Goal: Task Accomplishment & Management: Complete application form

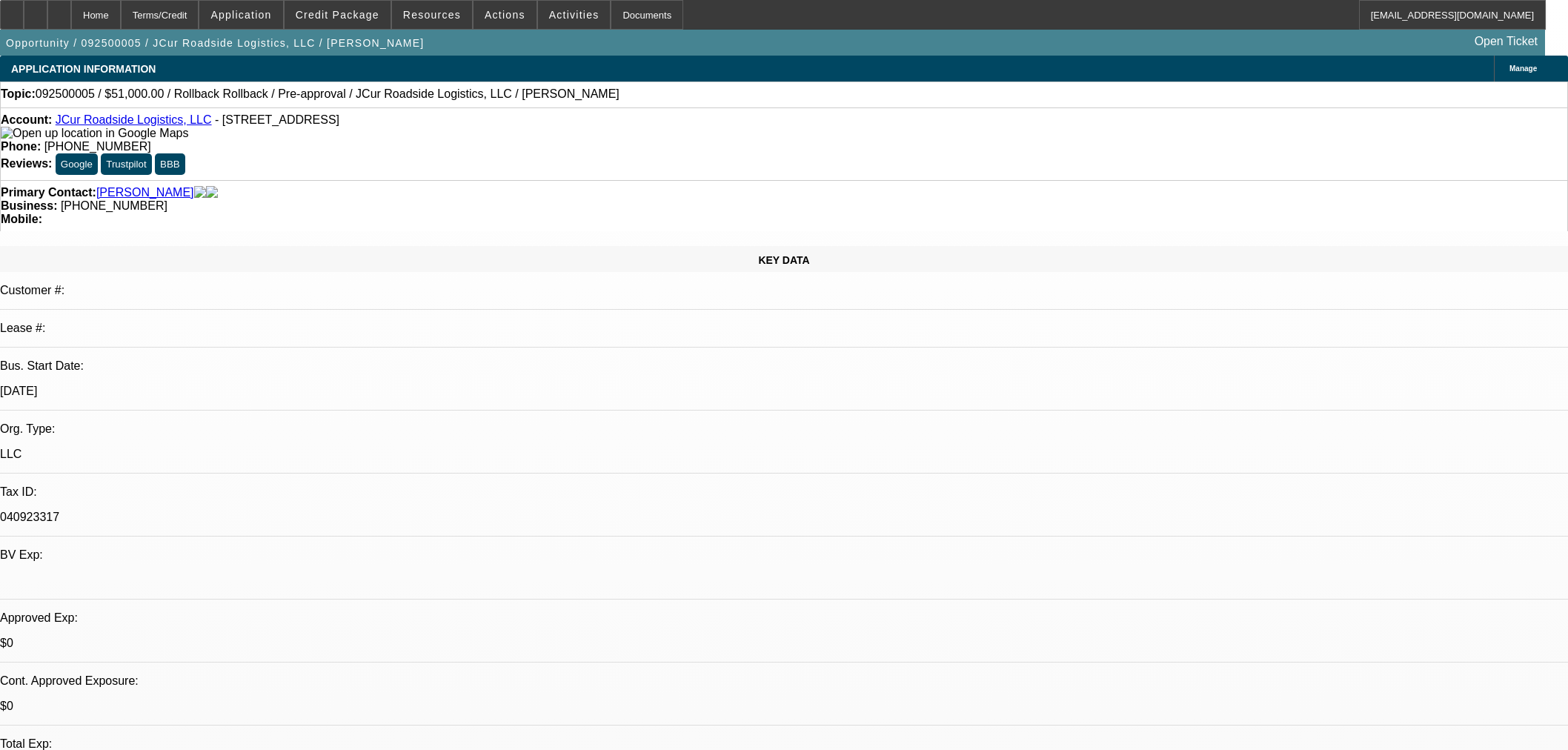
select select "0.15"
select select "2"
select select "0.1"
select select "4"
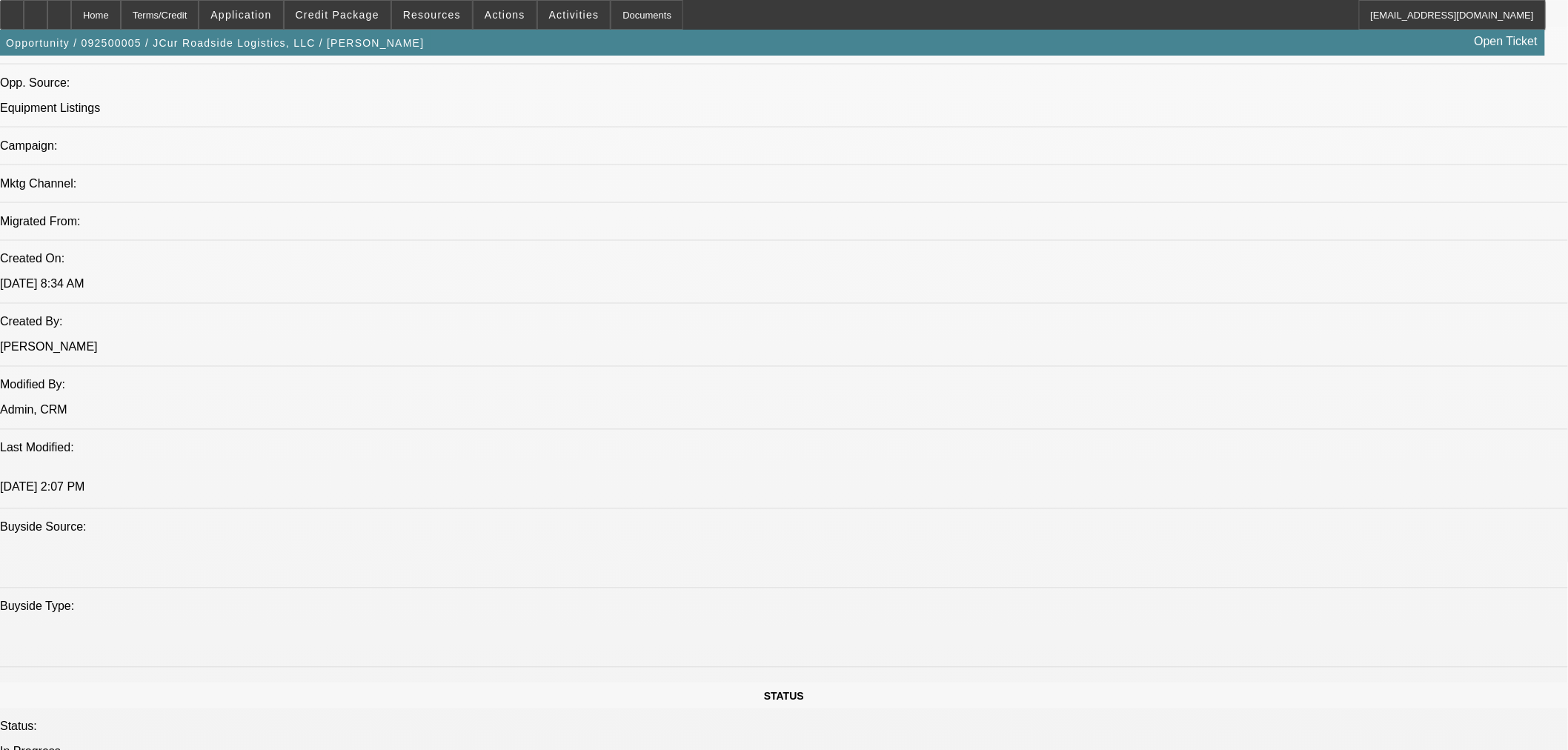
scroll to position [1070, 0]
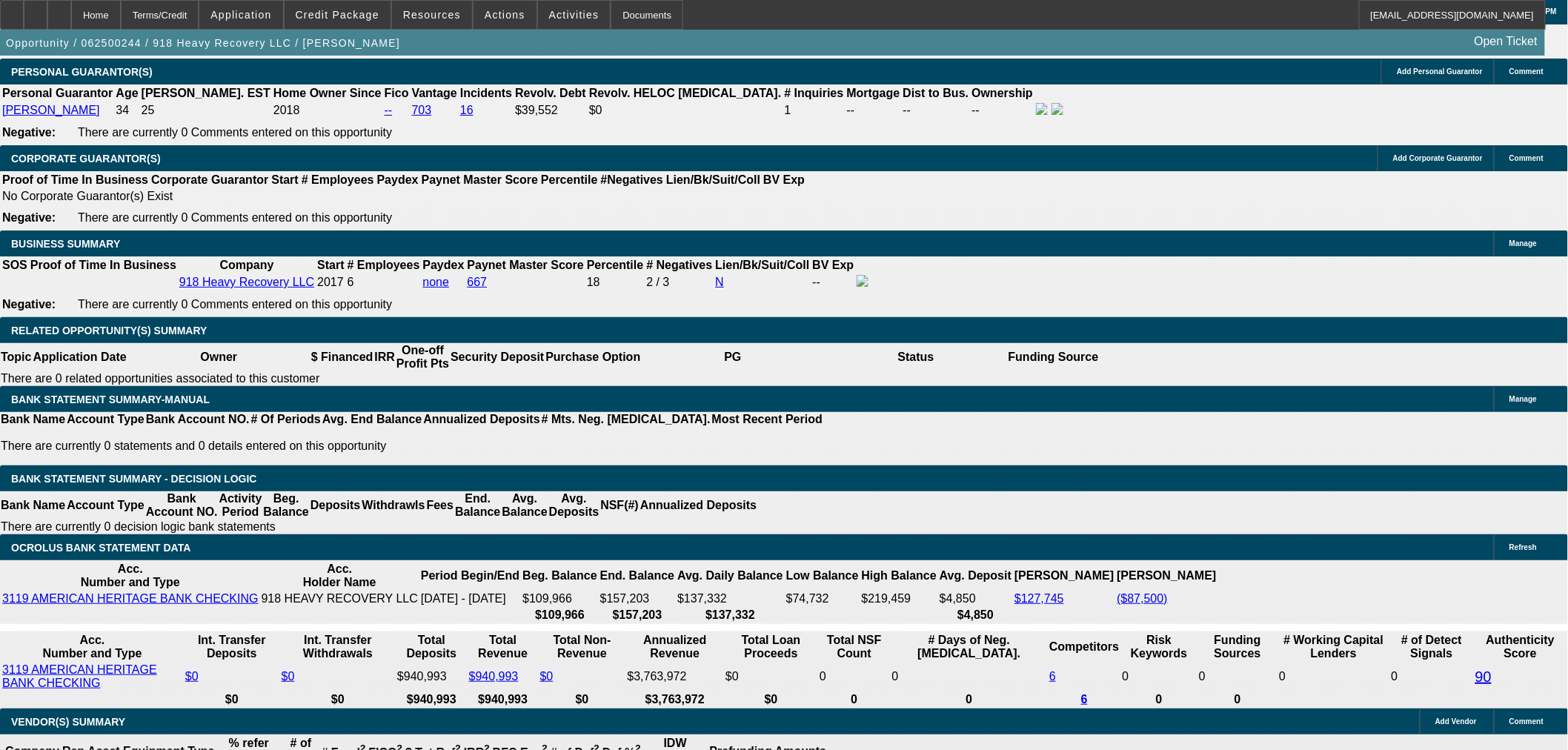
select select "0"
select select "2"
select select "0"
select select "6"
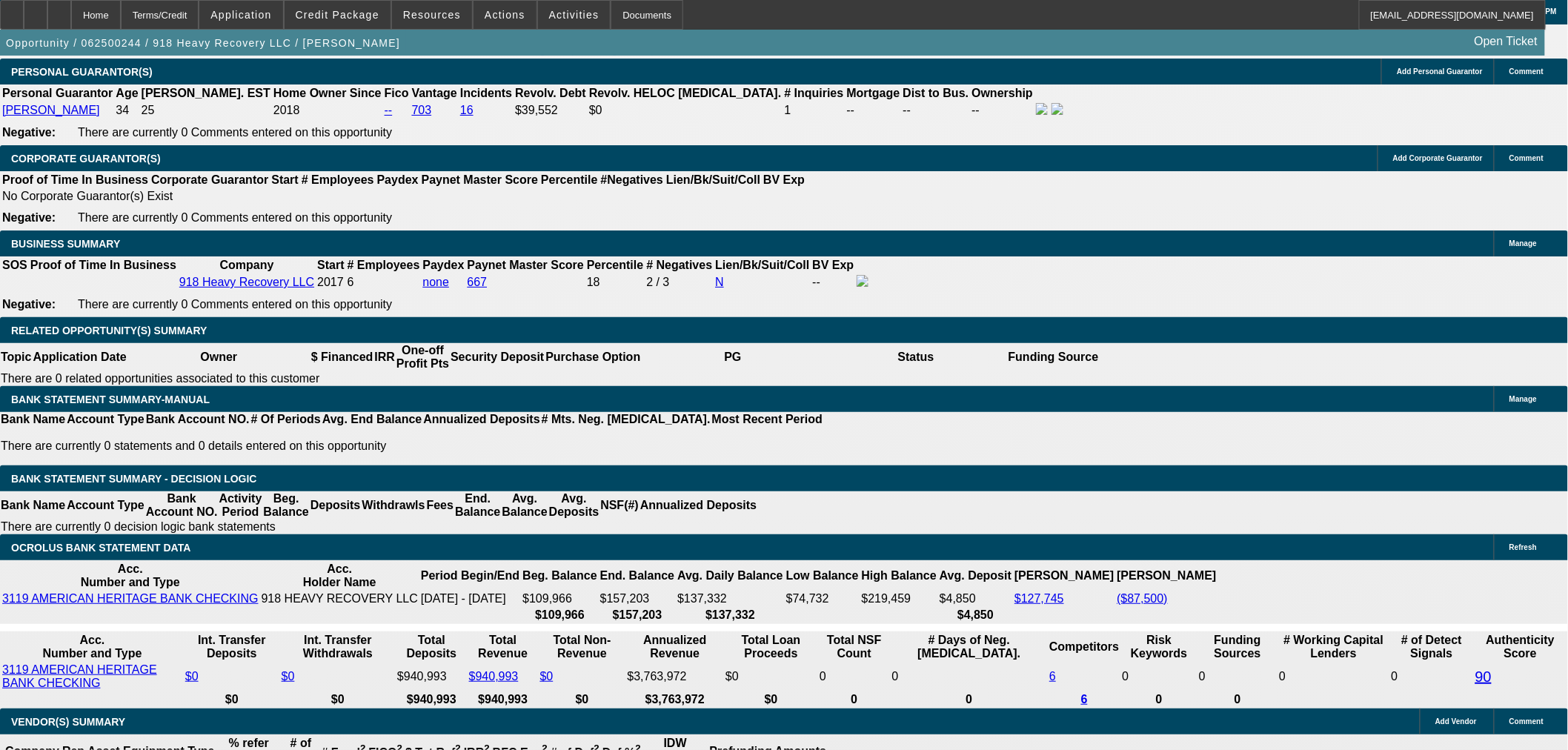
select select "0"
select select "2"
select select "0"
select select "6"
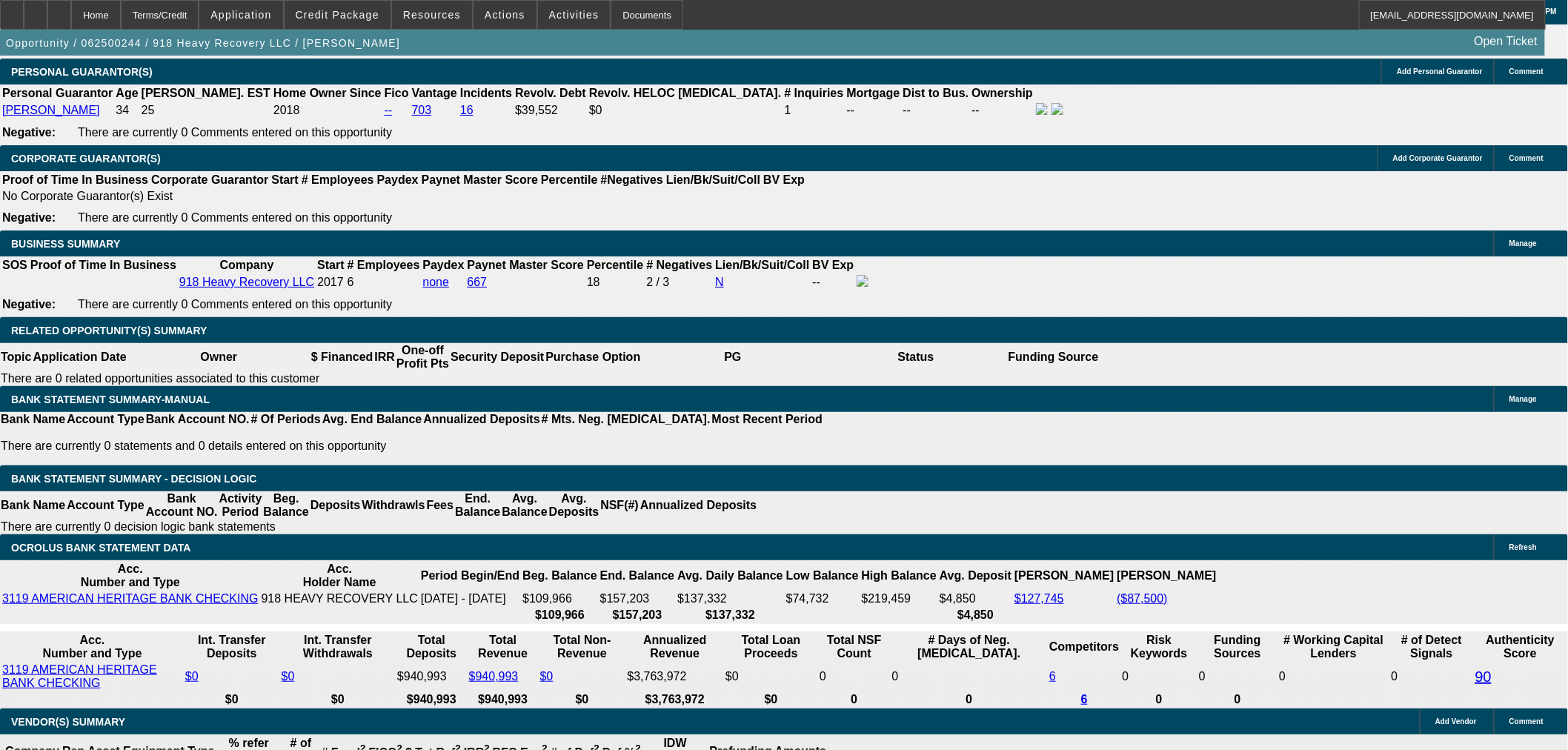
select select "0"
select select "2"
select select "0"
select select "6"
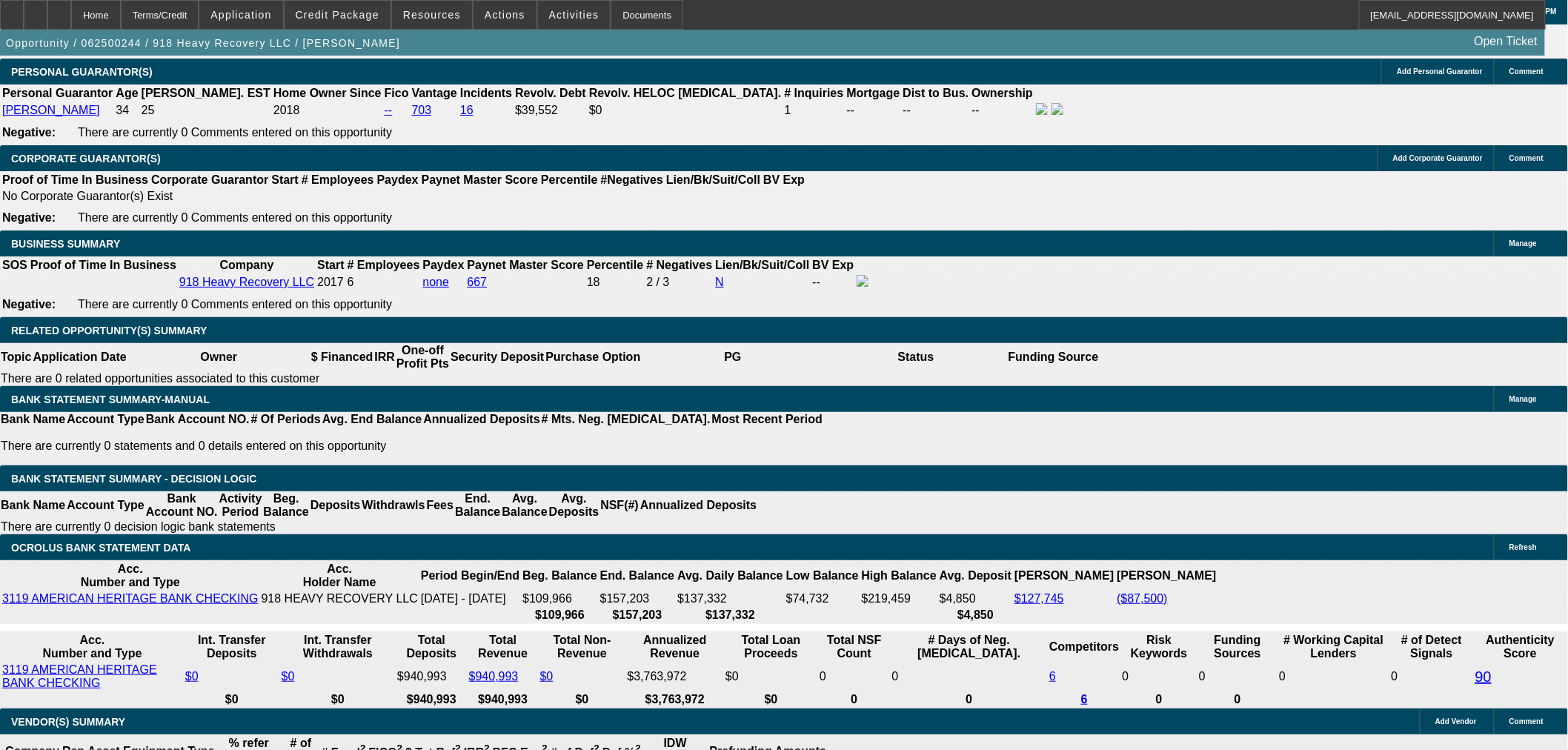
select select "0"
select select "2"
select select "0"
select select "6"
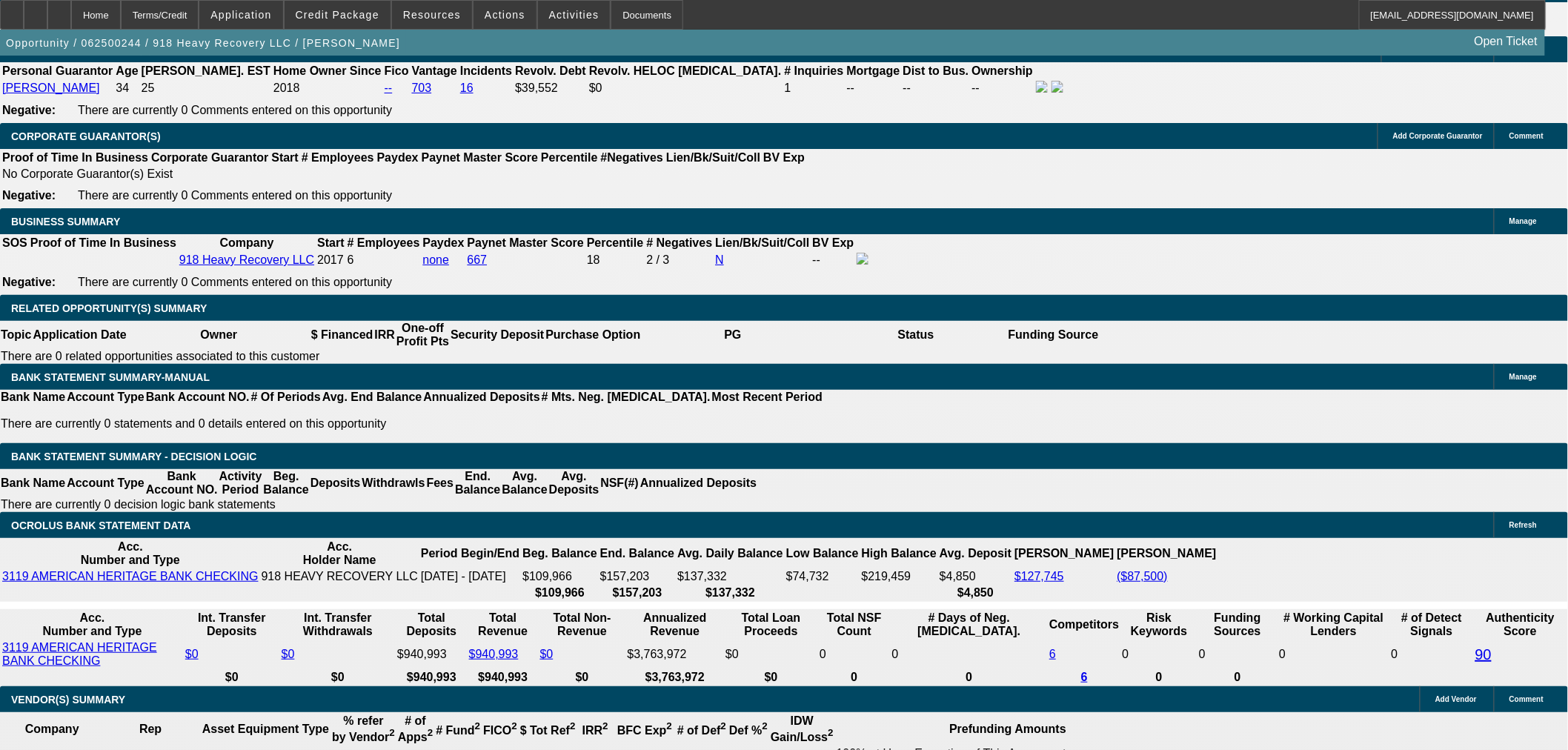
scroll to position [2253, 0]
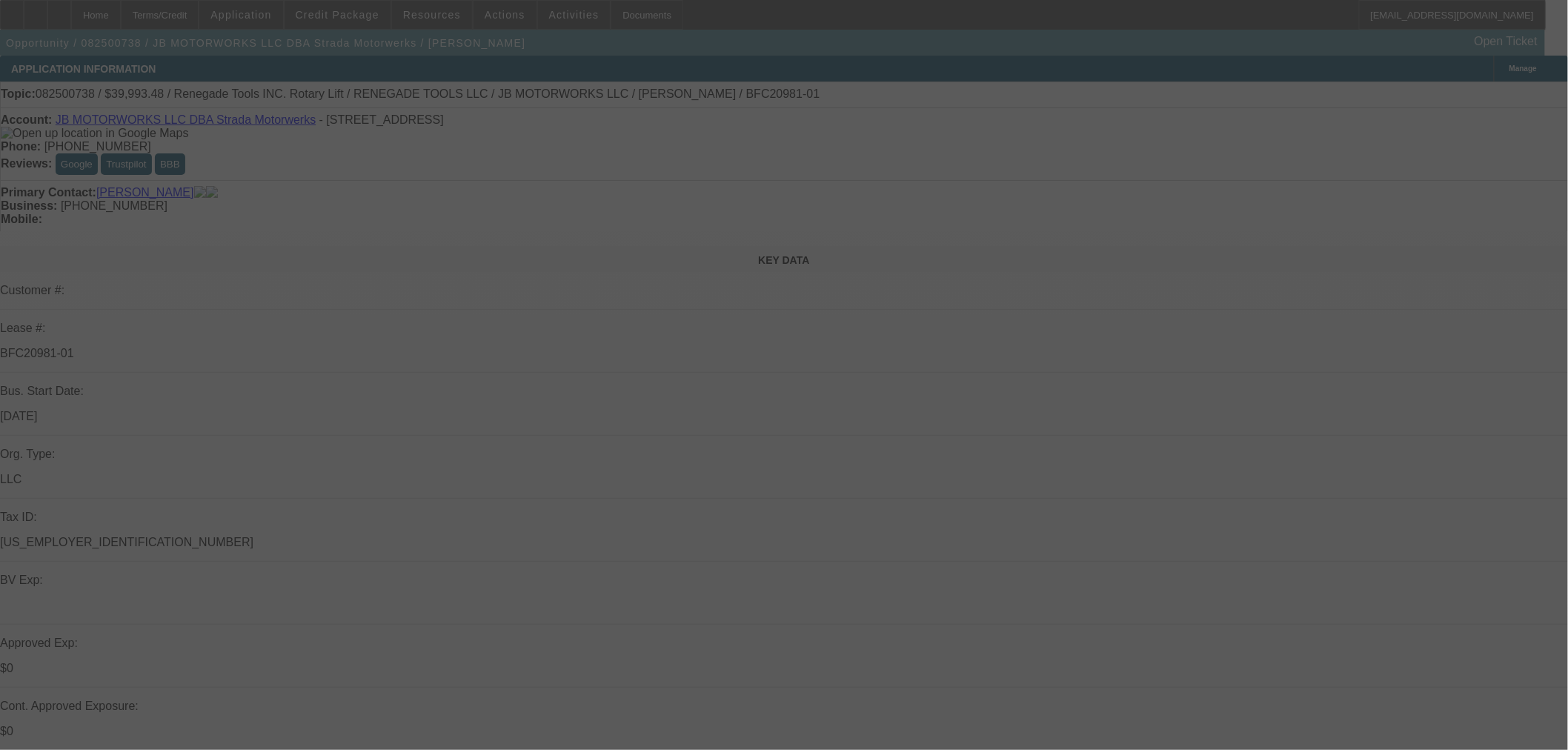
select select "0"
select select "3"
select select "0.1"
select select "4"
select select "0"
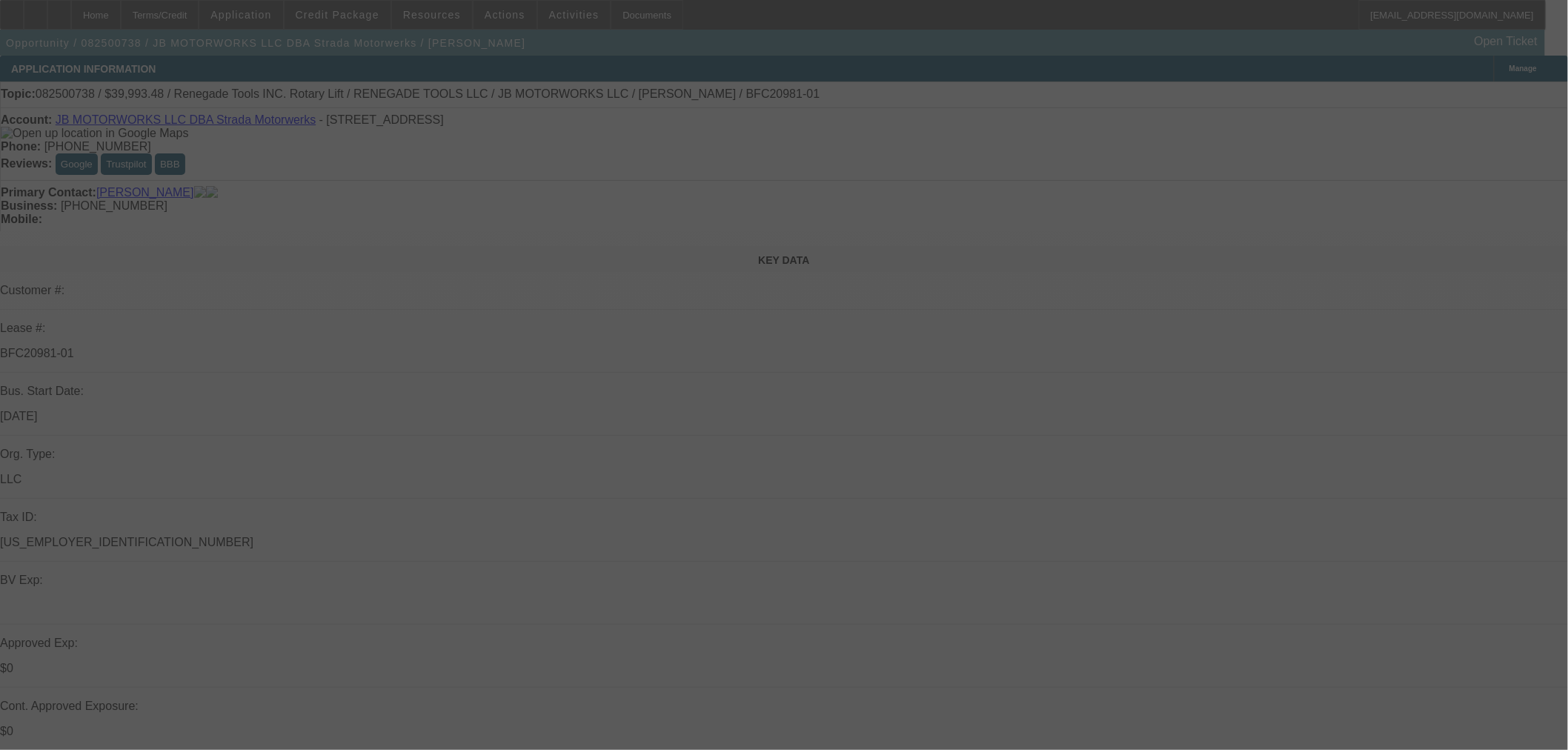
select select "0"
select select "3"
select select "0.1"
select select "4"
select select "0"
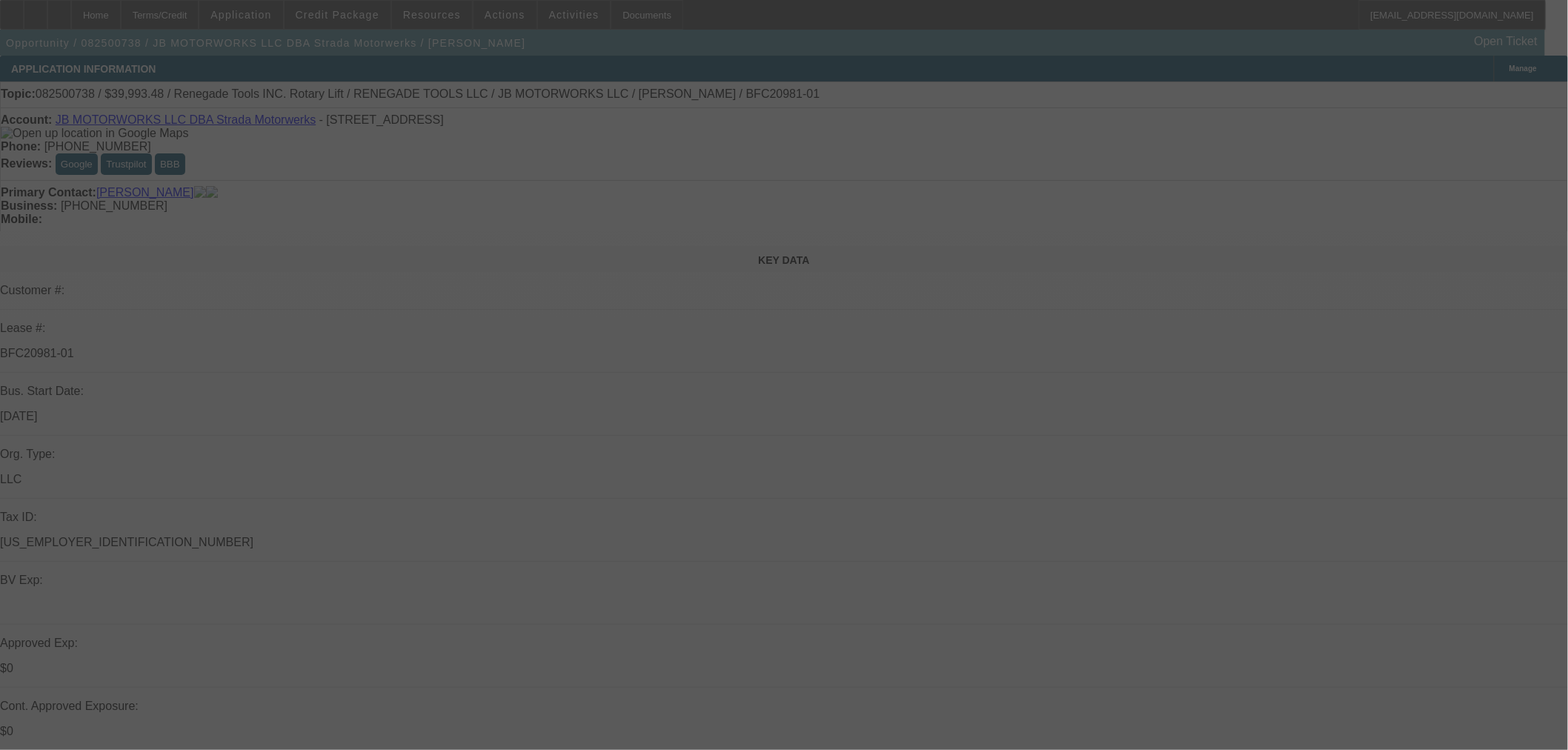
select select "0"
select select "3"
select select "0.1"
select select "4"
select select "0"
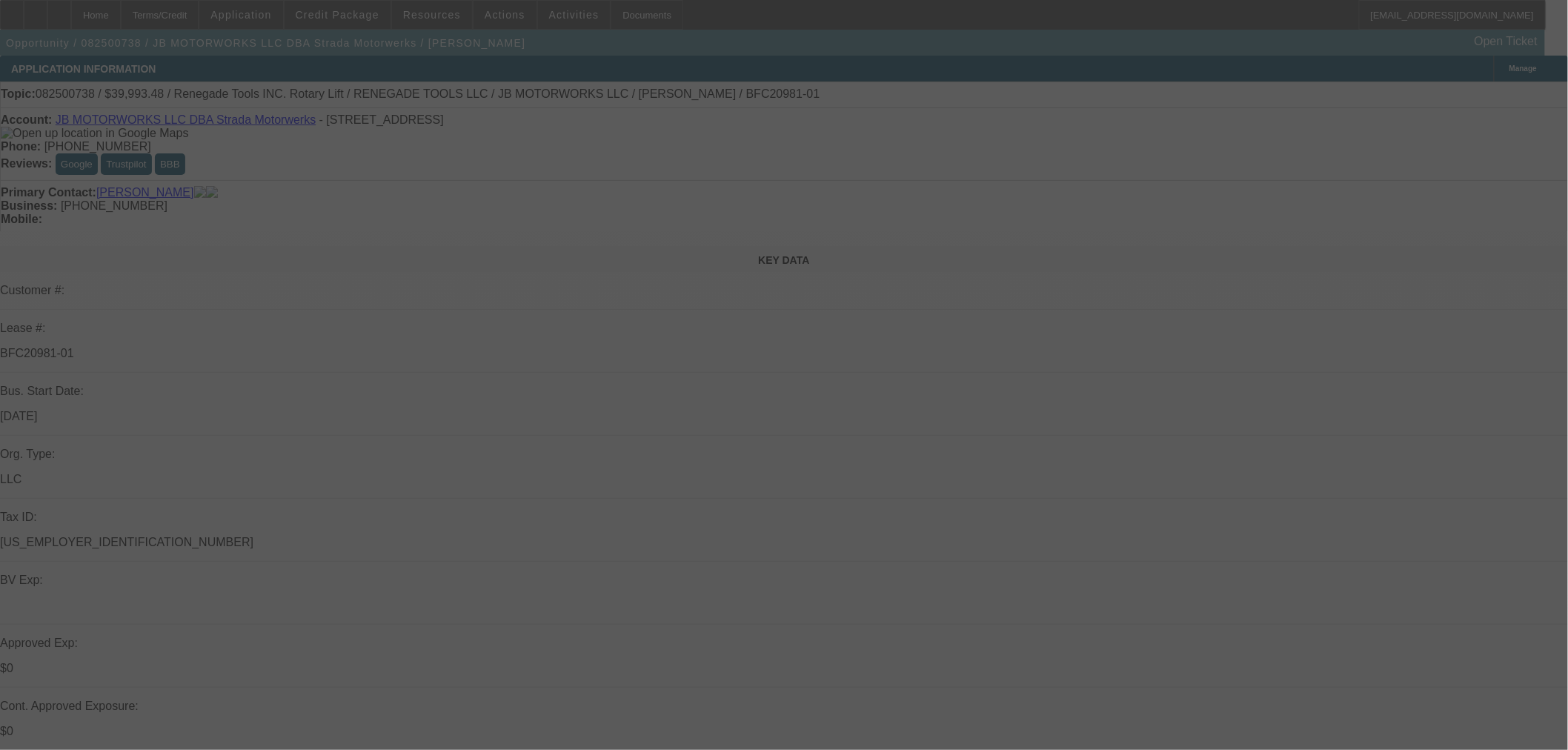
select select "0"
select select "3"
select select "0.1"
select select "4"
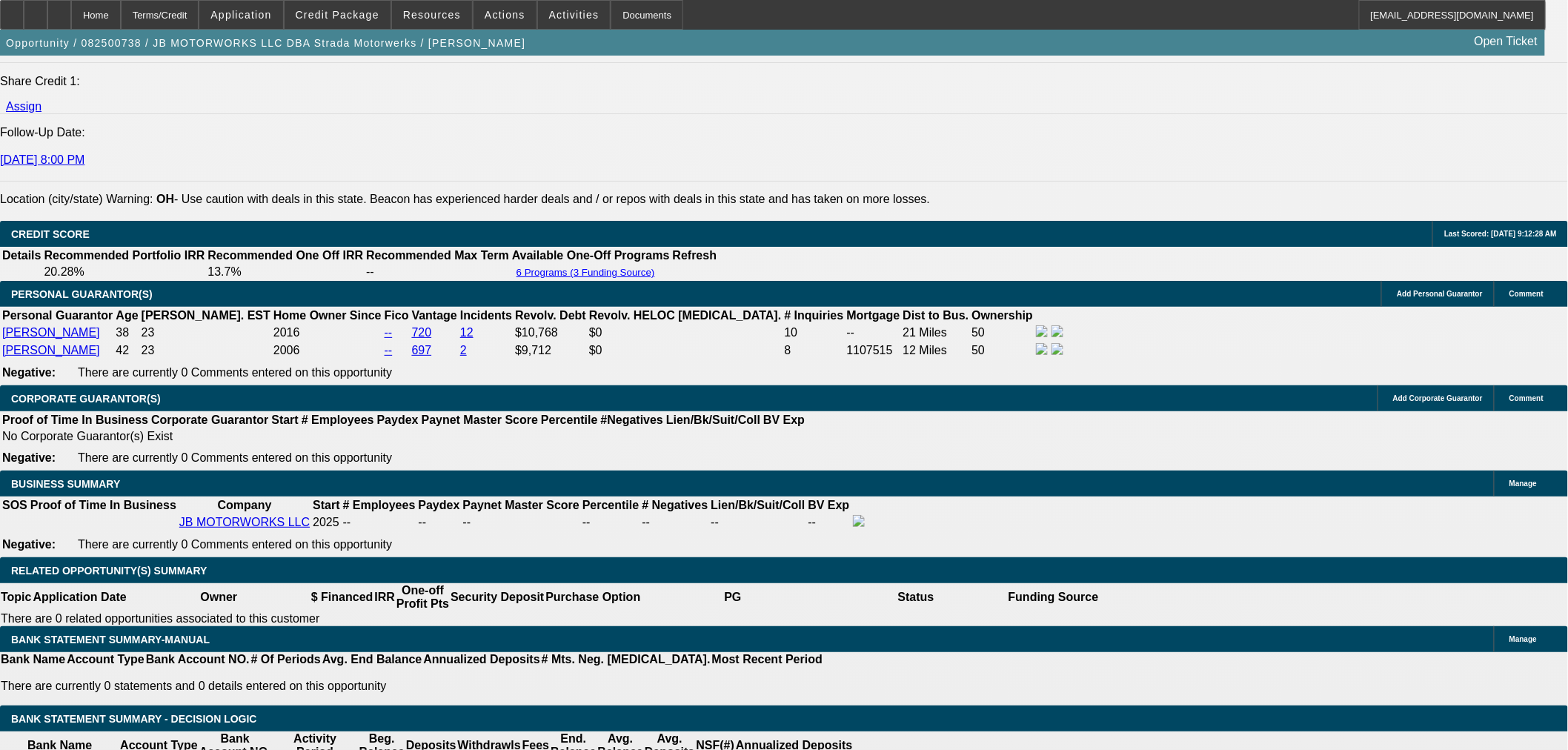
scroll to position [2222, 0]
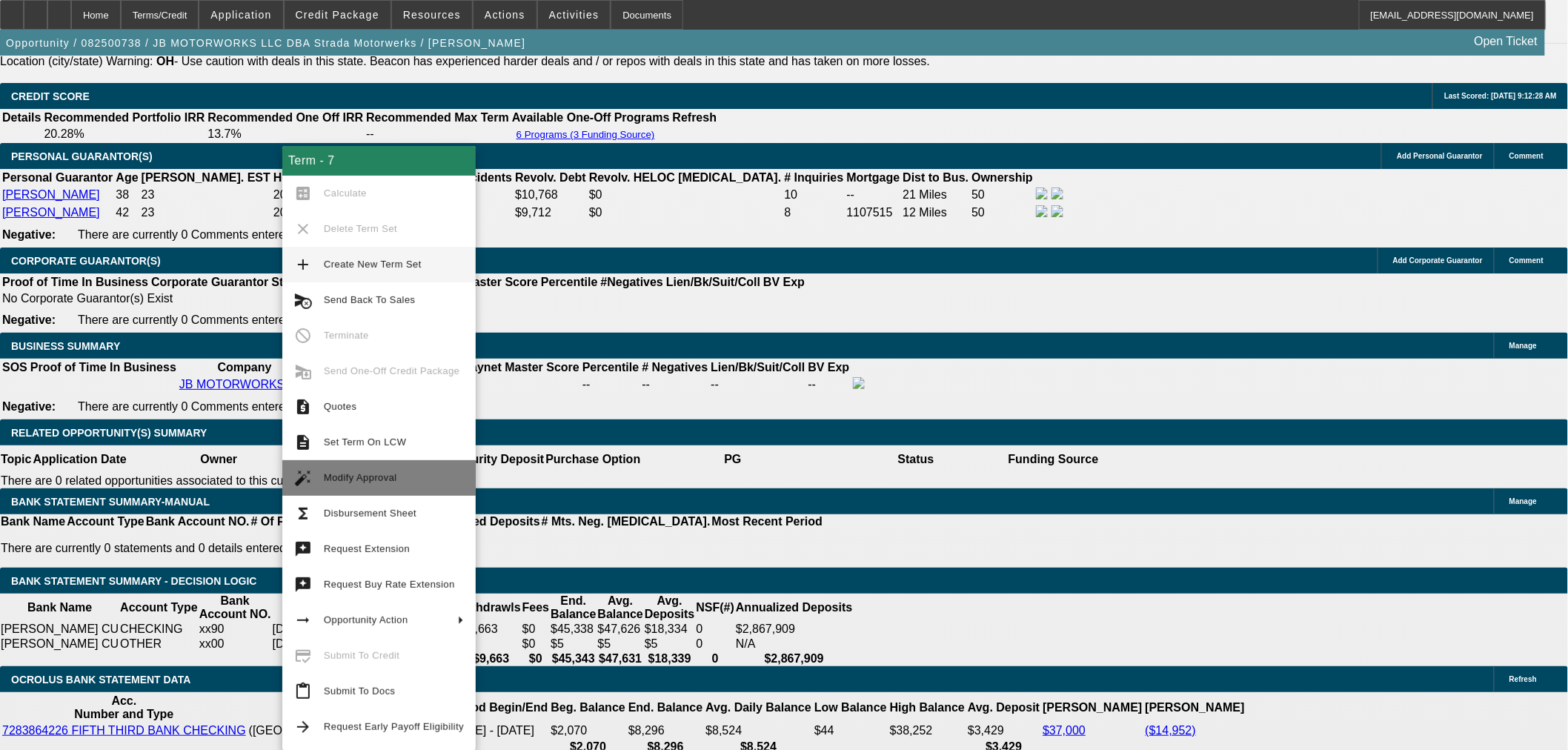
click at [356, 472] on span "Modify Approval" at bounding box center [361, 477] width 74 height 11
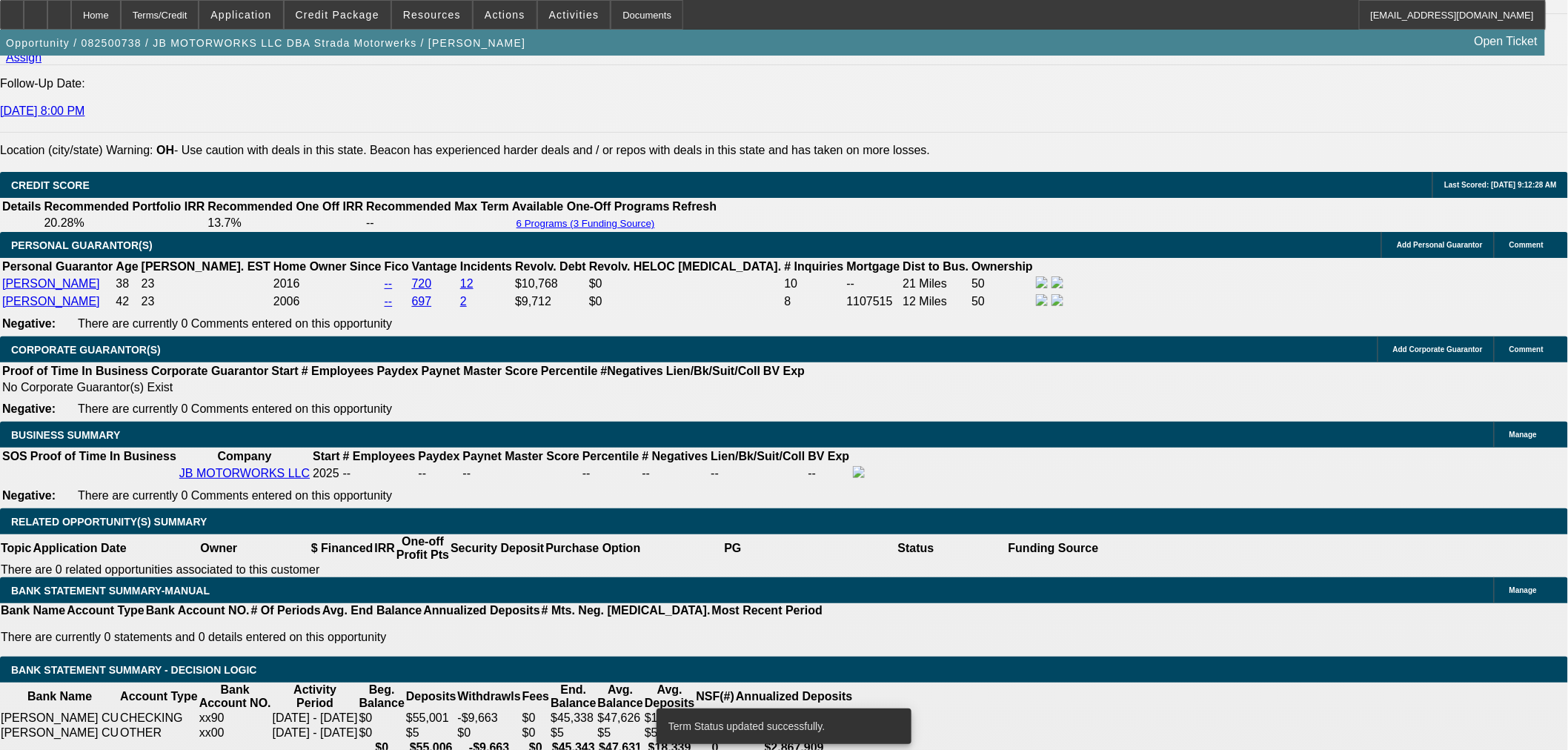
scroll to position [2305, 0]
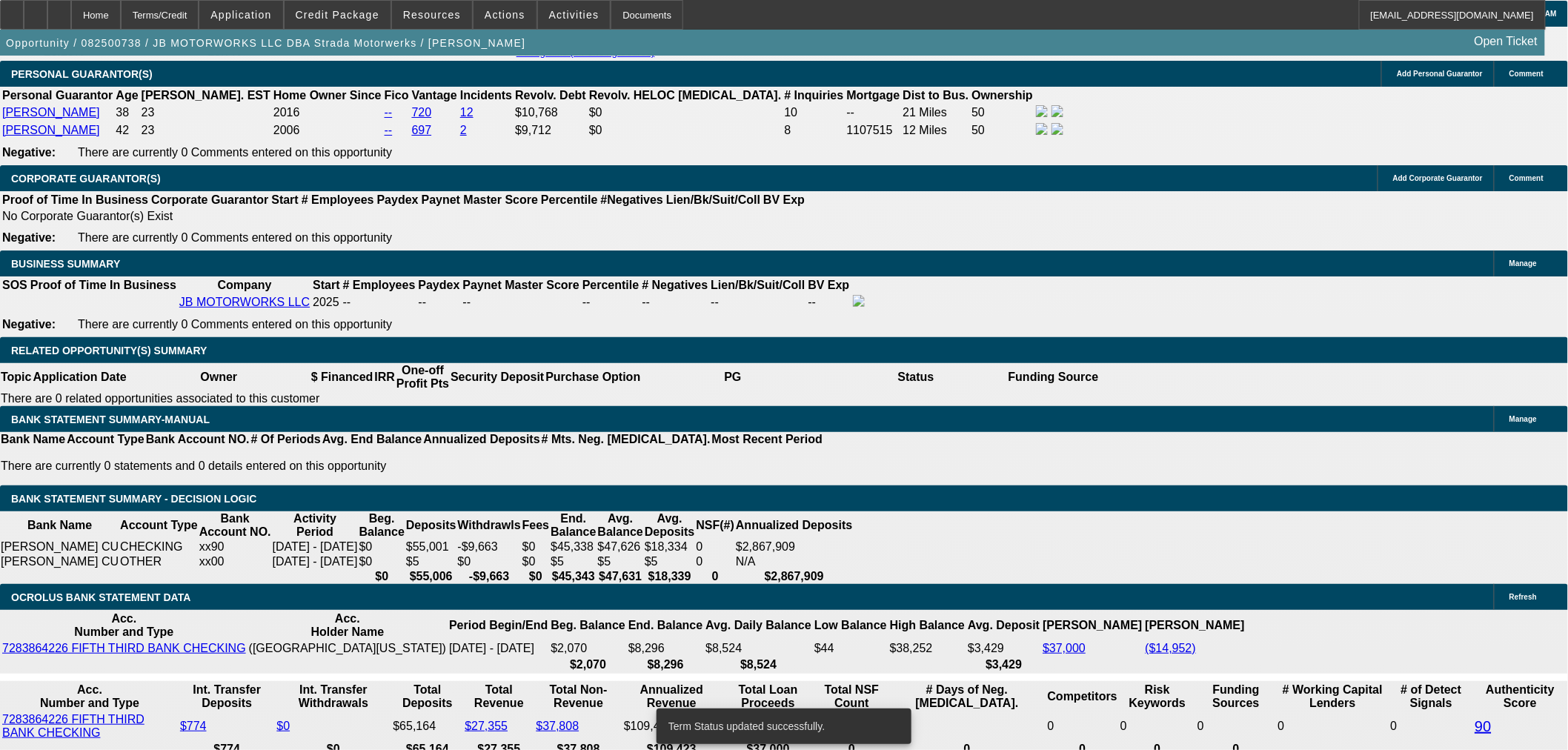
select select "0"
select select "3"
select select "0.1"
select select "4"
select select "0"
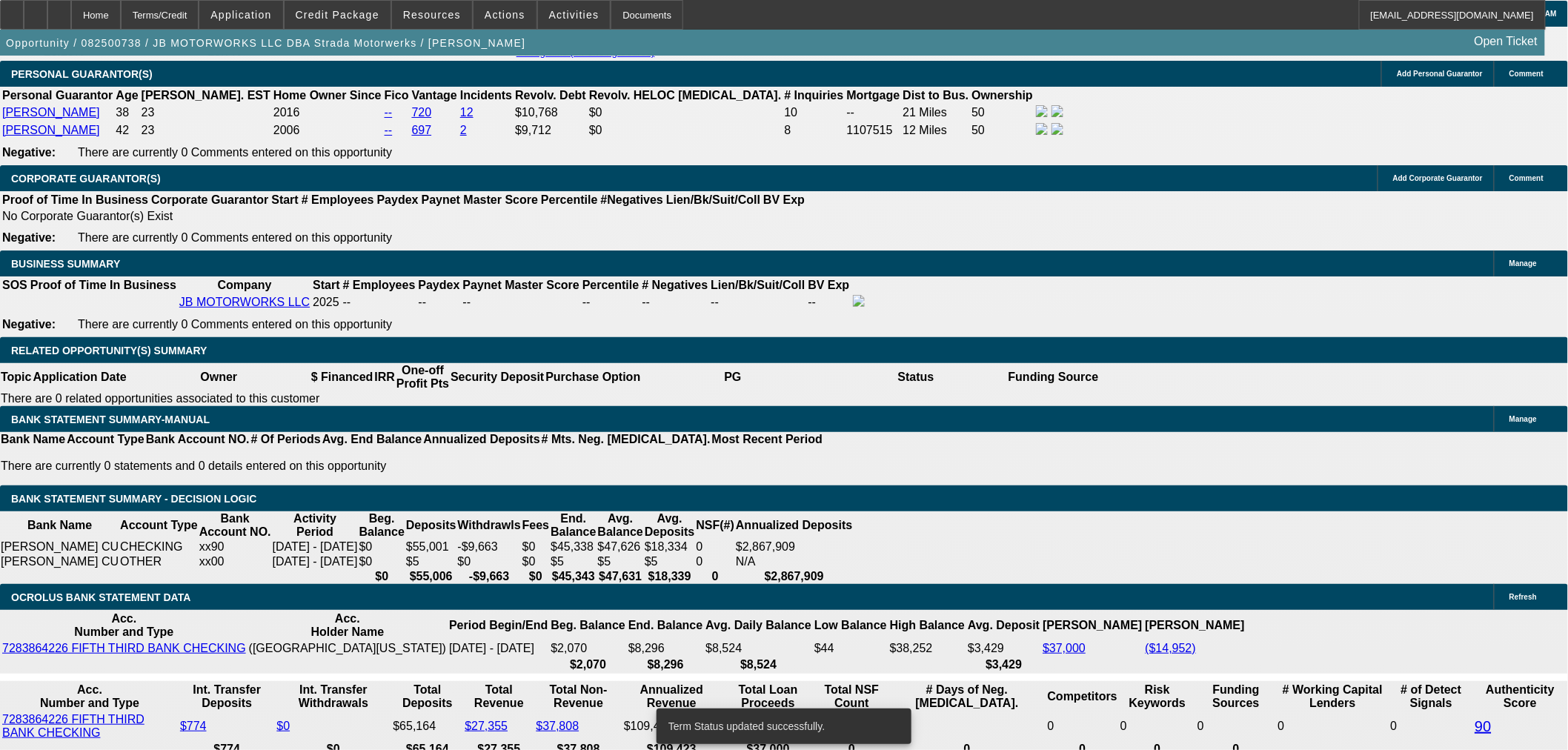
select select "3"
select select "0.1"
select select "4"
select select "0"
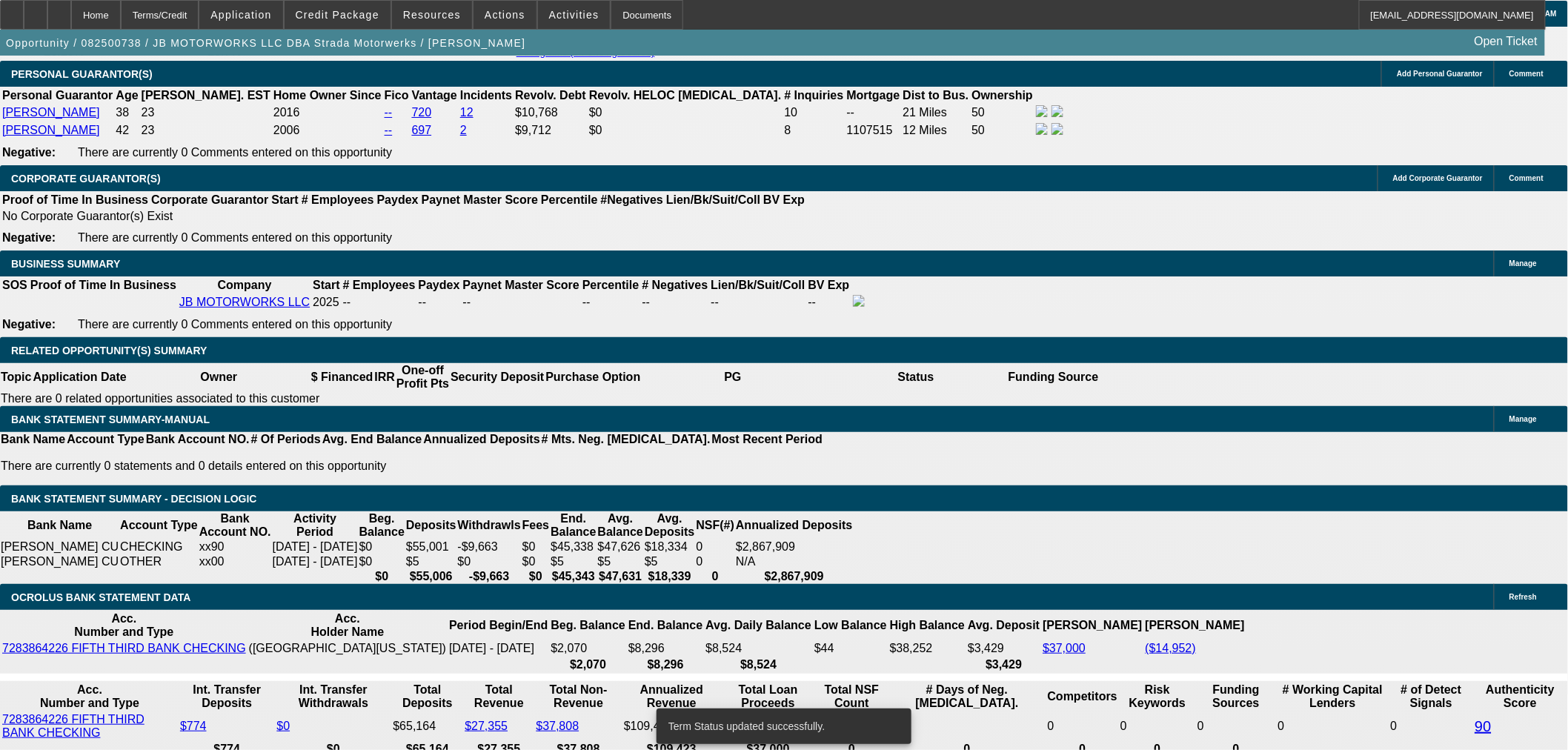
select select "3"
select select "0.1"
select select "4"
select select "0"
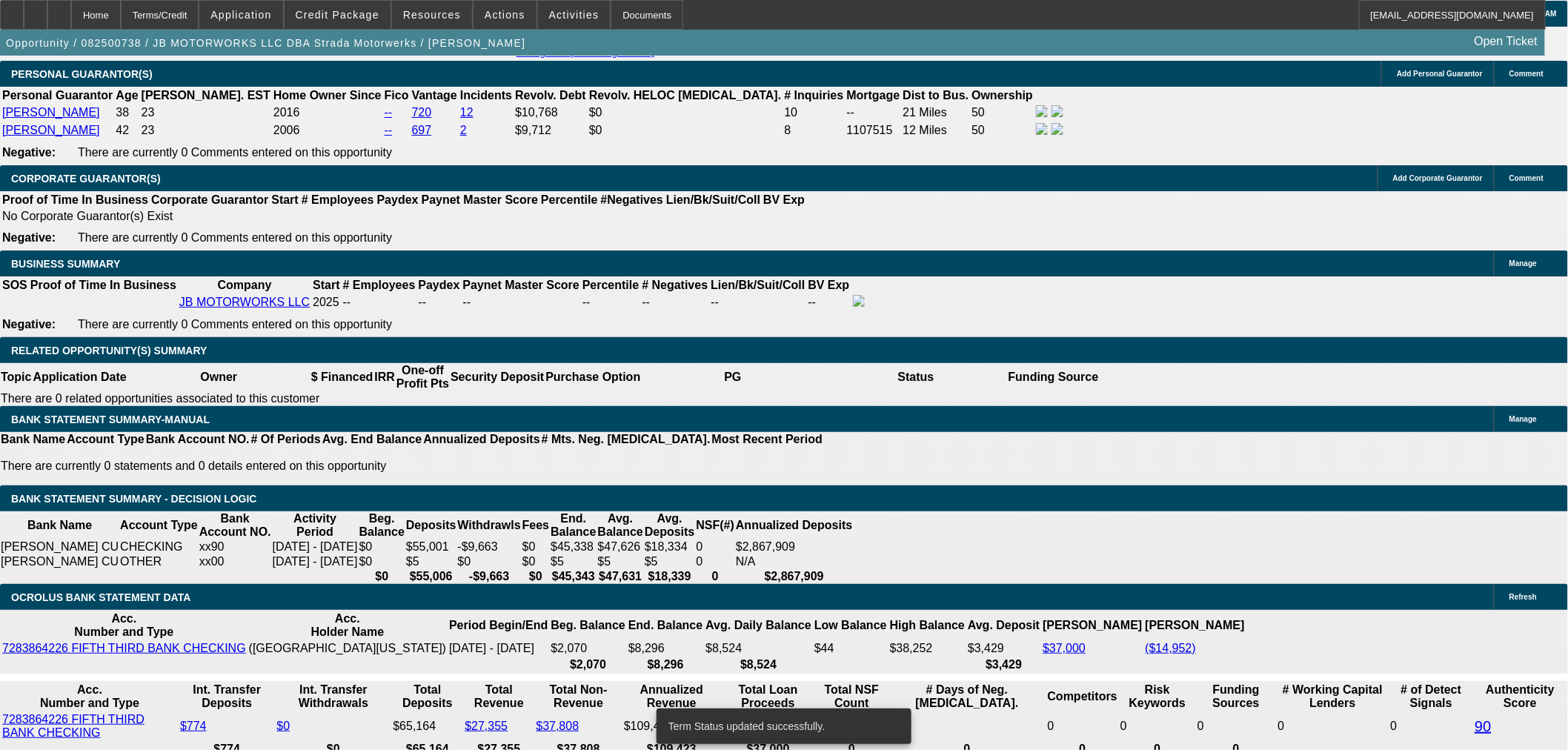
select select "3"
select select "0.1"
select select "4"
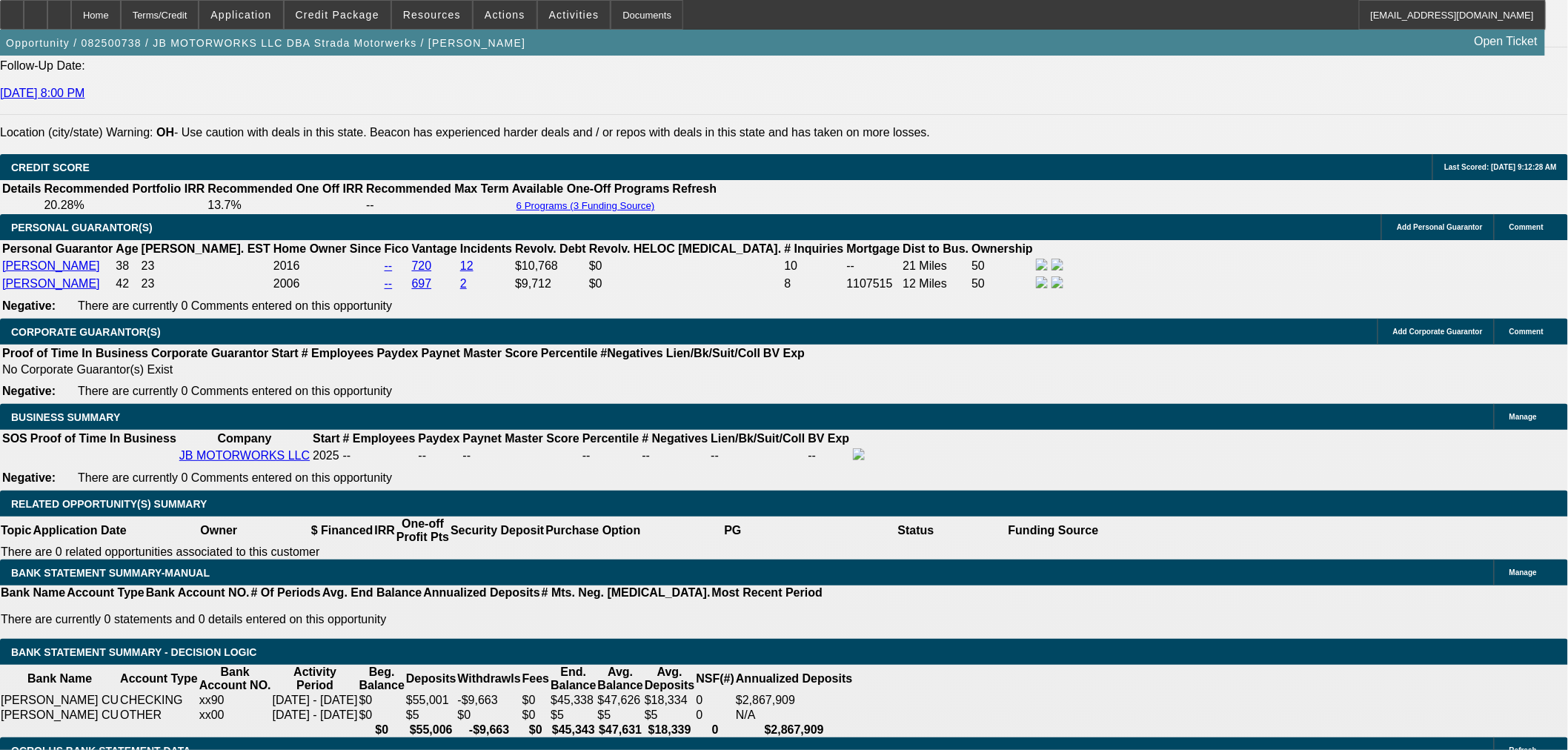
scroll to position [2140, 0]
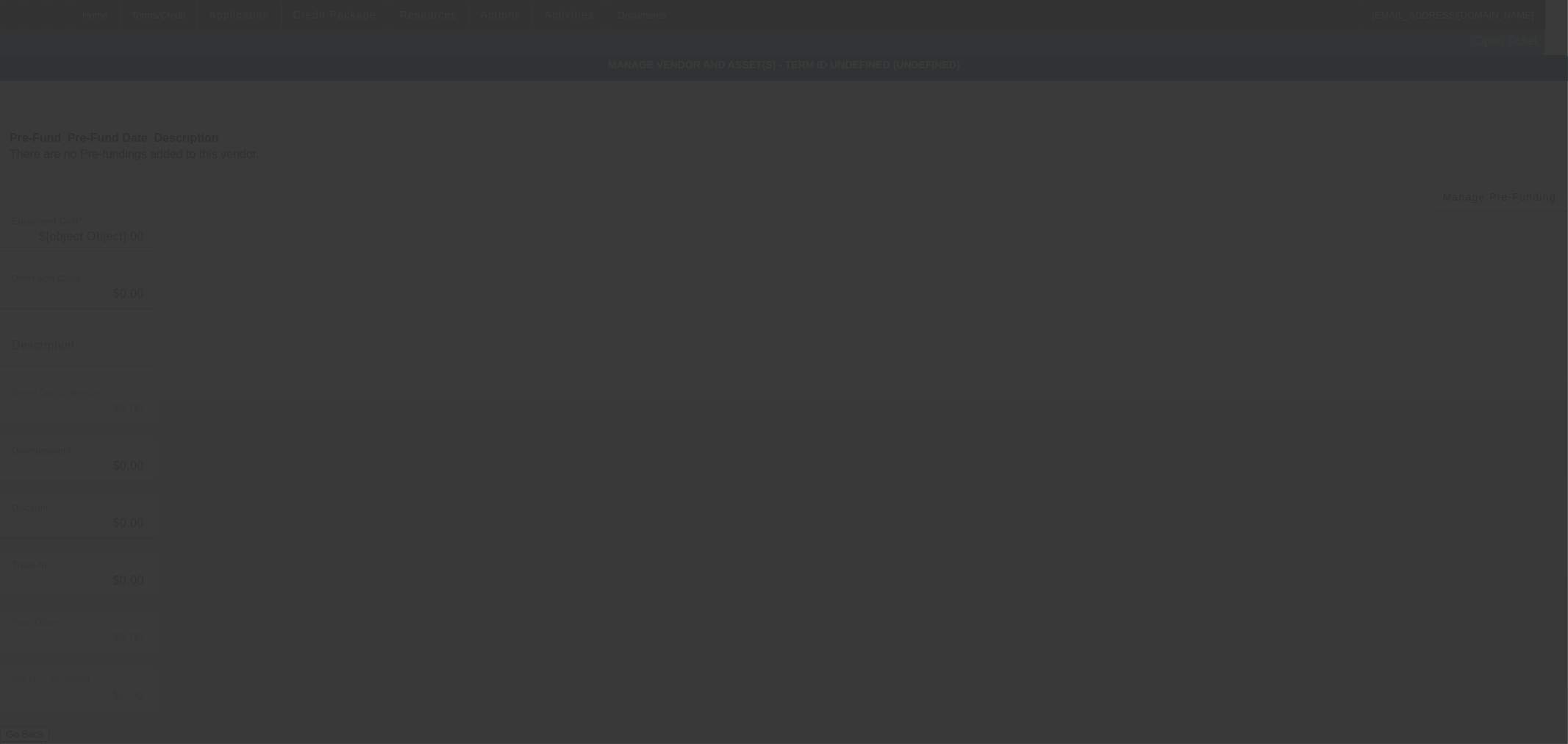
type input "$42,098.40"
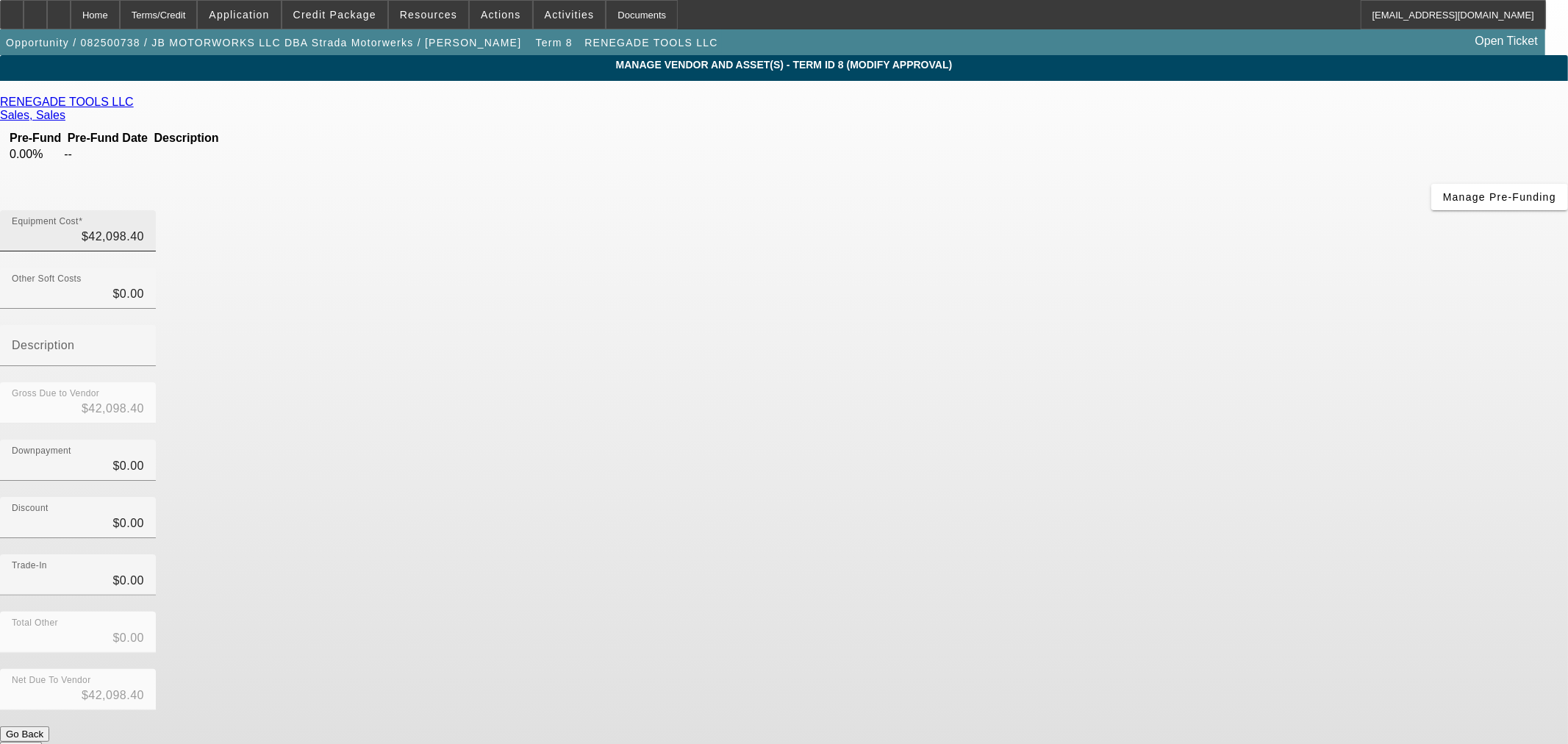
type input "42098.40"
drag, startPoint x: 909, startPoint y: 125, endPoint x: 1461, endPoint y: 122, distance: 552.0
click at [1461, 122] on app-vendor-asset-manage "MANAGE VENDOR AND ASSET(S) - Term ID 8 (Modify Approval) Remove Vendor RENEGADE…" at bounding box center [784, 449] width 1568 height 790
type input "$0.00"
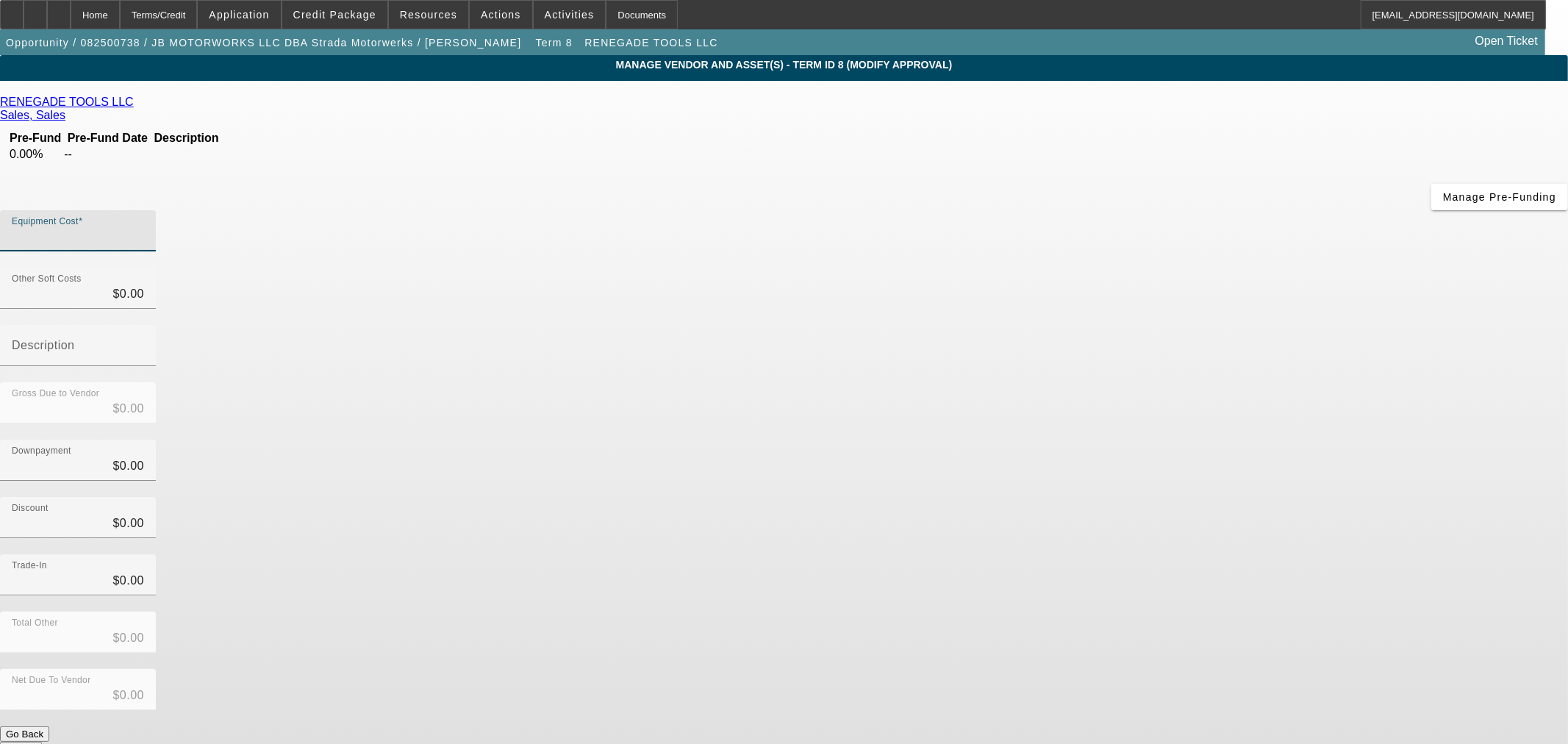
paste input "$38,980.00"
type input "$38,980.00"
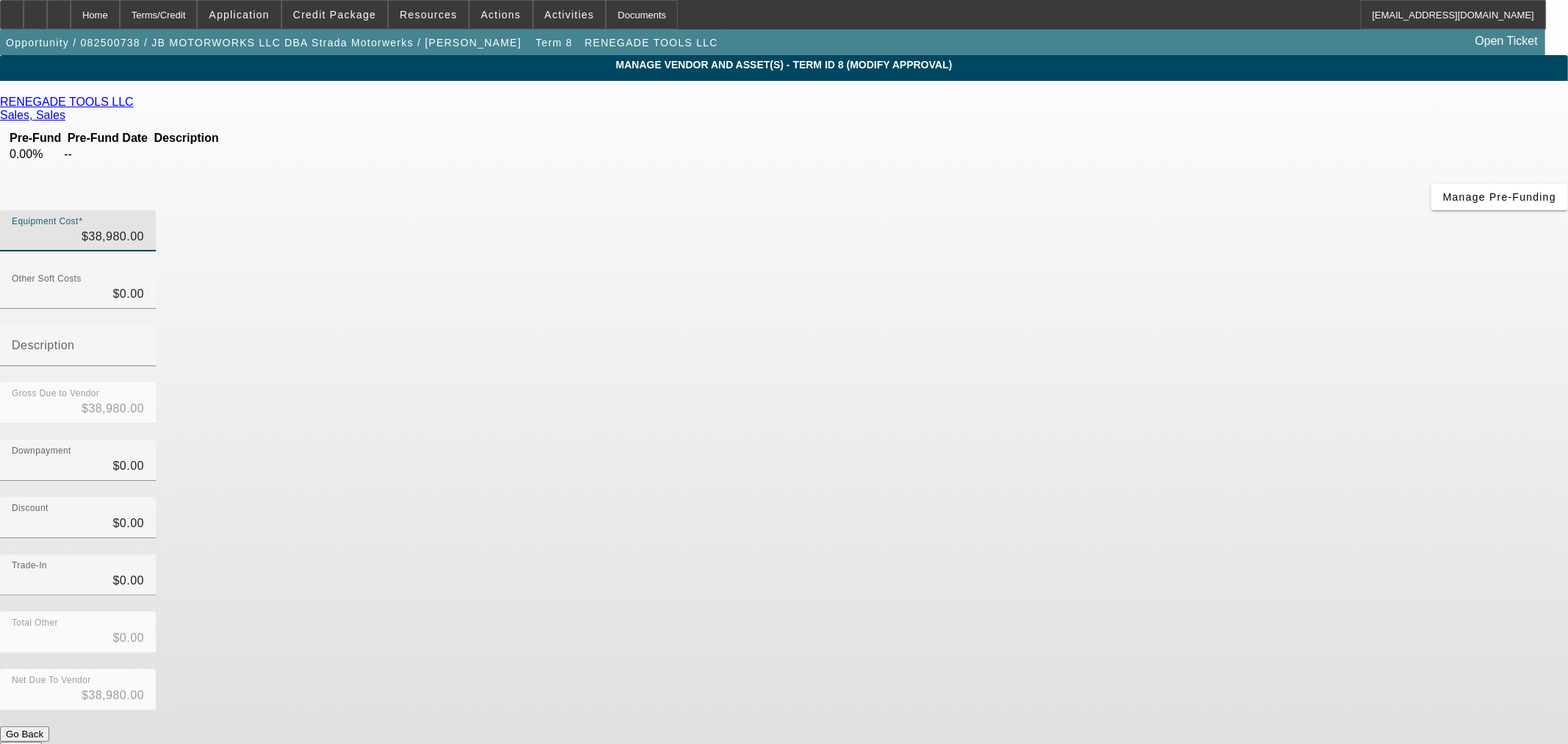
click at [1161, 497] on div "Discount $0.00" at bounding box center [784, 525] width 1568 height 57
click at [42, 742] on button "Submit" at bounding box center [21, 749] width 42 height 16
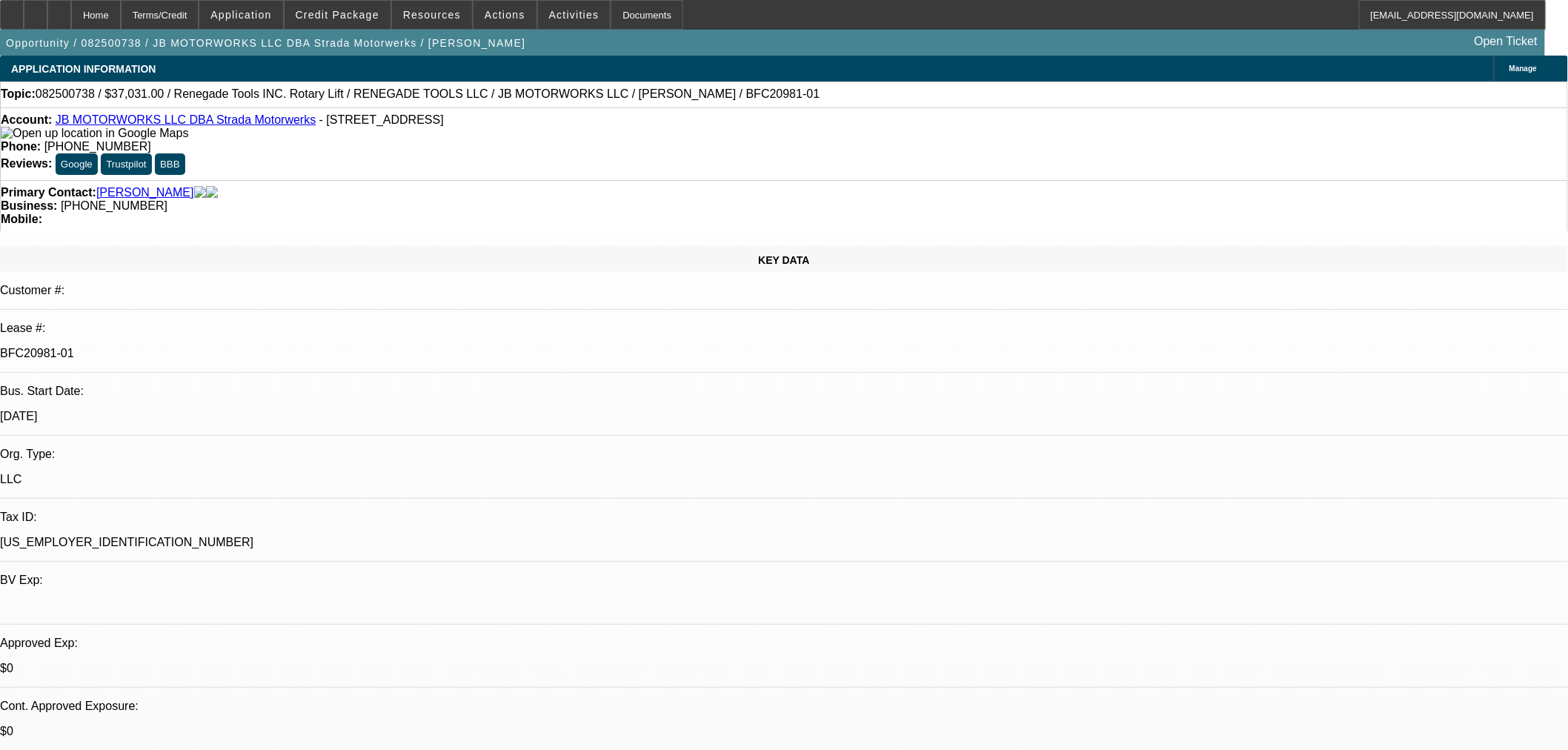
select select "0"
select select "3"
select select "0.1"
select select "4"
select select "0"
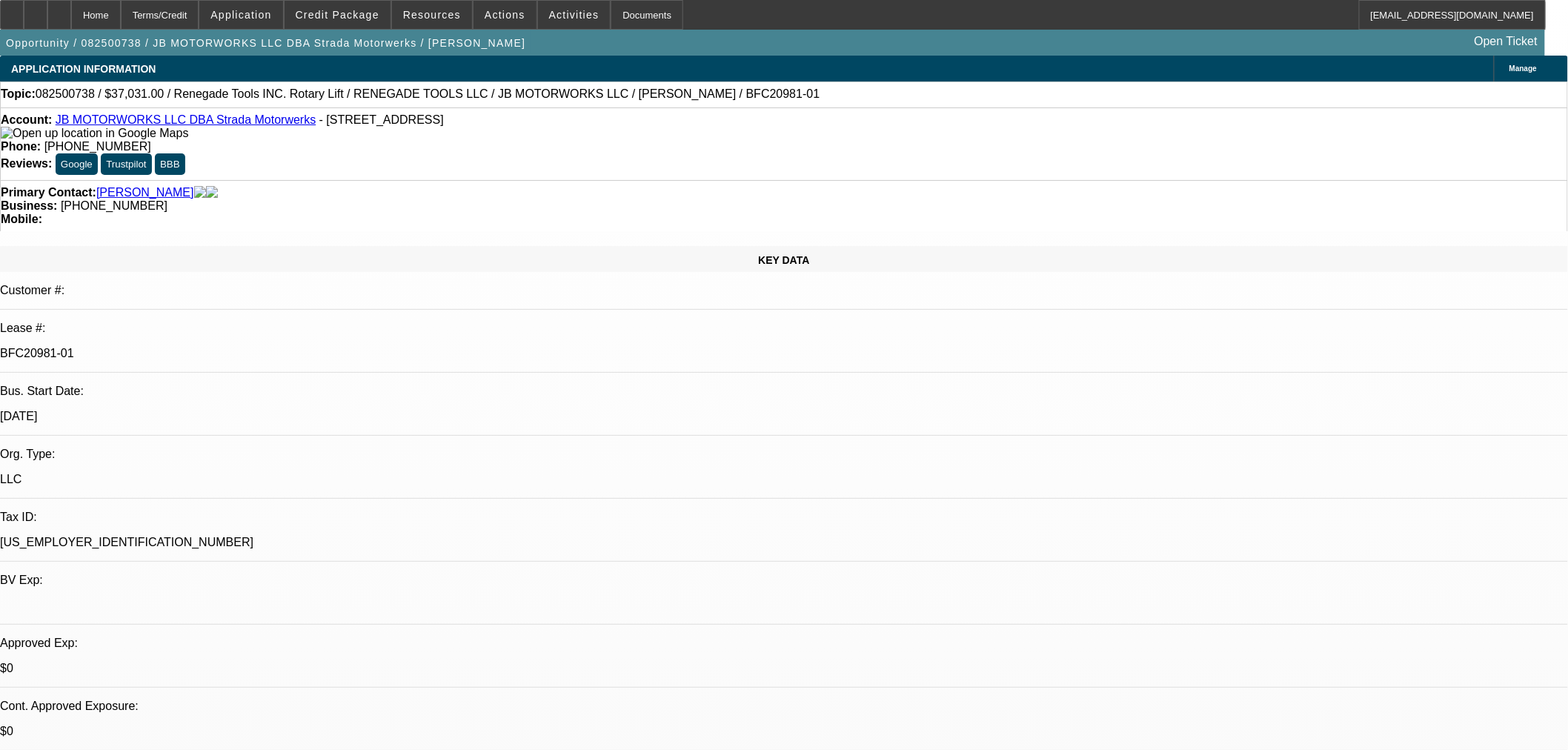
select select "3"
select select "0.1"
select select "4"
select select "0"
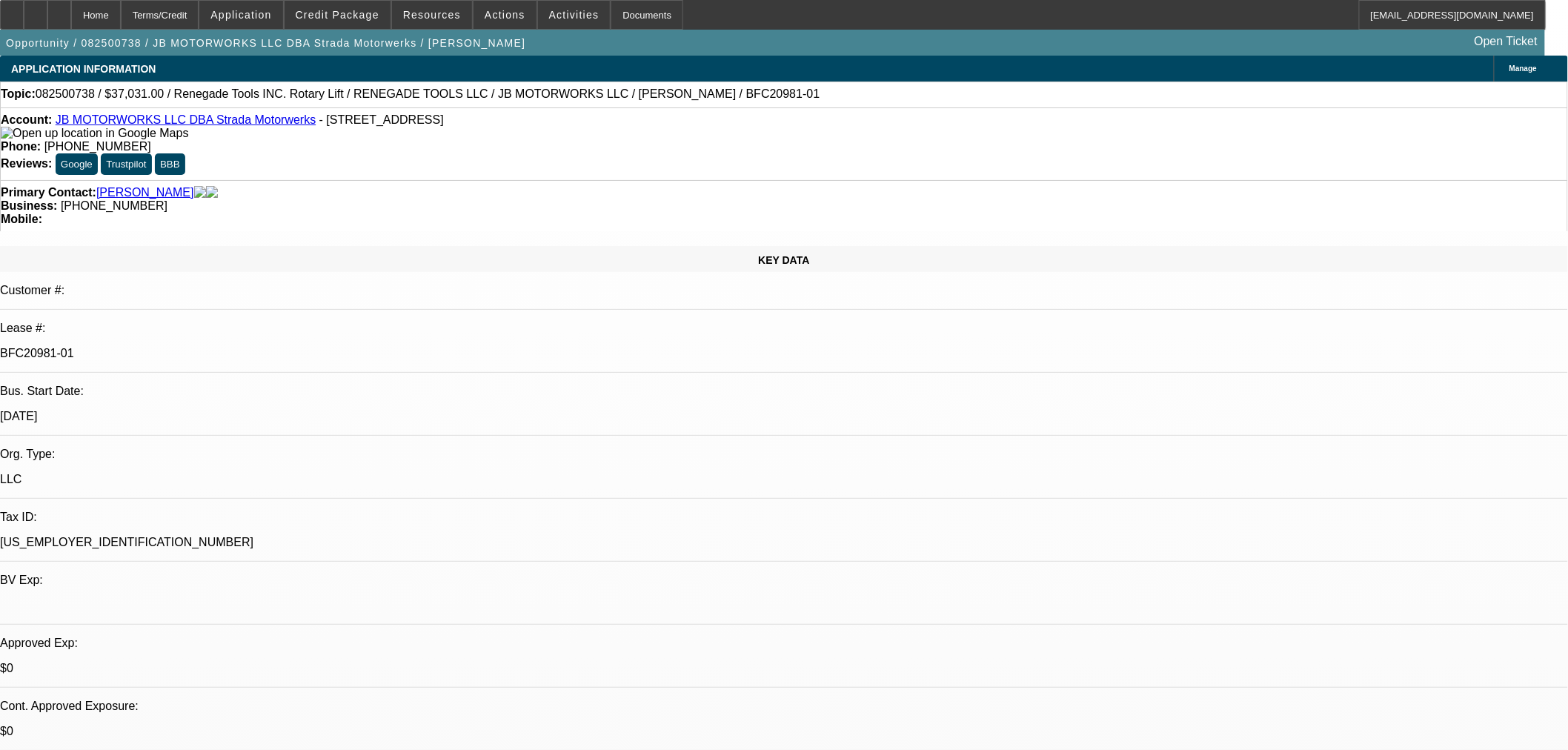
select select "3"
select select "0.1"
select select "4"
select select "0"
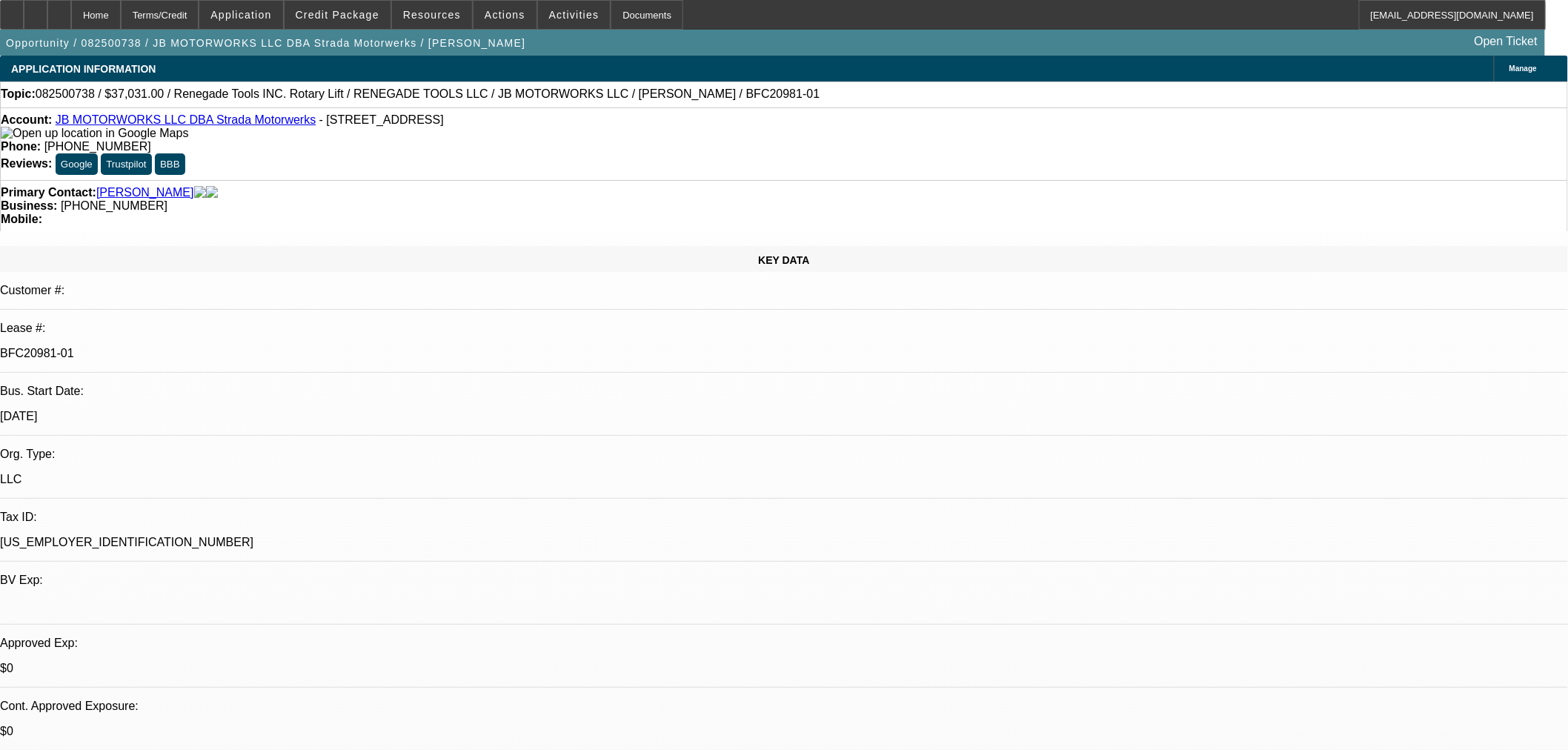
select select "3"
select select "0.1"
select select "4"
drag, startPoint x: 386, startPoint y: 9, endPoint x: 382, endPoint y: 27, distance: 18.4
click at [386, 10] on span at bounding box center [337, 14] width 106 height 35
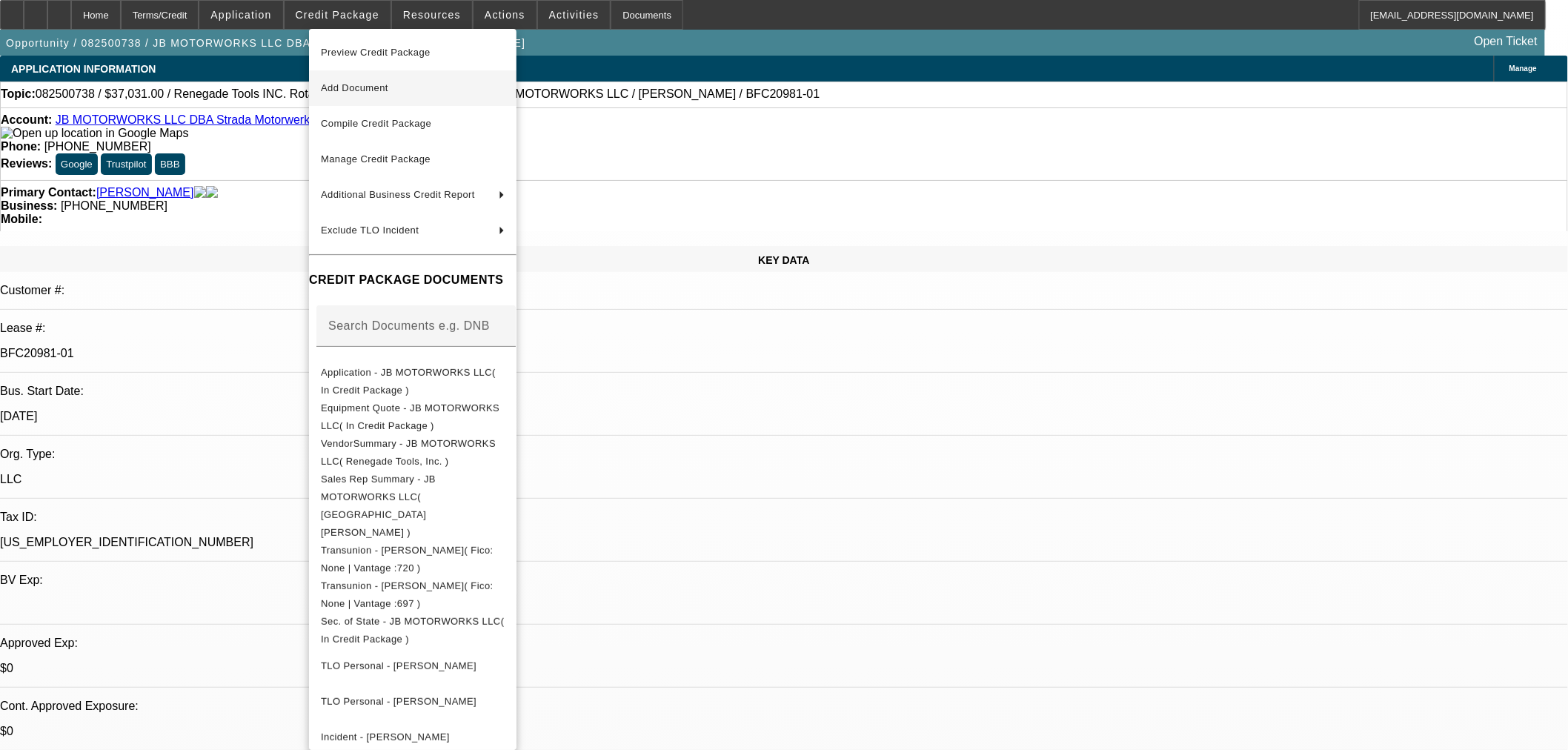
click at [368, 90] on span "Add Document" at bounding box center [354, 87] width 68 height 11
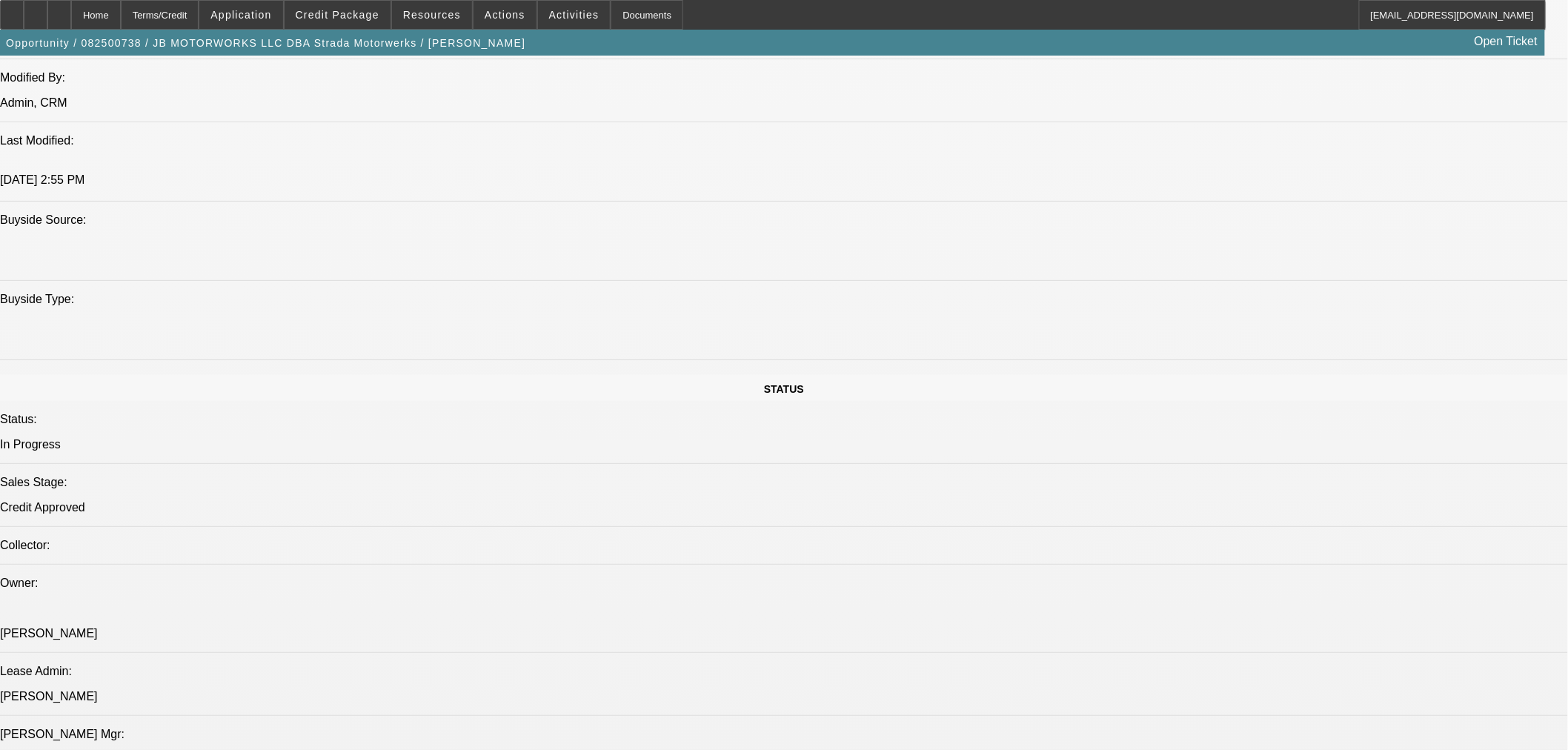
scroll to position [1564, 0]
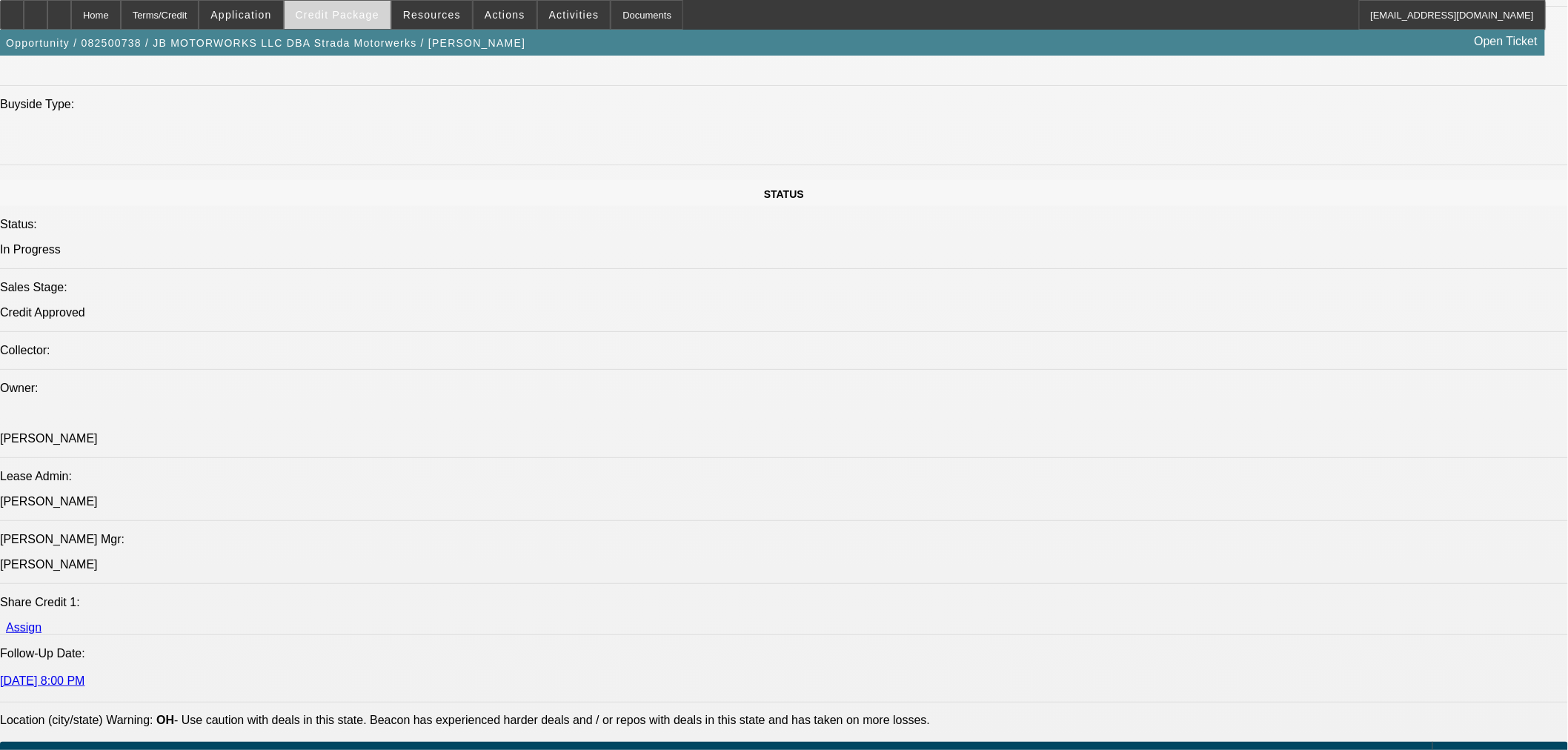
click at [353, 21] on span at bounding box center [337, 14] width 106 height 35
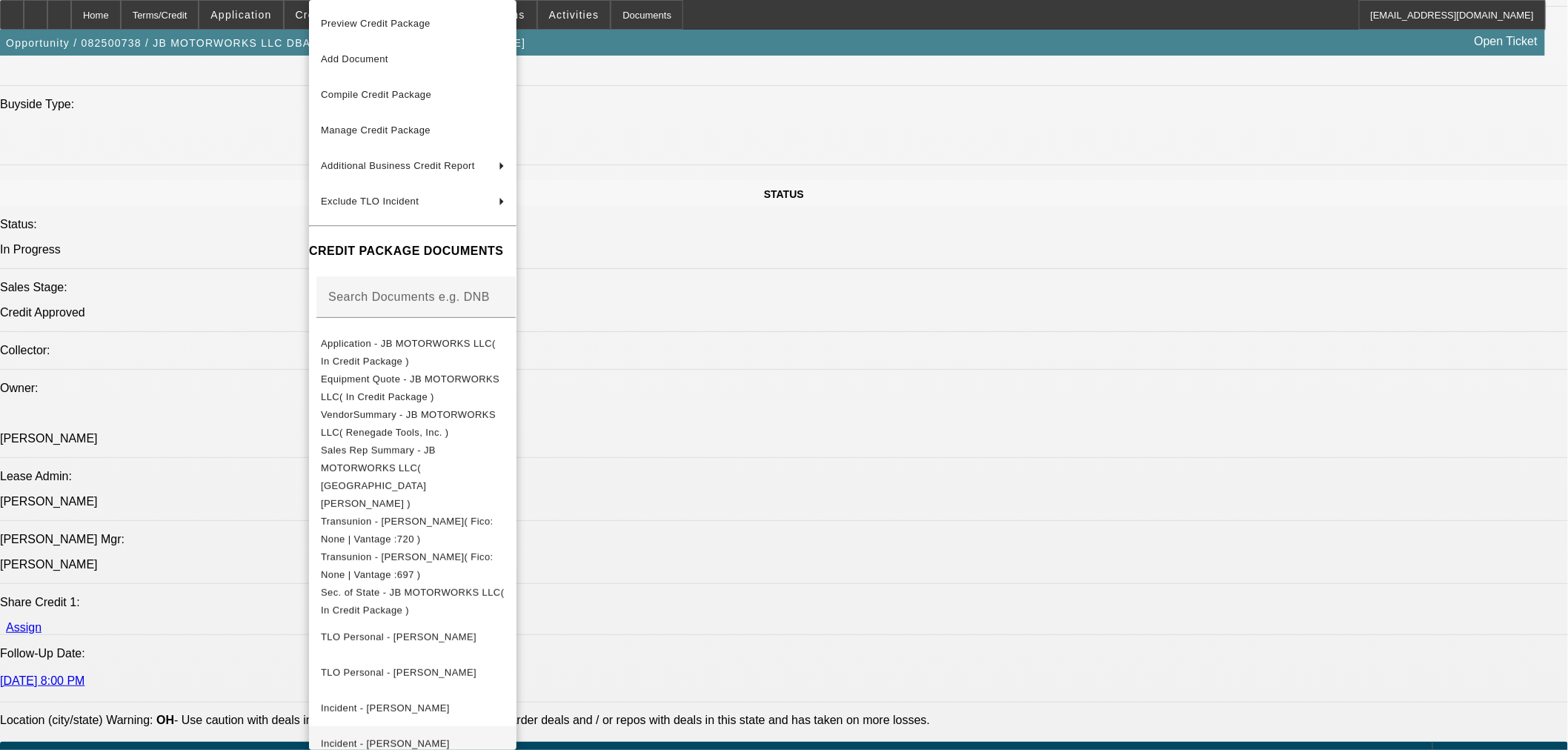
click at [419, 390] on button "Equipment Quote - JB MOTORWORKS LLC( In Credit Package )" at bounding box center [413, 388] width 208 height 35
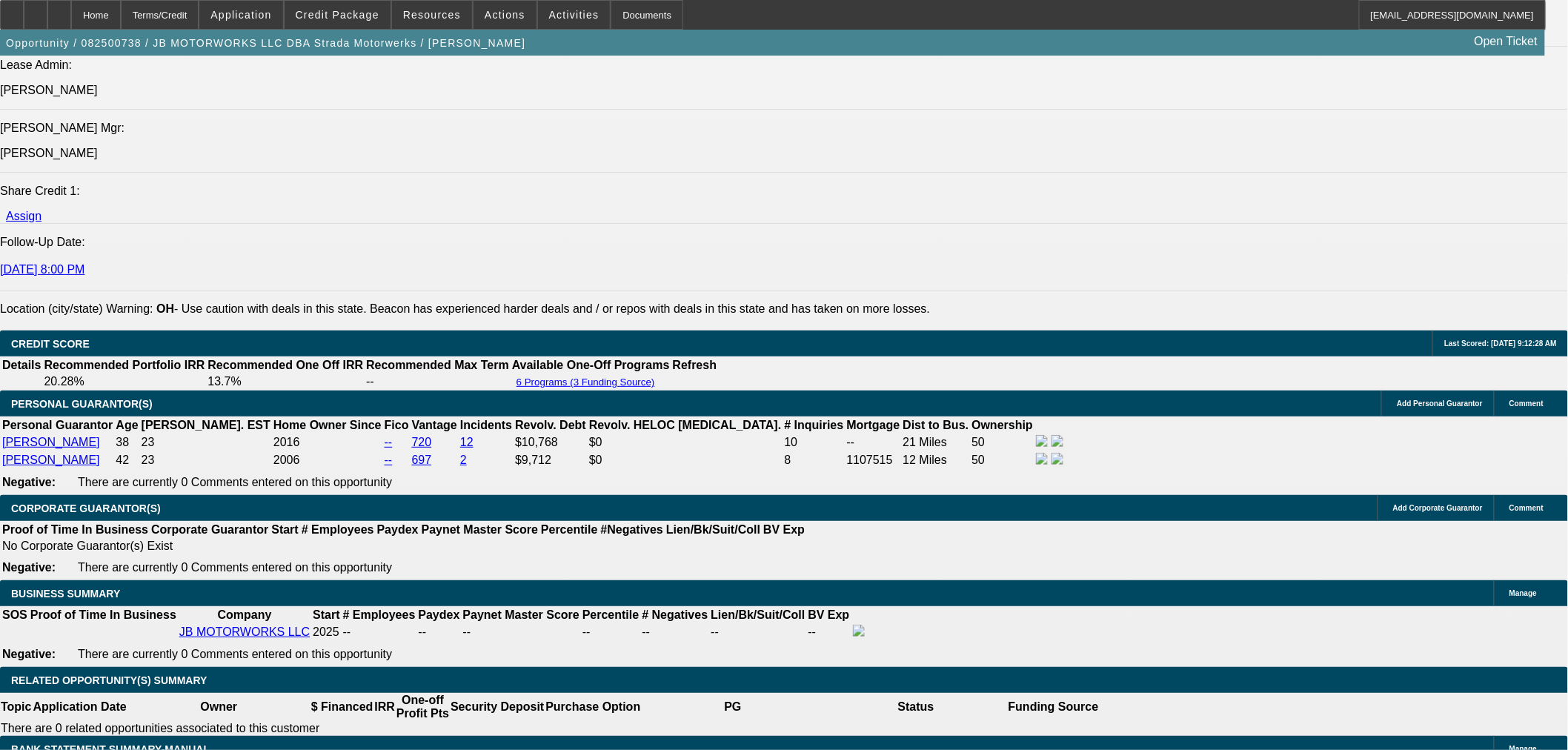
scroll to position [2140, 0]
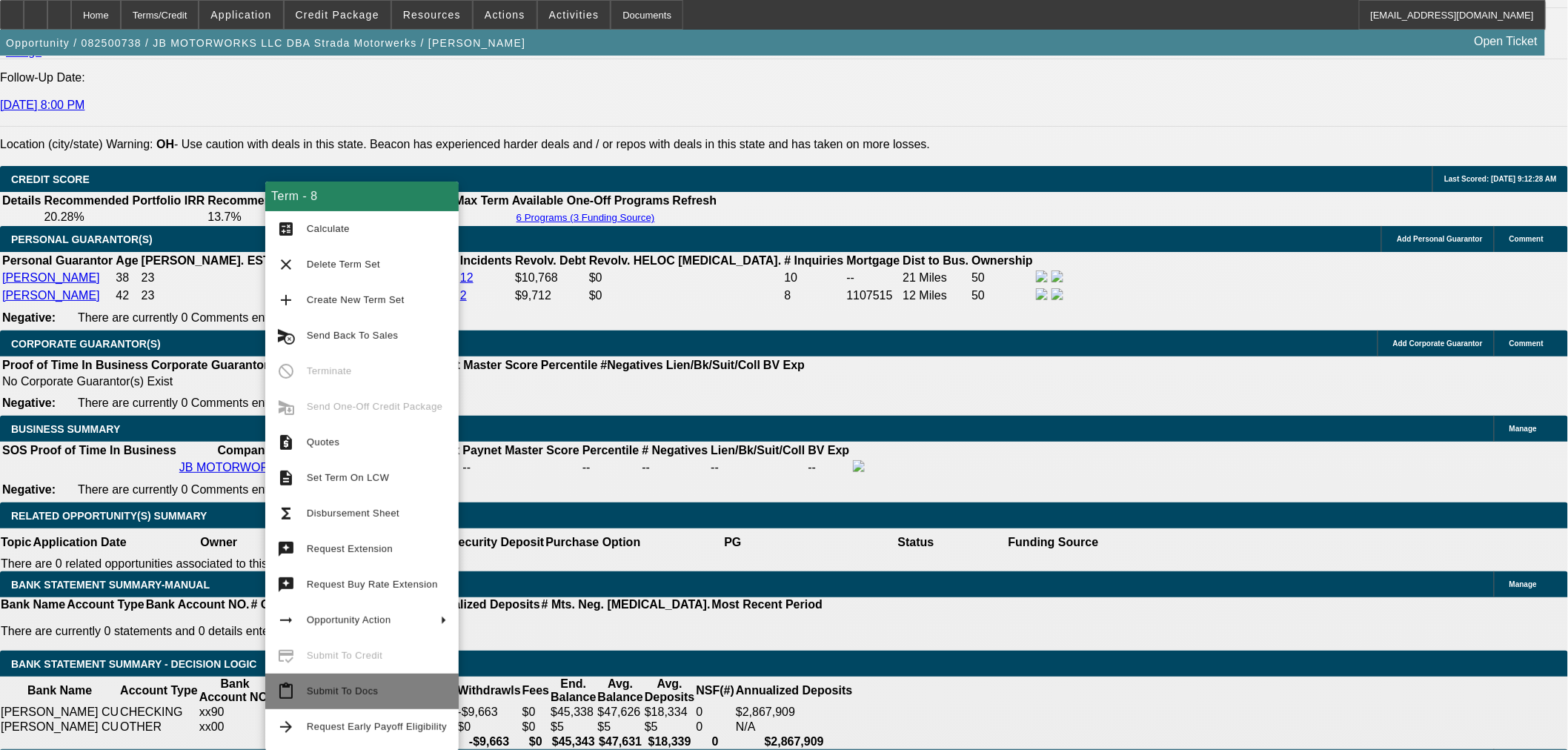
click at [334, 689] on span "Submit To Docs" at bounding box center [342, 691] width 71 height 11
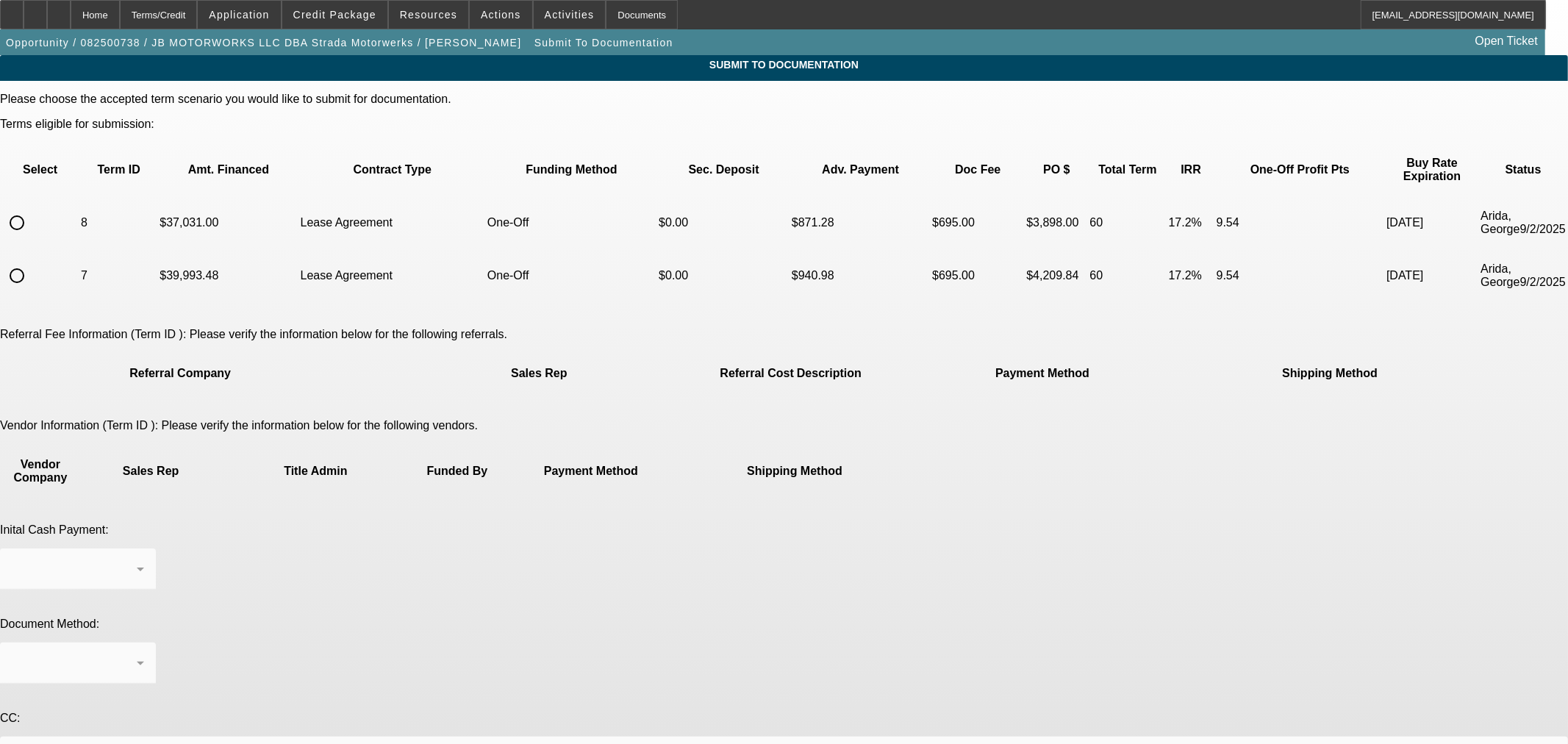
click at [32, 208] on input "radio" at bounding box center [17, 222] width 29 height 29
radio input "true"
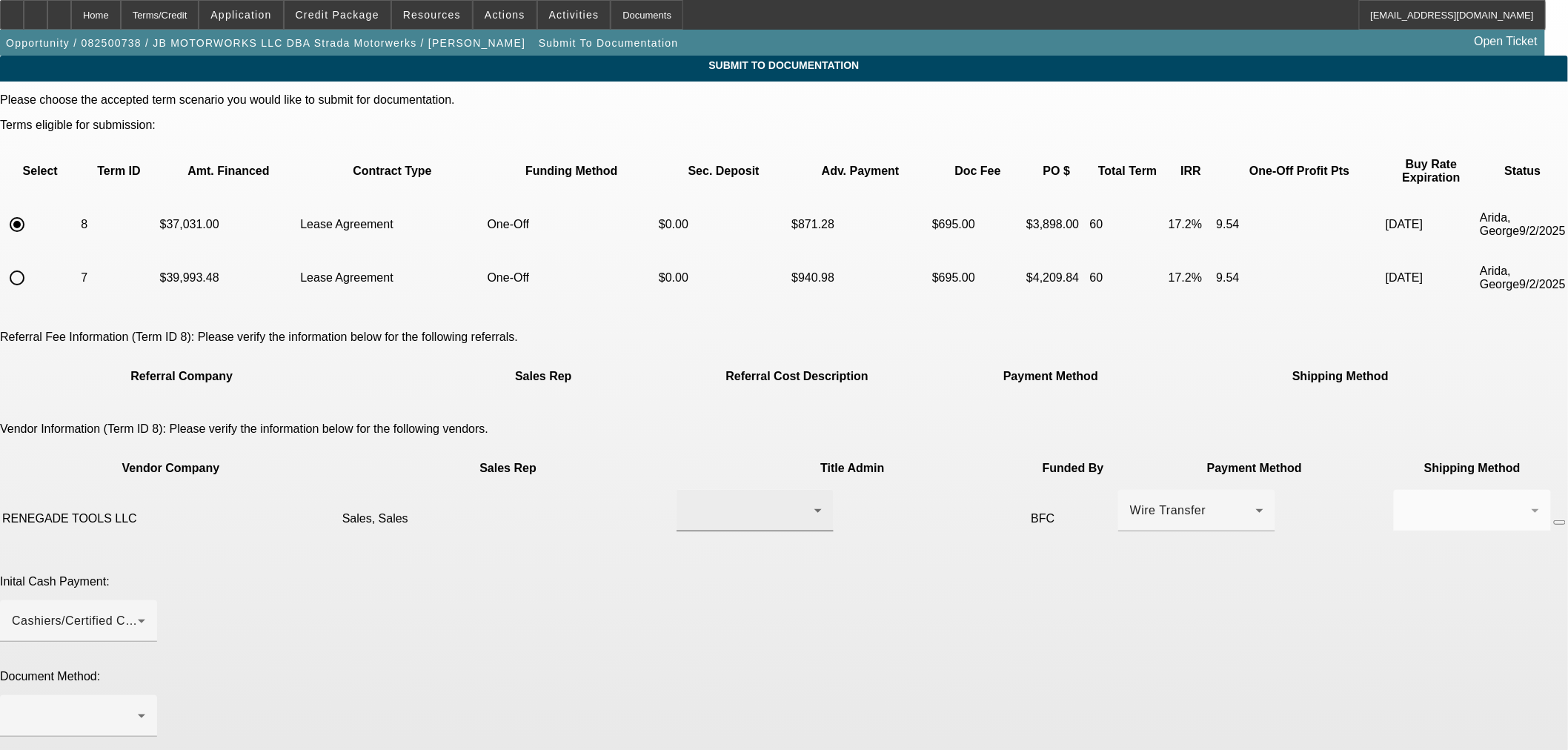
click at [717, 501] on div at bounding box center [751, 510] width 126 height 18
click at [691, 493] on span "Sales, Sales" at bounding box center [659, 491] width 70 height 18
click at [138, 706] on div at bounding box center [75, 715] width 126 height 18
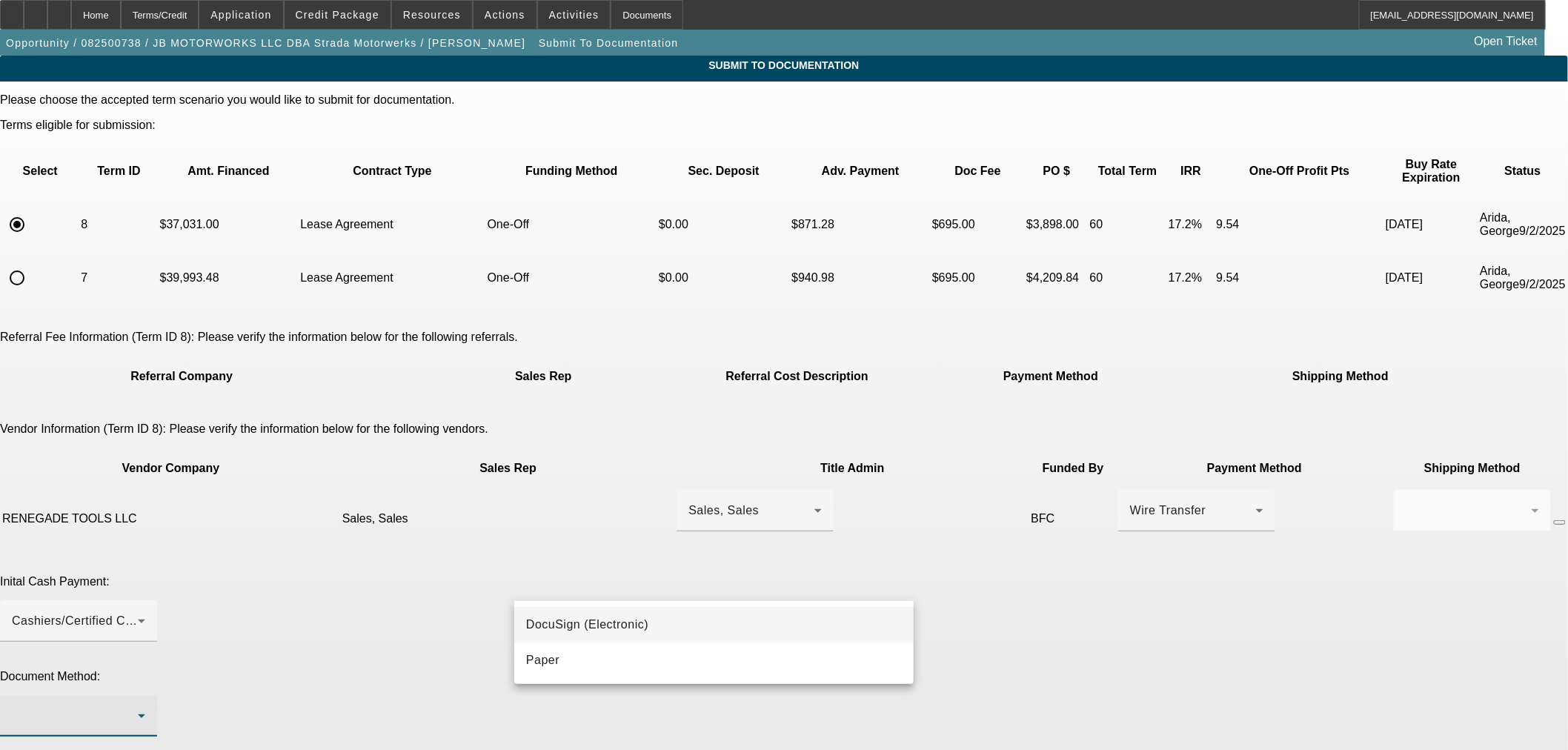
click at [678, 615] on mat-option "DocuSign (Electronic)" at bounding box center [713, 624] width 399 height 35
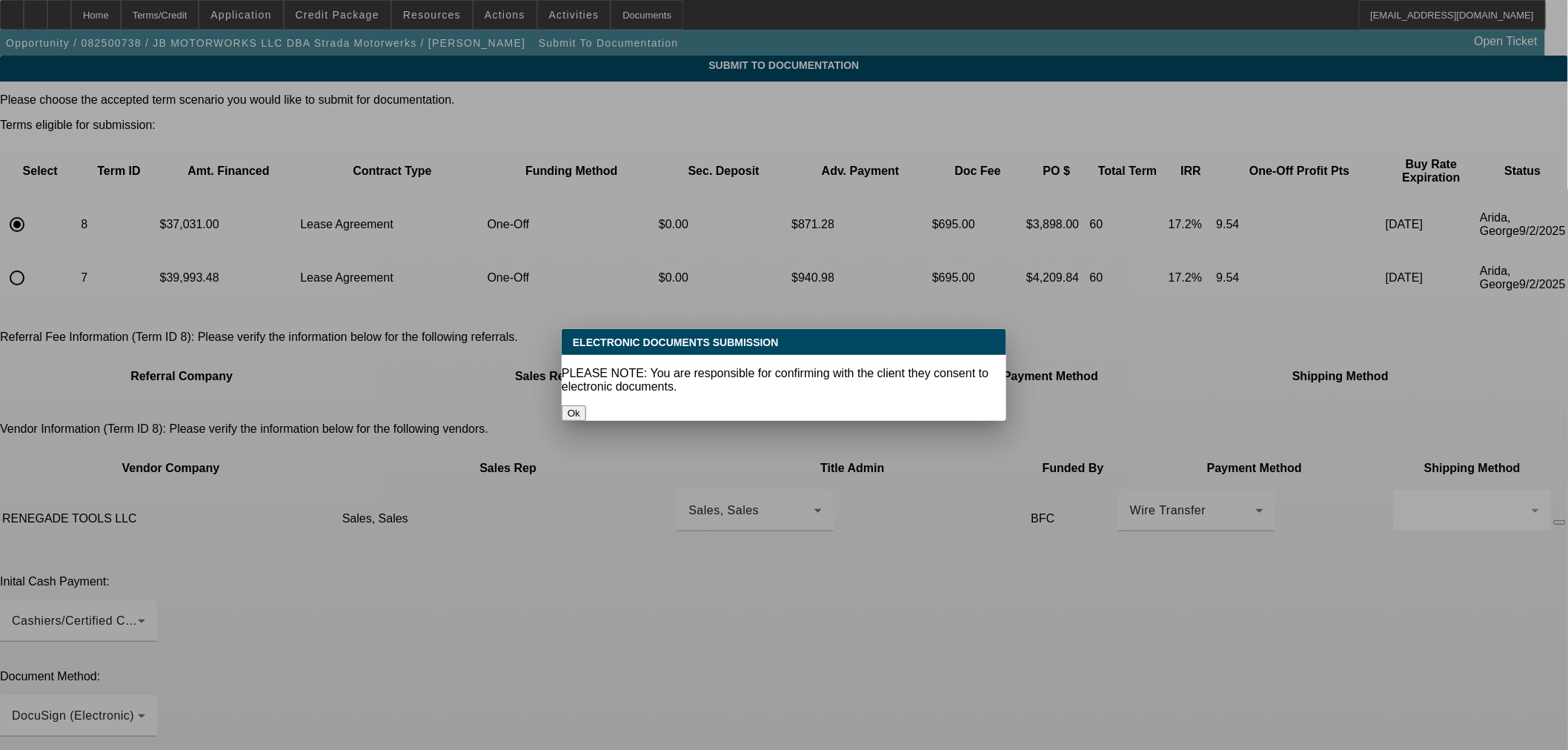
click at [586, 405] on button "Ok" at bounding box center [573, 413] width 24 height 16
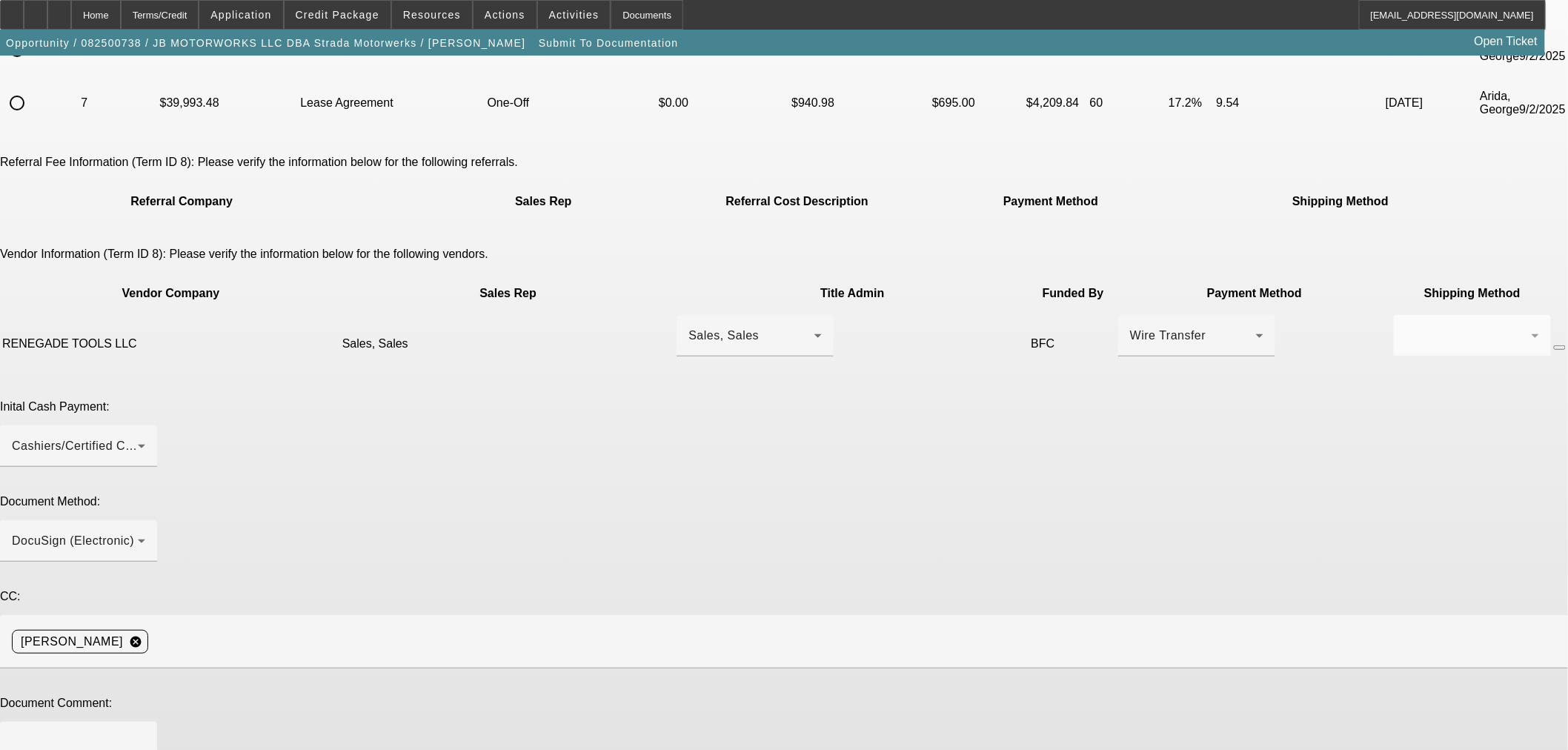
scroll to position [176, 0]
drag, startPoint x: 610, startPoint y: 539, endPoint x: 618, endPoint y: 520, distance: 20.6
click at [145, 732] on textarea at bounding box center [78, 750] width 133 height 35
type textarea "C"
click at [145, 721] on div at bounding box center [78, 750] width 133 height 59
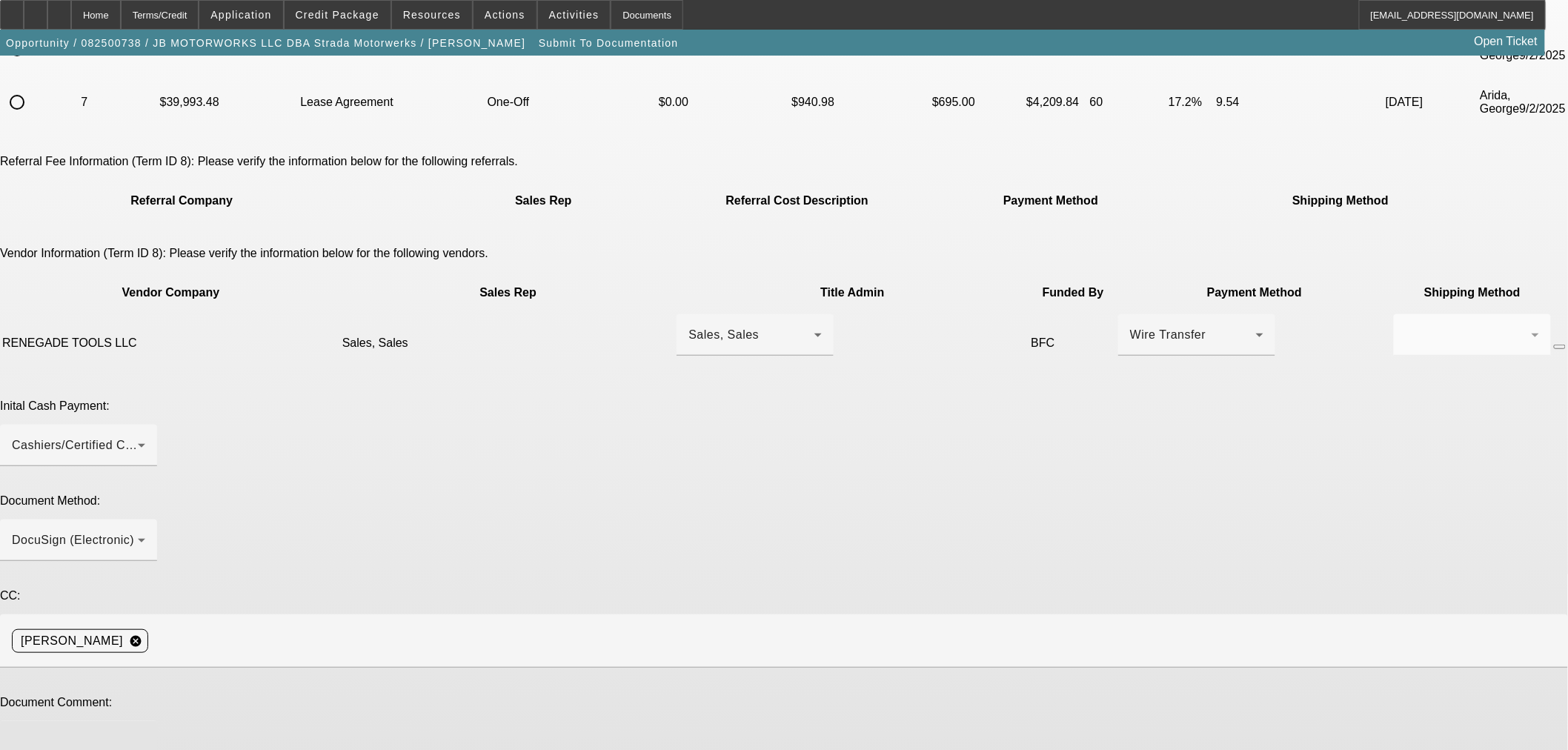
paste textarea "Jason Andrews <contact@renegadelift.net>"
click at [145, 732] on textarea "Jason Andrews <contact@renegadelift.net>" at bounding box center [78, 750] width 133 height 35
click at [145, 732] on textarea "Jason Andrews contact@renegadelift.net>" at bounding box center [78, 750] width 133 height 35
type textarea "Jason Andrews contact@renegadelift.net is contact the customer already has the …"
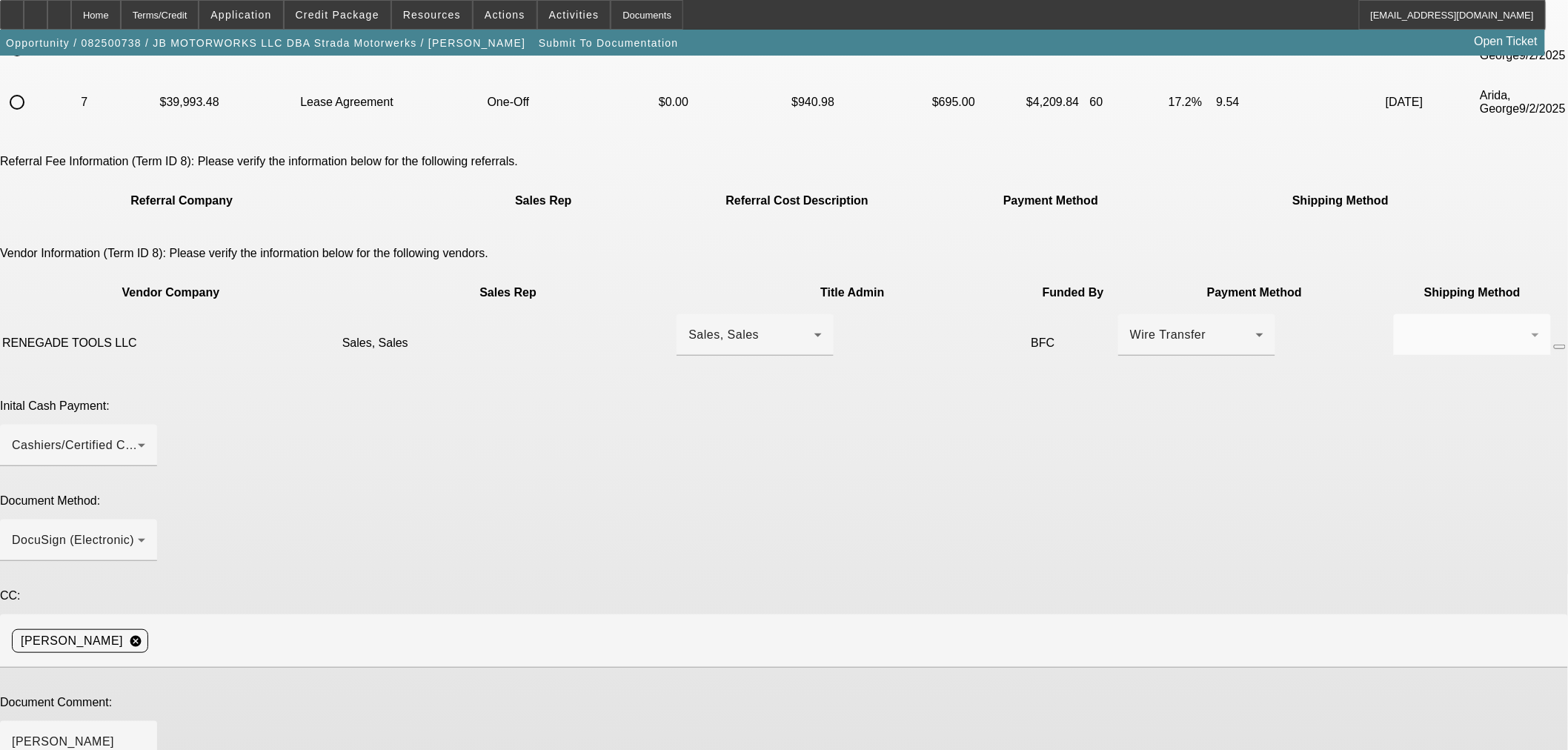
type textarea "Removed sales tax"
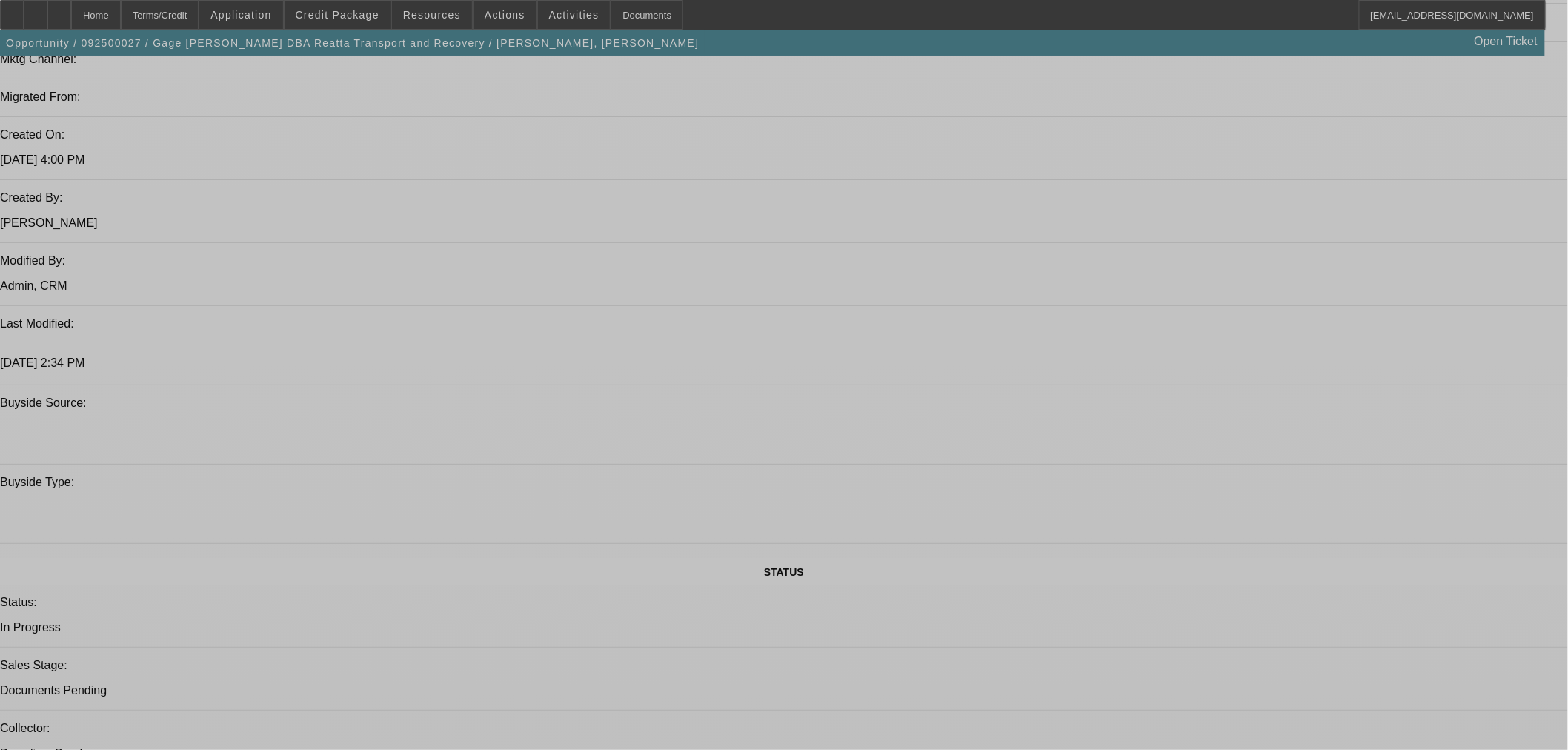
select select "0.1"
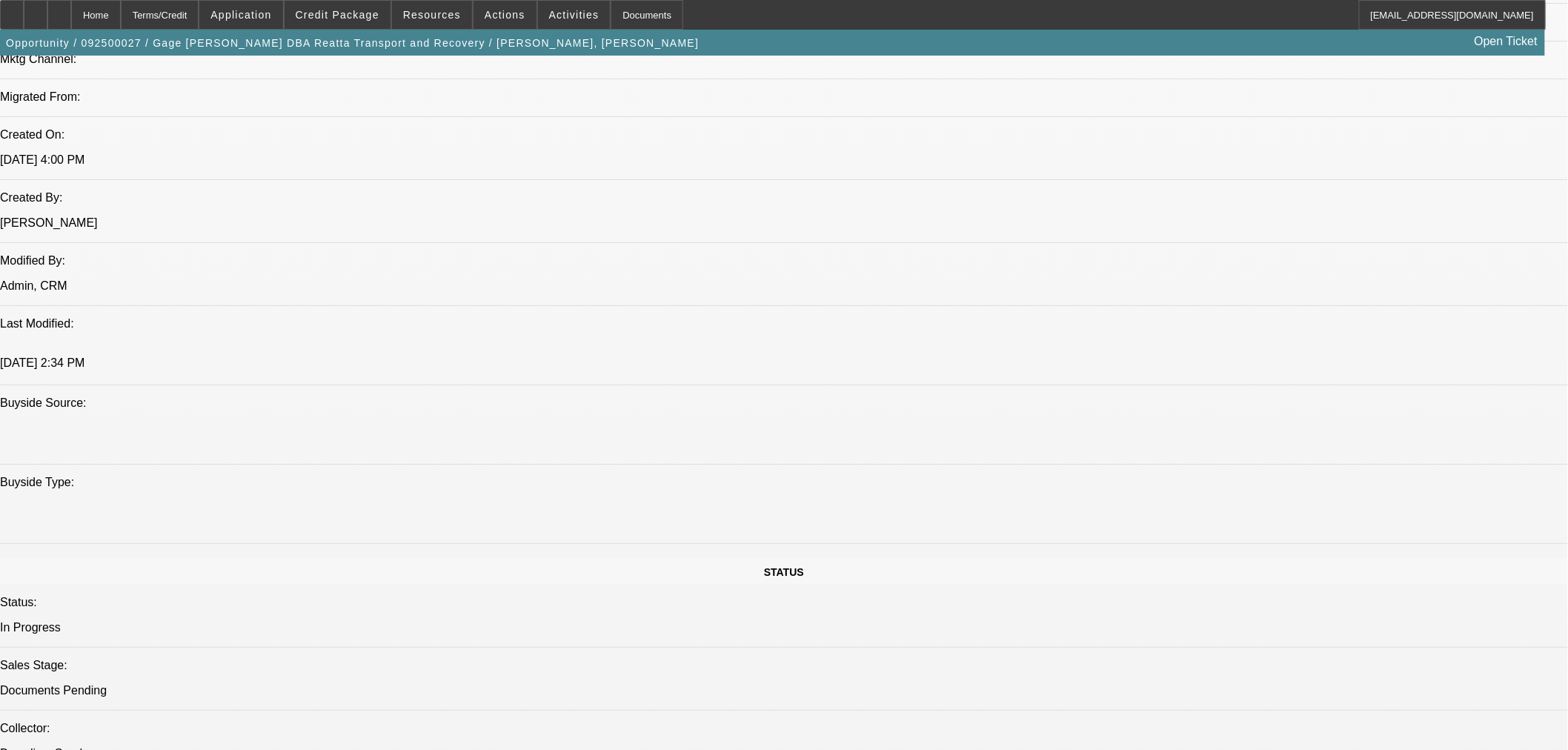
select select "2"
select select "0"
select select "6"
select select "0.1"
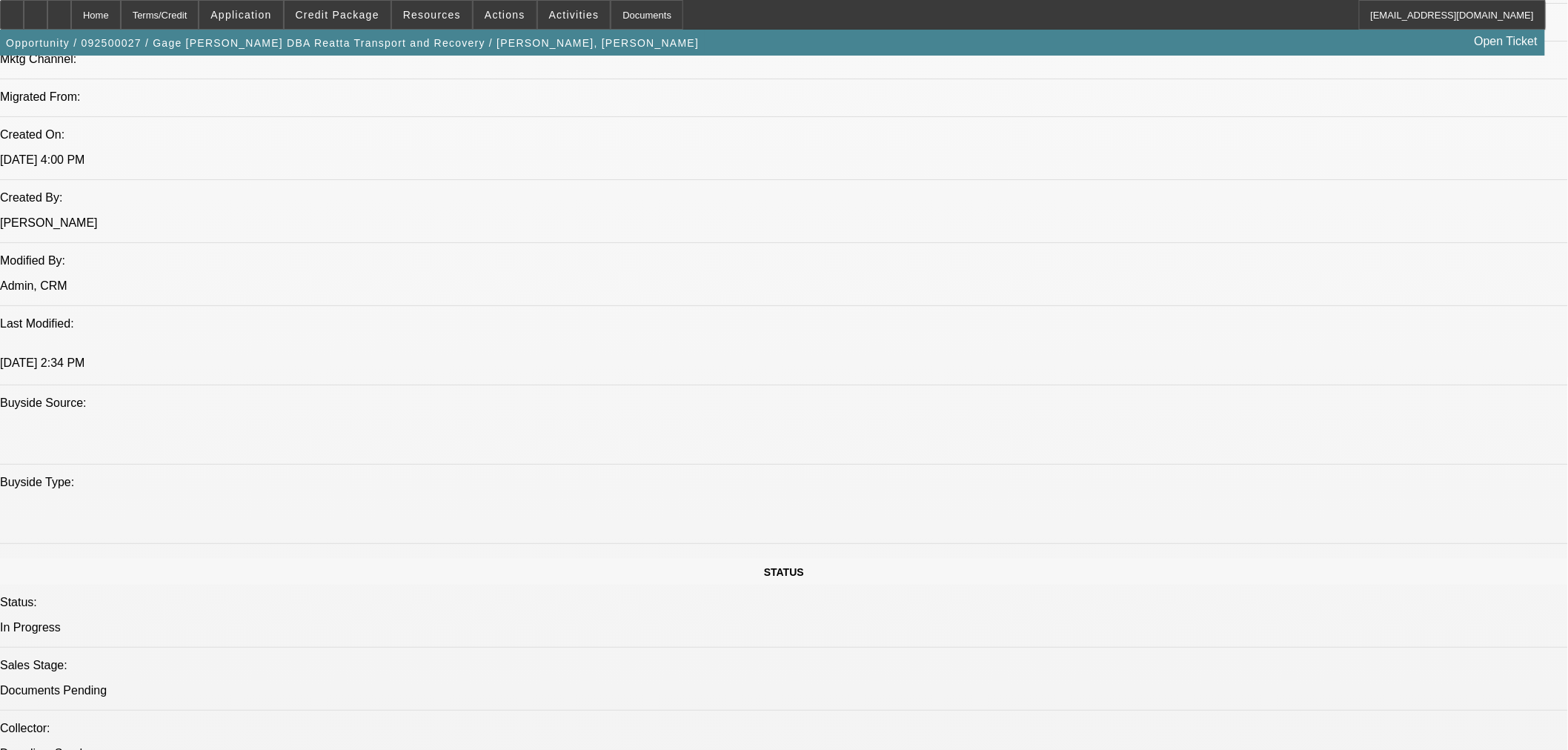
select select "2"
select select "0"
select select "6"
select select "0.1"
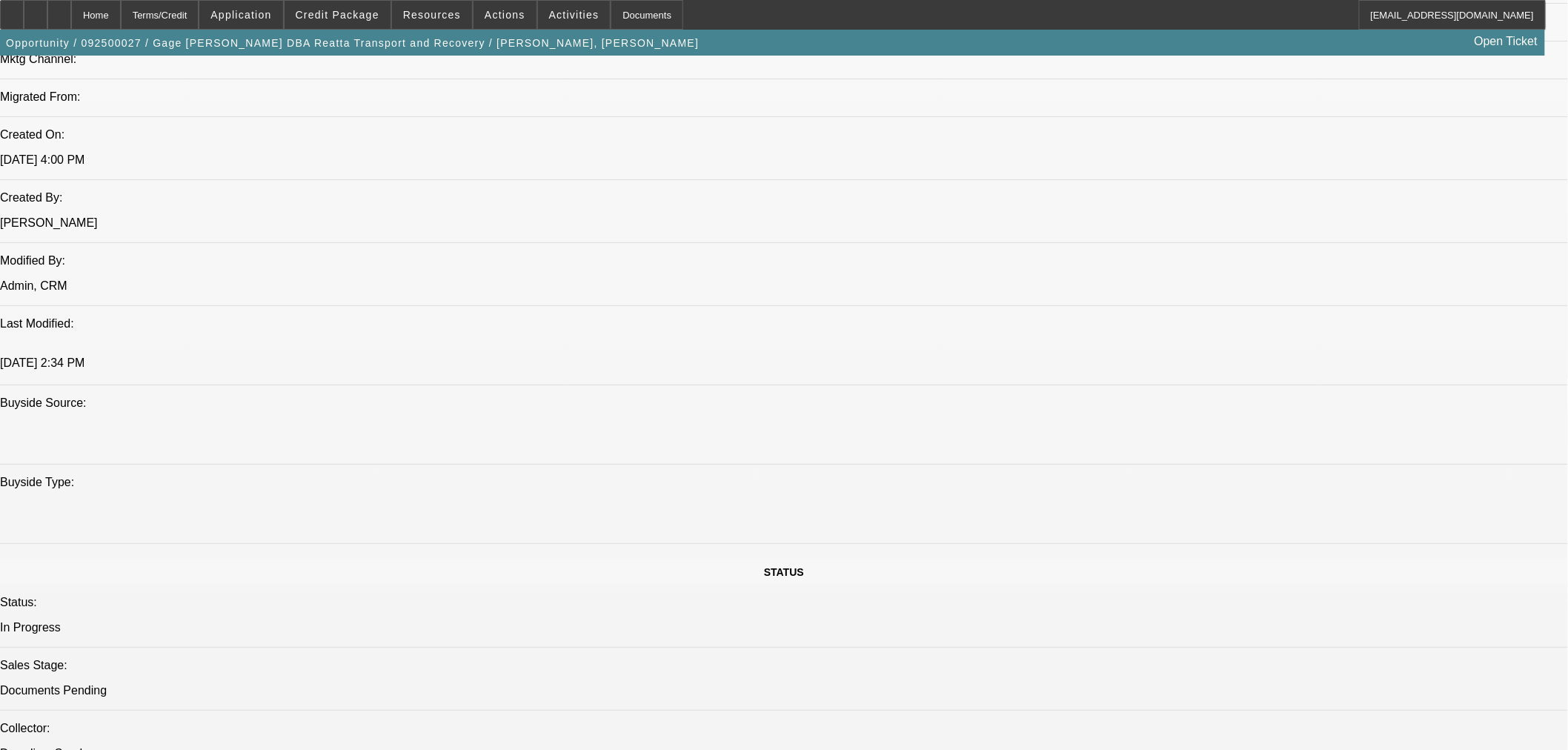
select select "2"
select select "0"
select select "6"
select select "0.1"
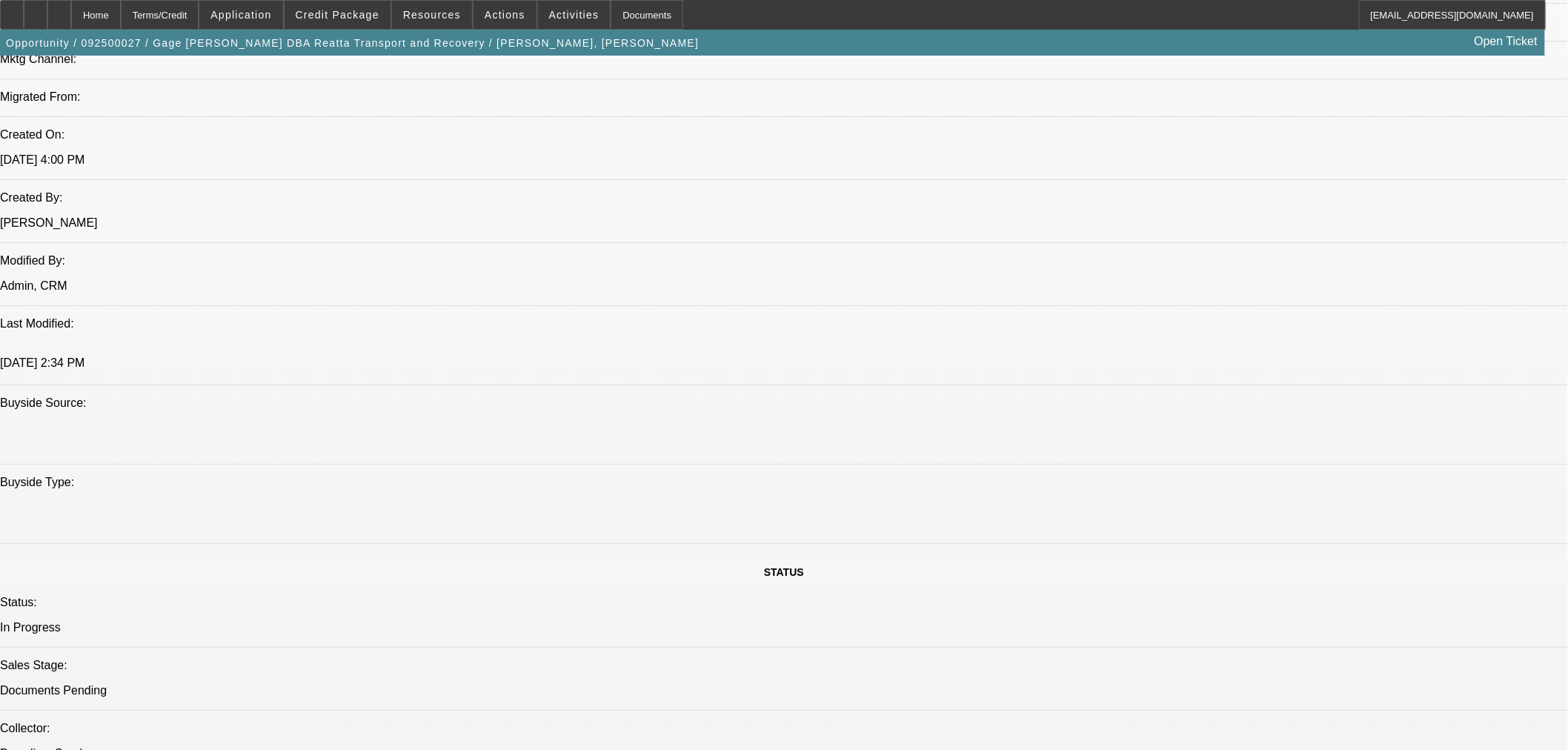
select select "2"
select select "0"
select select "6"
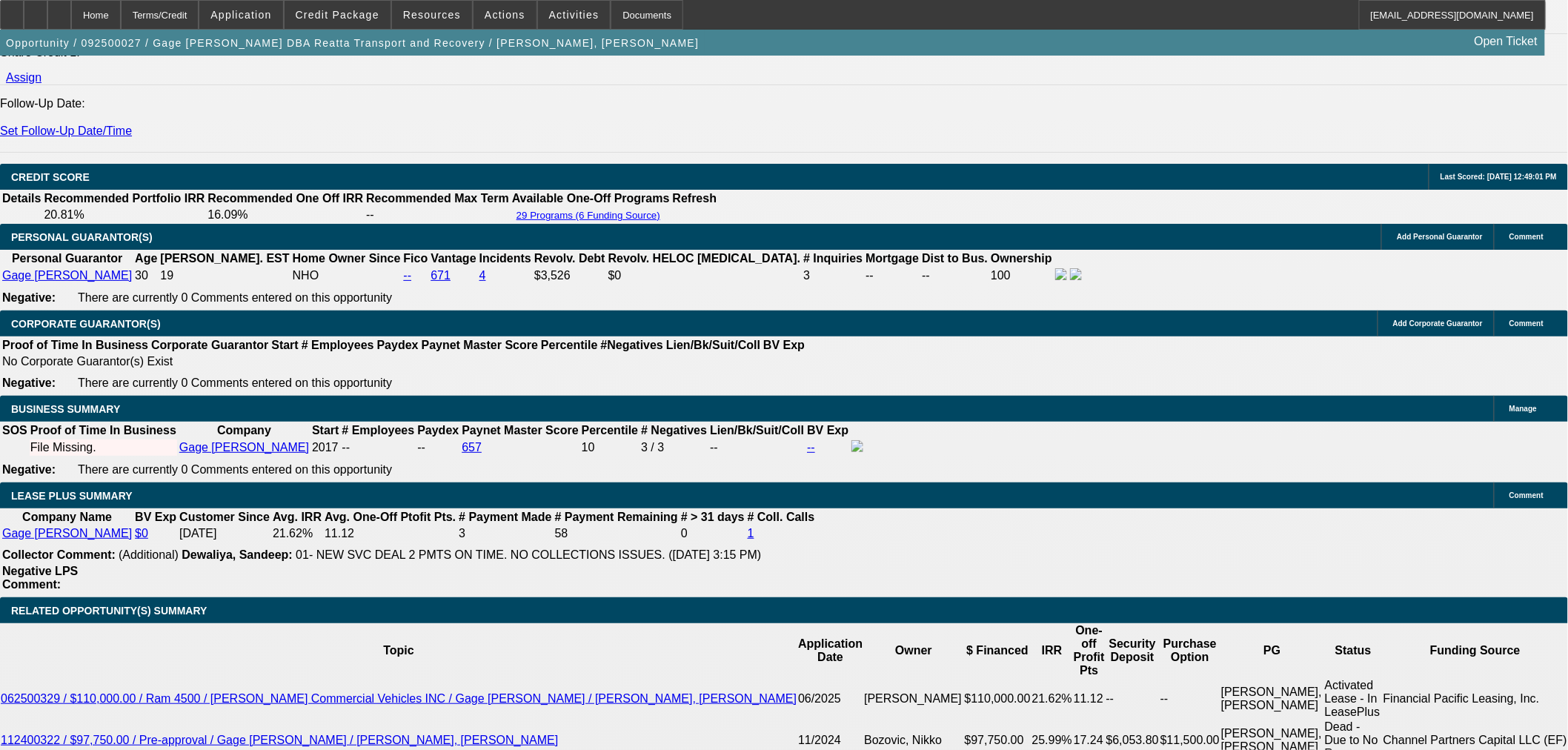
scroll to position [2193, 0]
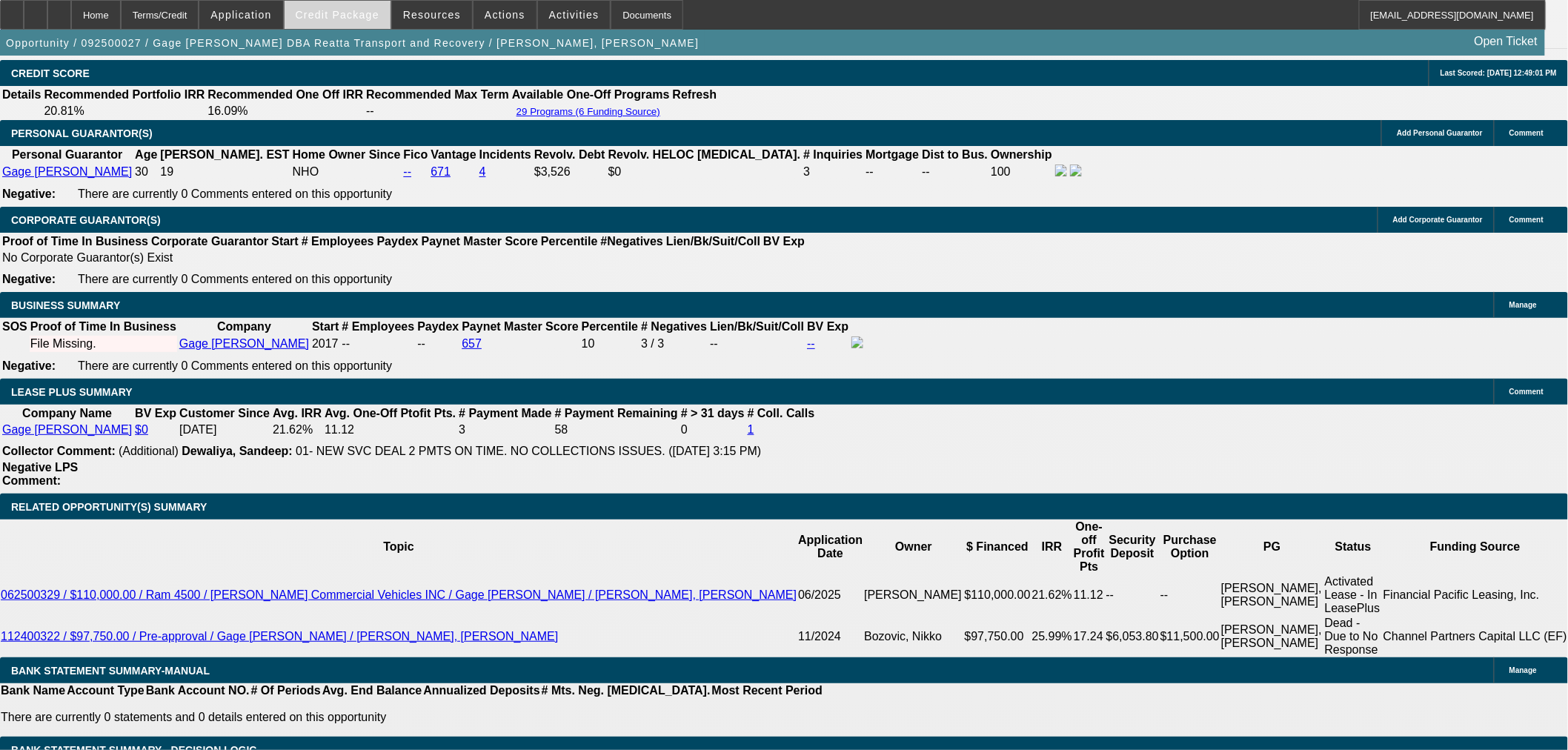
click at [369, 19] on span "Credit Package" at bounding box center [337, 15] width 84 height 12
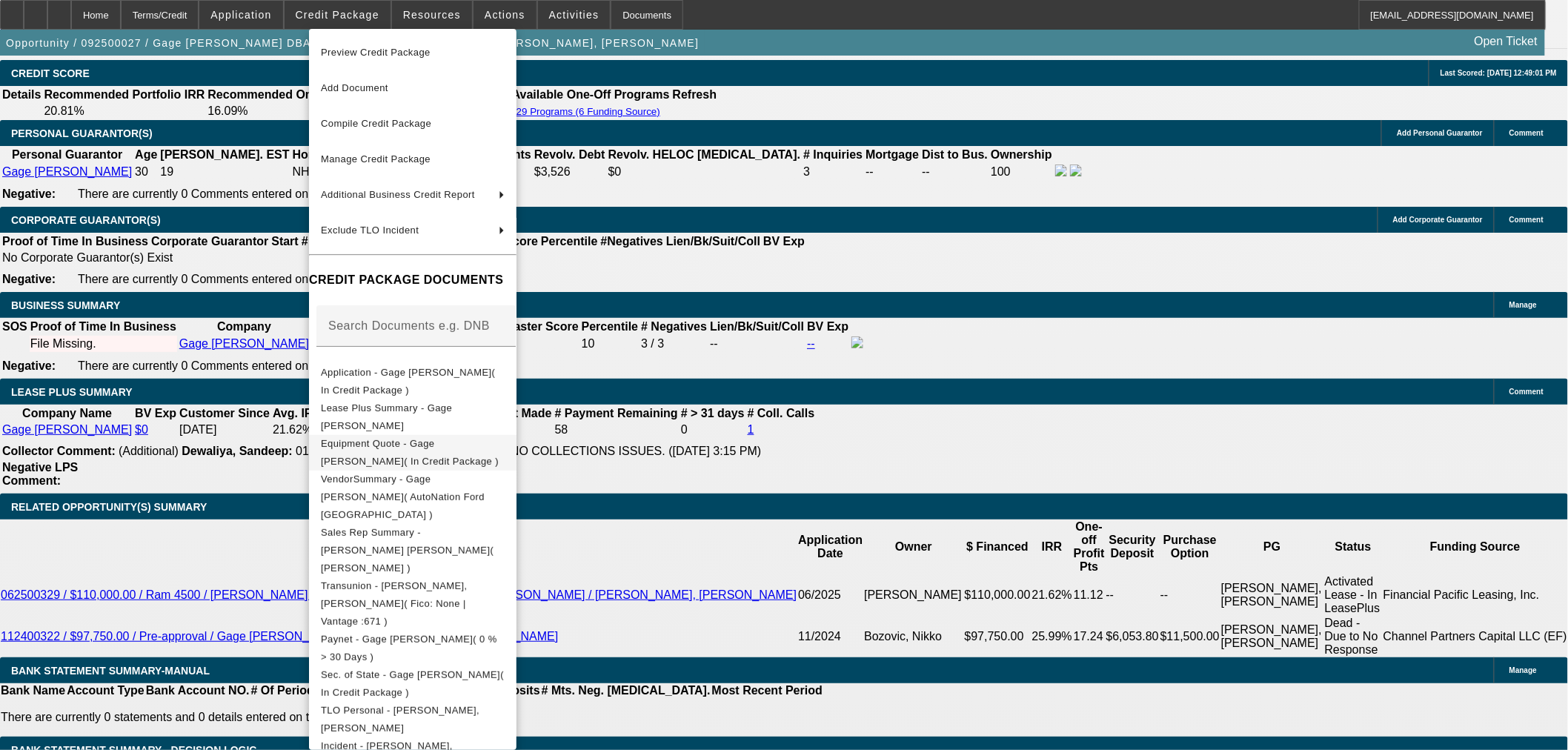
click at [409, 442] on span "Equipment Quote - Gage Faske( In Credit Package )" at bounding box center [409, 451] width 177 height 29
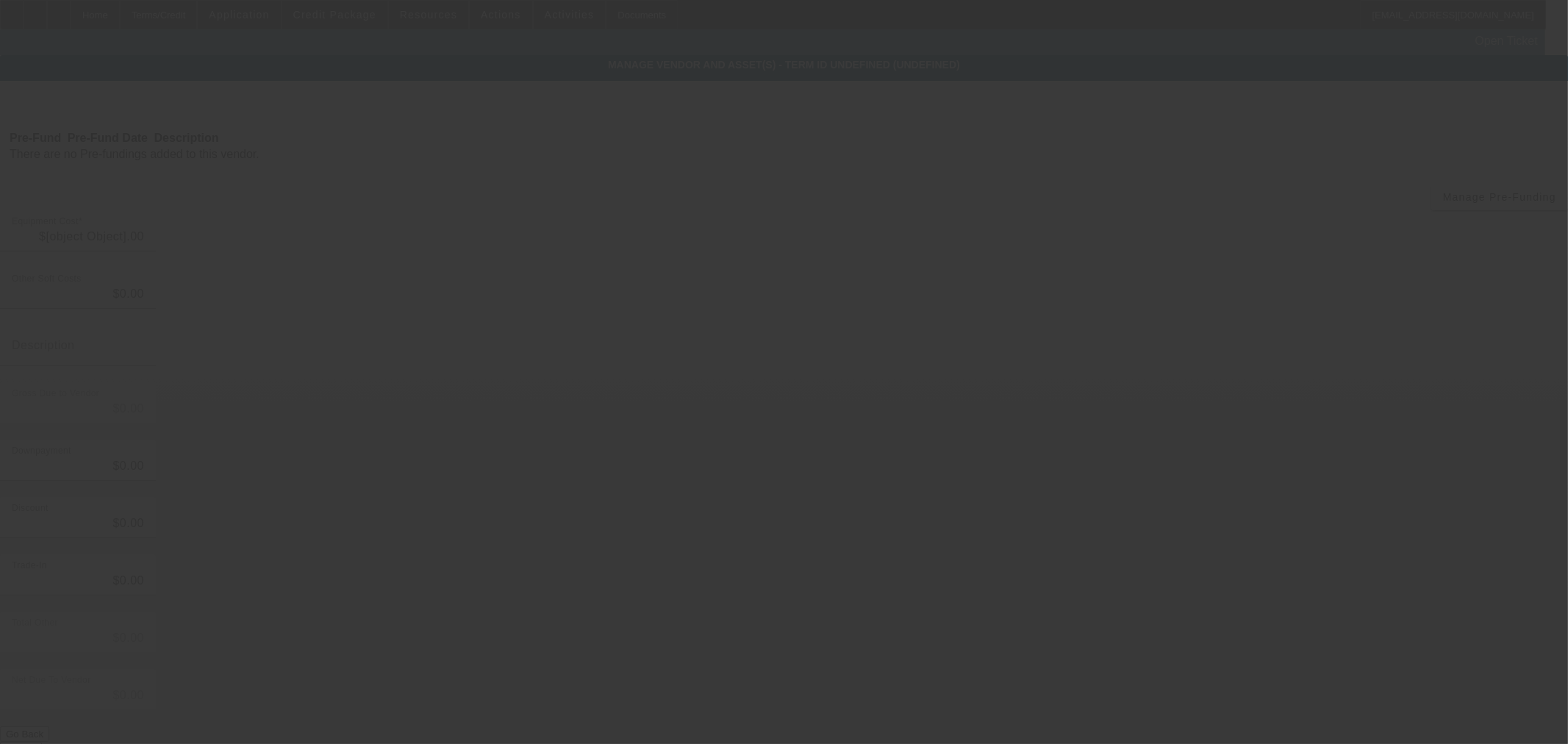
type input "$34,343.81"
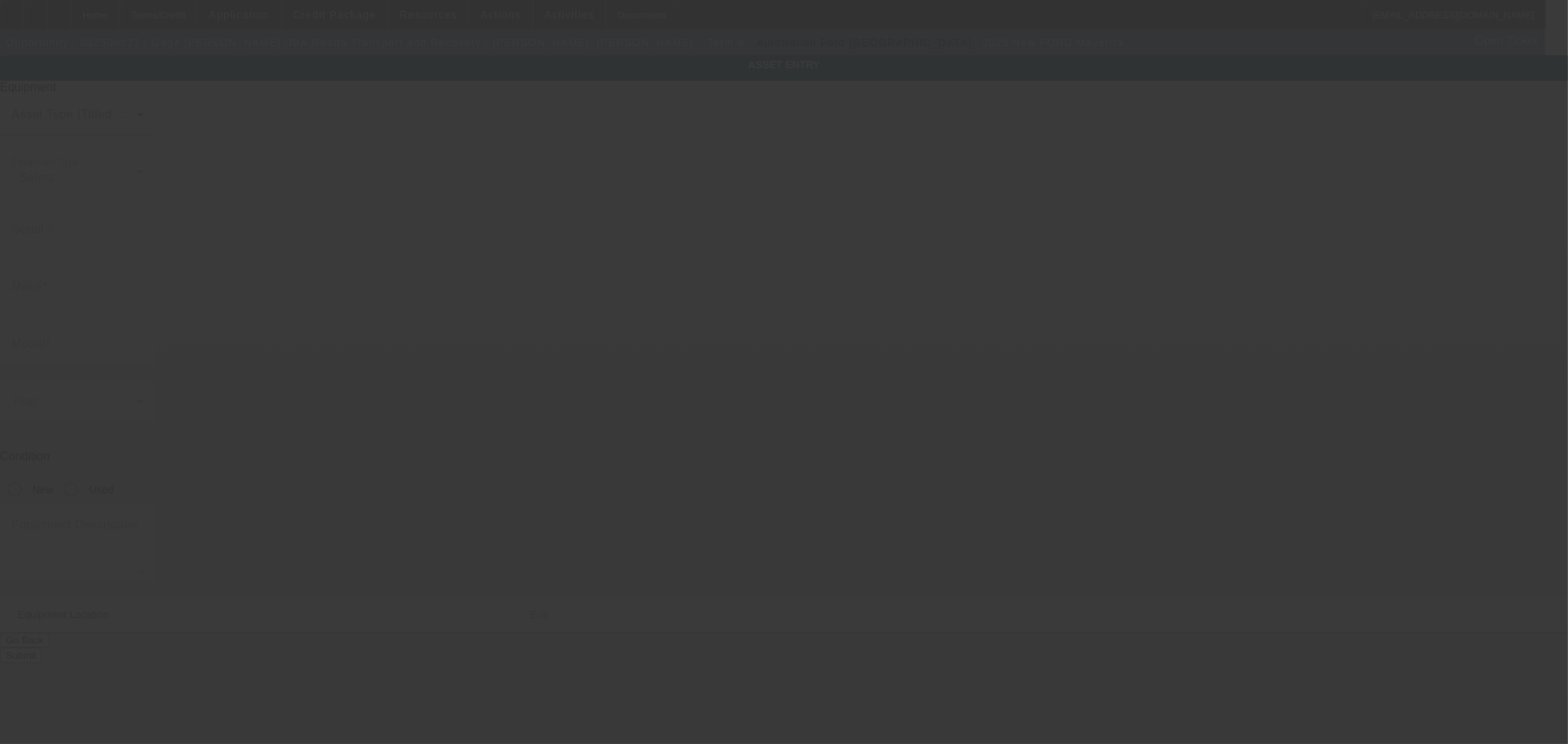
type input "3FTTW8A39SRB20613"
type input "FORD"
type input "Maverick"
radio input "true"
type textarea "pickup truck for spotter vehicle"
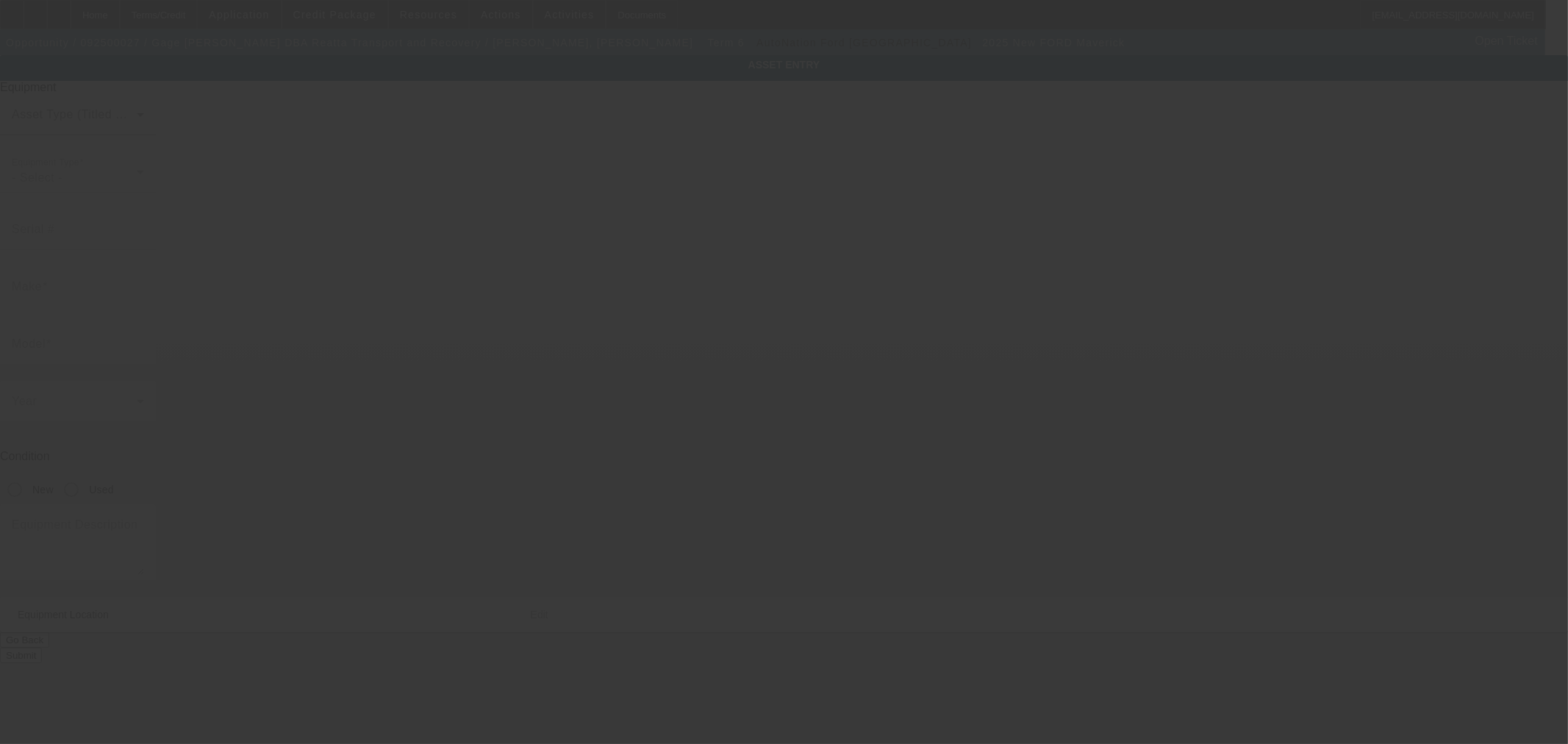
type input "402 FM 1658"
type input "Bridgeport"
type input "76426"
type input "Wise"
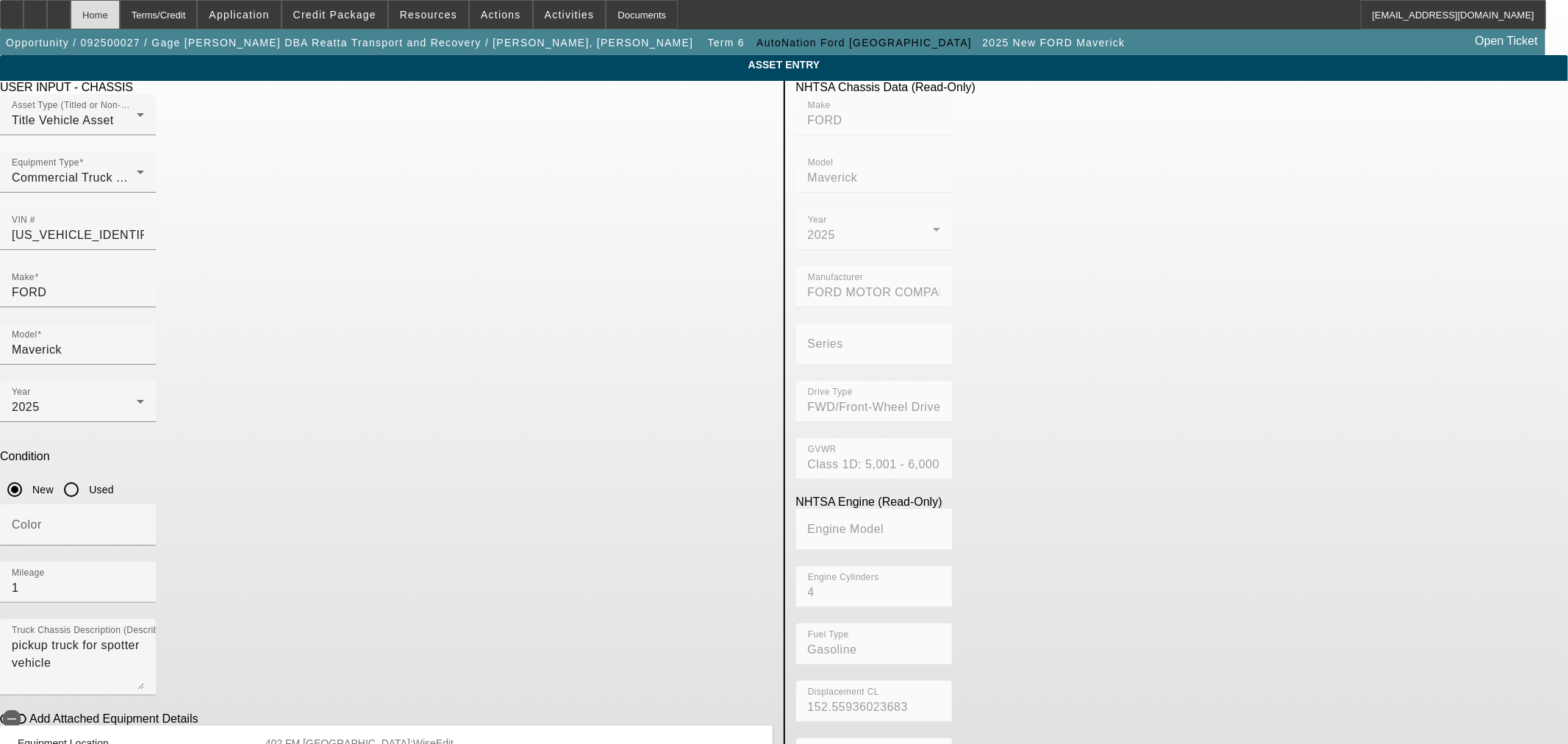
click at [120, 16] on div "Home" at bounding box center [95, 14] width 49 height 29
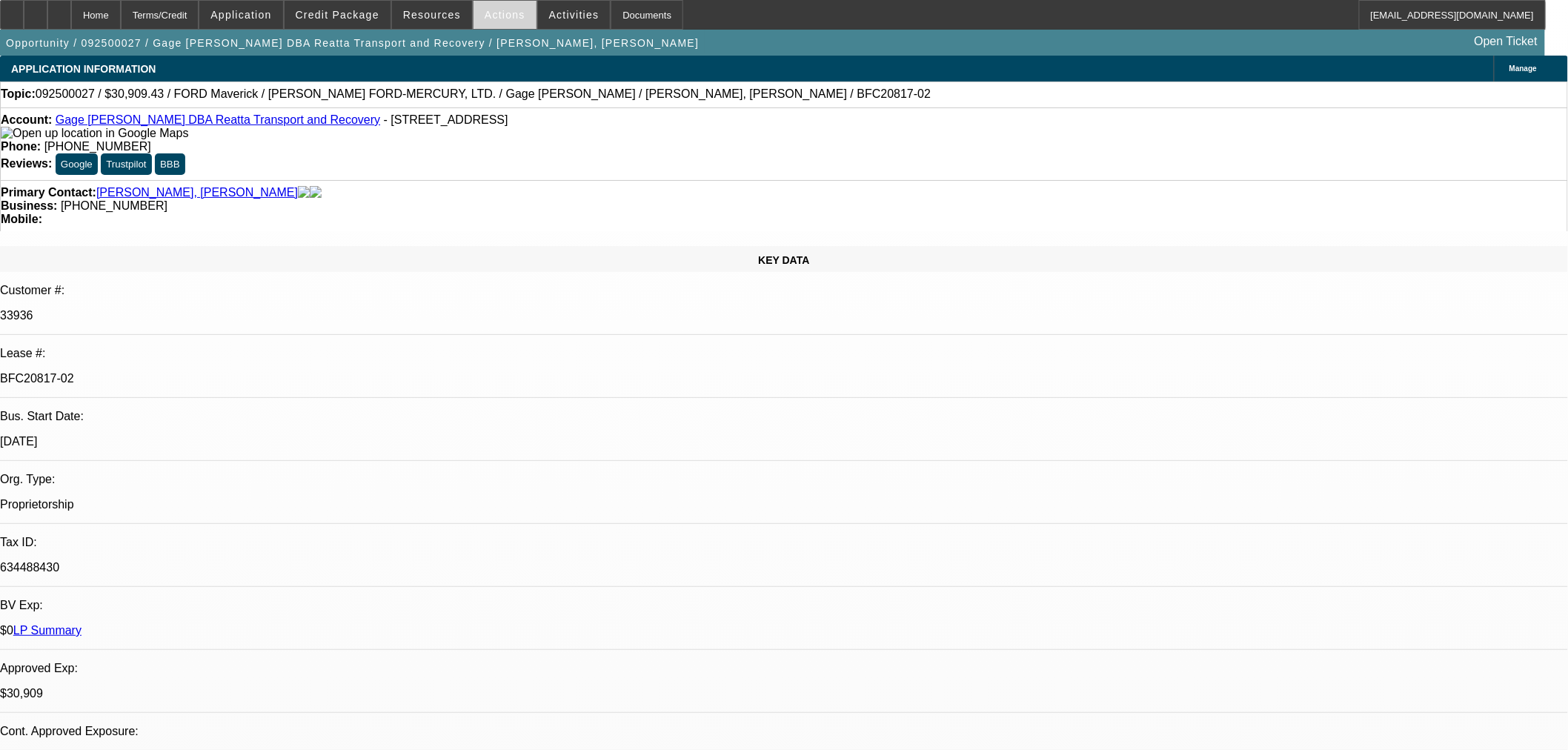
select select "0.1"
select select "2"
select select "0"
select select "6"
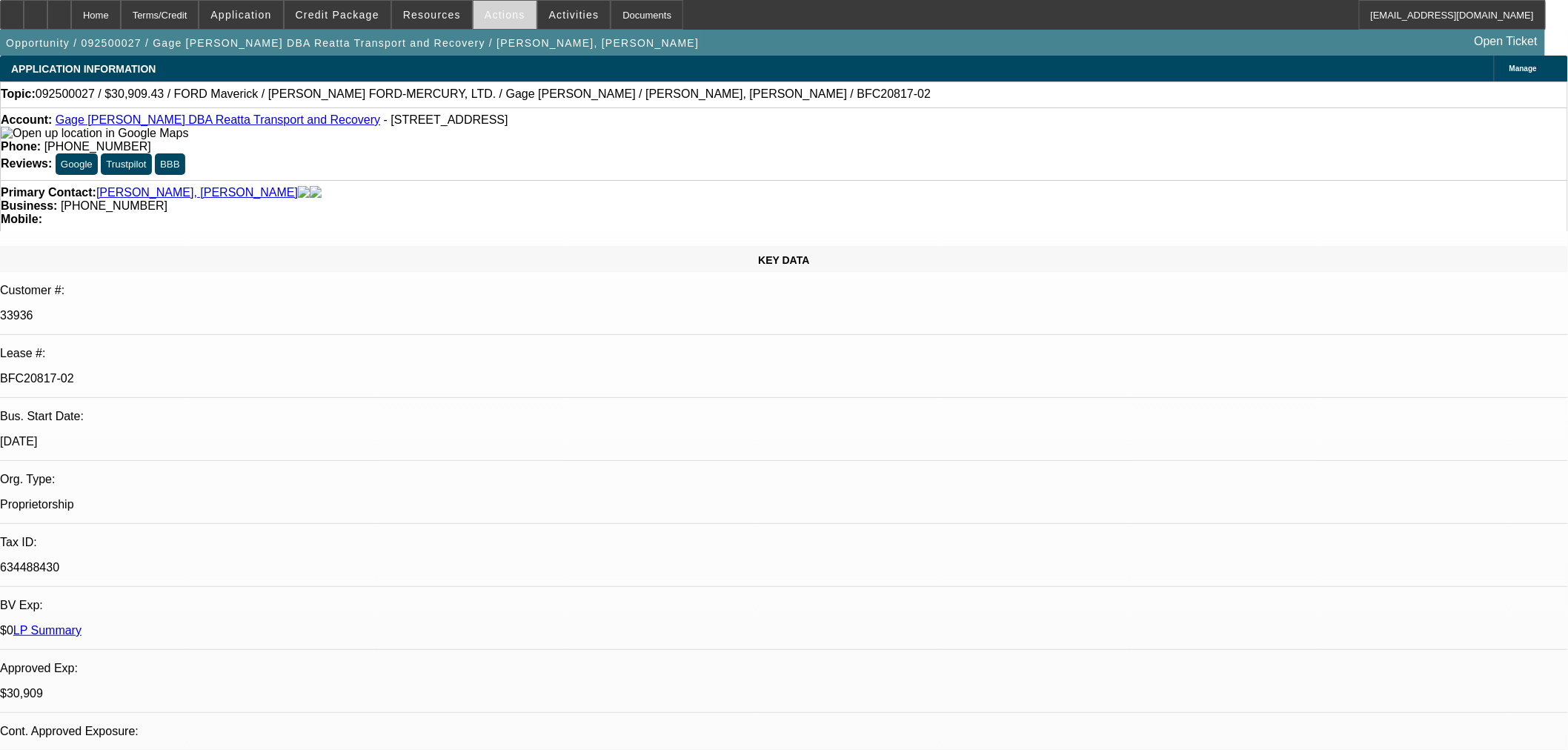
select select "0.1"
select select "2"
select select "0"
select select "6"
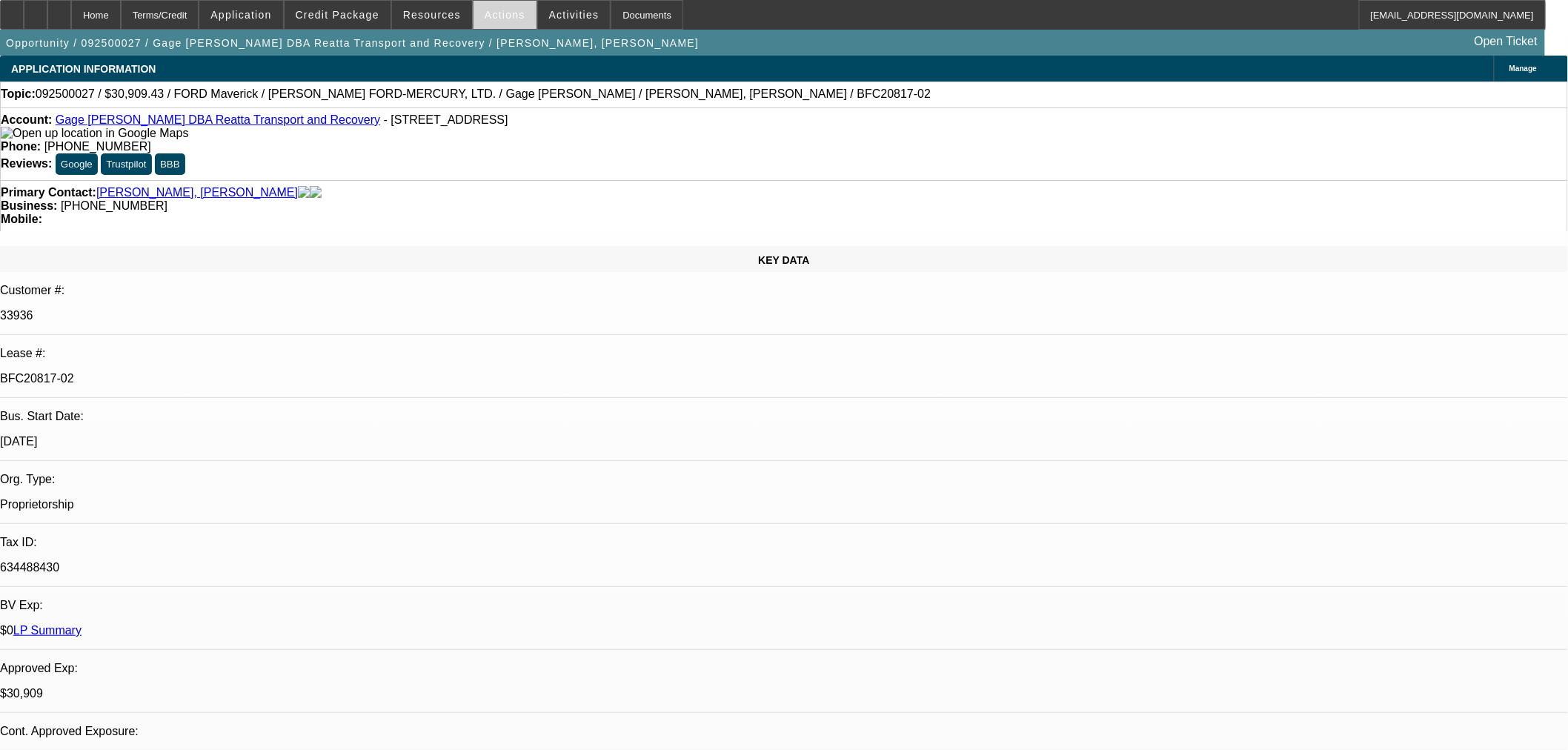
select select "0.1"
select select "2"
select select "0"
select select "6"
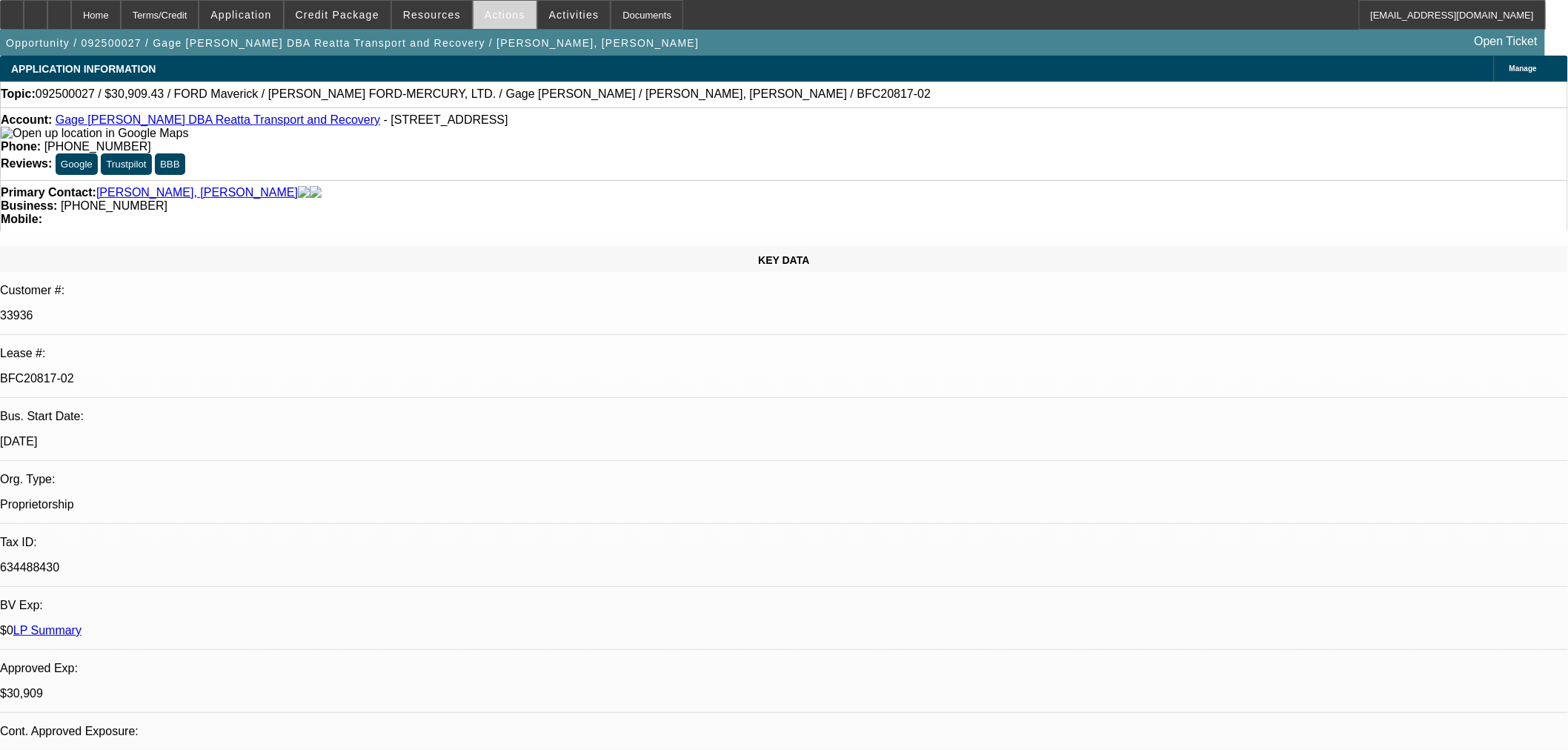
select select "0.1"
select select "2"
select select "0"
select select "6"
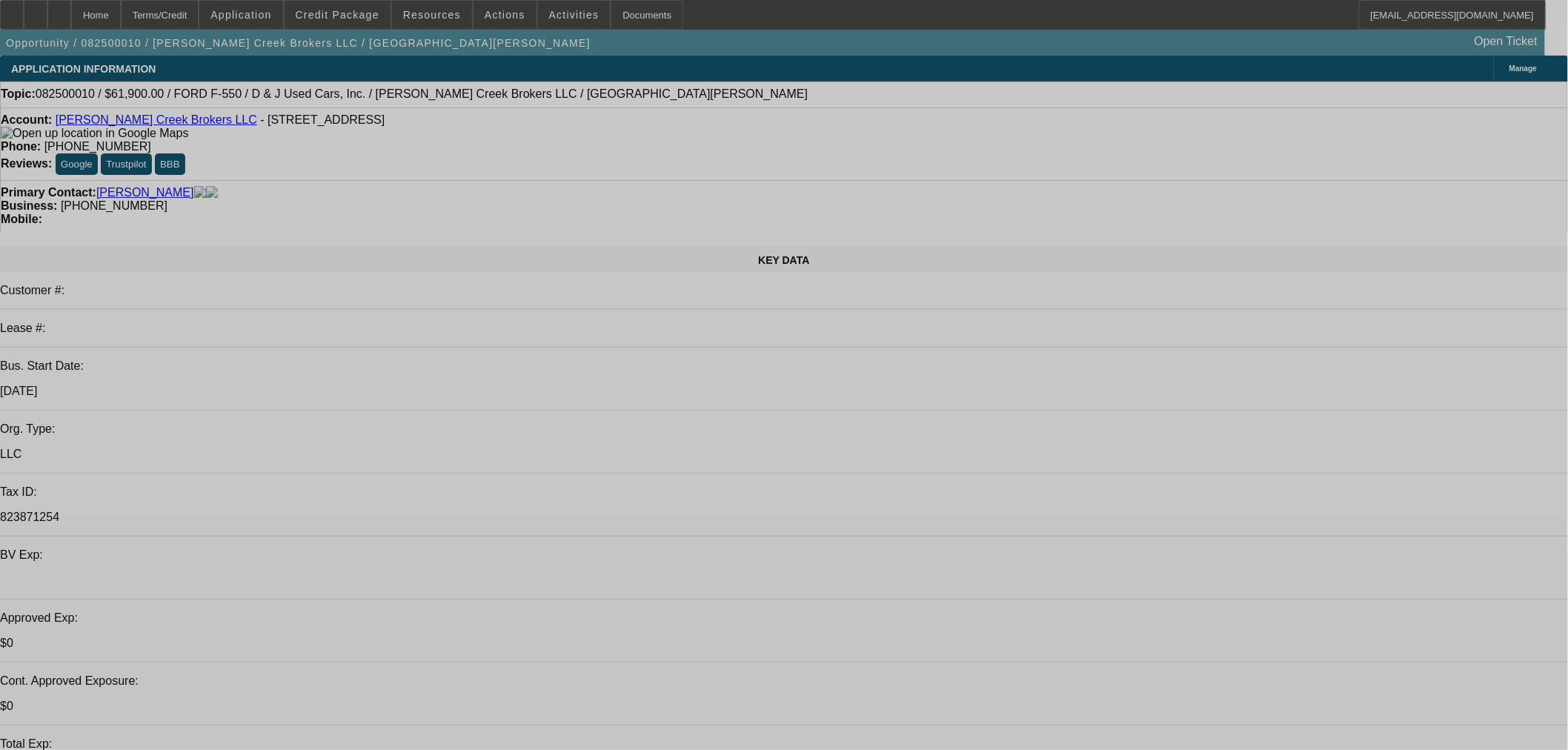
select select "0"
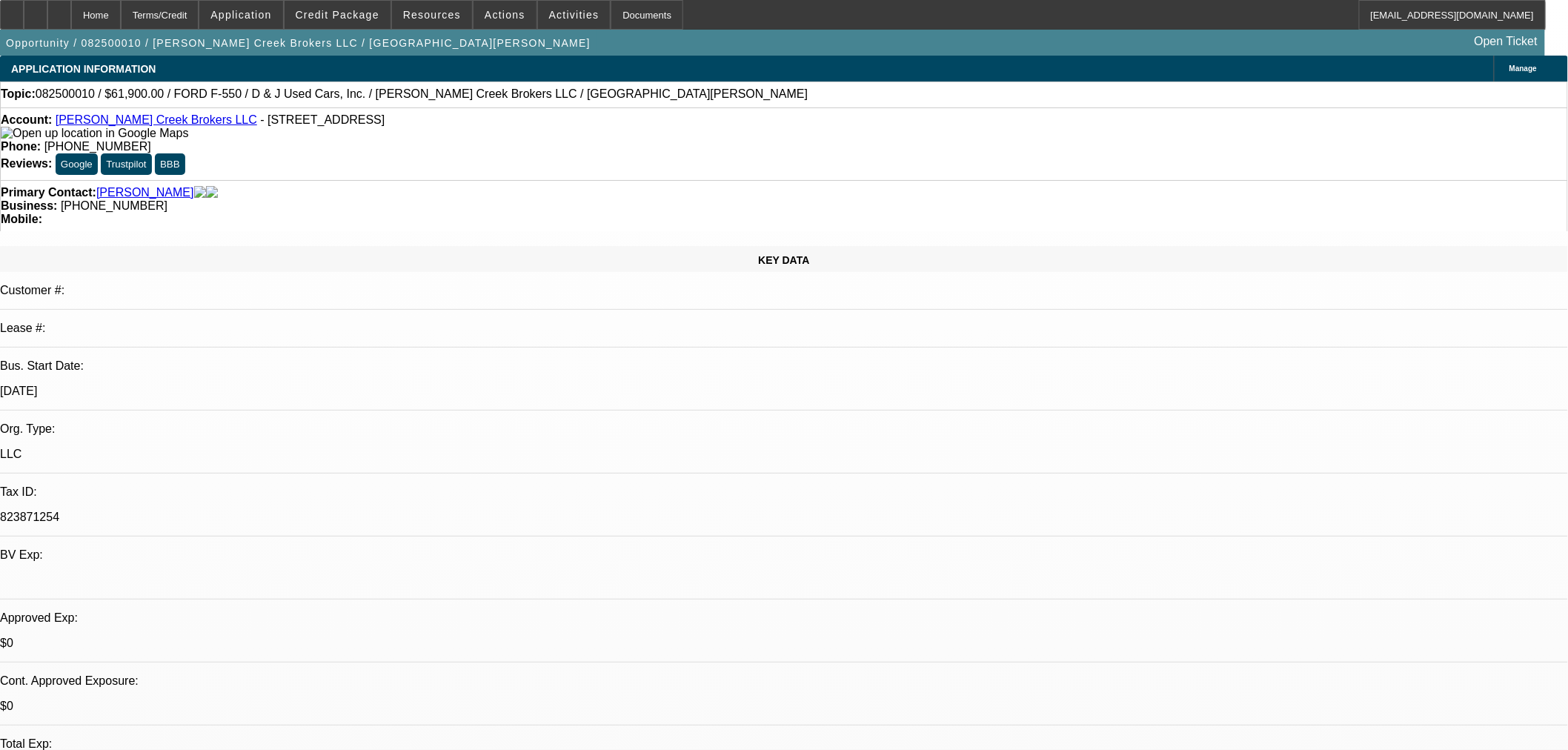
select select "3"
select select "0.1"
select select "4"
select select "0"
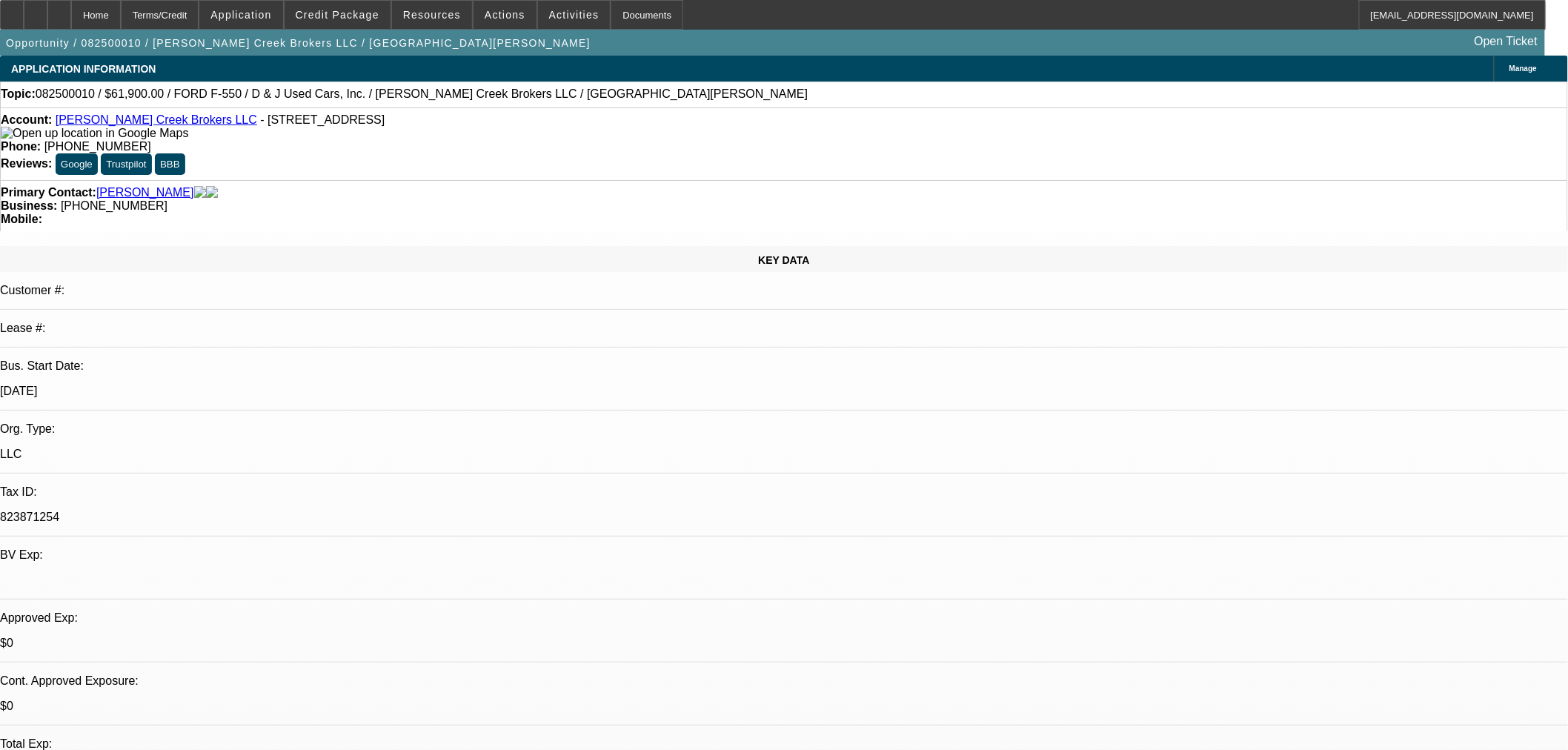
select select "3"
select select "0.1"
select select "4"
select select "0"
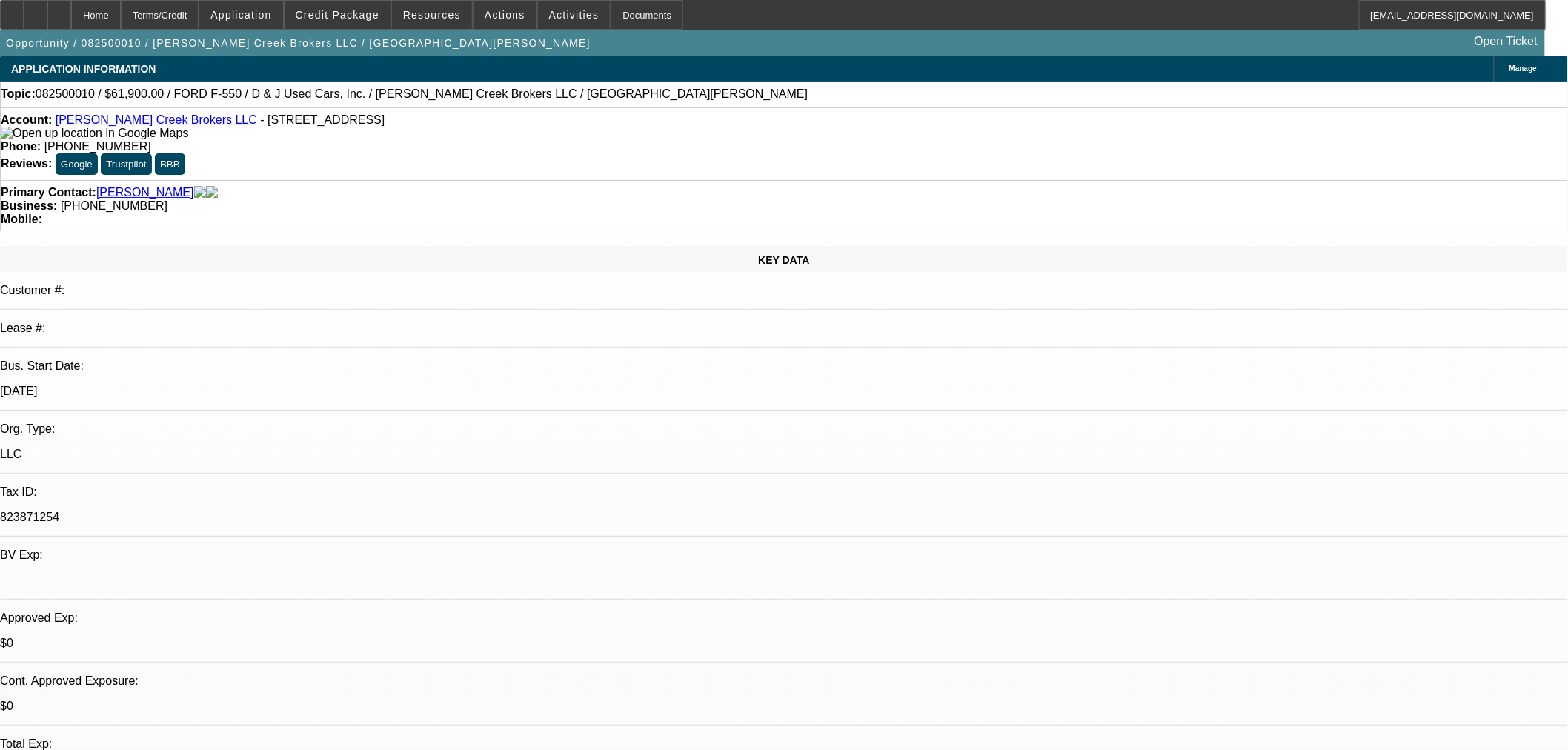
select select "3"
select select "0.1"
select select "4"
select select "0.1"
select select "2"
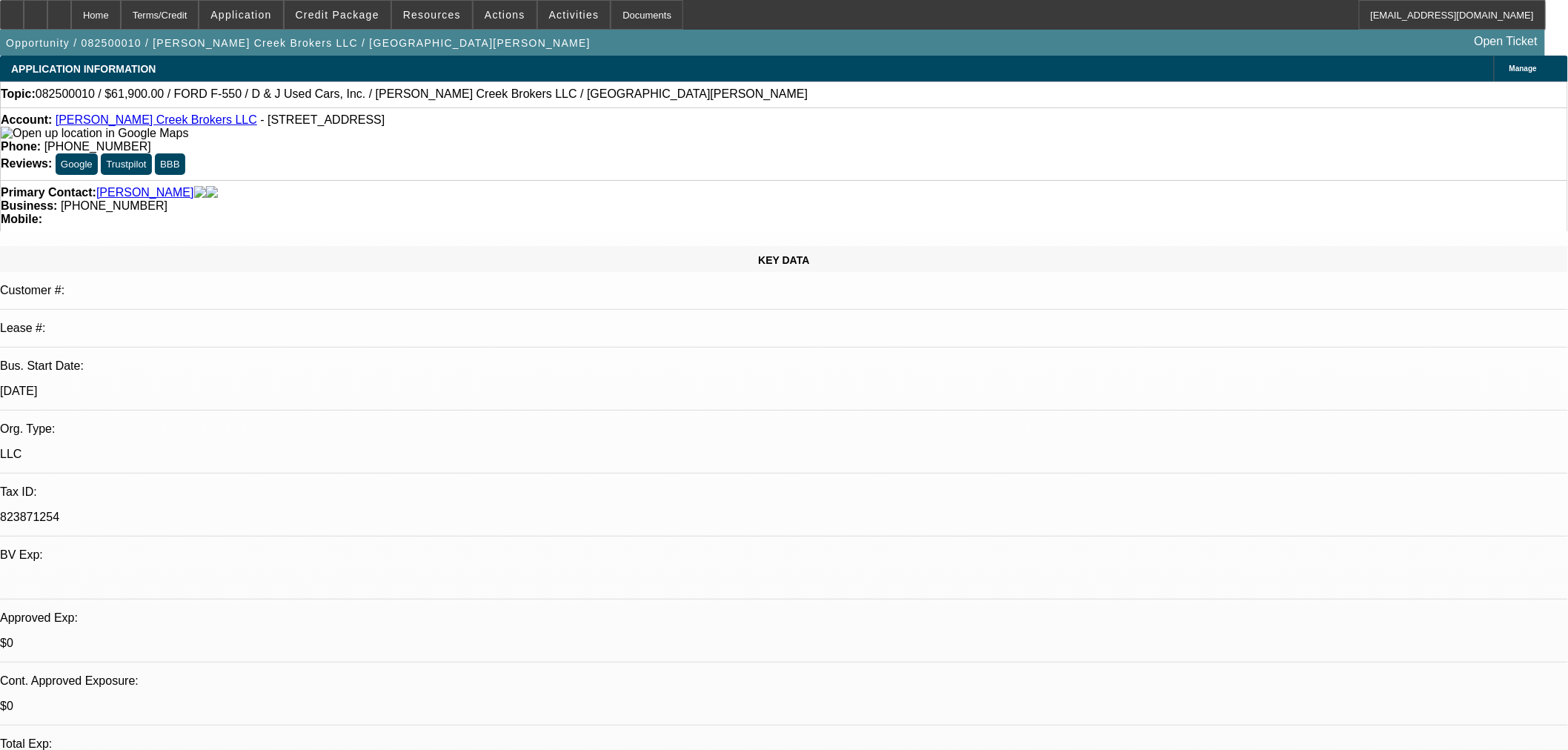
select select "2"
select select "0.1"
select select "4"
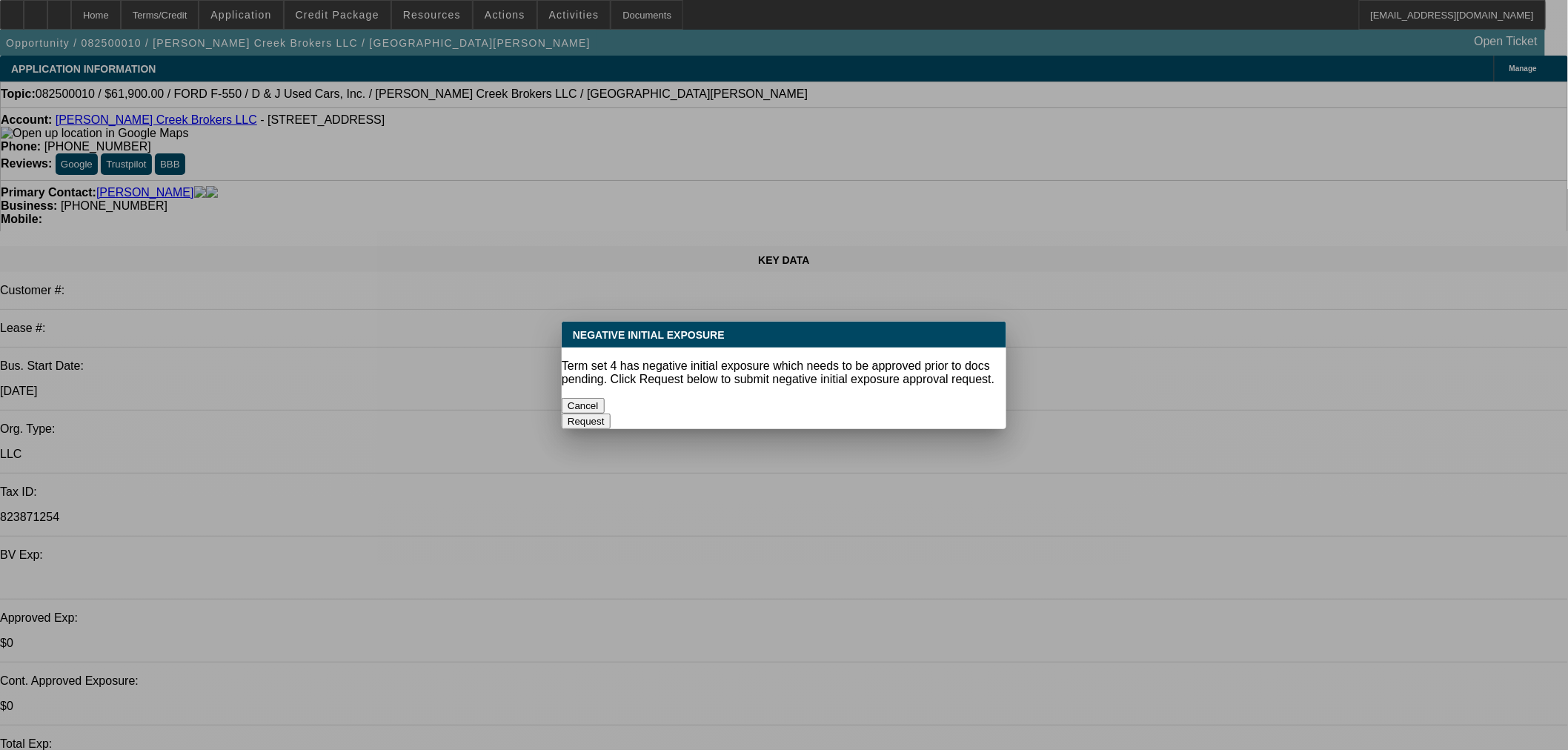
click at [604, 398] on button "Cancel" at bounding box center [583, 405] width 43 height 16
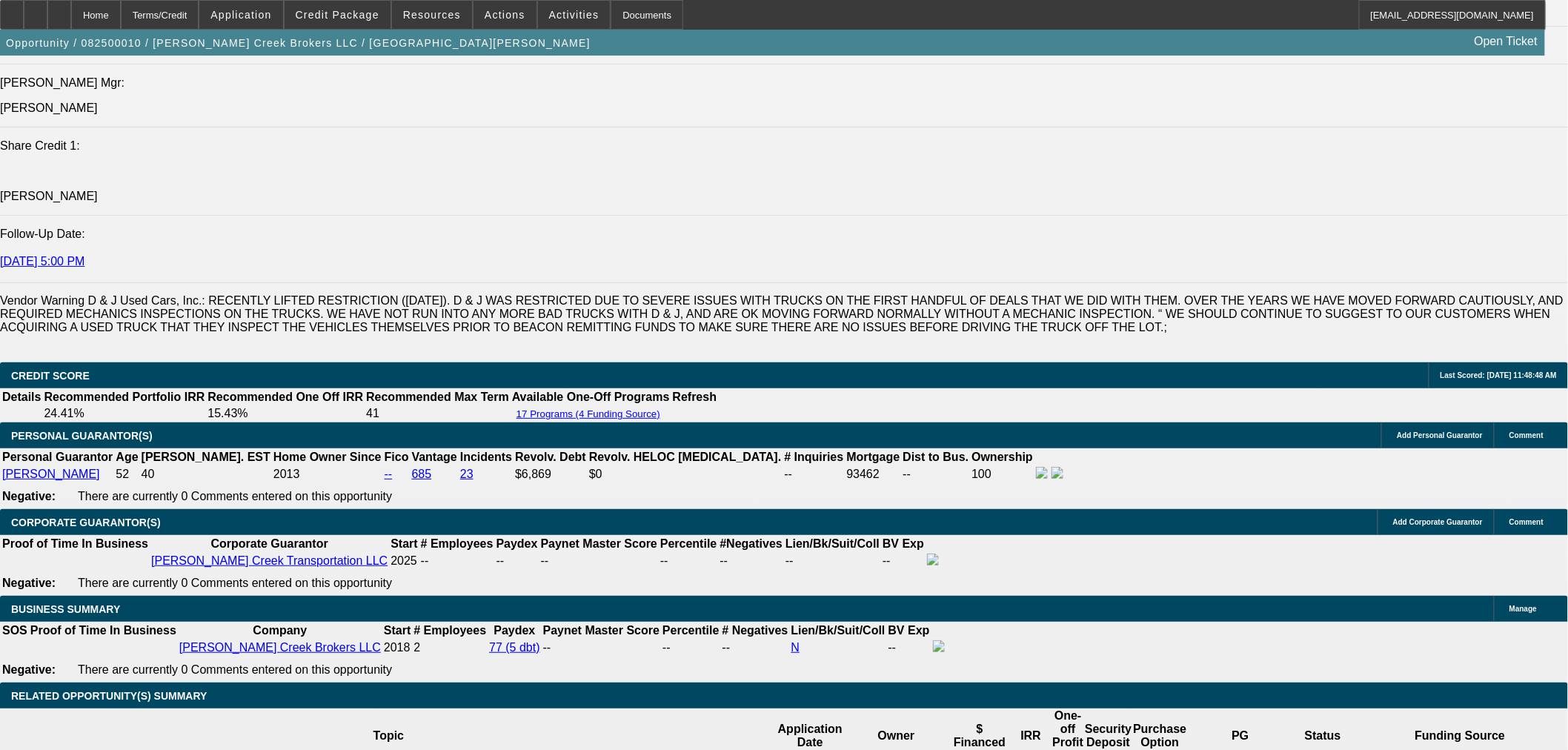
scroll to position [1975, 0]
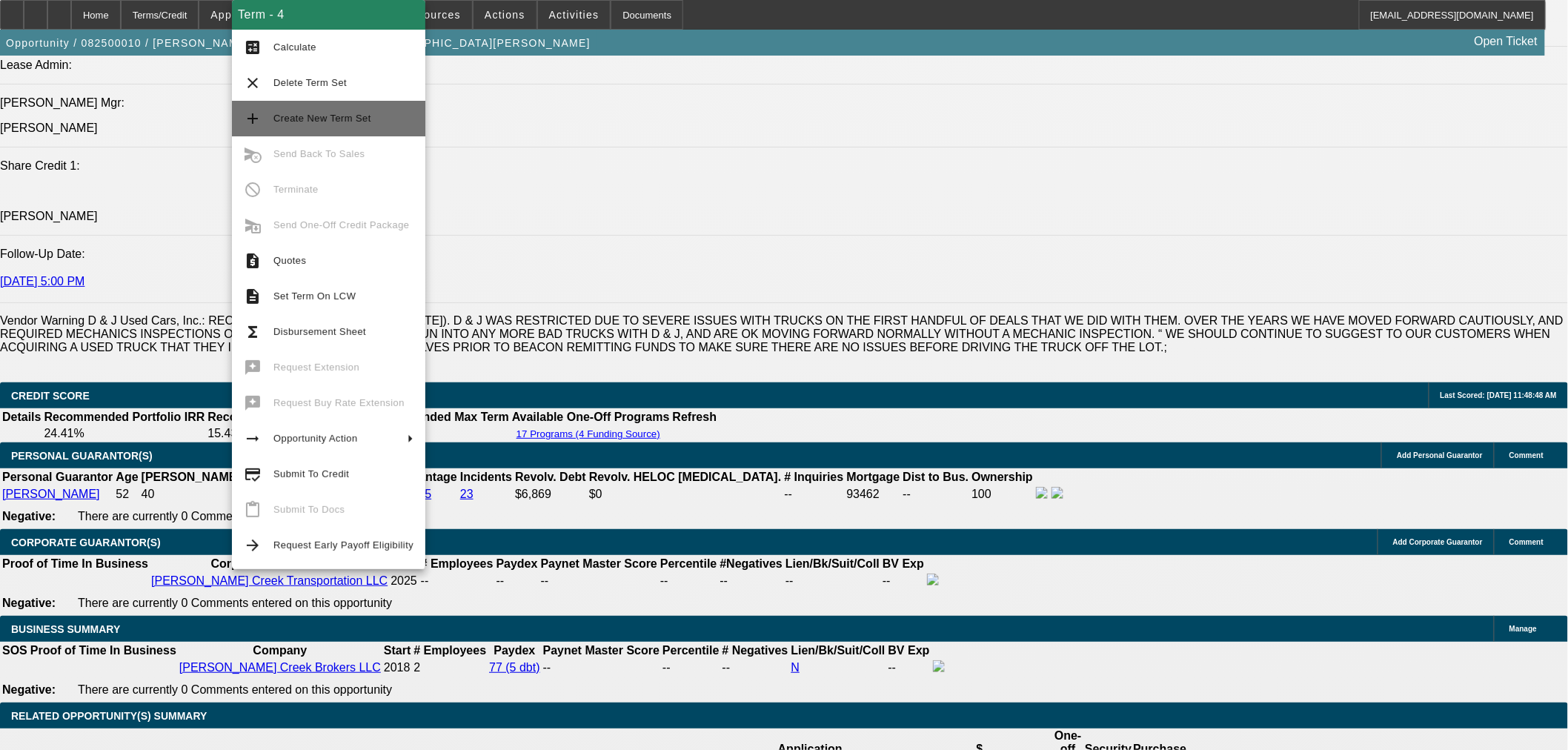
click at [351, 120] on span "Create New Term Set" at bounding box center [322, 118] width 98 height 11
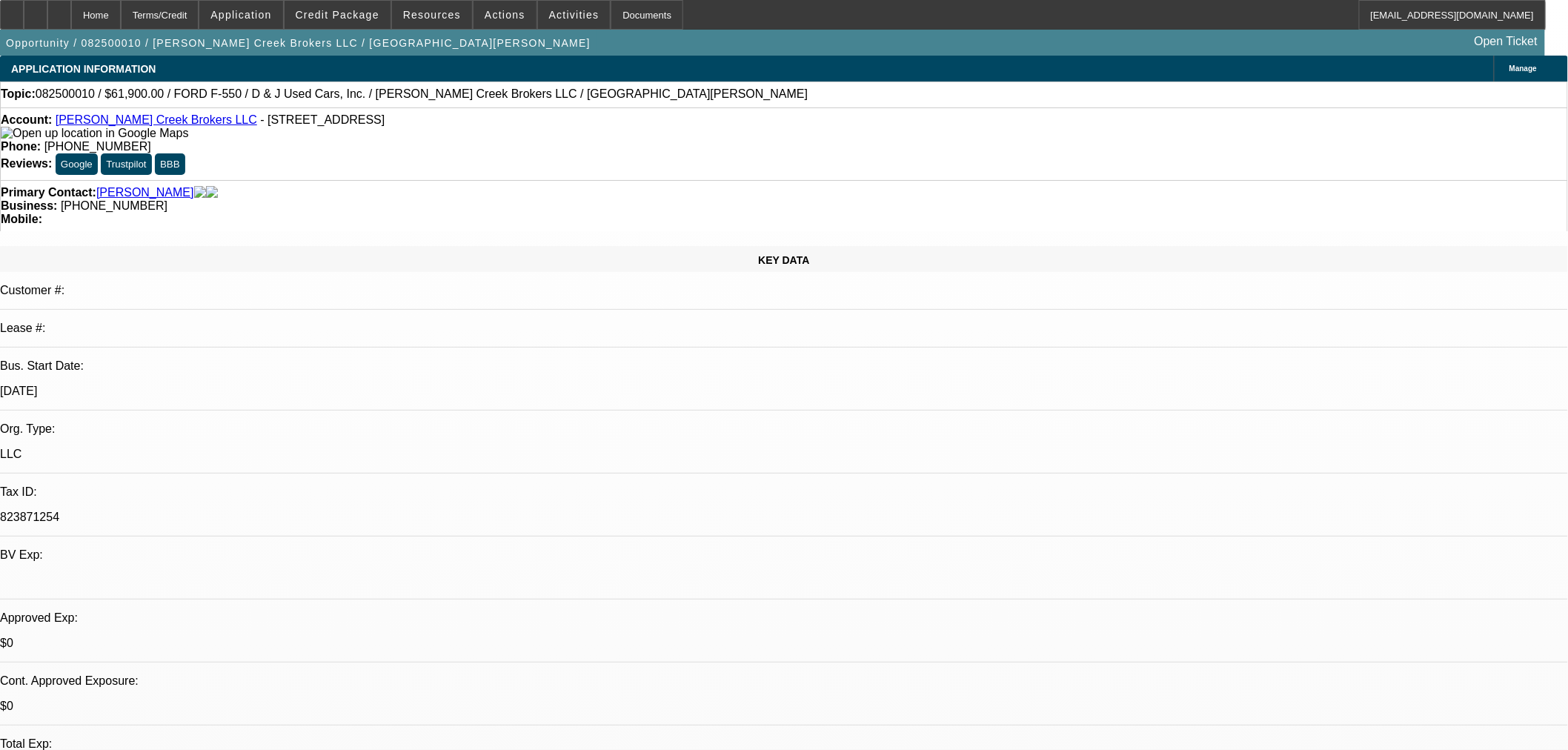
select select "0"
select select "3"
select select "0.1"
select select "4"
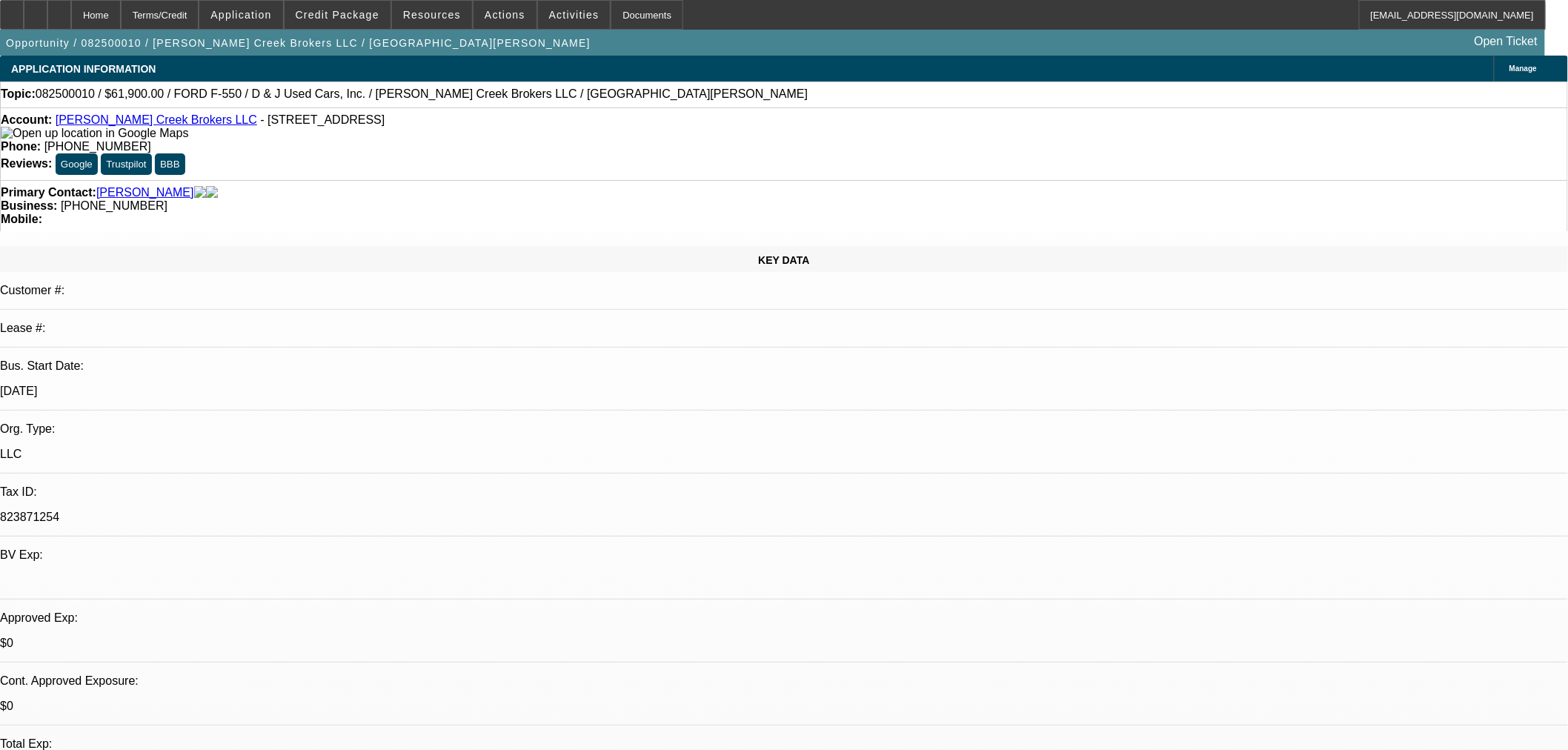
select select "0"
select select "3"
select select "0.1"
select select "4"
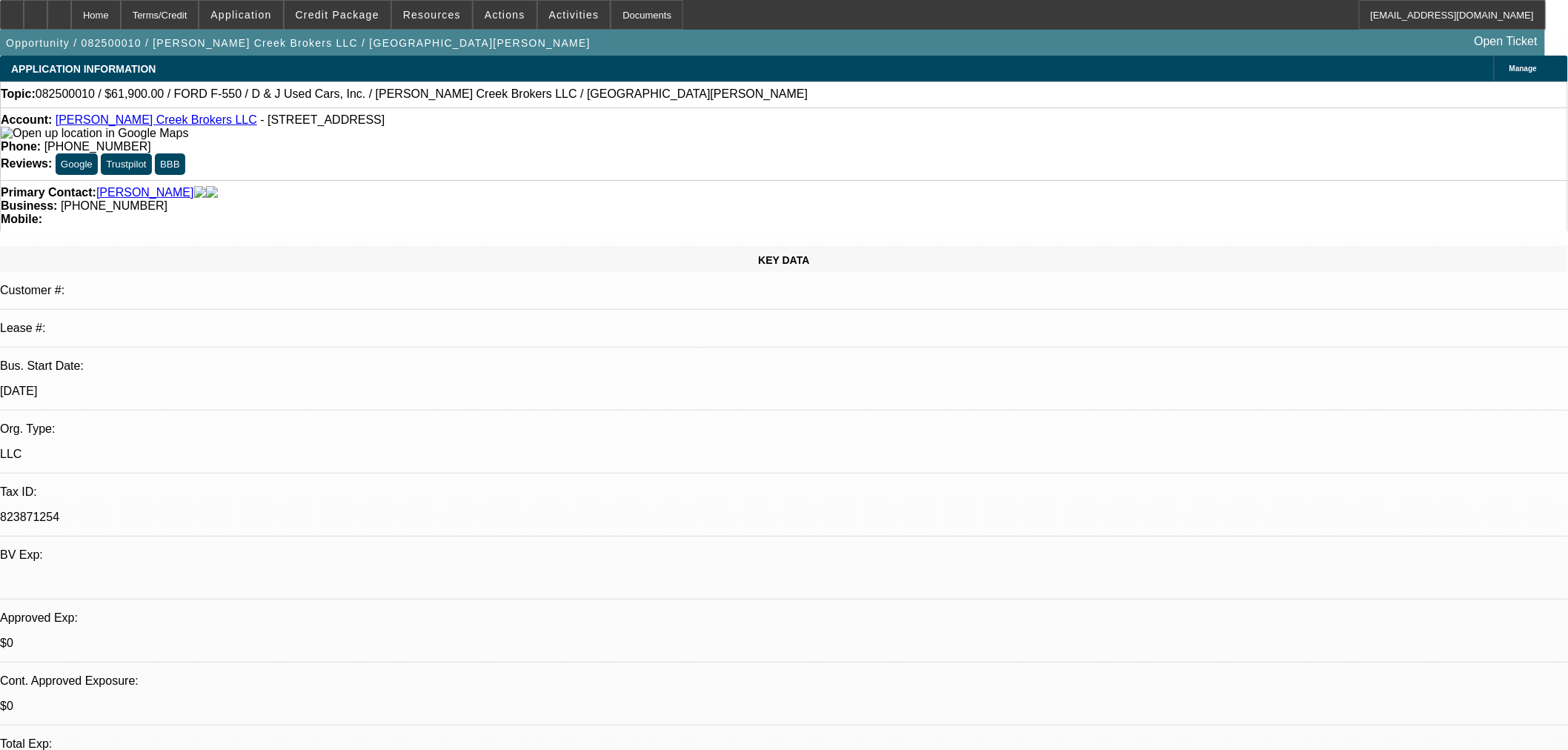
select select "0"
select select "3"
select select "0.1"
select select "4"
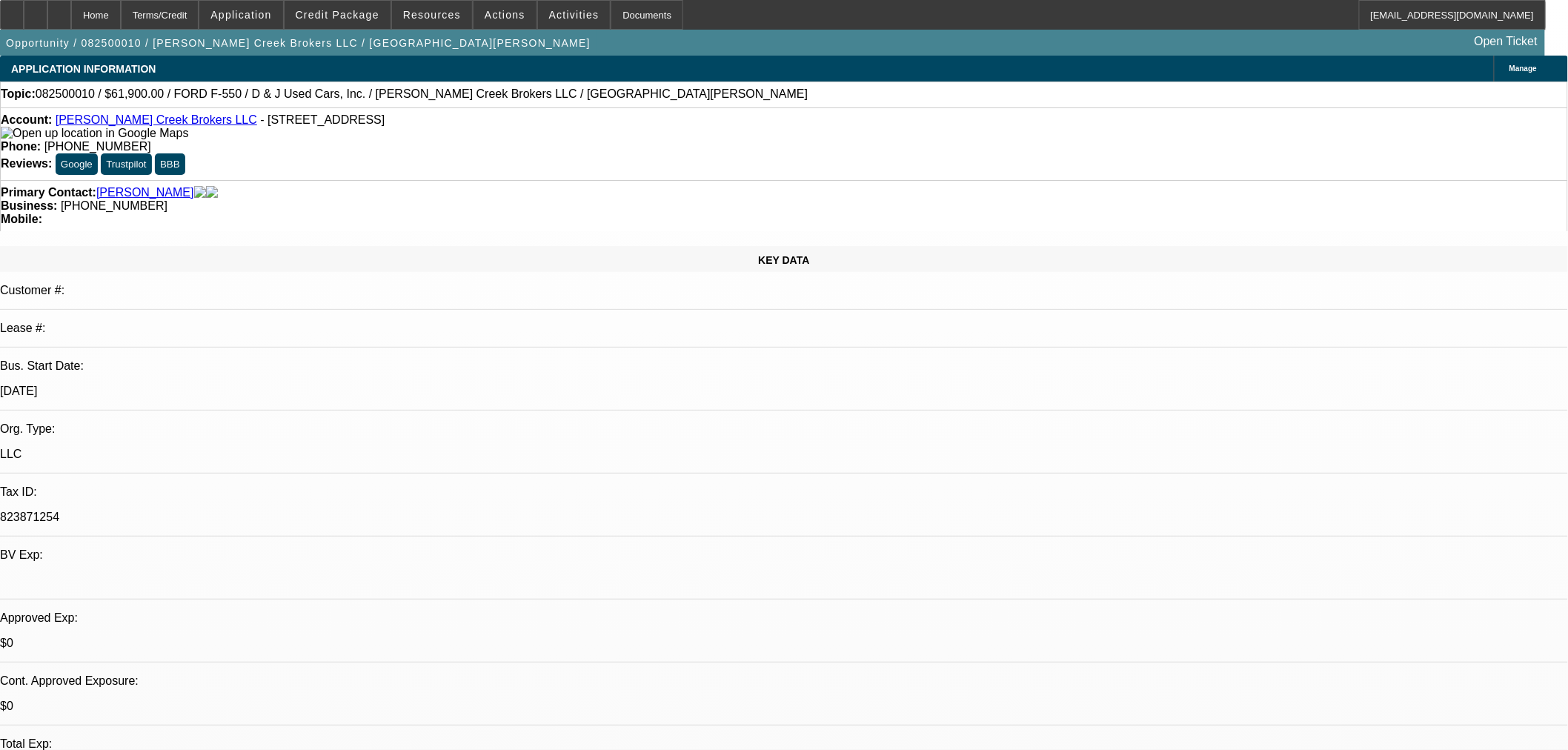
select select "0"
select select "3"
select select "0.1"
select select "4"
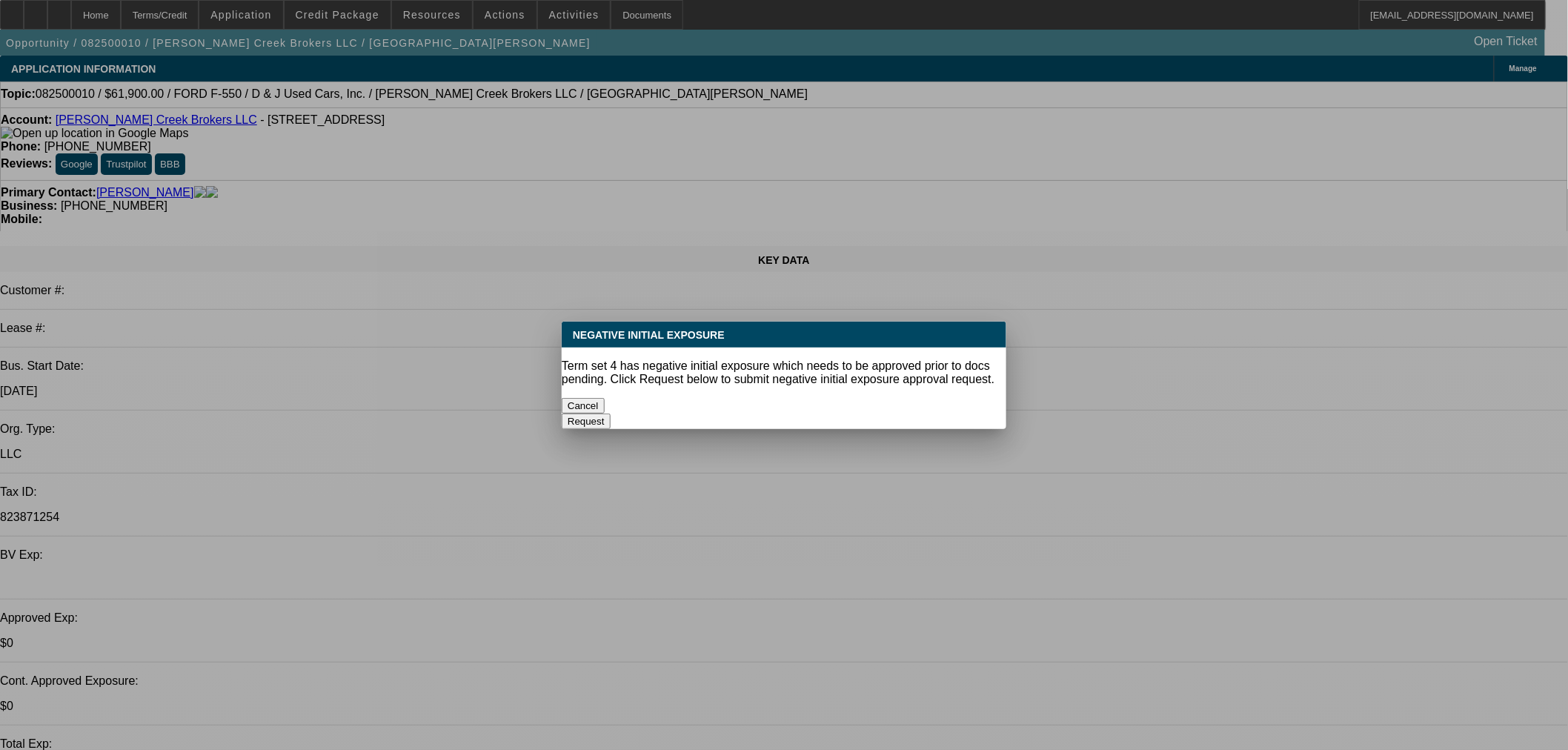
click at [604, 398] on button "Cancel" at bounding box center [583, 405] width 43 height 16
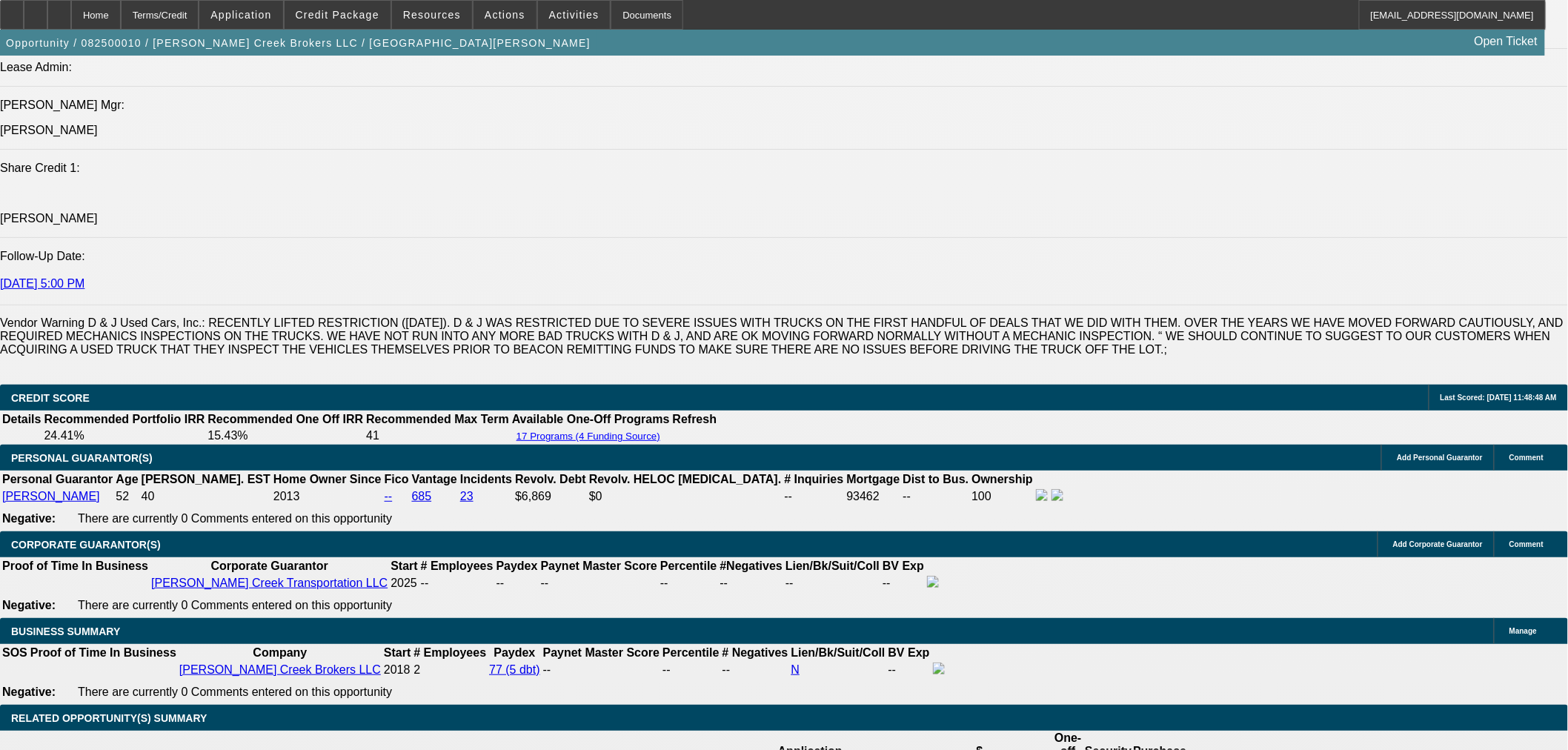
scroll to position [2140, 0]
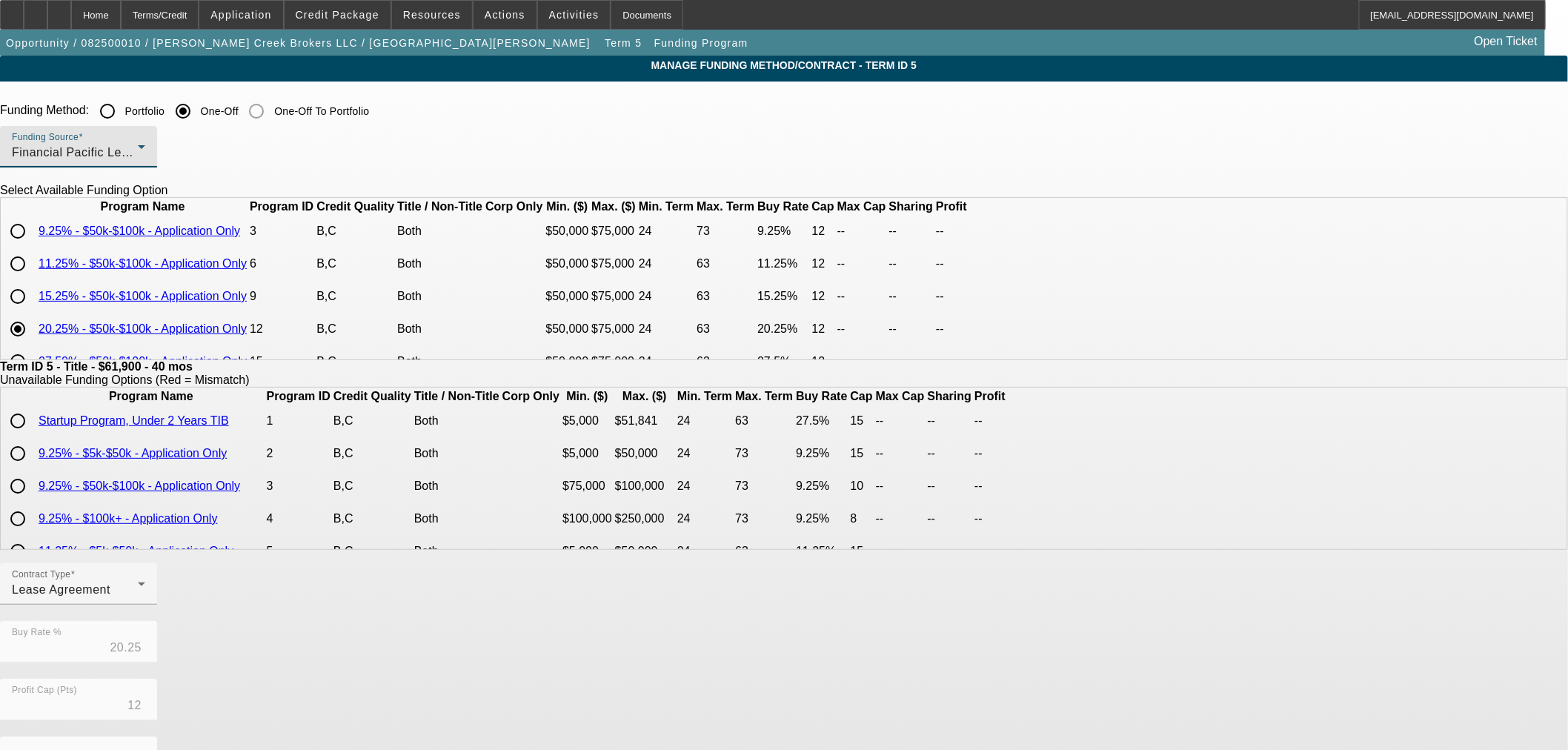
click at [179, 152] on span "Financial Pacific Leasing, Inc." at bounding box center [95, 152] width 167 height 13
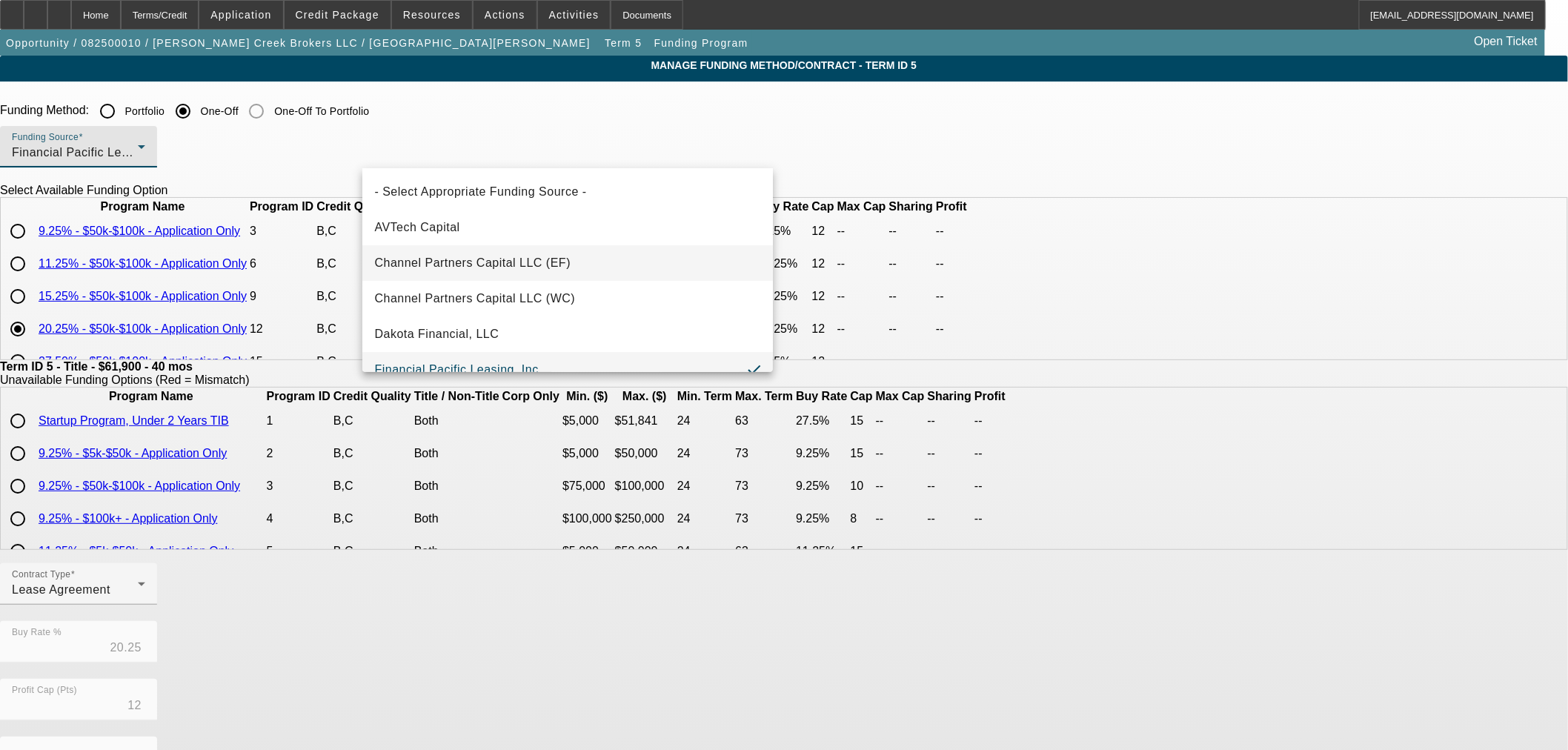
scroll to position [16, 0]
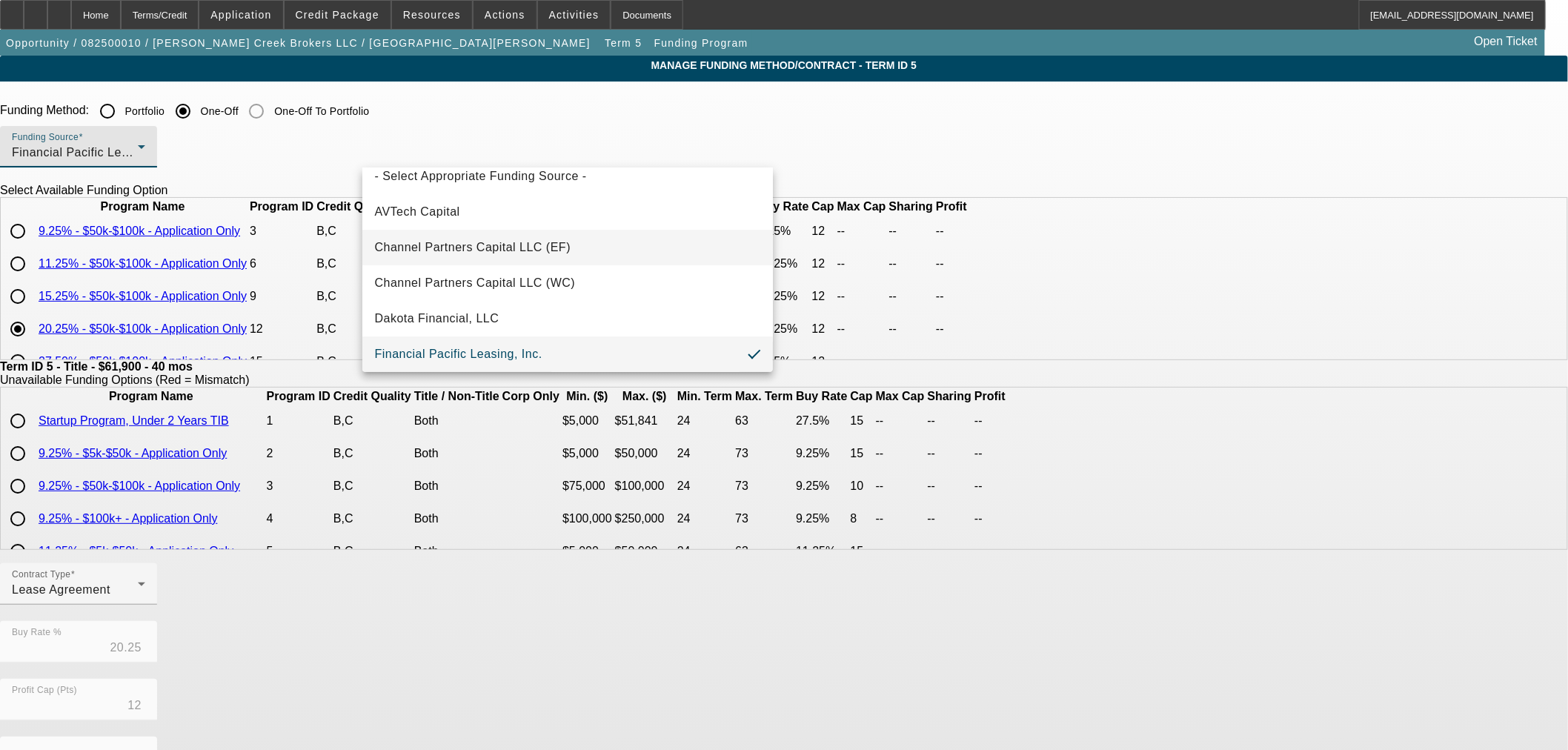
click at [455, 241] on span "Channel Partners Capital LLC (EF)" at bounding box center [472, 247] width 197 height 18
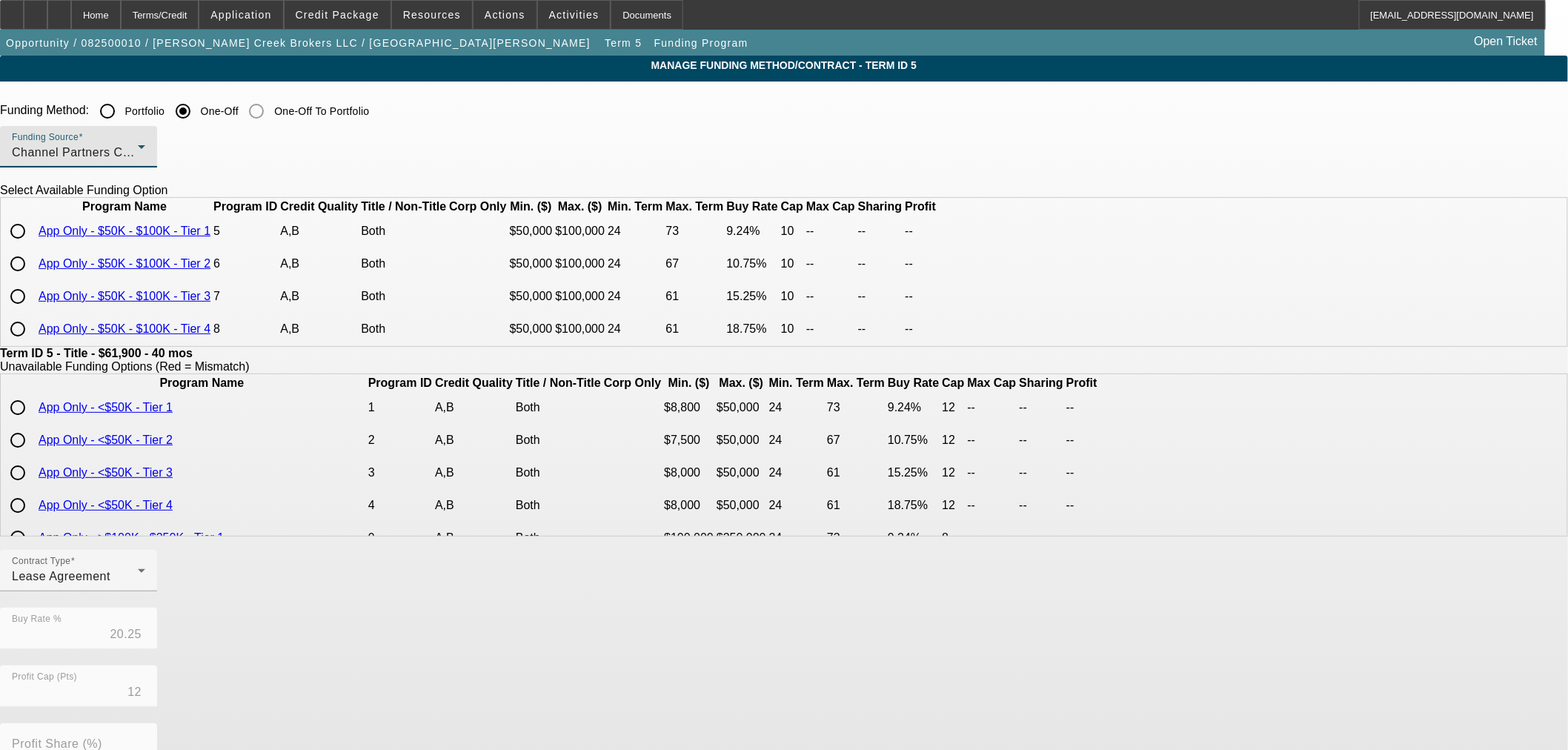
click at [208, 149] on span "Channel Partners Capital LLC (EF)" at bounding box center [110, 152] width 197 height 13
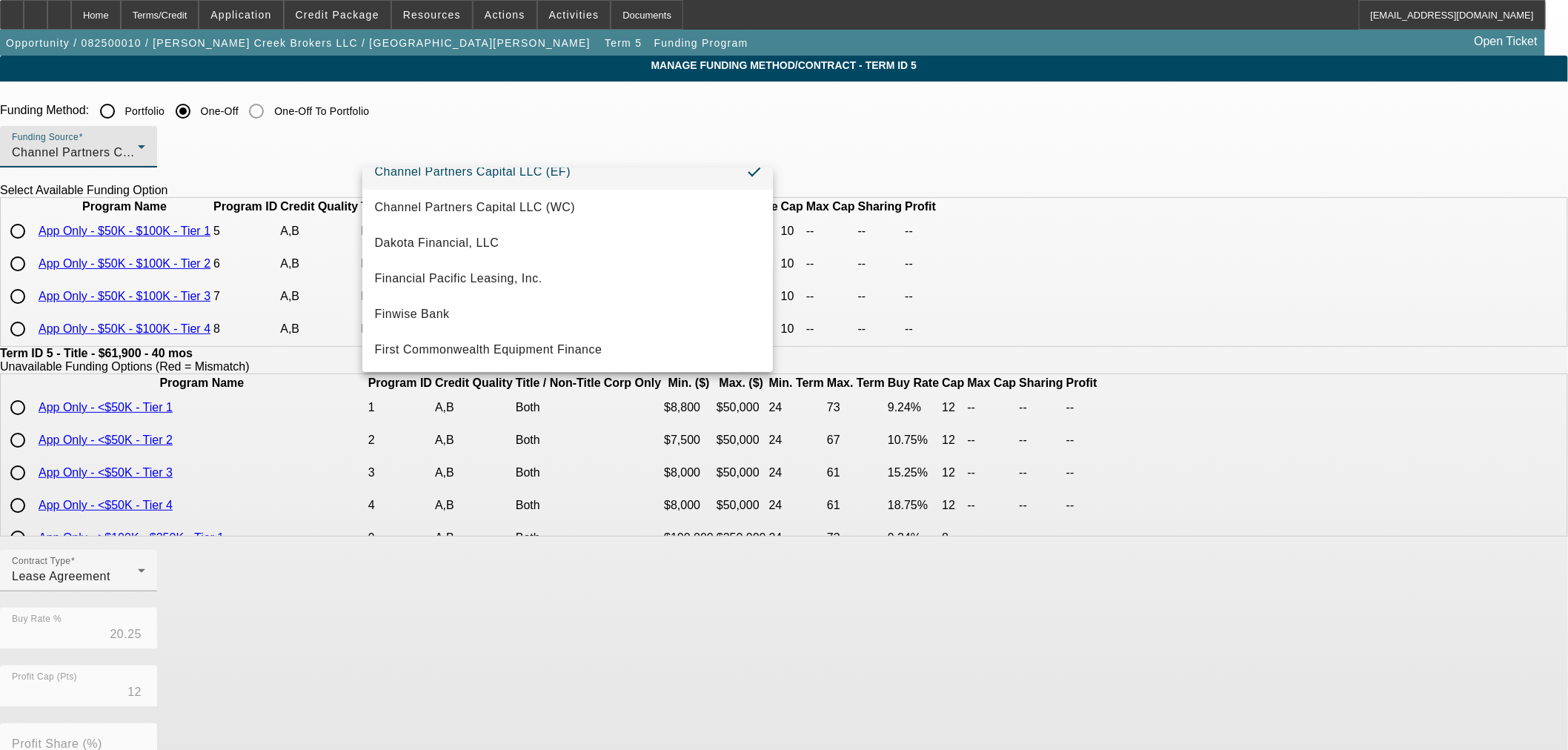
scroll to position [90, 0]
click at [460, 304] on mat-option "Finwise Bank" at bounding box center [568, 315] width 410 height 35
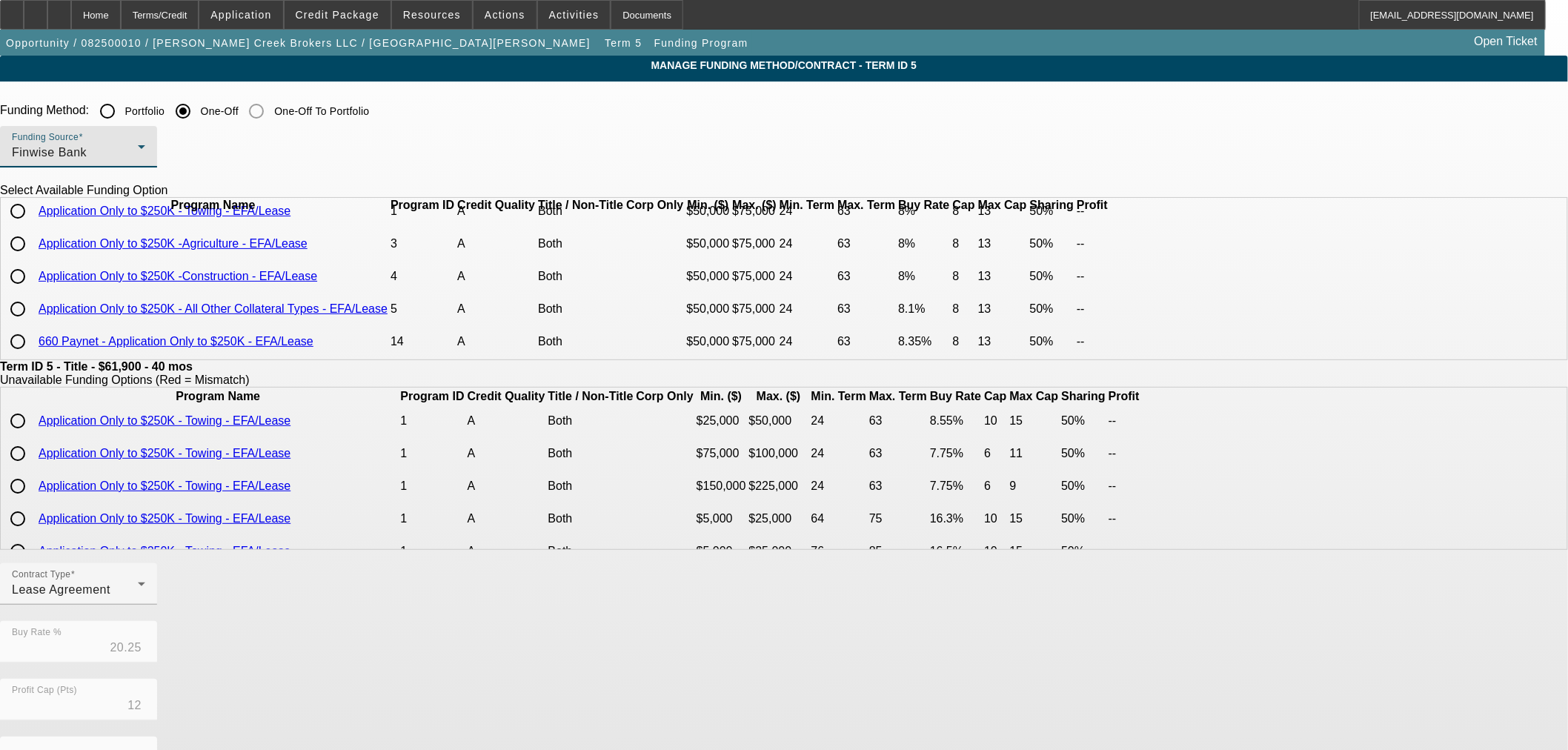
scroll to position [64, 0]
click at [313, 336] on link "660 Paynet - Application Only to $250K - EFA/Lease" at bounding box center [176, 341] width 275 height 13
click at [87, 148] on span "Finwise Bank" at bounding box center [49, 152] width 75 height 13
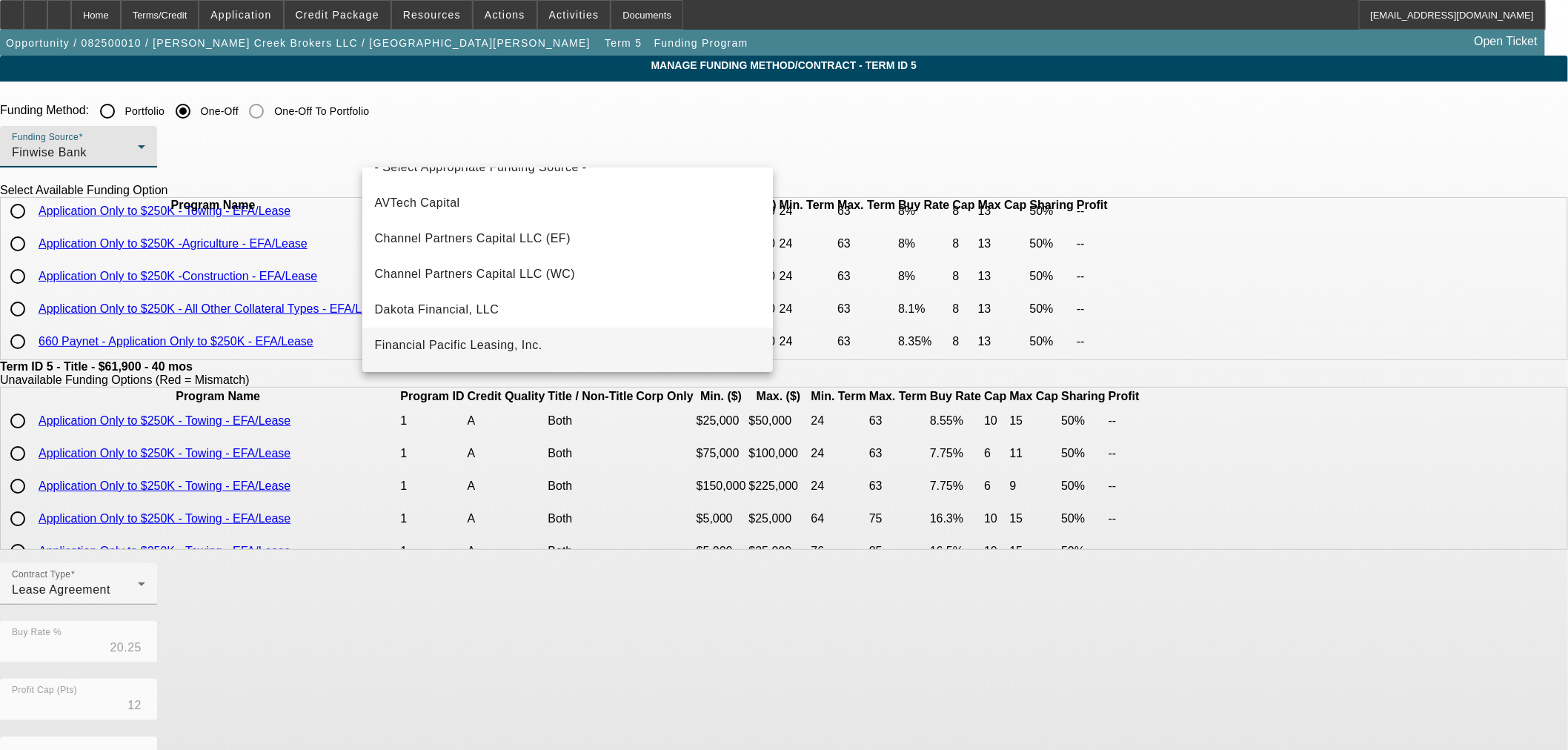
scroll to position [0, 0]
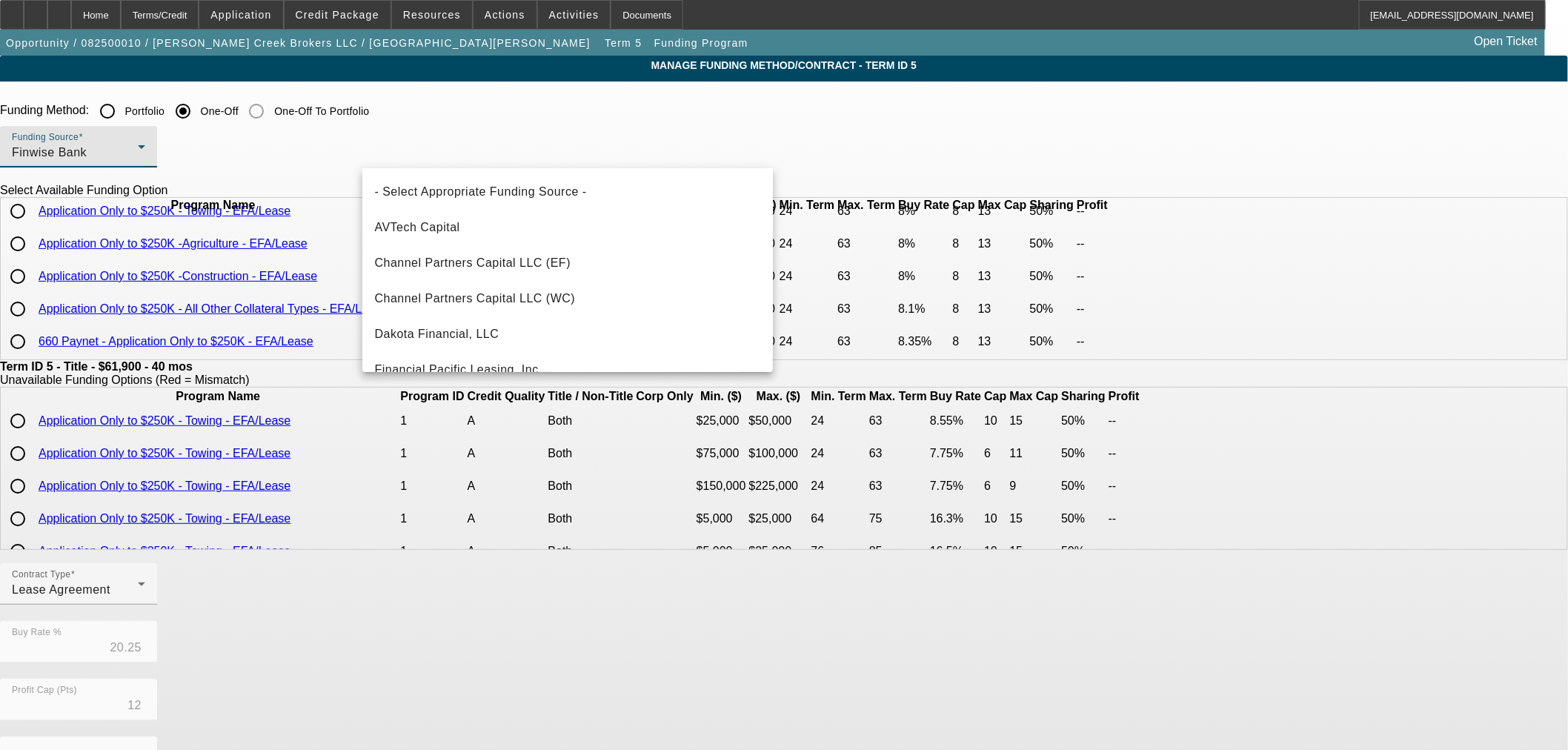
click at [126, 12] on div at bounding box center [784, 375] width 1568 height 750
click at [121, 10] on div "Home" at bounding box center [95, 14] width 49 height 29
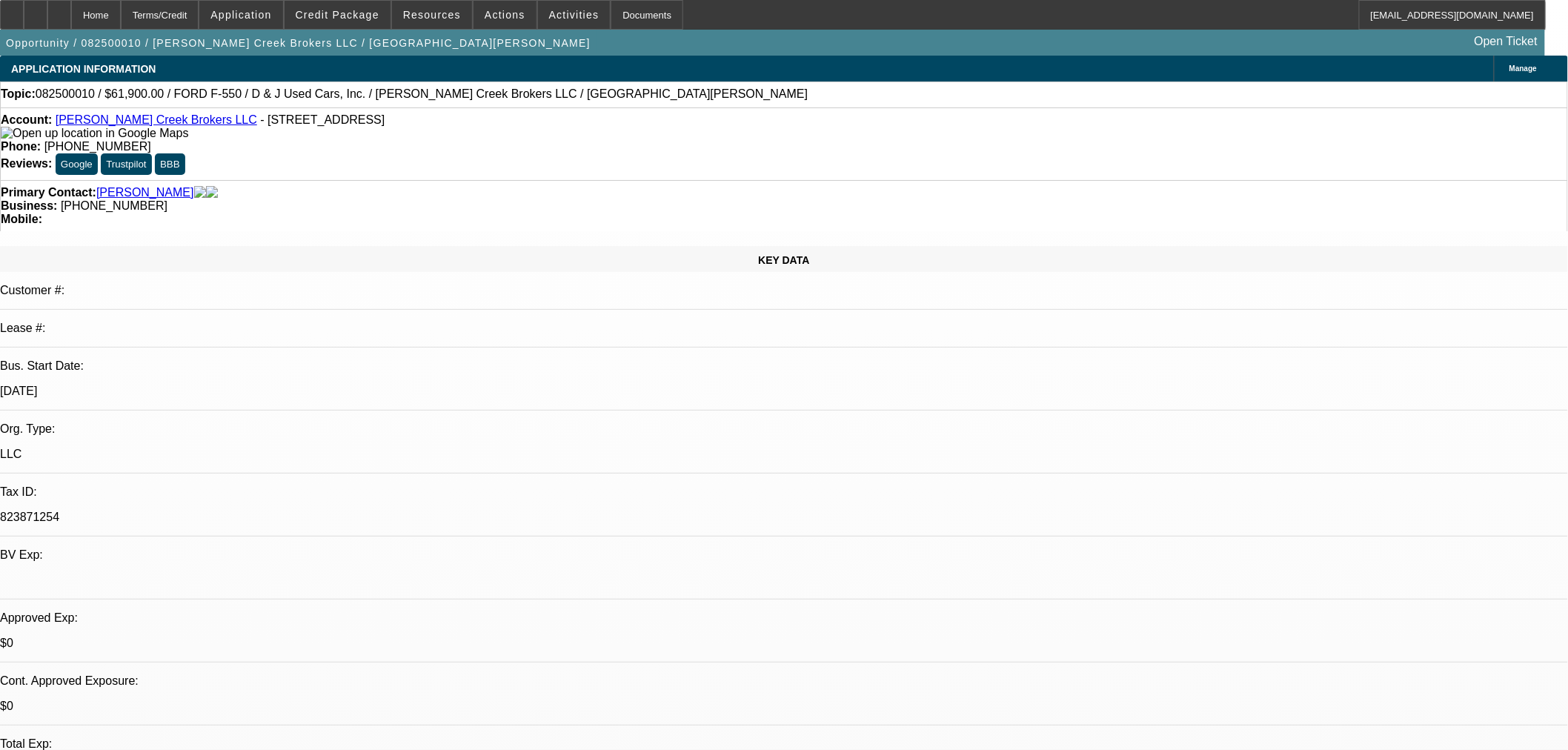
select select "0"
select select "3"
select select "0.1"
select select "4"
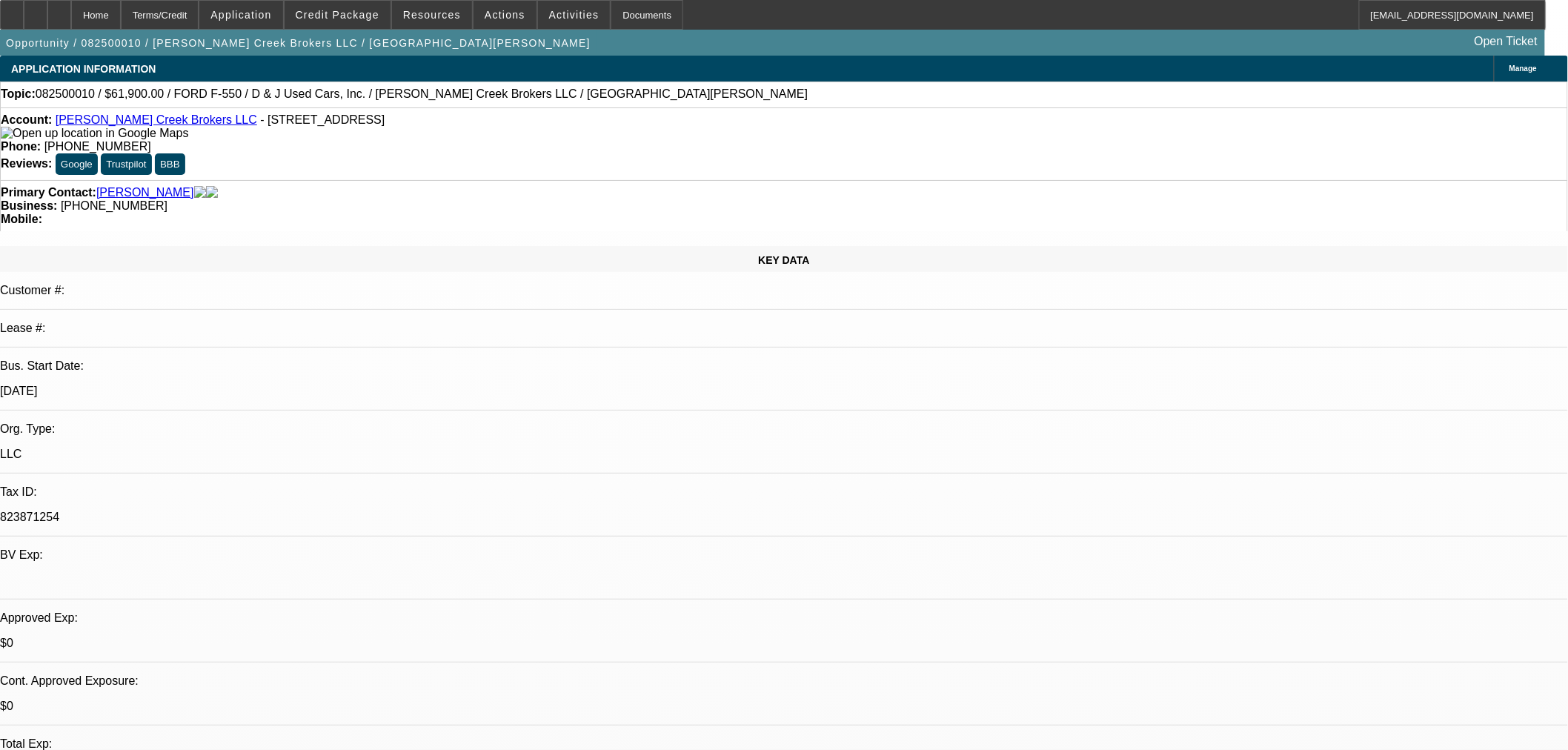
select select "0"
select select "3"
select select "0.1"
select select "4"
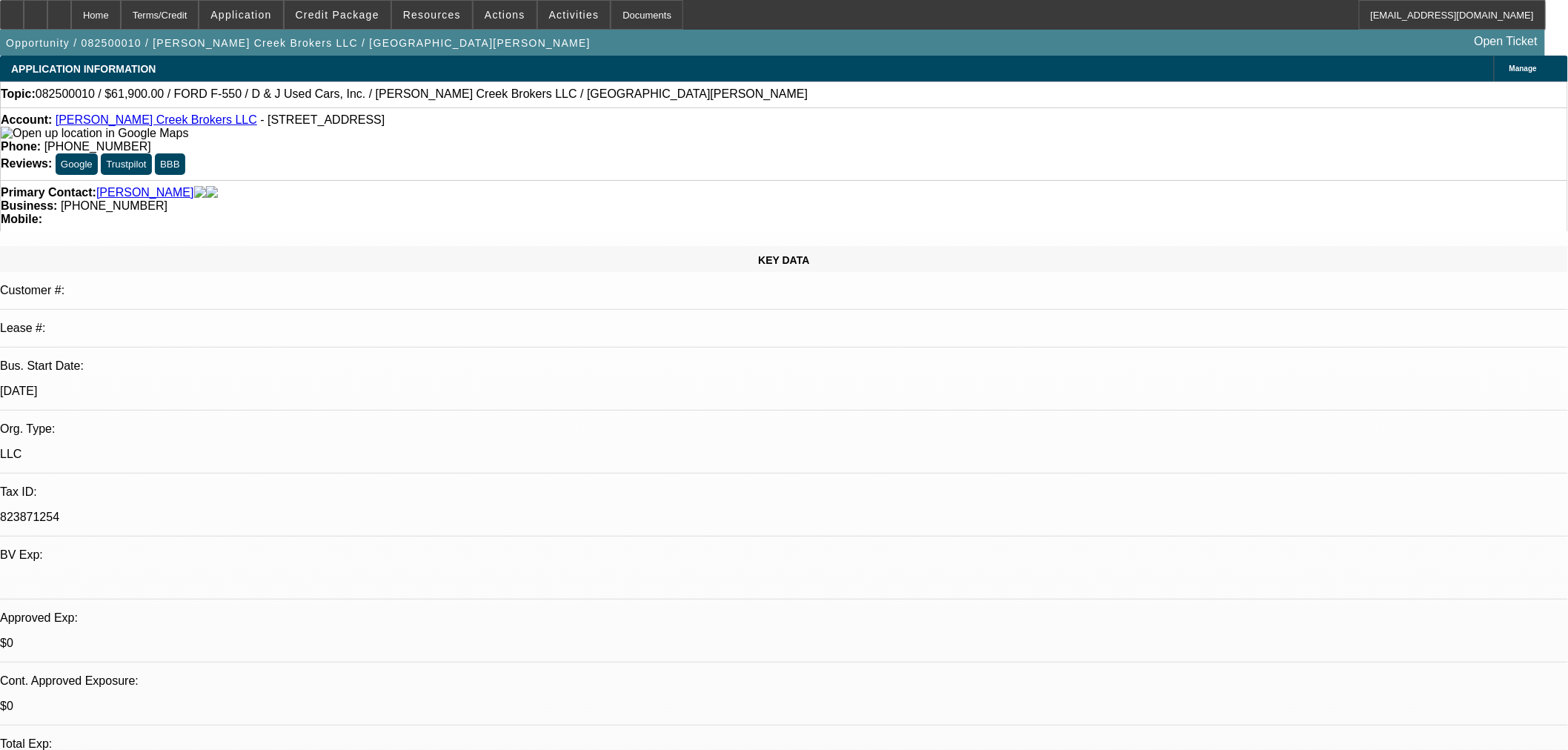
select select "0"
select select "3"
select select "0.1"
select select "4"
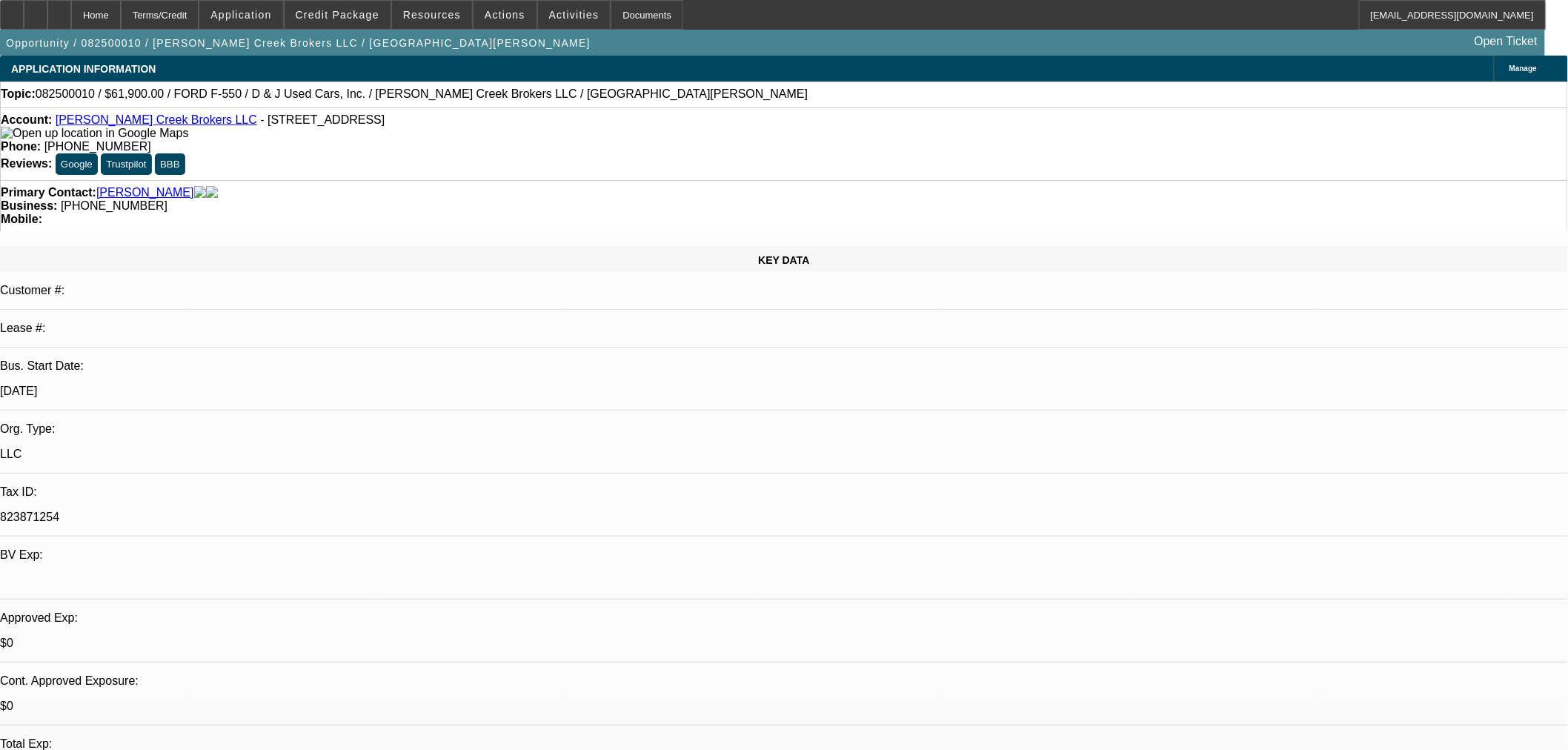
select select "0"
select select "3"
select select "0.1"
select select "4"
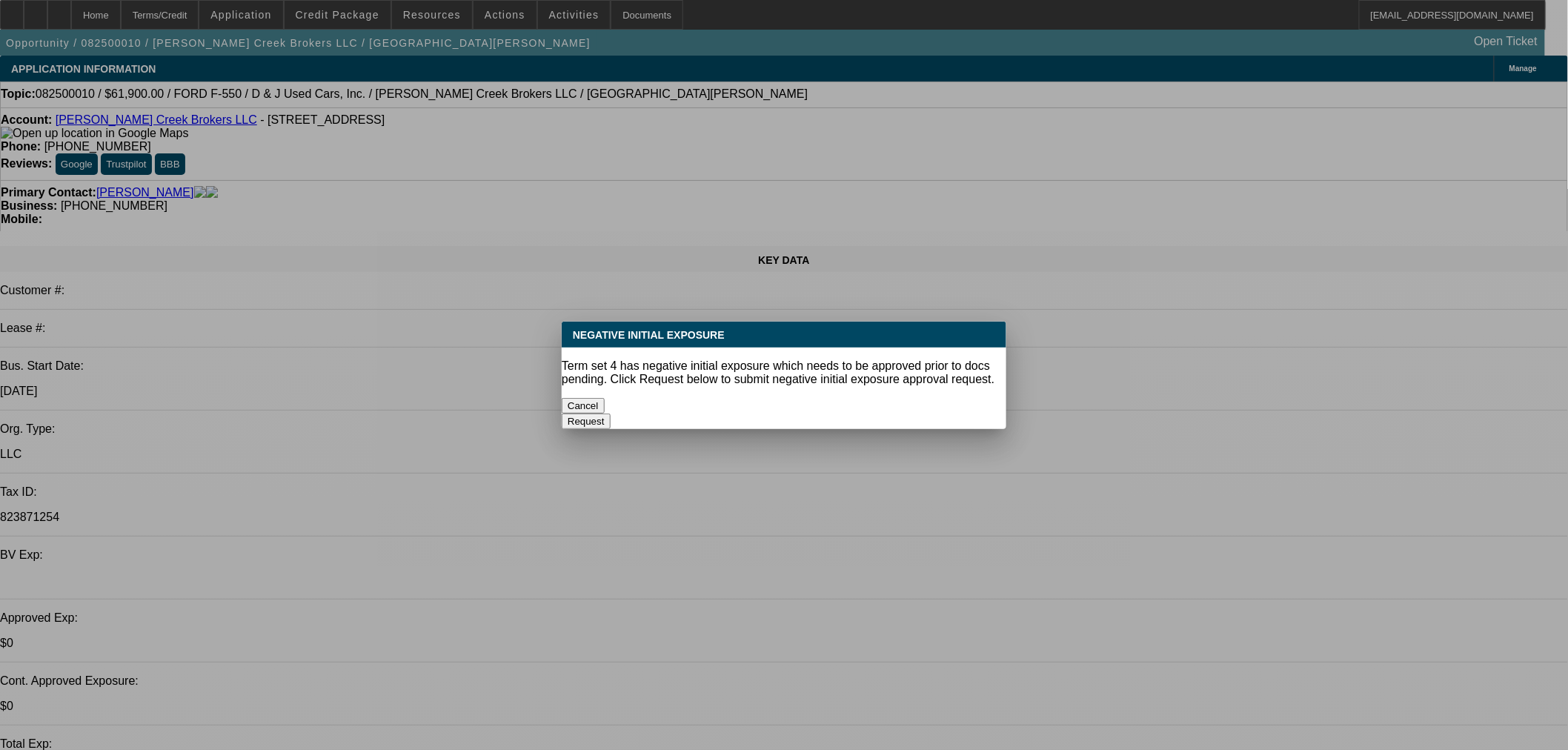
click at [604, 403] on button "Cancel" at bounding box center [583, 405] width 43 height 16
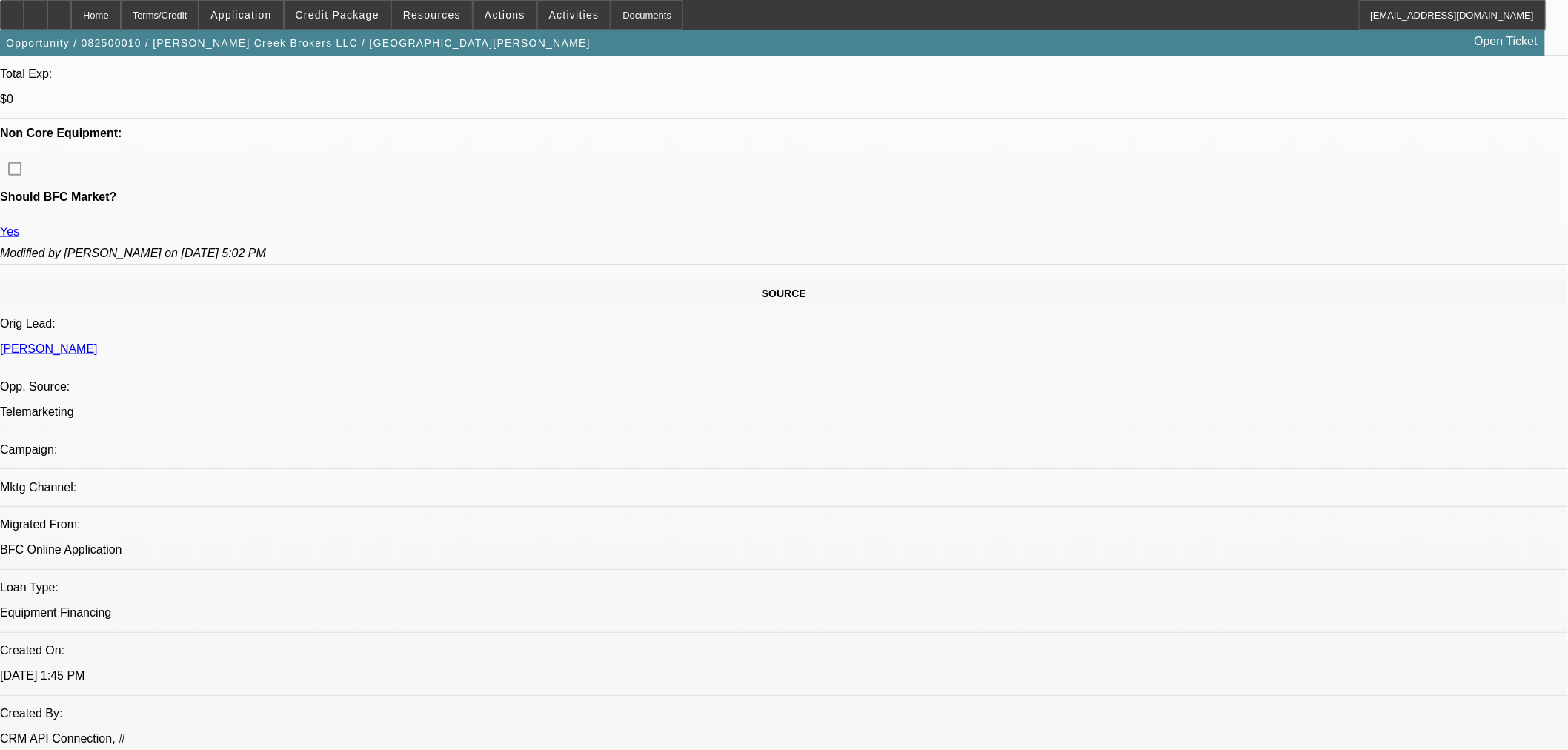
scroll to position [906, 0]
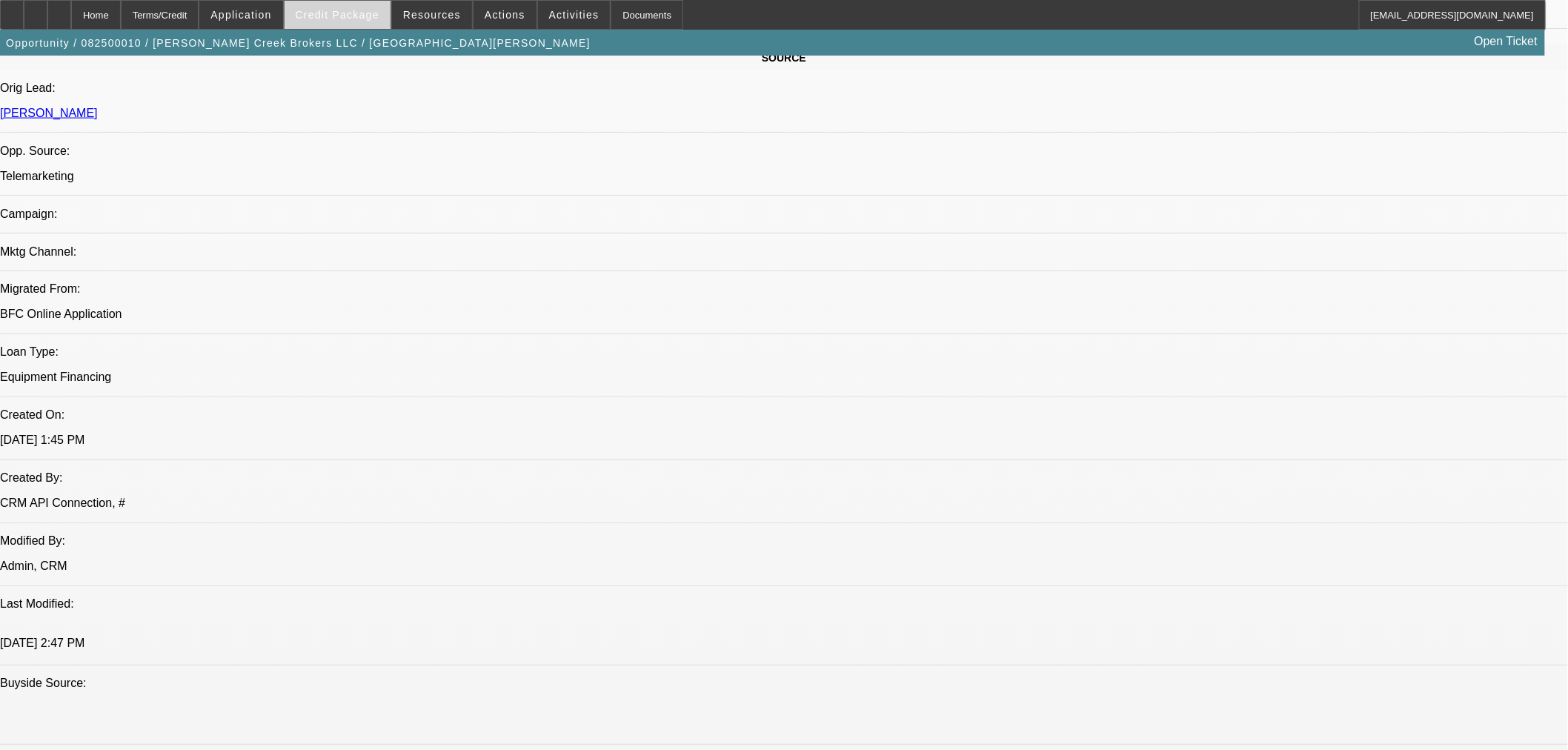
click at [348, 1] on span at bounding box center [337, 14] width 106 height 35
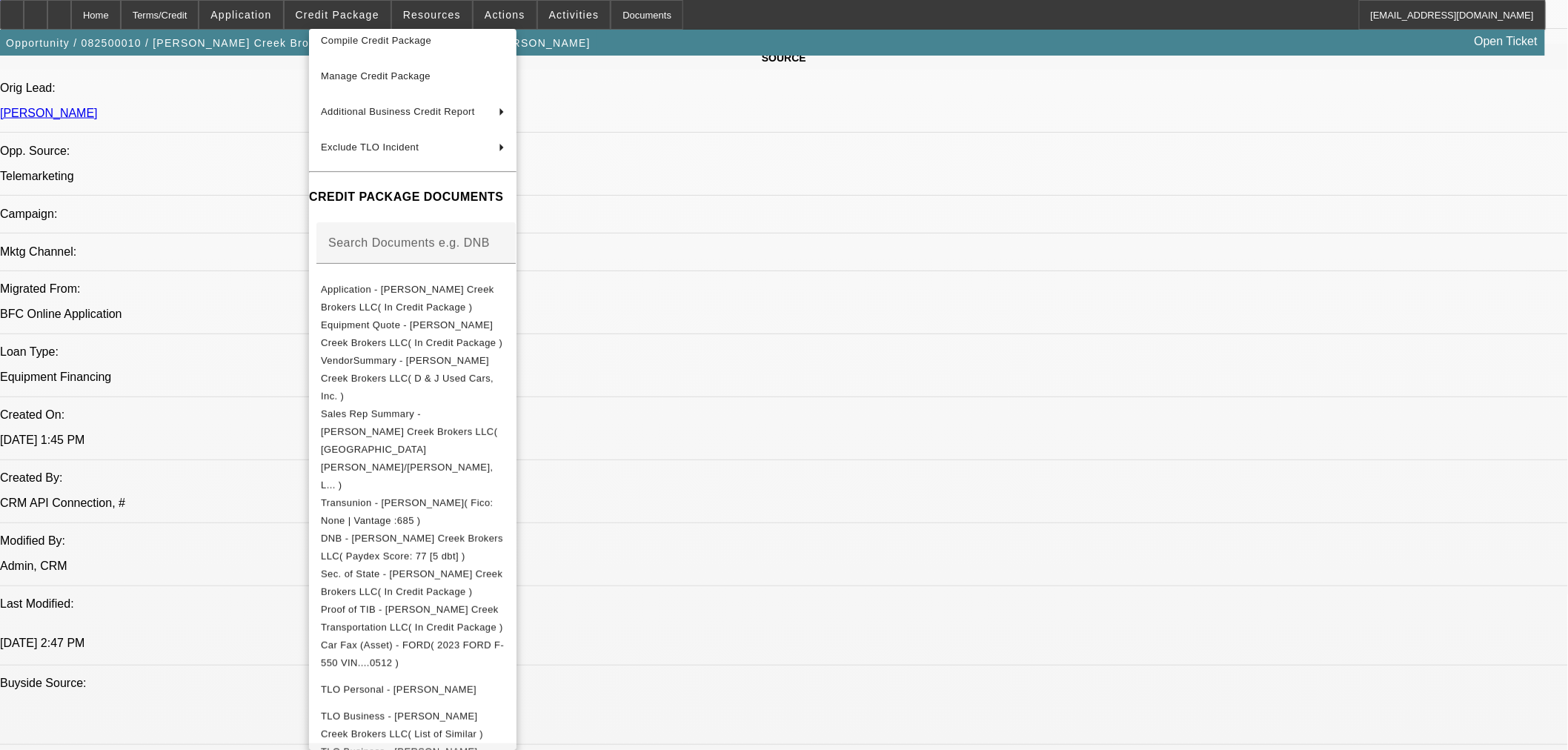
scroll to position [154, 0]
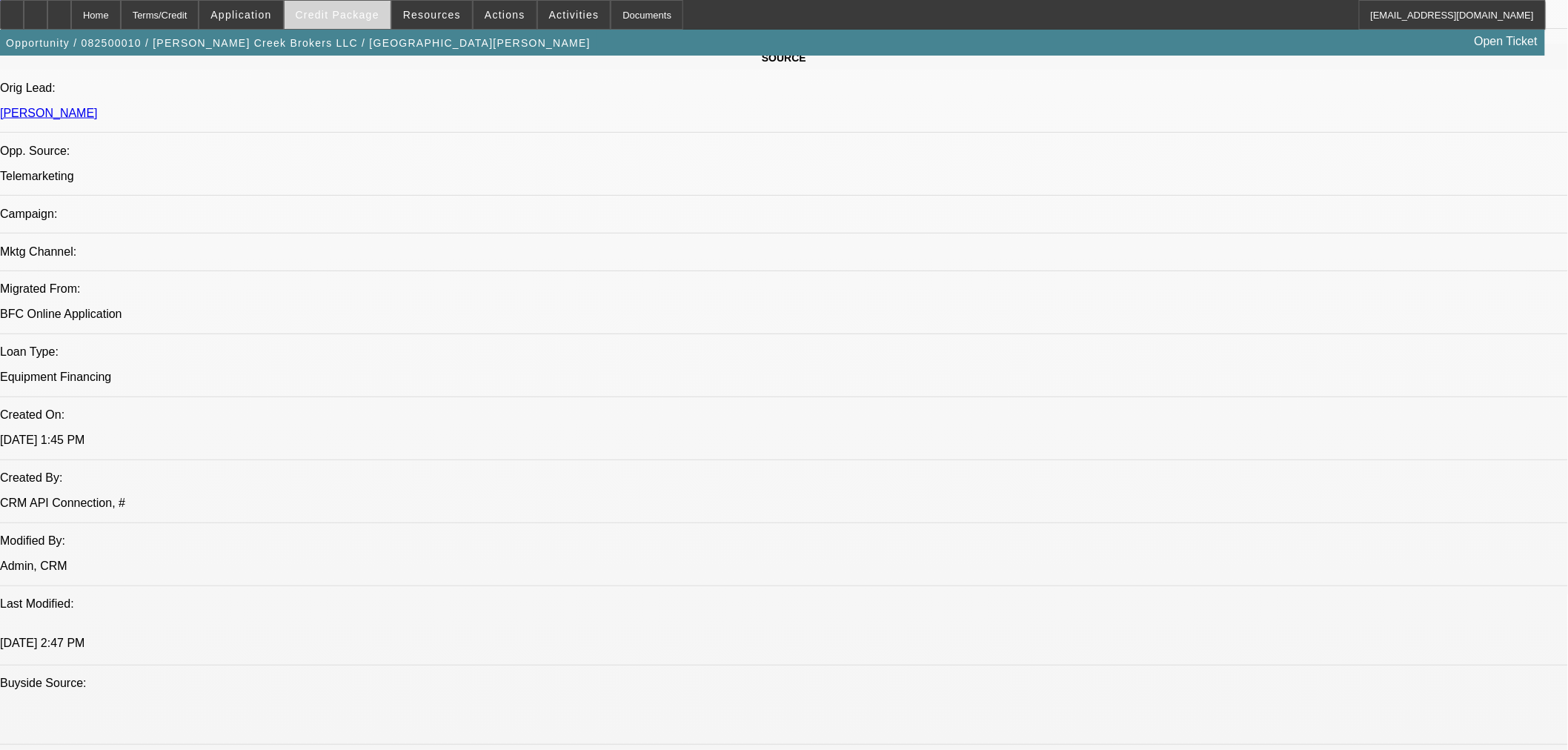
click at [333, 18] on span "Credit Package" at bounding box center [337, 15] width 84 height 12
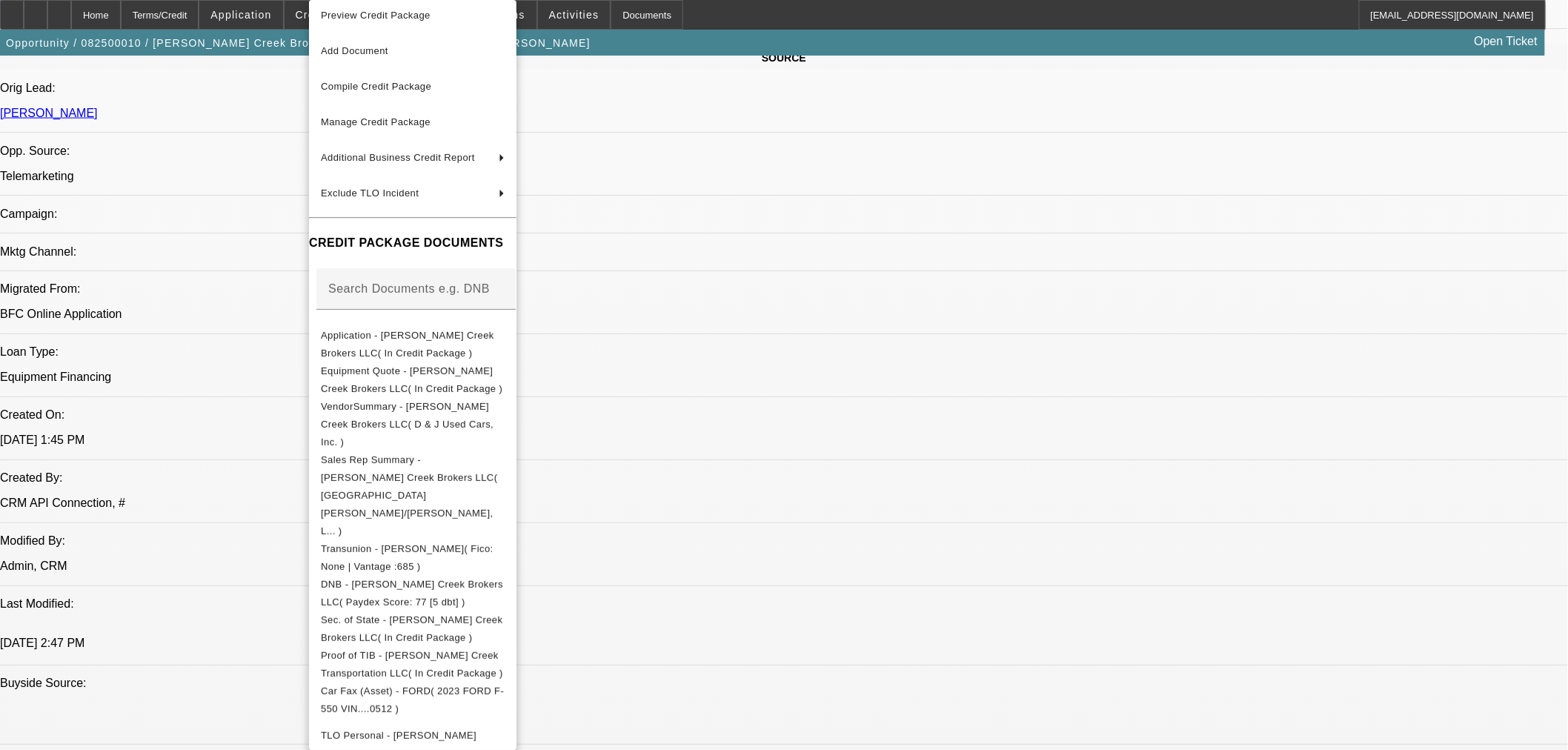
scroll to position [0, 0]
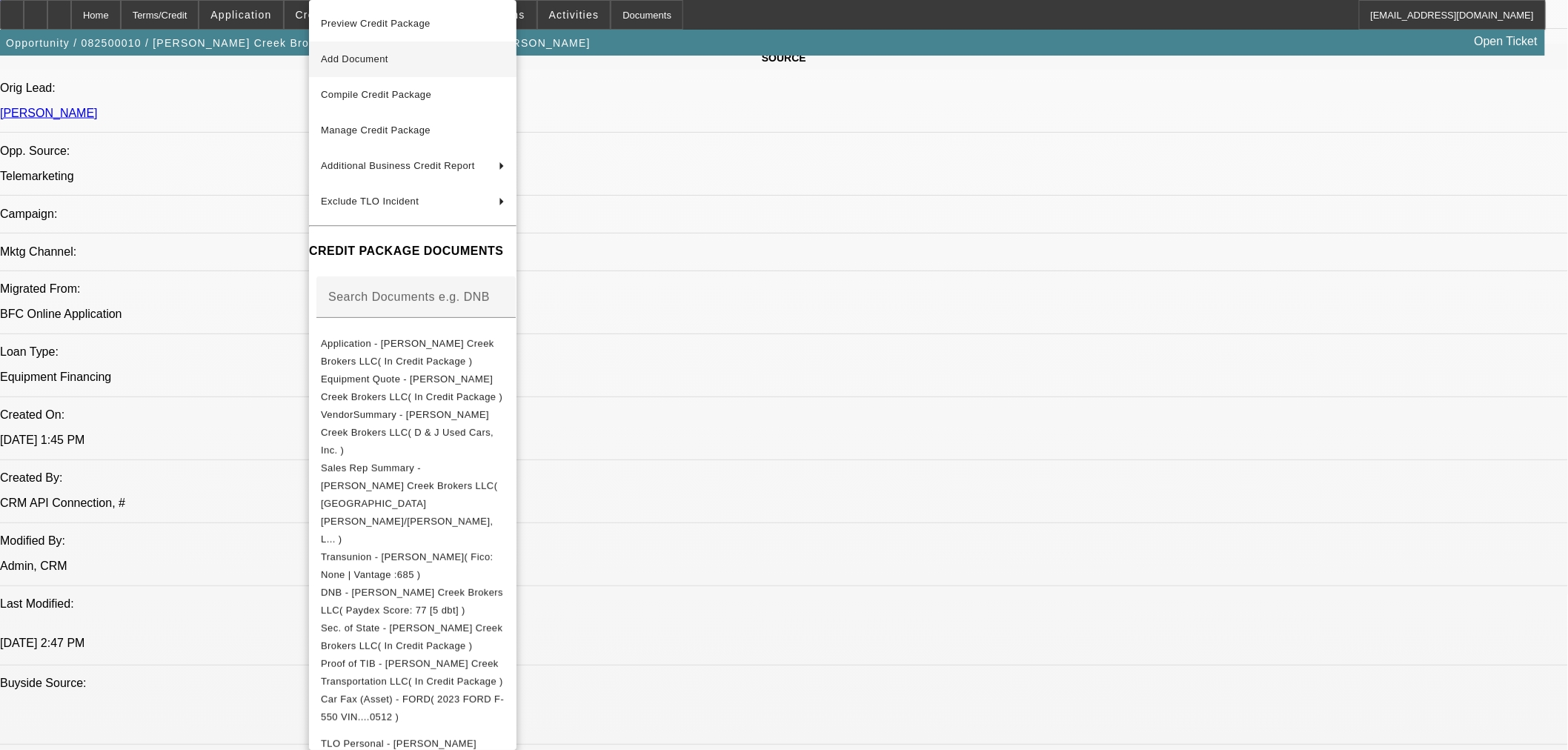
click at [404, 48] on button "Add Document" at bounding box center [413, 59] width 208 height 35
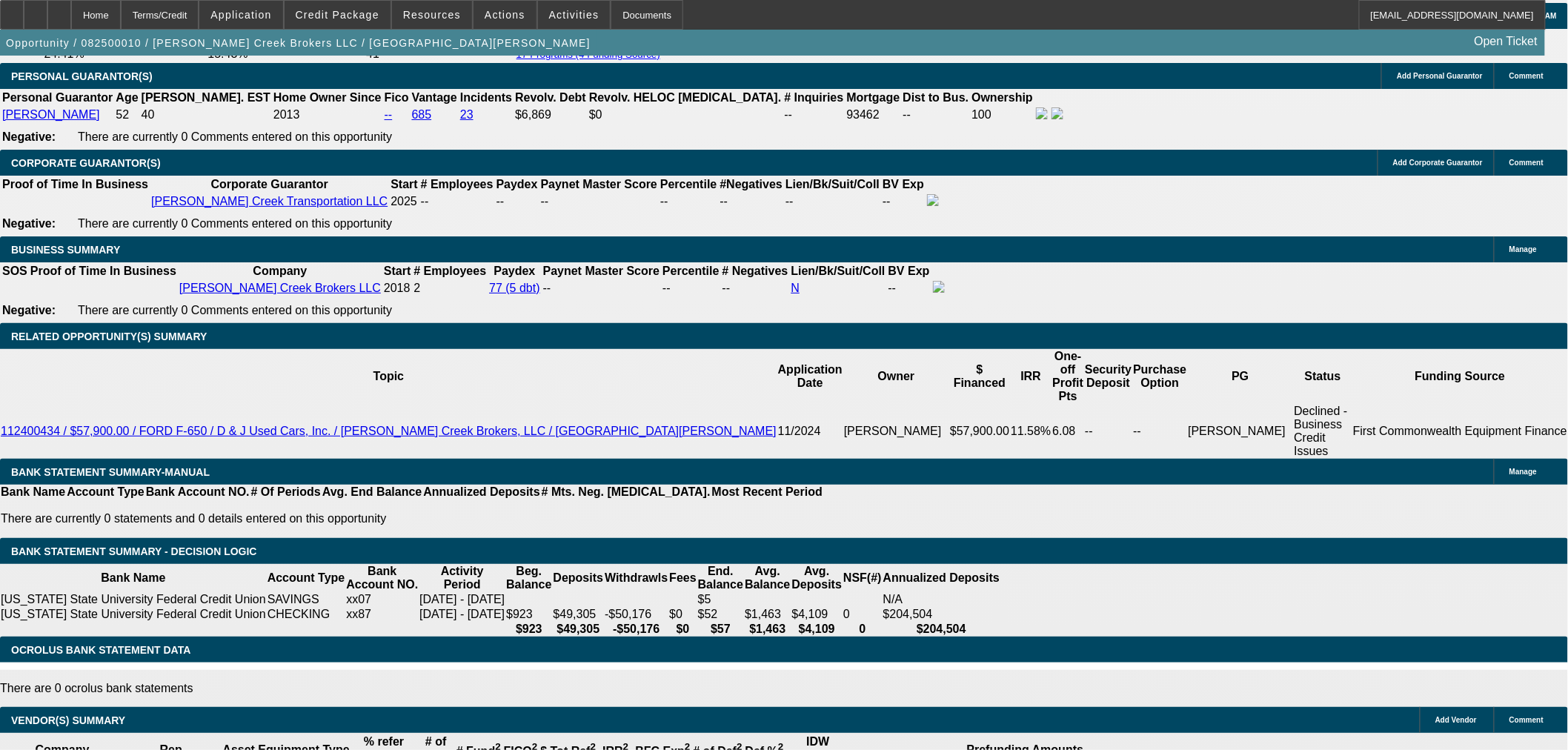
scroll to position [2222, 0]
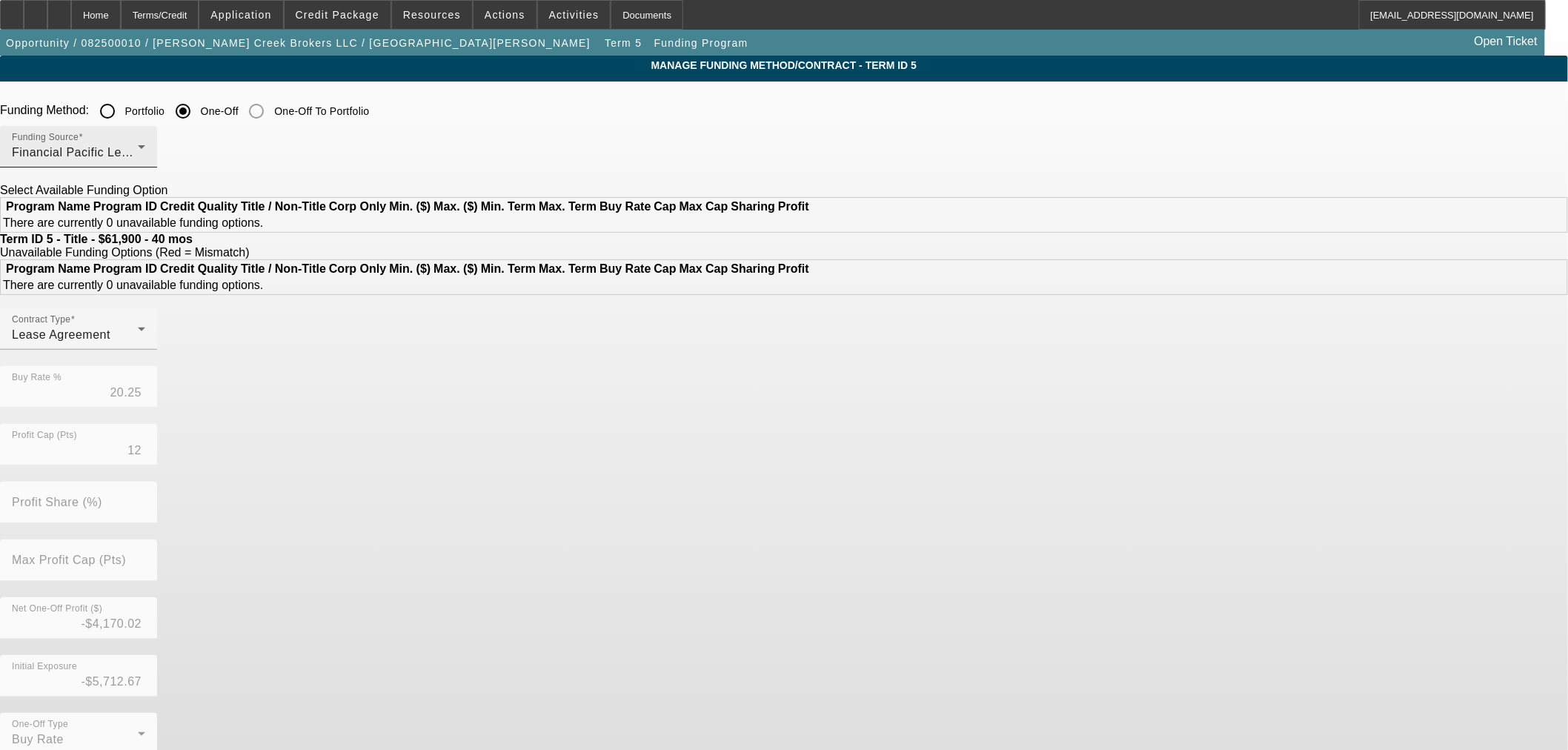
click at [138, 145] on div "Financial Pacific Leasing, Inc." at bounding box center [75, 152] width 126 height 18
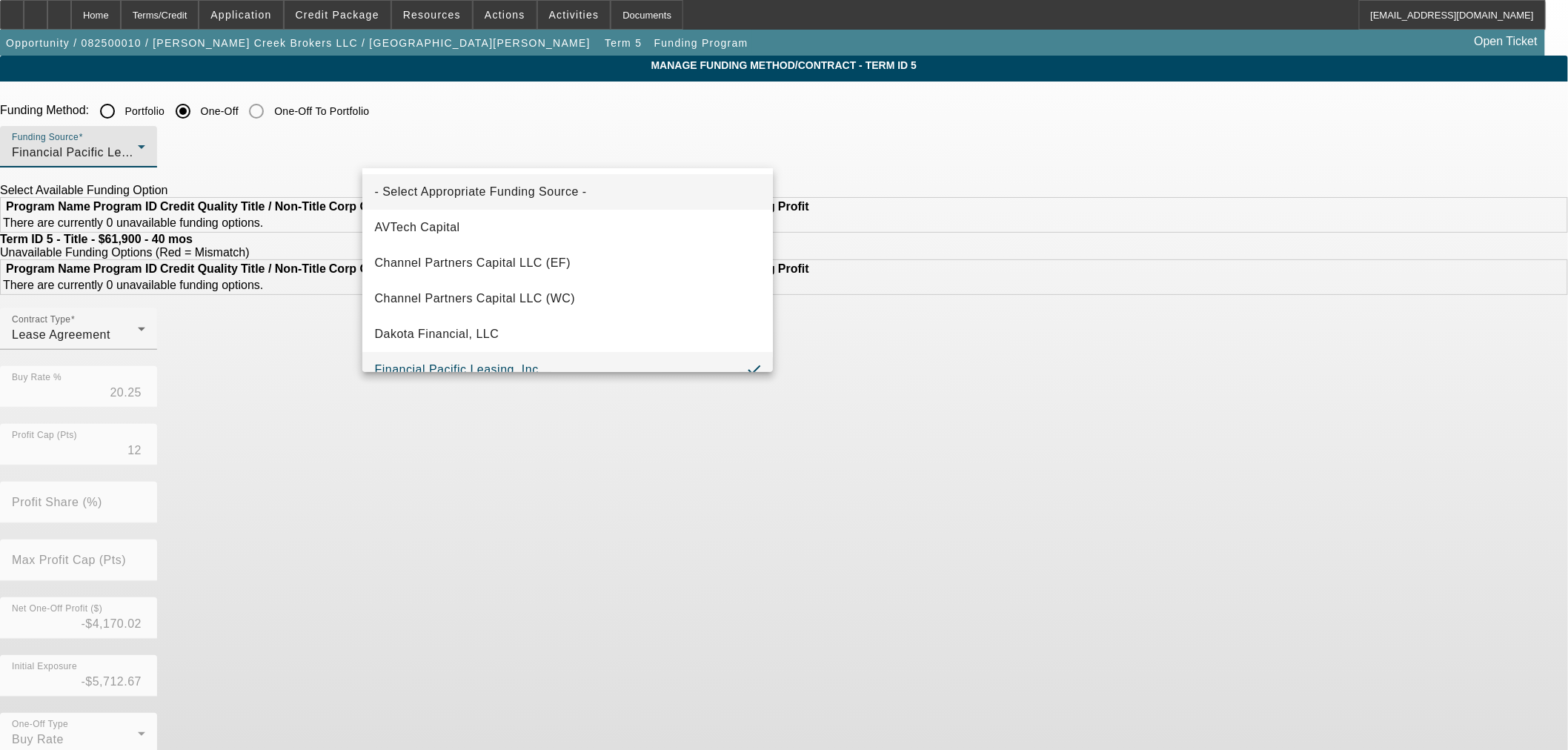
scroll to position [16, 0]
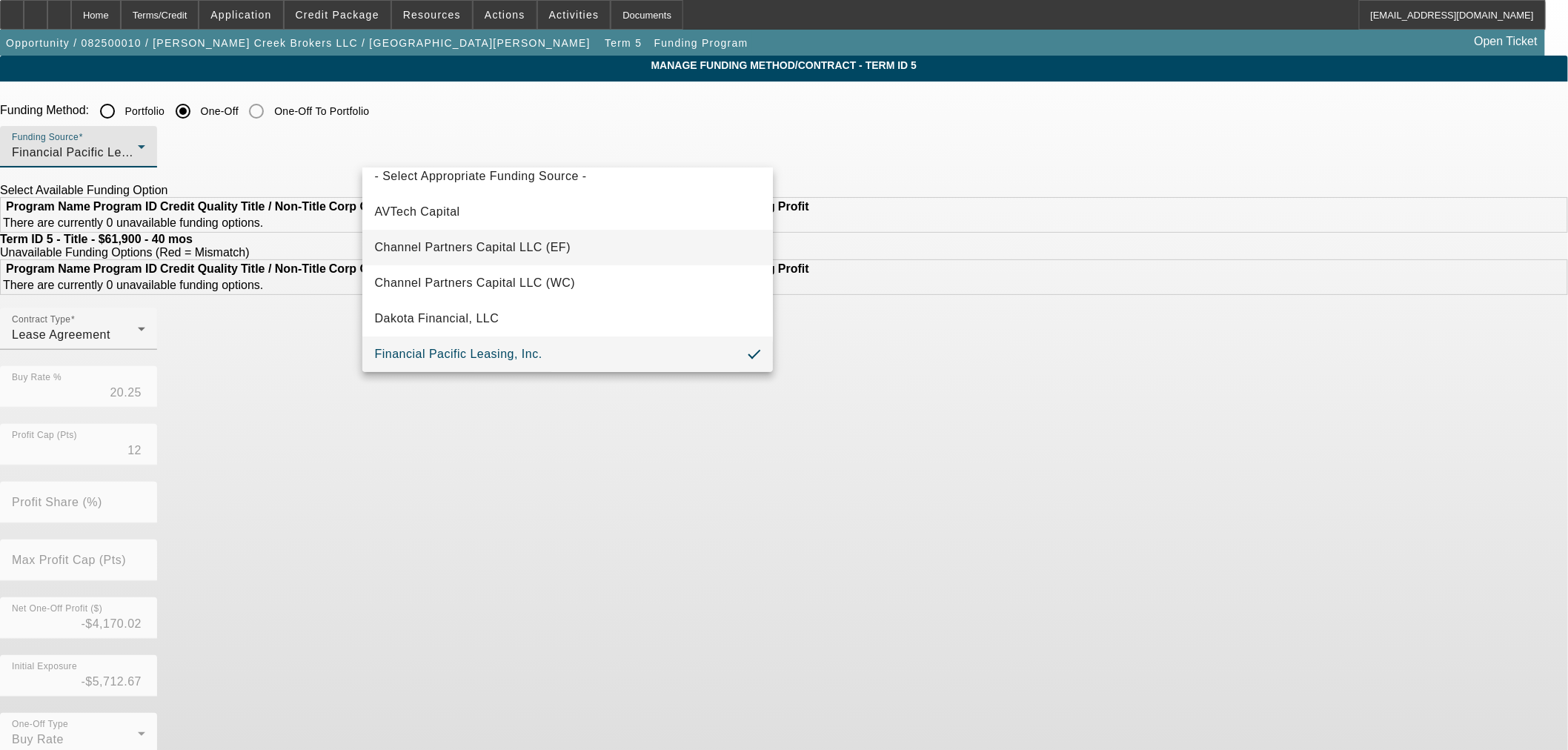
click at [460, 233] on mat-option "Channel Partners Capital LLC (EF)" at bounding box center [568, 247] width 410 height 35
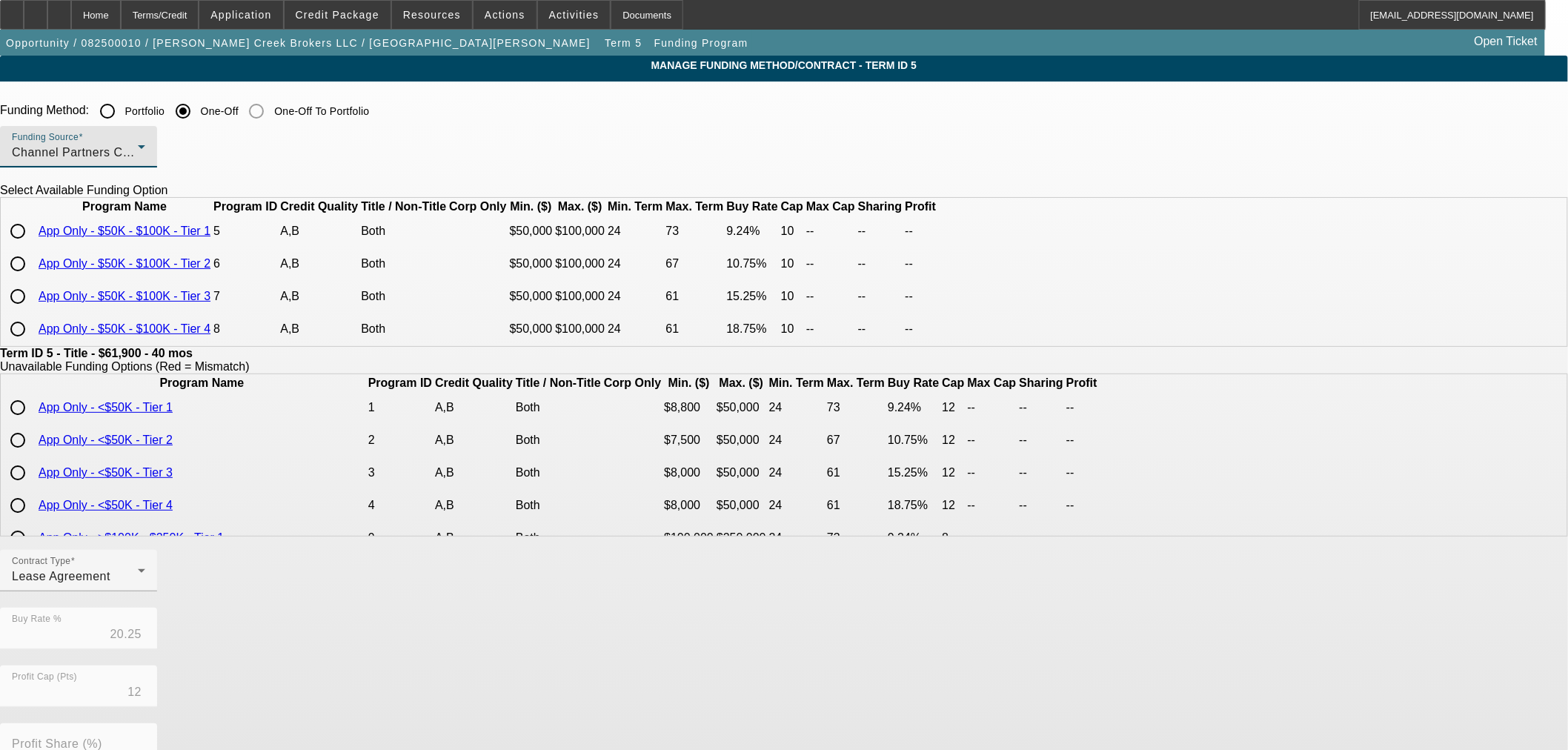
click at [33, 246] on input "radio" at bounding box center [18, 230] width 29 height 29
radio input "true"
type input "9.24"
type input "10"
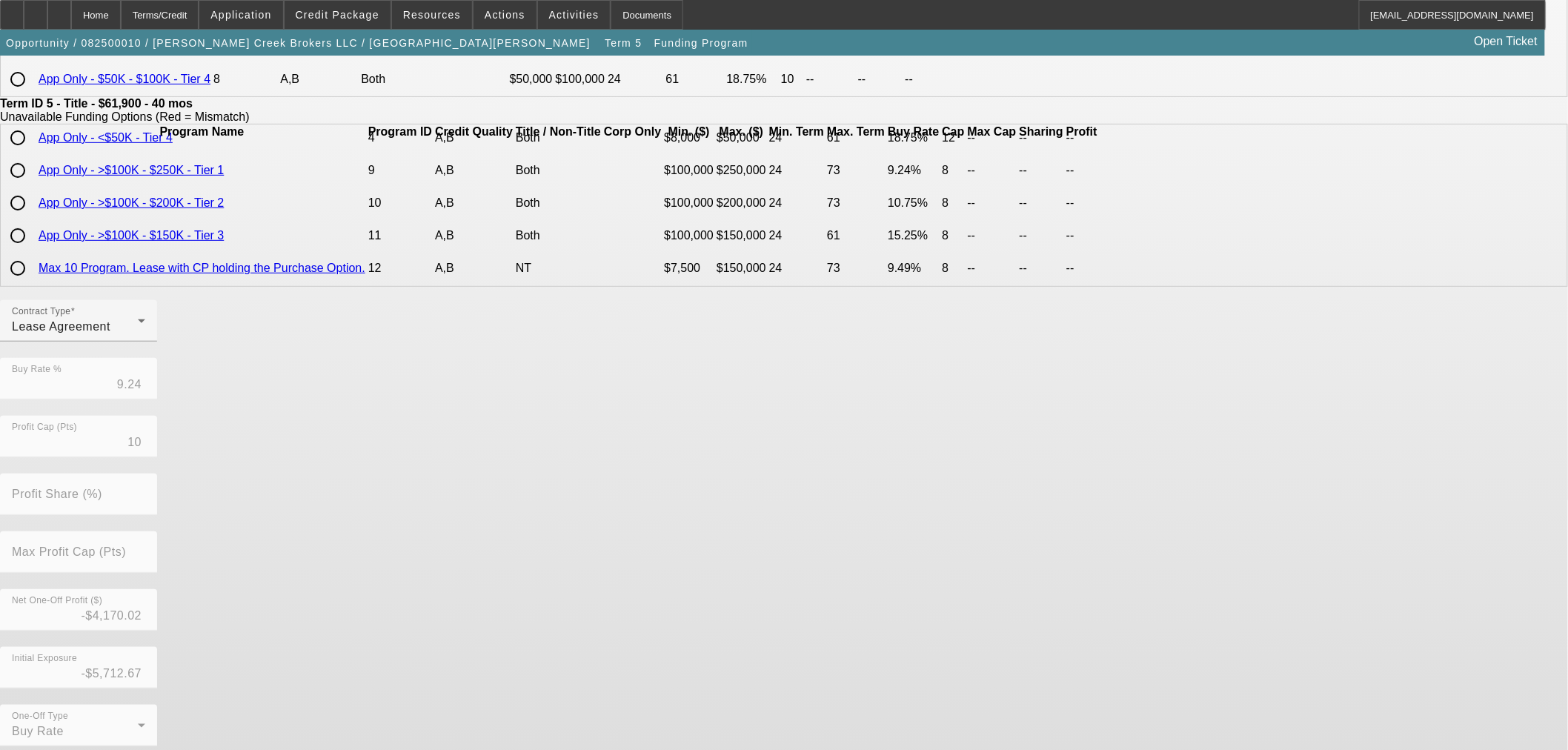
scroll to position [265, 0]
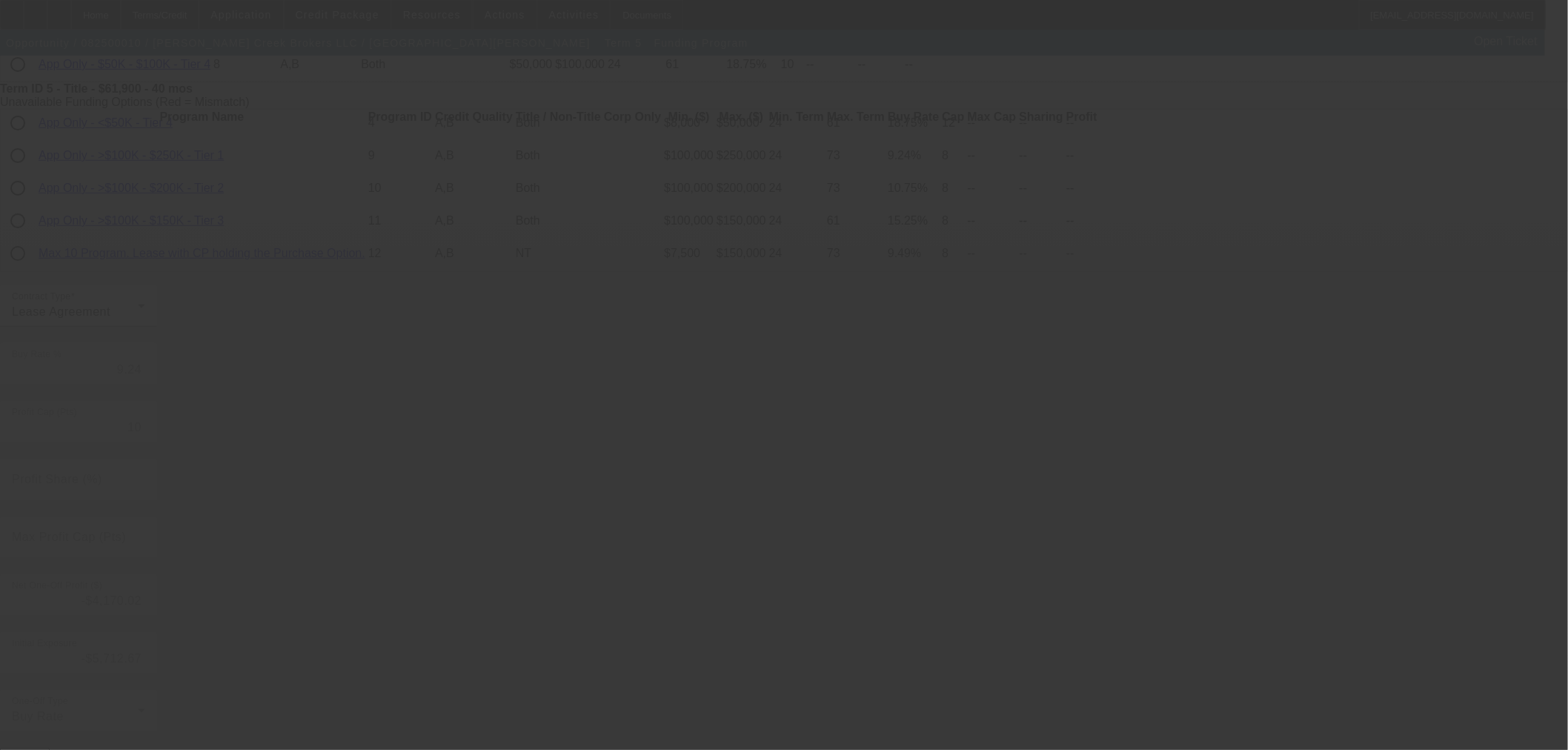
type input "20.25"
type input "12"
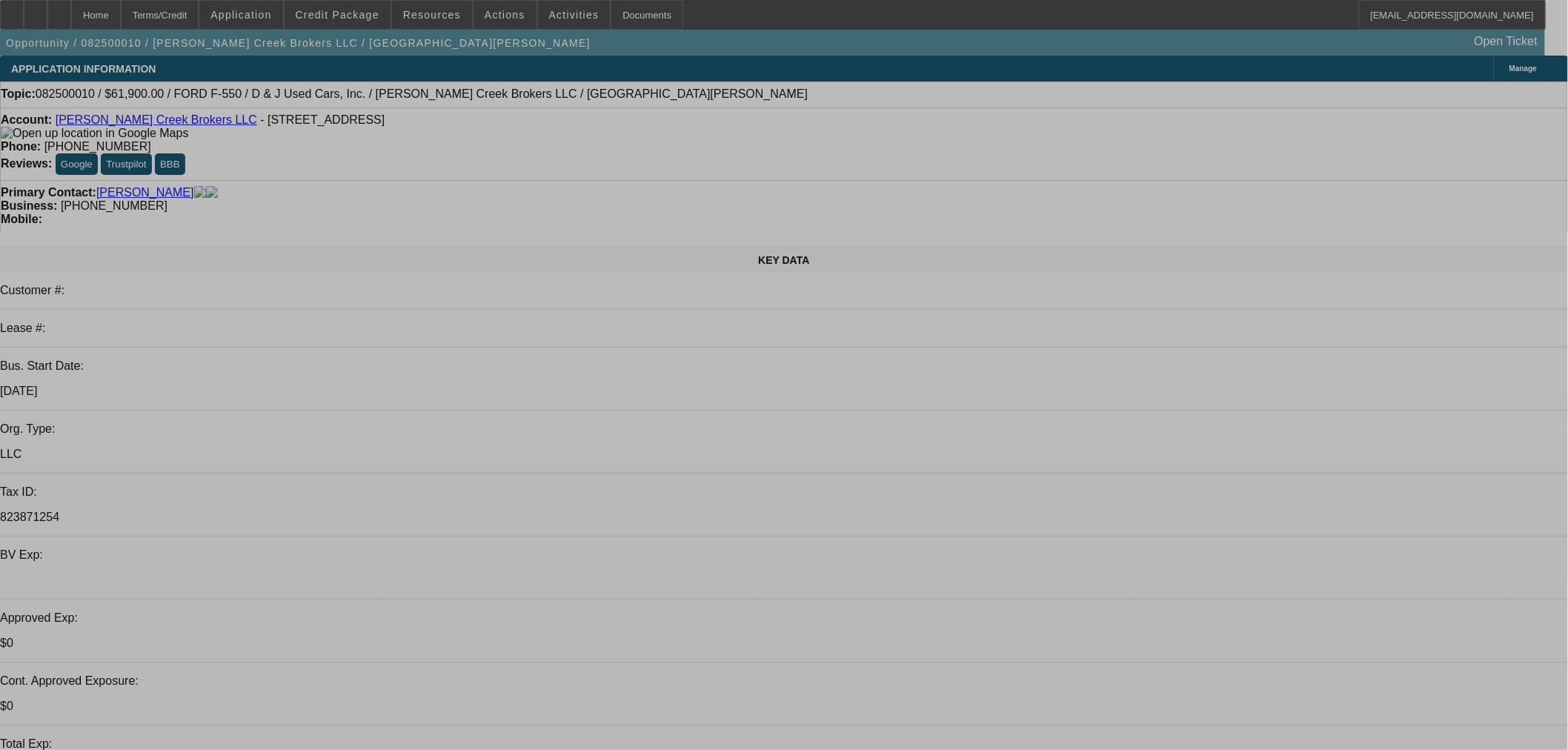
select select "0"
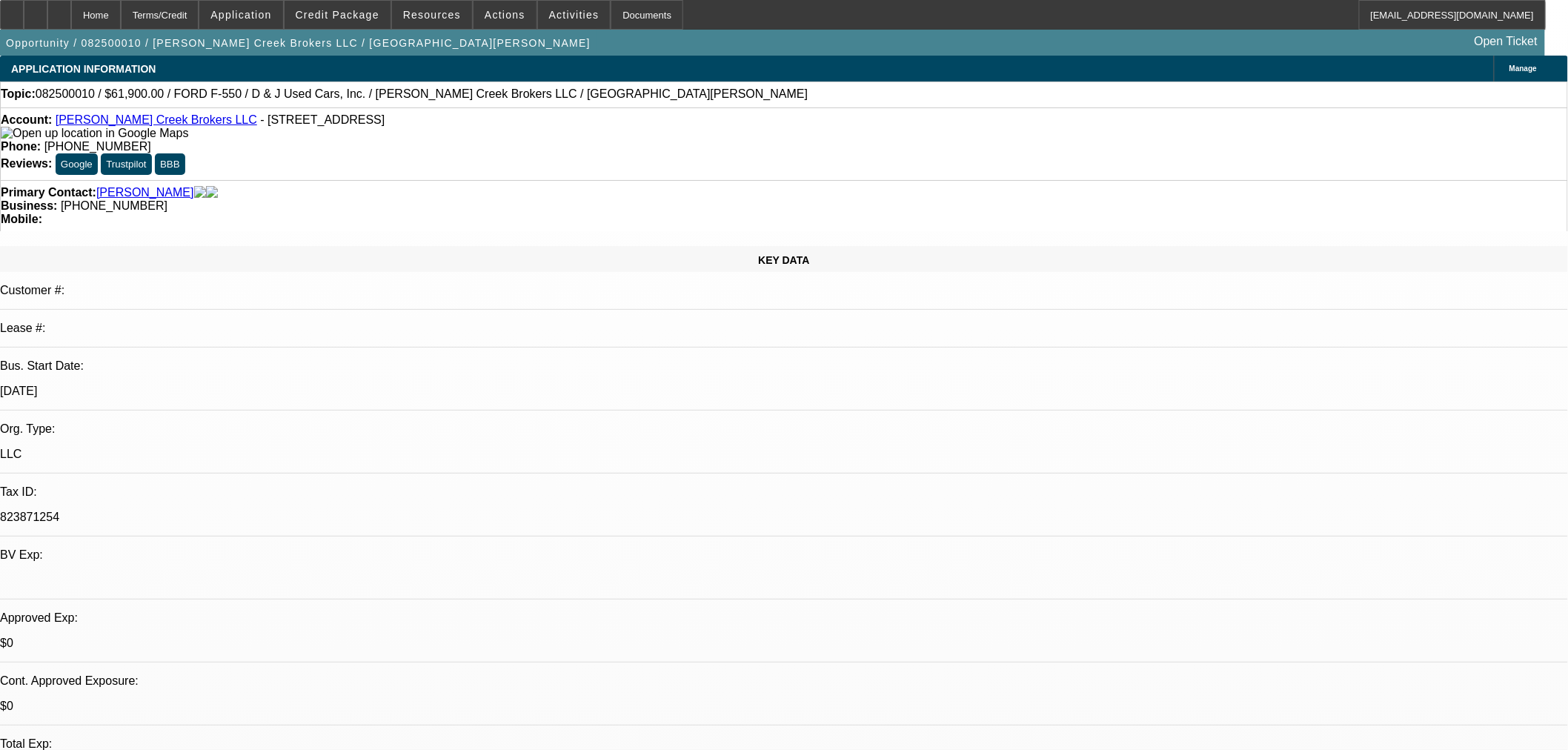
select select "0"
select select "3"
select select "0.1"
select select "4"
select select "0"
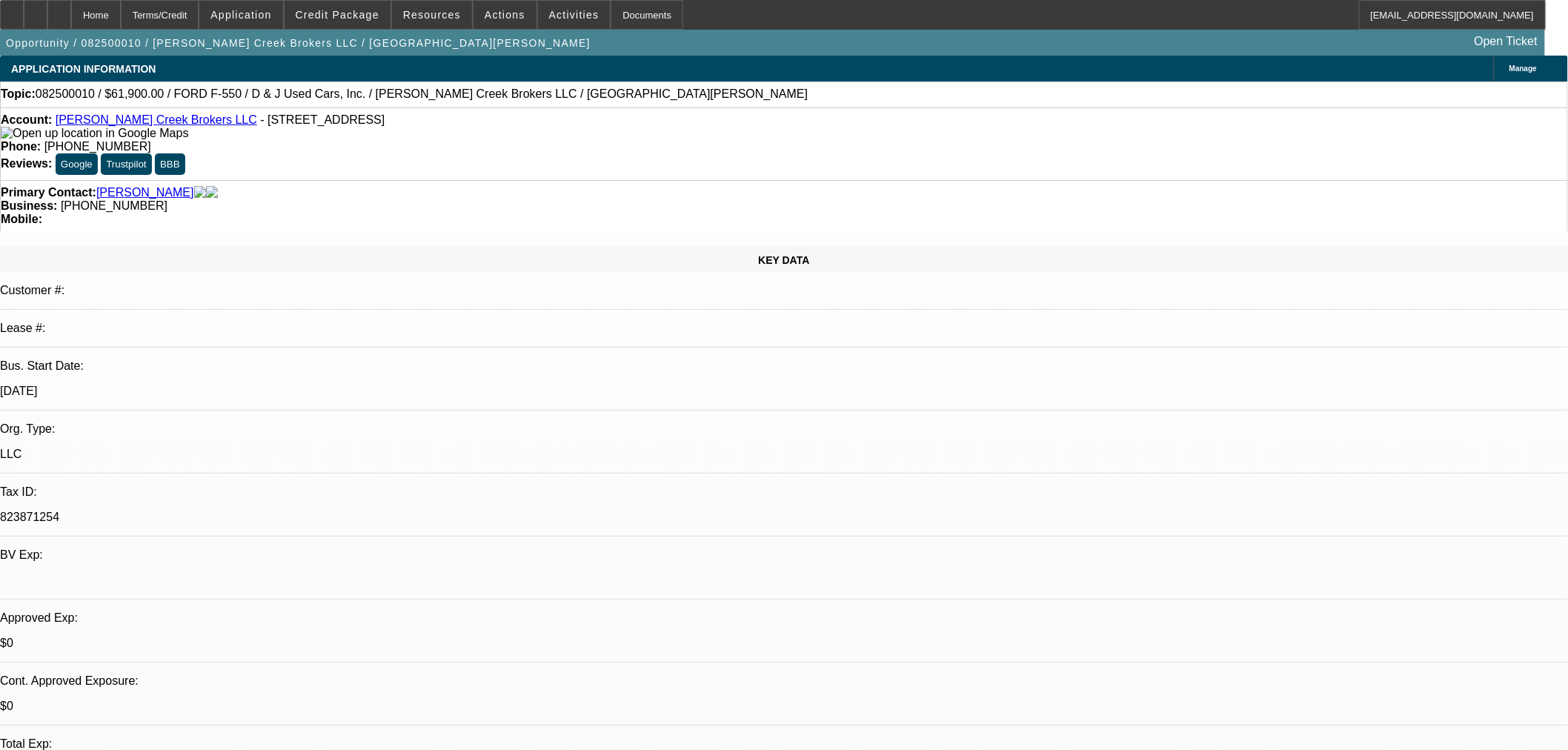
select select "0"
select select "3"
select select "0.1"
select select "4"
select select "0"
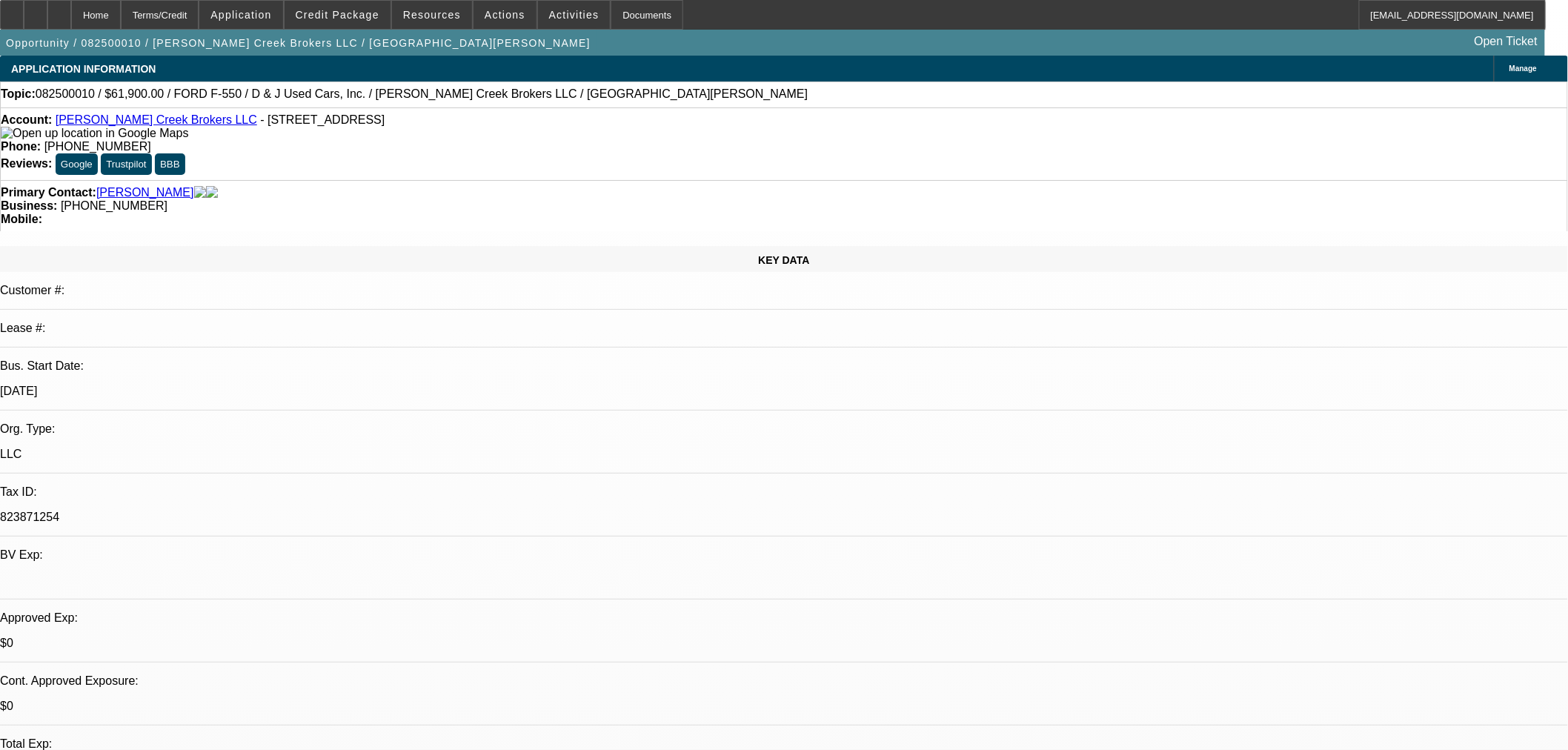
select select "0"
select select "3"
select select "0.1"
select select "4"
select select "0"
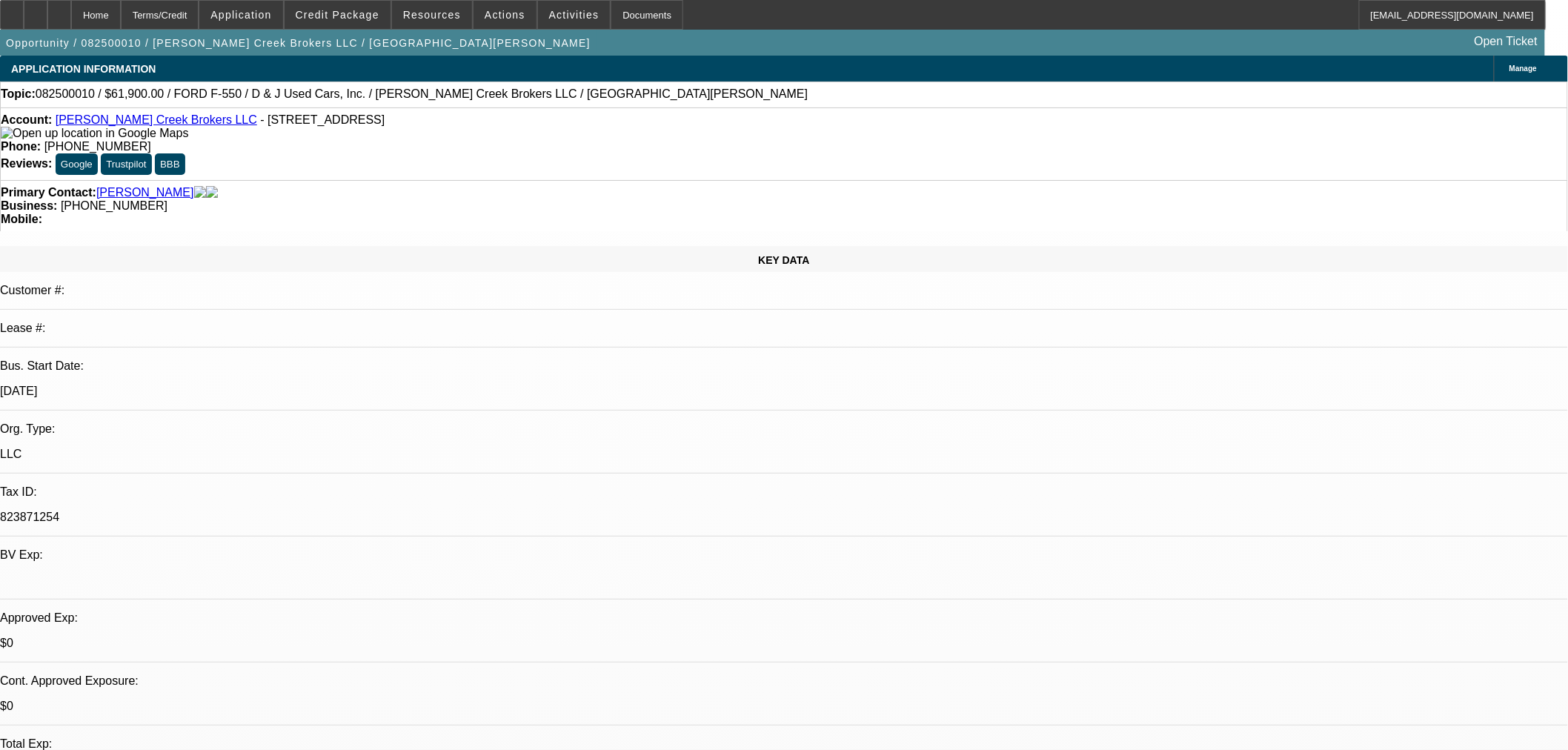
select select "0"
select select "3"
select select "0.1"
select select "4"
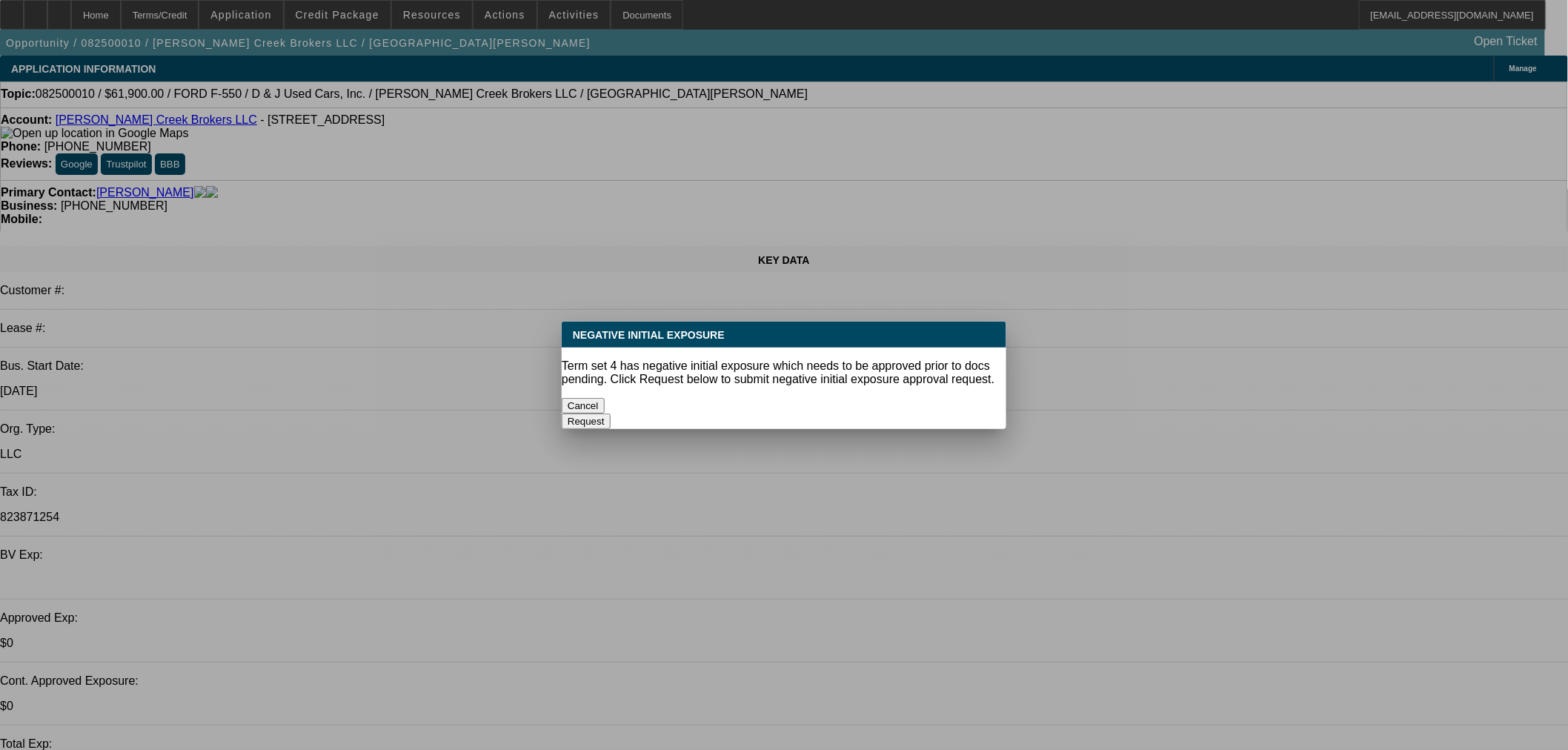
click at [604, 398] on button "Cancel" at bounding box center [583, 405] width 43 height 16
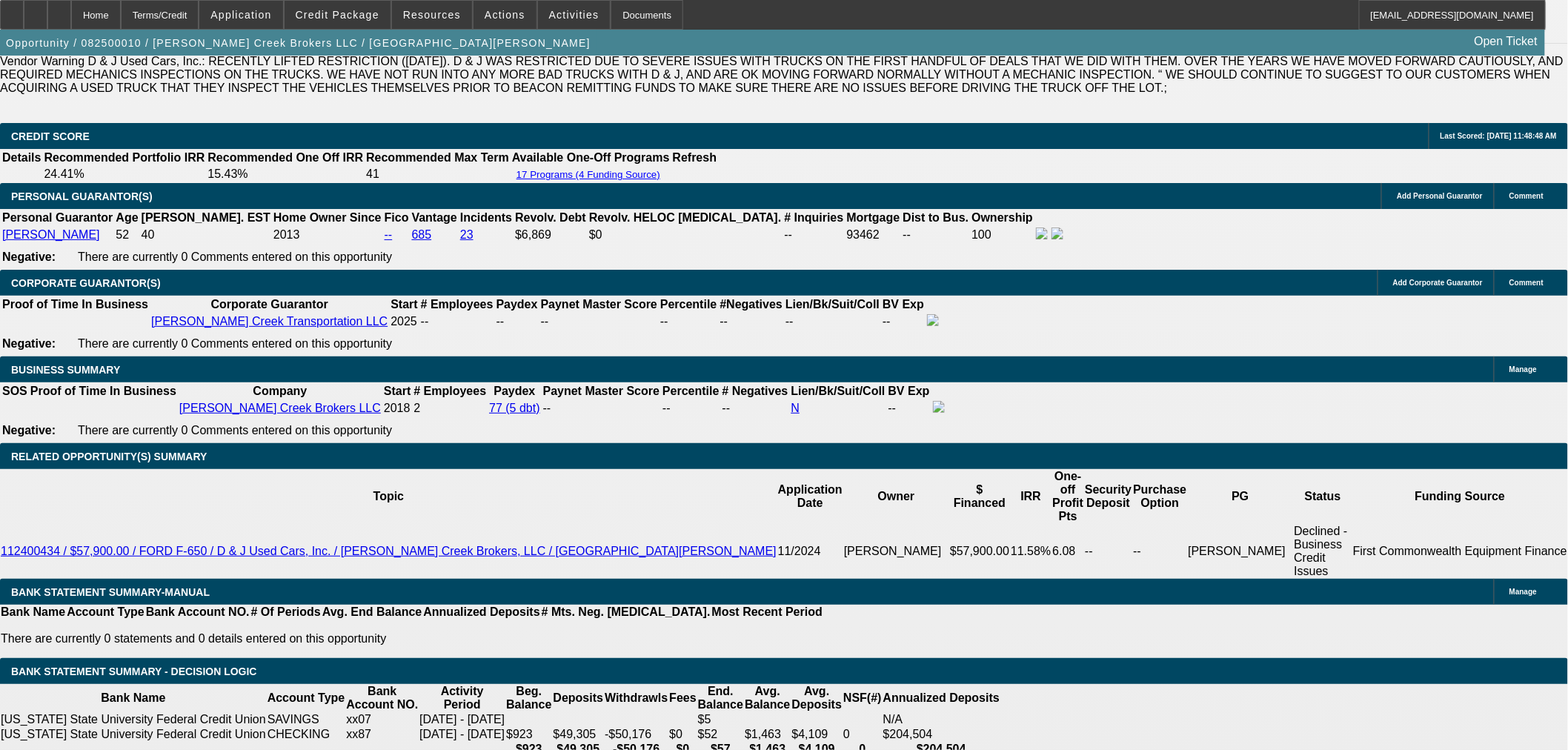
scroll to position [2222, 0]
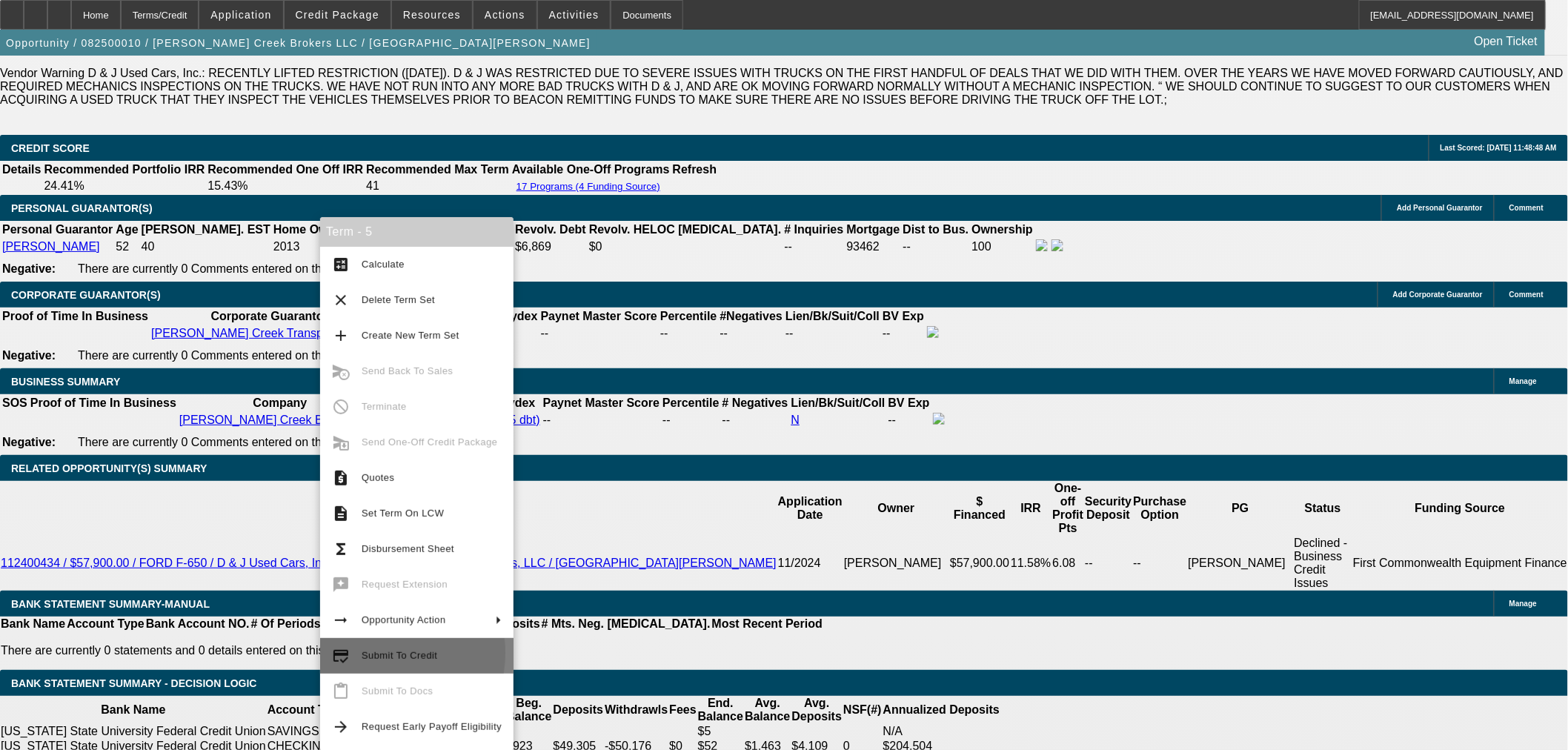
click at [362, 653] on span "Submit To Credit" at bounding box center [399, 655] width 75 height 11
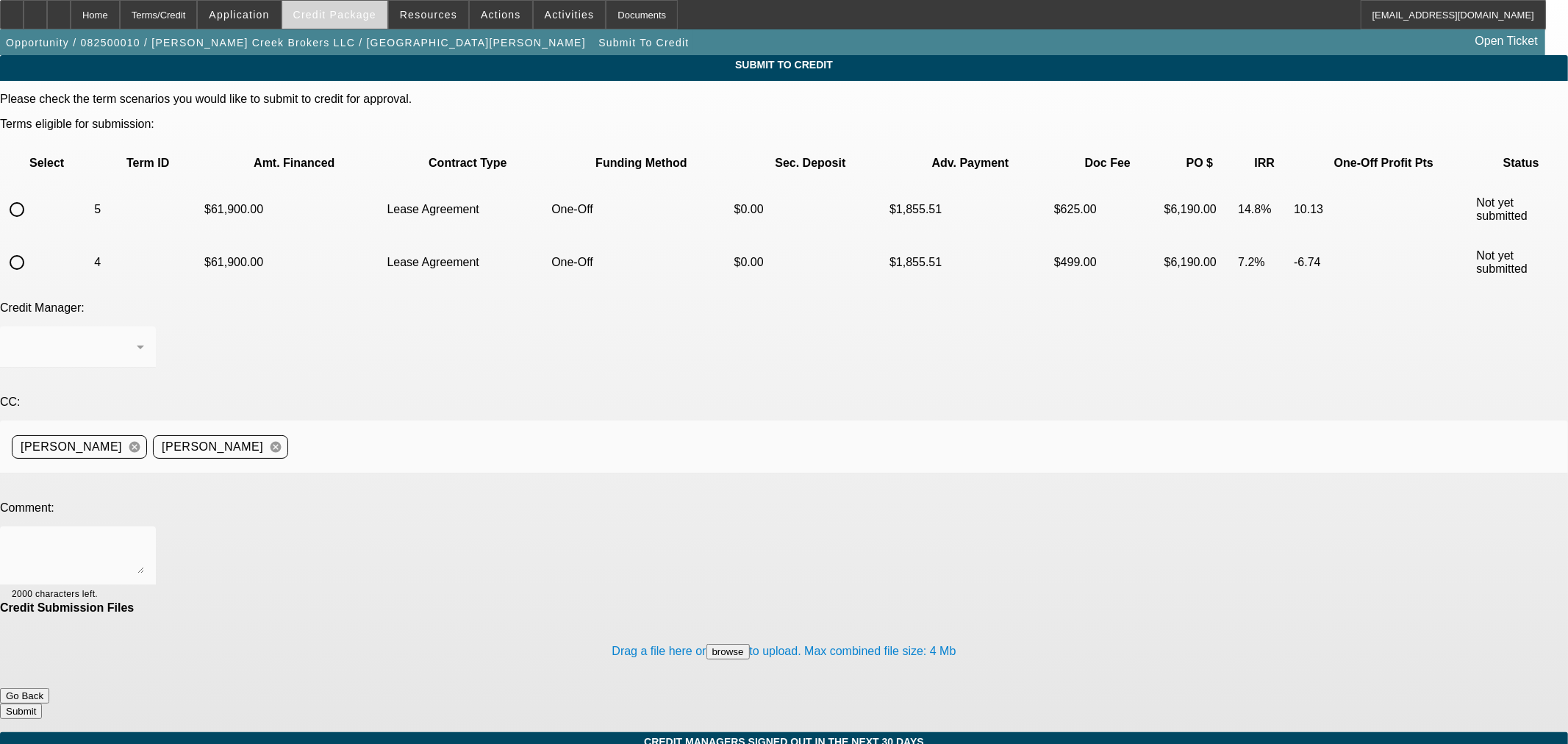
click at [351, 22] on span at bounding box center [335, 14] width 105 height 35
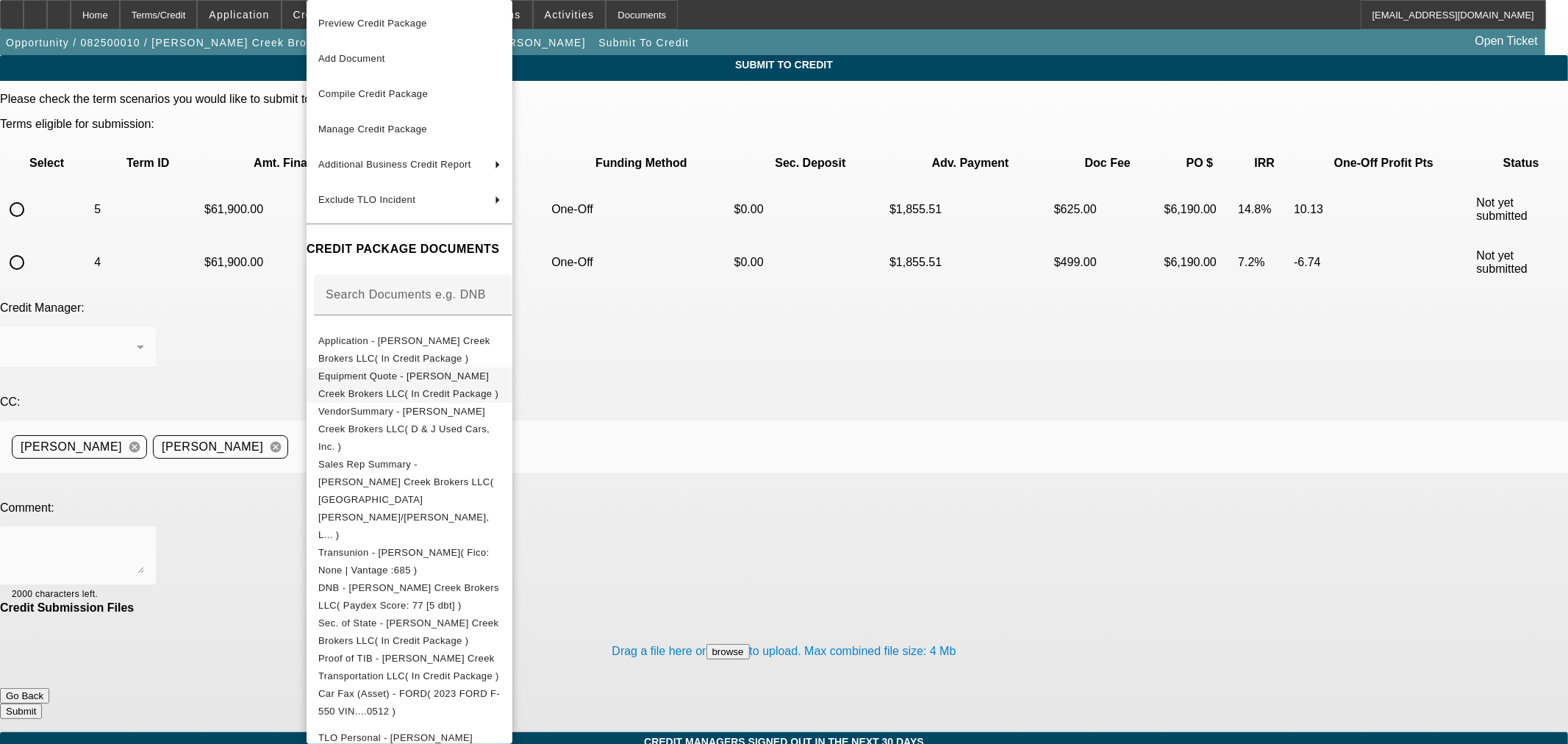
click at [386, 379] on span "Equipment Quote - Bulley Creek Brokers LLC( In Credit Package )" at bounding box center [408, 384] width 180 height 29
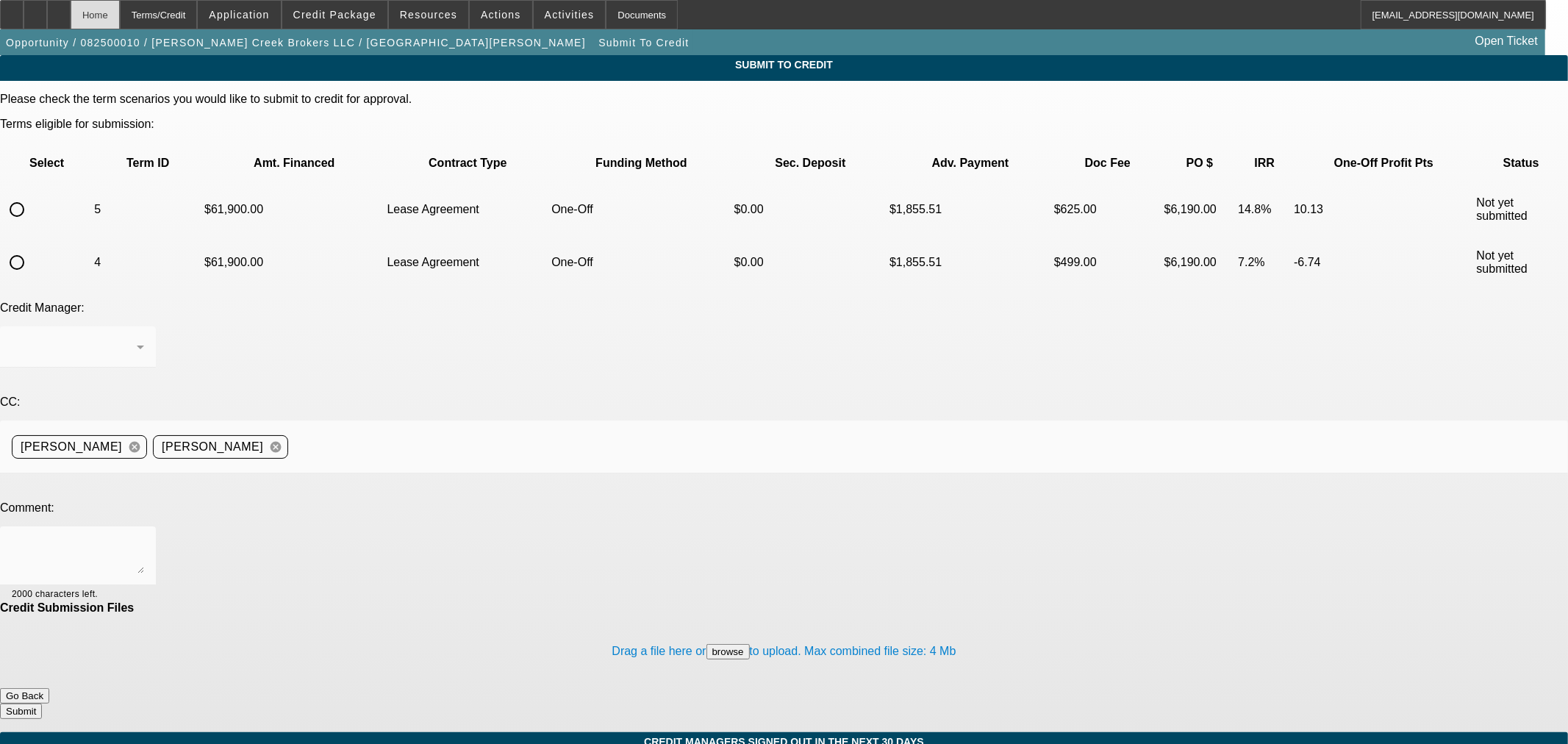
click at [120, 13] on div "Home" at bounding box center [95, 14] width 49 height 29
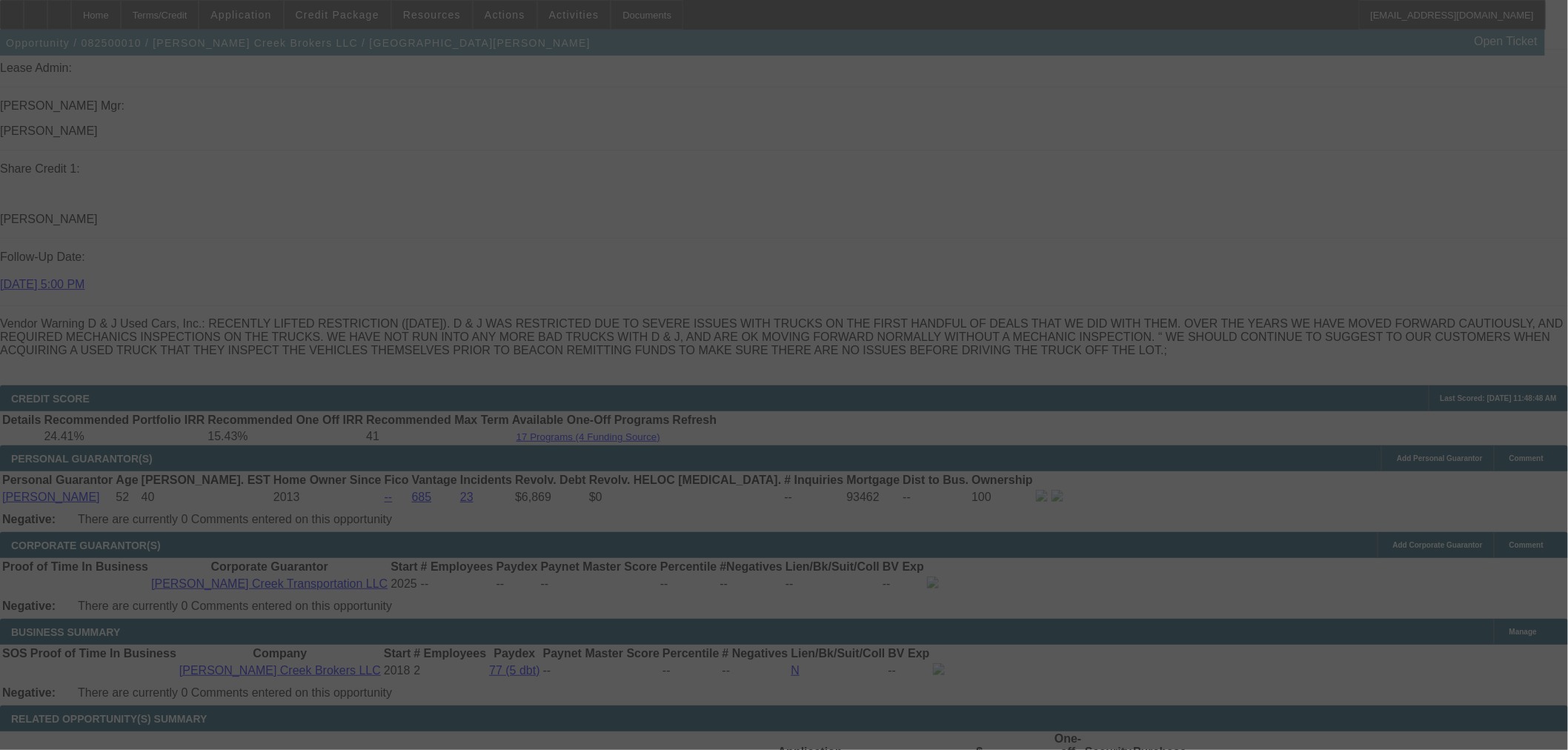
scroll to position [1993, 0]
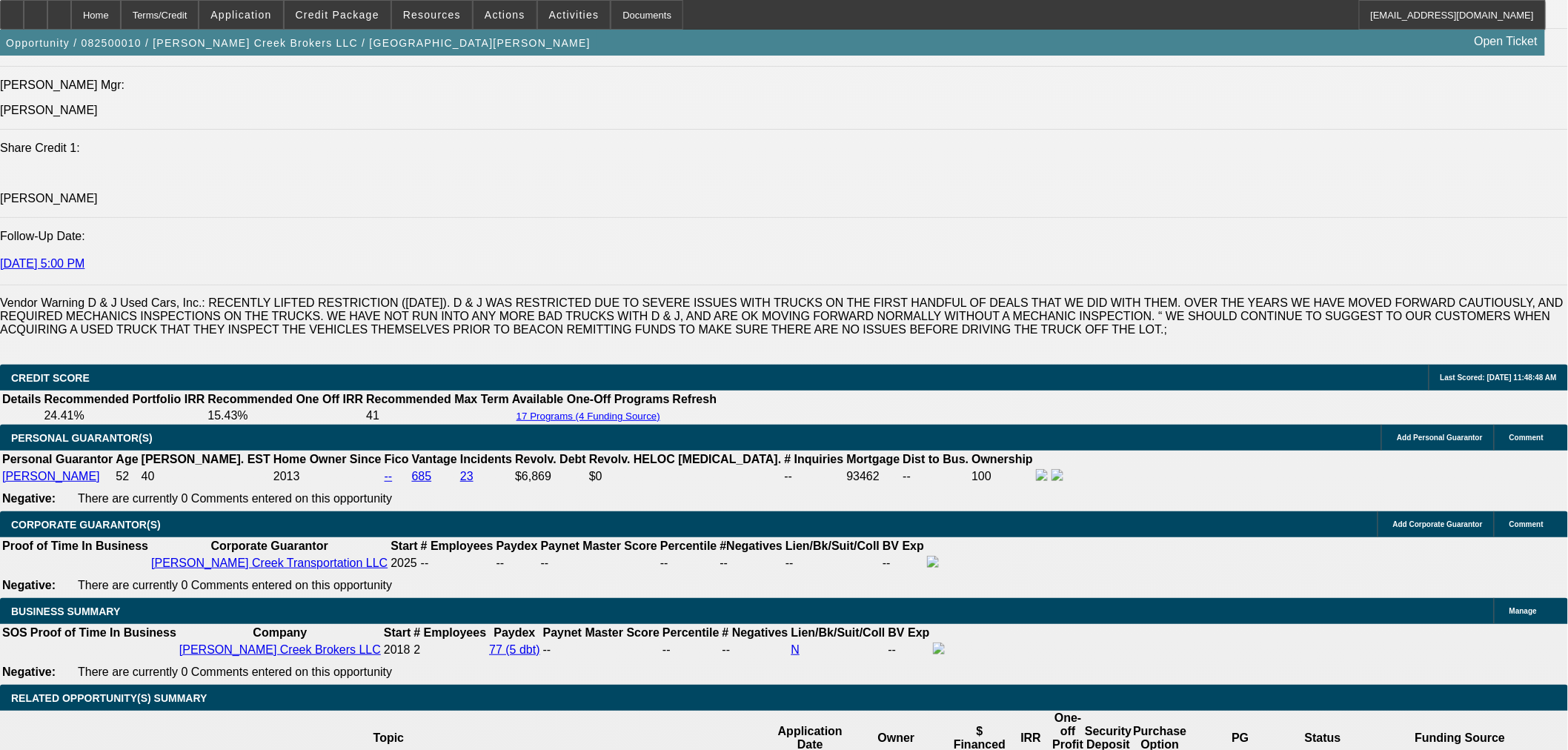
select select "0"
select select "3"
select select "0.1"
select select "4"
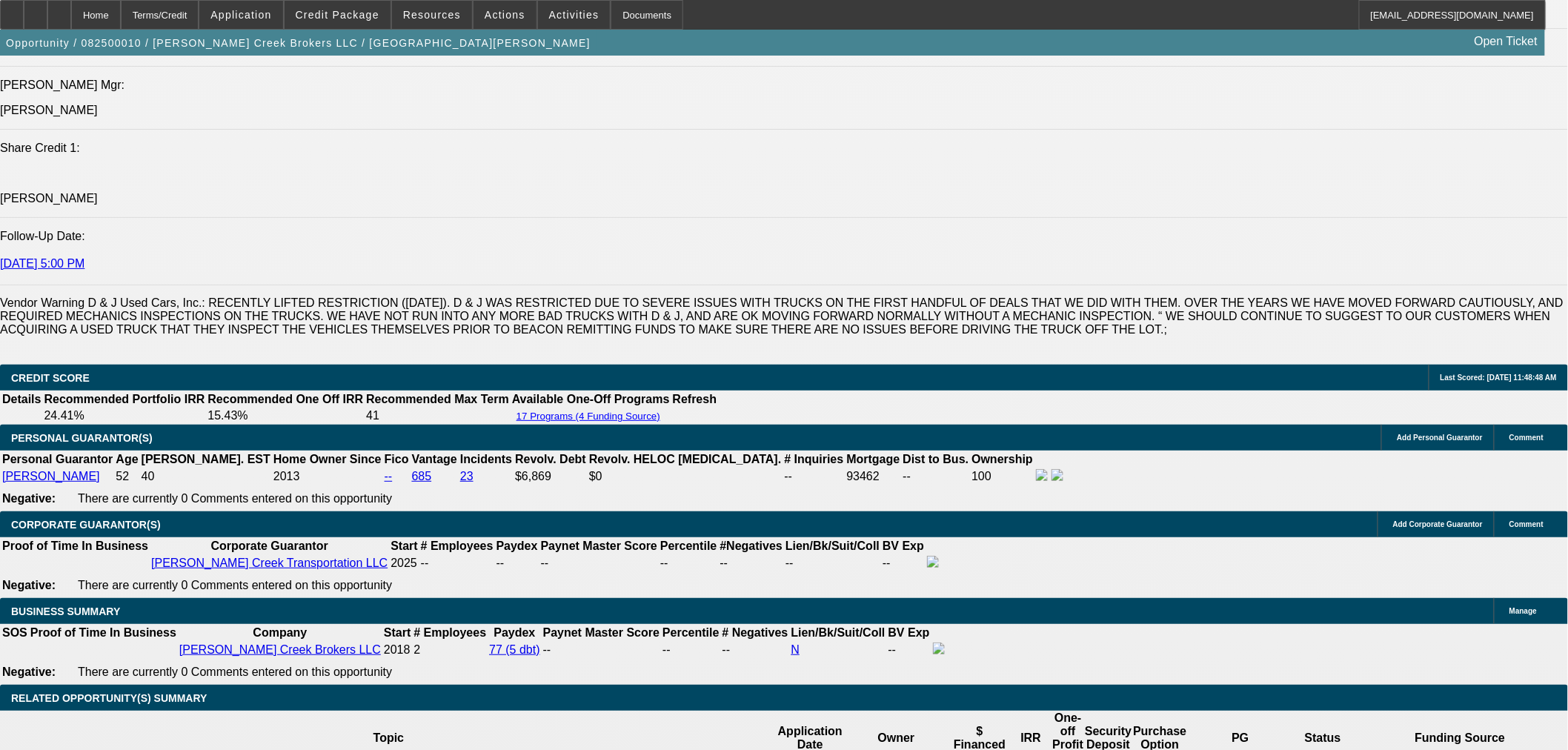
select select "0"
select select "3"
select select "0.1"
select select "4"
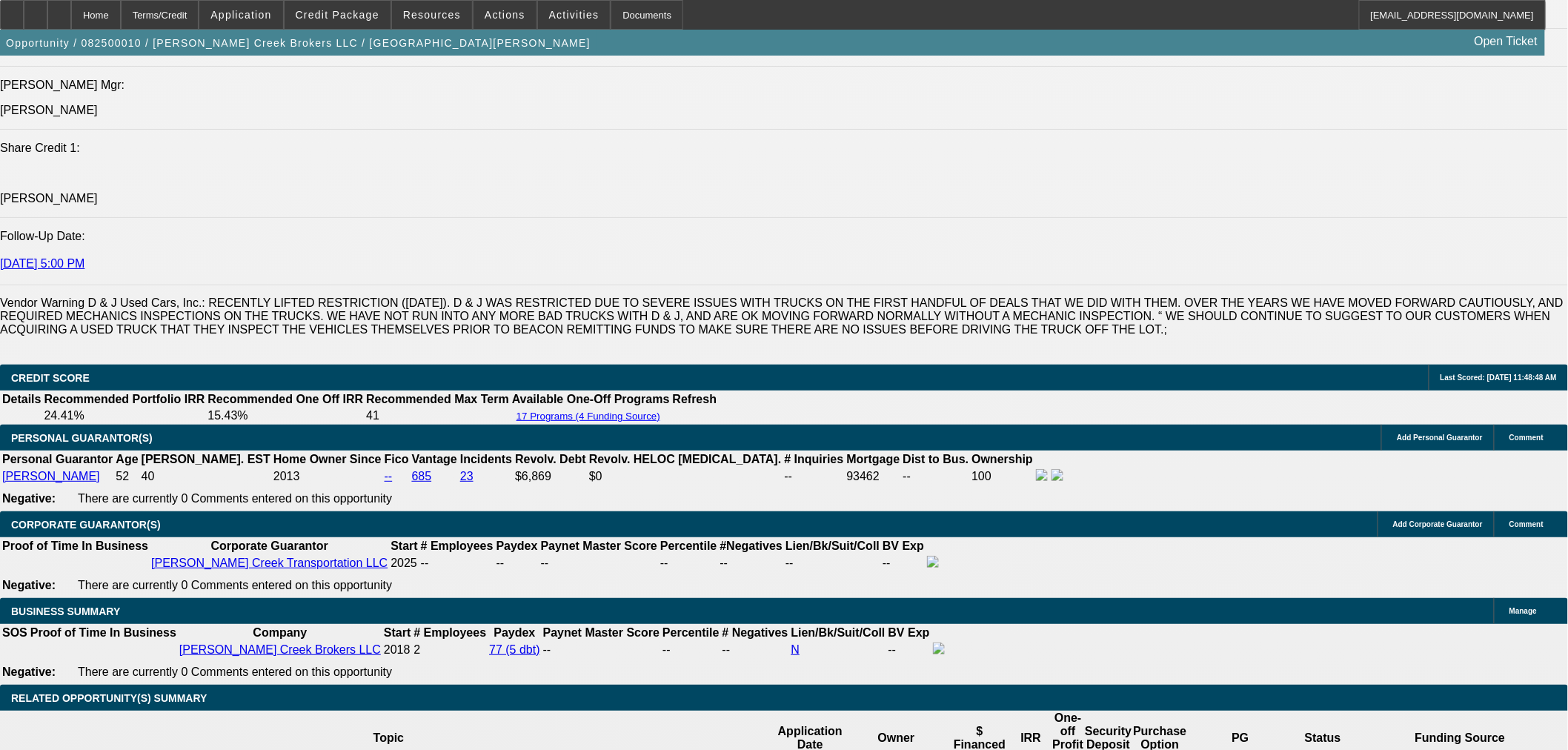
select select "0"
select select "3"
select select "0.1"
select select "4"
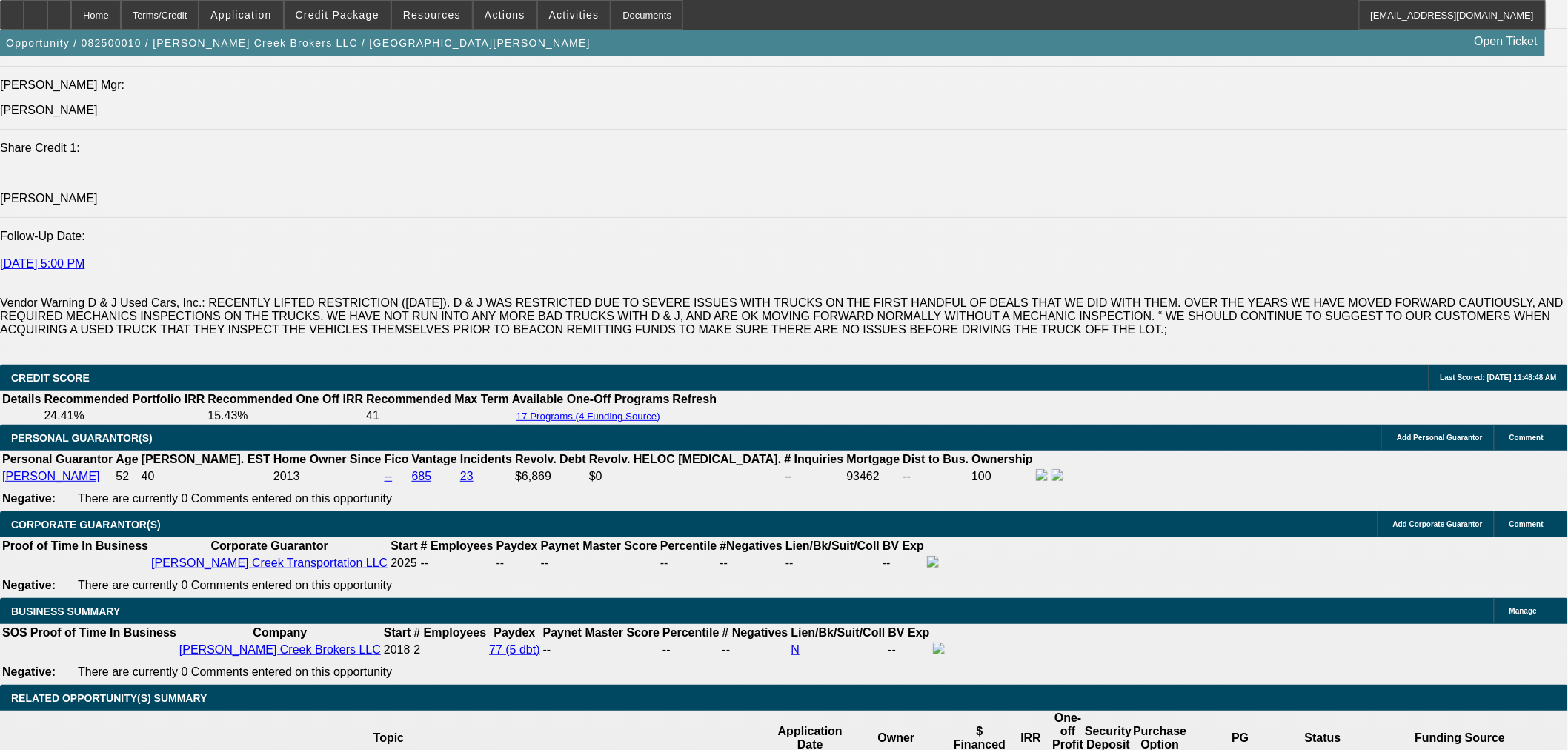
select select "0"
select select "3"
select select "0.1"
select select "4"
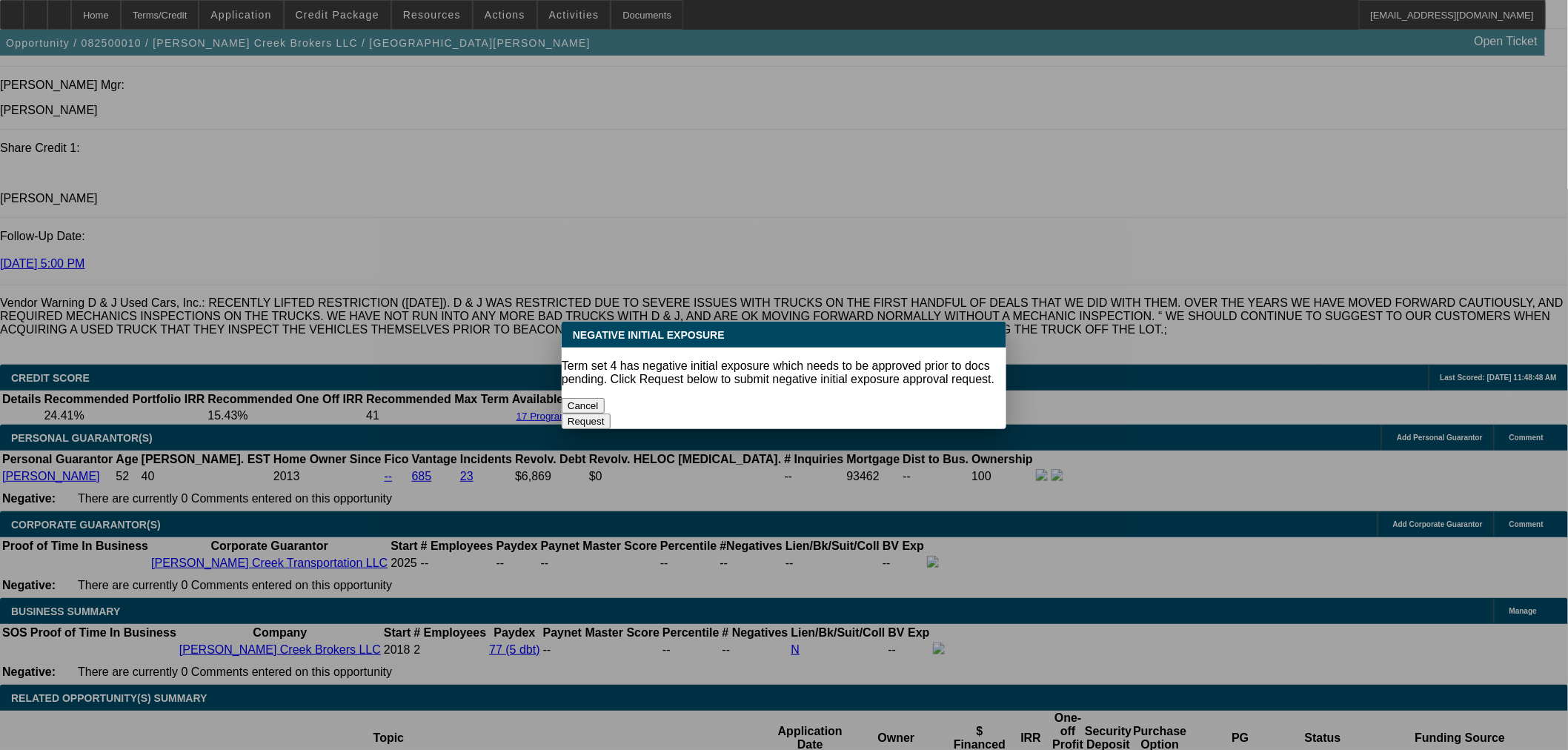
scroll to position [0, 0]
click at [595, 398] on button "Cancel" at bounding box center [583, 405] width 43 height 16
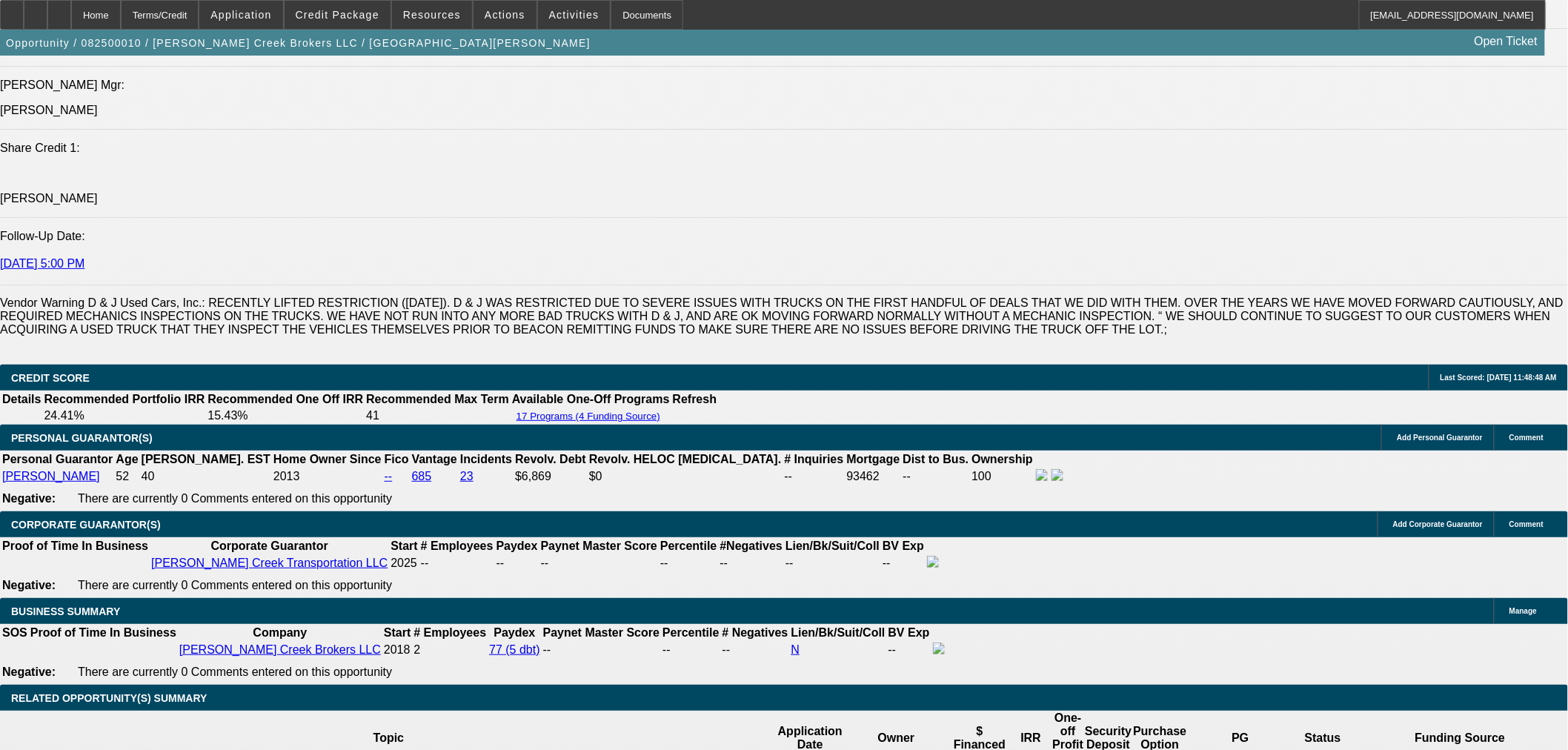
scroll to position [2322, 0]
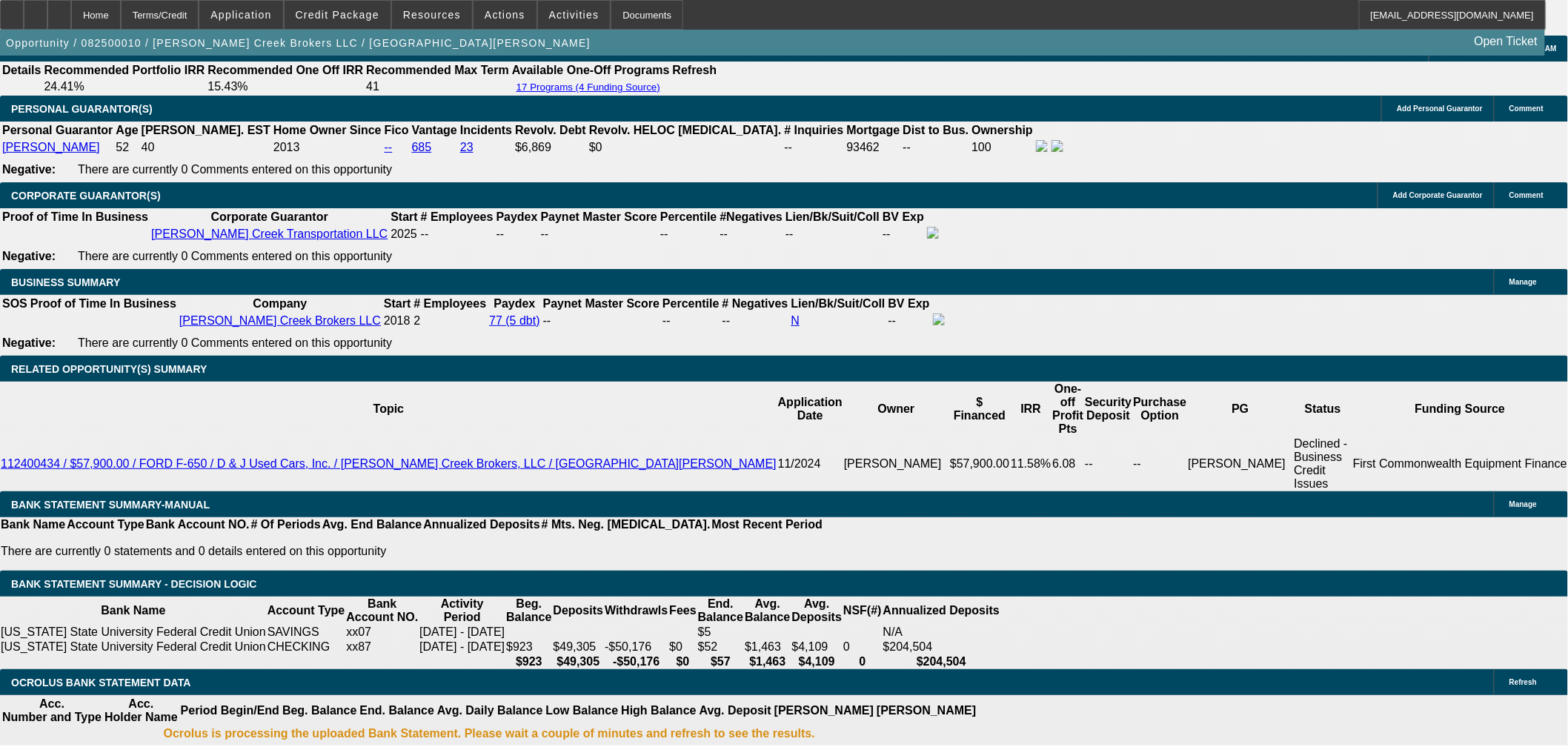
drag, startPoint x: 308, startPoint y: 415, endPoint x: 643, endPoint y: 367, distance: 338.4
type input "UNKNOWN"
type input "48"
type input "$1,599.84"
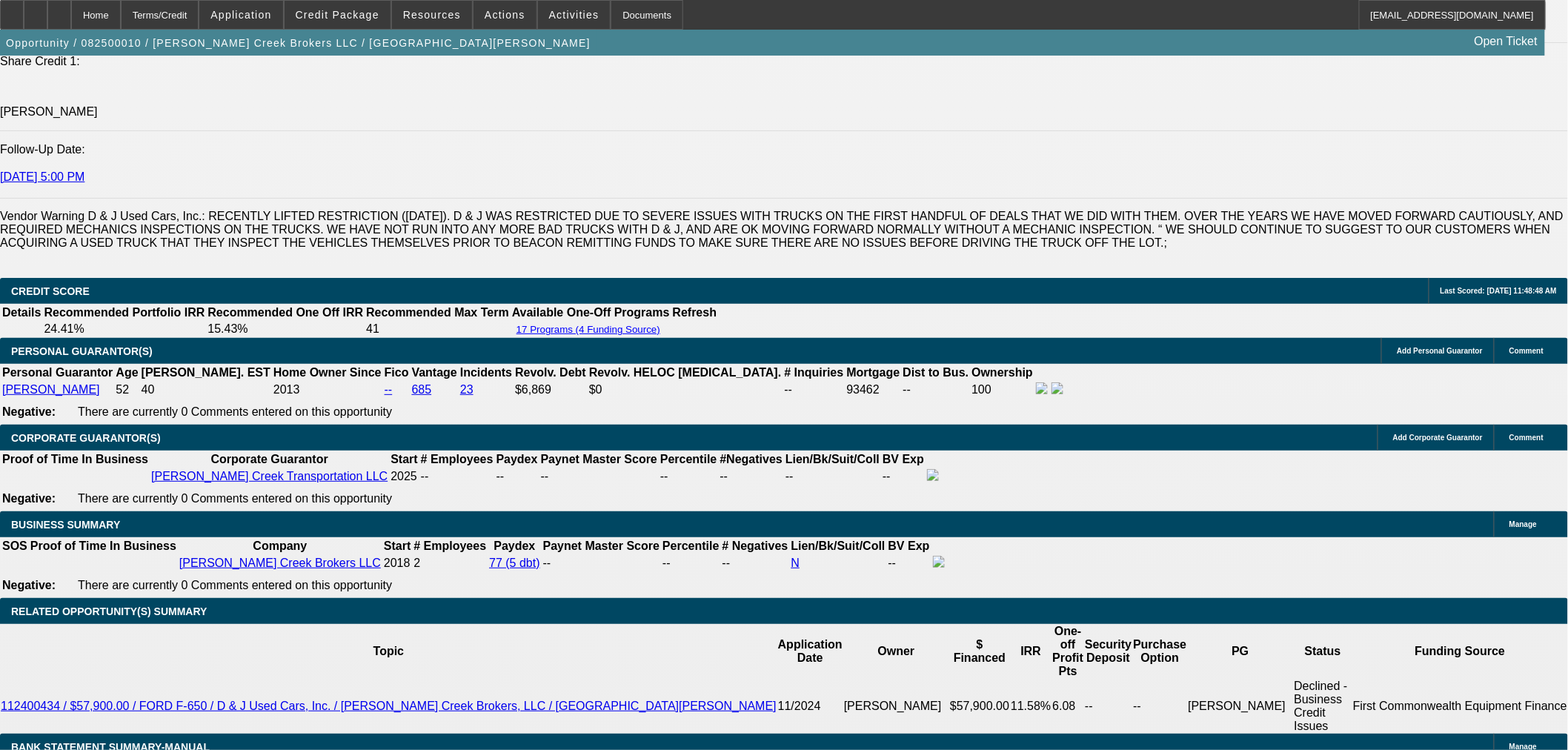
scroll to position [2075, 0]
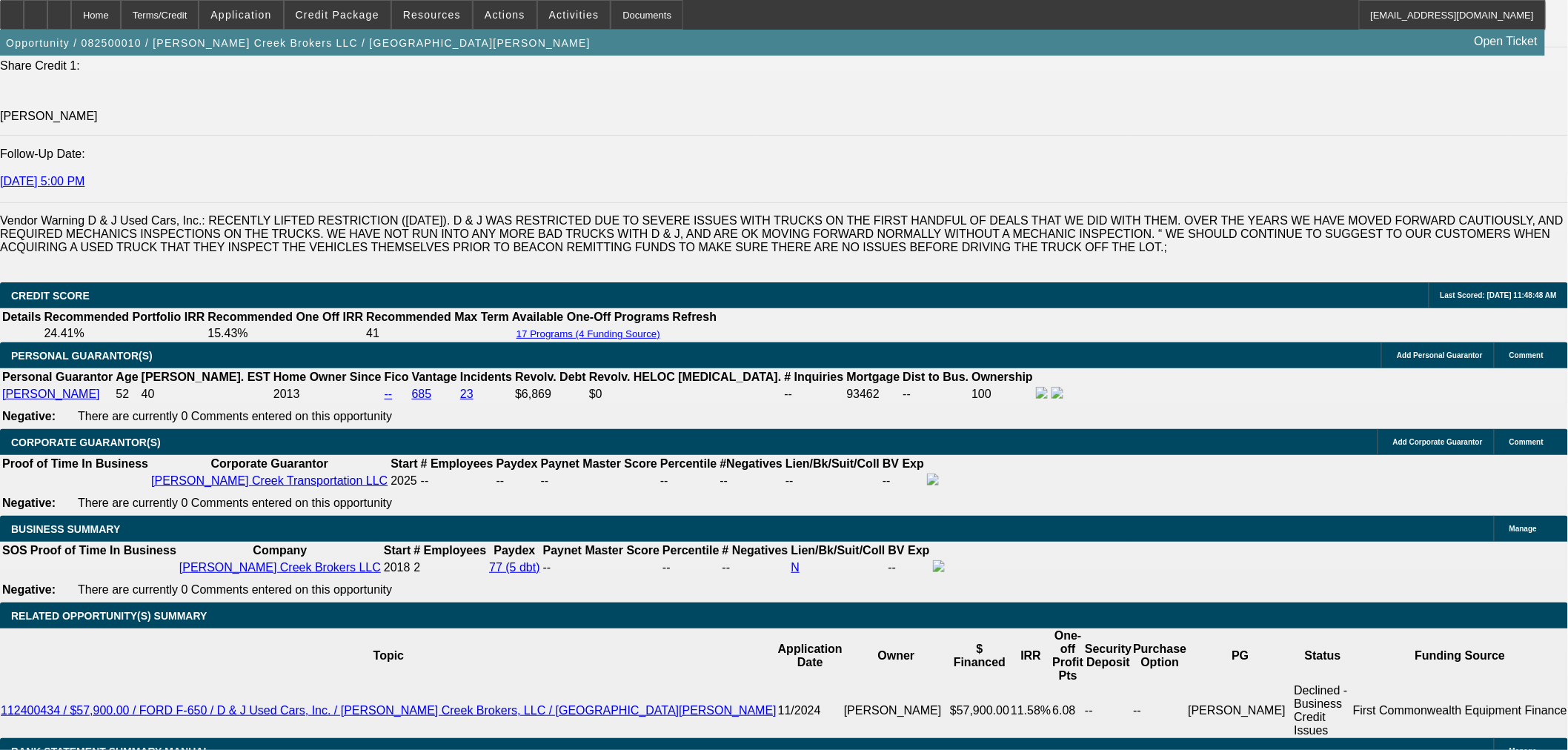
type input "48"
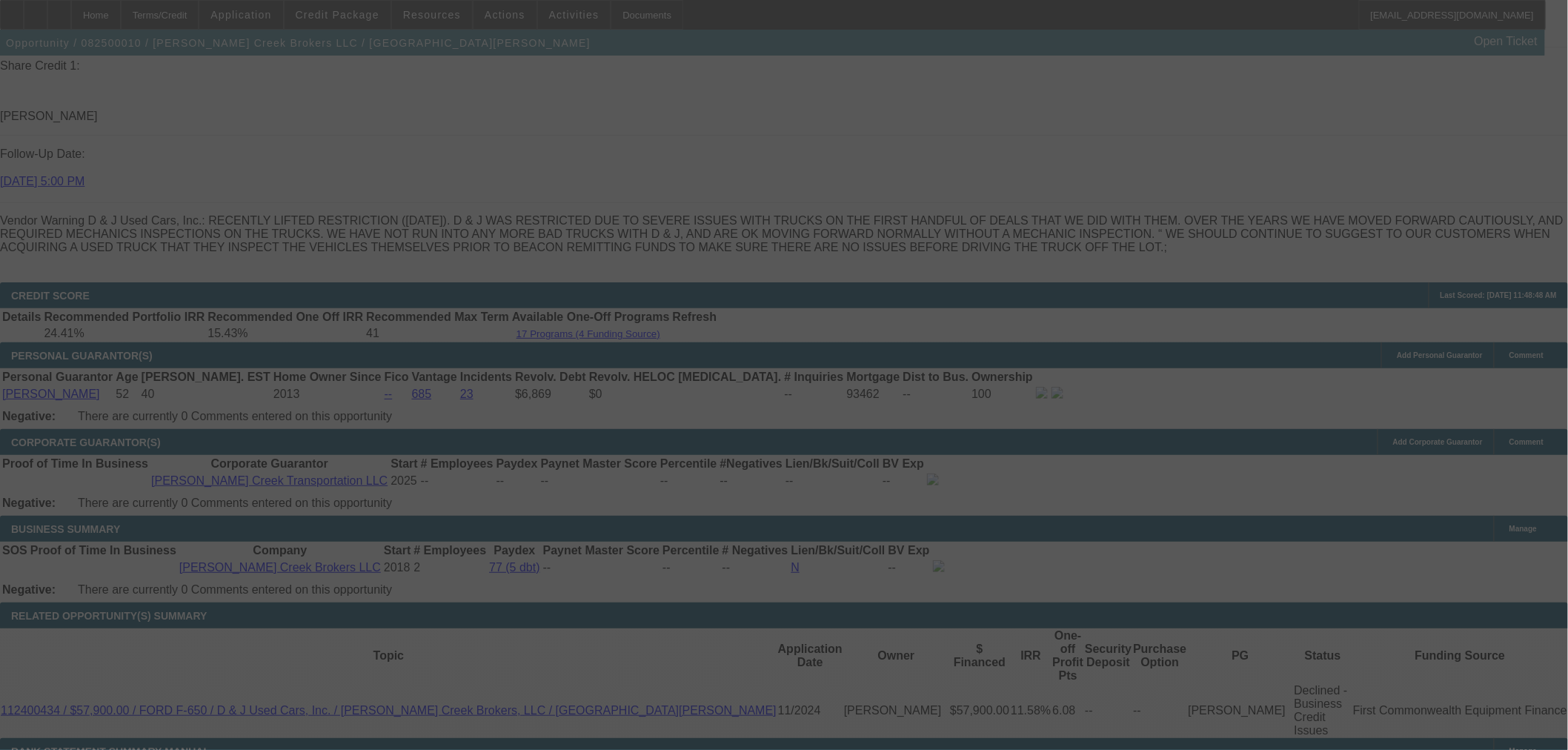
select select "0"
select select "3"
select select "0.1"
select select "4"
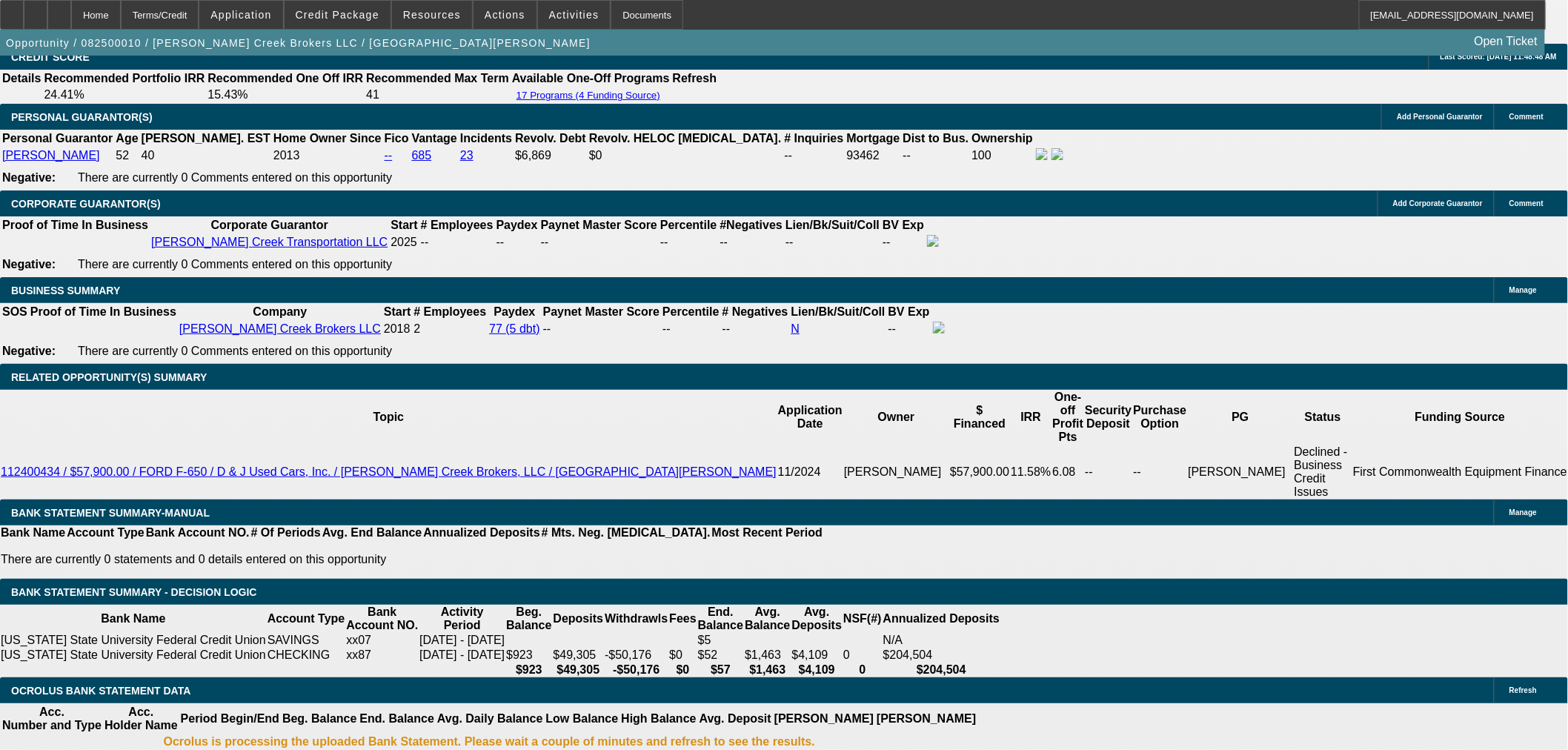
scroll to position [2240, 0]
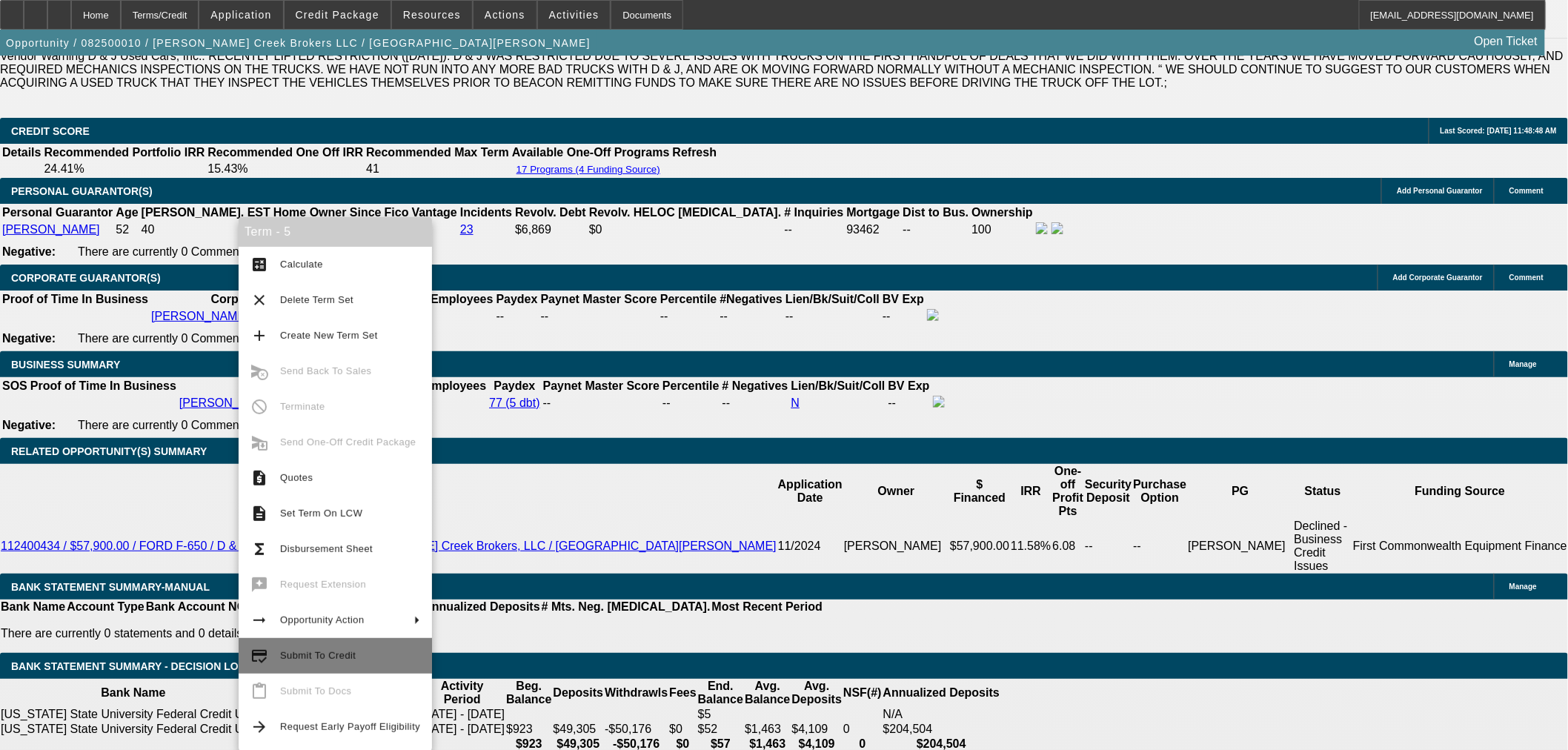
click at [306, 648] on span "Submit To Credit" at bounding box center [350, 655] width 140 height 18
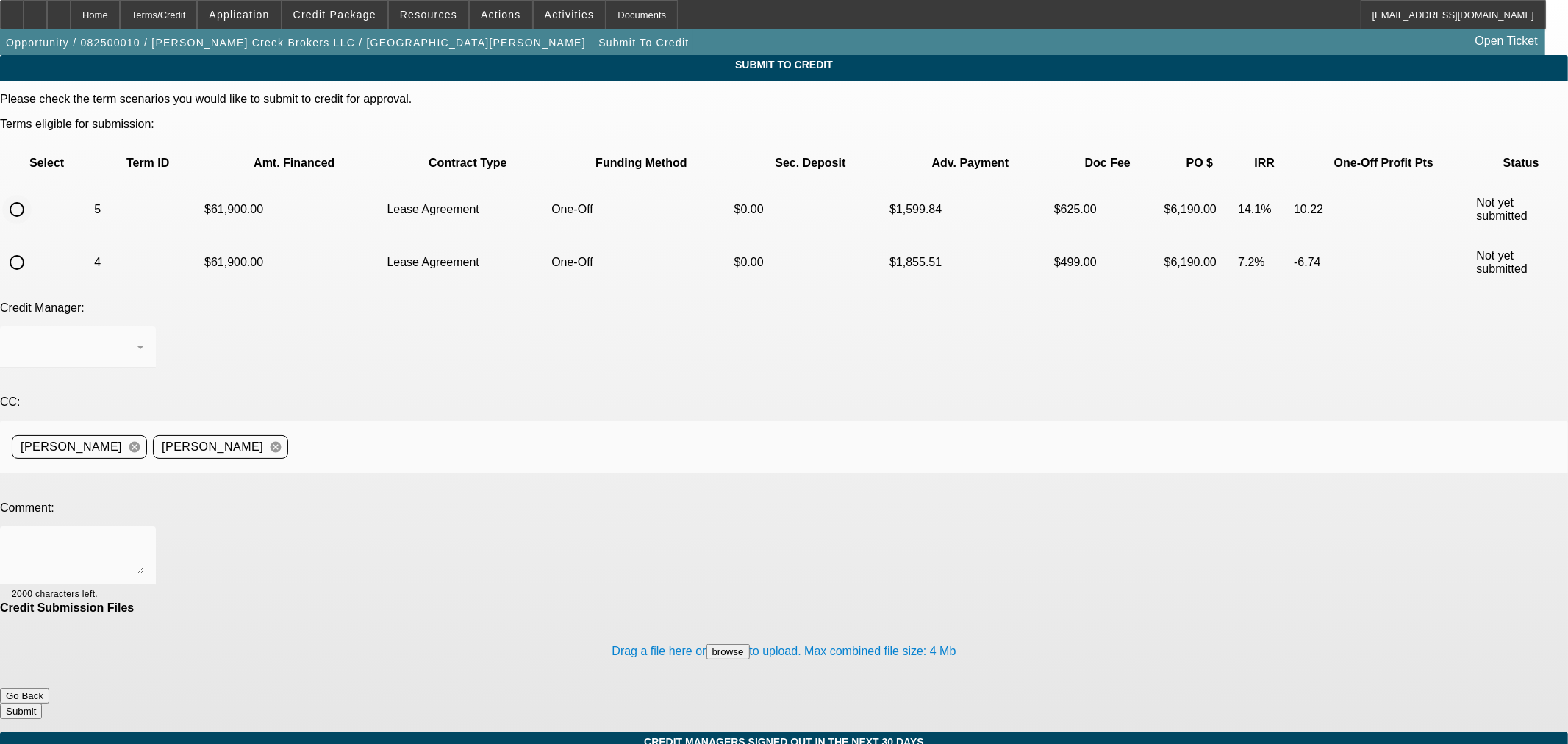
click at [32, 195] on input "radio" at bounding box center [17, 209] width 29 height 29
radio input "true"
click at [144, 538] on textarea at bounding box center [77, 556] width 132 height 35
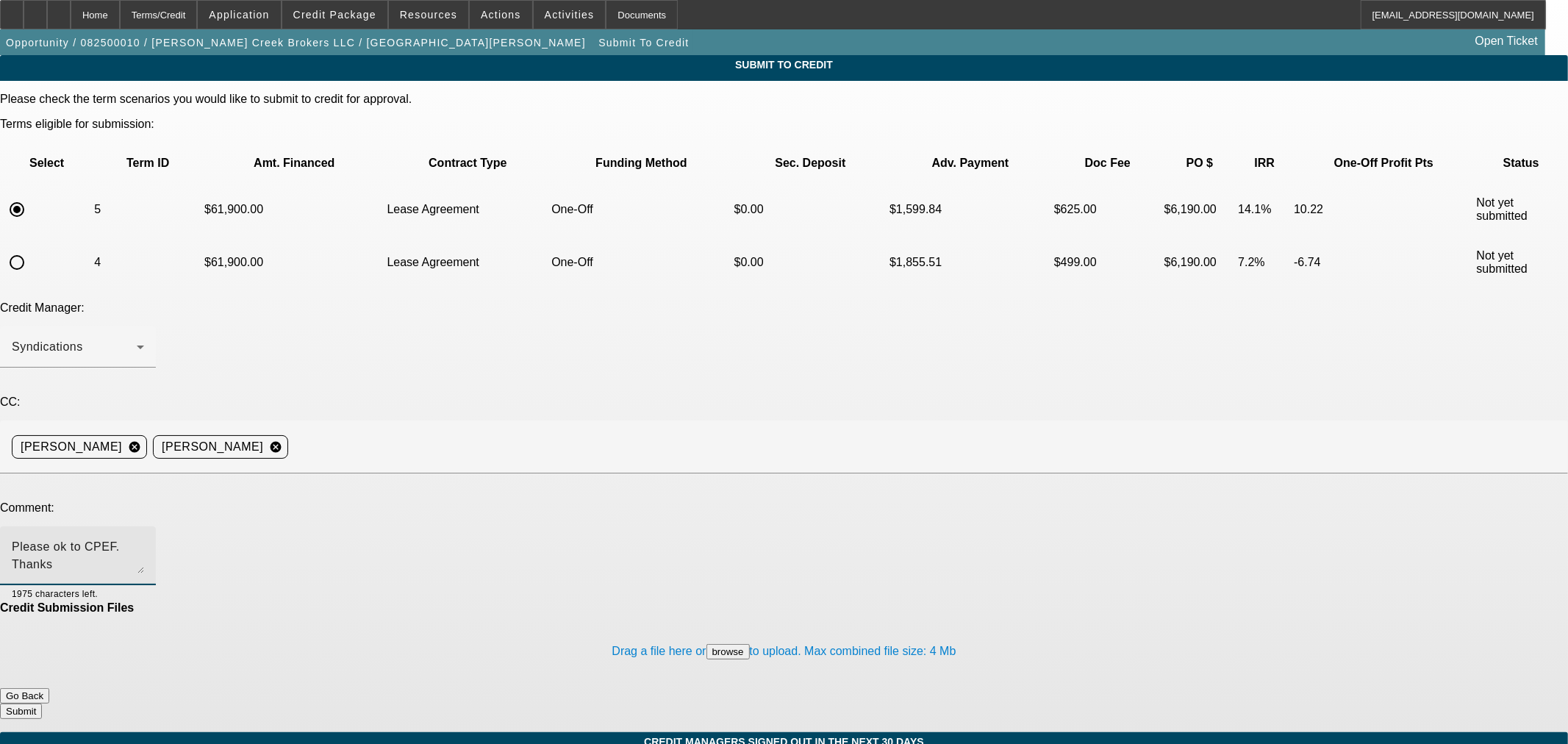
type textarea "Please ok to CPEF. Thanks"
click at [42, 703] on button "Submit" at bounding box center [21, 711] width 42 height 16
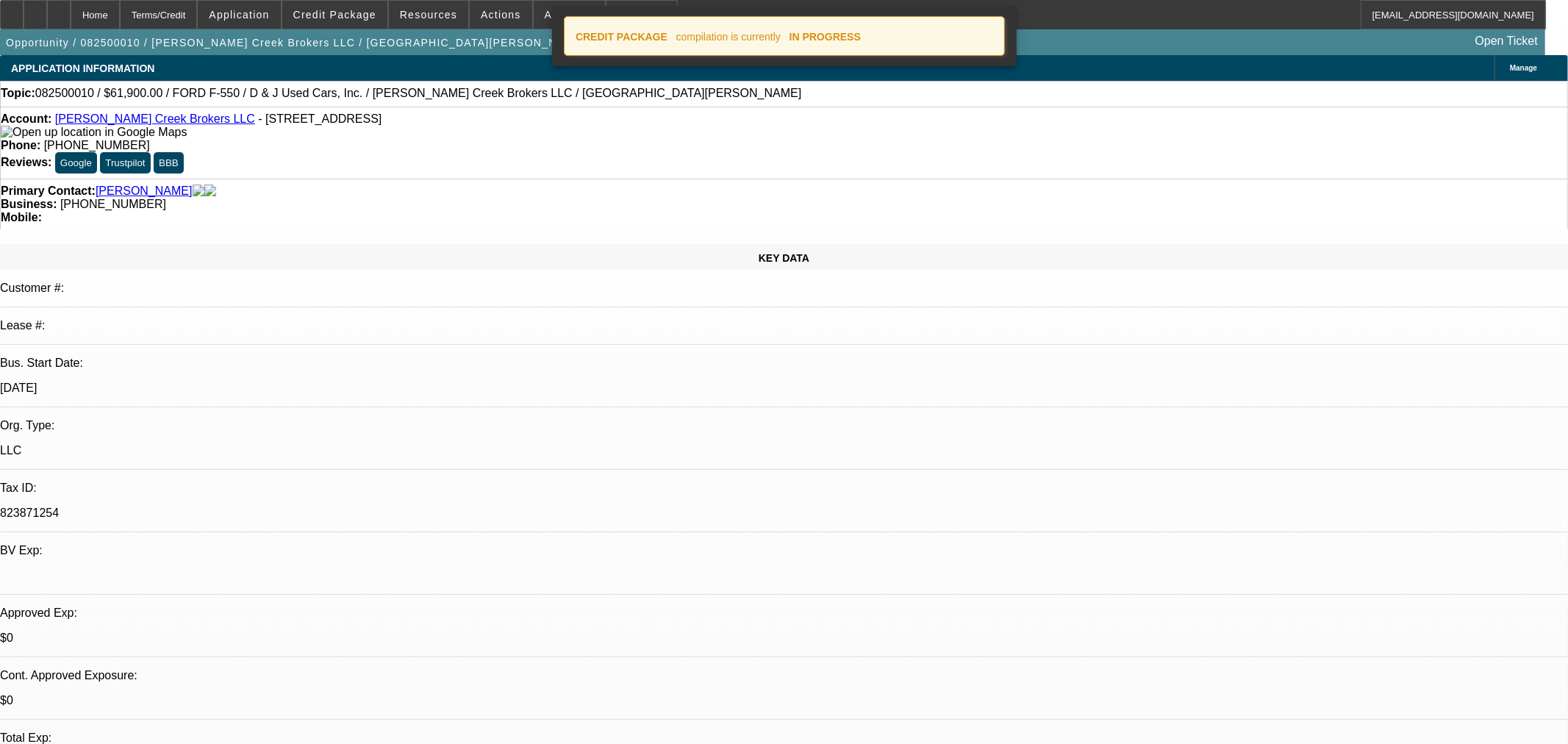
select select "0"
select select "3"
select select "0.1"
select select "4"
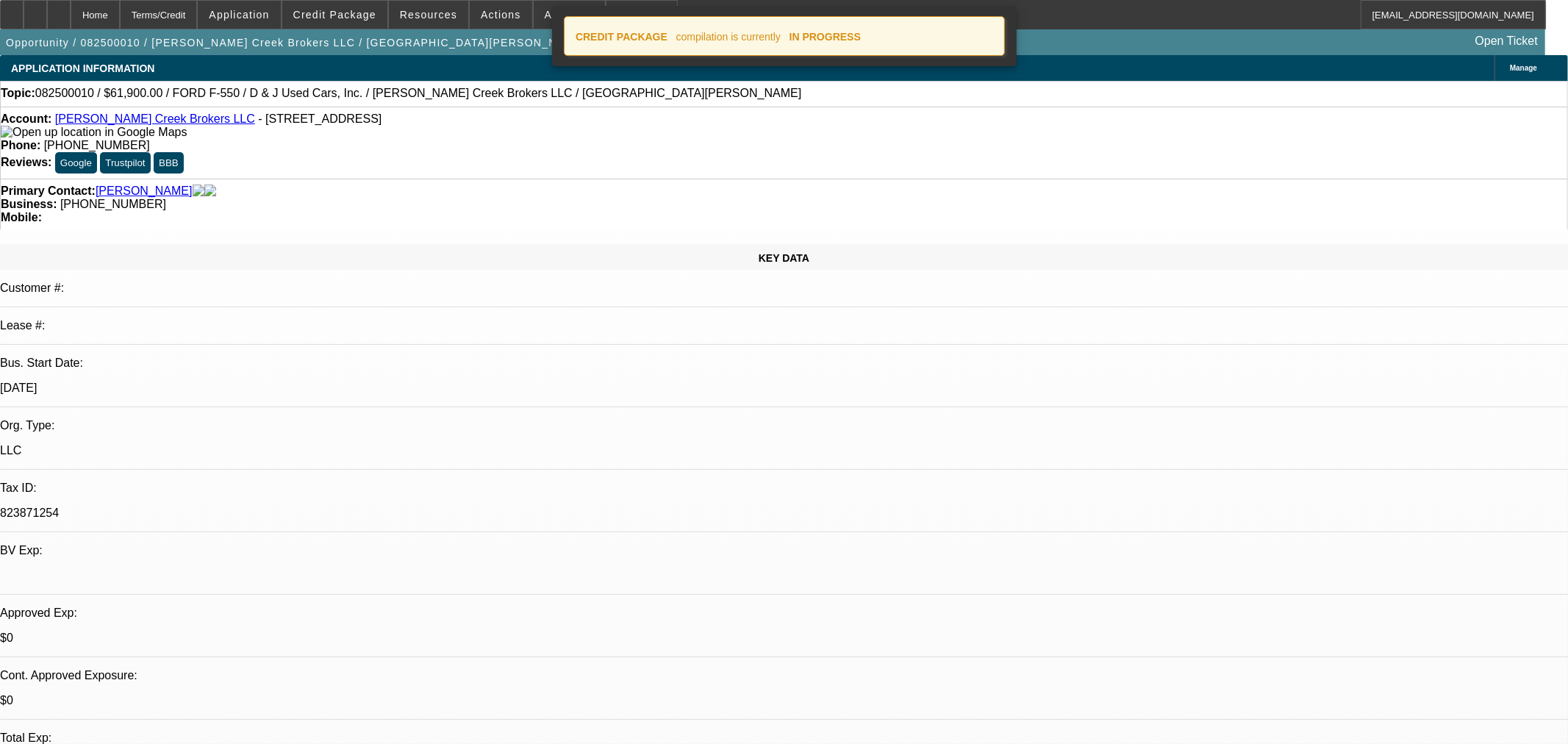
select select "0"
select select "3"
select select "0.1"
select select "4"
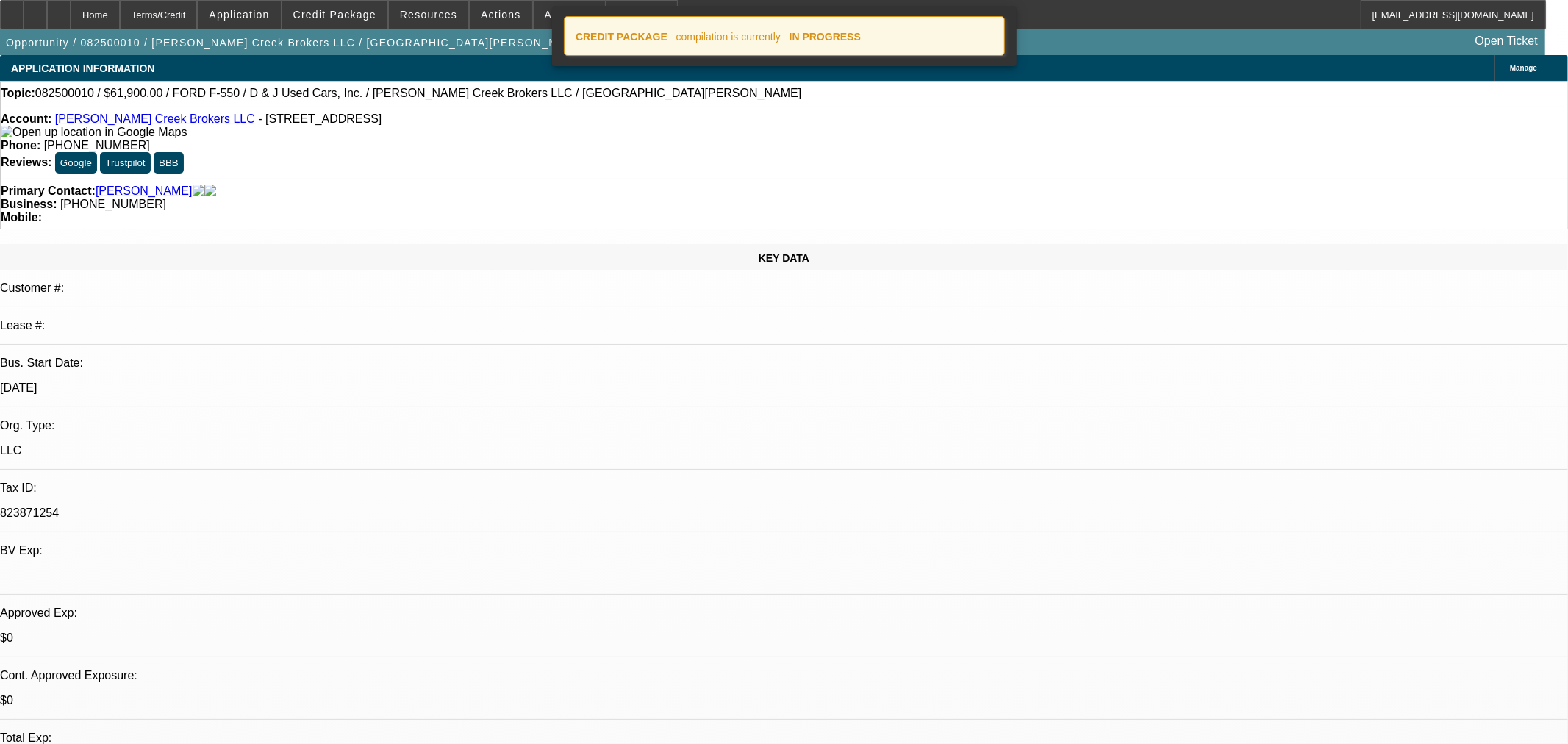
select select "0"
select select "3"
select select "0.1"
select select "4"
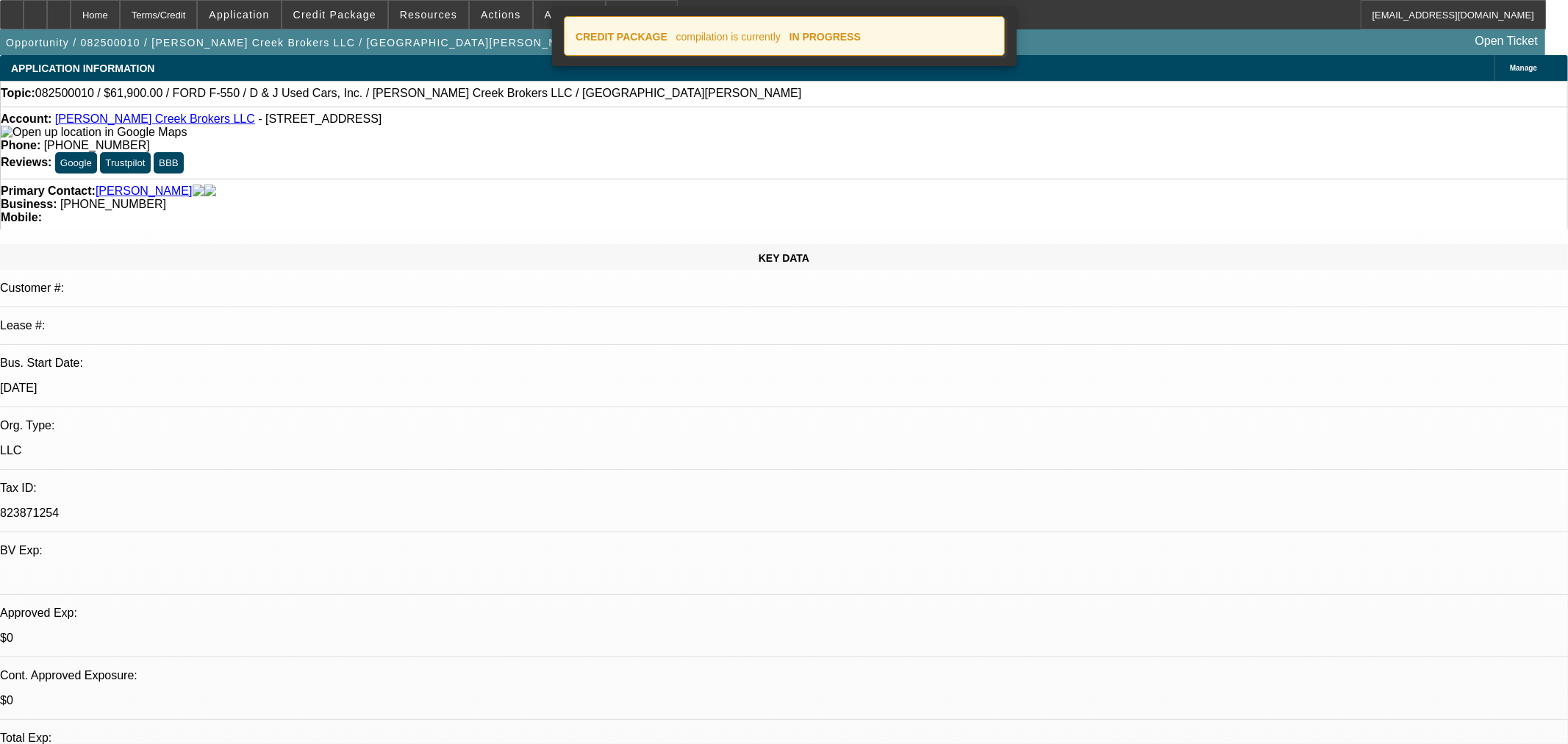
select select "0"
select select "3"
select select "0.1"
select select "4"
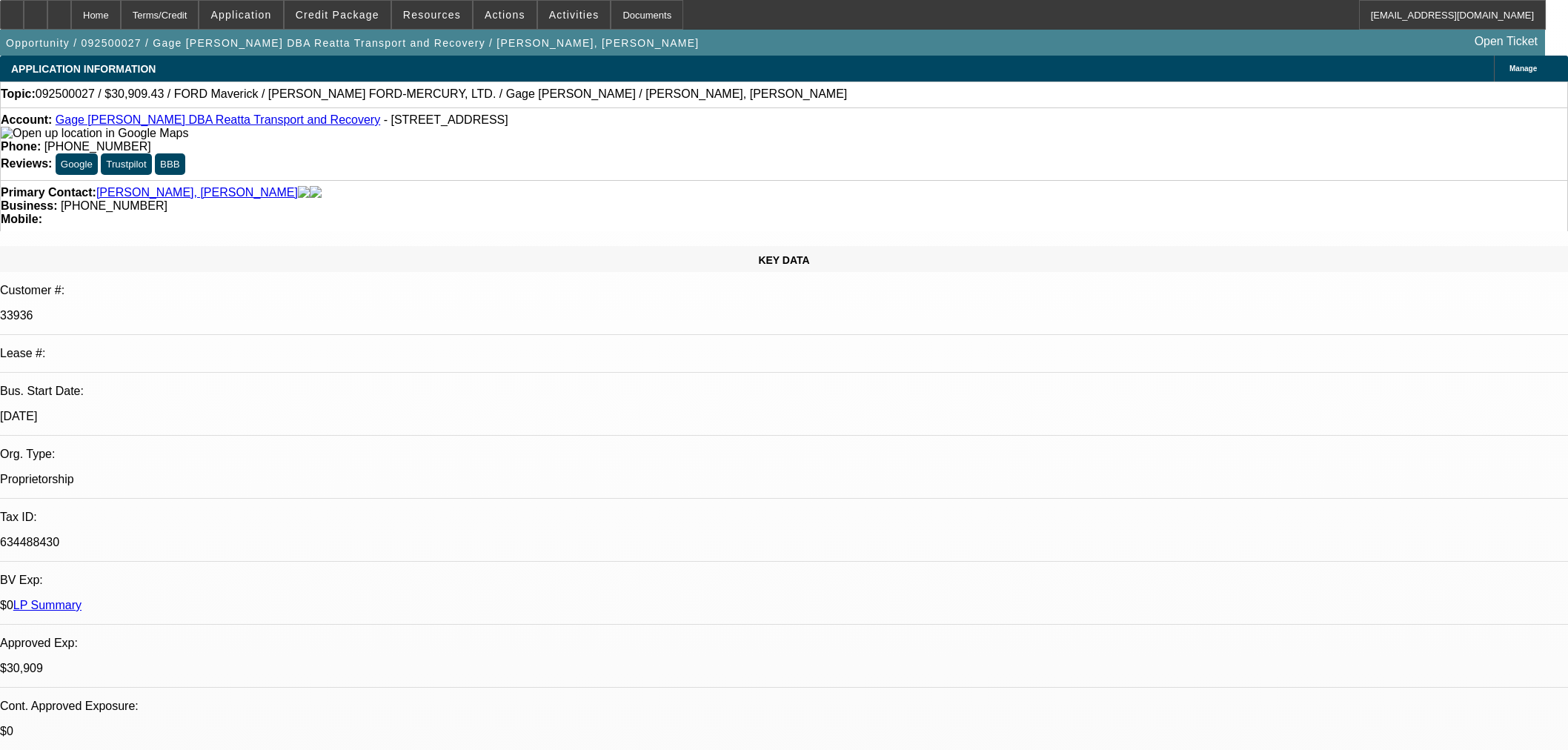
select select "0.1"
select select "2"
select select "0"
select select "6"
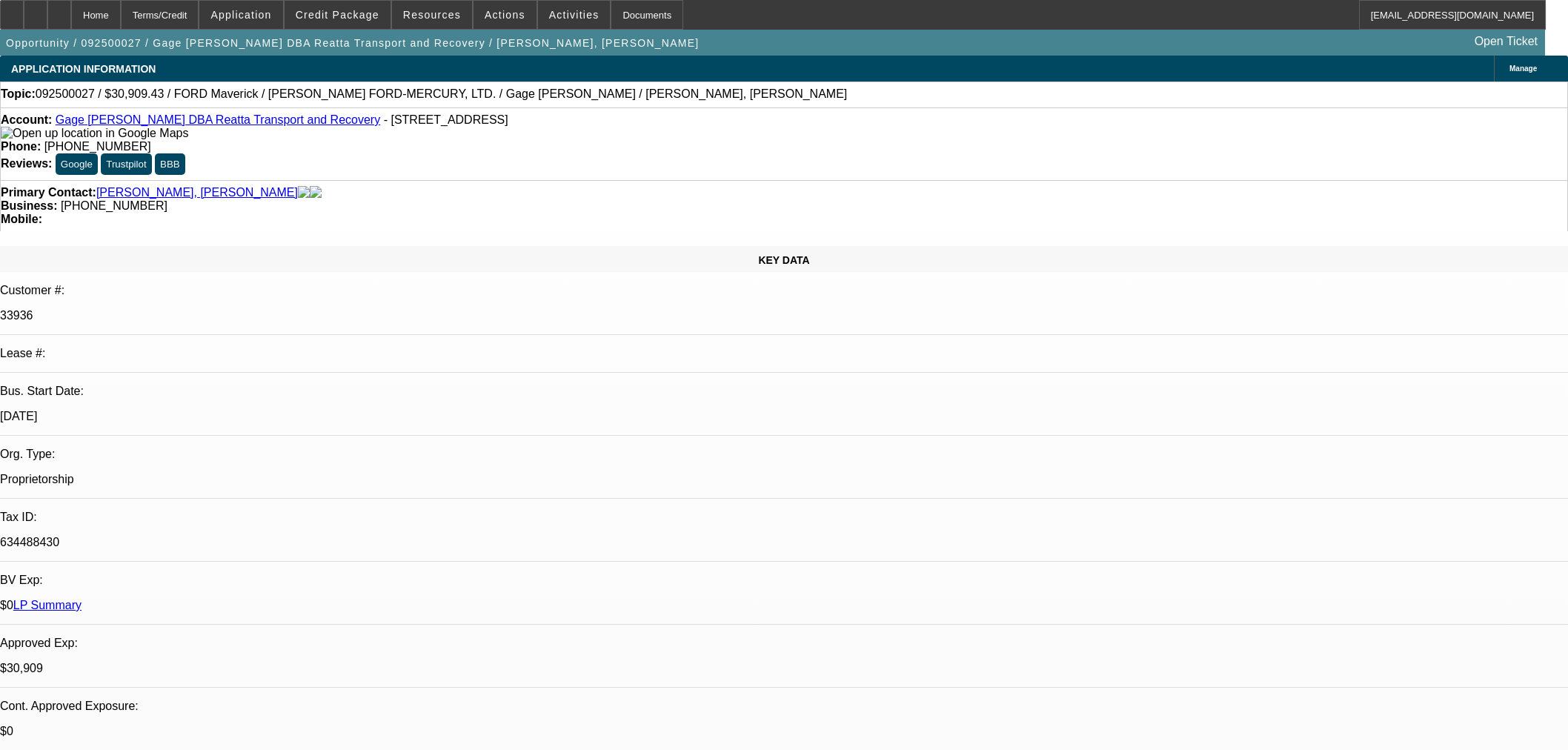
select select "0.1"
select select "2"
select select "0"
select select "6"
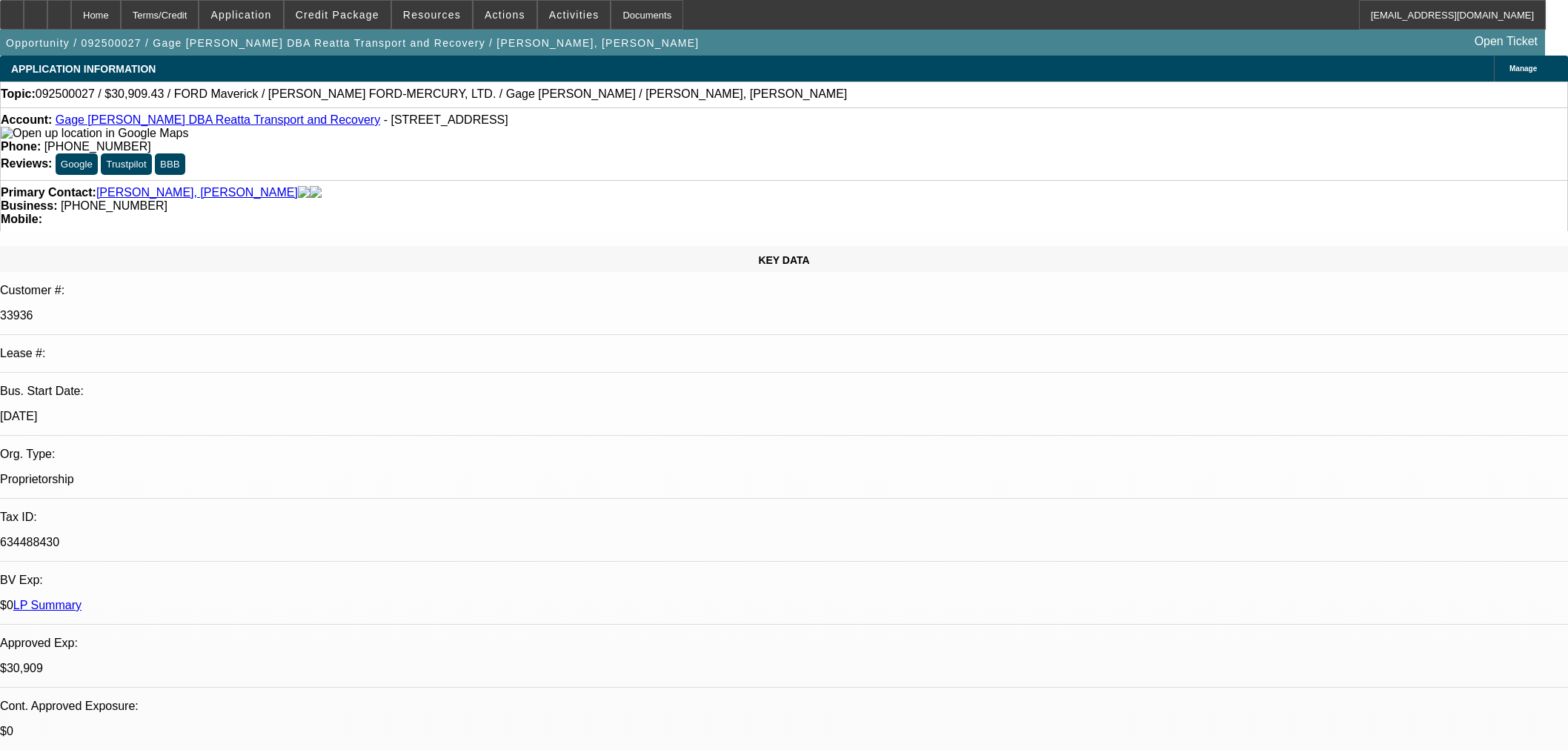
select select "0.1"
select select "2"
select select "0"
select select "6"
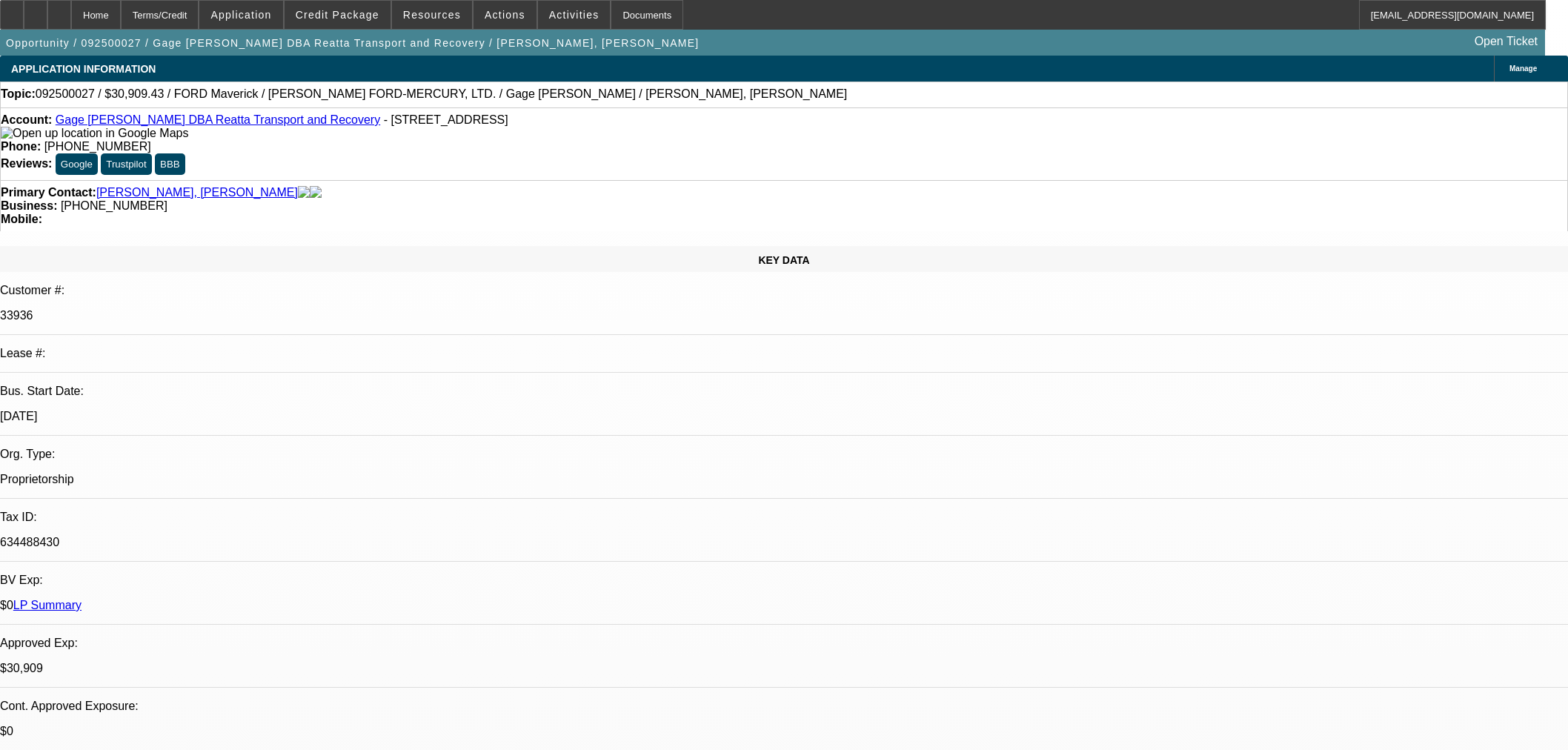
select select "0.1"
select select "2"
select select "0"
select select "6"
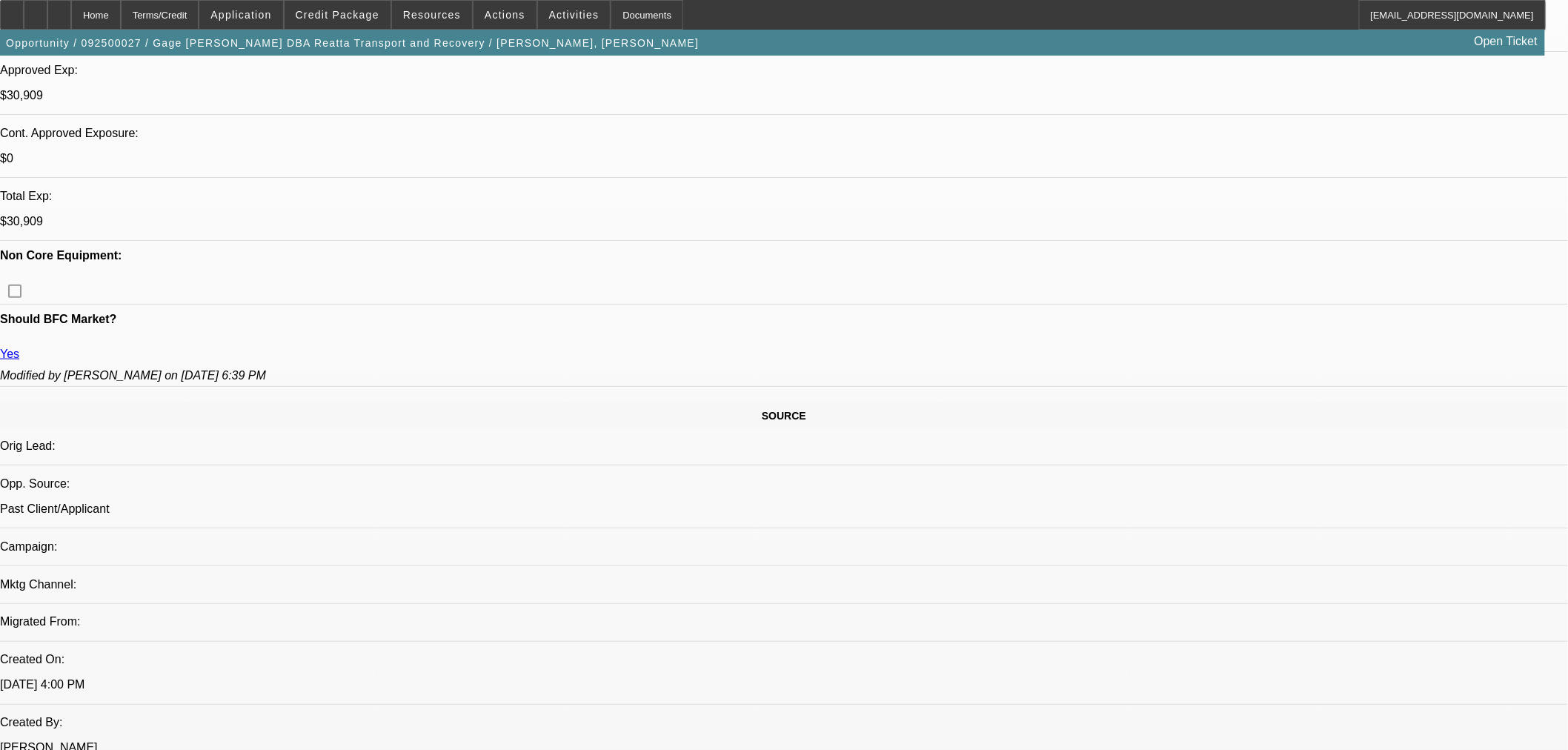
scroll to position [576, 0]
click at [59, 10] on icon at bounding box center [59, 10] width 0 height 0
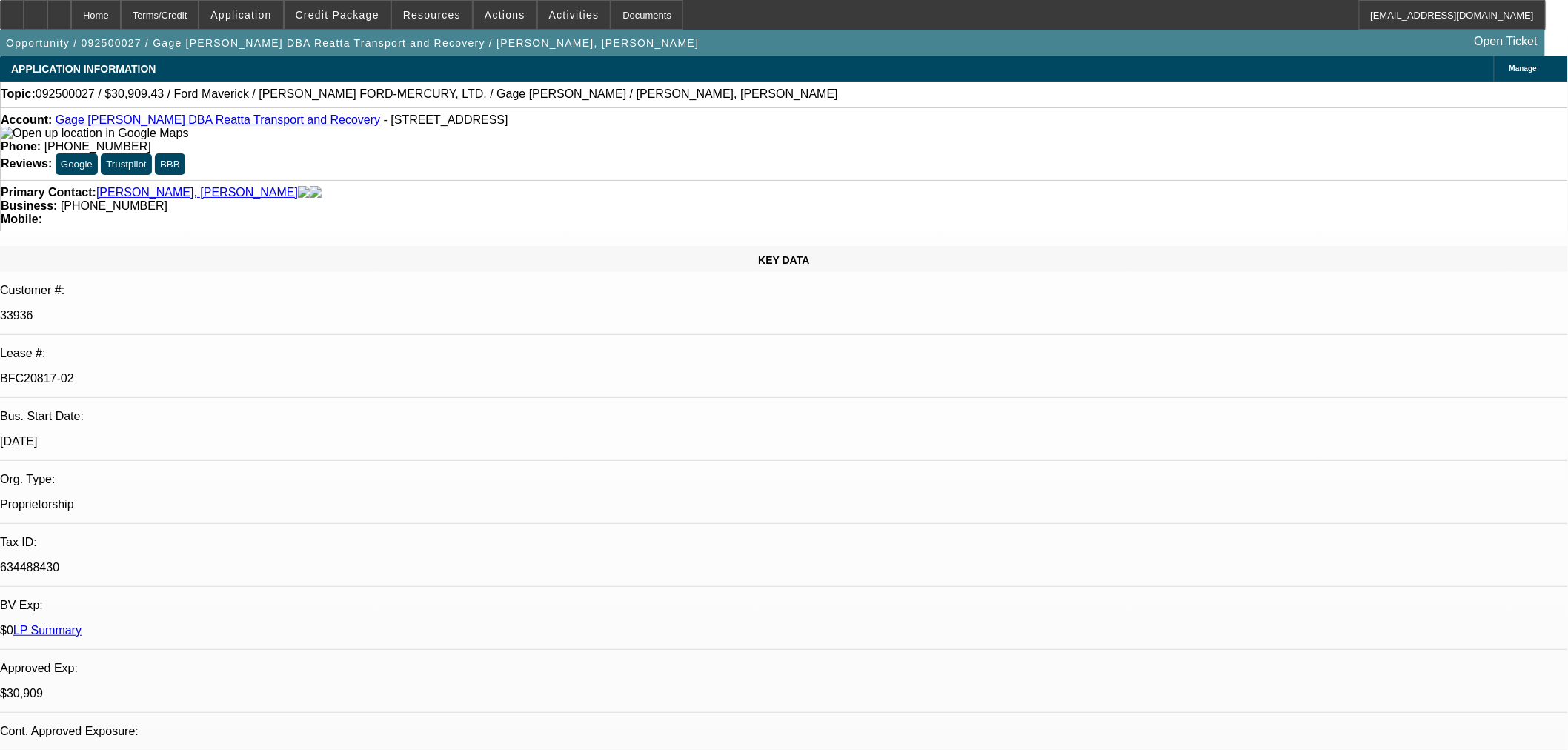
select select "0.1"
select select "2"
select select "0"
select select "6"
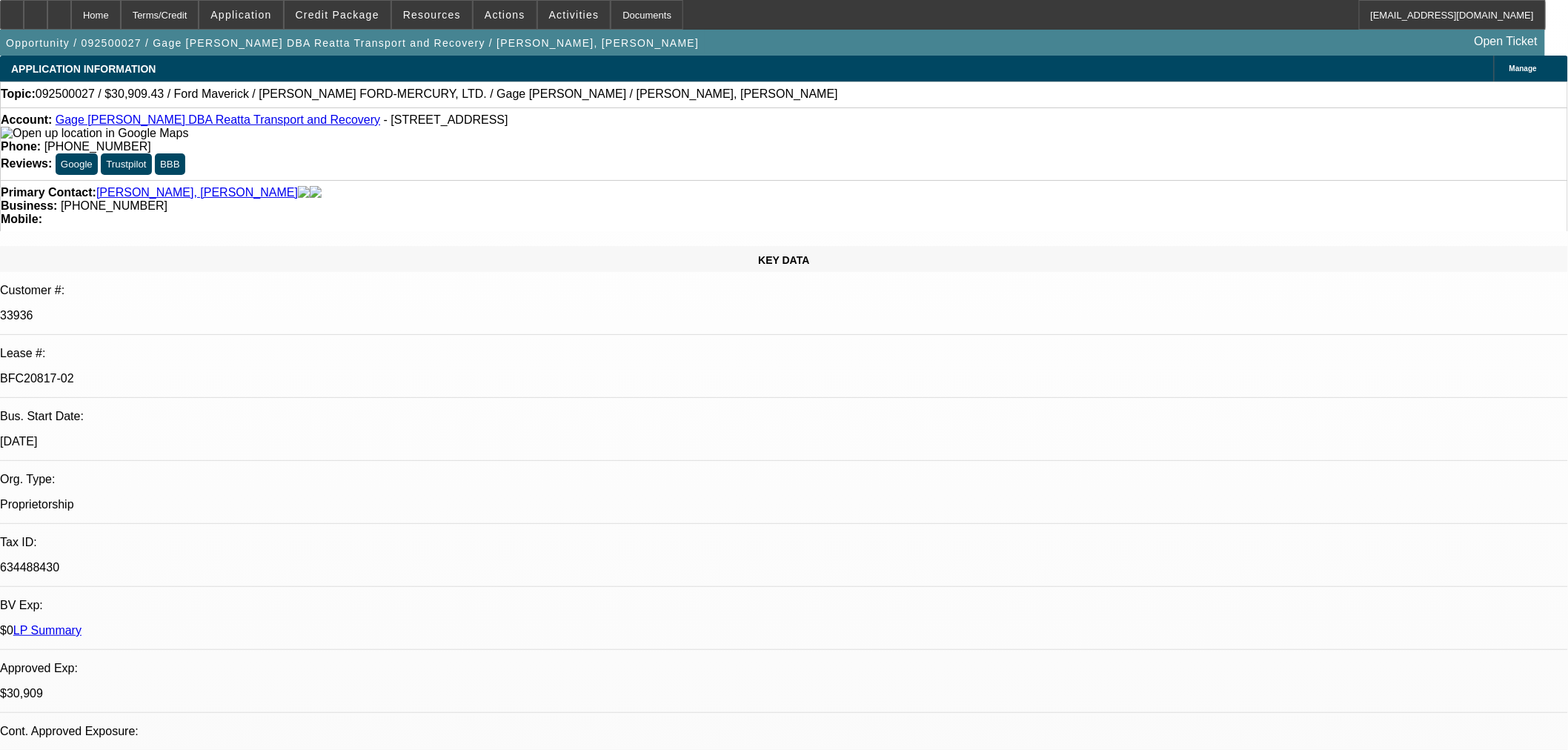
select select "0.1"
select select "2"
select select "0"
select select "6"
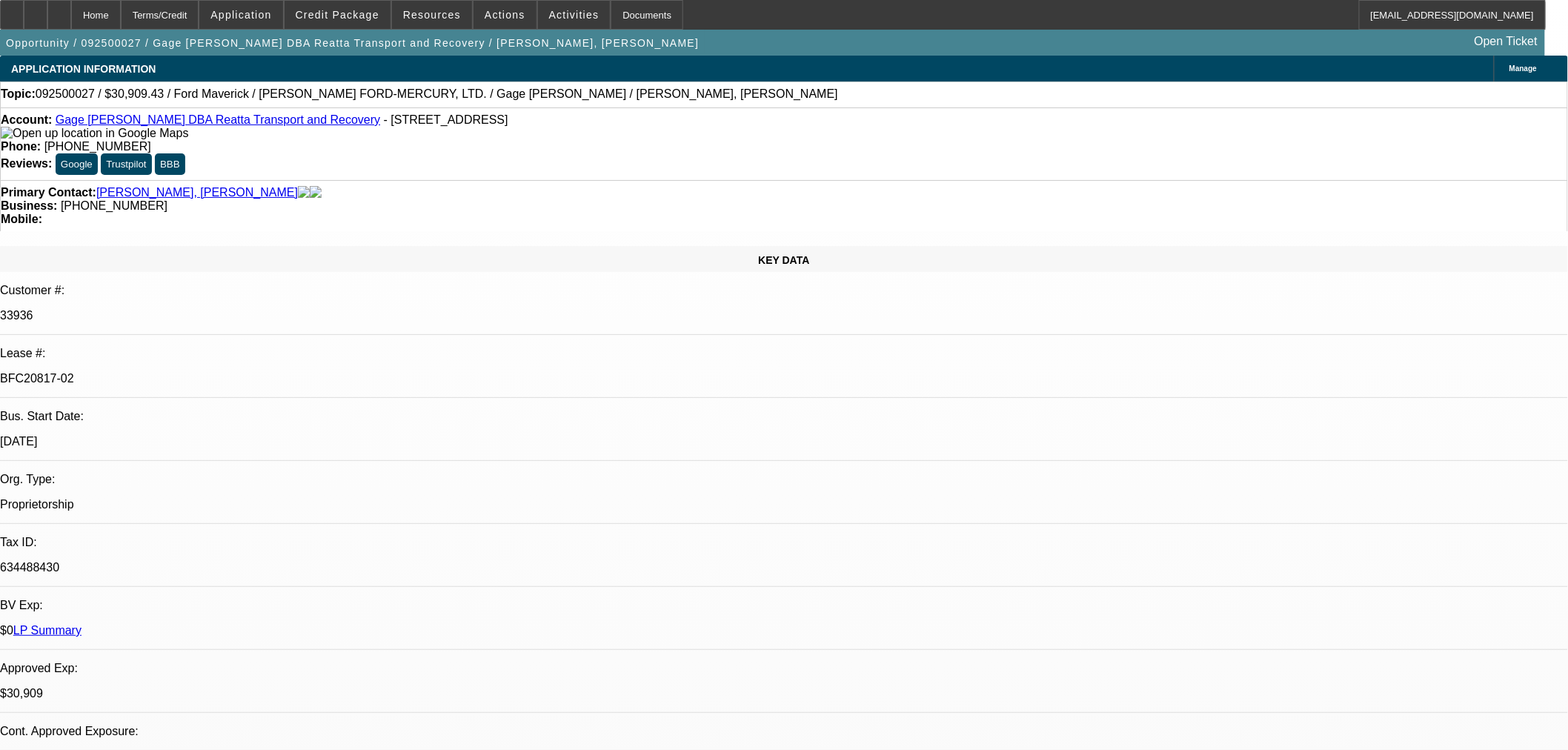
select select "0.1"
select select "2"
select select "0"
select select "6"
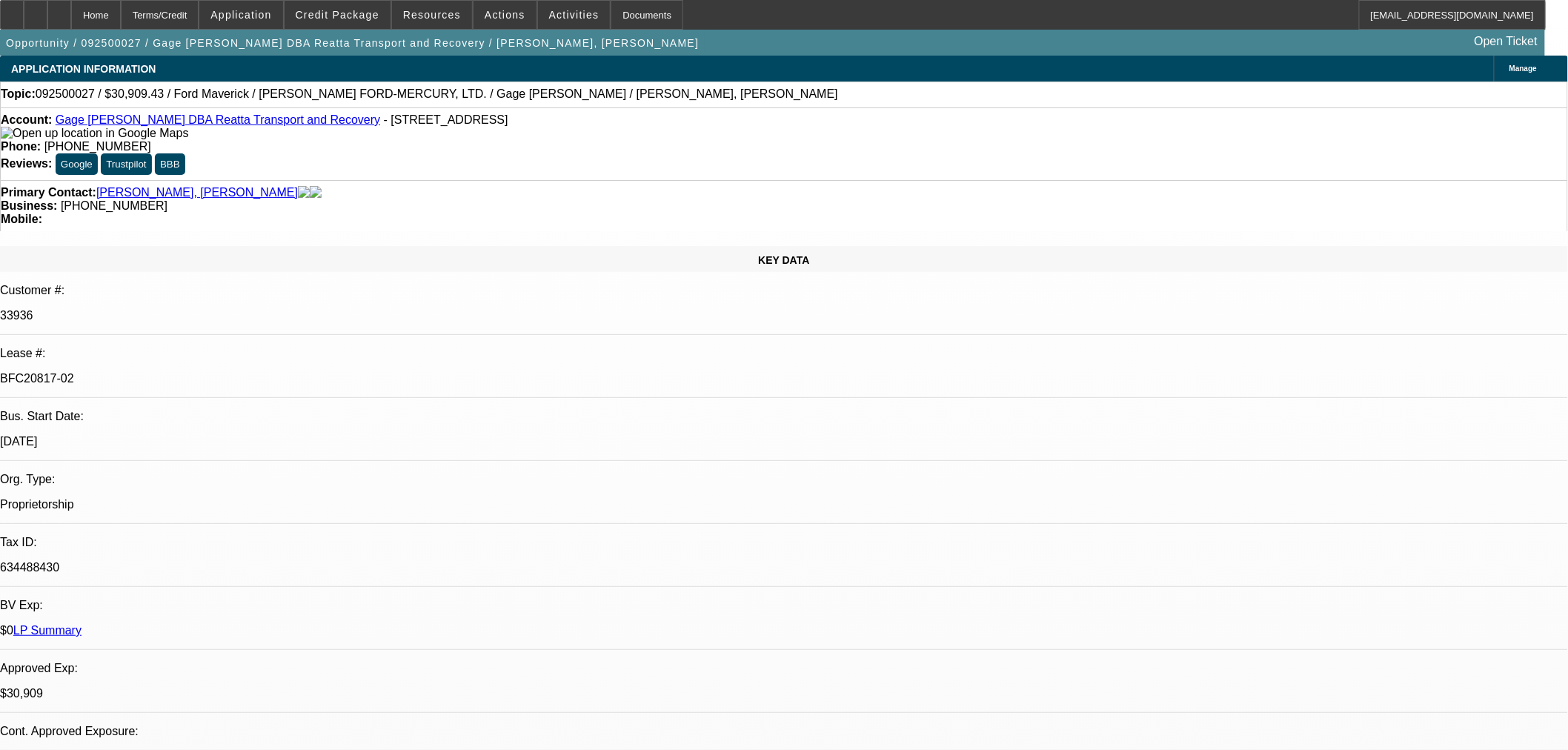
select select "0.1"
select select "2"
select select "0"
select select "6"
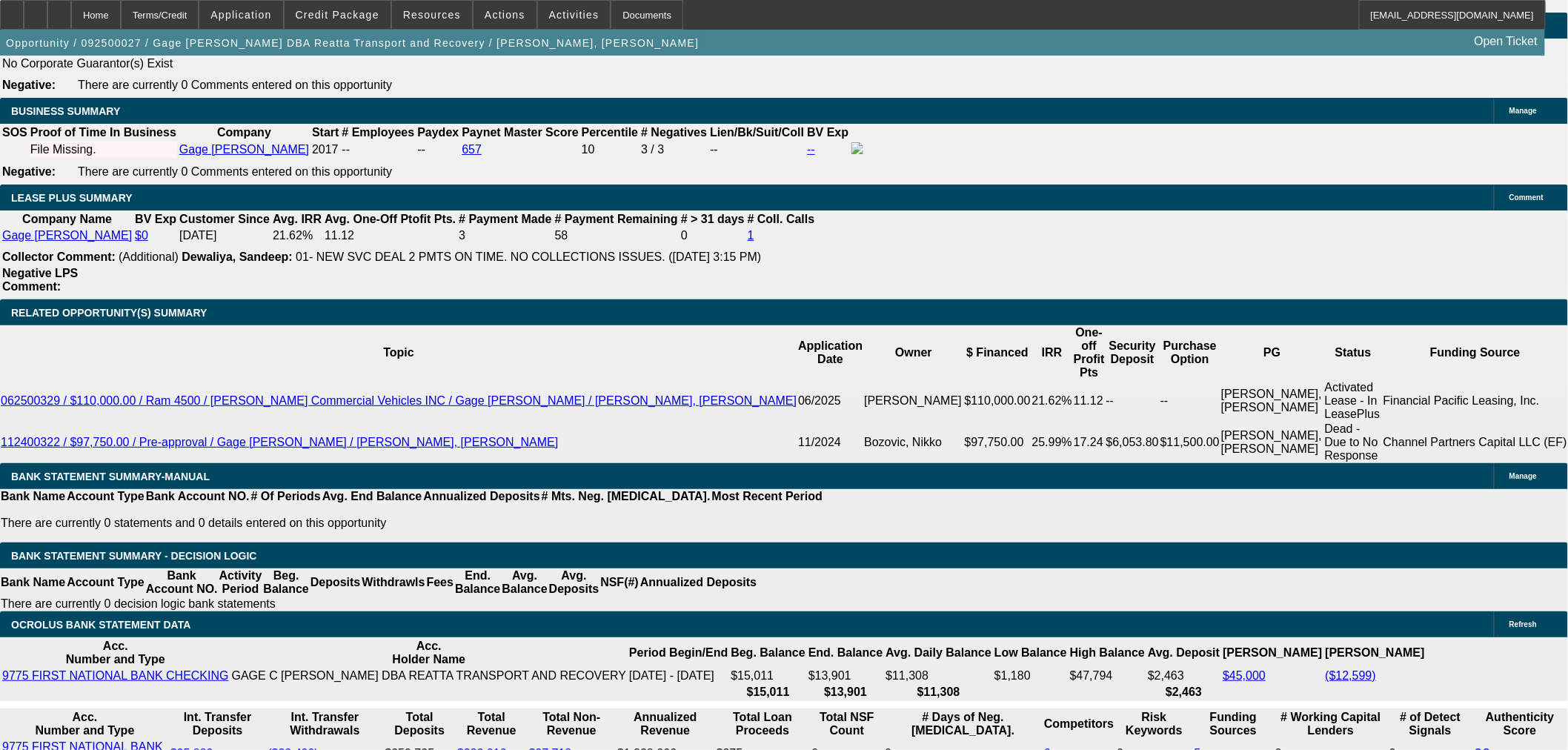
scroll to position [2057, 0]
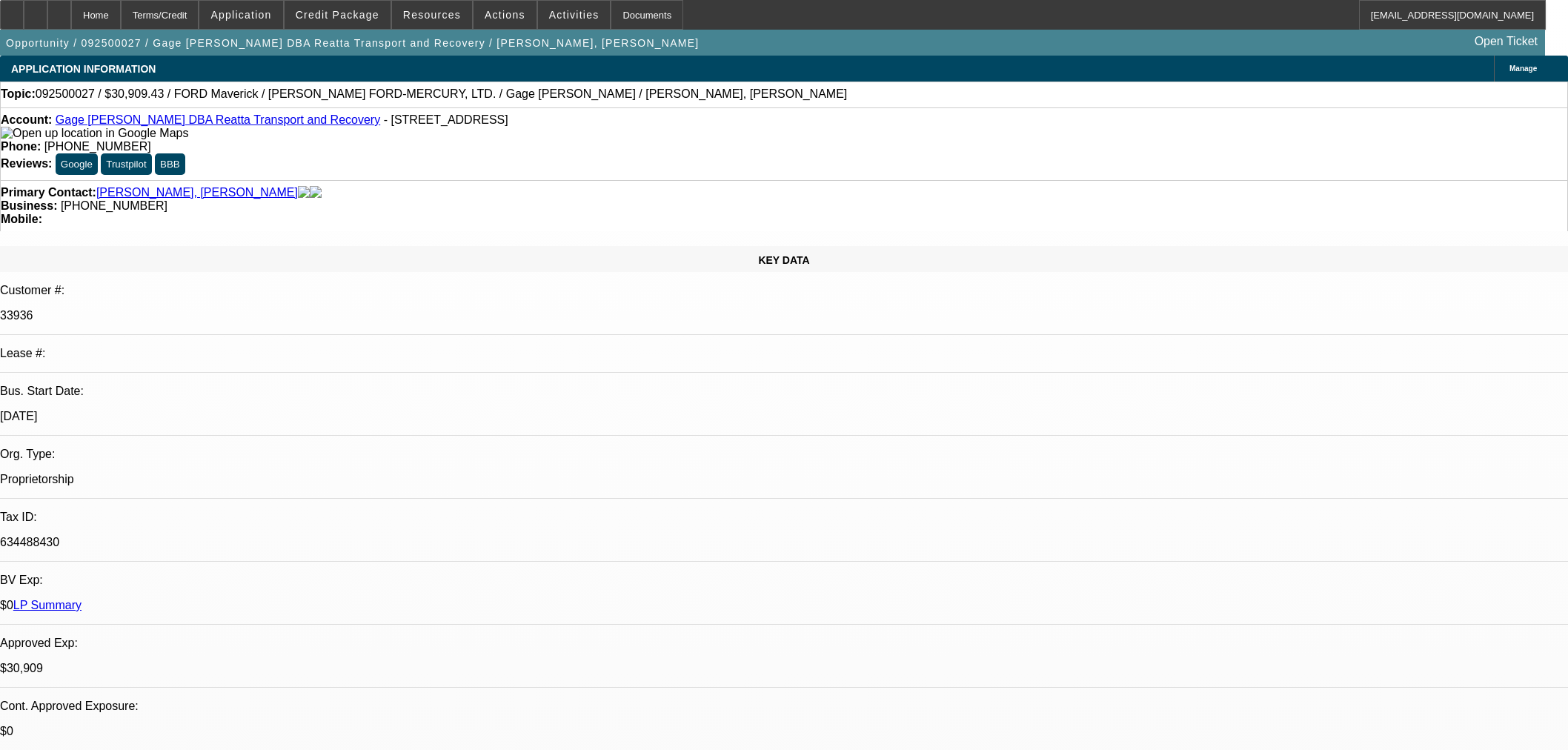
select select "0.1"
select select "2"
select select "0"
select select "6"
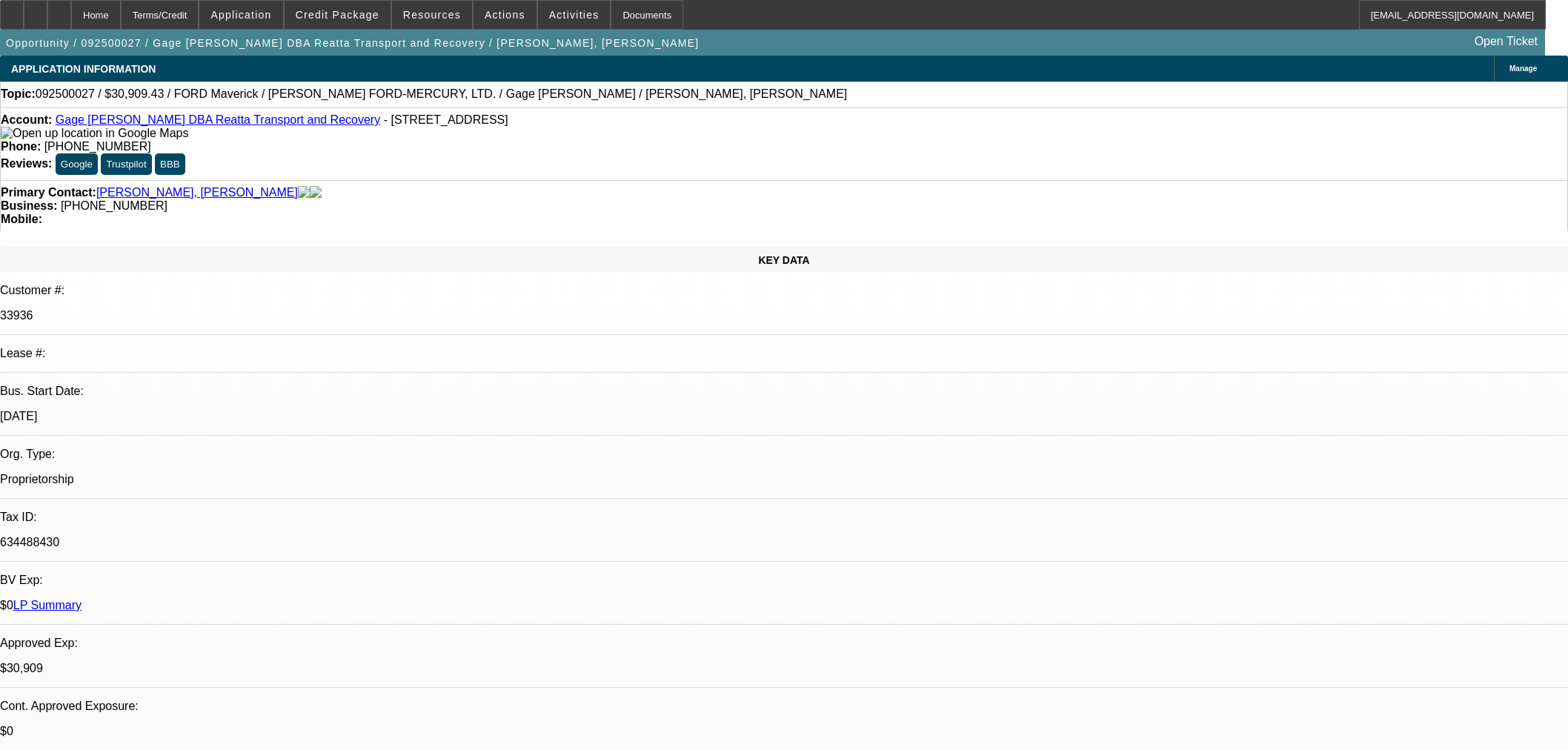
select select "0.1"
select select "2"
select select "0"
select select "6"
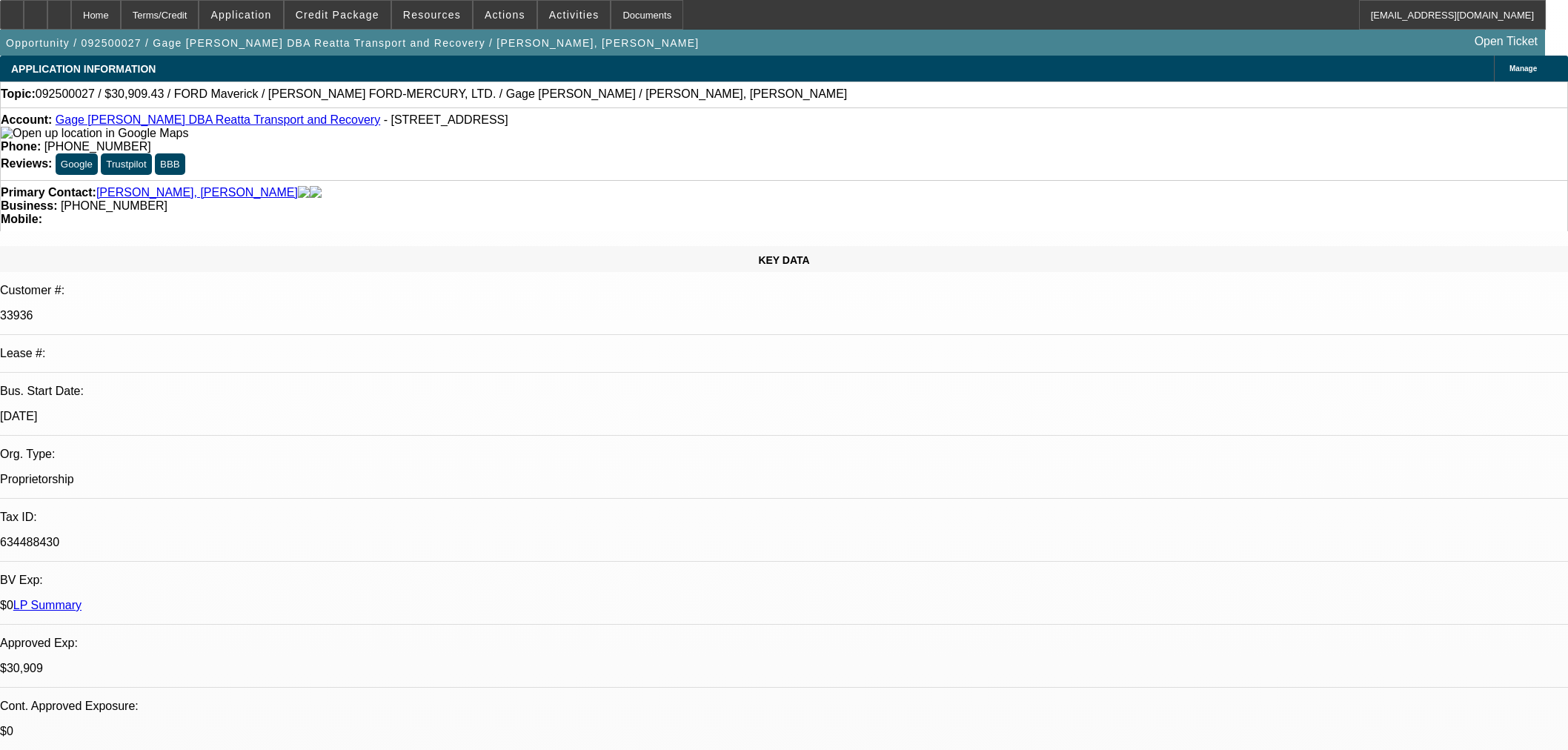
select select "0.1"
select select "2"
select select "0"
select select "6"
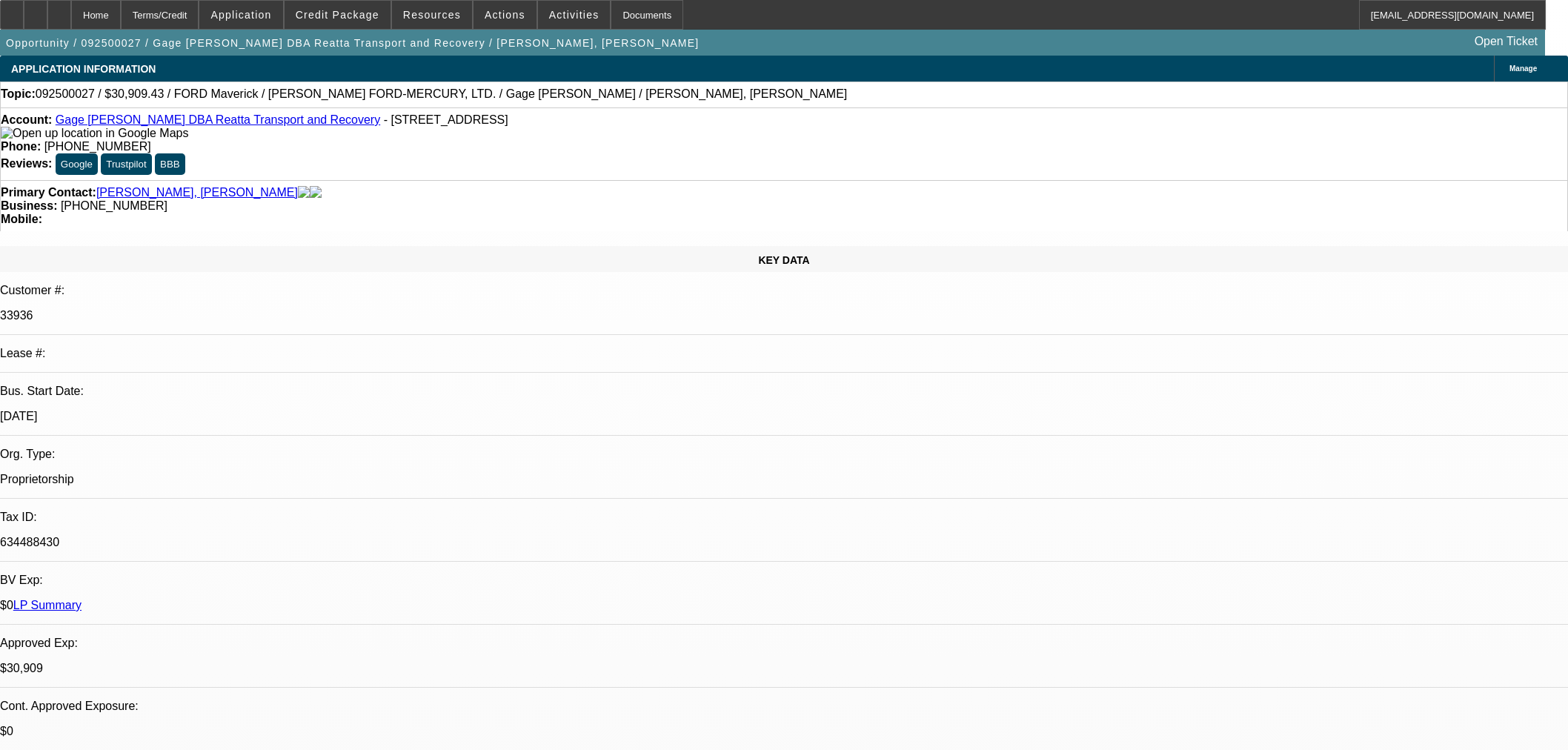
select select "0.1"
select select "2"
select select "0"
select select "6"
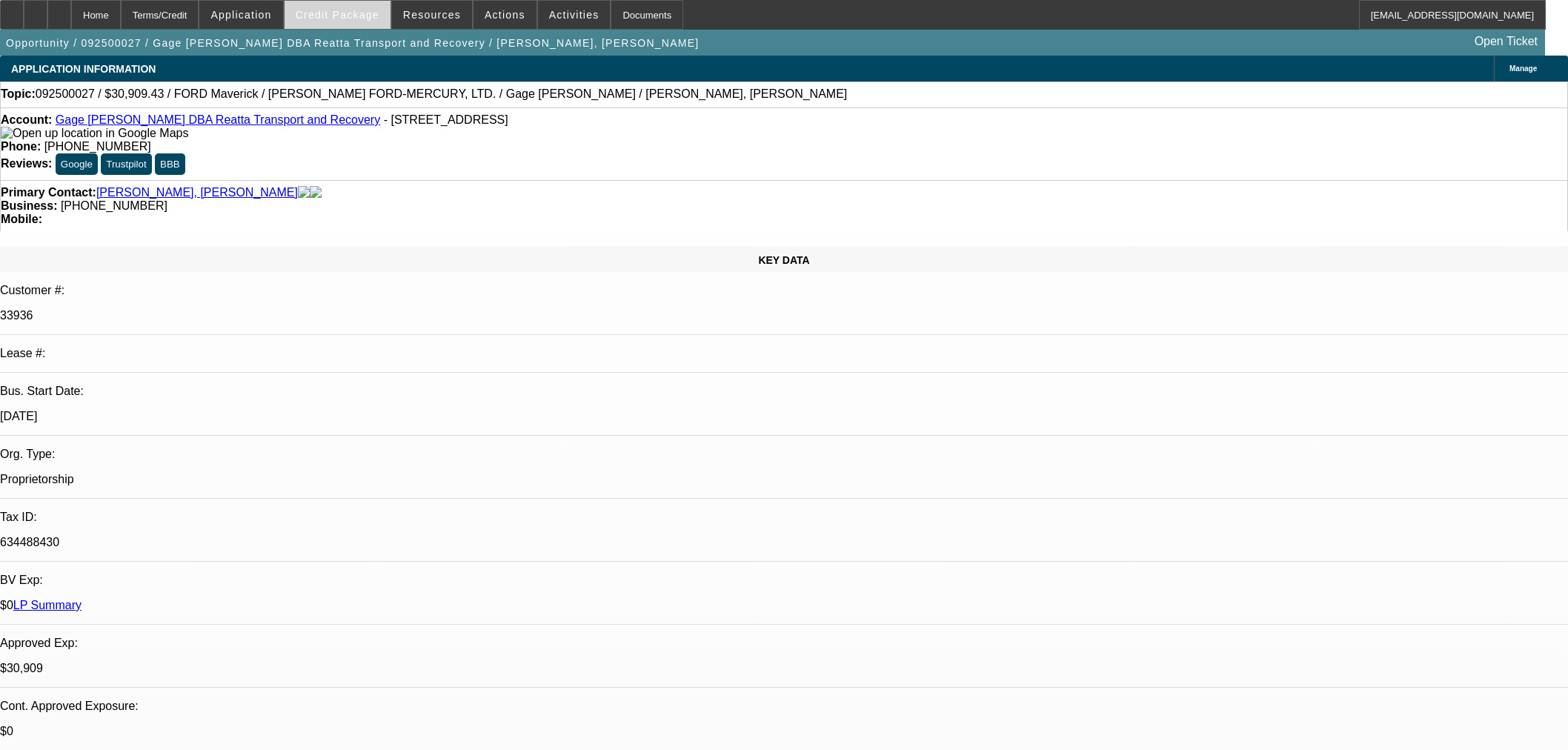
scroll to position [1811, 0]
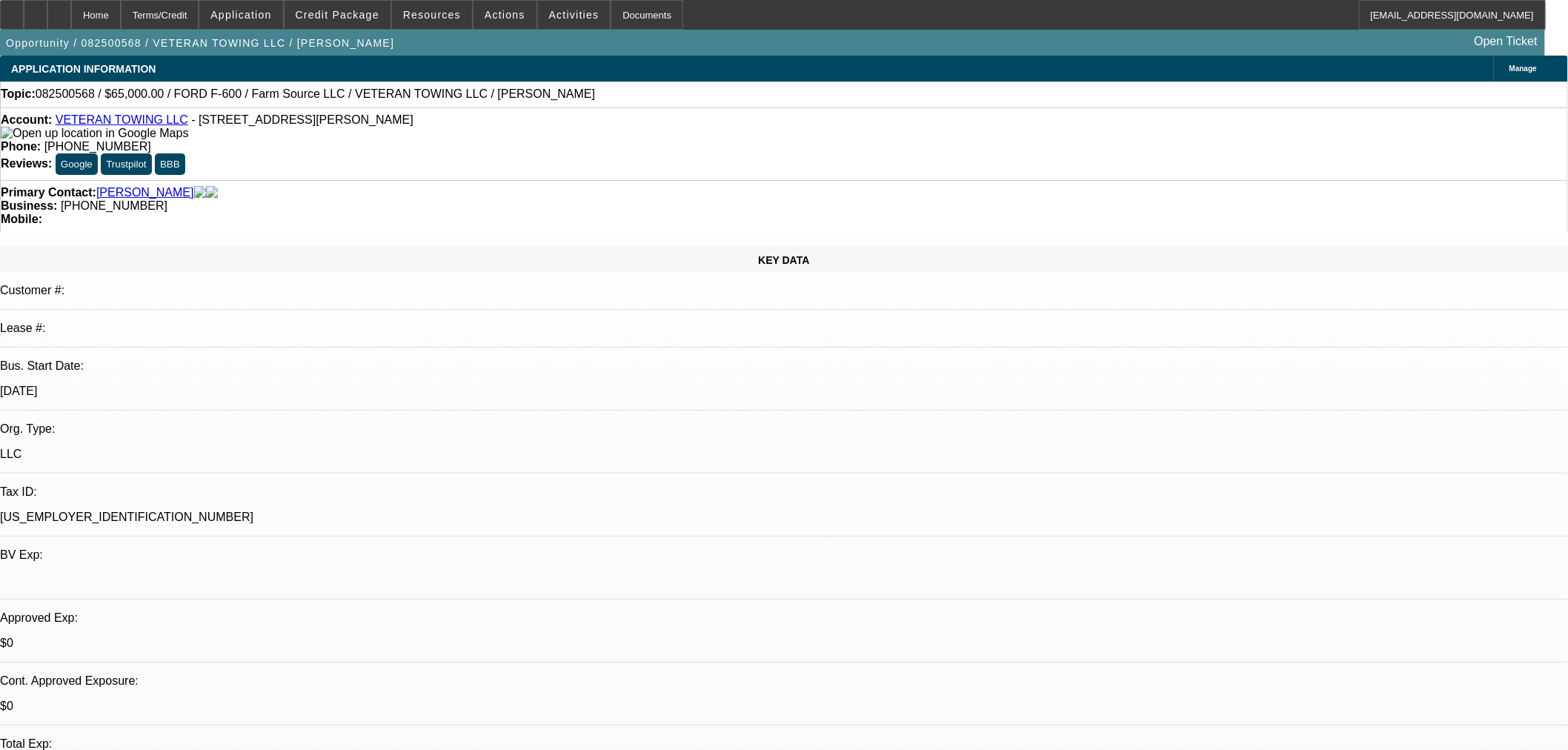
select select "0"
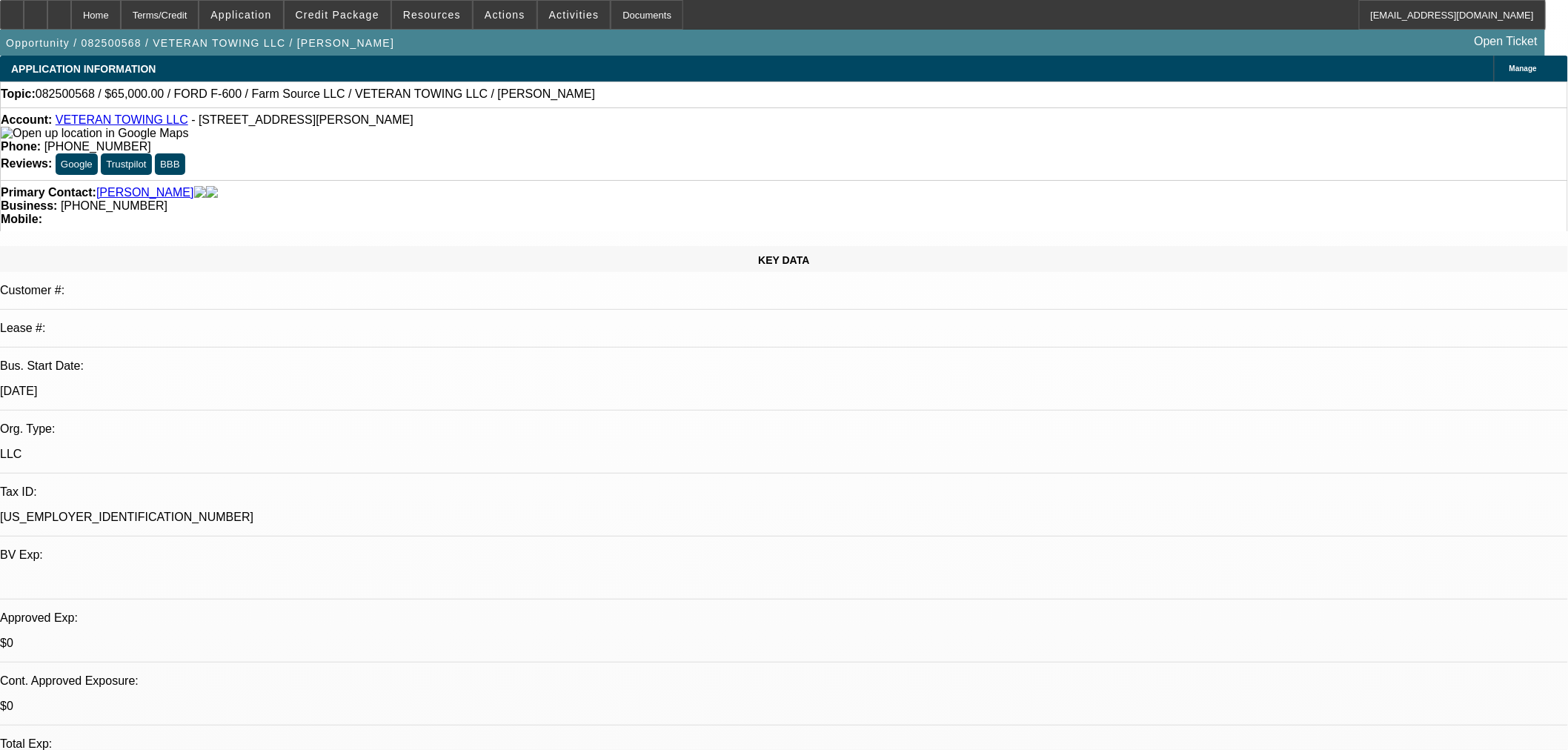
select select "0"
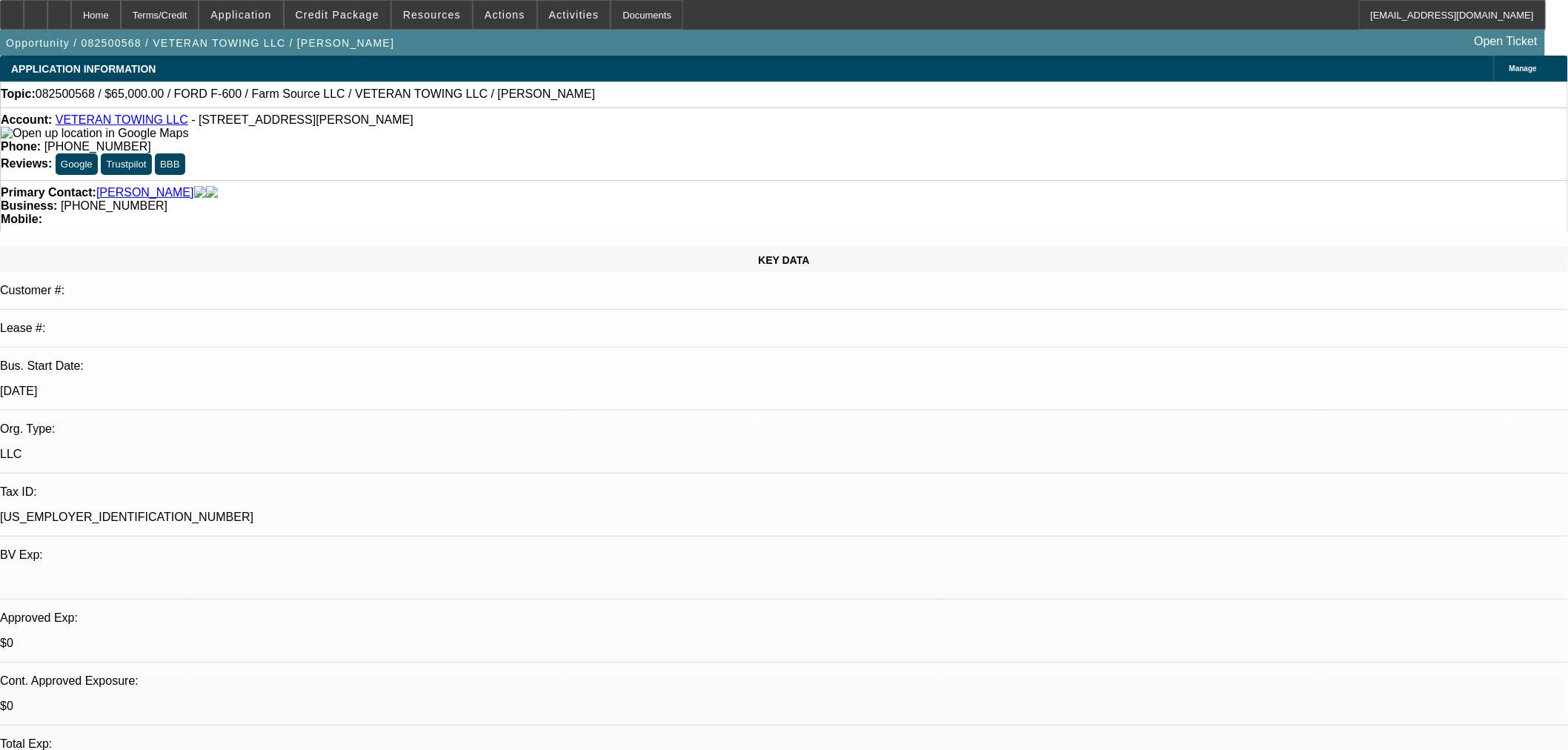
select select "0"
select select "1"
select select "6"
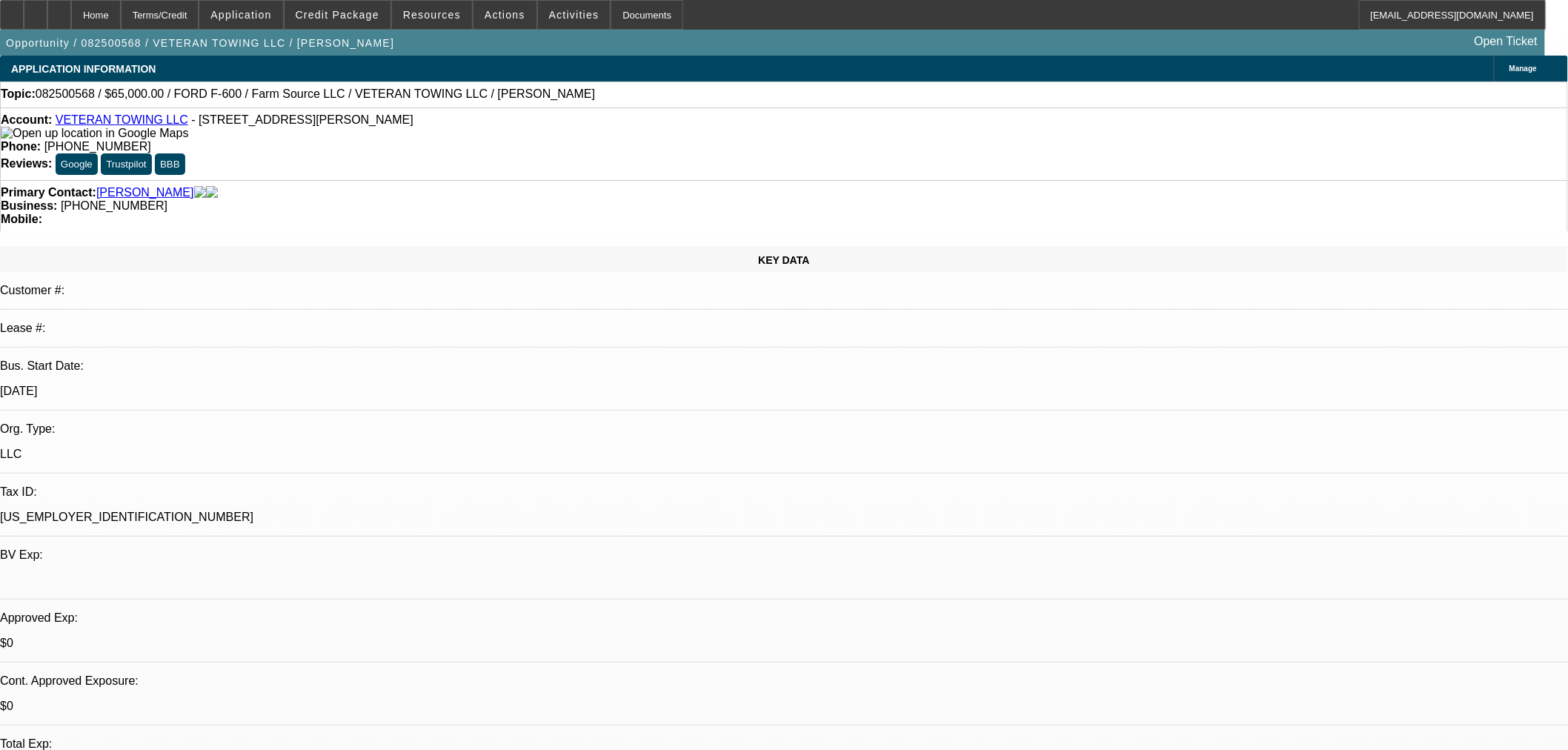
select select "1"
select select "6"
select select "1"
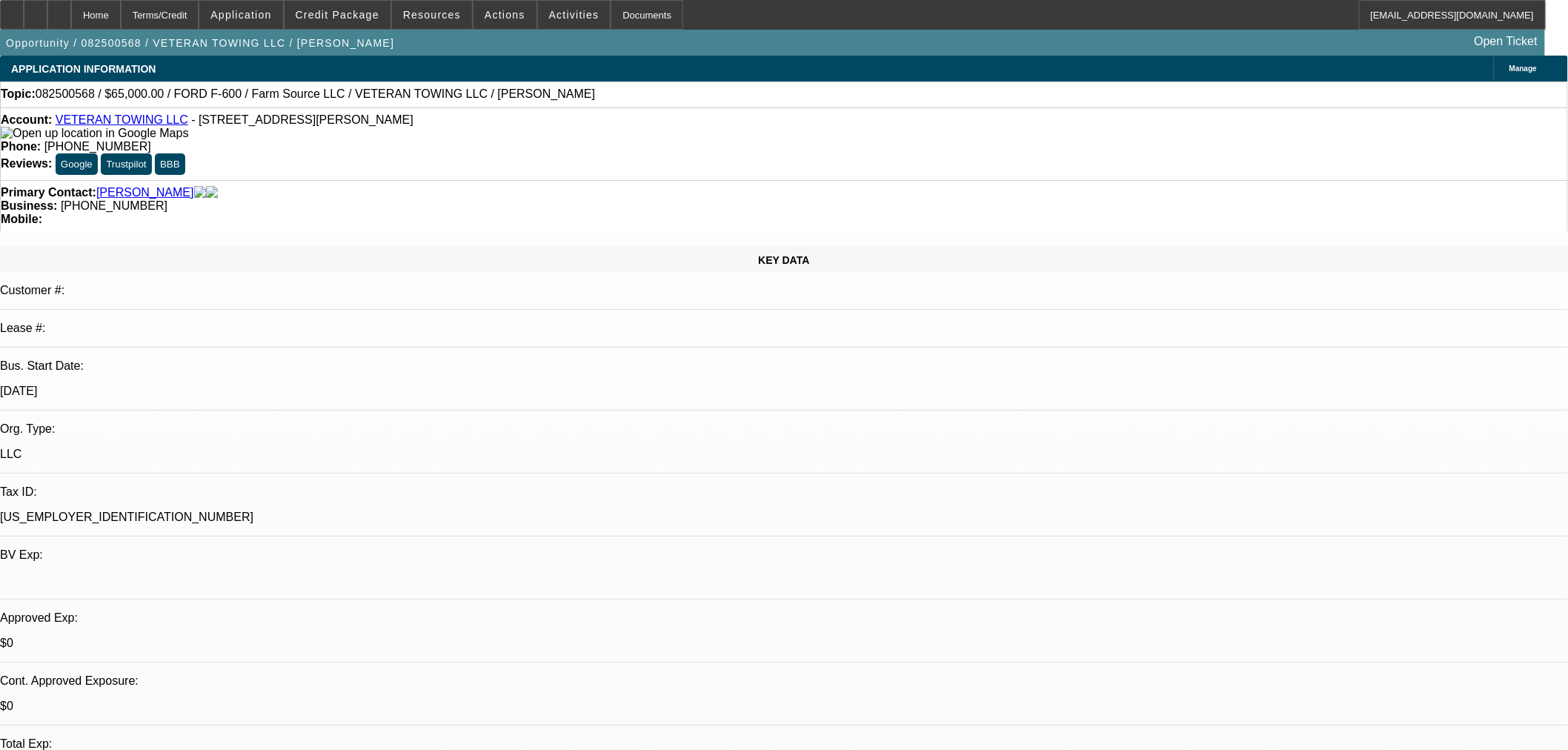
select select "6"
select select "1"
select select "6"
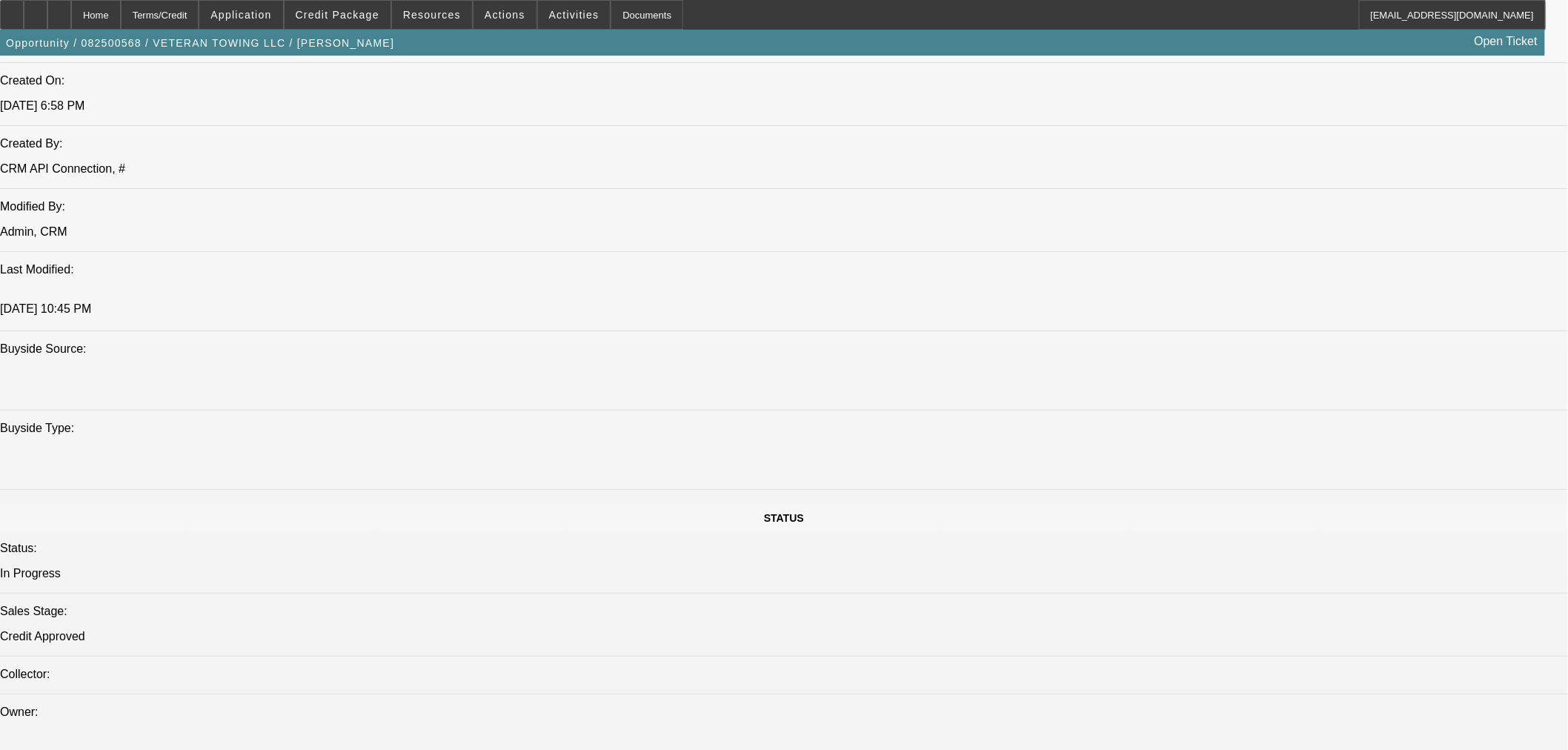
scroll to position [988, 0]
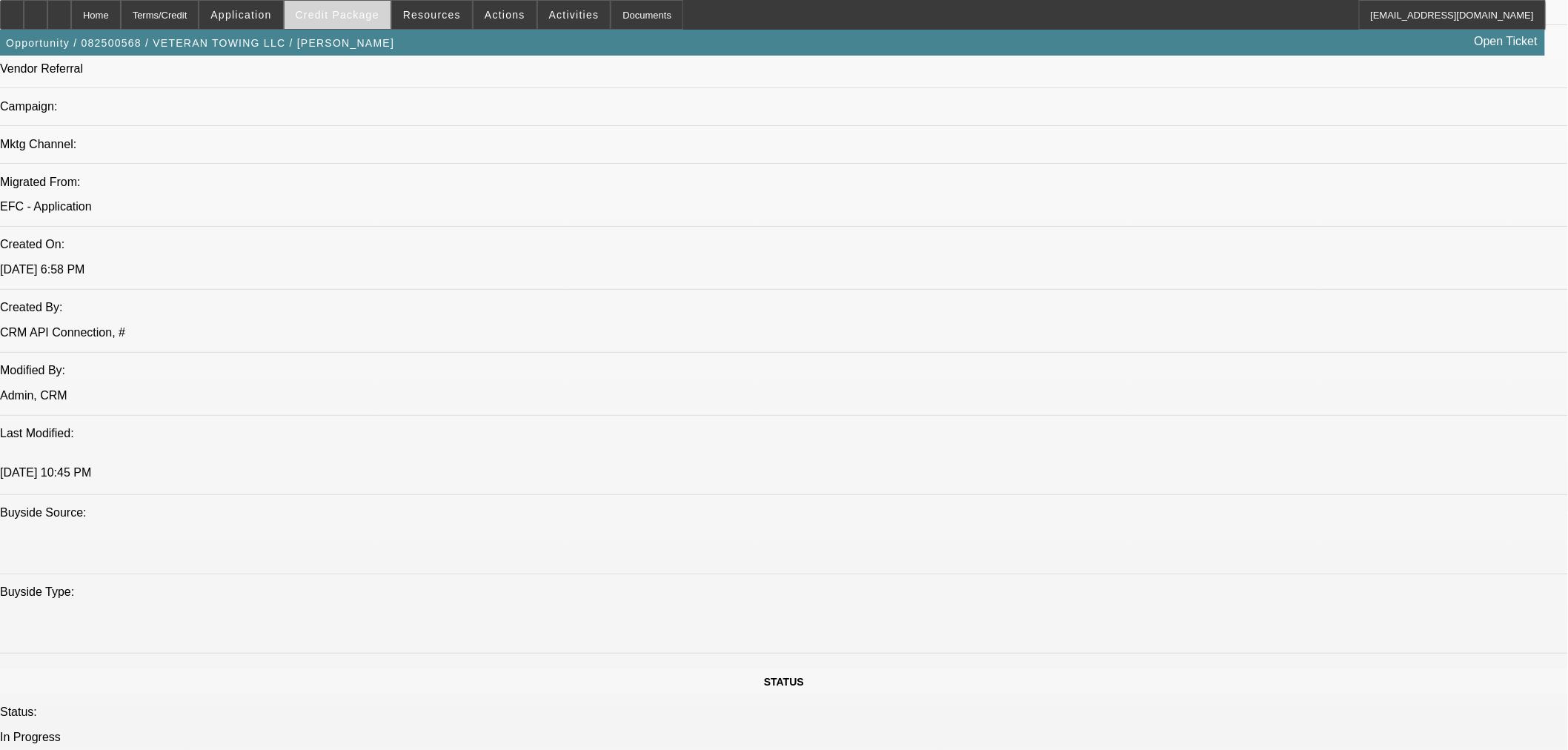
click at [375, 26] on span at bounding box center [337, 14] width 106 height 35
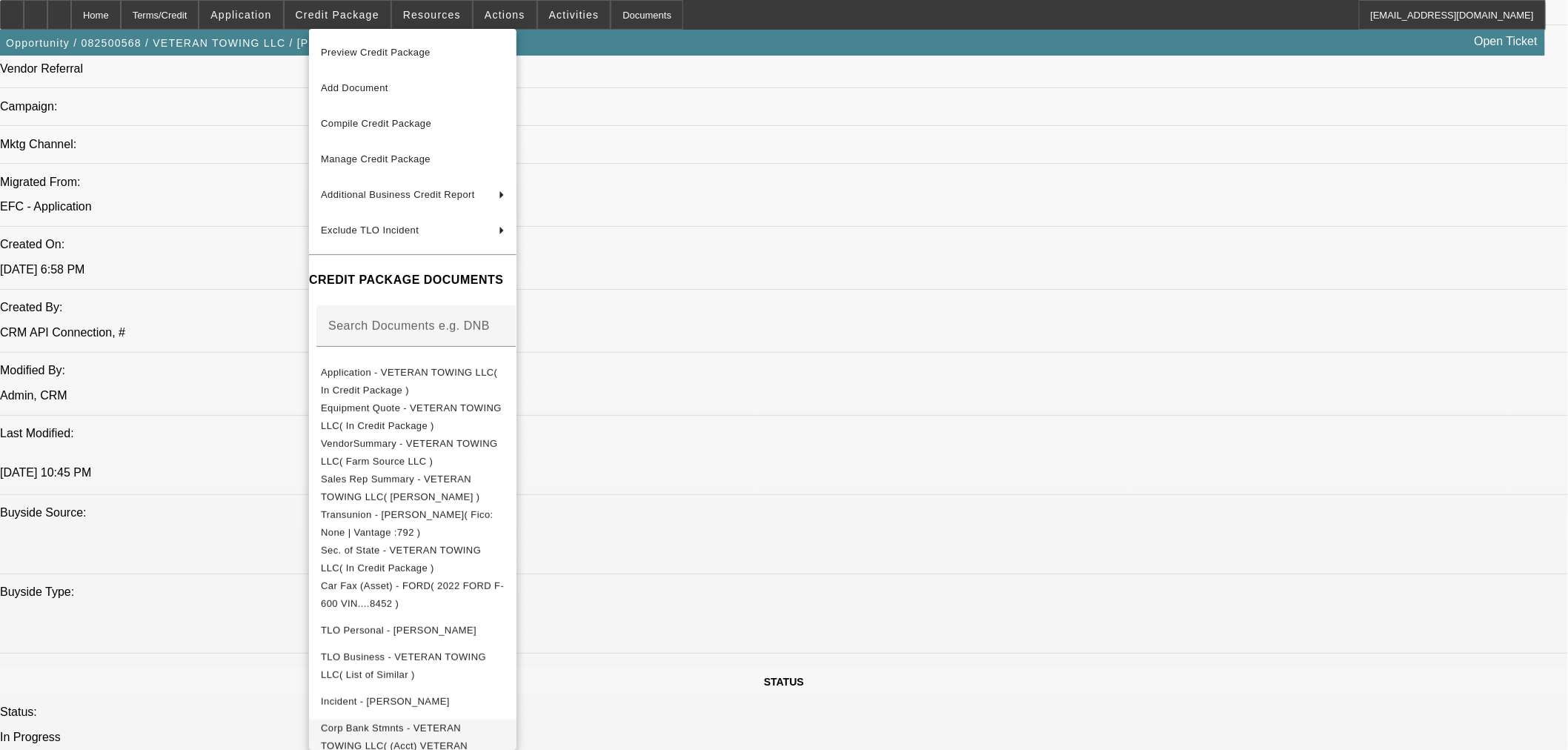
scroll to position [40, 0]
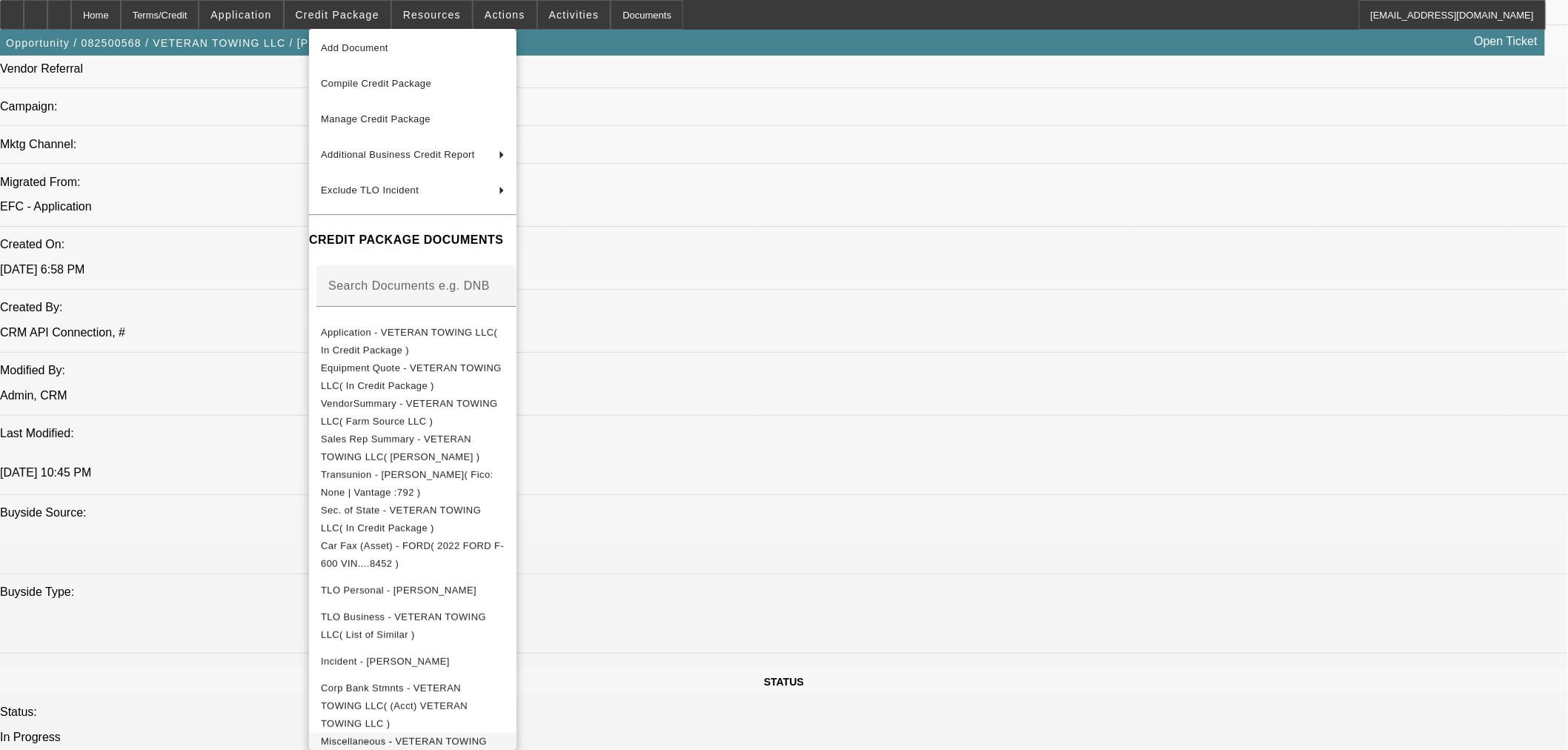
click at [450, 735] on span "Miscellaneous - VETERAN TOWING LLC( Trade Reference )" at bounding box center [404, 749] width 166 height 29
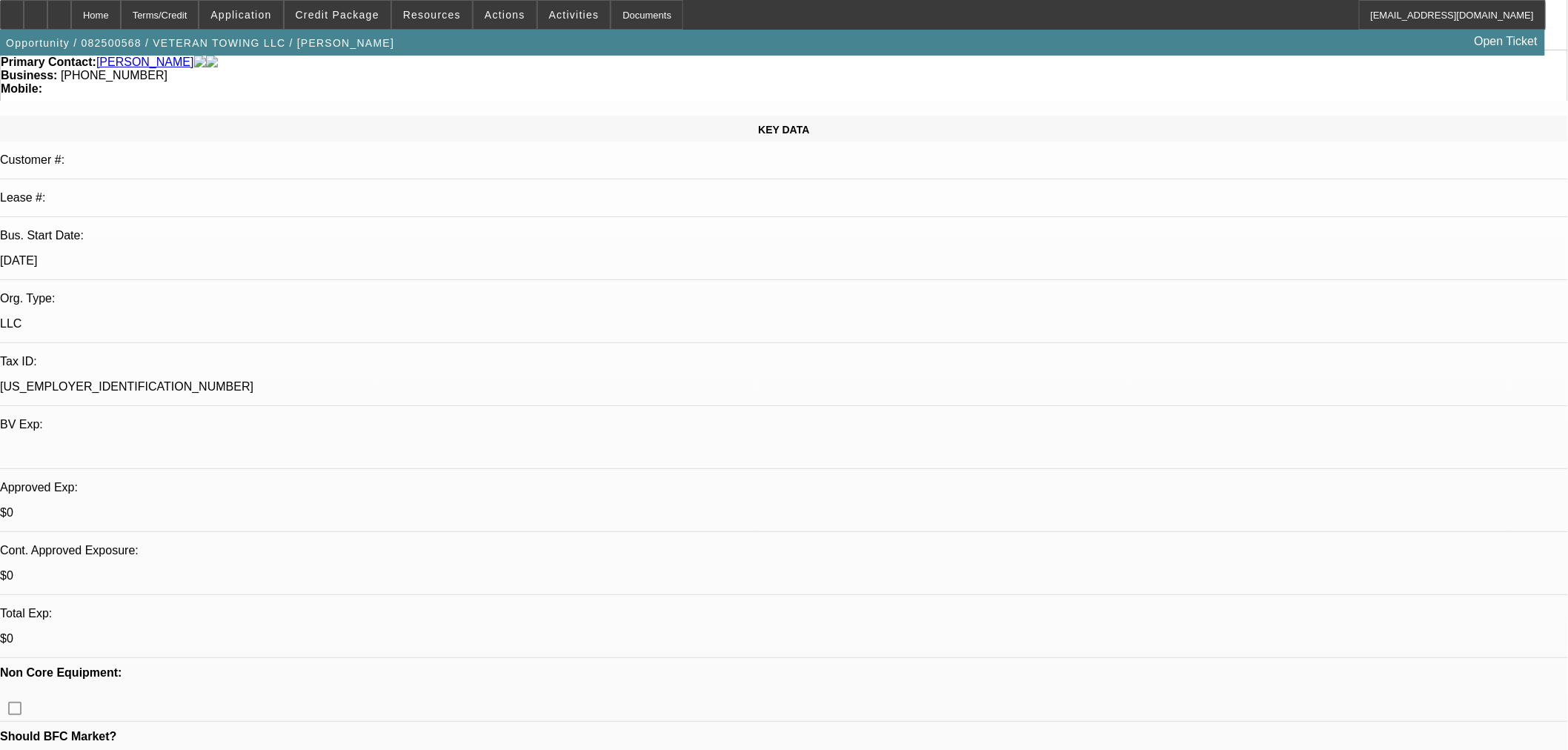
scroll to position [0, 0]
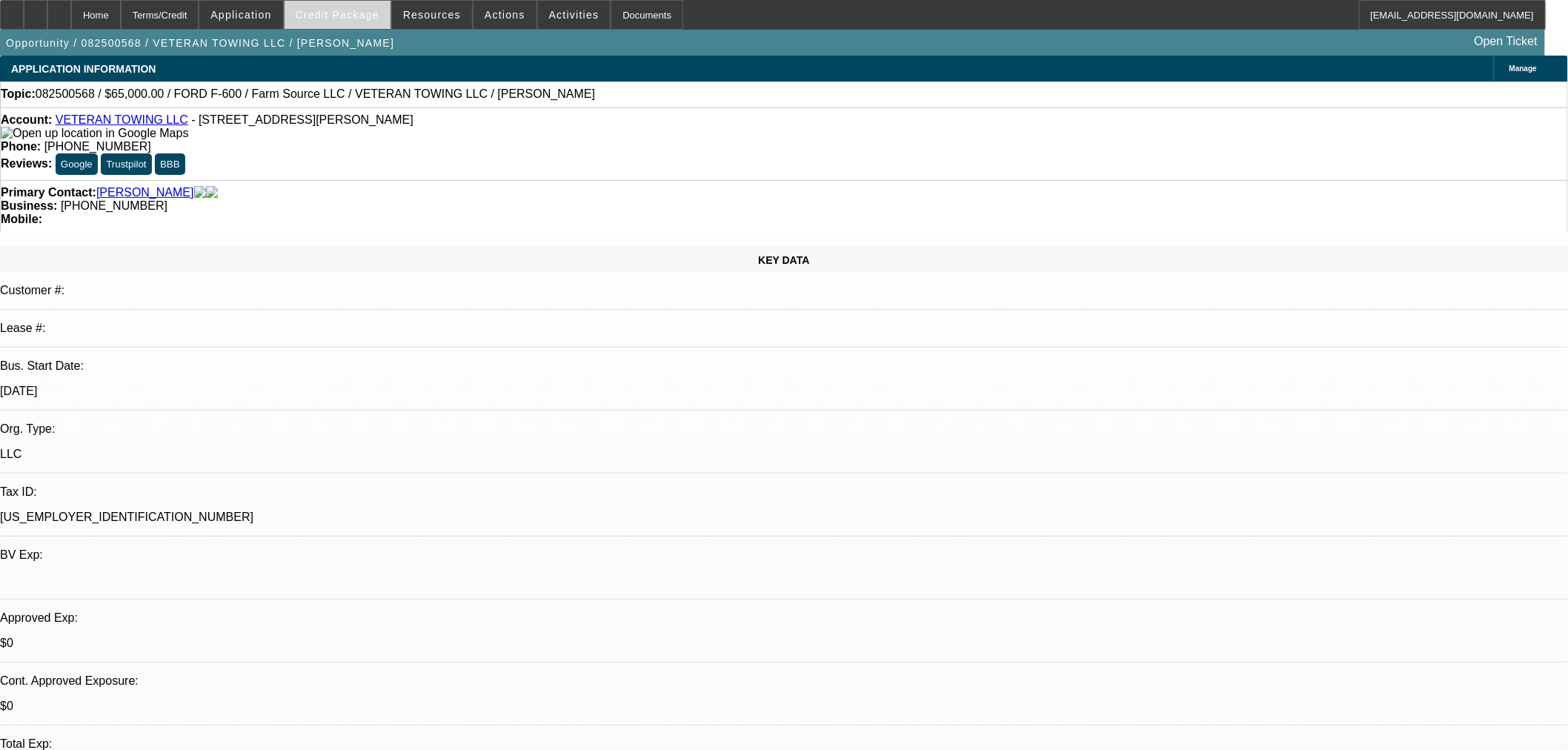
click at [366, 3] on span at bounding box center [337, 14] width 106 height 35
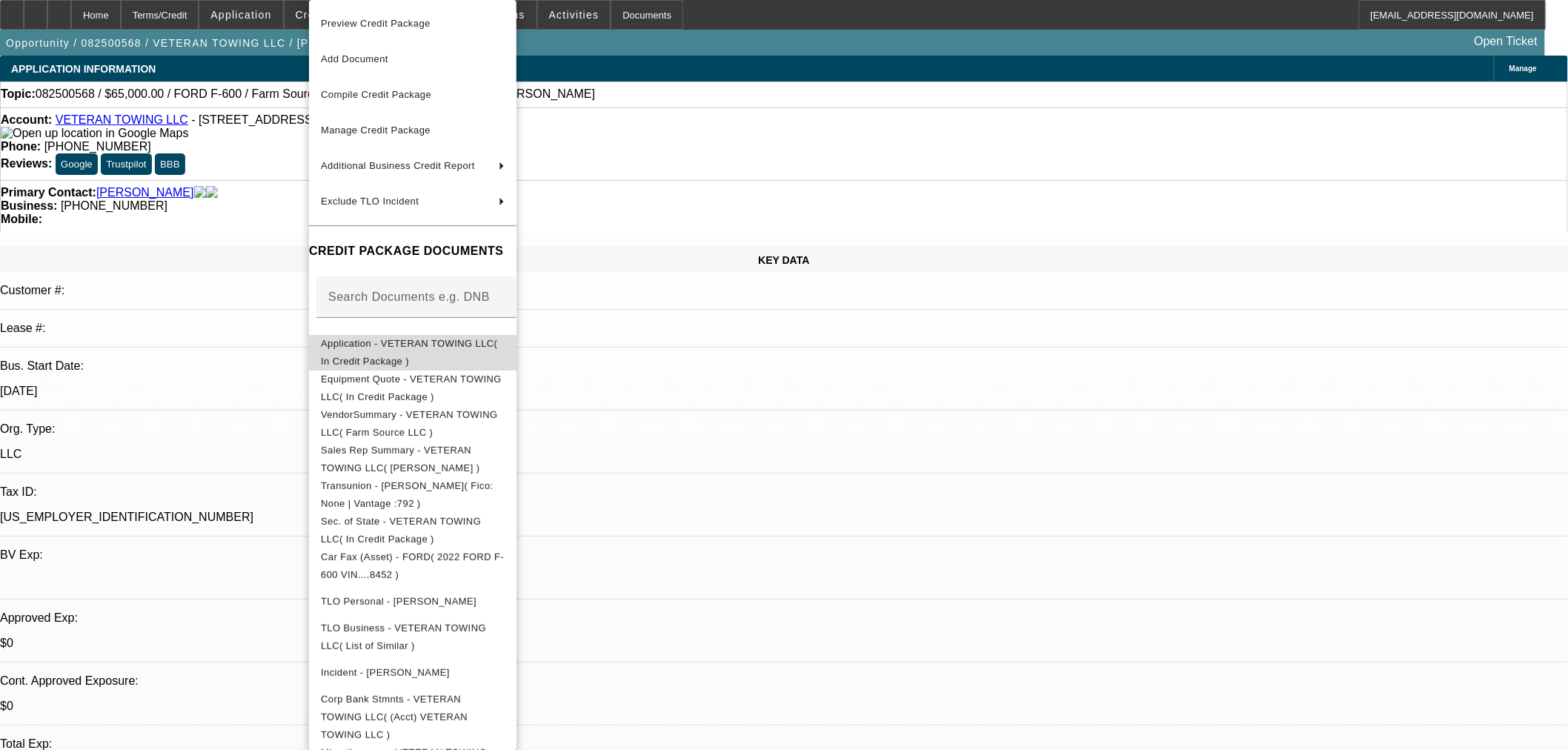
click at [390, 353] on span "Application - VETERAN TOWING LLC( In Credit Package )" at bounding box center [413, 352] width 184 height 35
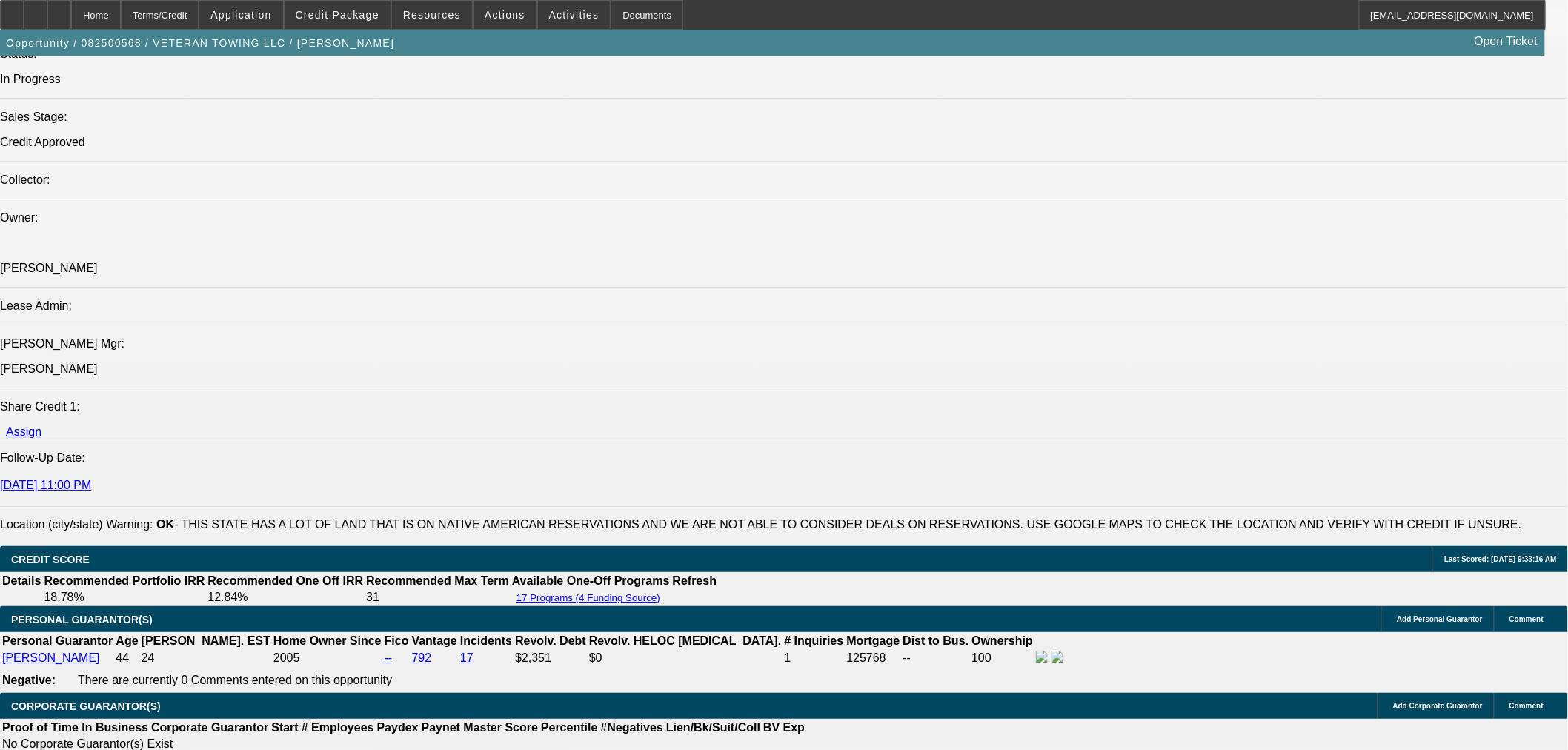
scroll to position [2140, 0]
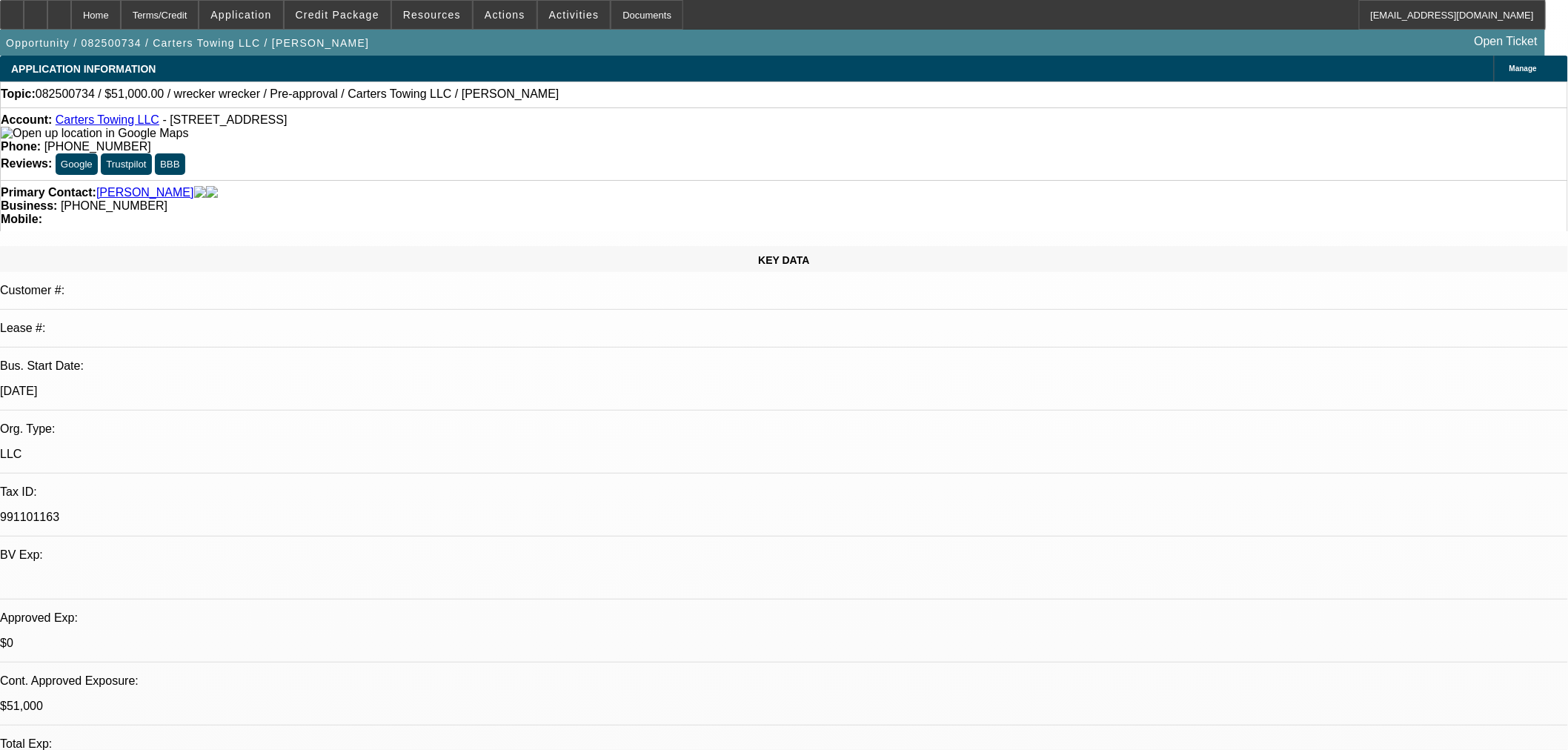
select select "0.15"
select select "2"
select select "0"
select select "6"
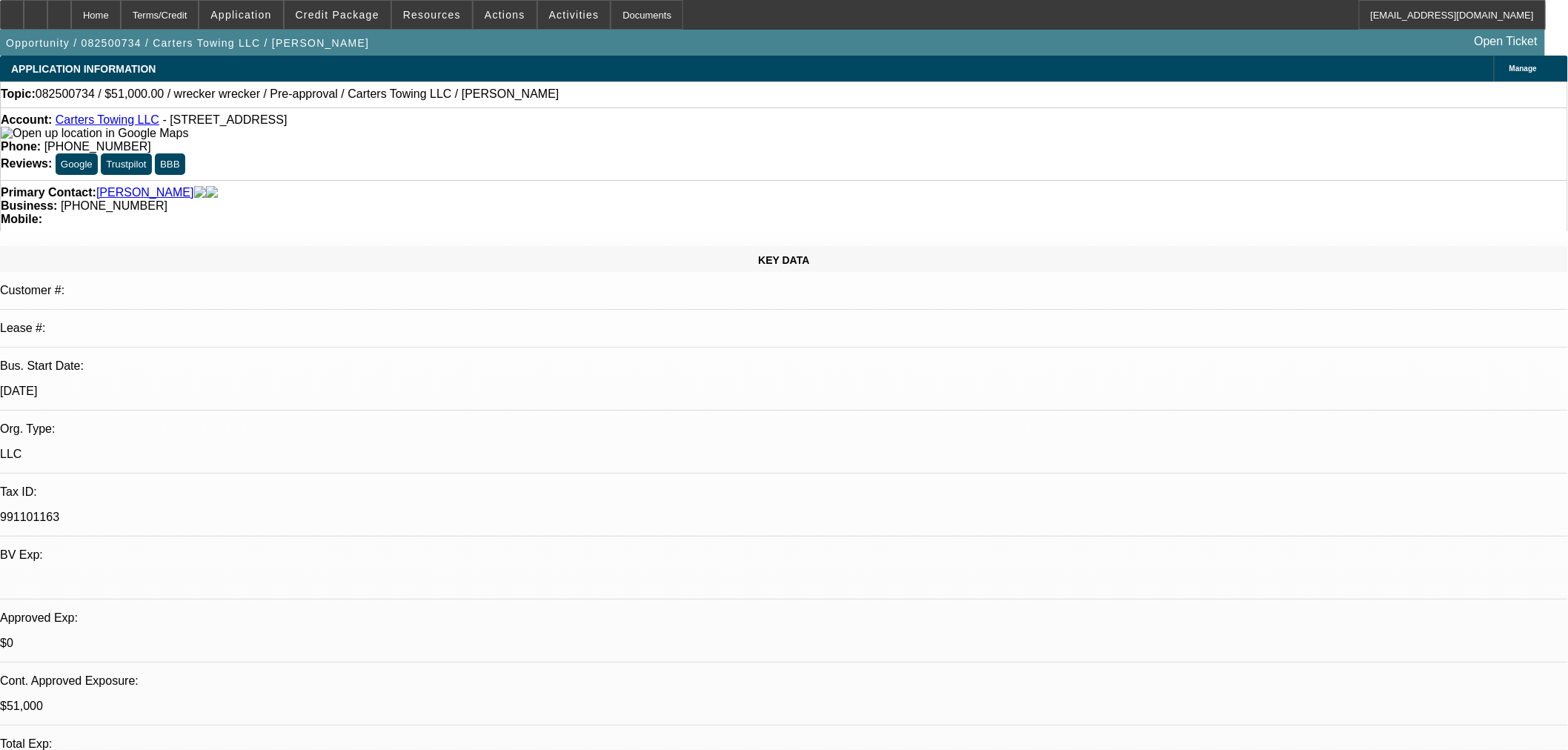
select select "0.15"
select select "2"
select select "0"
select select "6"
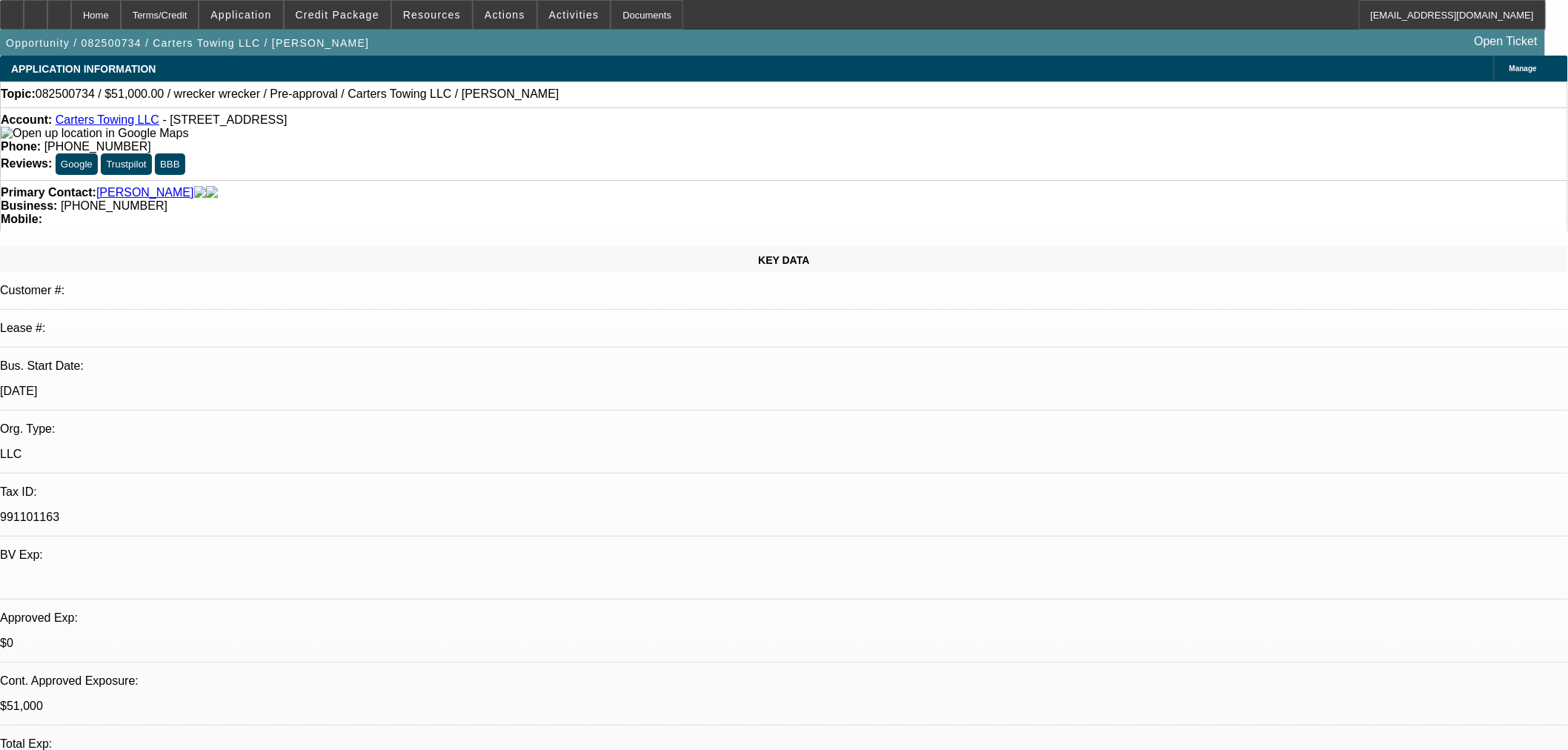
select select "0.15"
select select "2"
select select "0"
select select "6"
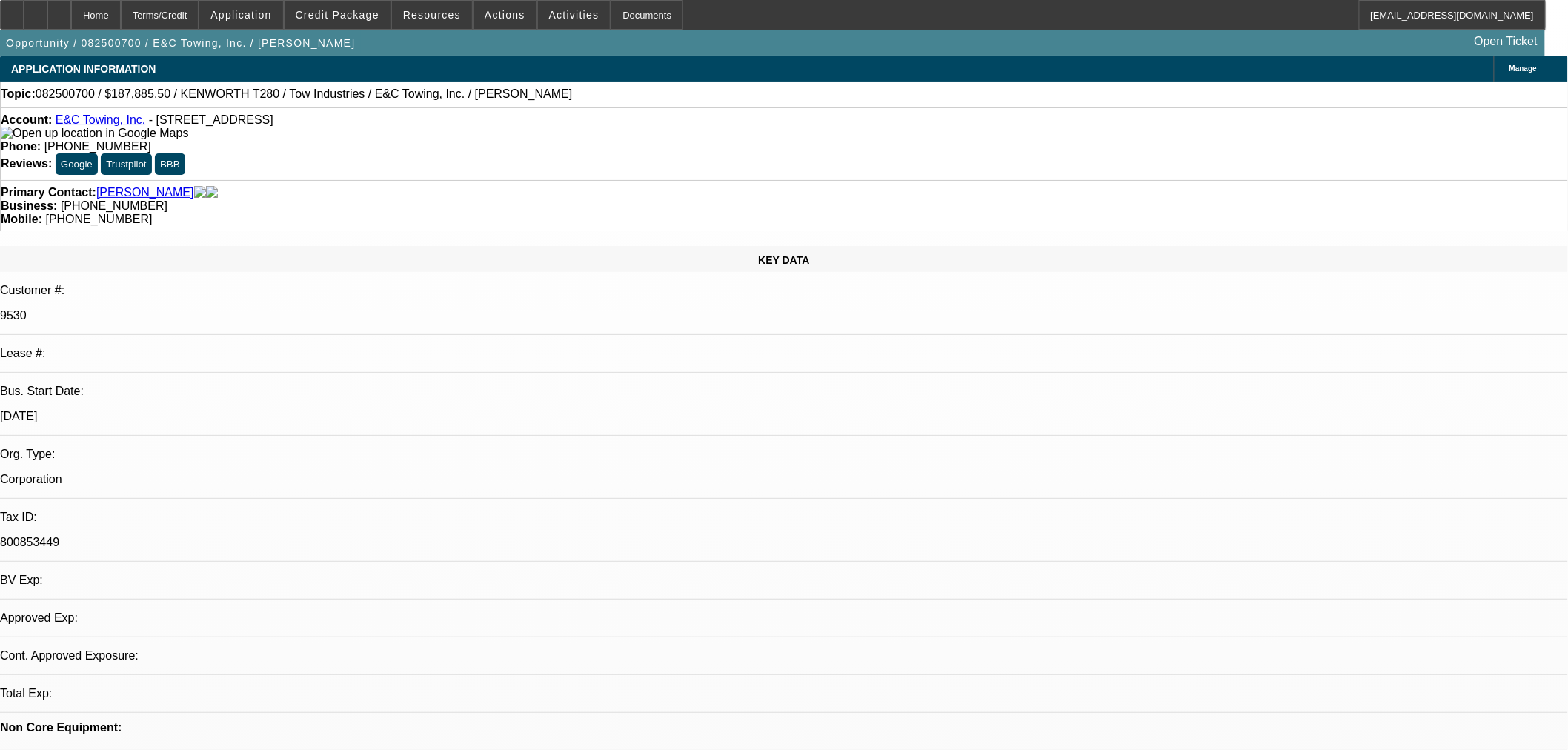
select select "0"
select select "0.1"
select select "2"
select select "4"
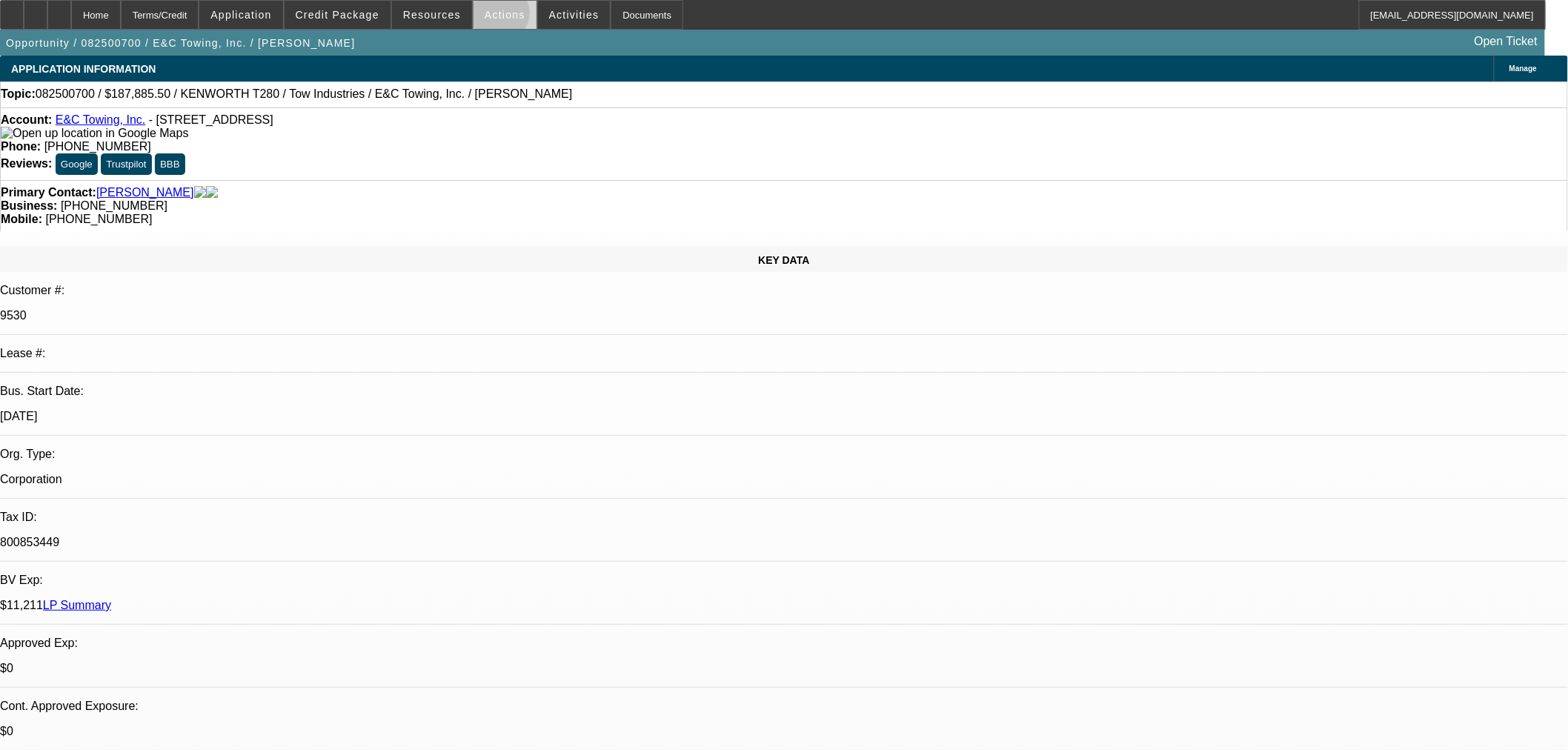
click at [494, 16] on span "Actions" at bounding box center [505, 15] width 41 height 12
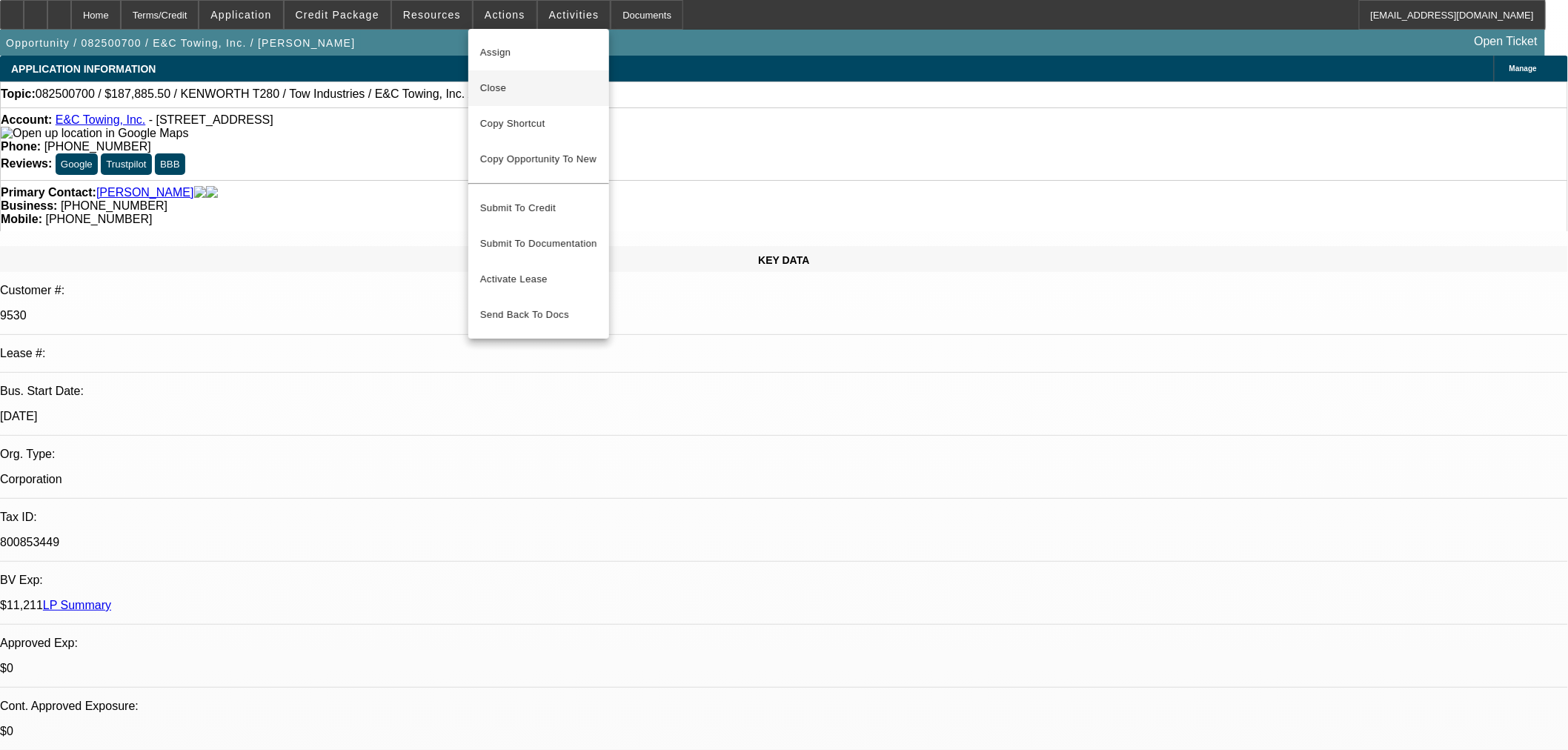
click at [517, 90] on span "Close" at bounding box center [539, 88] width 117 height 18
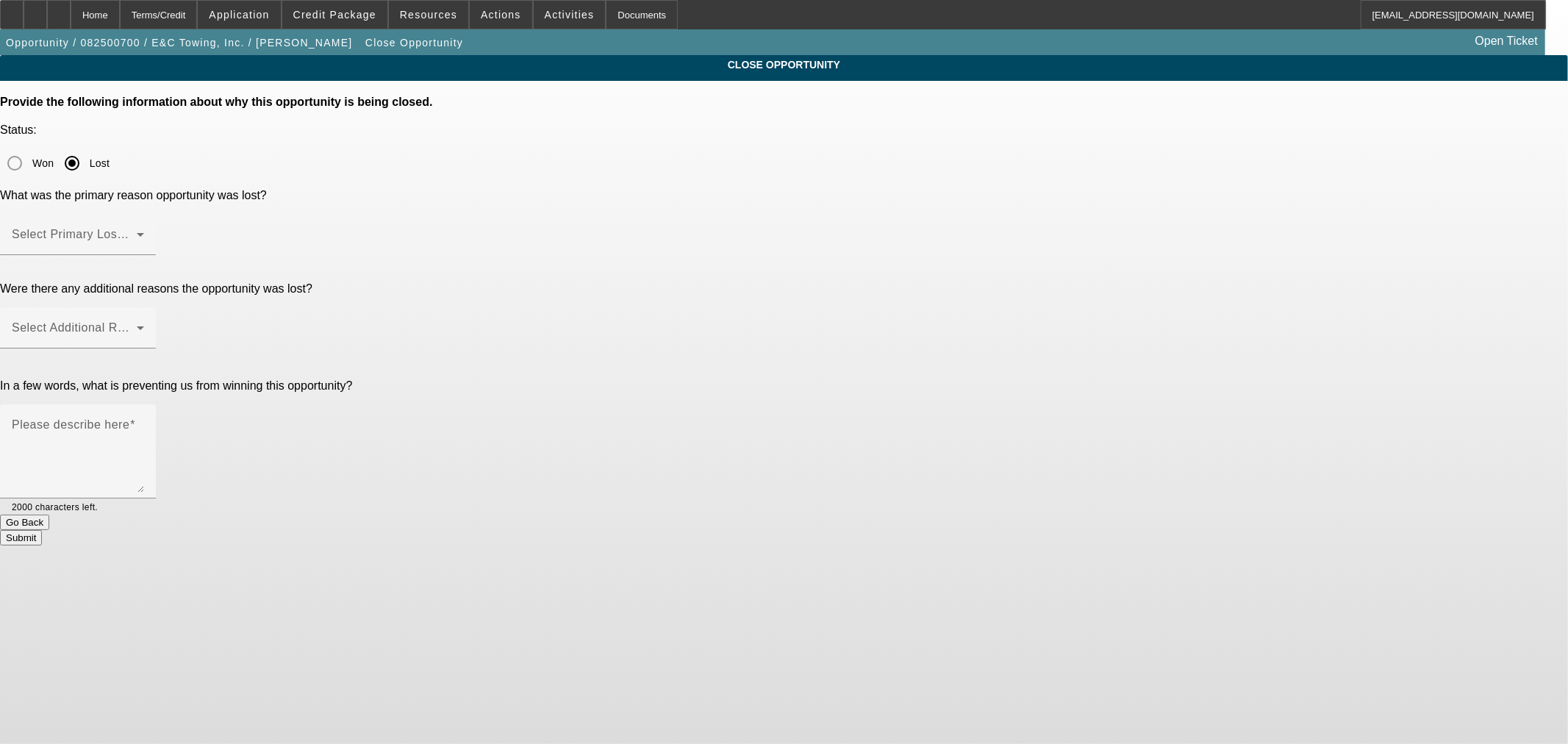
click at [137, 232] on span at bounding box center [74, 240] width 125 height 17
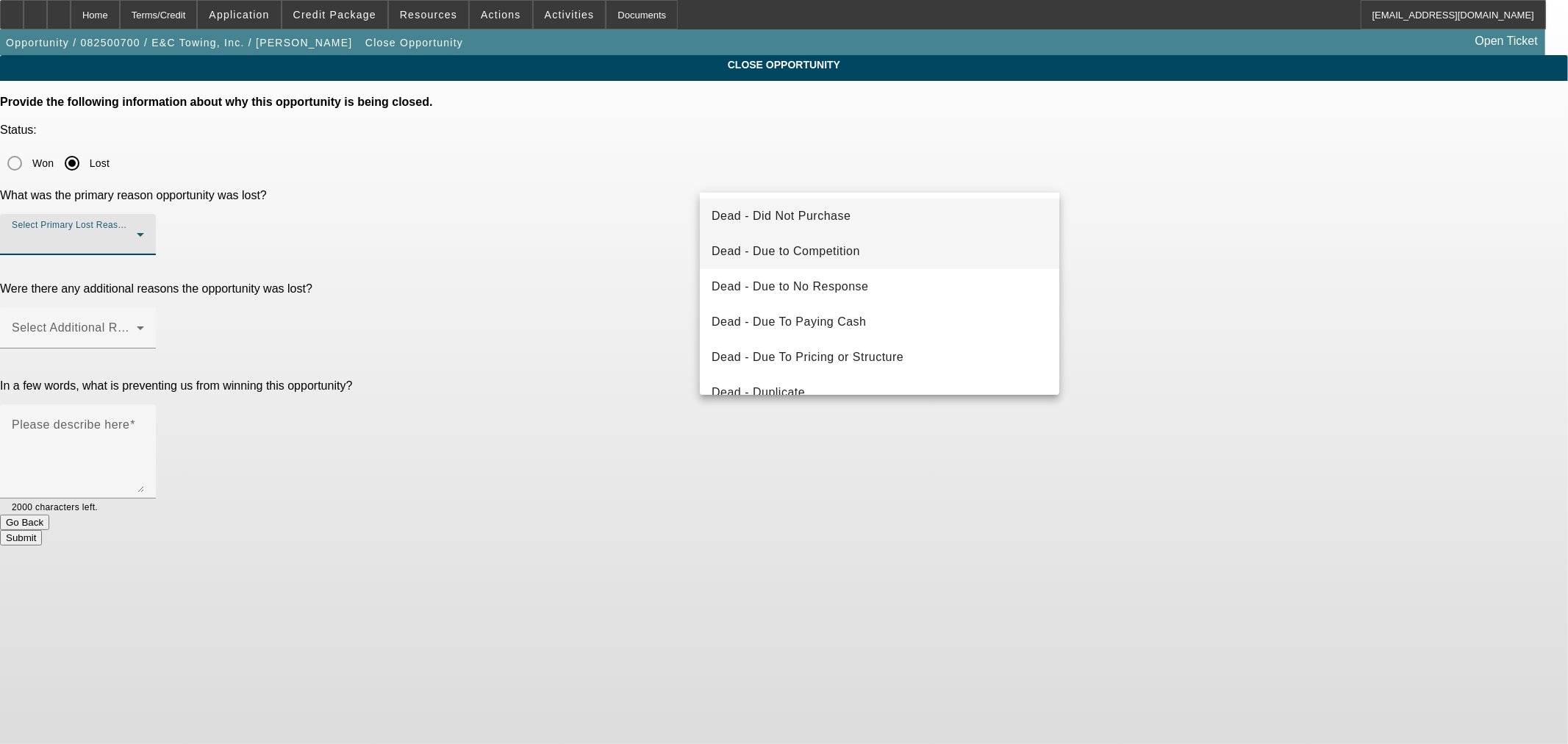
click at [898, 251] on mat-option "Dead - Due to Competition" at bounding box center [880, 251] width 360 height 35
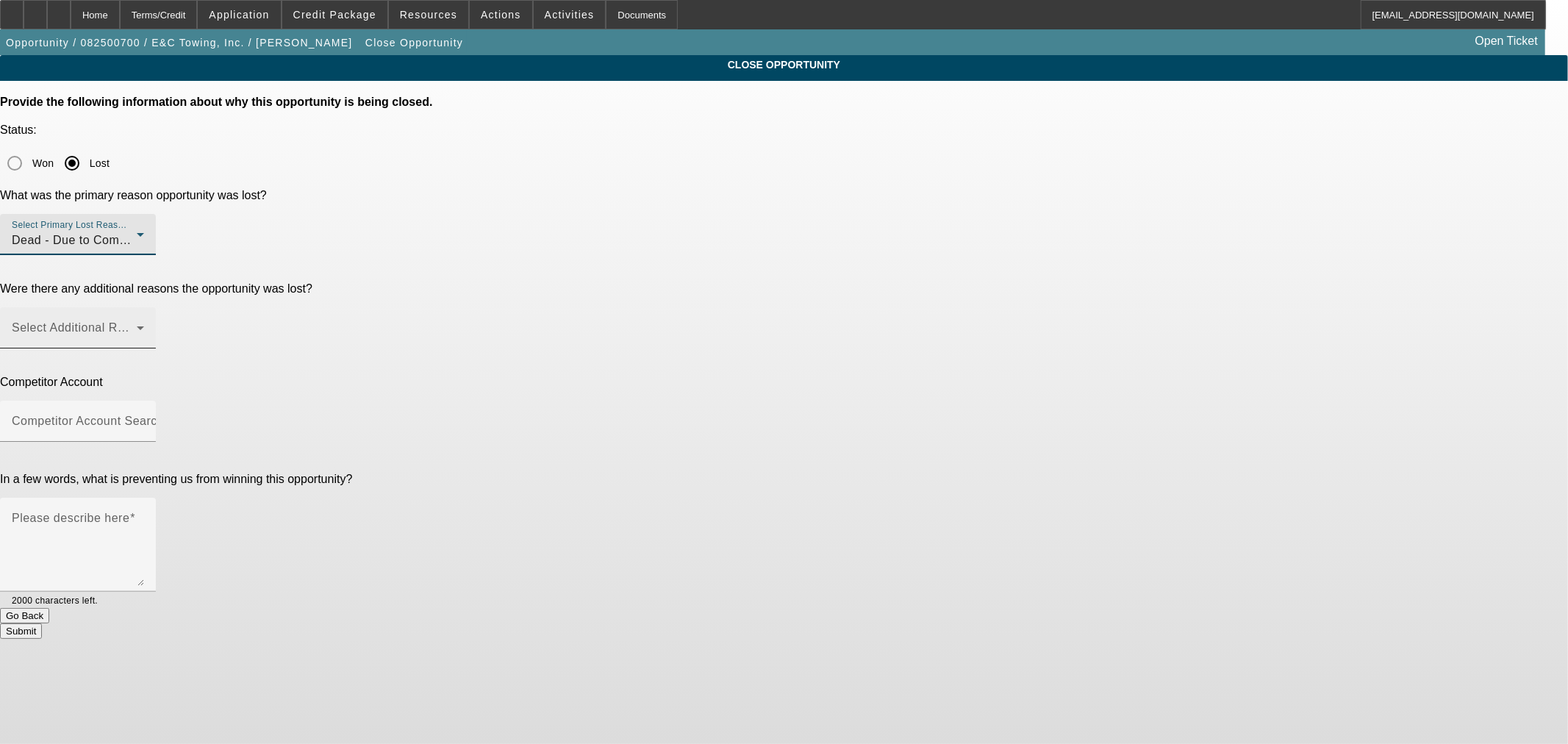
click at [144, 307] on div "Select Additional Reasons" at bounding box center [77, 328] width 132 height 42
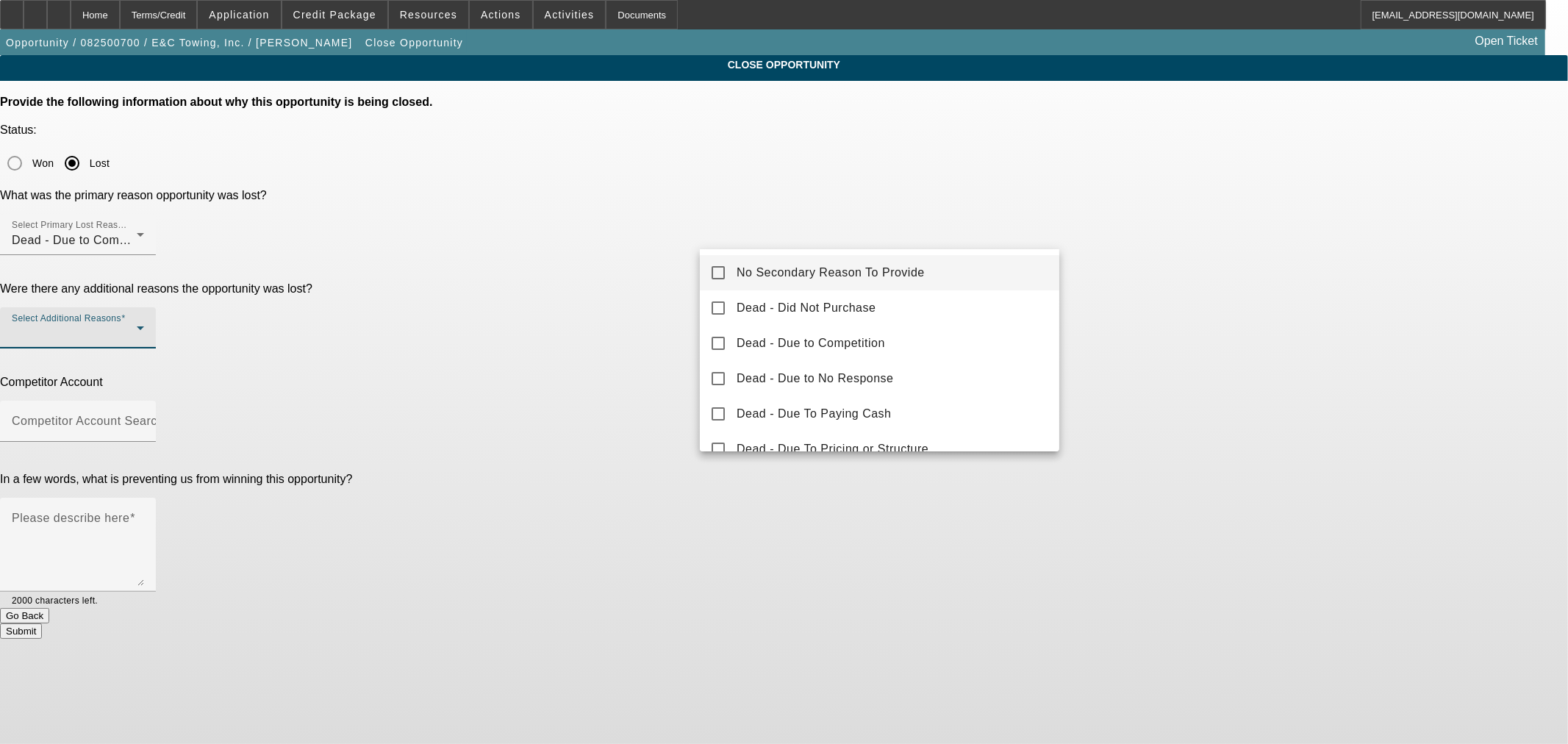
click at [723, 263] on mat-option "No Secondary Reason To Provide" at bounding box center [880, 272] width 360 height 35
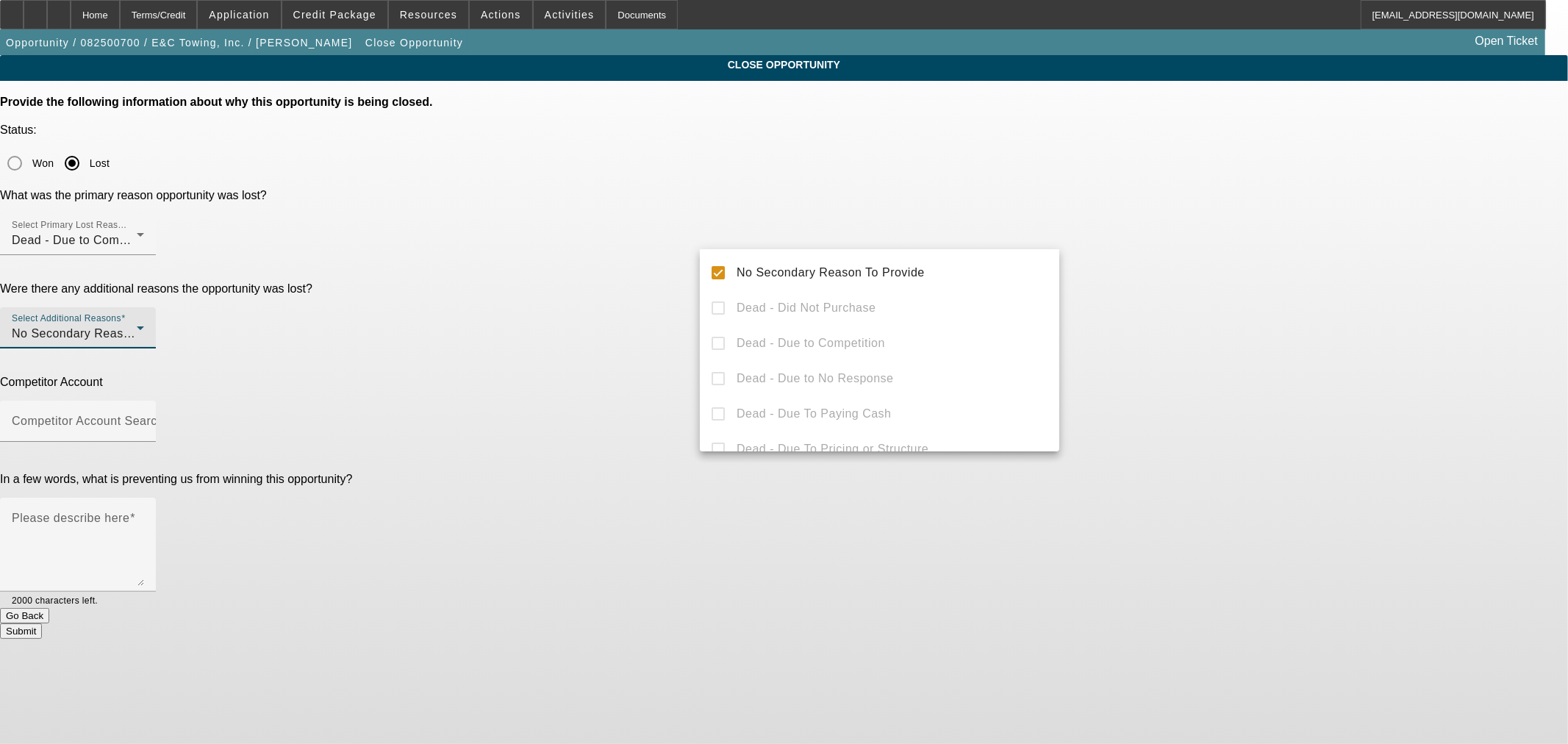
click at [658, 245] on div at bounding box center [784, 372] width 1568 height 744
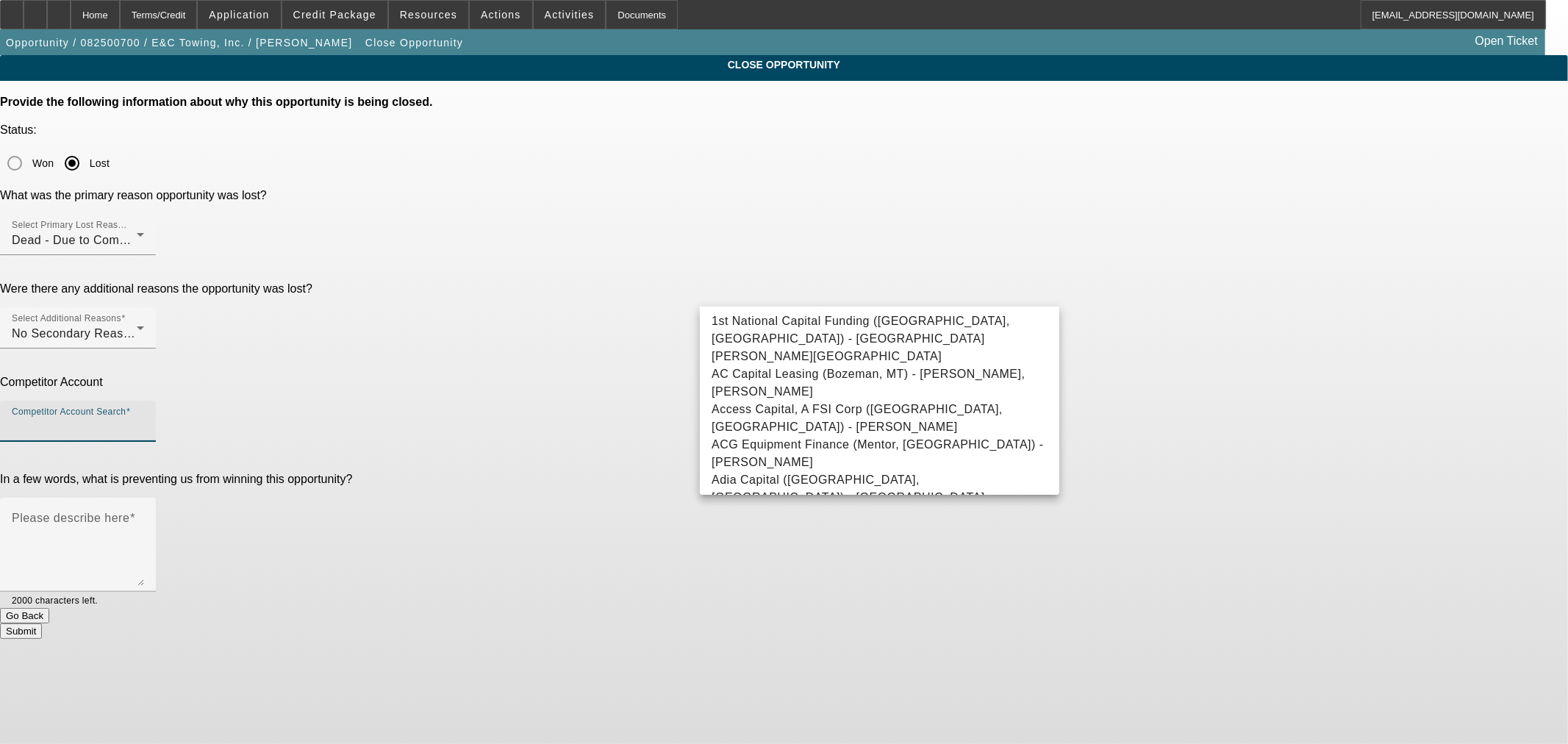
click at [144, 418] on input "Competitor Account Search" at bounding box center [77, 427] width 132 height 17
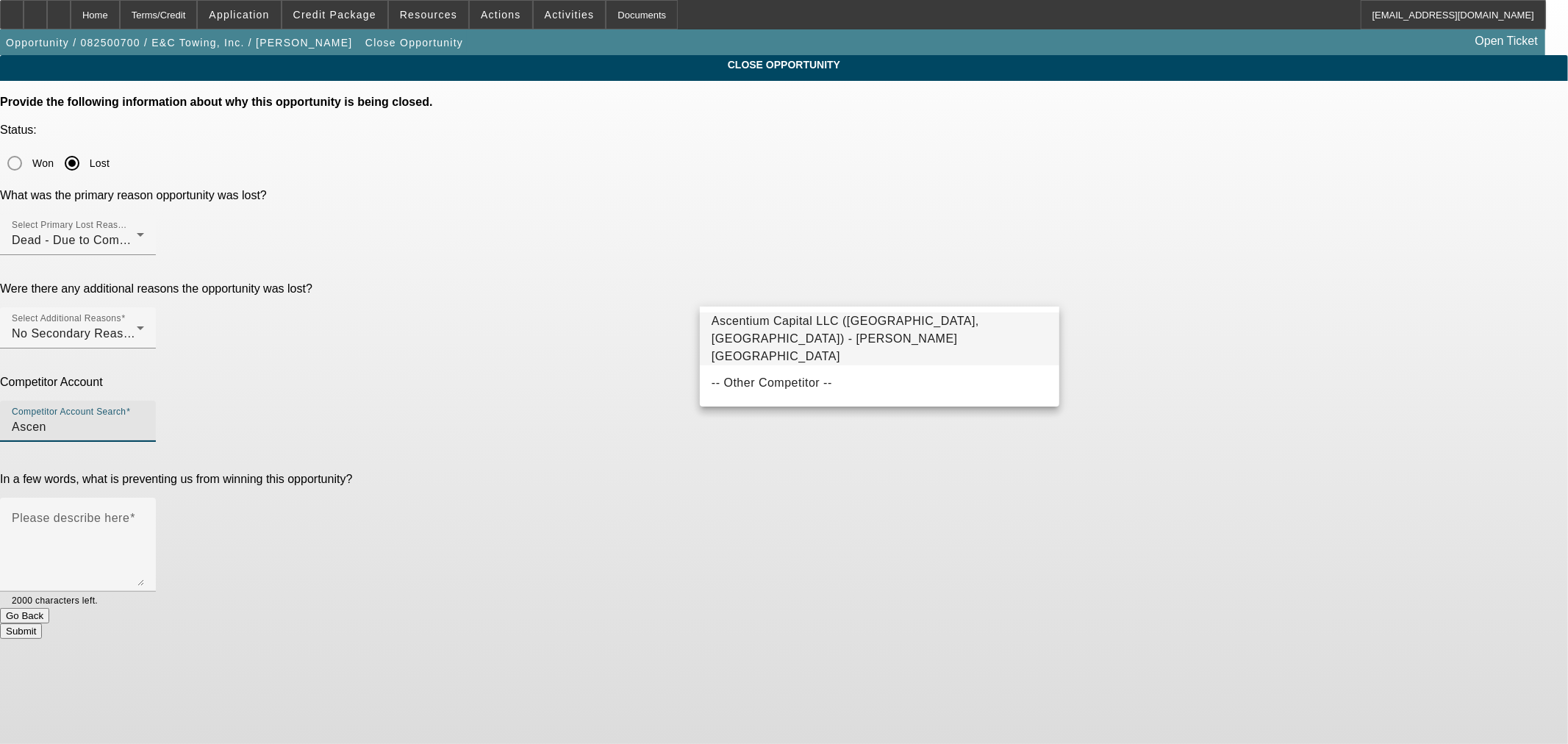
click at [762, 326] on span "Ascentium Capital LLC (Kingwood, TX) - Wheeler, Bryan" at bounding box center [845, 339] width 267 height 48
type input "Ascentium Capital LLC (Kingwood, TX) - Wheeler, Bryan"
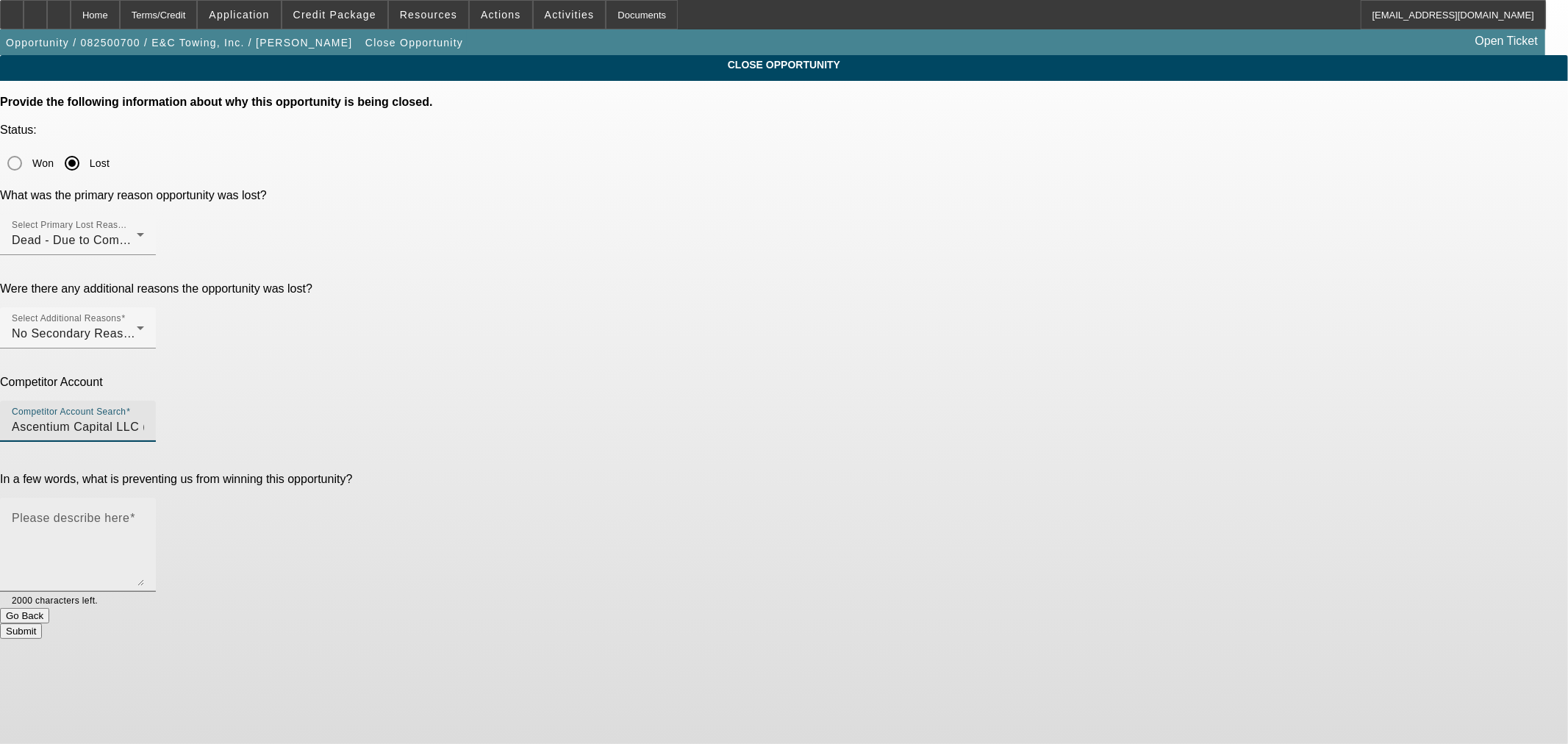
click at [144, 515] on textarea "Please describe here" at bounding box center [77, 550] width 132 height 71
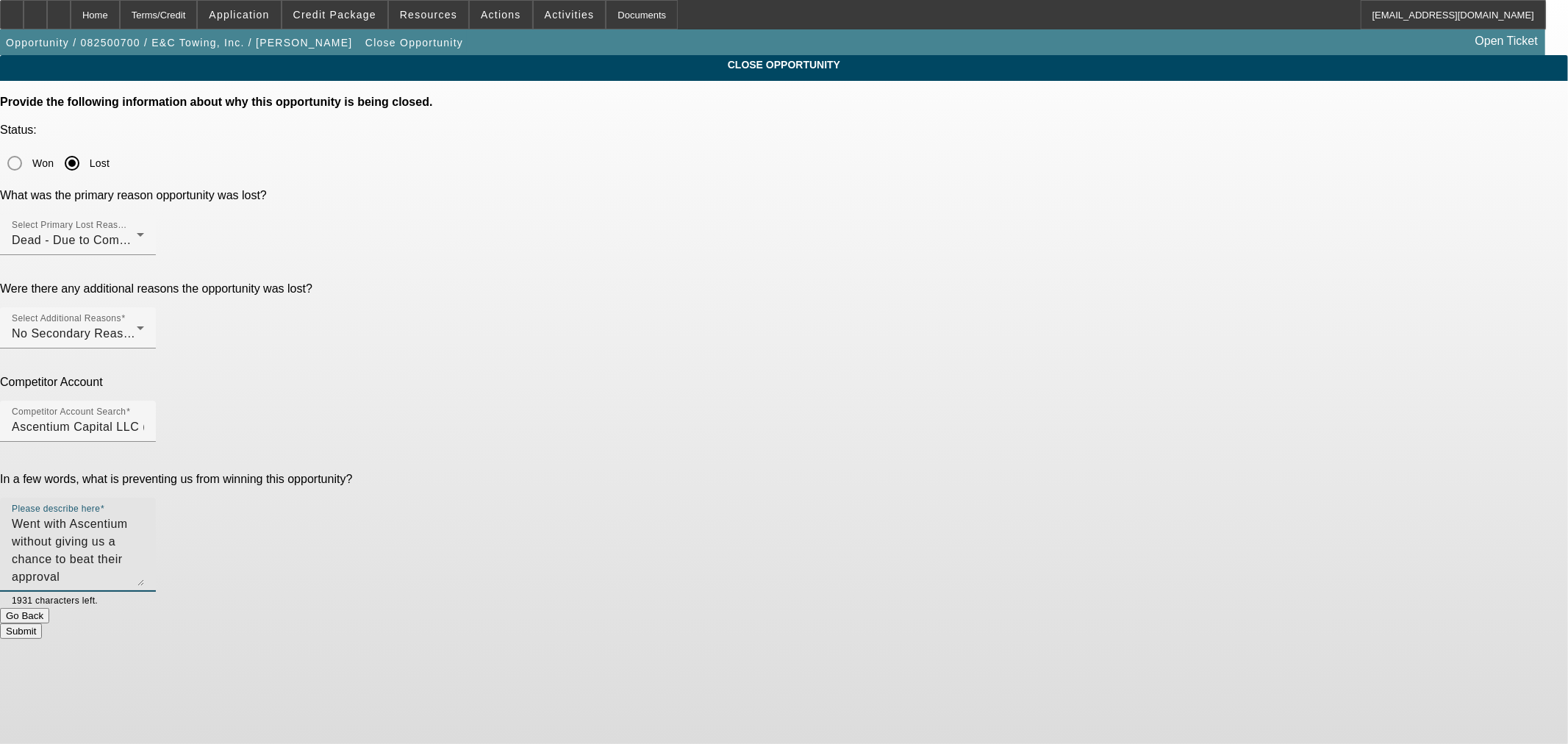
type textarea "Went with Ascentium without giving us a chance to beat their approval"
click at [42, 624] on button "Submit" at bounding box center [21, 631] width 42 height 16
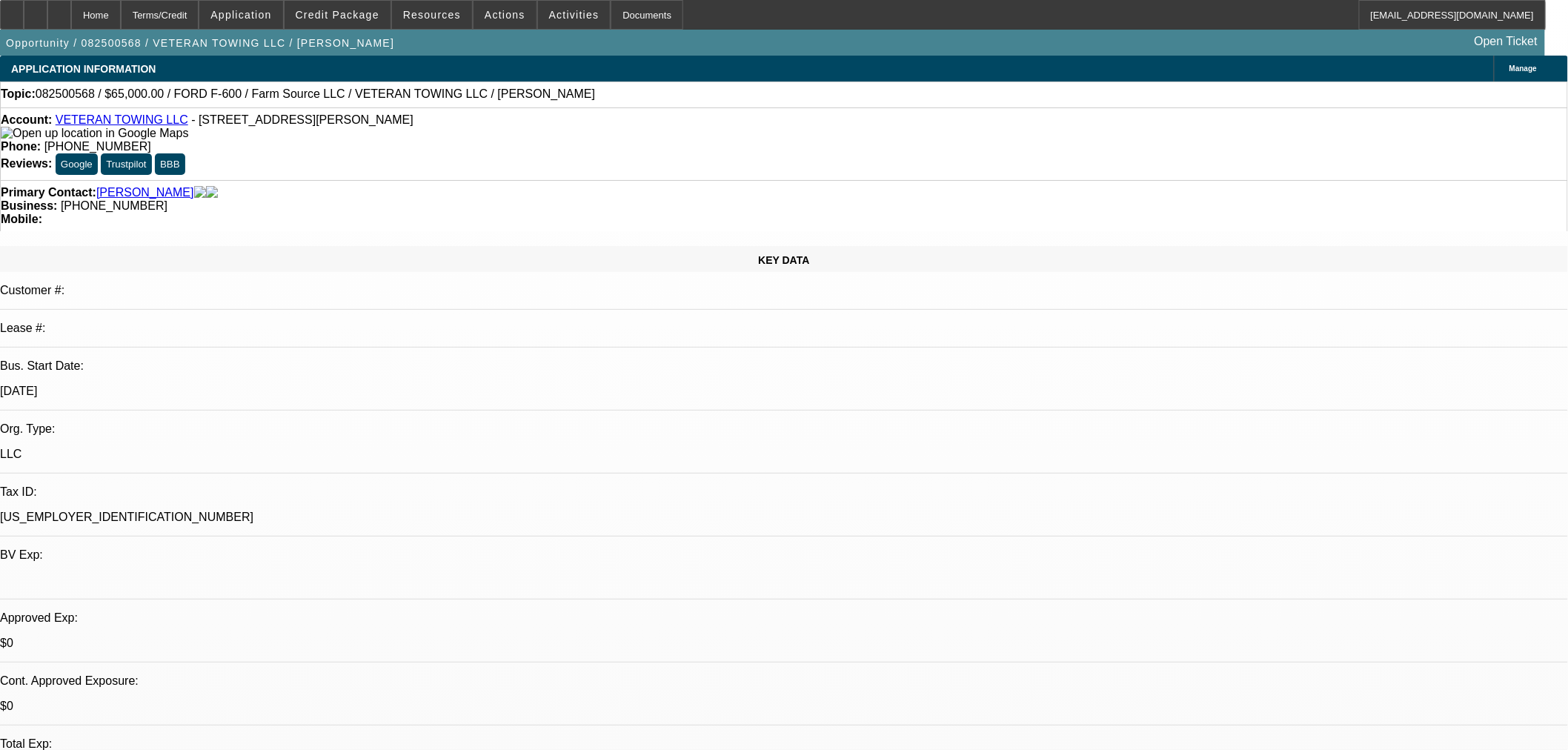
select select "0"
select select "6"
select select "0"
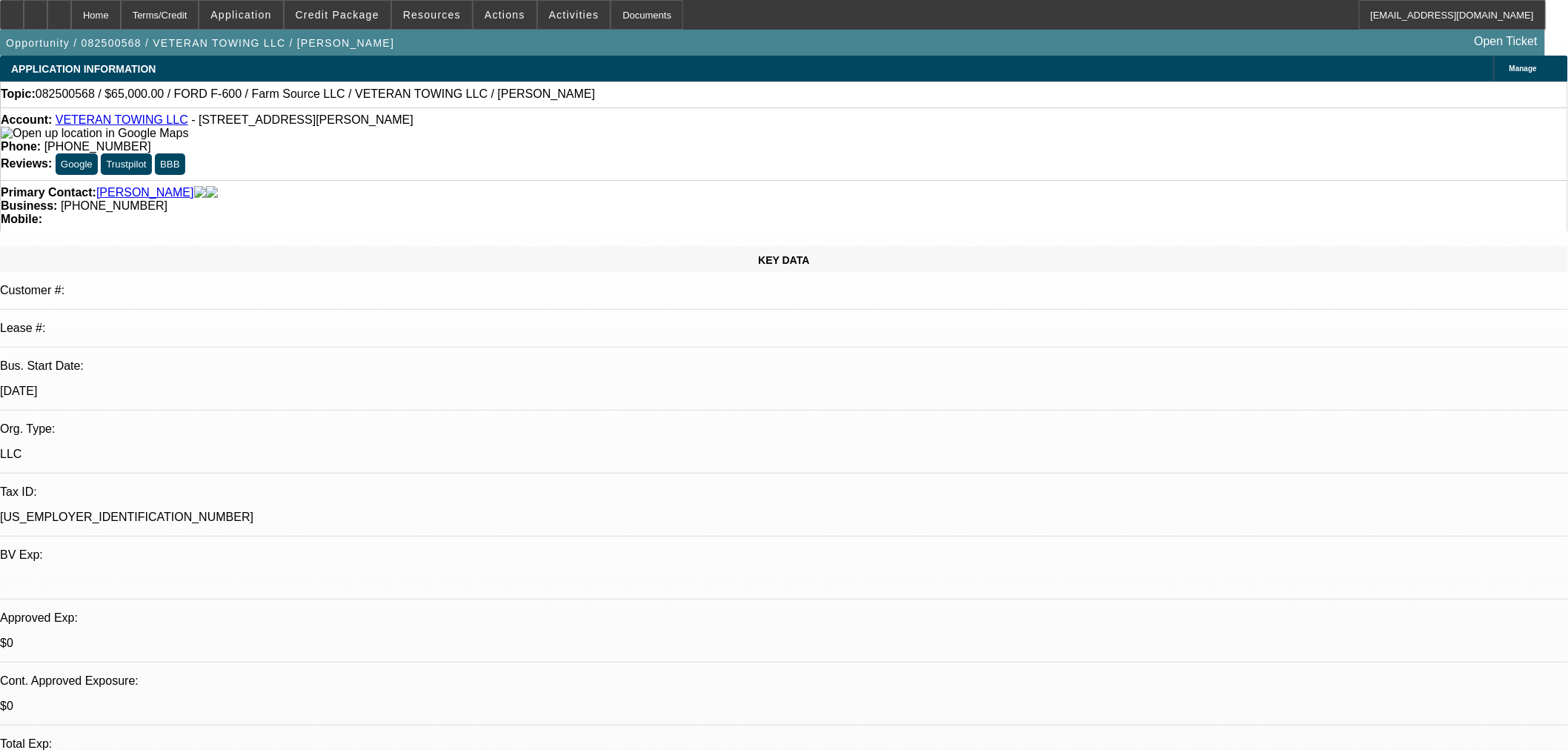
select select "0"
select select "6"
select select "0"
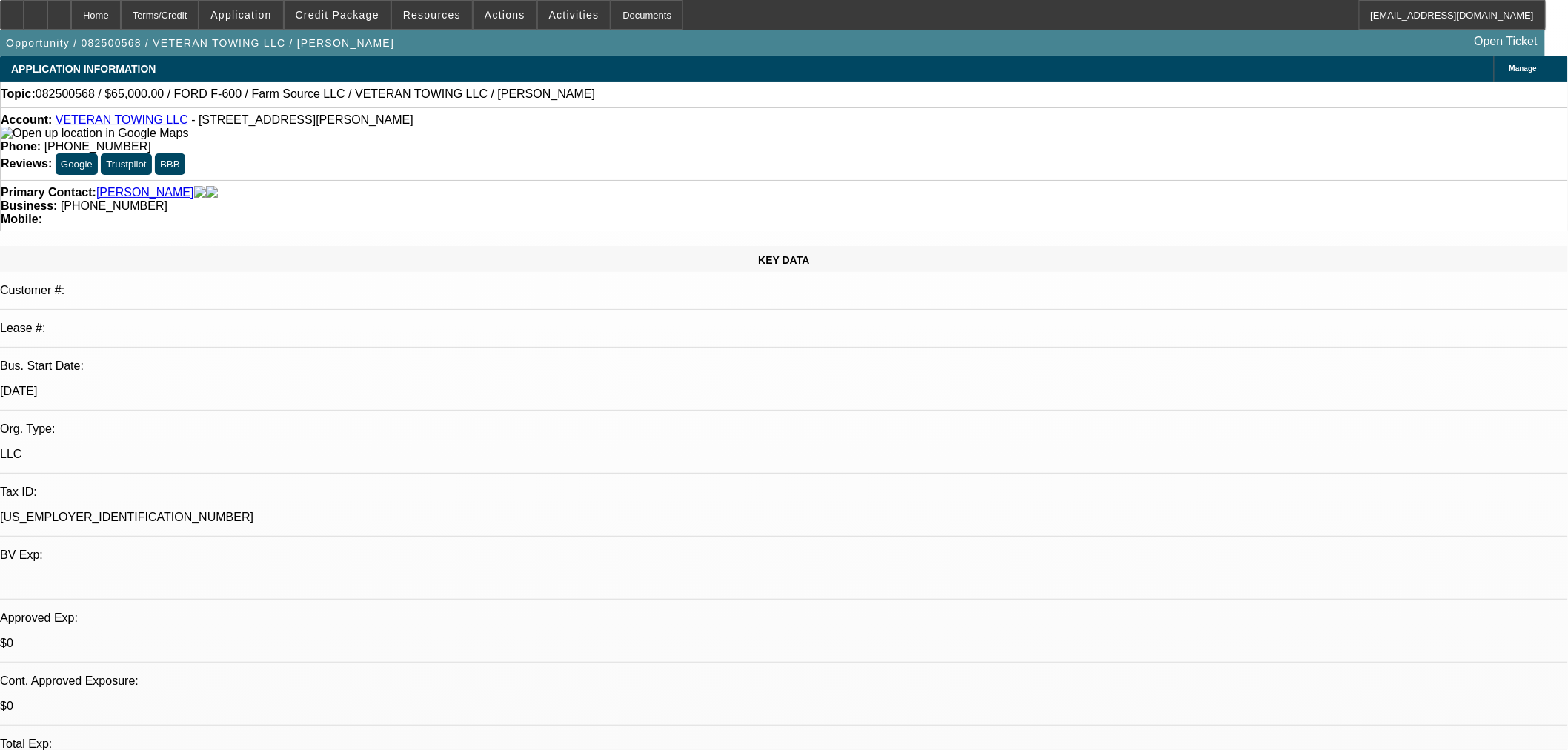
select select "0"
select select "6"
select select "0"
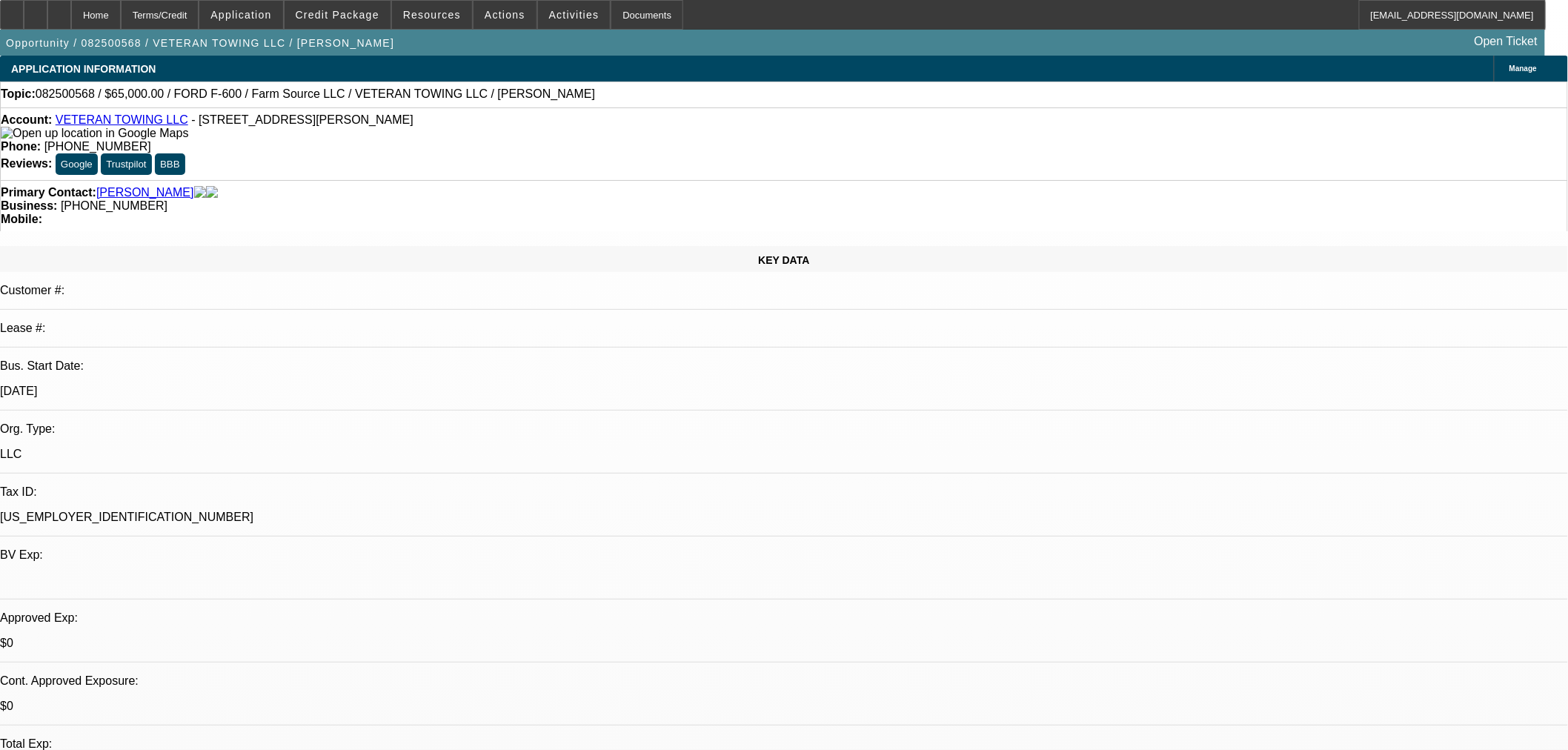
select select "6"
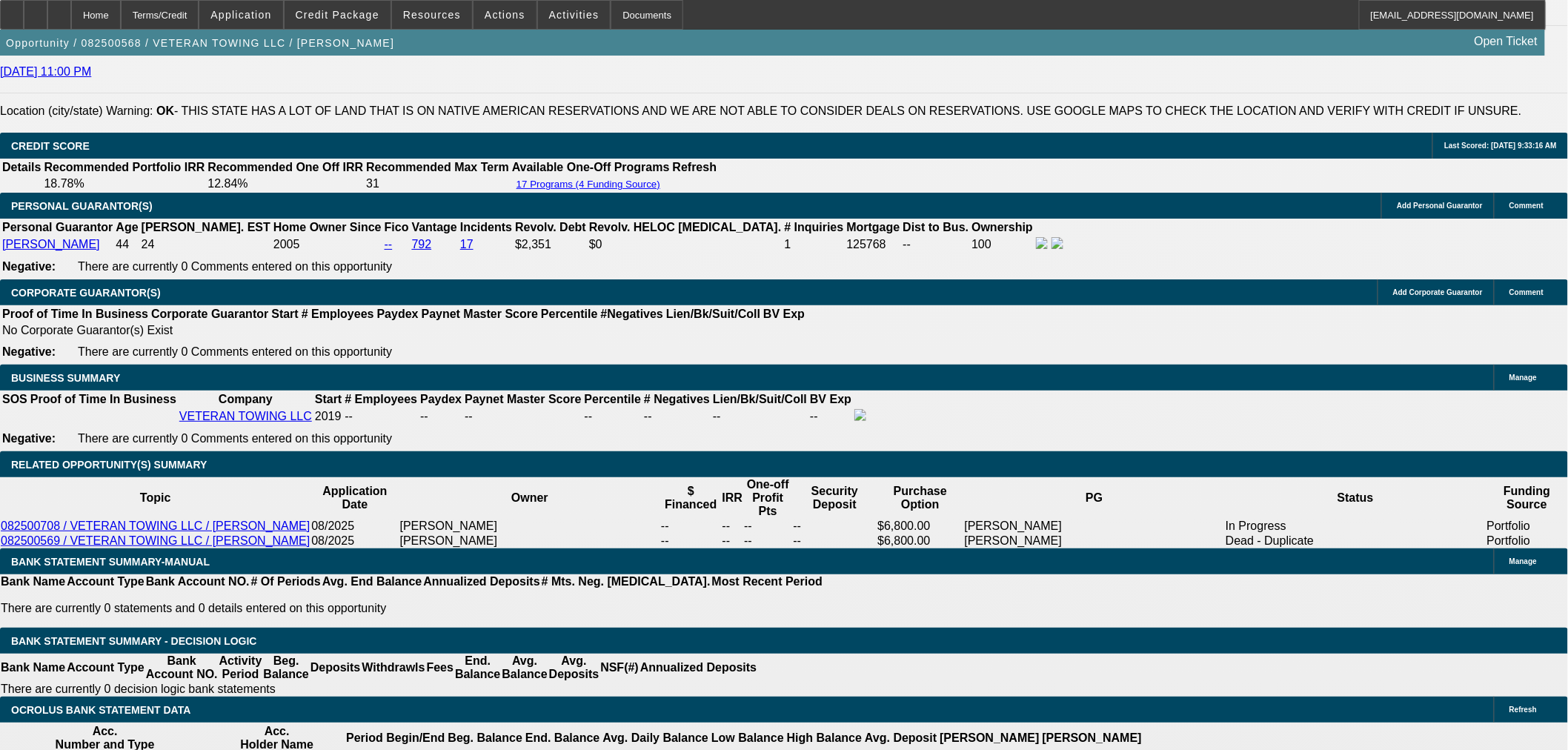
scroll to position [2057, 0]
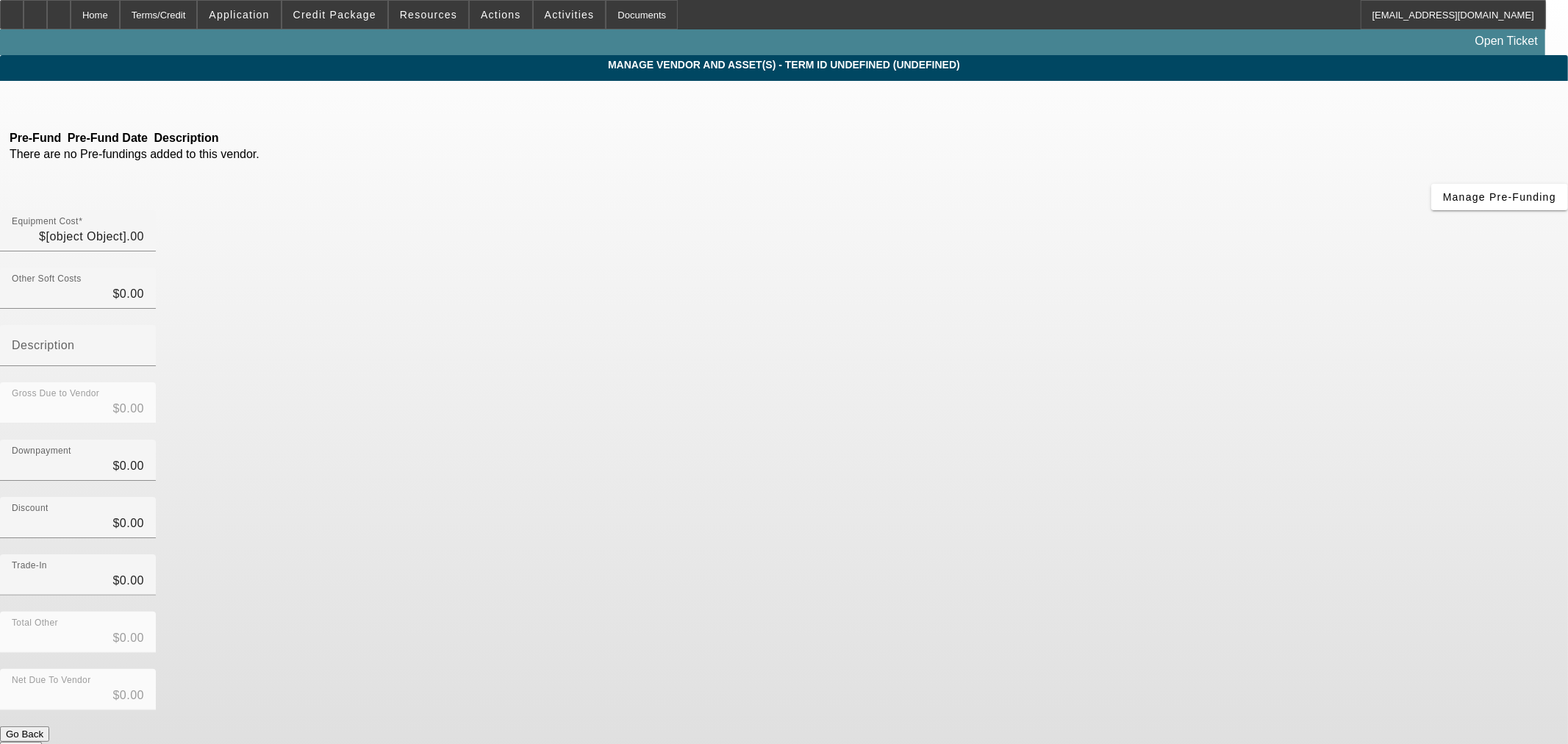
type input "$65,000.00"
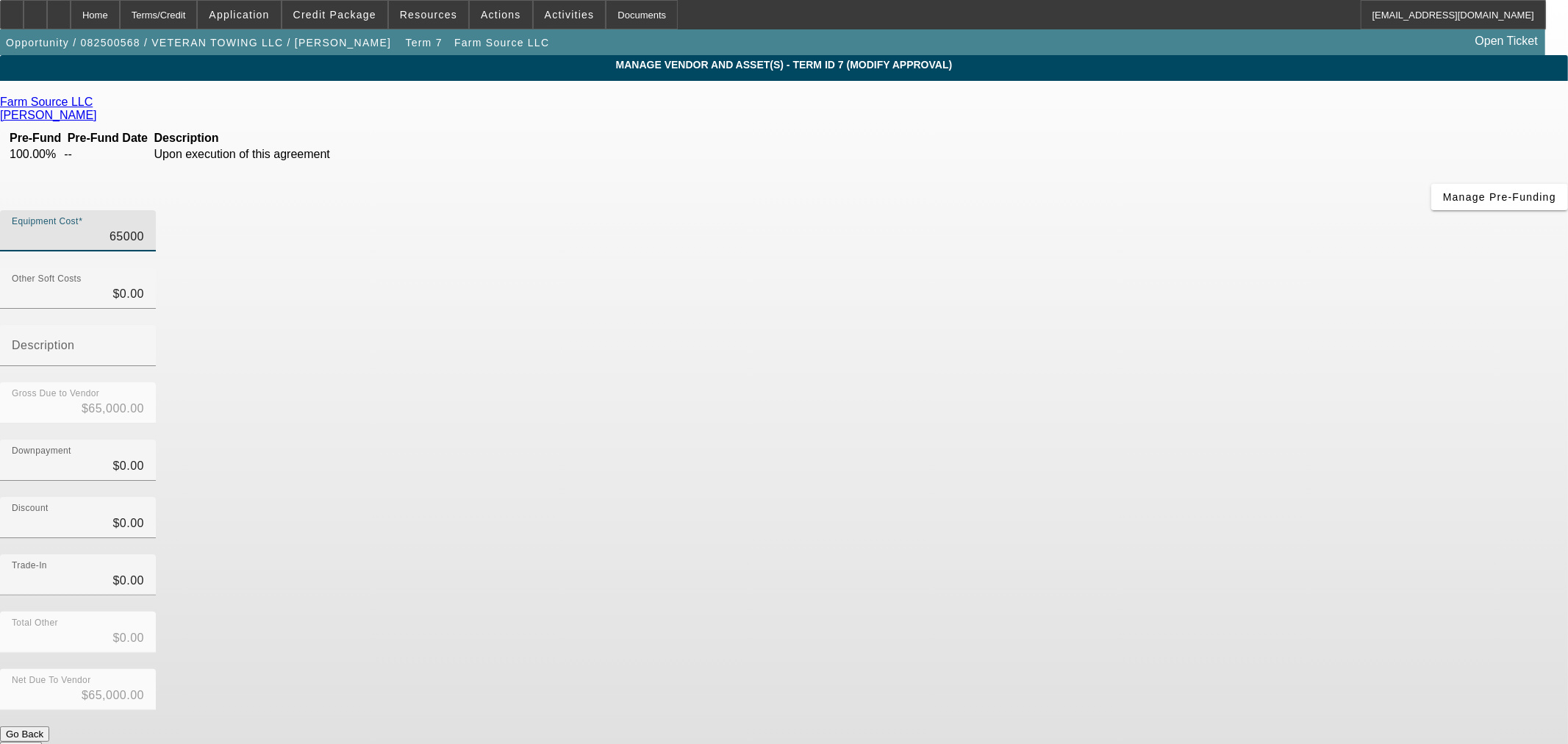
drag, startPoint x: 880, startPoint y: 131, endPoint x: 1551, endPoint y: 134, distance: 671.0
click at [1529, 134] on app-vendor-asset-manage "MANAGE VENDOR AND ASSET(S) - Term ID 7 (Modify Approval) Remove Vendor Farm Sou…" at bounding box center [784, 449] width 1568 height 790
type input "1"
type input "$1.00"
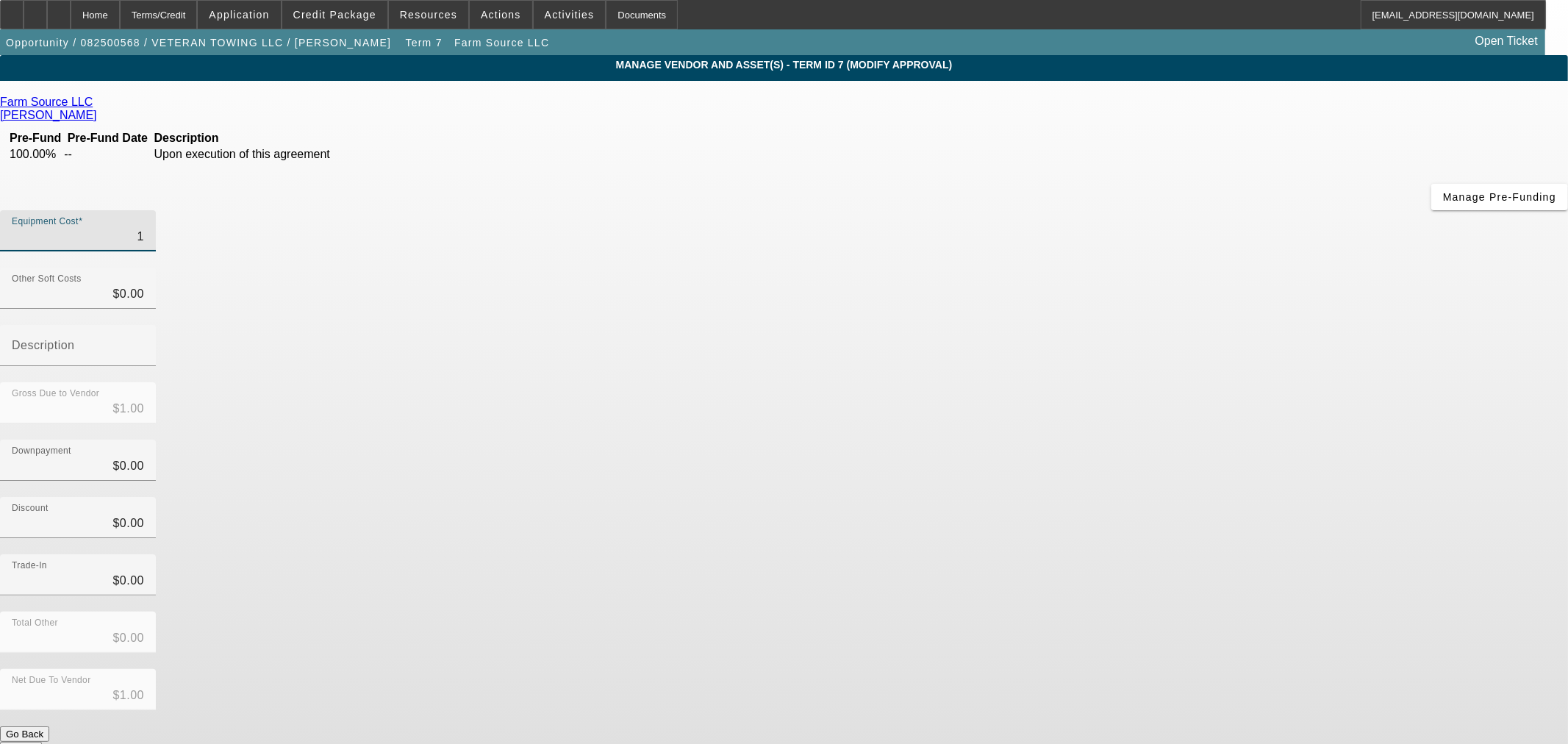
type input "16"
type input "$16.00"
type input "160"
type input "$160.00"
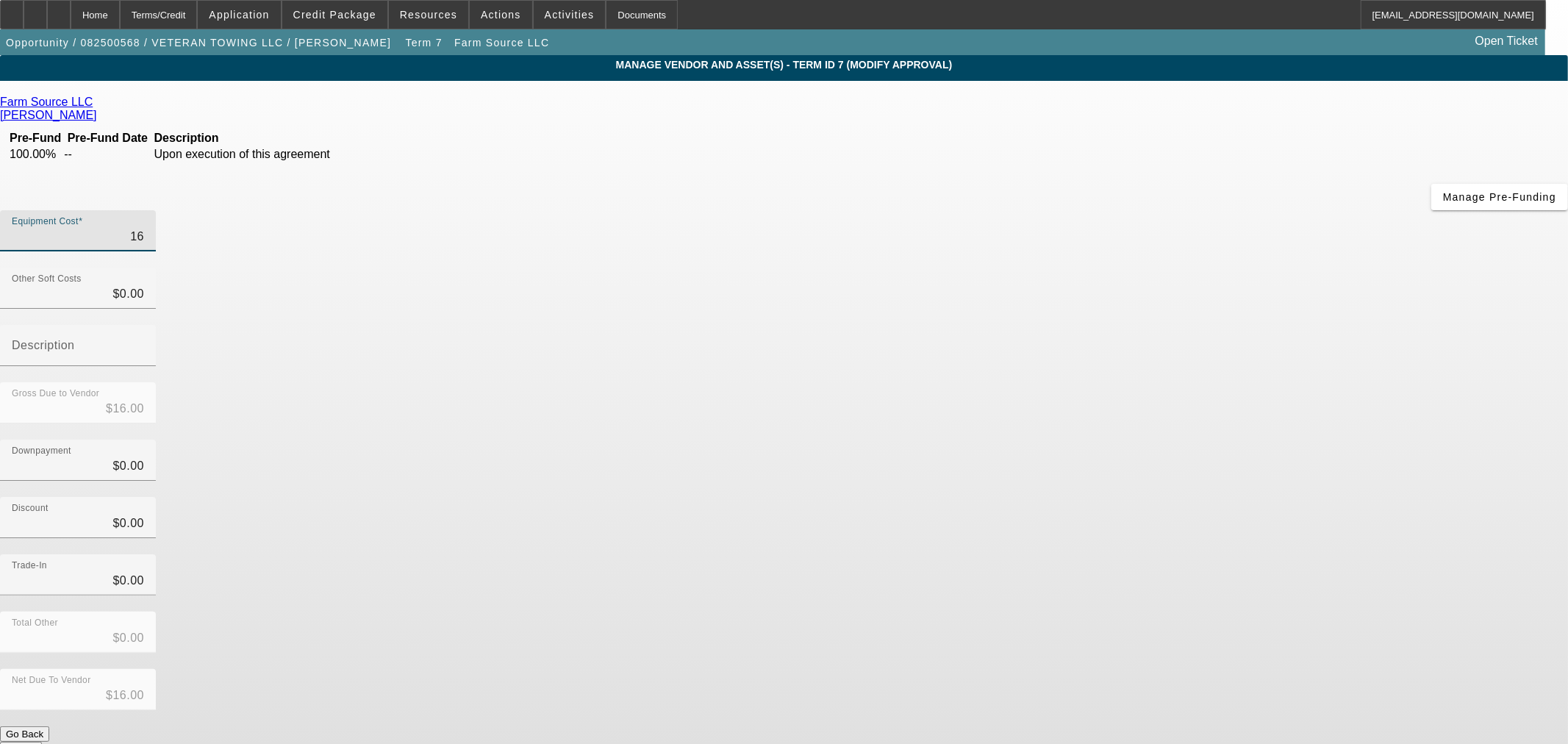
type input "$160.00"
type input "1600"
type input "$1,600.00"
type input "16000"
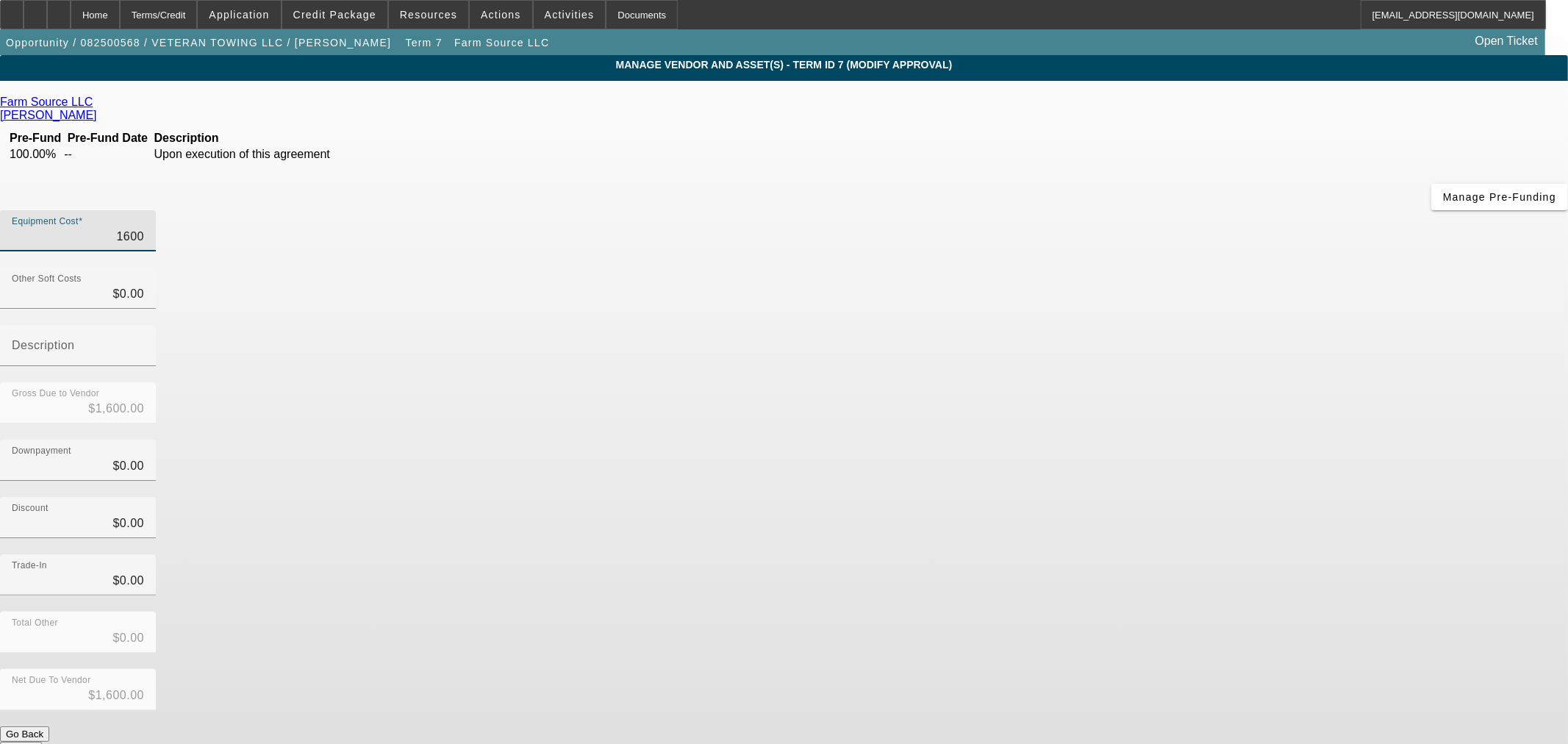
type input "$16,000.00"
type input "160000"
type input "$160,000.00"
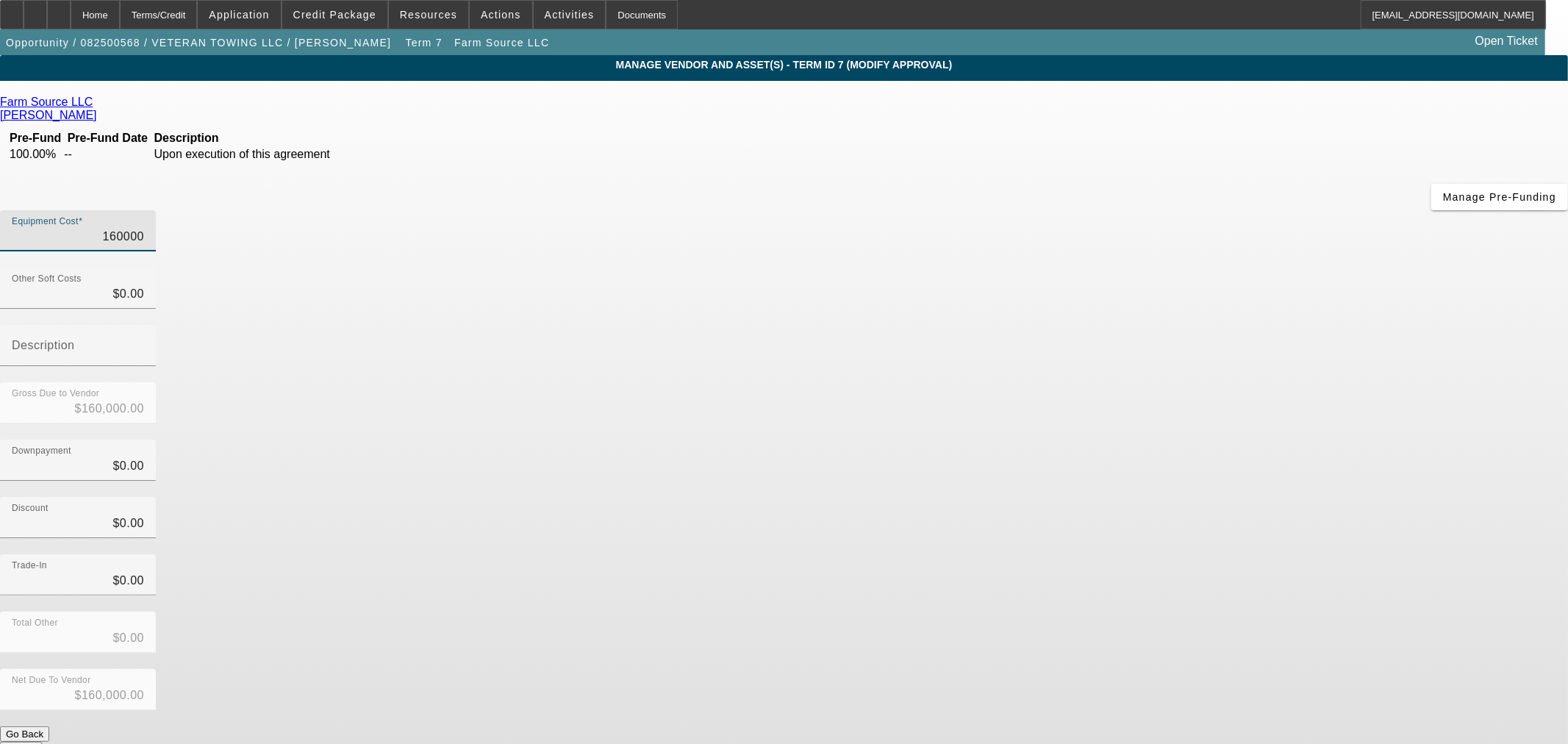
type input "$160,000.00"
click at [1142, 497] on div "Discount $0.00" at bounding box center [784, 525] width 1568 height 57
click at [42, 742] on button "Submit" at bounding box center [21, 749] width 42 height 16
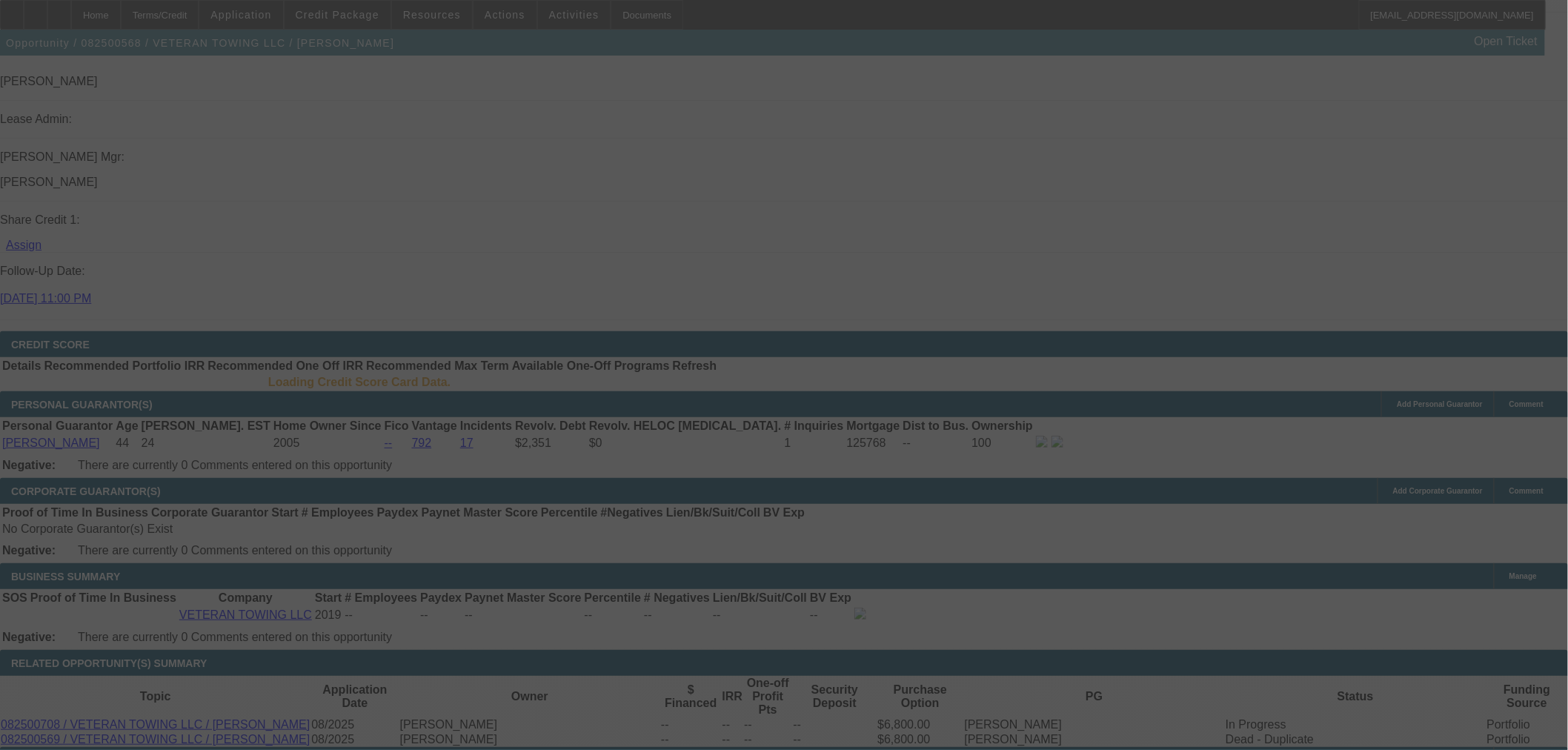
scroll to position [1826, 0]
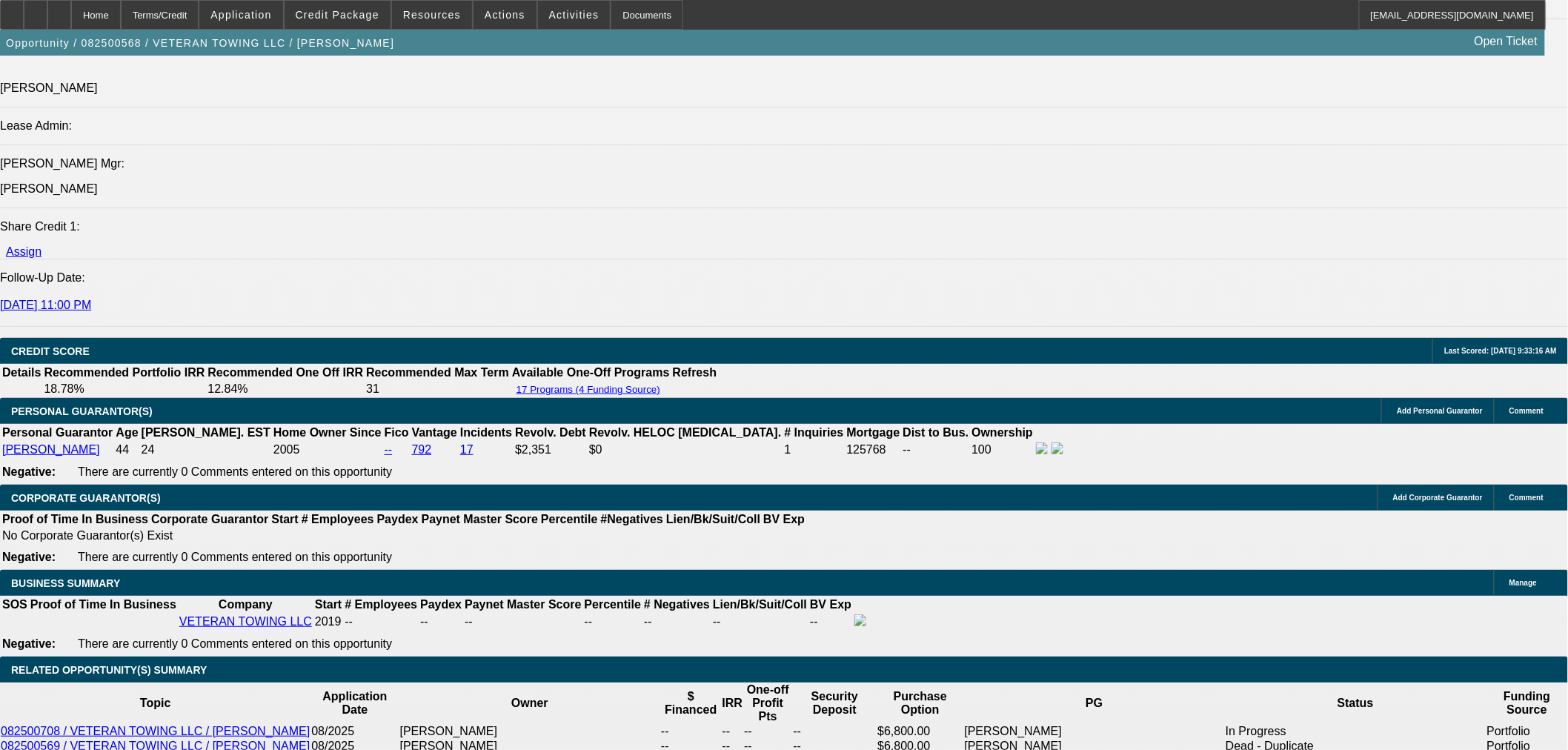
select select "0"
select select "6"
select select "0"
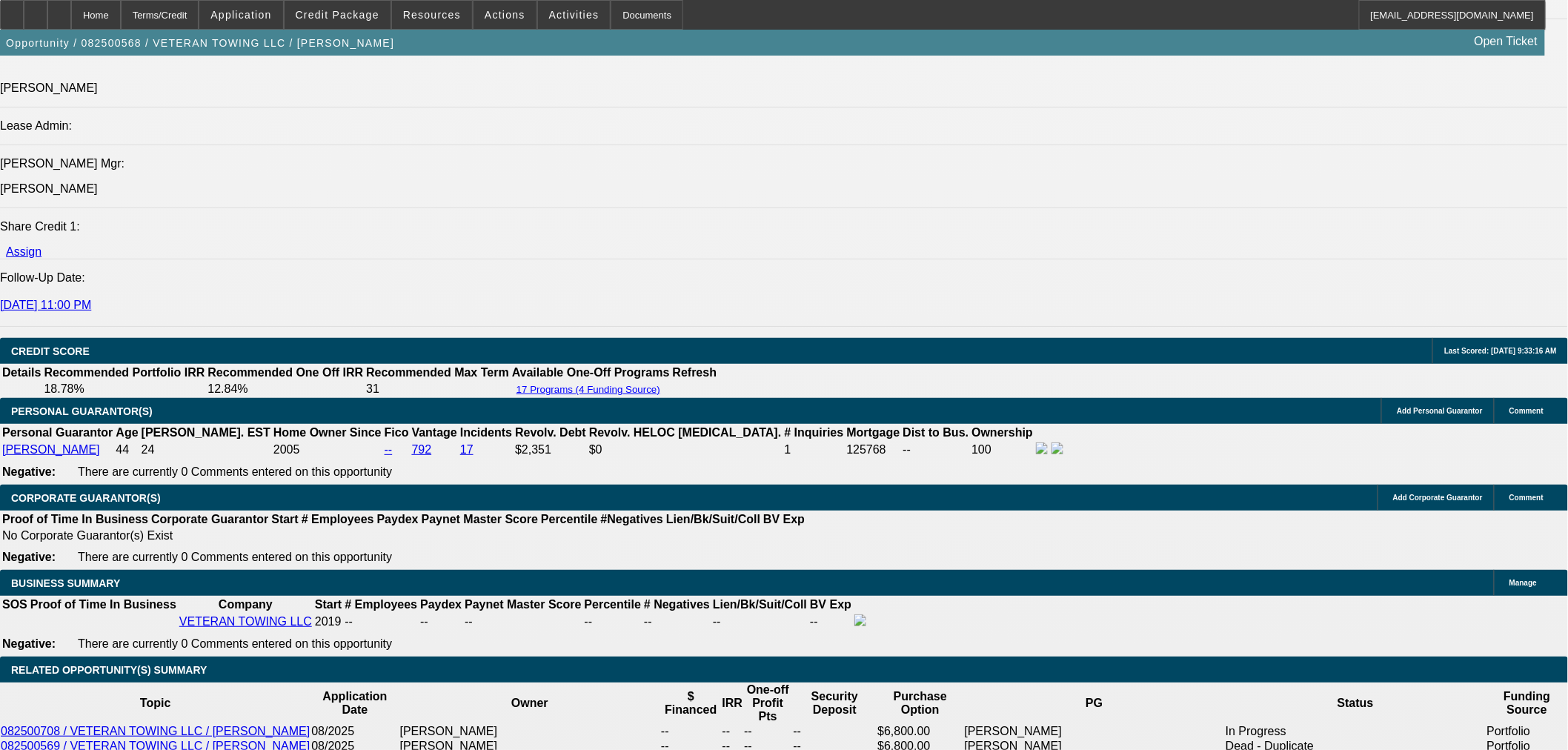
select select "0"
select select "6"
select select "0"
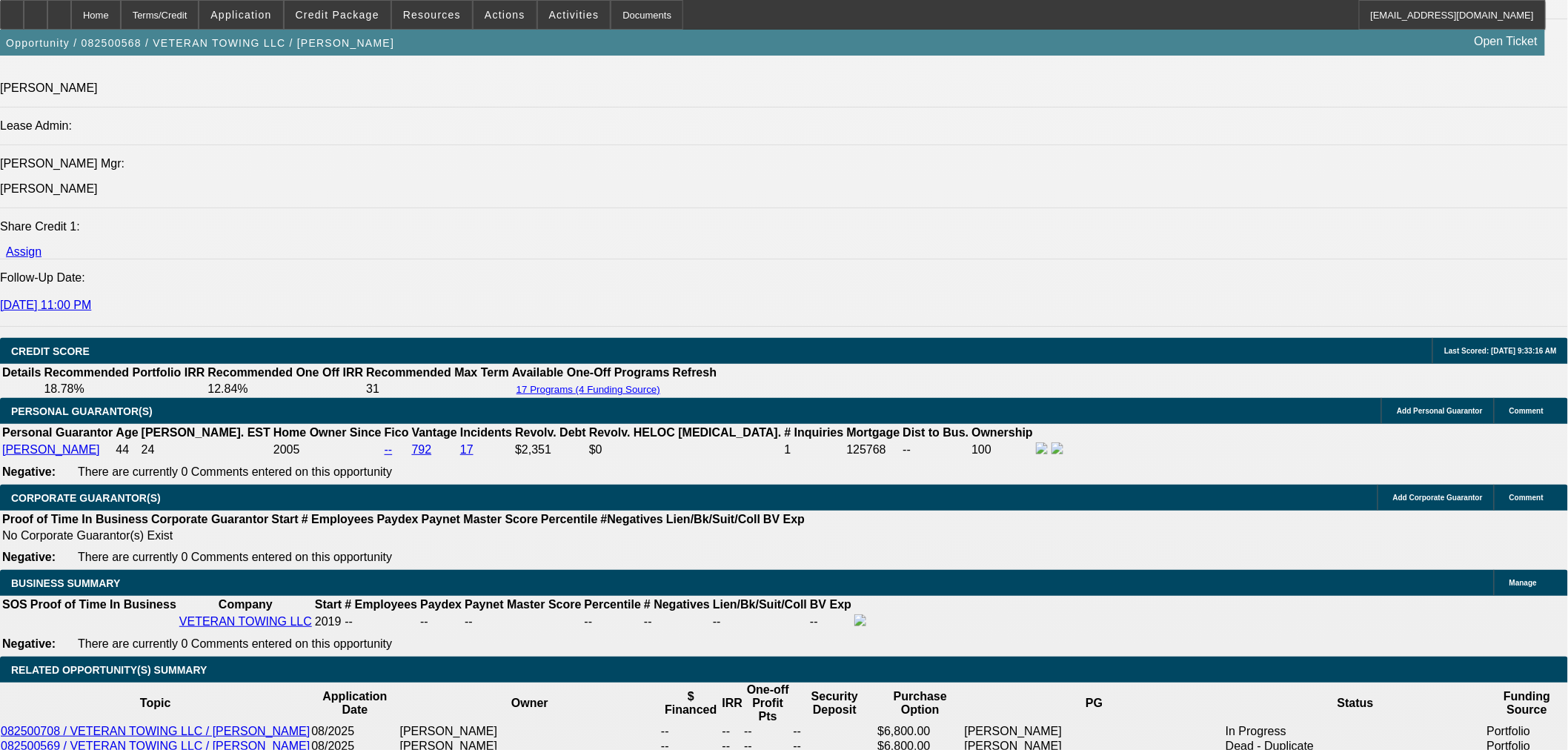
select select "0"
select select "6"
select select "0"
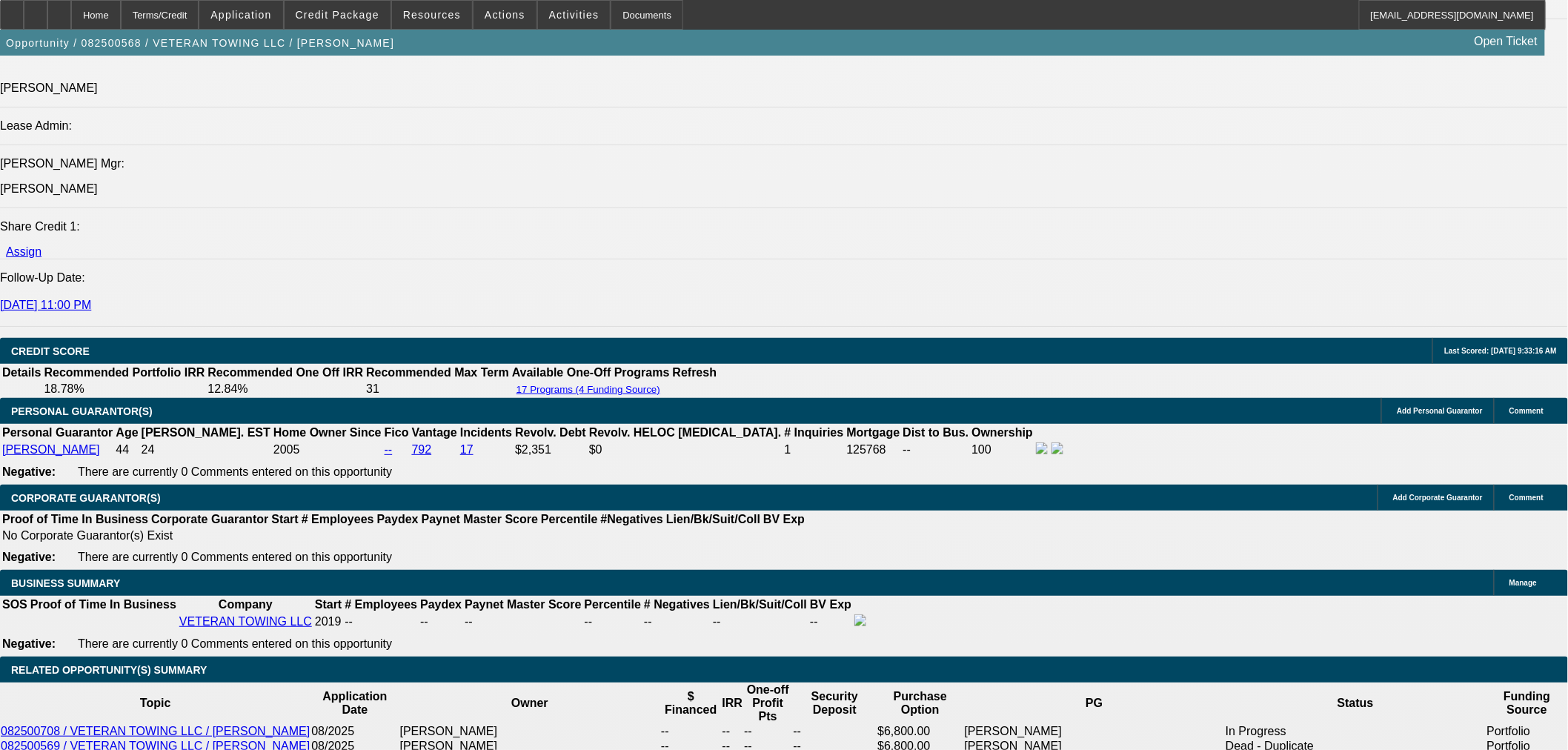
select select "6"
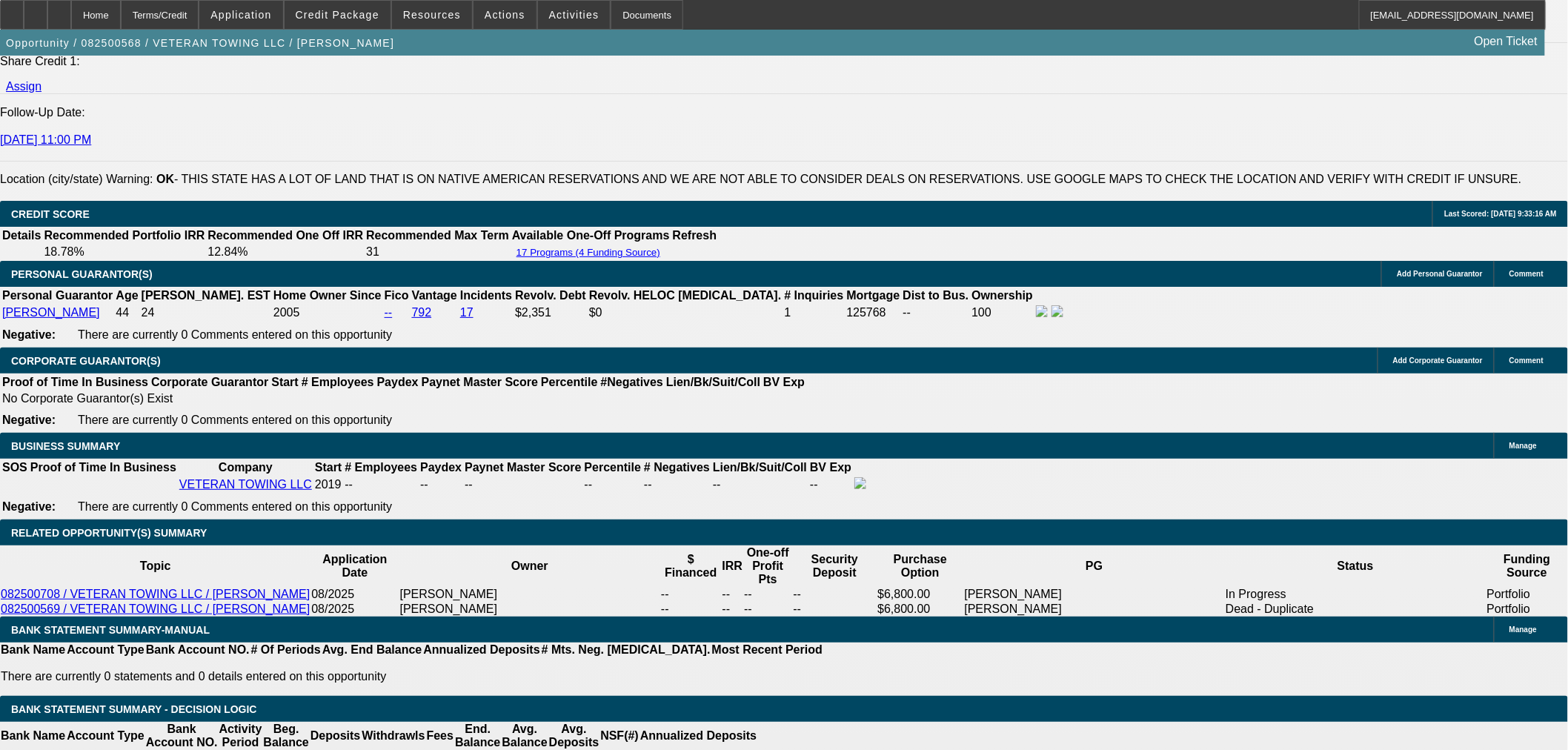
scroll to position [2078, 0]
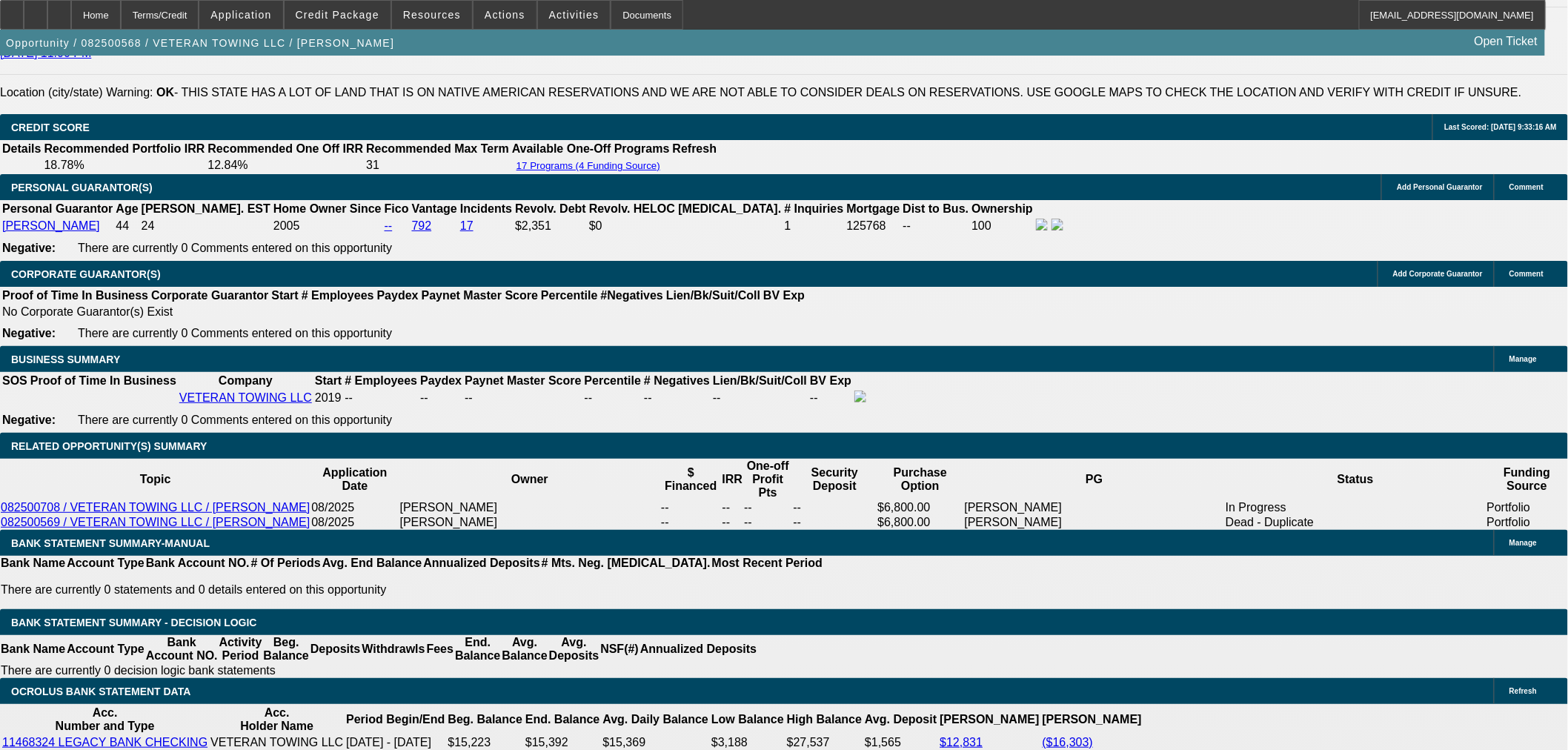
drag, startPoint x: 327, startPoint y: 460, endPoint x: 388, endPoint y: 438, distance: 64.8
type input "1"
type input "UNKNOWN"
type input "10"
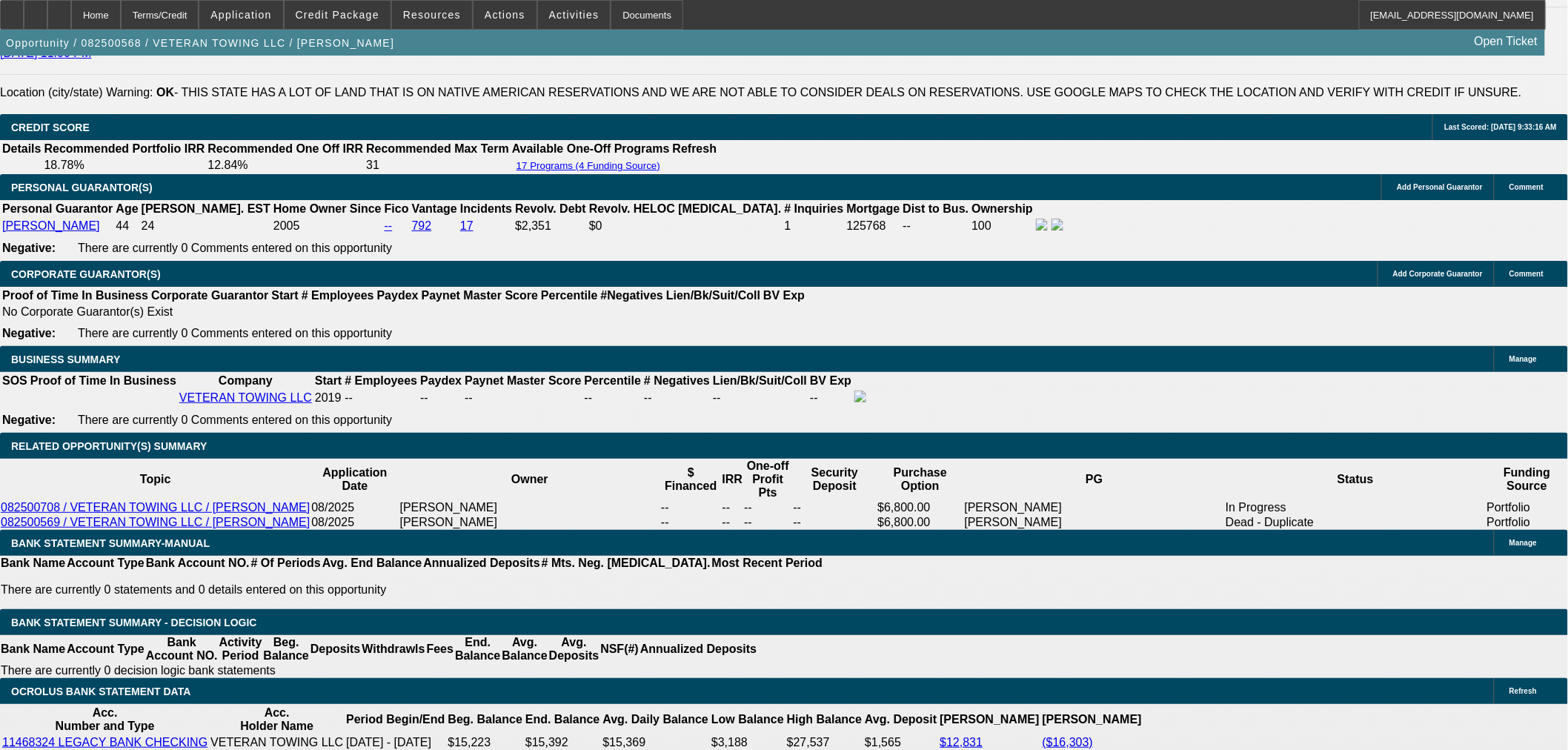
type input "$16,855.40"
type input "108"
type input "$2,384.59"
type input "108"
drag, startPoint x: 339, startPoint y: 461, endPoint x: 455, endPoint y: 469, distance: 116.3
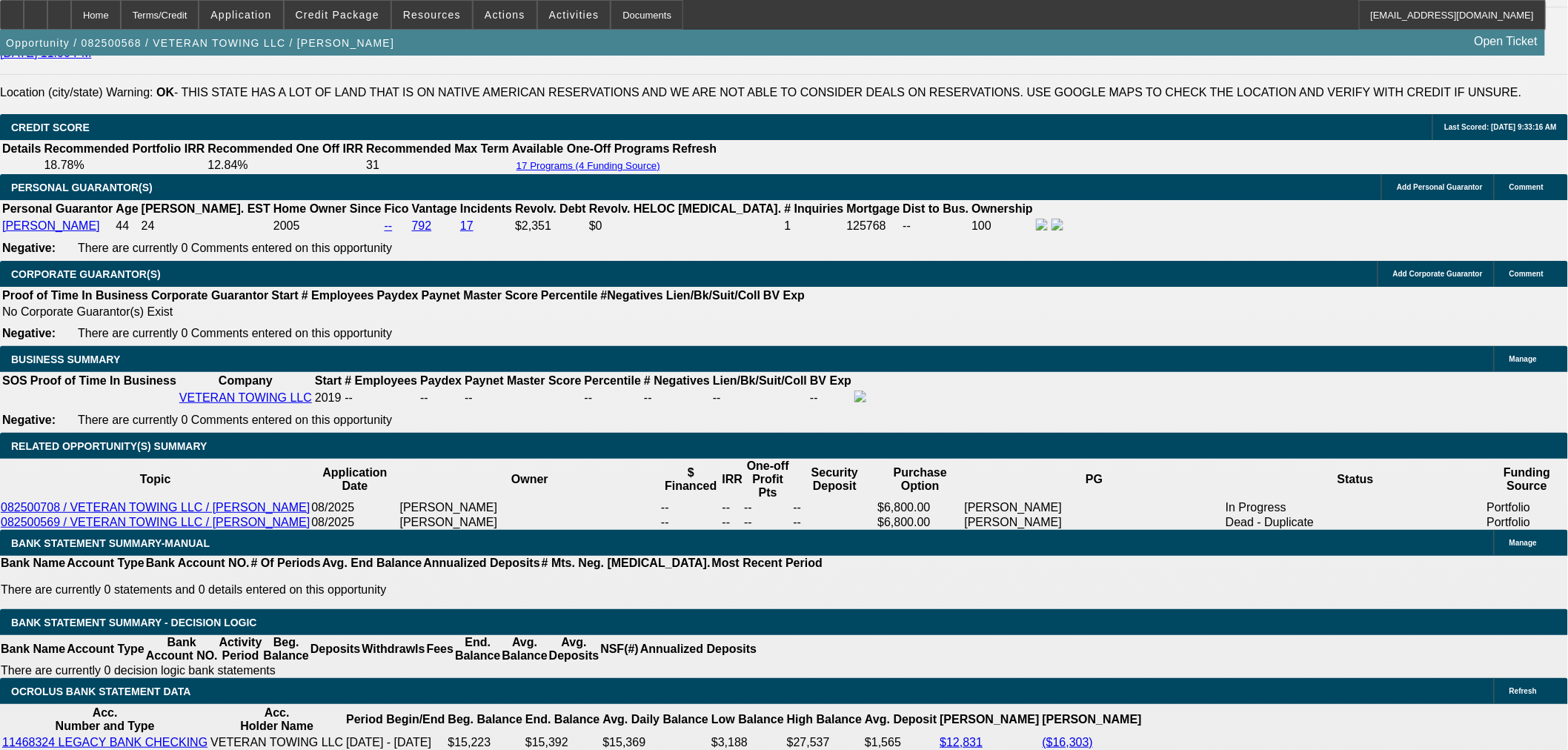
type input "14"
type input "$1,549.76"
type input "14"
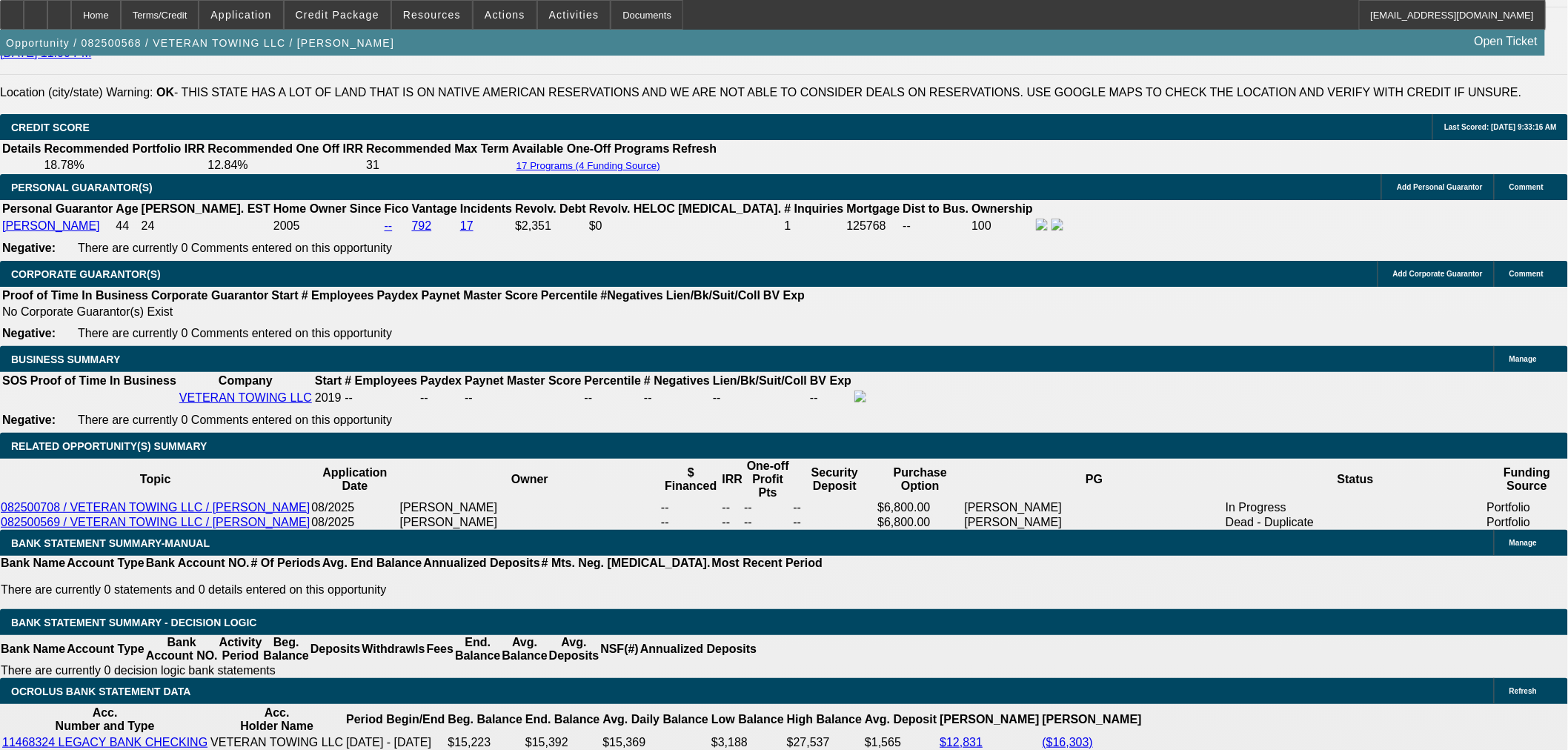
select select "0.1"
type input "$16,000.00"
type input "$2,352.05"
drag, startPoint x: 337, startPoint y: 461, endPoint x: 562, endPoint y: 455, distance: 225.1
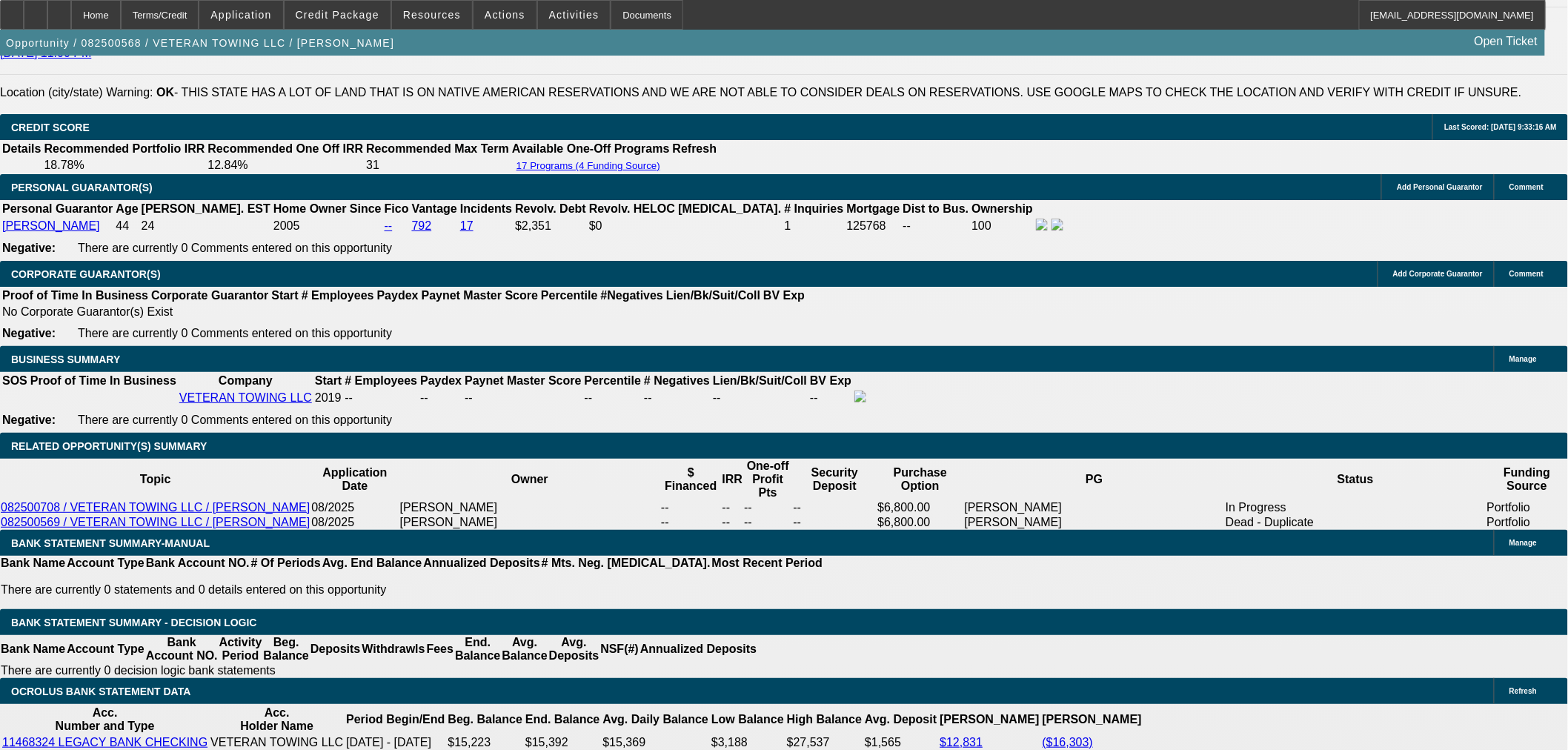
type input "14"
type input "$2,352.05"
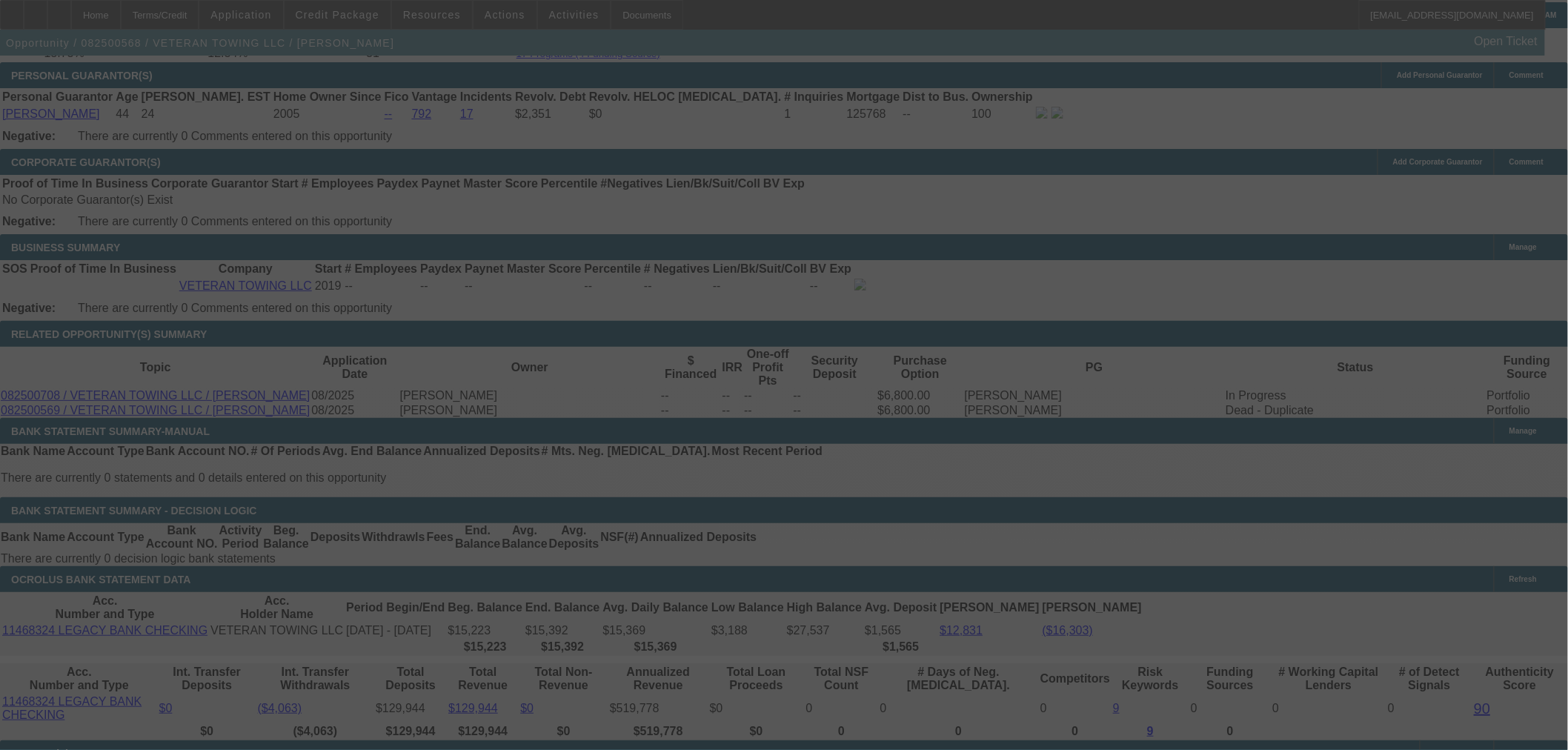
scroll to position [2160, 0]
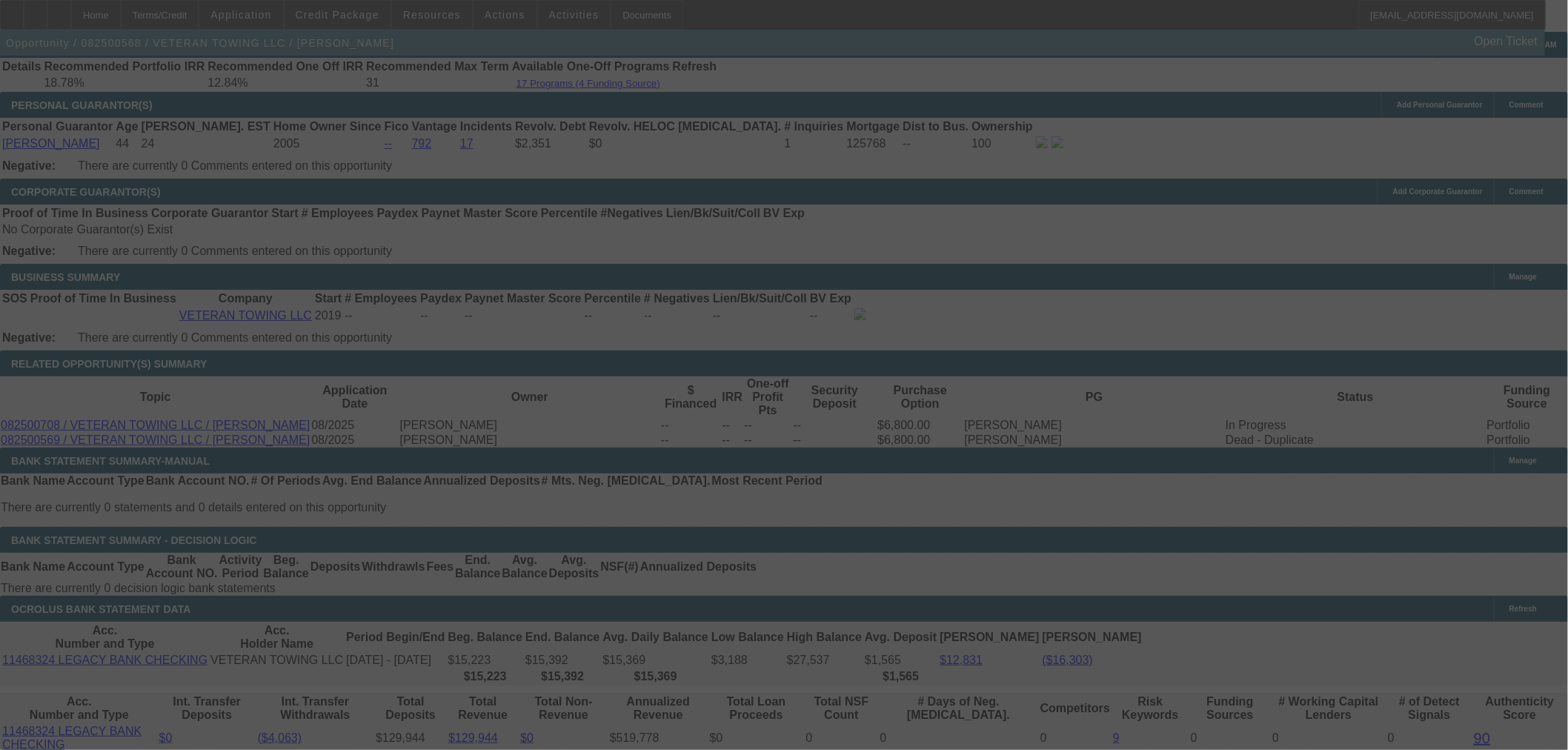
select select "0.1"
select select "0"
select select "6"
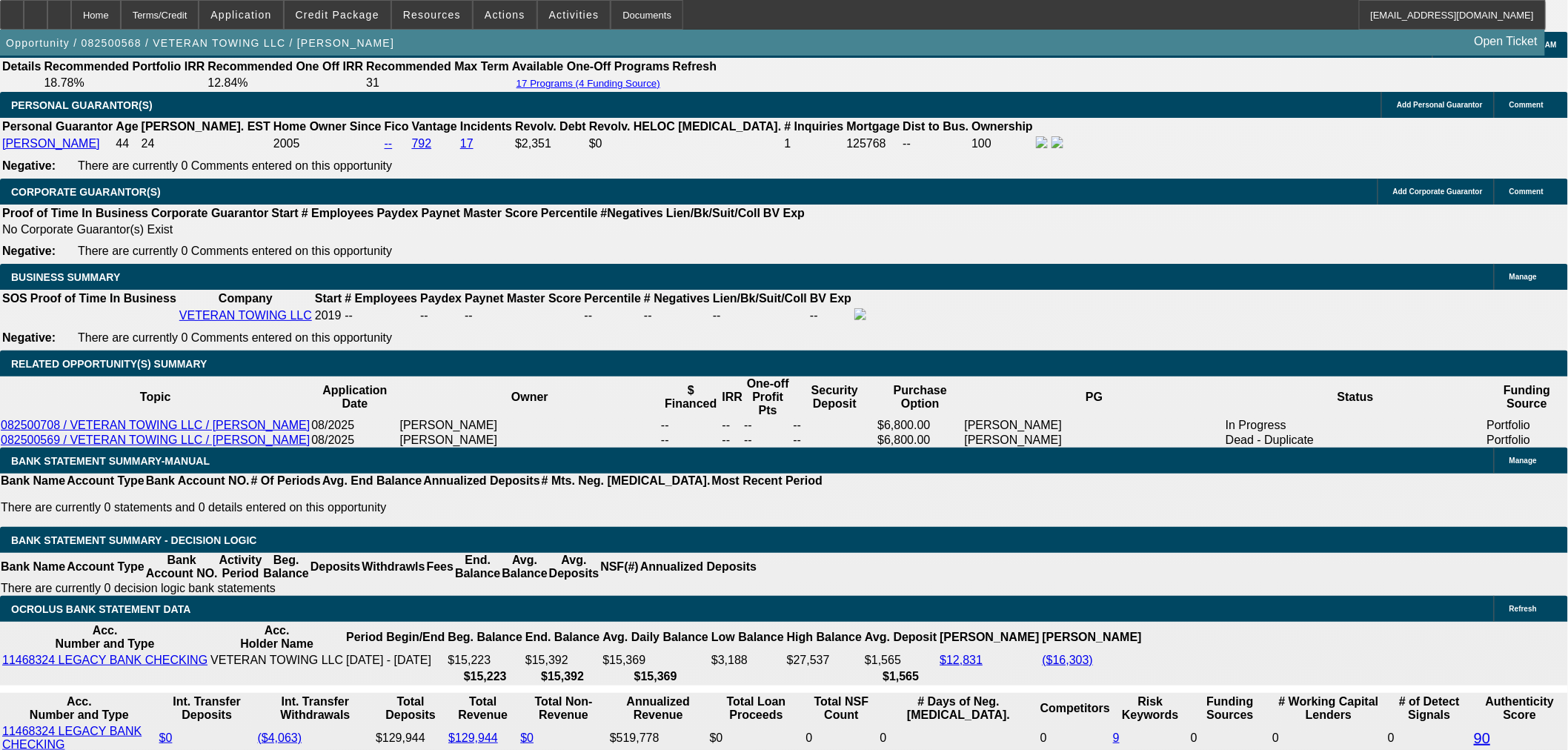
drag, startPoint x: 306, startPoint y: 378, endPoint x: 431, endPoint y: 376, distance: 125.0
type input "UNKNOWN"
type input "96"
type input "$16,947.77"
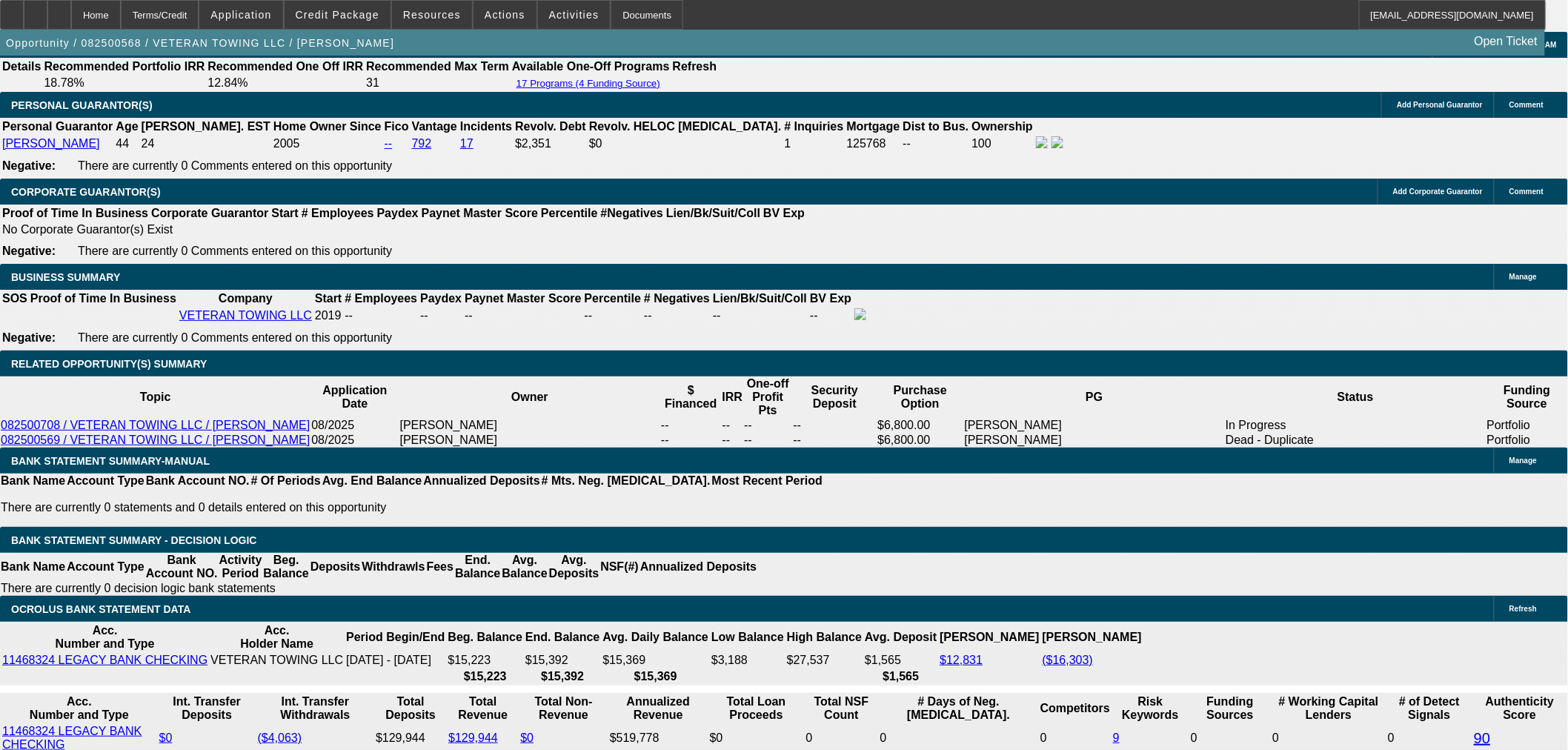
type input "96"
drag, startPoint x: 345, startPoint y: 373, endPoint x: 549, endPoint y: 323, distance: 210.0
type input "14"
type input "$2,501.50"
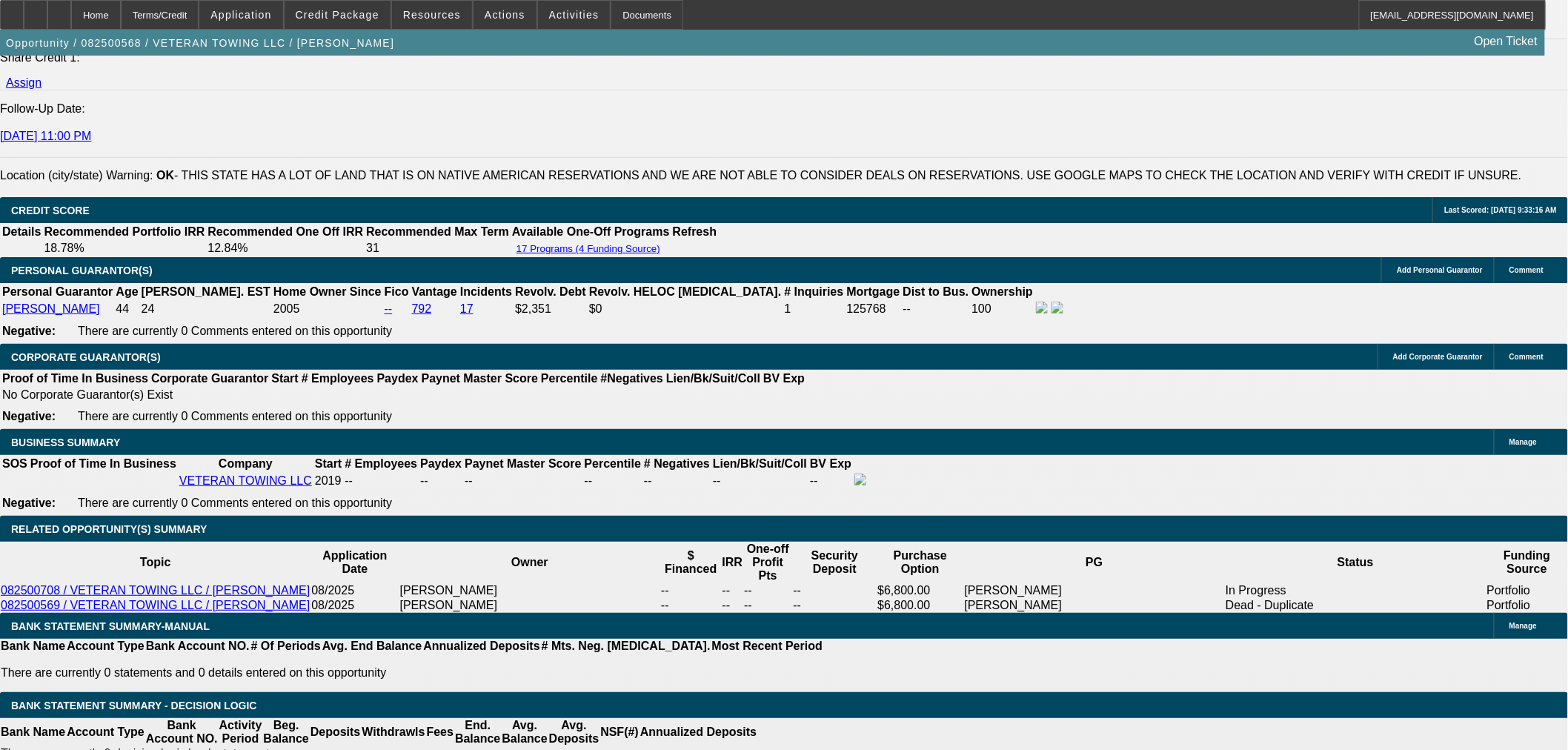
scroll to position [1996, 0]
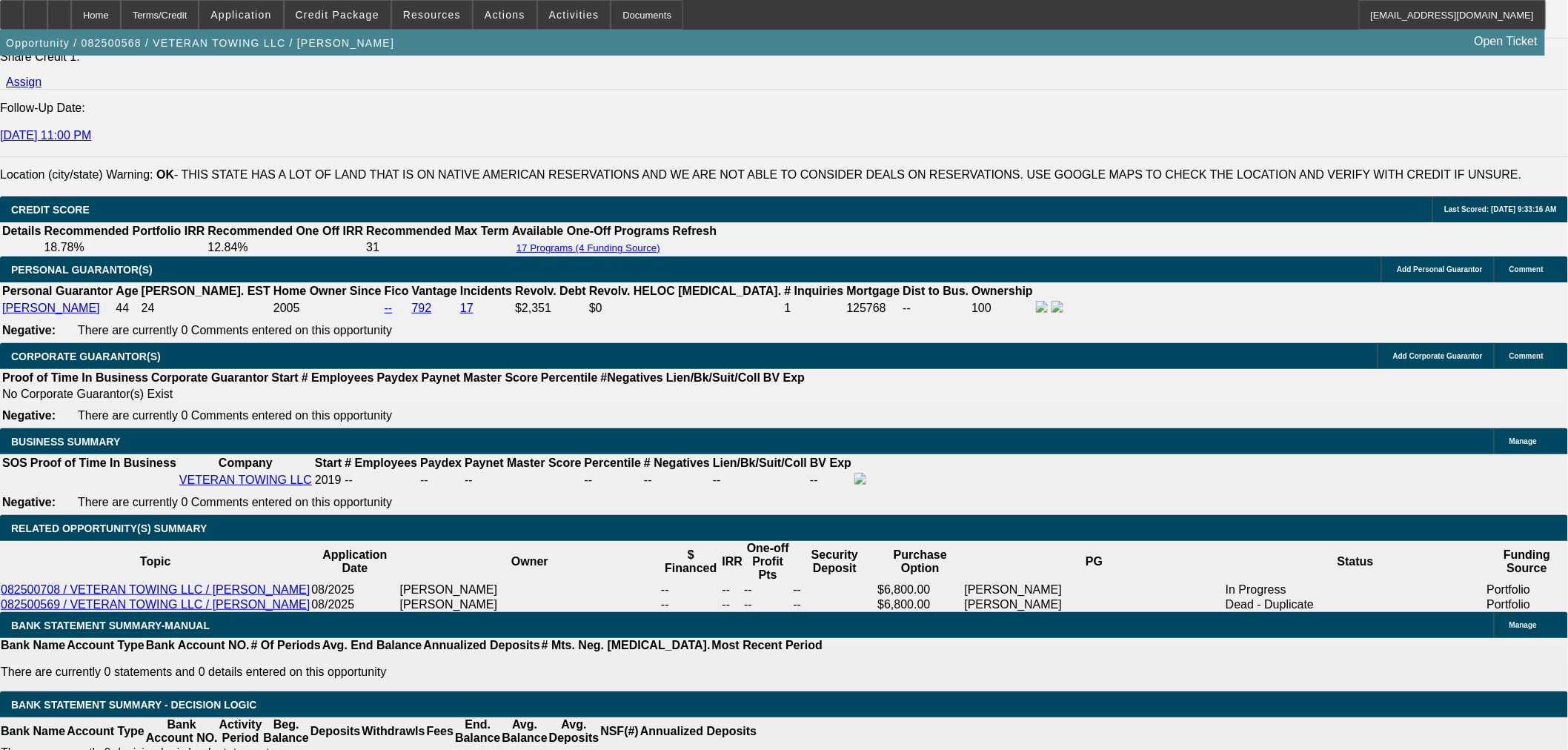
drag, startPoint x: 307, startPoint y: 543, endPoint x: 419, endPoint y: 543, distance: 112.0
type input "84"
type input "$2,698.56"
drag, startPoint x: 311, startPoint y: 543, endPoint x: 409, endPoint y: 547, distance: 98.1
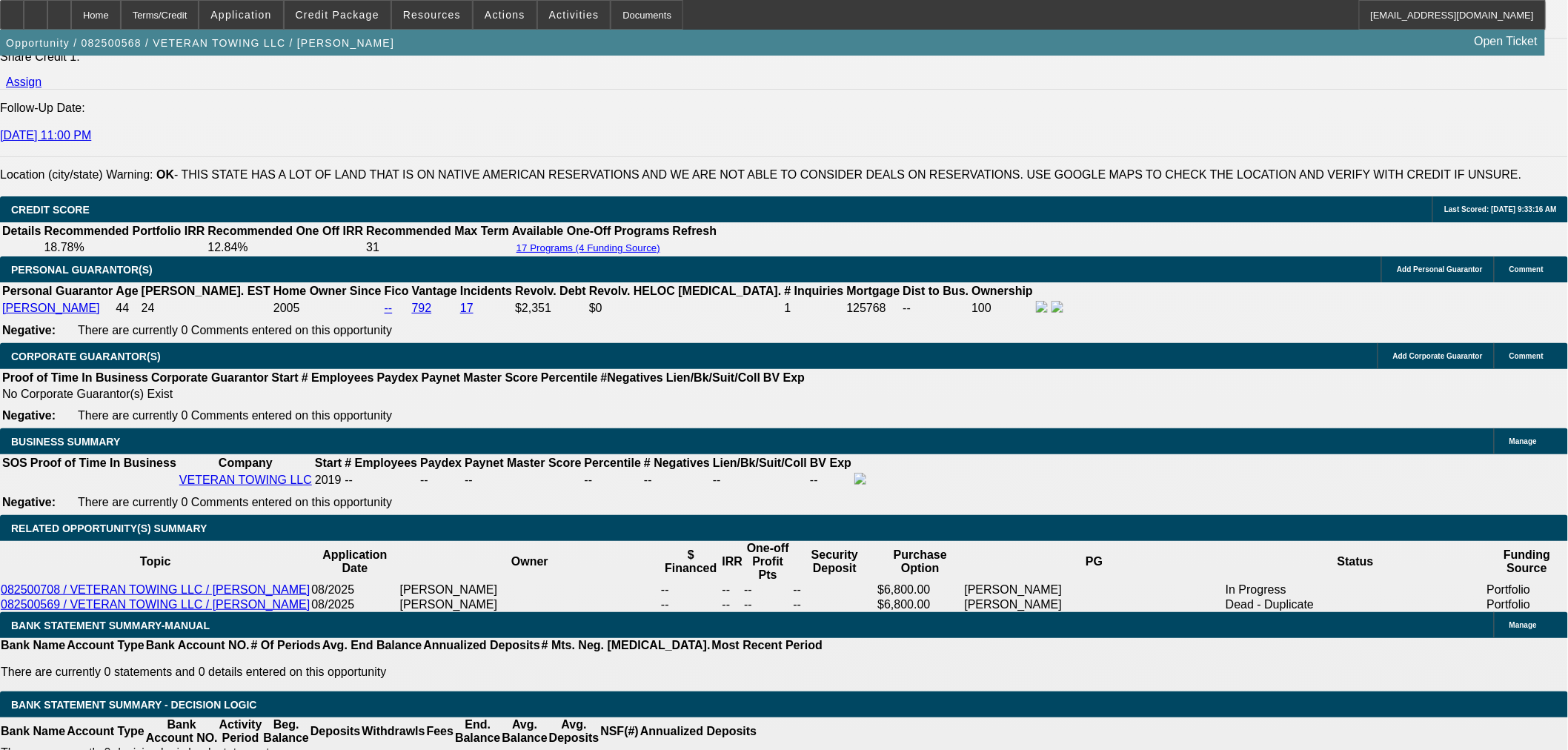
type input "96"
type input "$2,501.50"
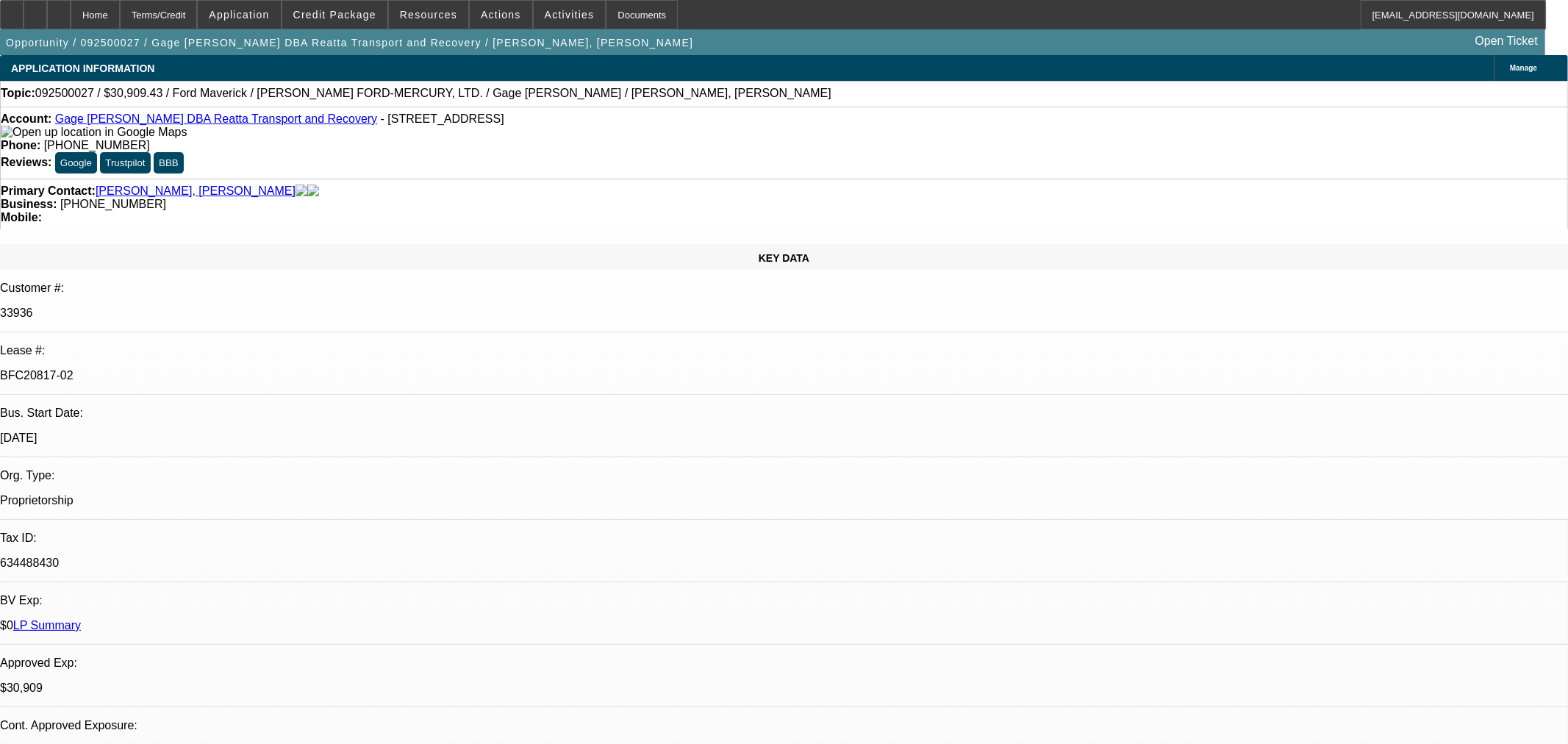
select select "0.1"
select select "2"
select select "0"
select select "6"
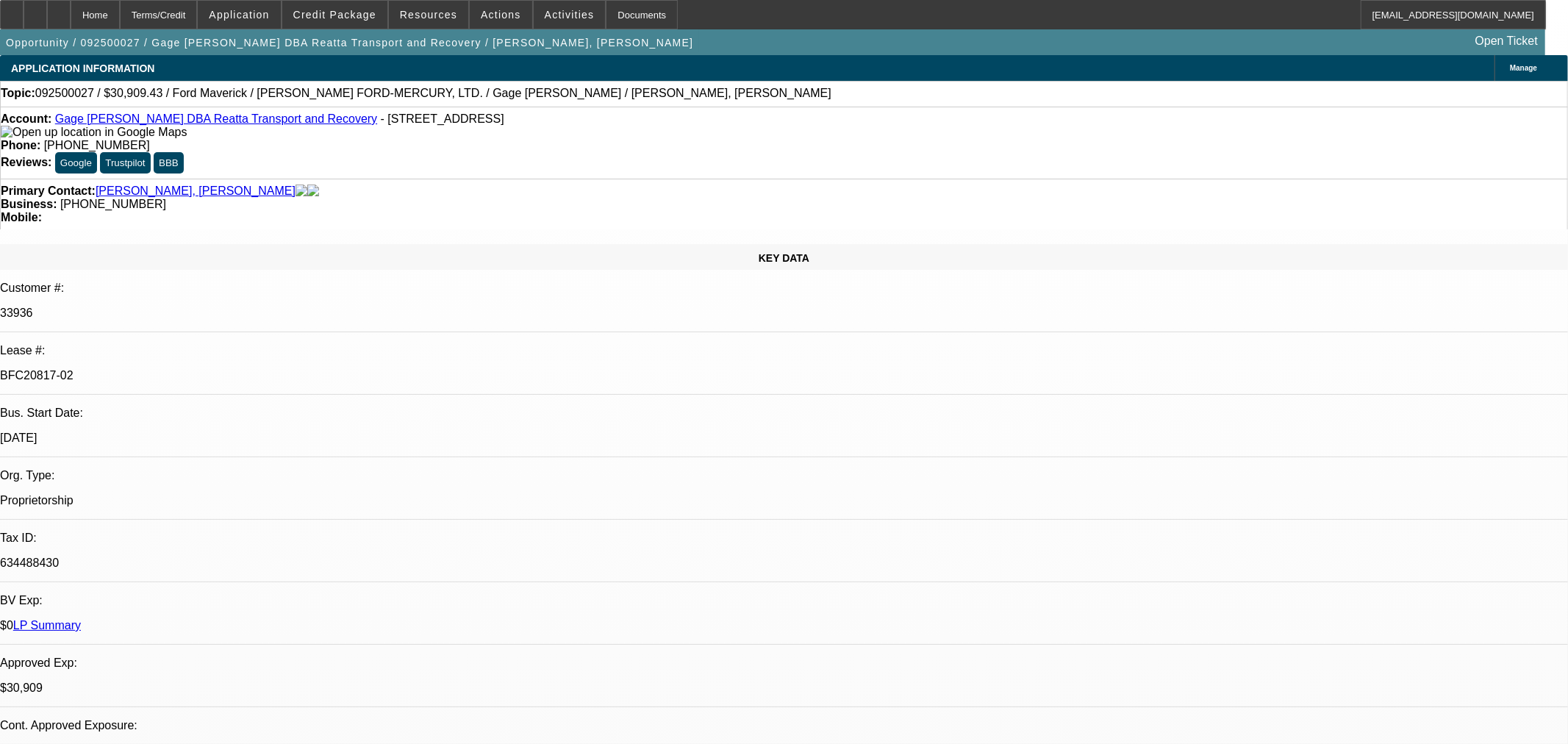
select select "0.1"
select select "2"
select select "0"
select select "6"
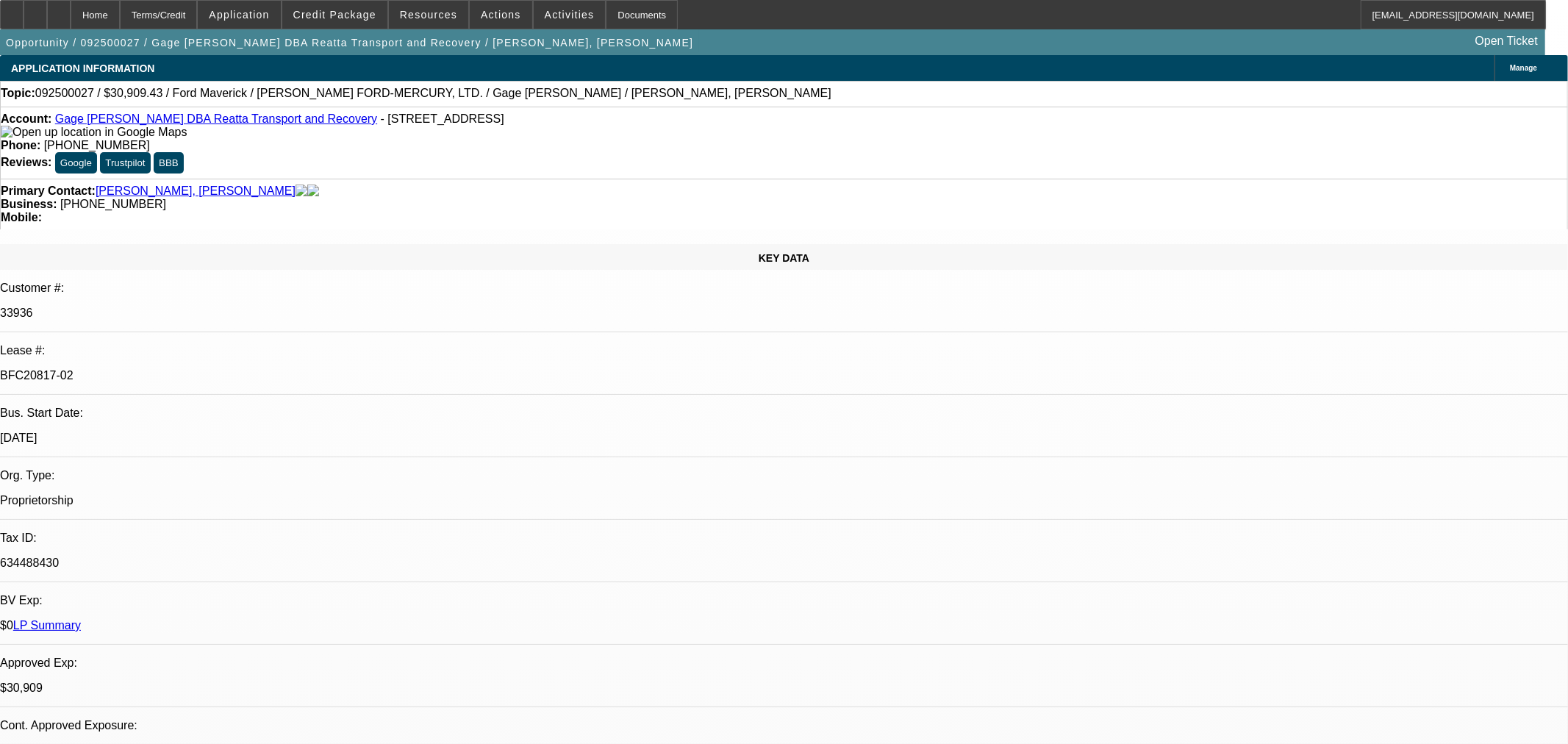
select select "0.1"
select select "2"
select select "0"
select select "6"
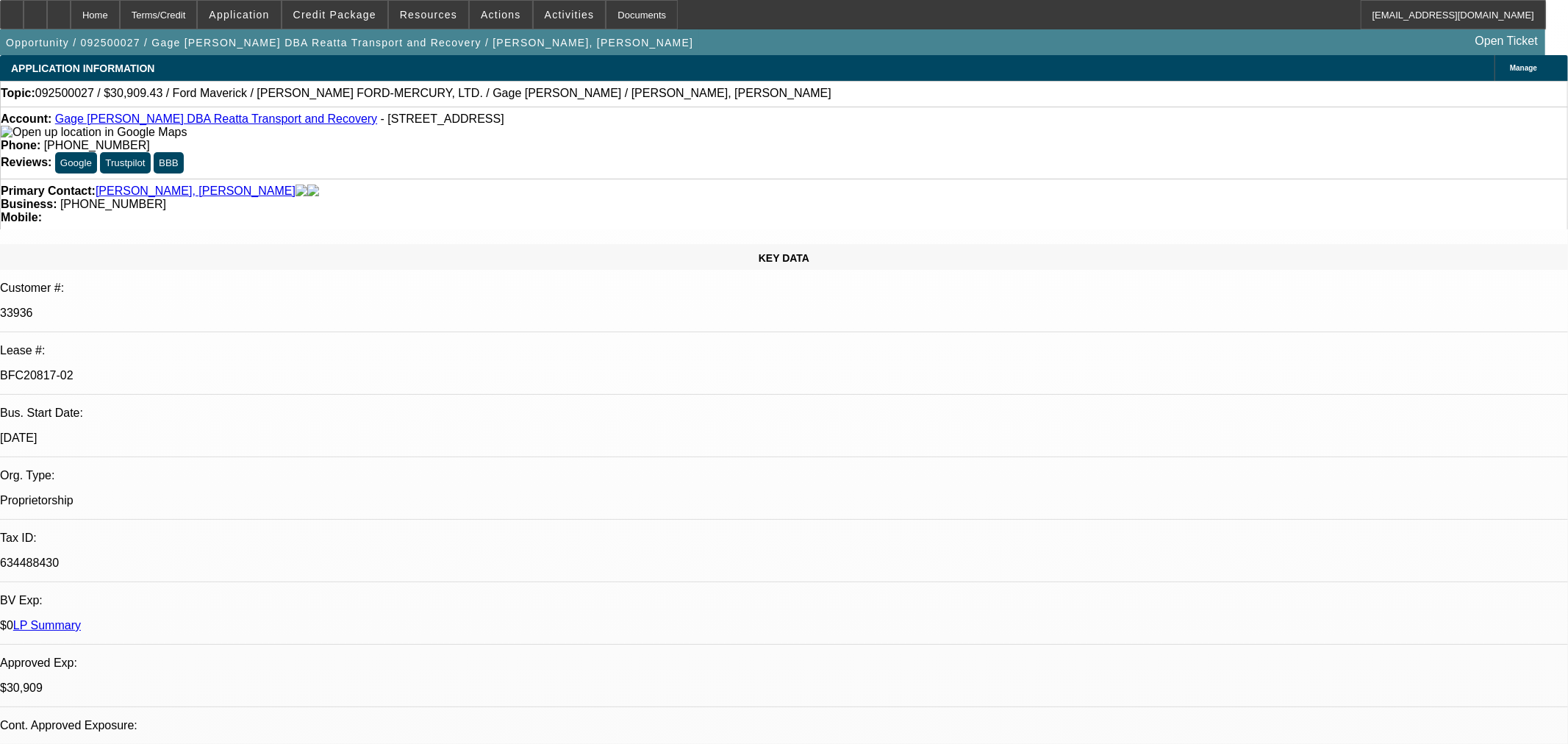
select select "0.1"
select select "2"
select select "0"
select select "6"
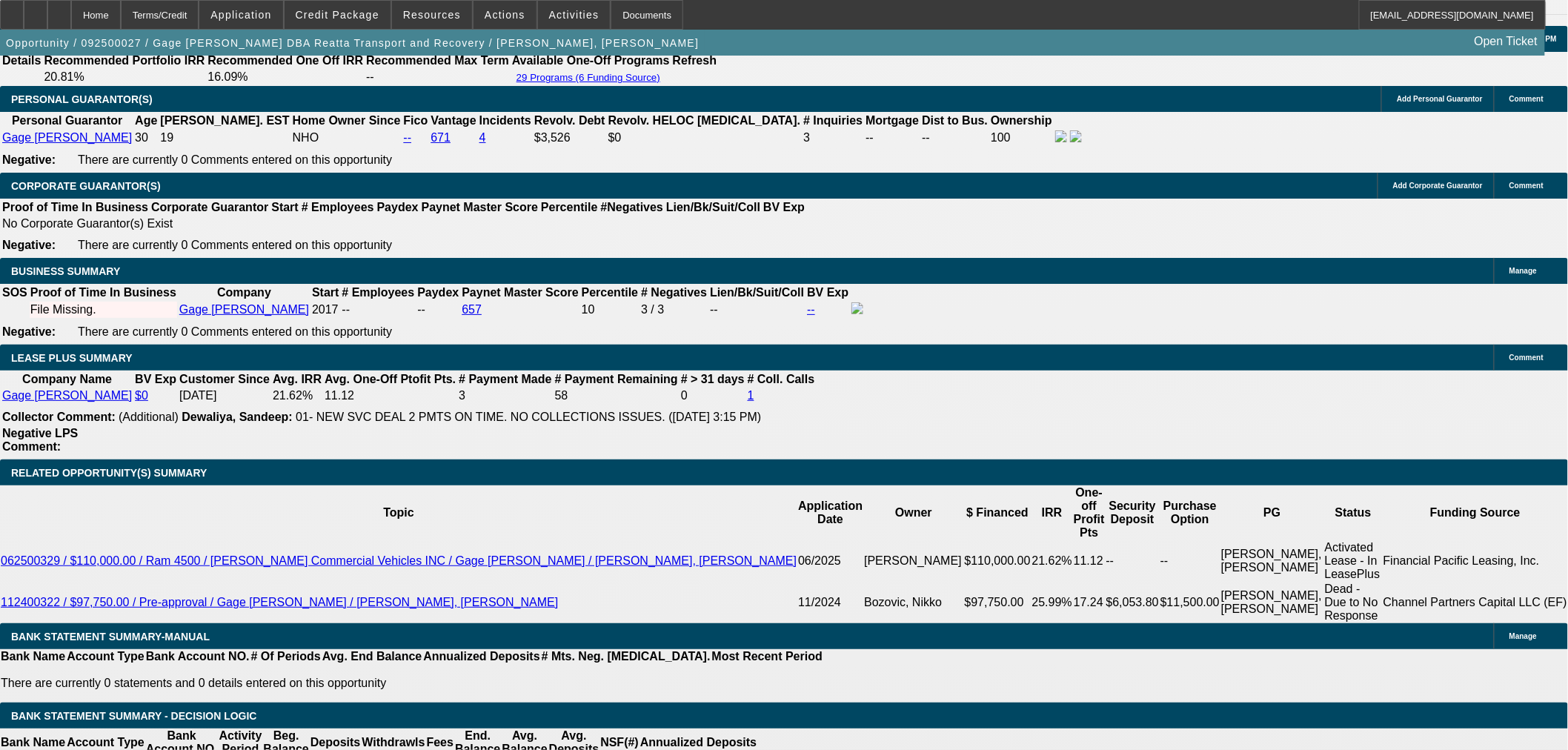
scroll to position [2387, 0]
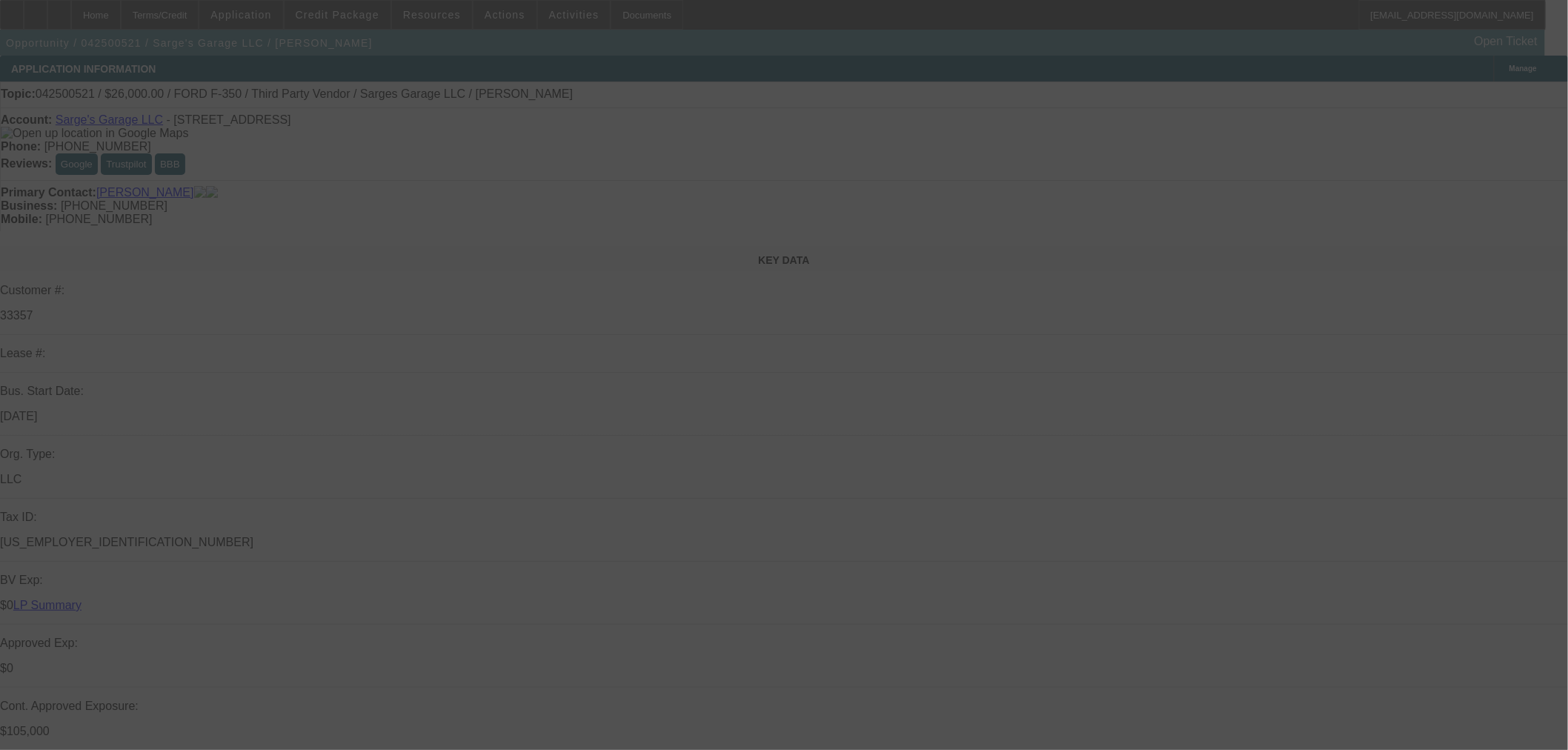
select select "0"
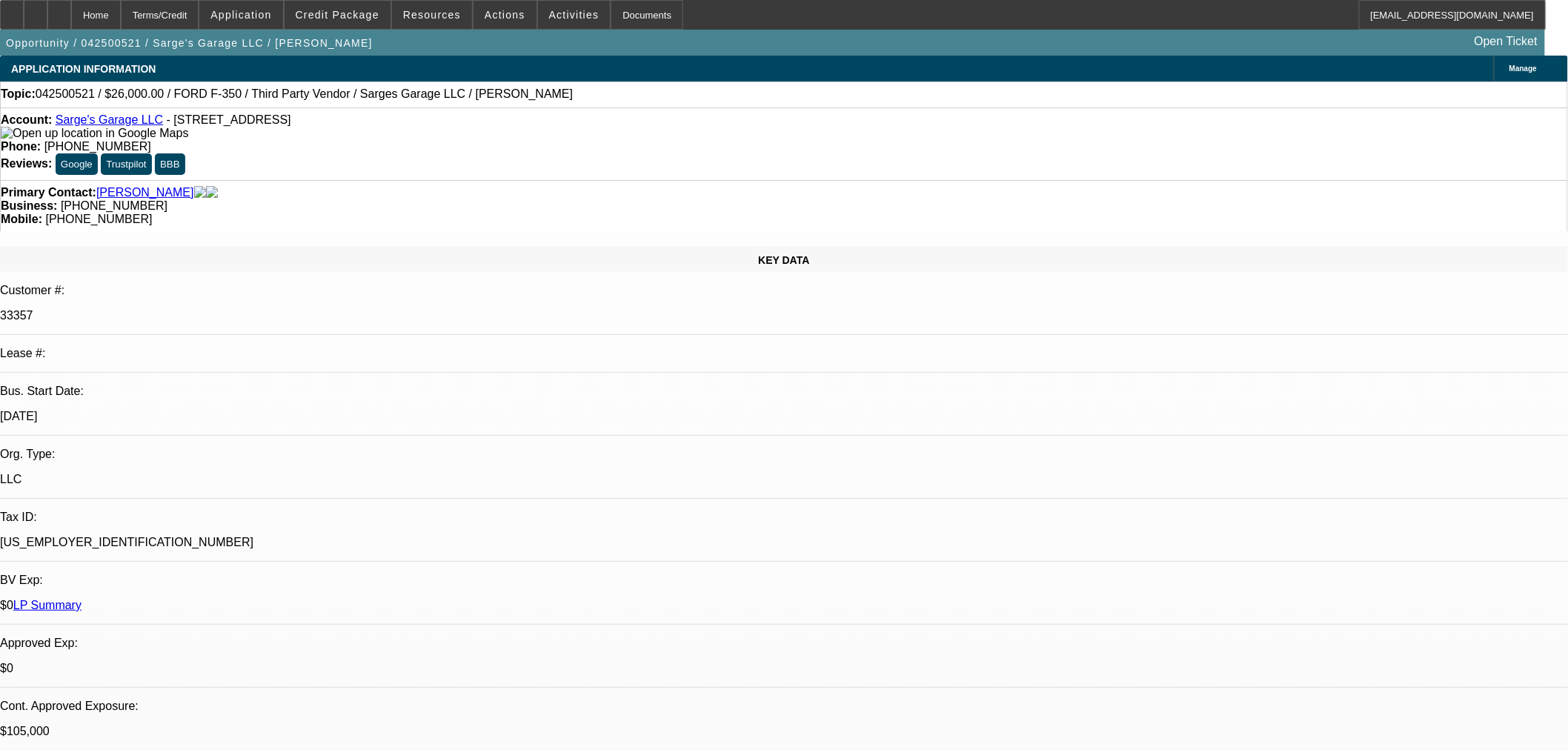
select select "0"
select select "3"
select select "0"
select select "6"
select select "0"
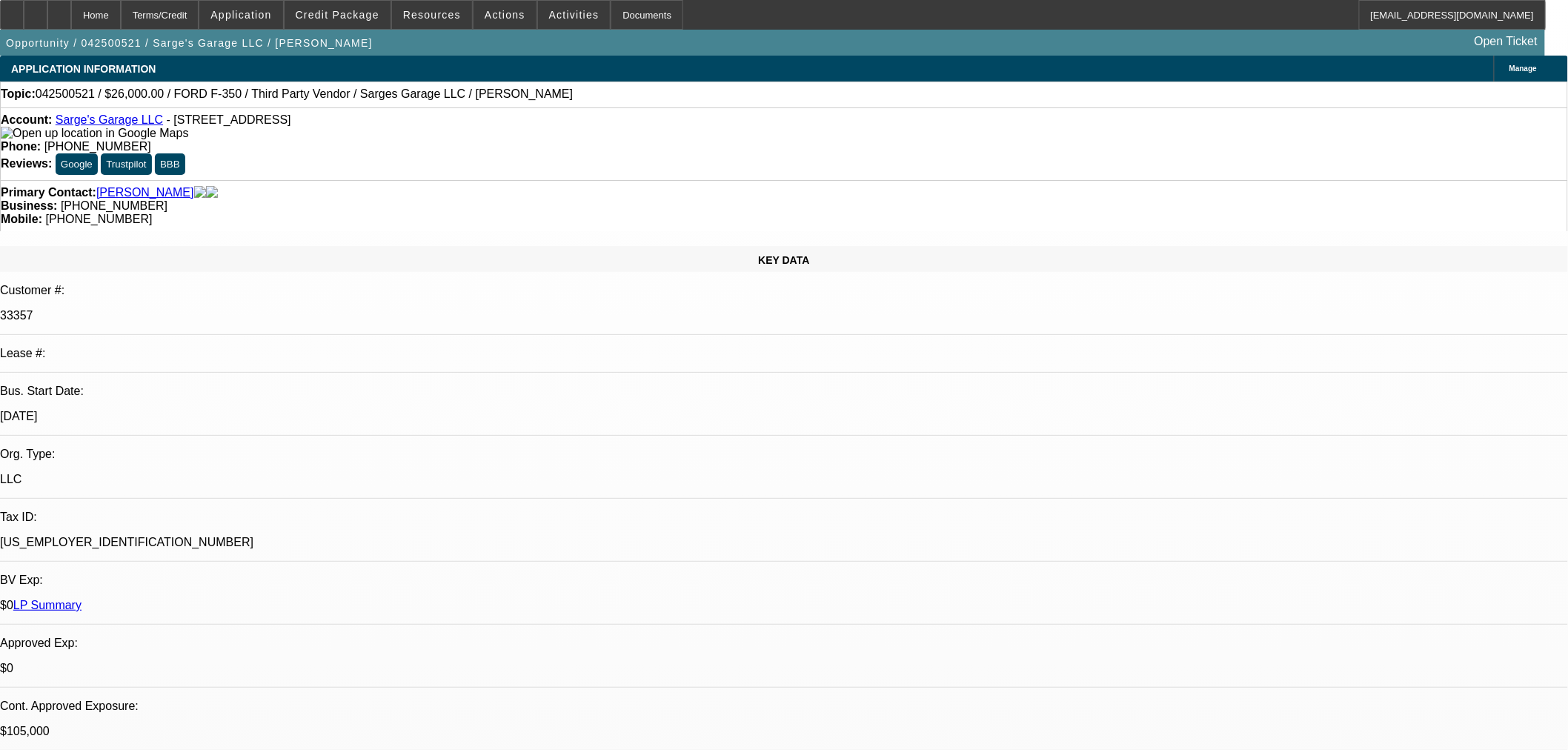
select select "0"
select select "3"
select select "0"
select select "6"
select select "0"
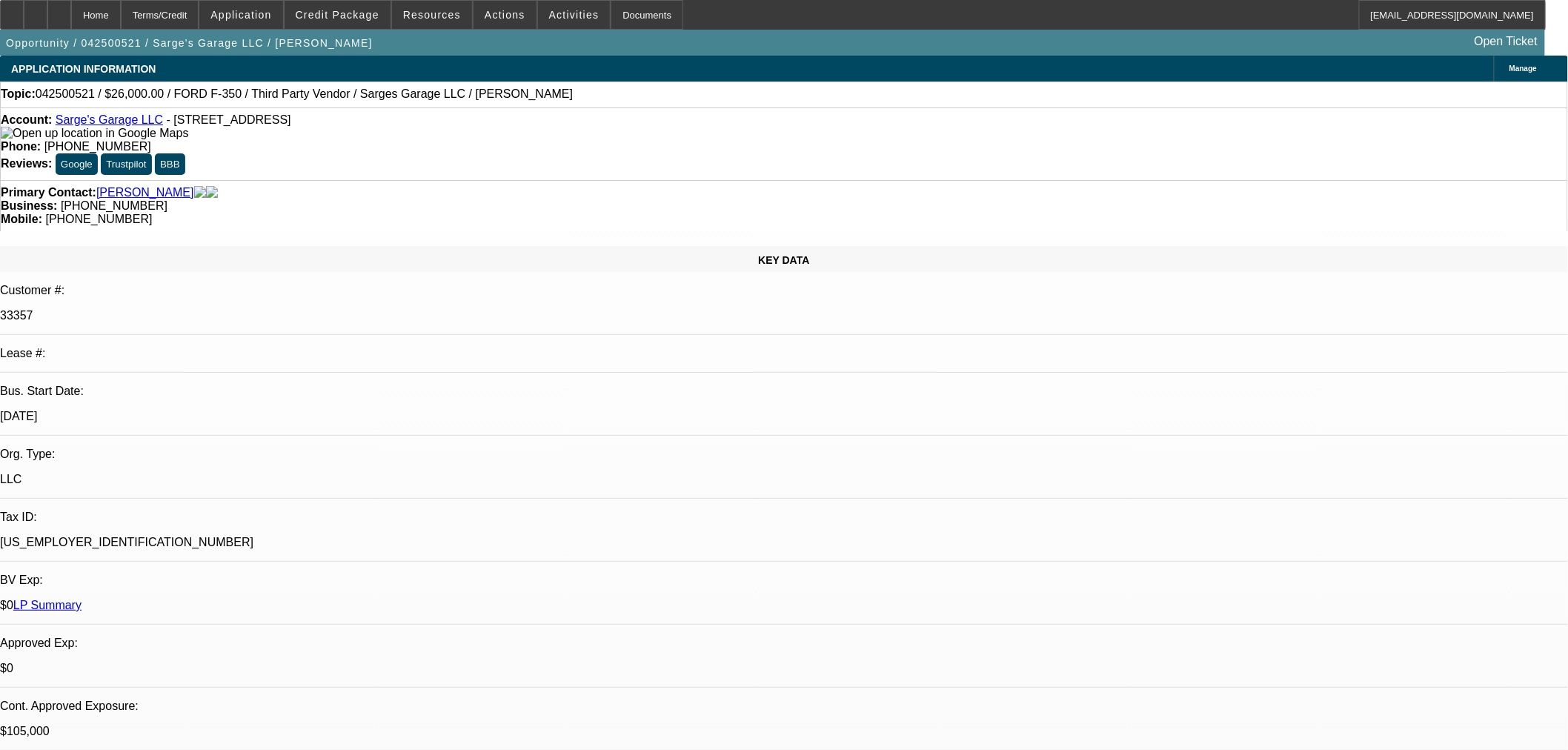
select select "2"
select select "0"
select select "6"
select select "0"
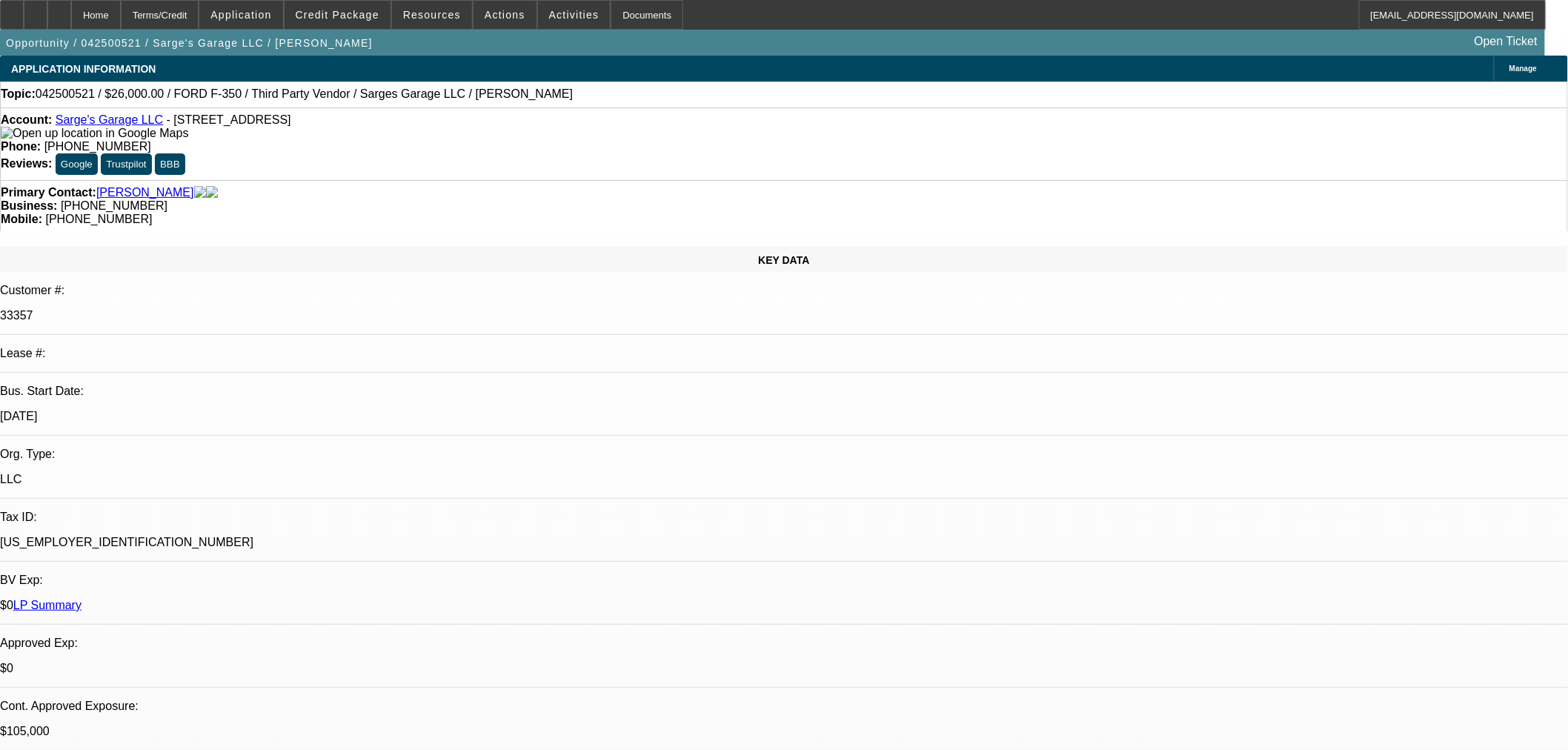
select select "0"
select select "3"
select select "0"
select select "6"
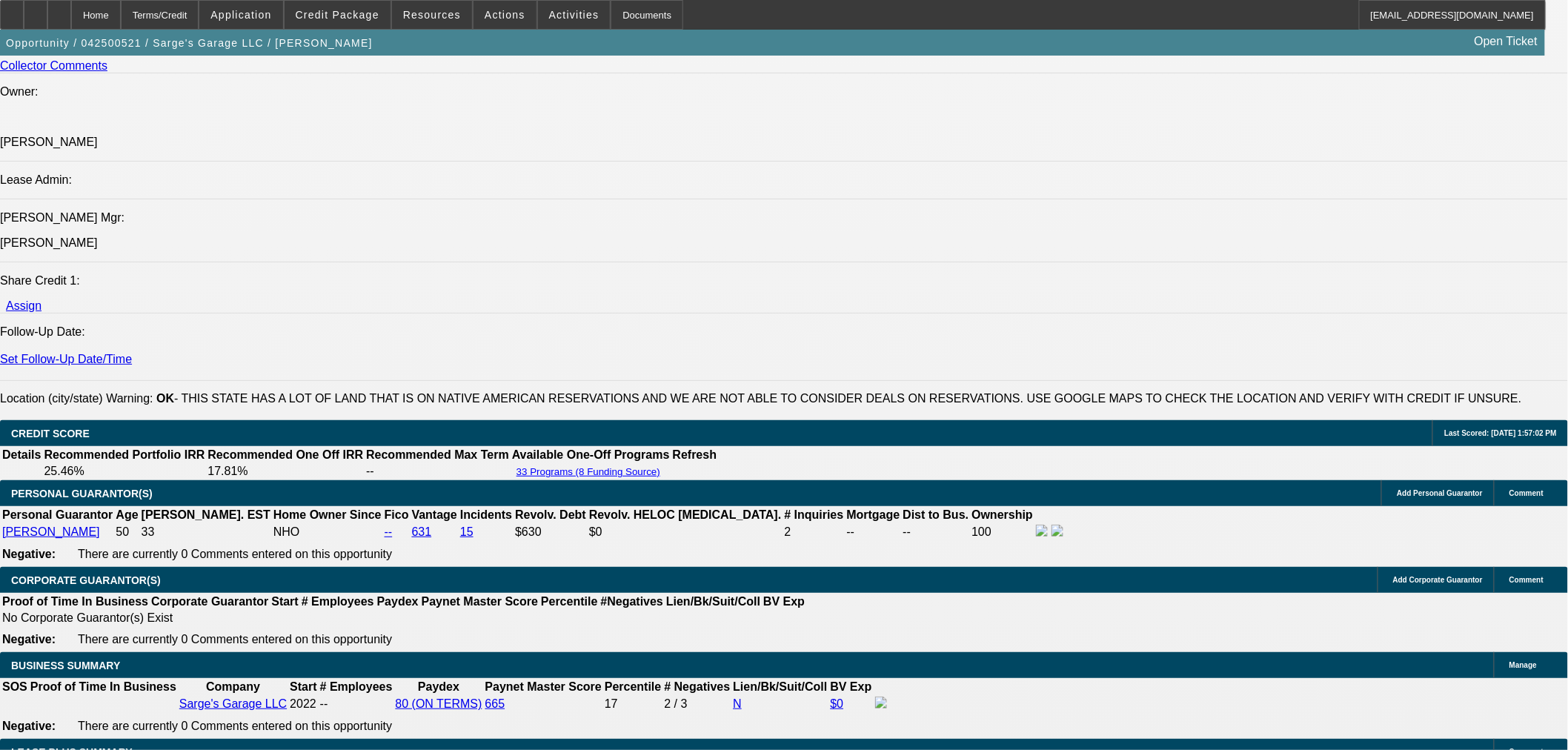
scroll to position [2387, 0]
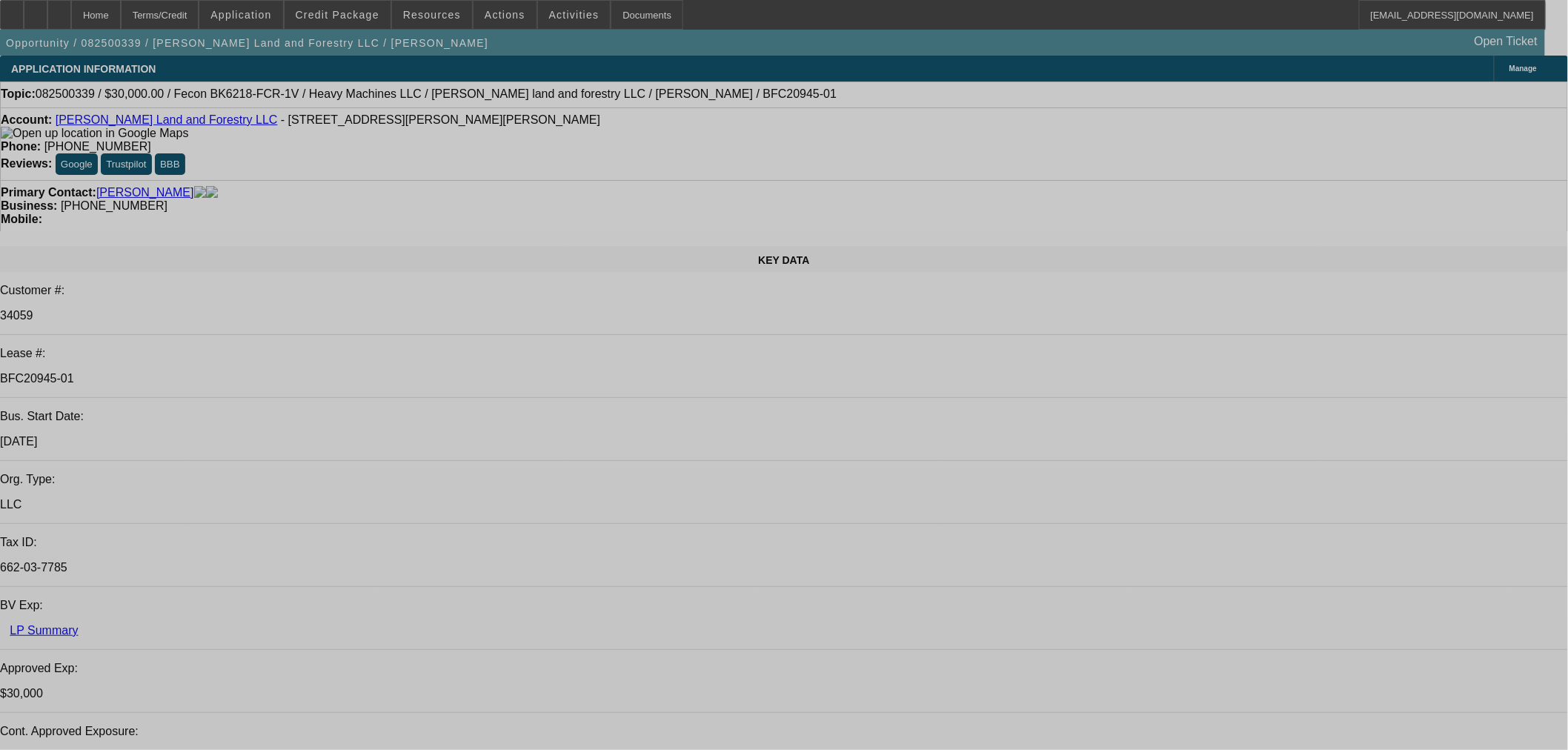
select select "0"
select select "2"
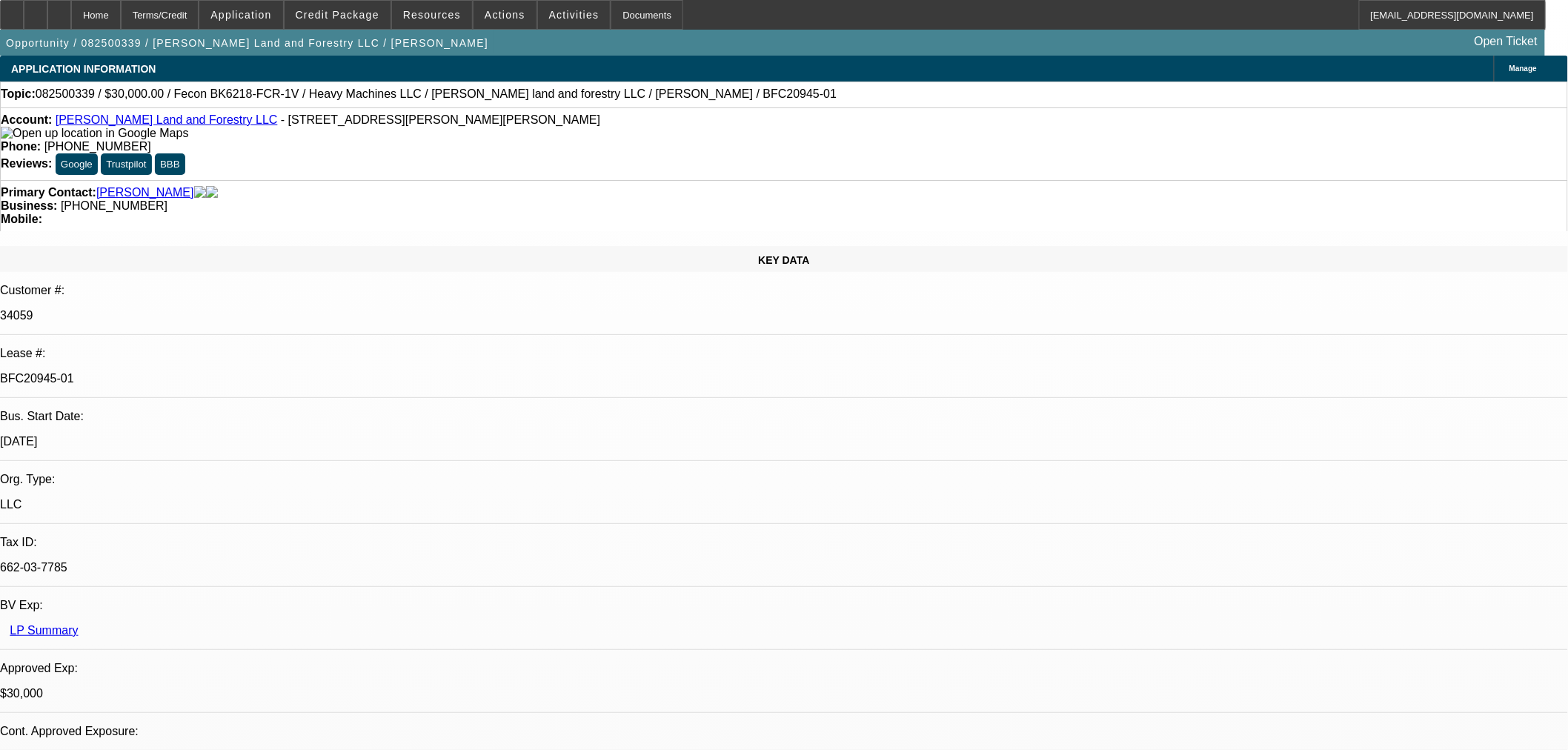
select select "2"
select select "0"
select select "6"
select select "0"
select select "2"
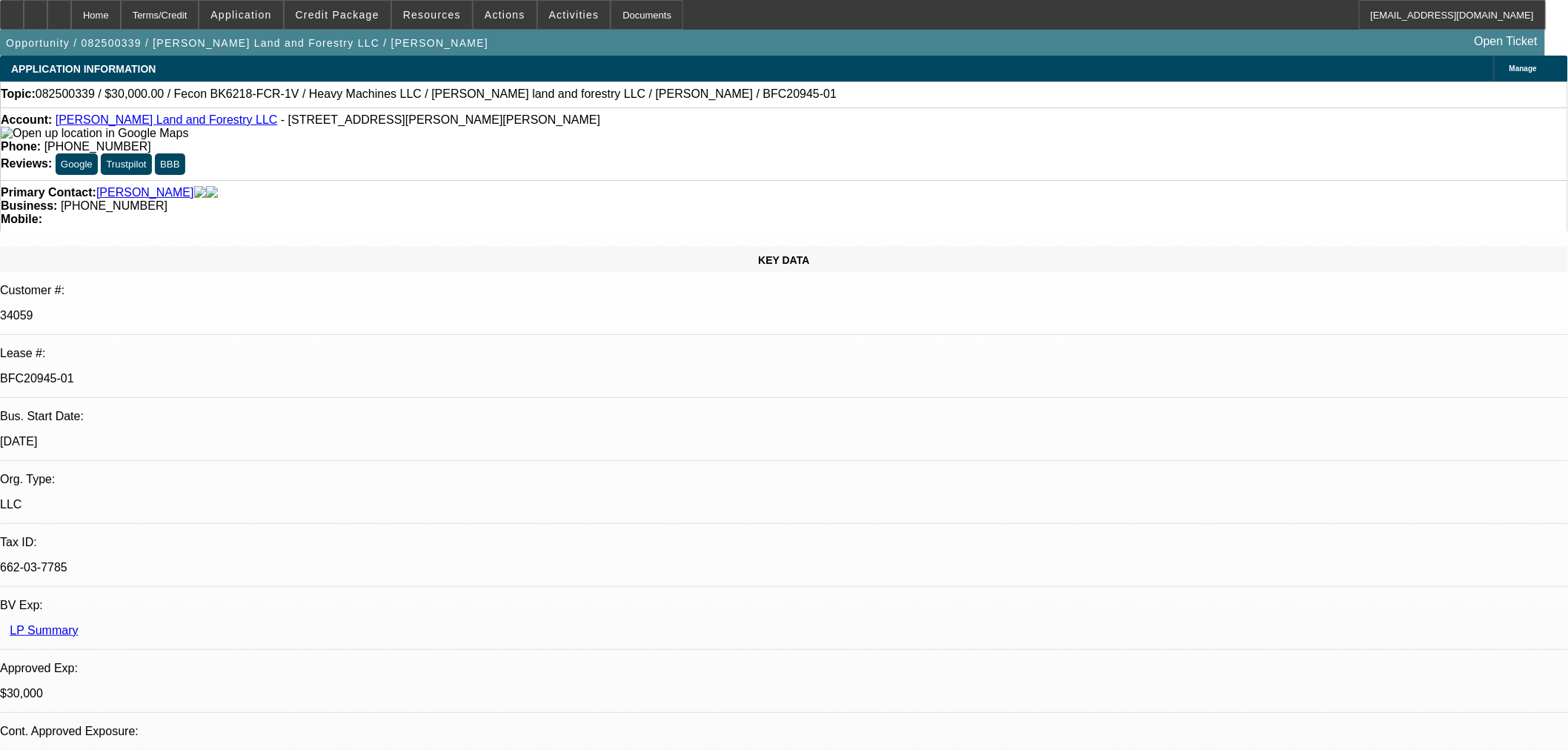
select select "2"
select select "0"
select select "6"
select select "0.2"
select select "2"
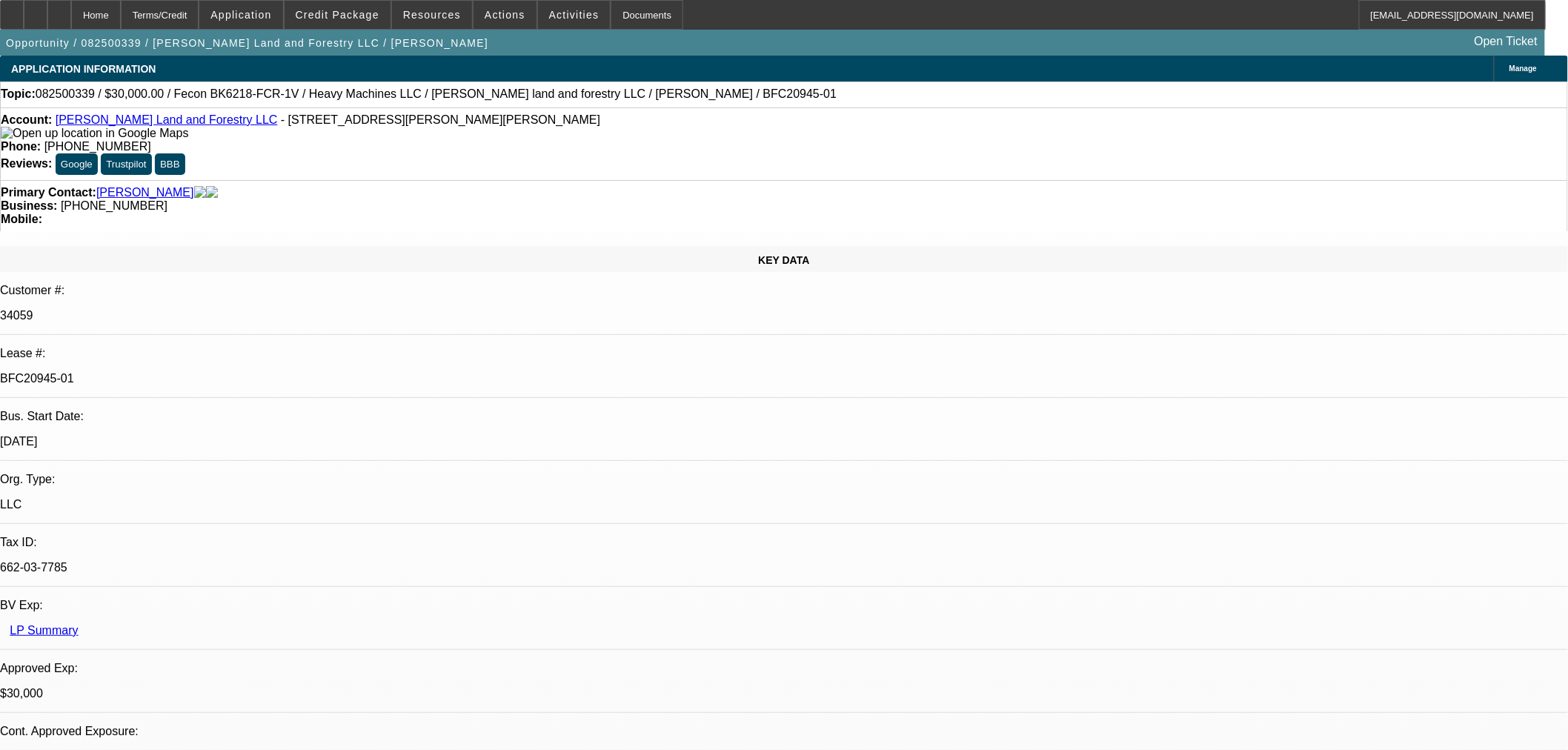
select select "2"
select select "0"
select select "6"
select select "0"
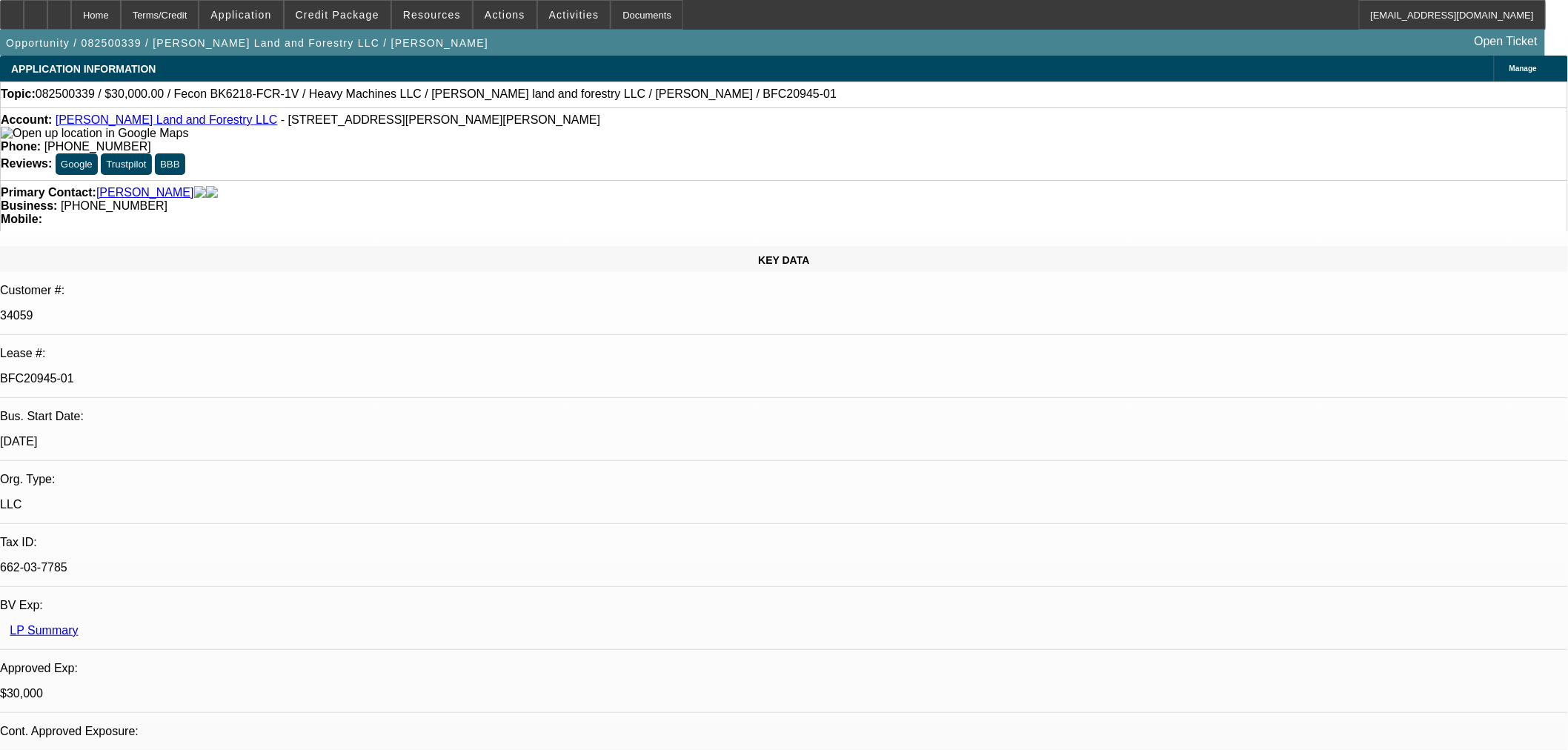
select select "0"
select select "19"
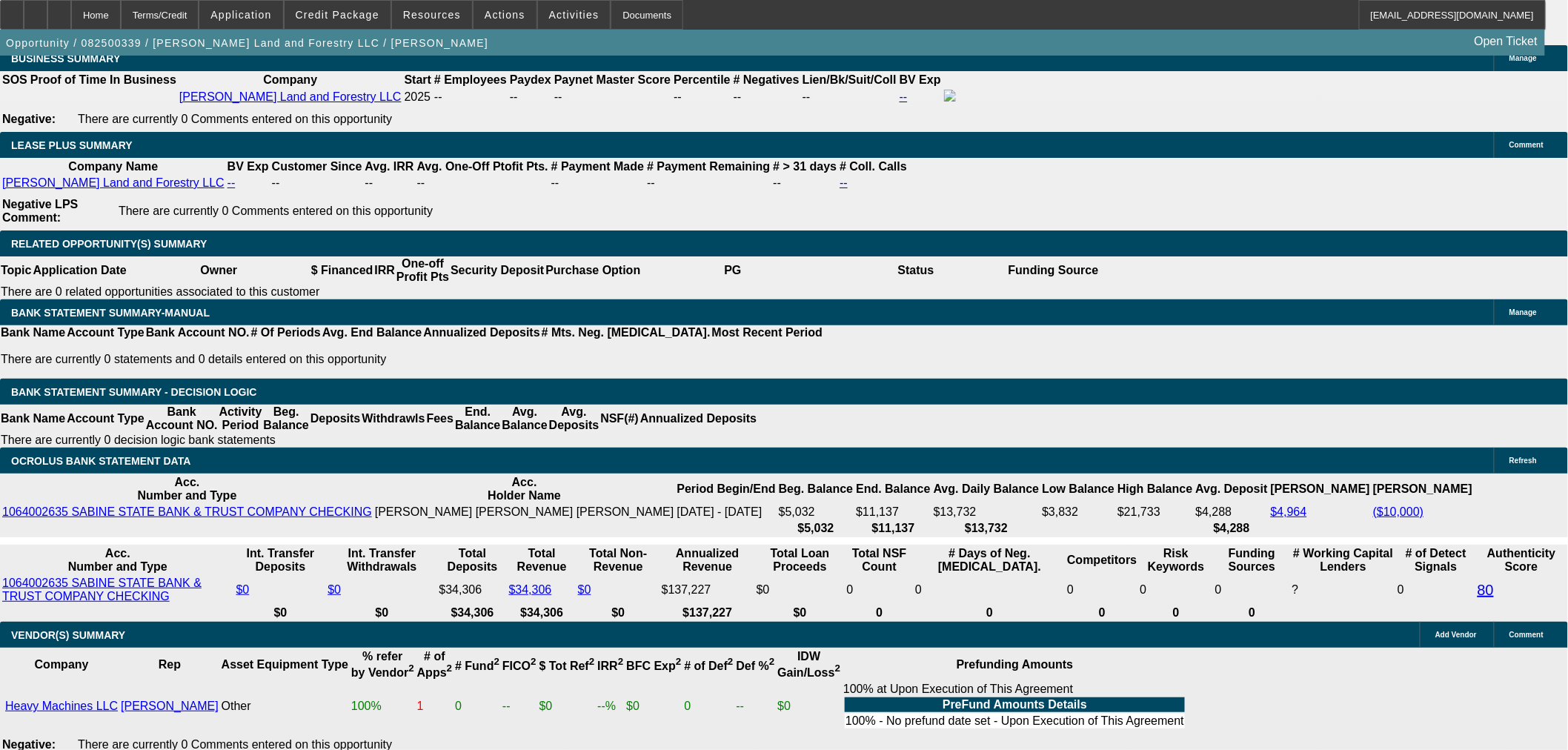
scroll to position [2634, 0]
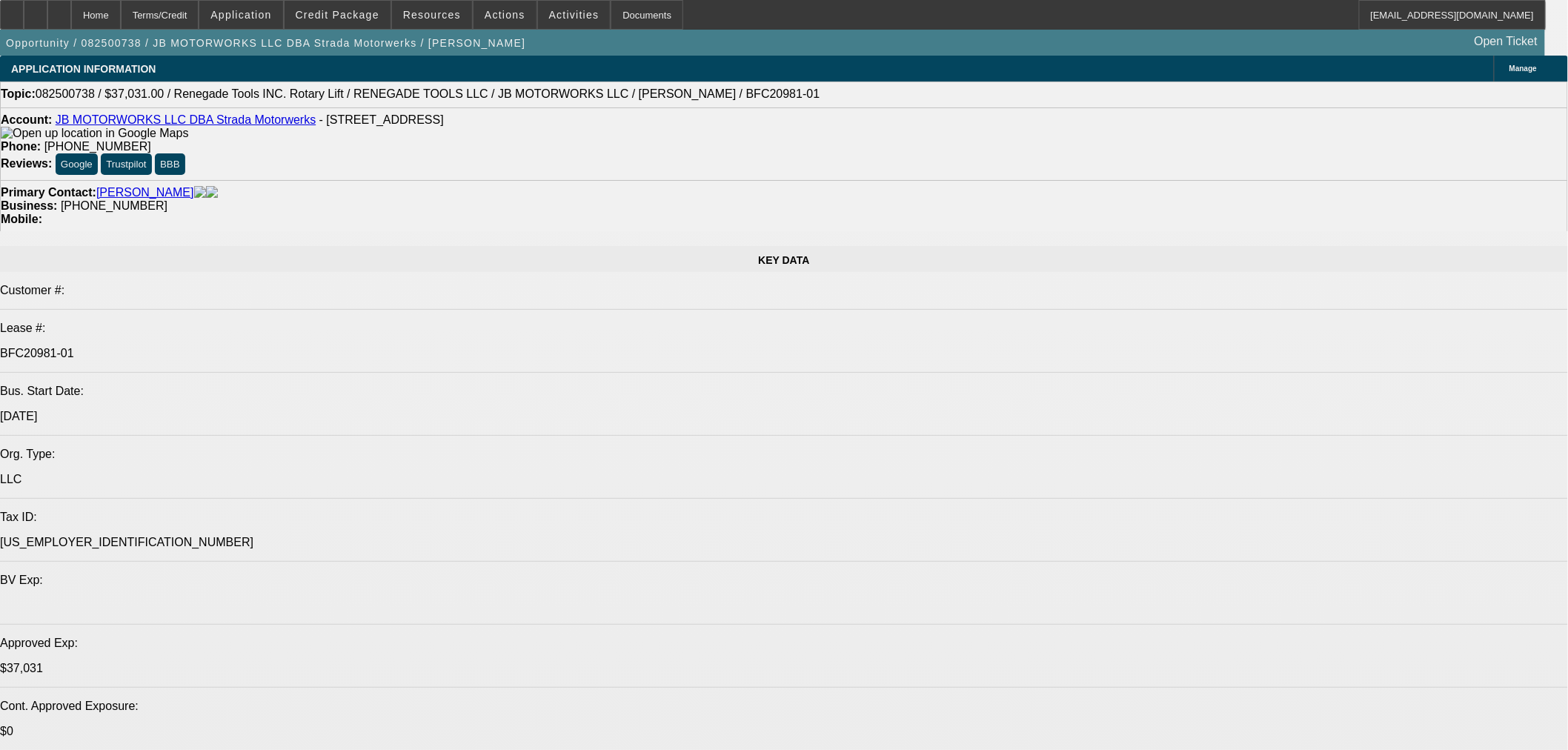
select select "0"
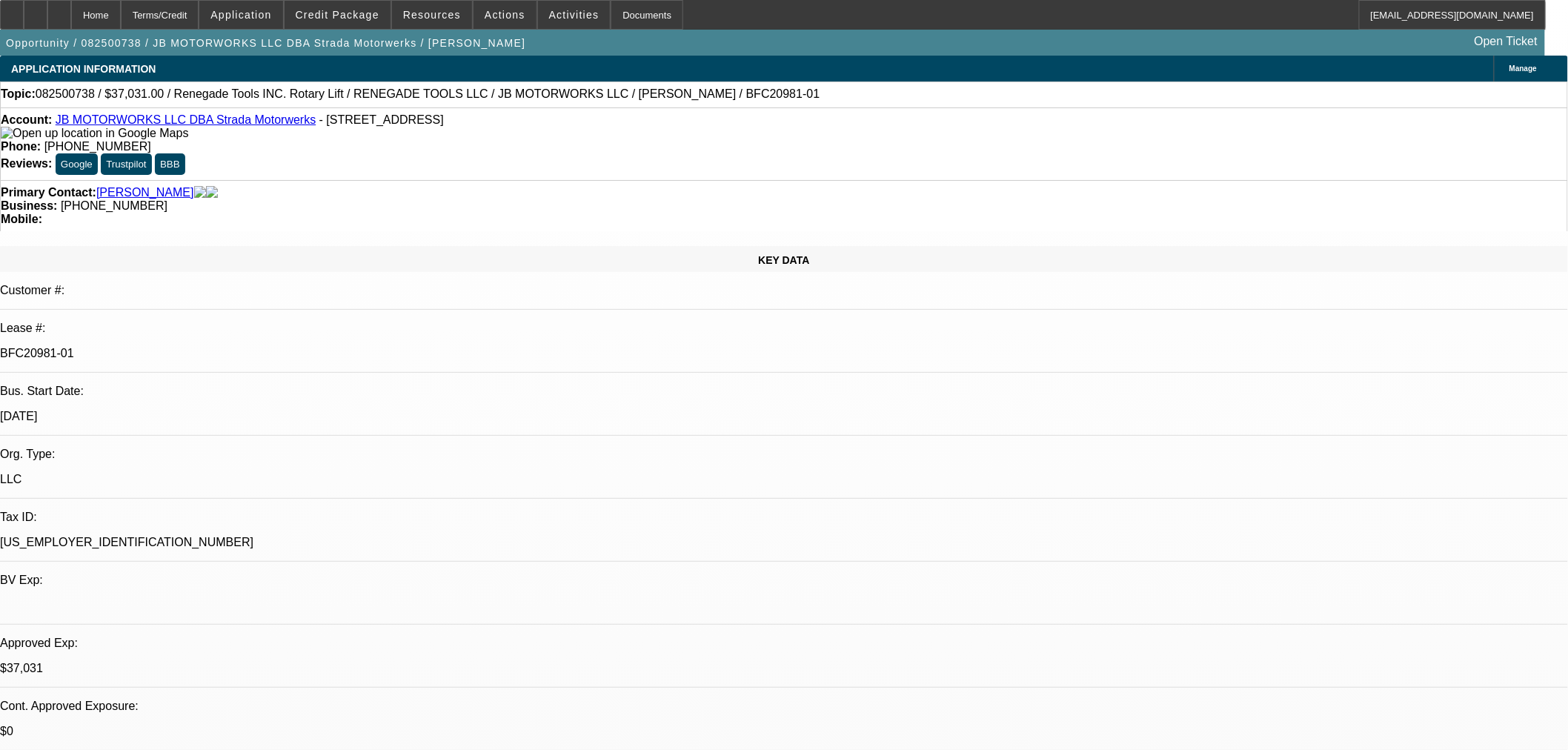
select select "3"
select select "0.1"
select select "4"
select select "0"
select select "3"
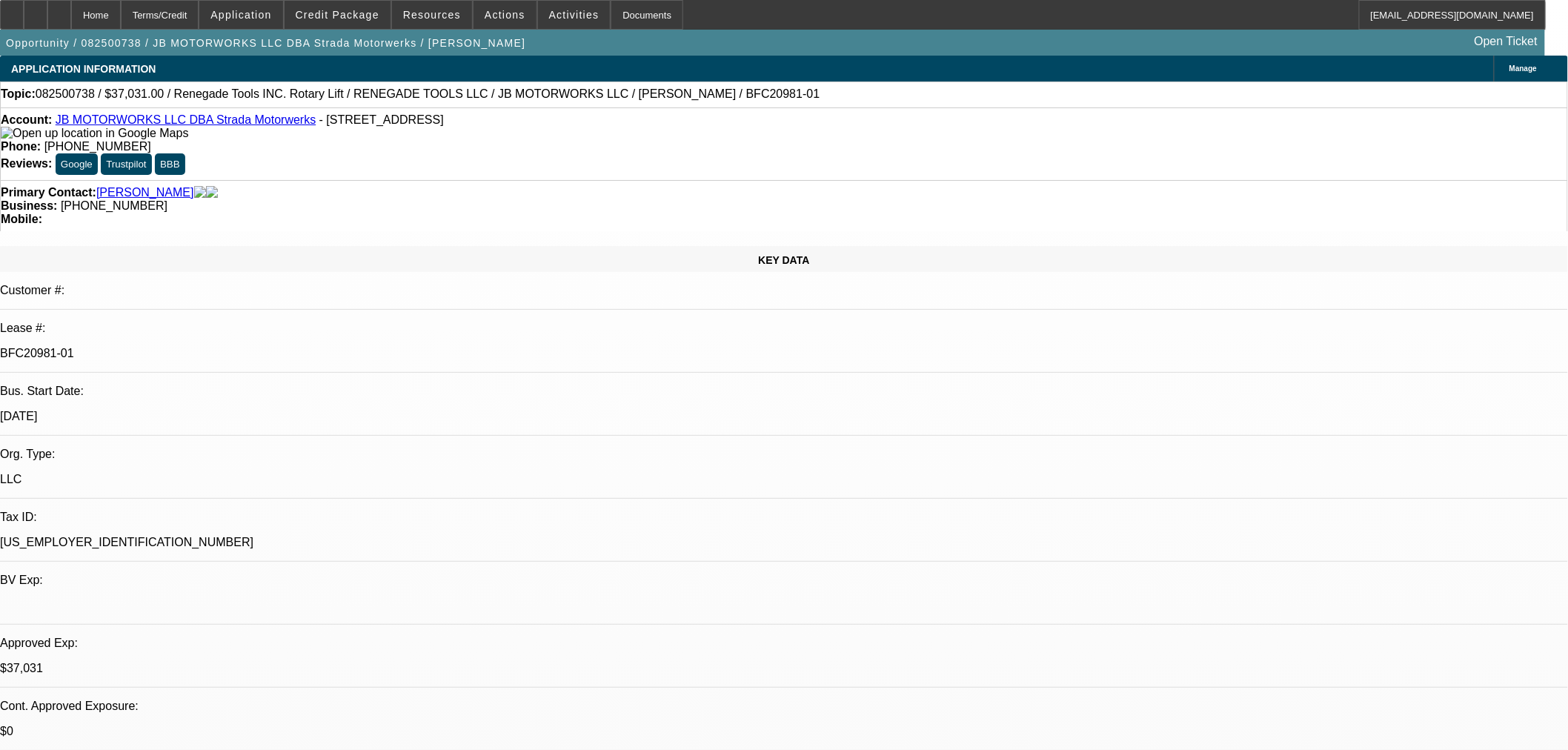
select select "0.1"
select select "4"
select select "0"
select select "3"
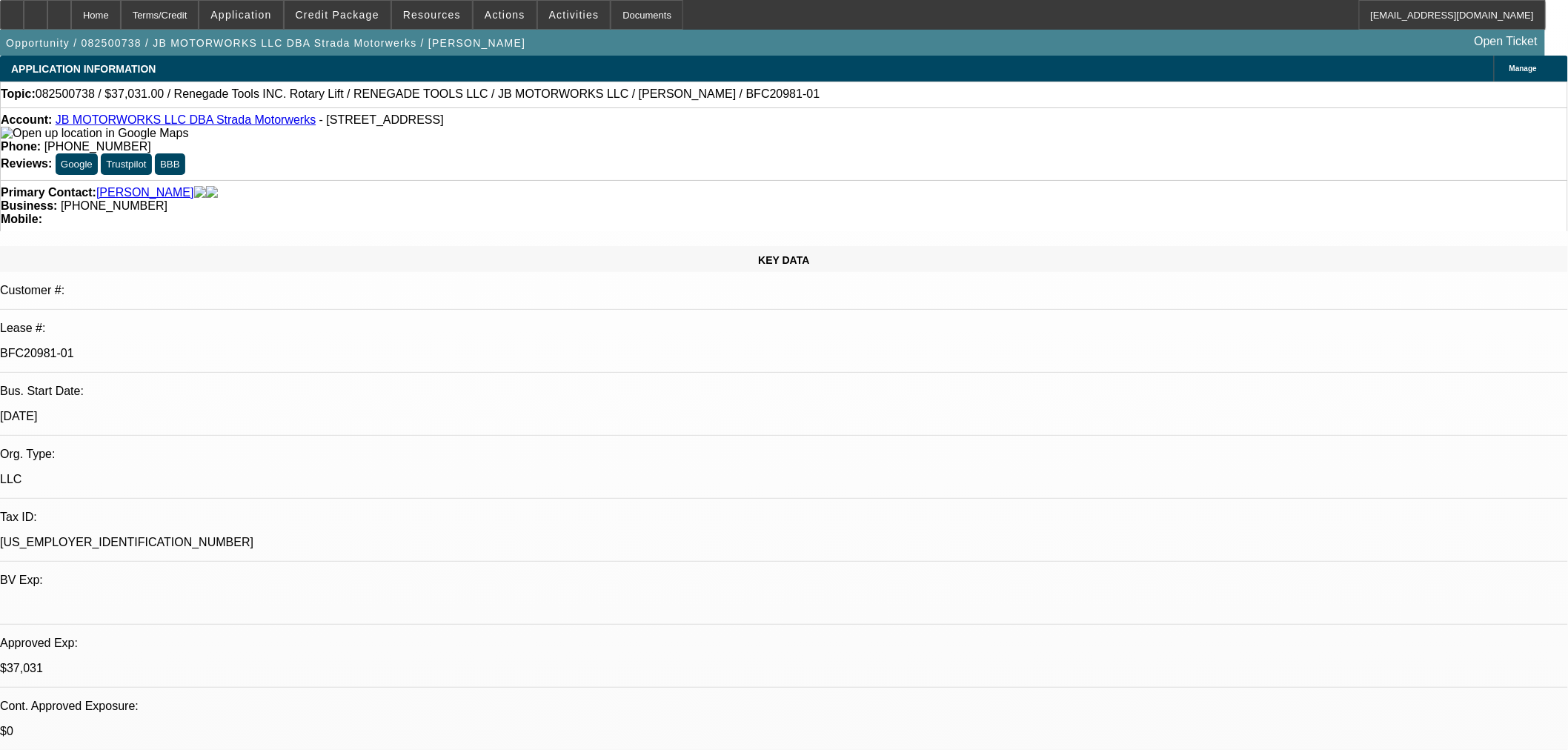
select select "0.1"
select select "4"
select select "0"
select select "3"
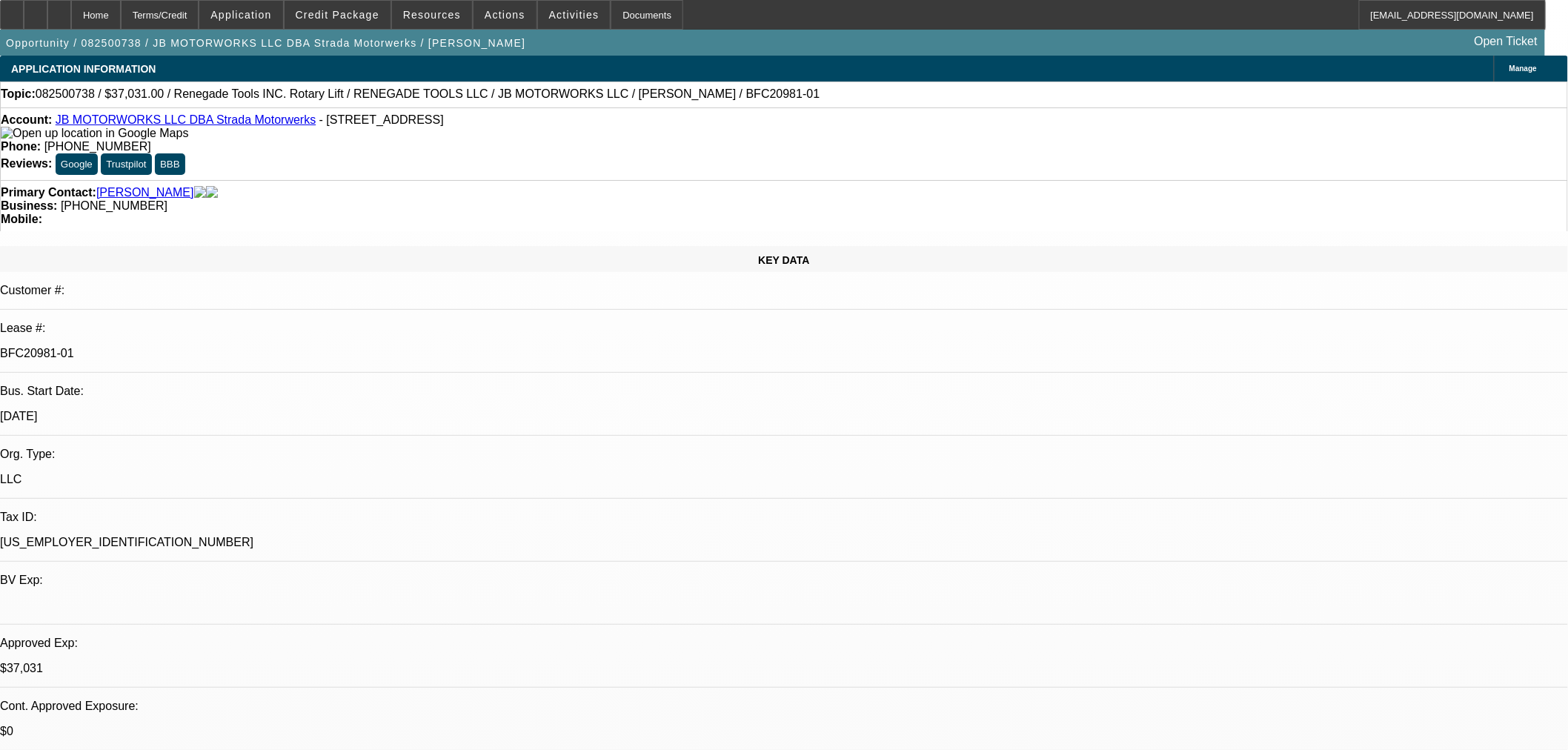
select select "0.1"
select select "4"
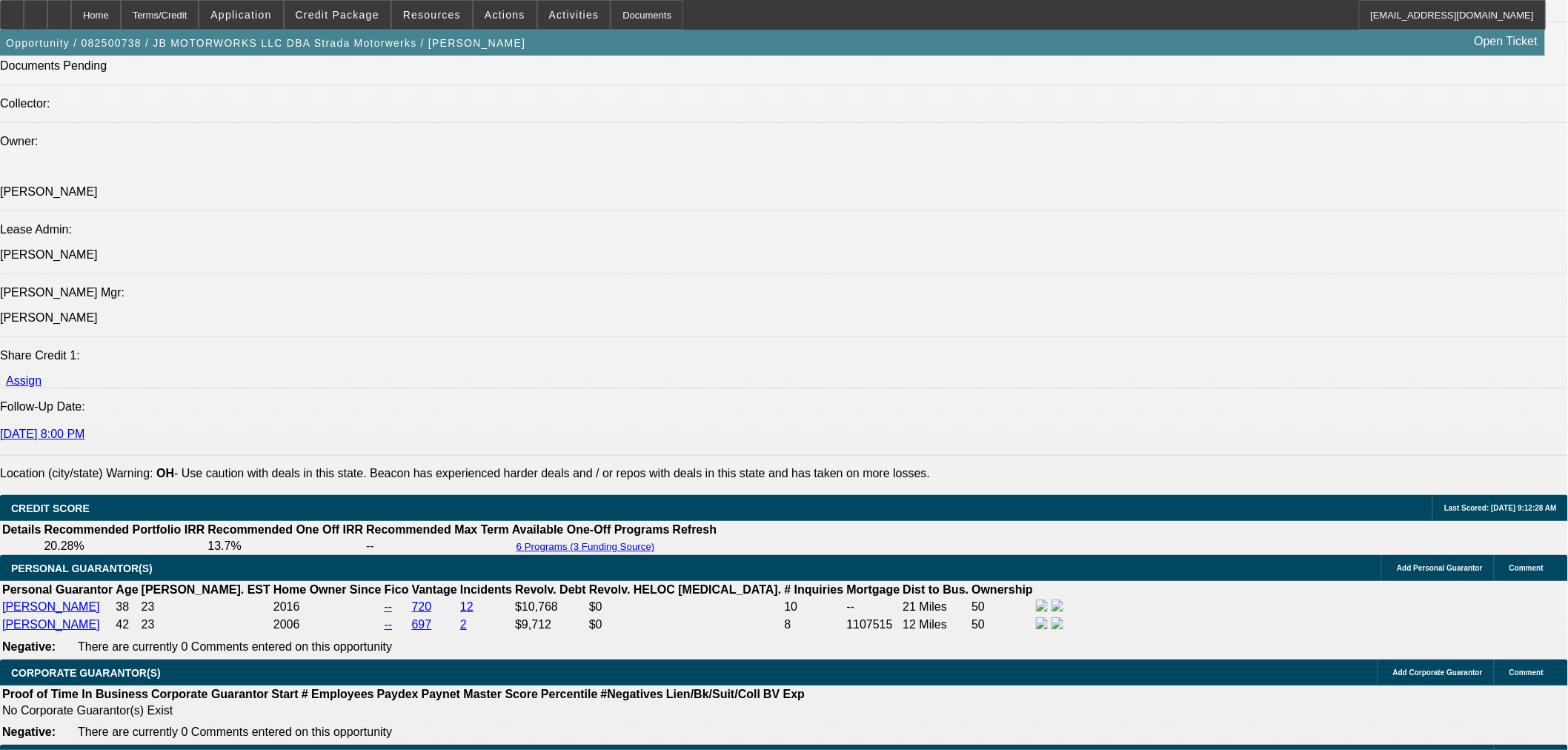
scroll to position [2469, 0]
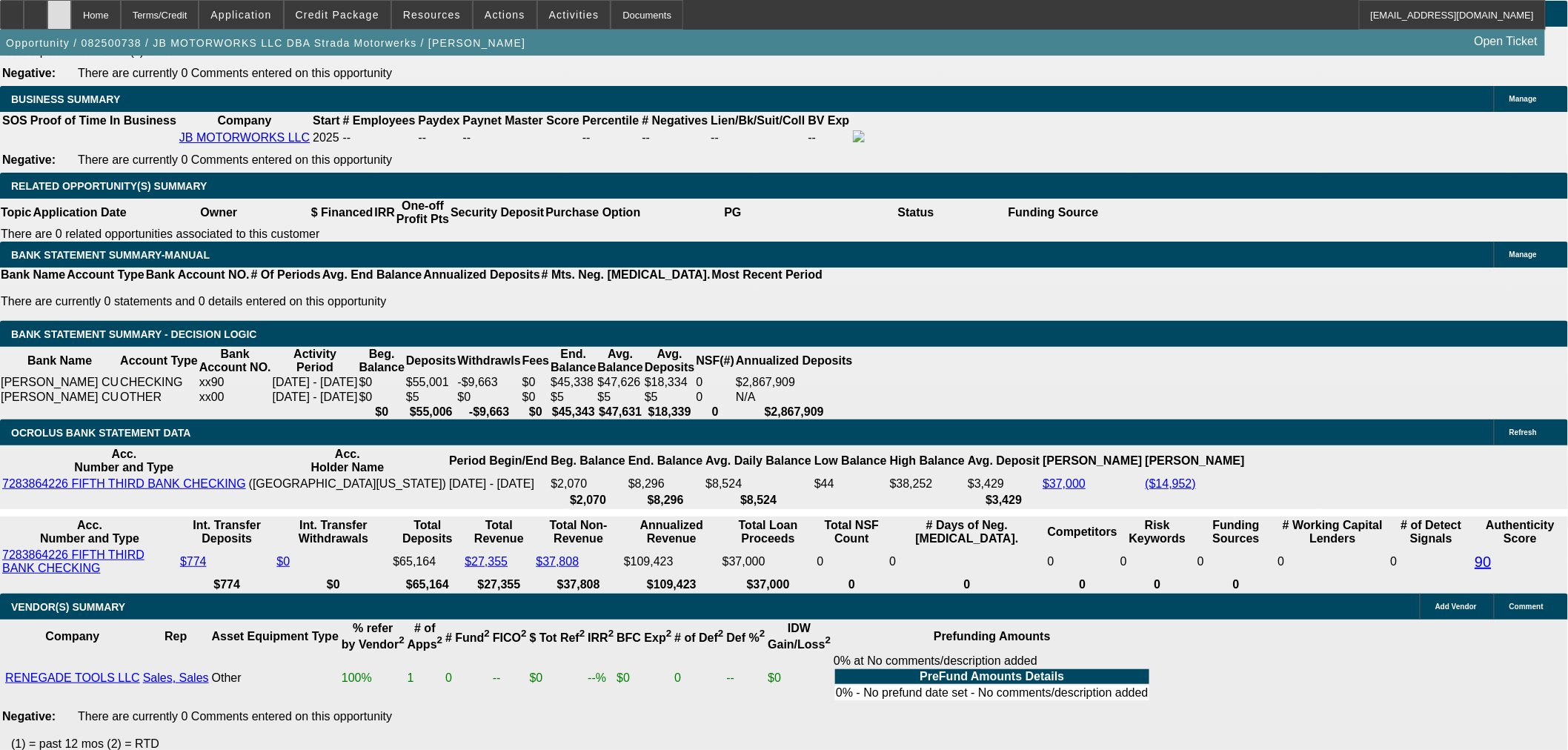
click at [59, 10] on icon at bounding box center [59, 10] width 0 height 0
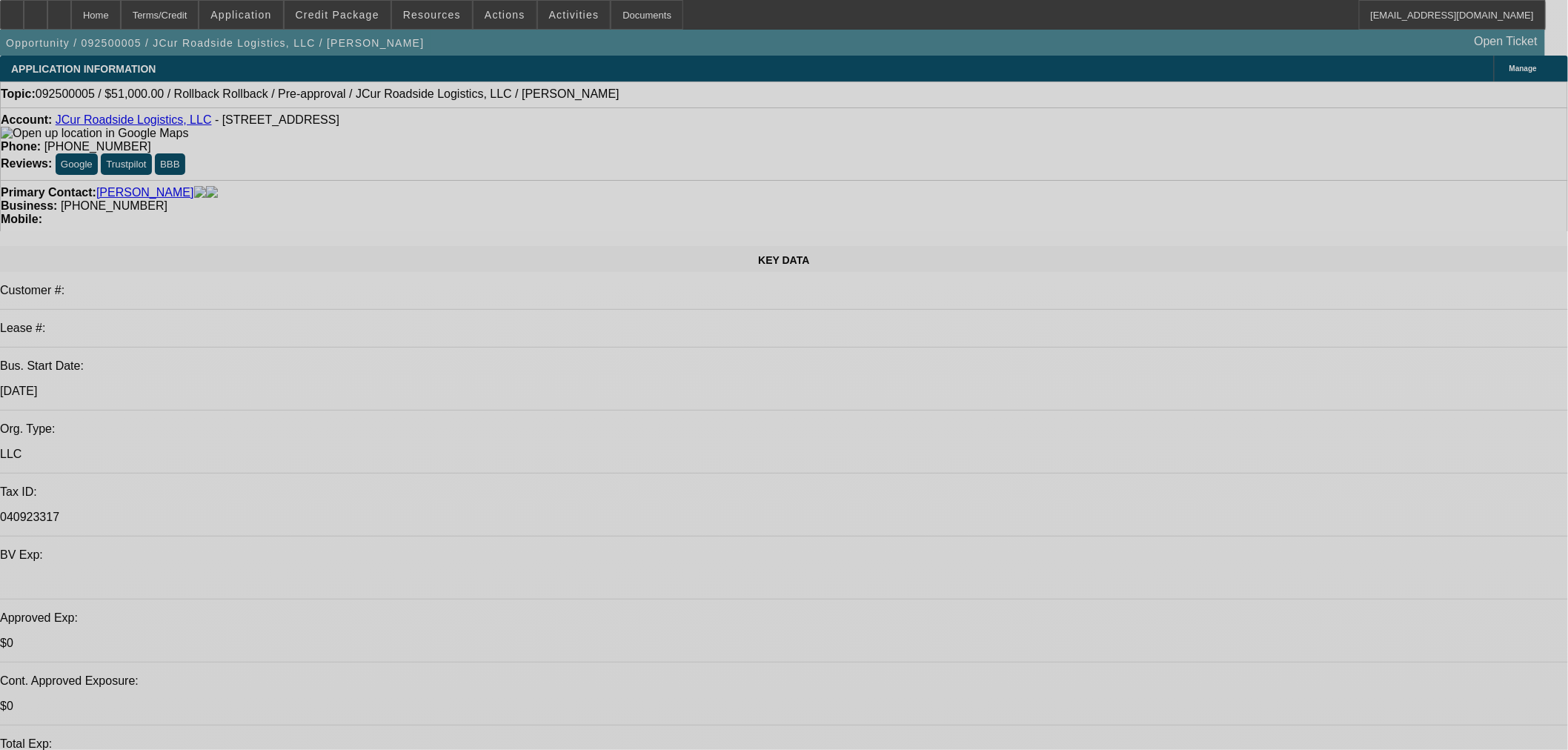
select select "0.15"
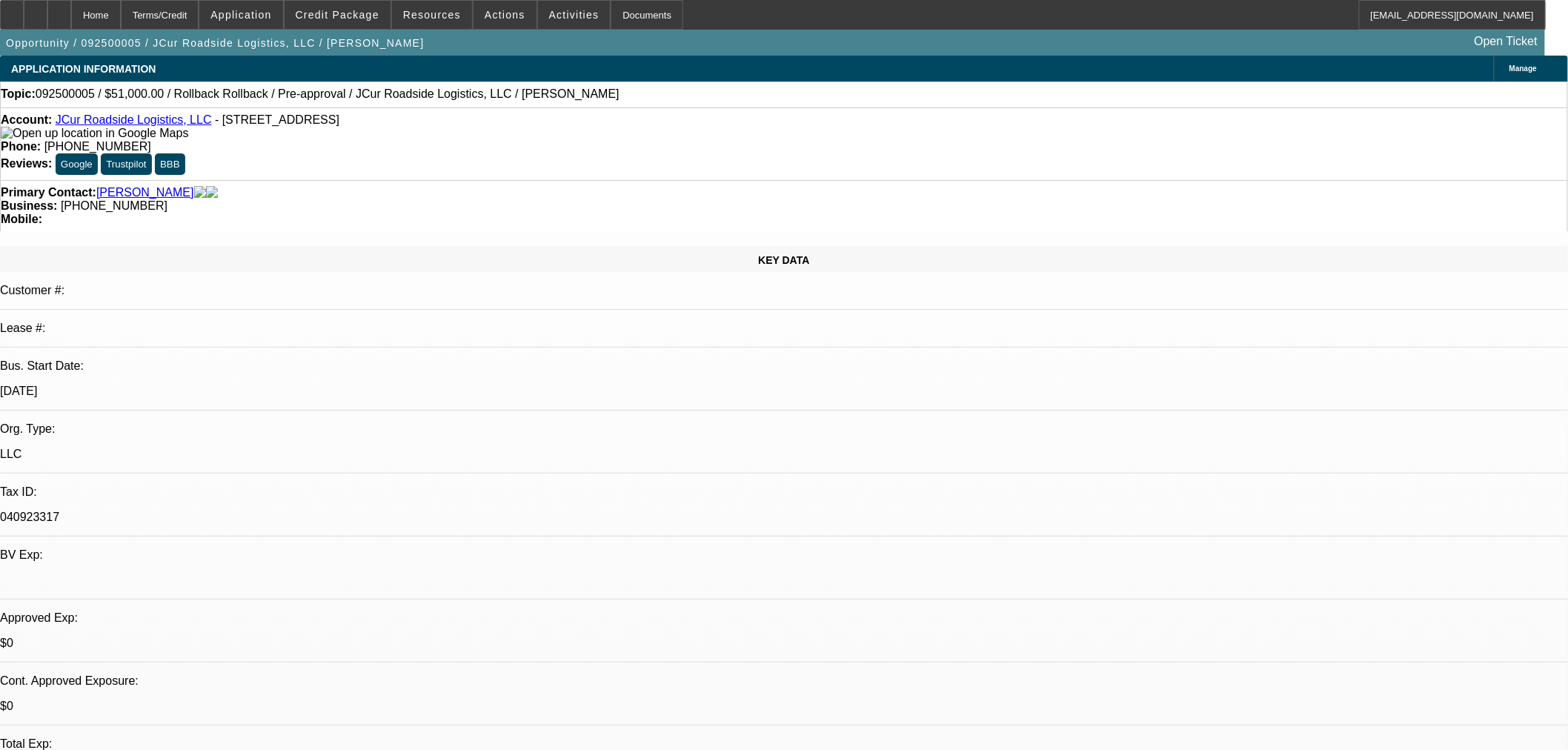
select select "2"
select select "0.1"
select select "4"
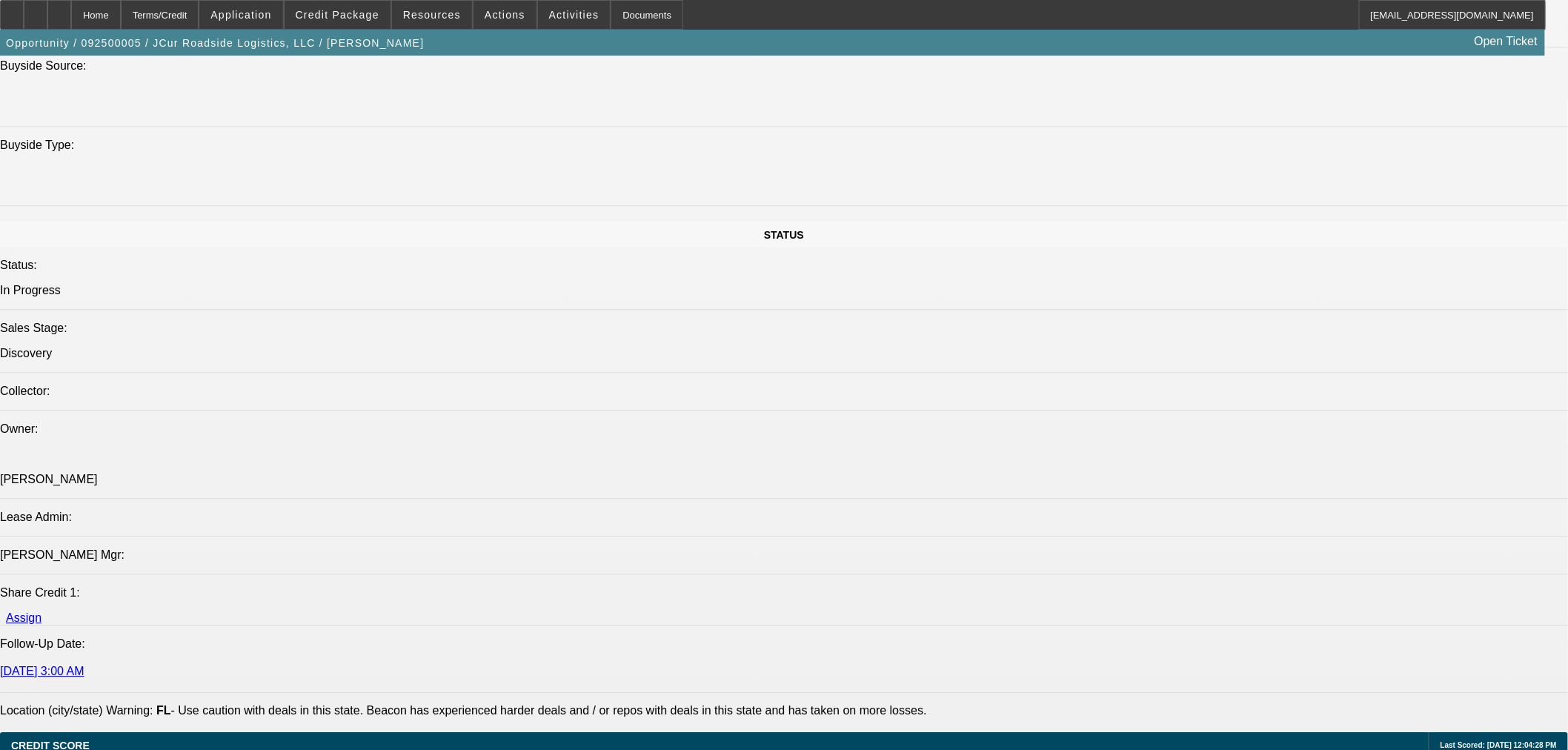
scroll to position [1975, 0]
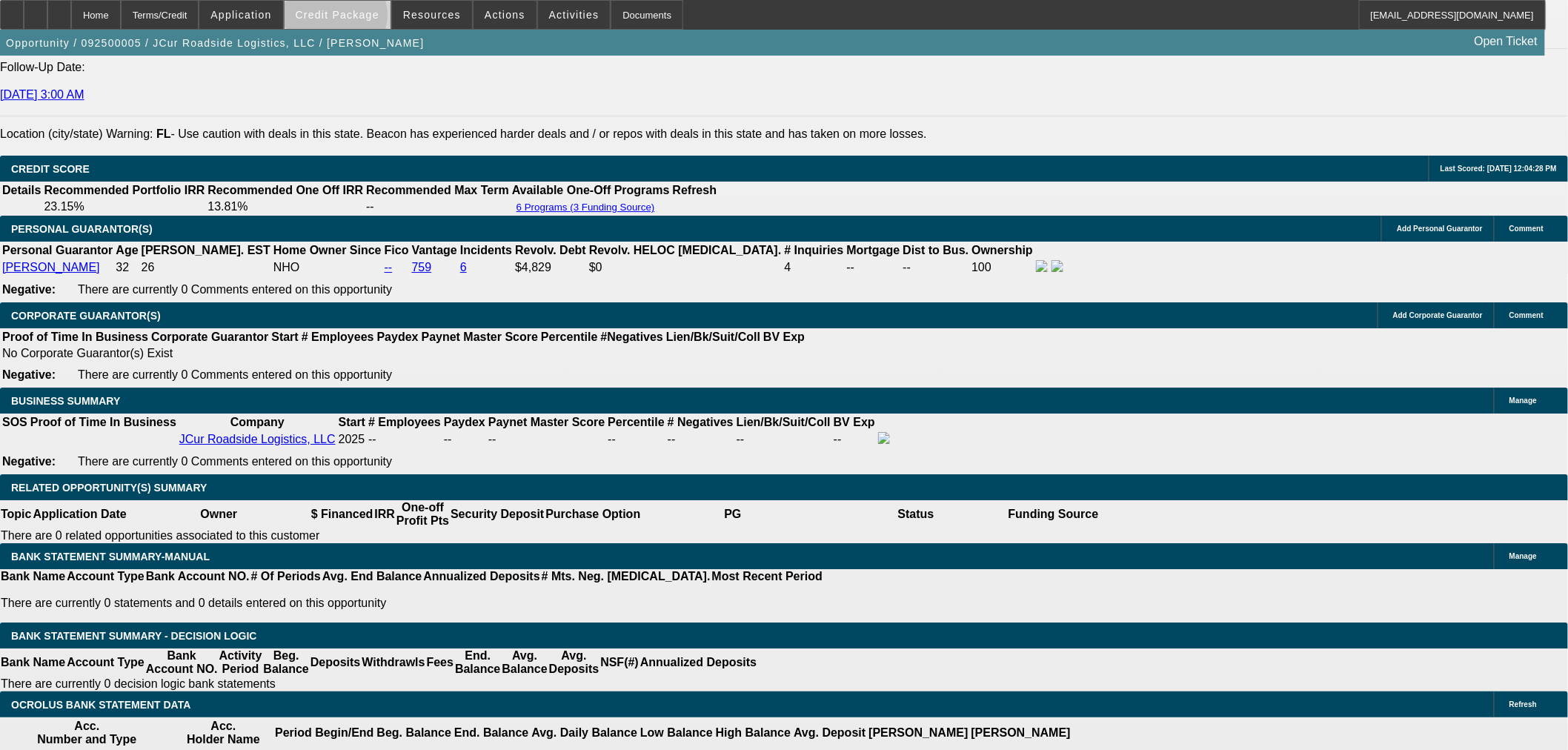
click at [359, 18] on span "Credit Package" at bounding box center [337, 15] width 84 height 12
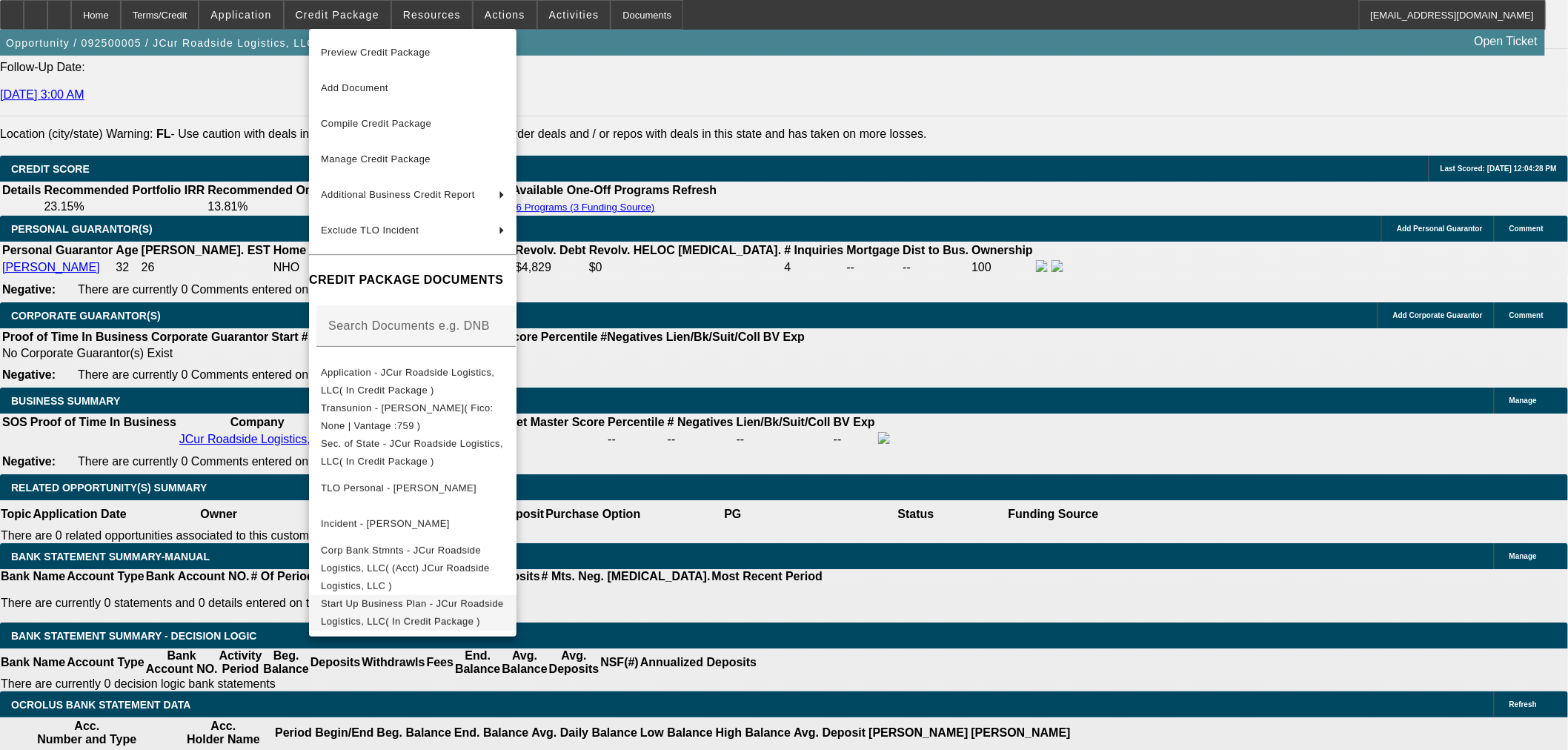
click at [447, 605] on button "Start Up Business Plan - JCur Roadside Logistics, LLC( In Credit Package )" at bounding box center [413, 612] width 208 height 35
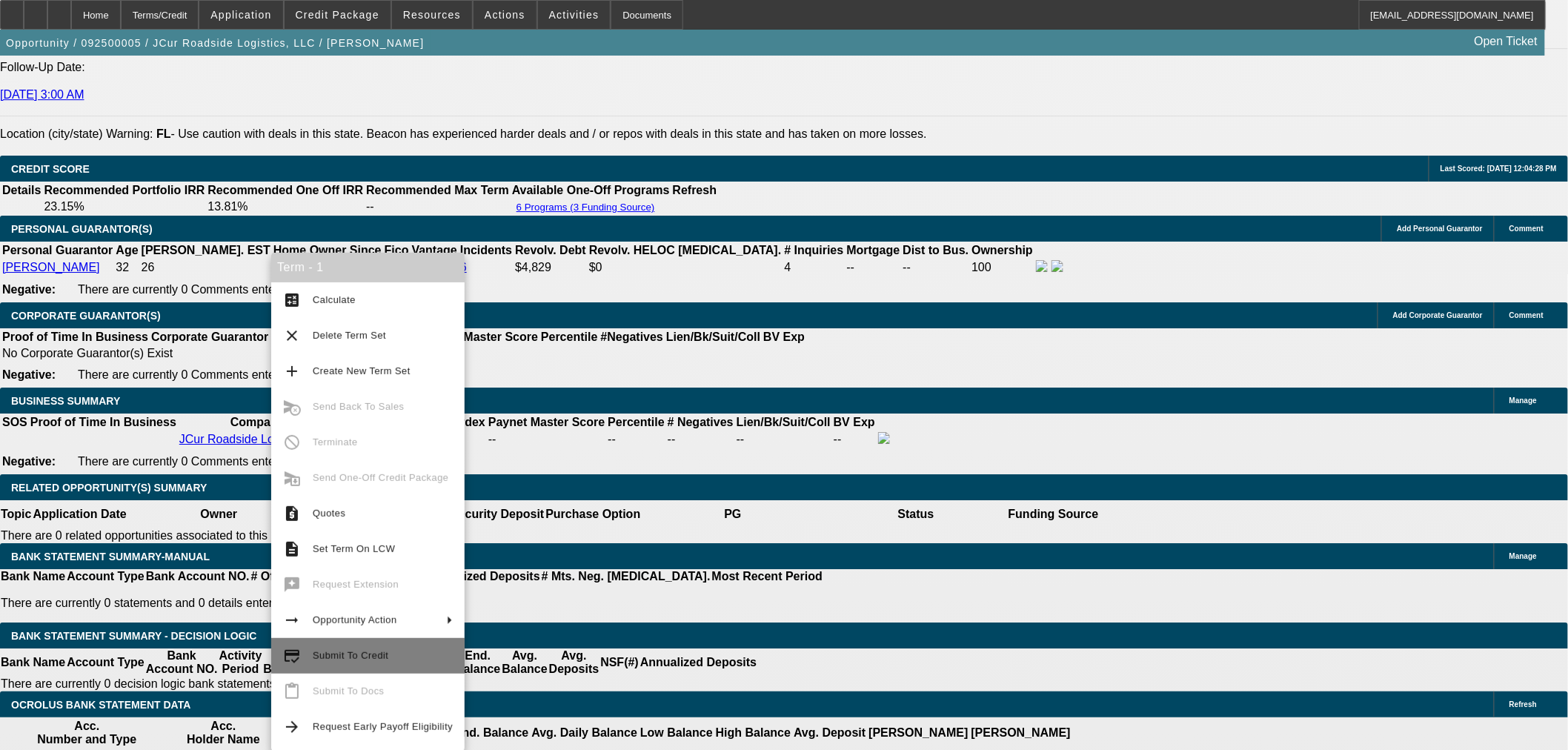
click at [363, 655] on span "Submit To Credit" at bounding box center [351, 655] width 75 height 11
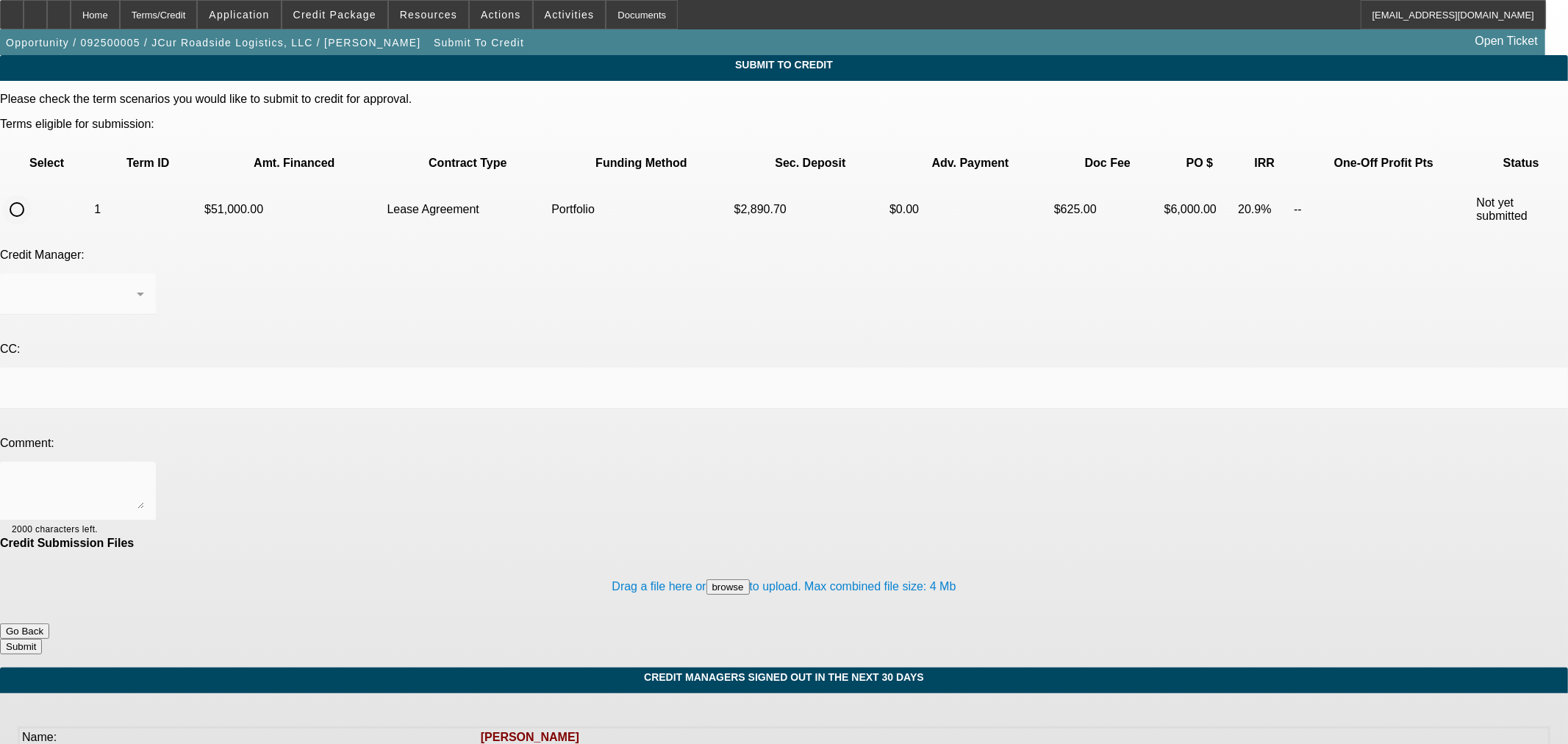
click at [32, 195] on input "radio" at bounding box center [17, 209] width 29 height 29
radio input "true"
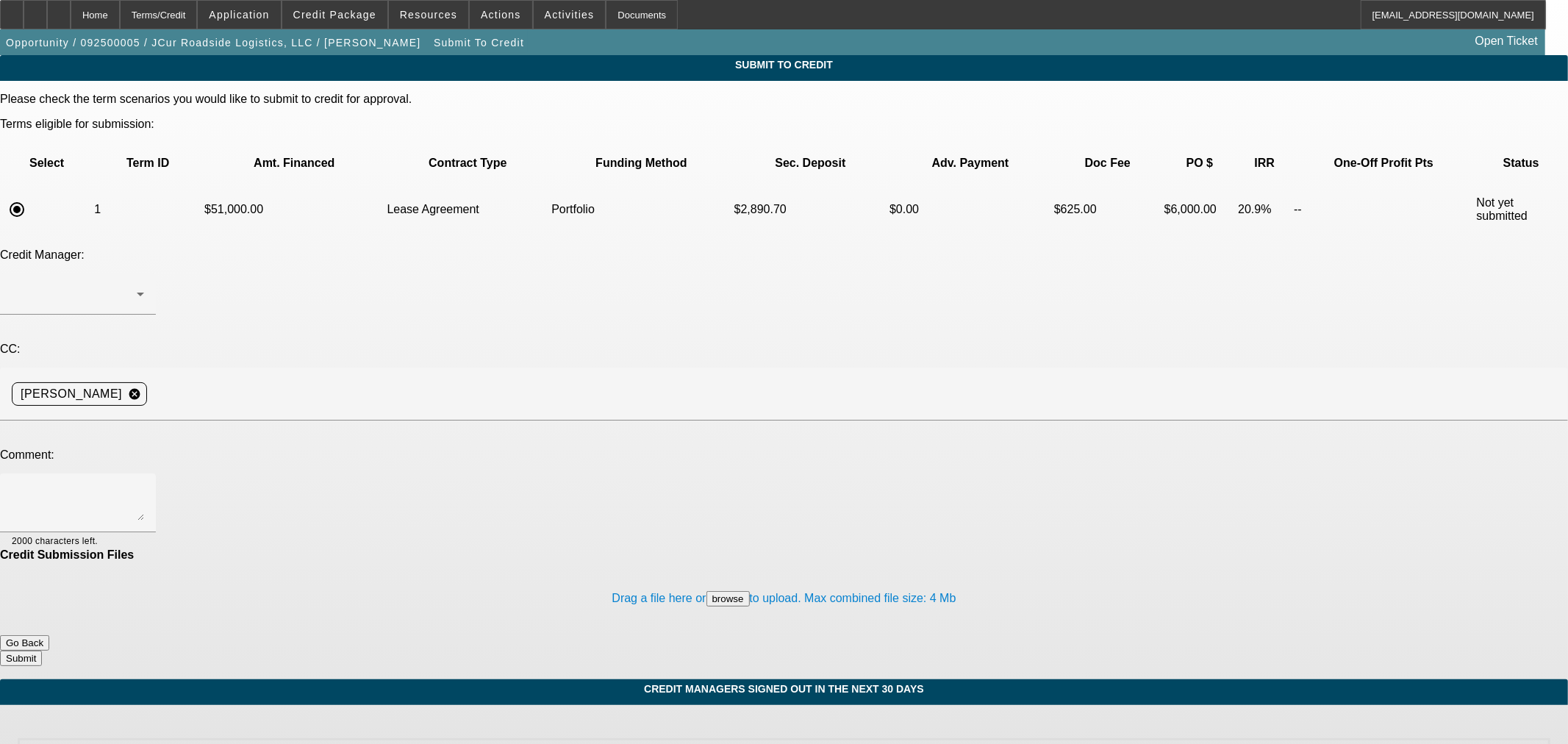
click at [144, 273] on div at bounding box center [77, 294] width 132 height 42
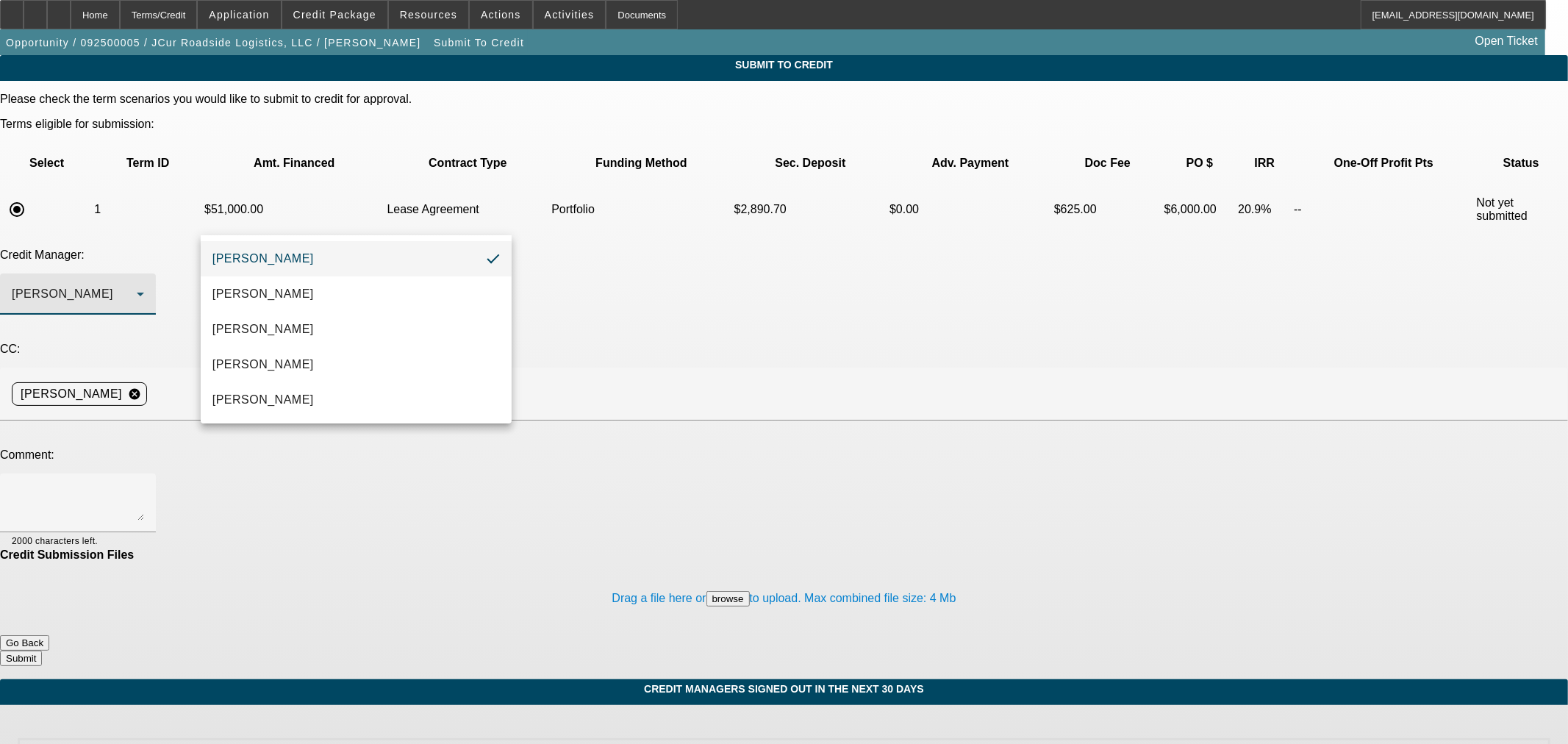
click at [334, 261] on mat-option "[PERSON_NAME]" at bounding box center [356, 258] width 311 height 35
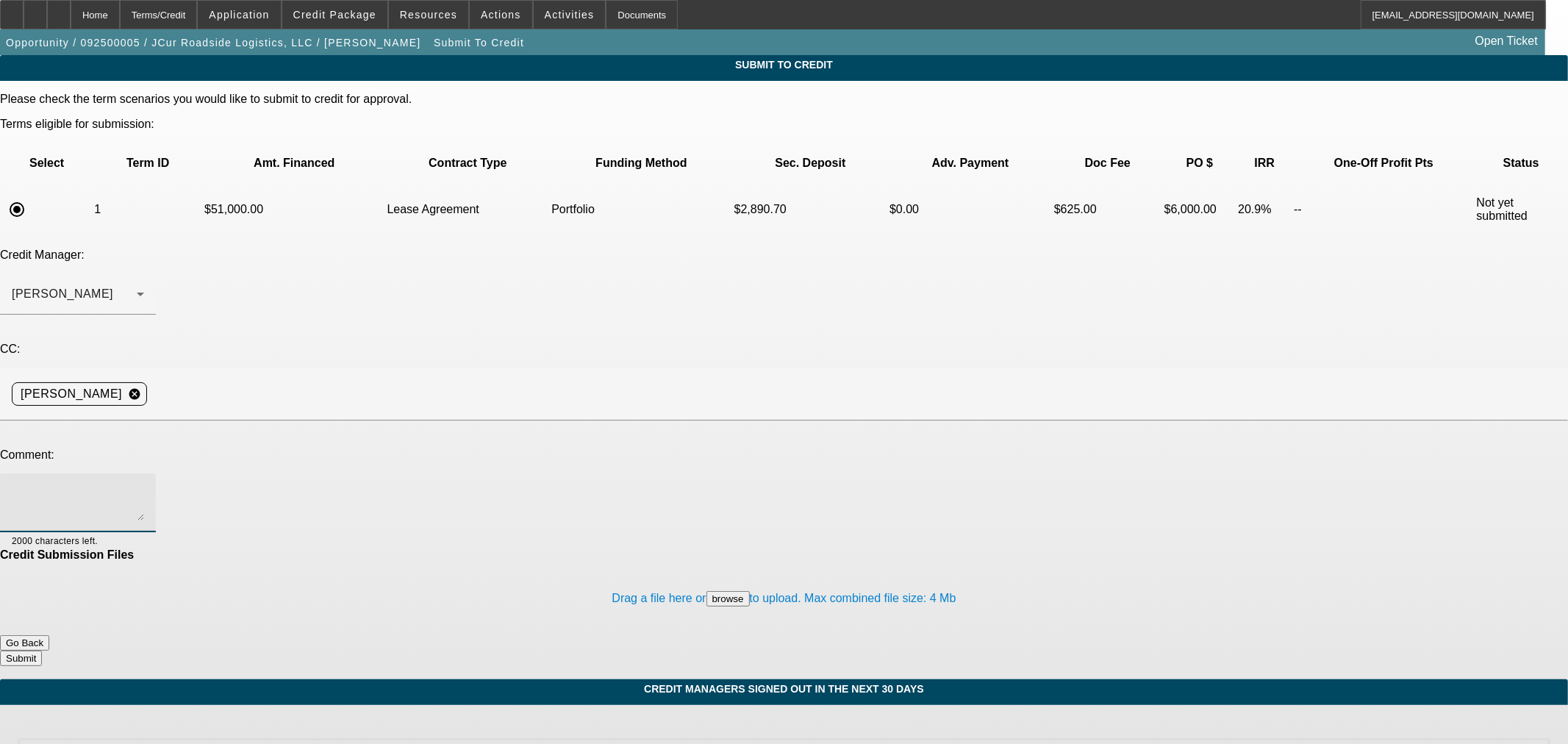
click at [144, 485] on textarea at bounding box center [77, 502] width 132 height 35
type textarea "Hi George, St"
click at [120, 10] on div "Home" at bounding box center [95, 14] width 49 height 29
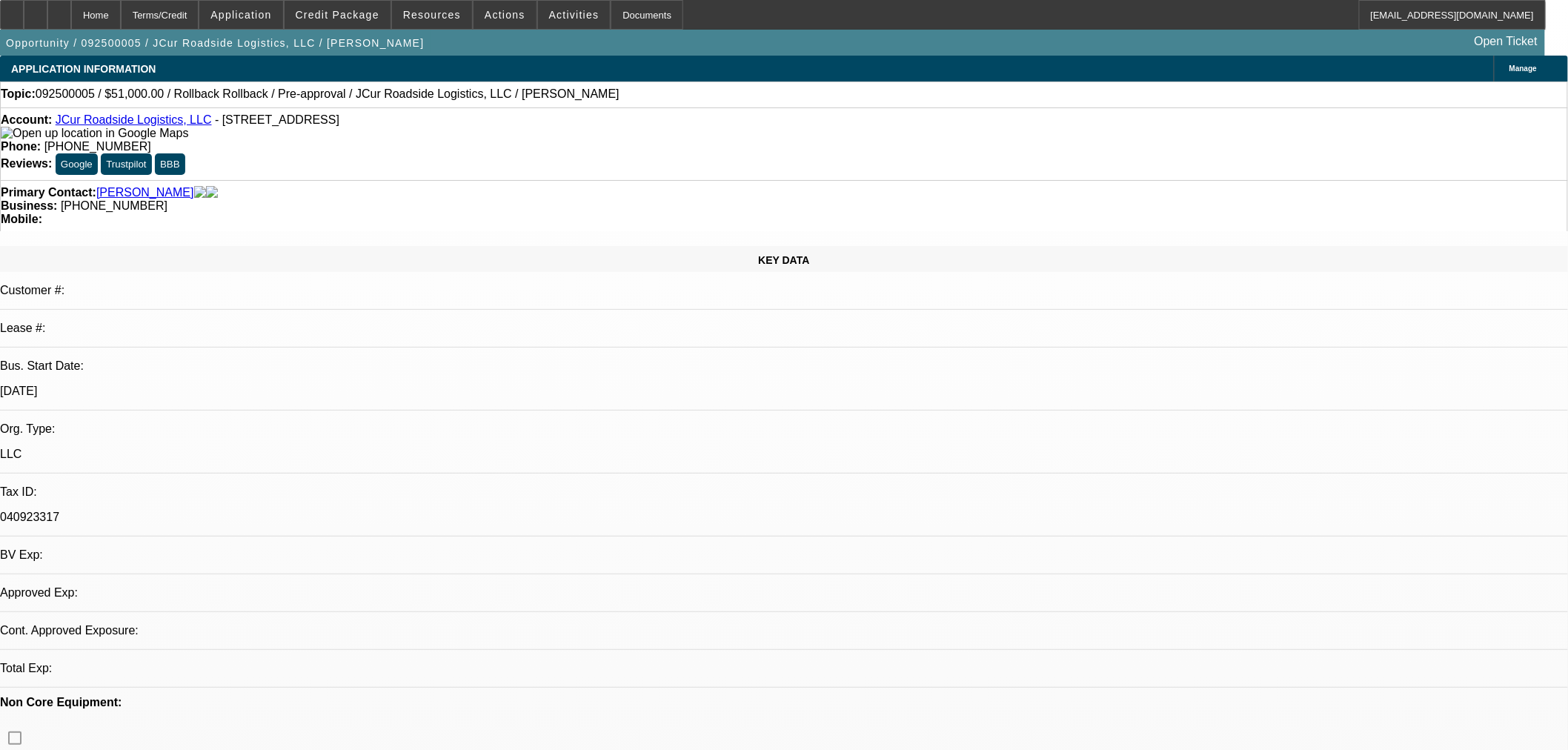
select select "0.15"
select select "2"
select select "0.1"
select select "4"
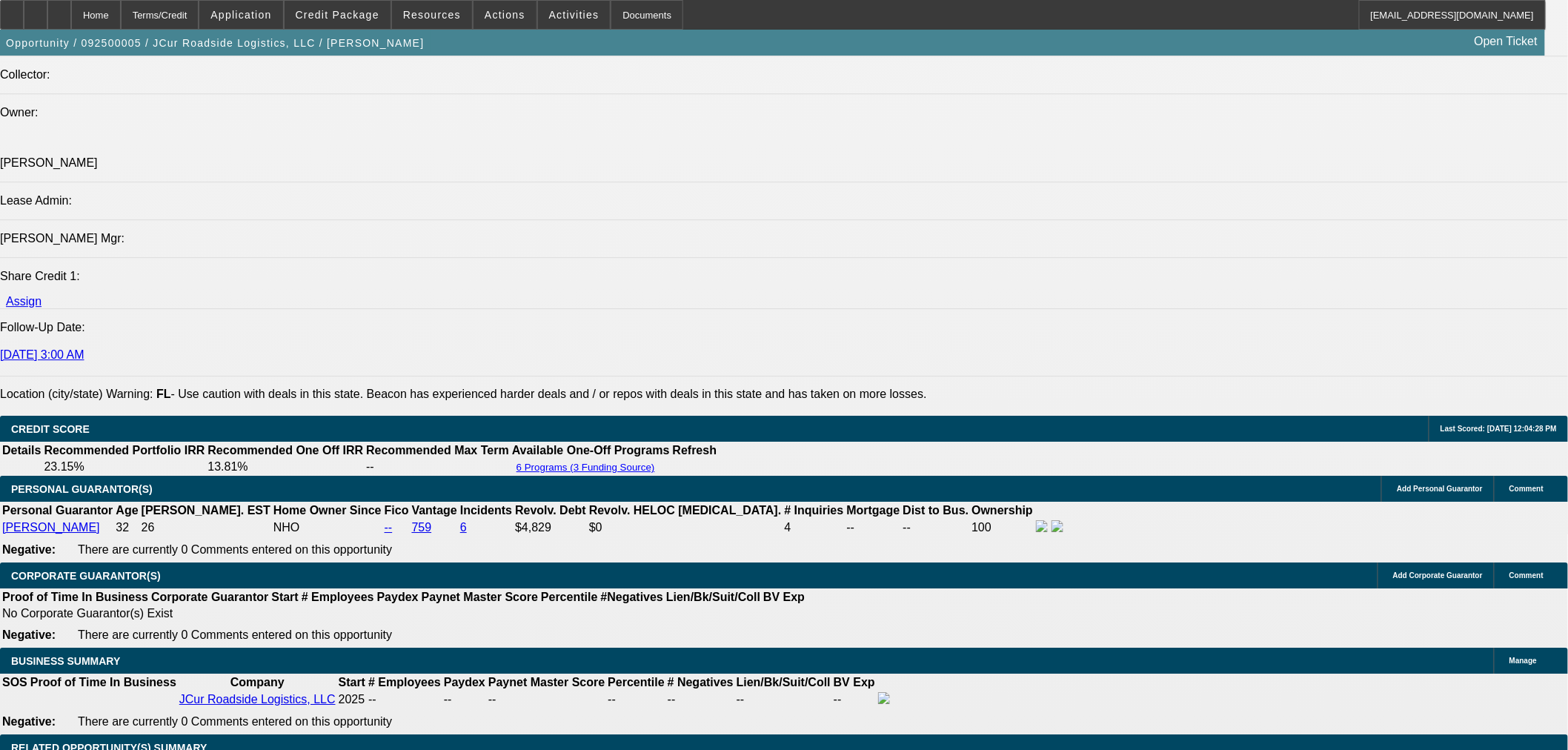
scroll to position [1833, 0]
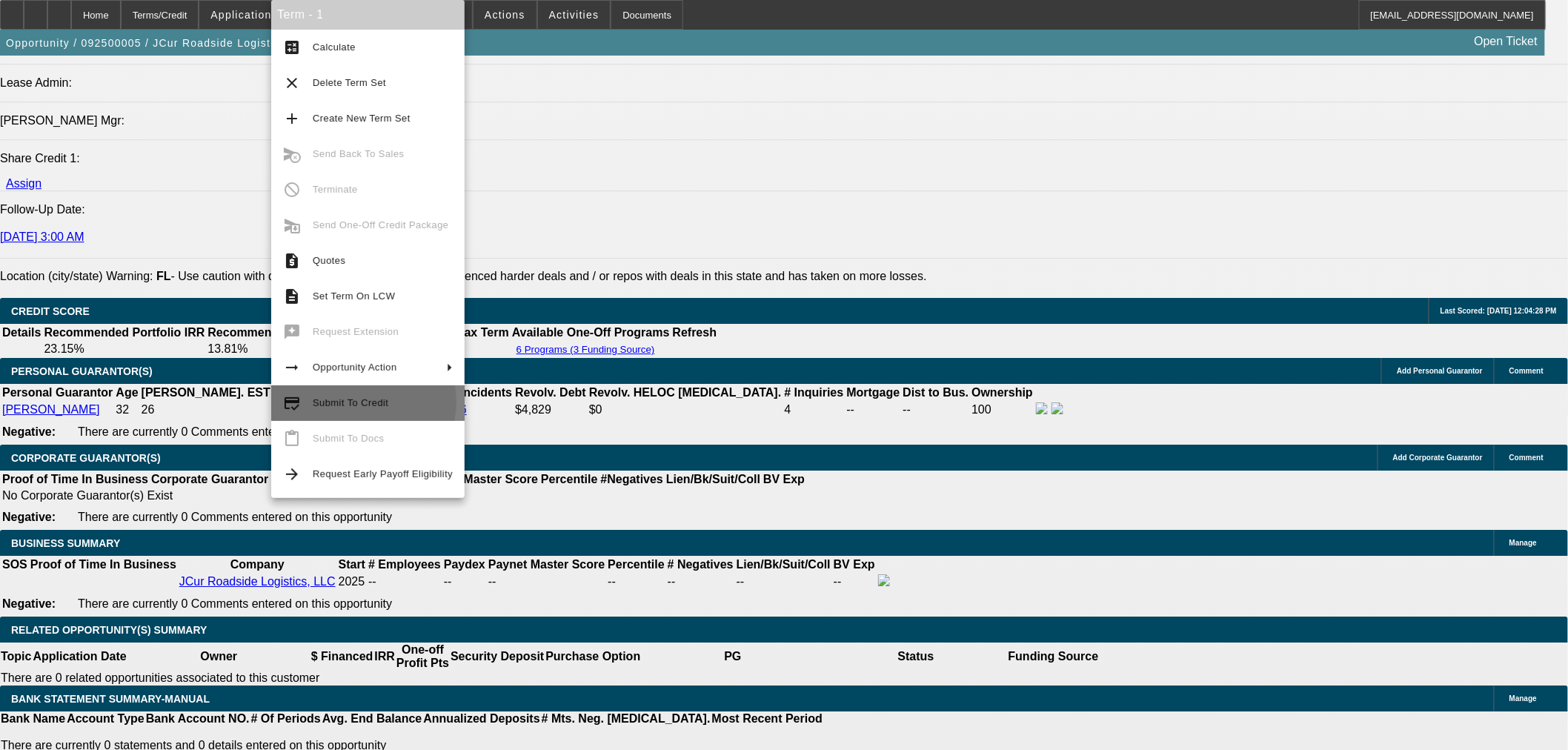
click at [352, 402] on span "Submit To Credit" at bounding box center [351, 402] width 75 height 11
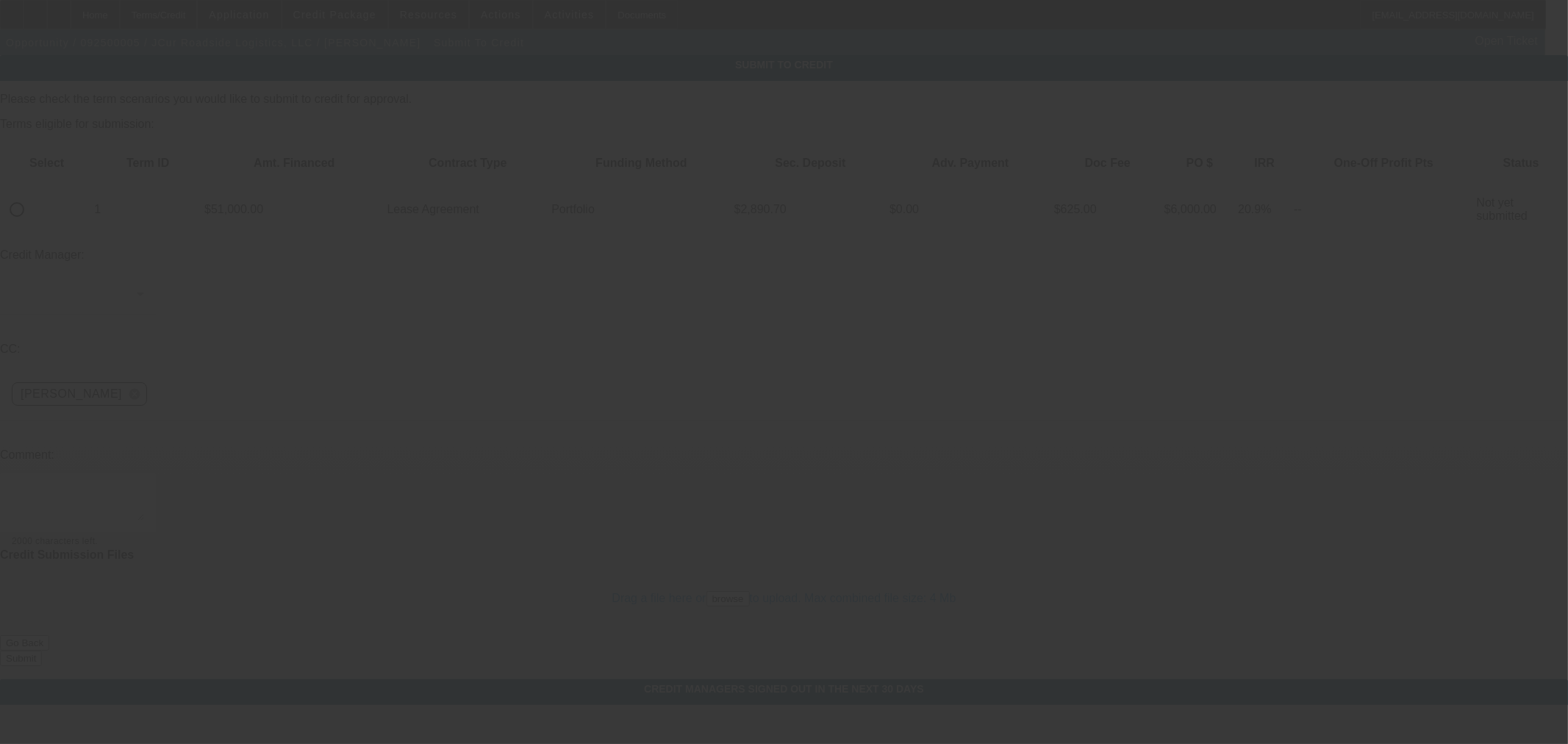
click at [32, 195] on input "radio" at bounding box center [17, 209] width 29 height 29
radio input "true"
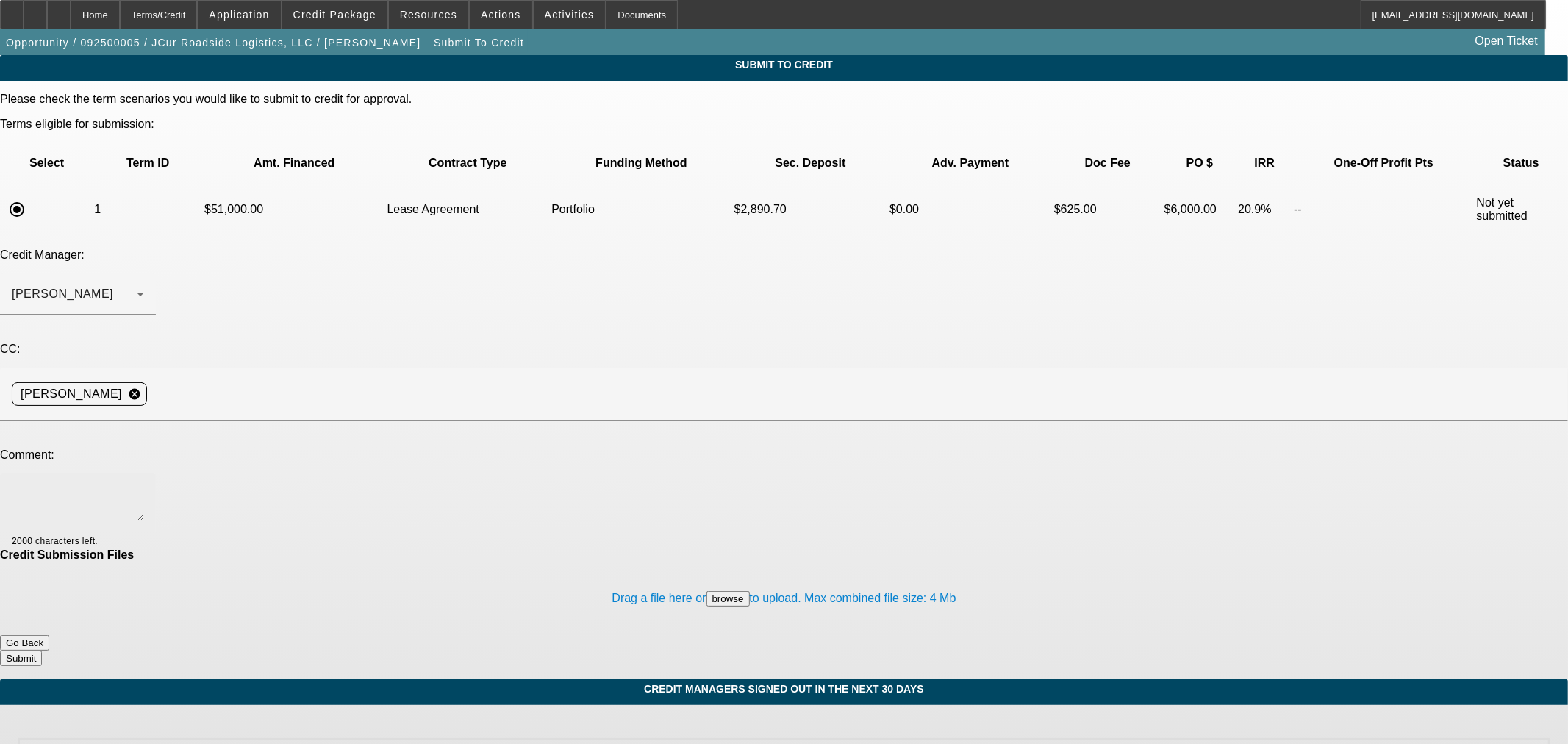
drag, startPoint x: 272, startPoint y: 351, endPoint x: 305, endPoint y: 327, distance: 40.8
click at [144, 485] on textarea at bounding box center [77, 502] width 132 height 35
drag, startPoint x: 581, startPoint y: 359, endPoint x: 272, endPoint y: 366, distance: 309.1
click at [144, 485] on textarea "Hi George, PG Justin worked for another towing company in the past and also own…" at bounding box center [77, 502] width 132 height 35
drag, startPoint x: 541, startPoint y: 357, endPoint x: 522, endPoint y: 355, distance: 19.1
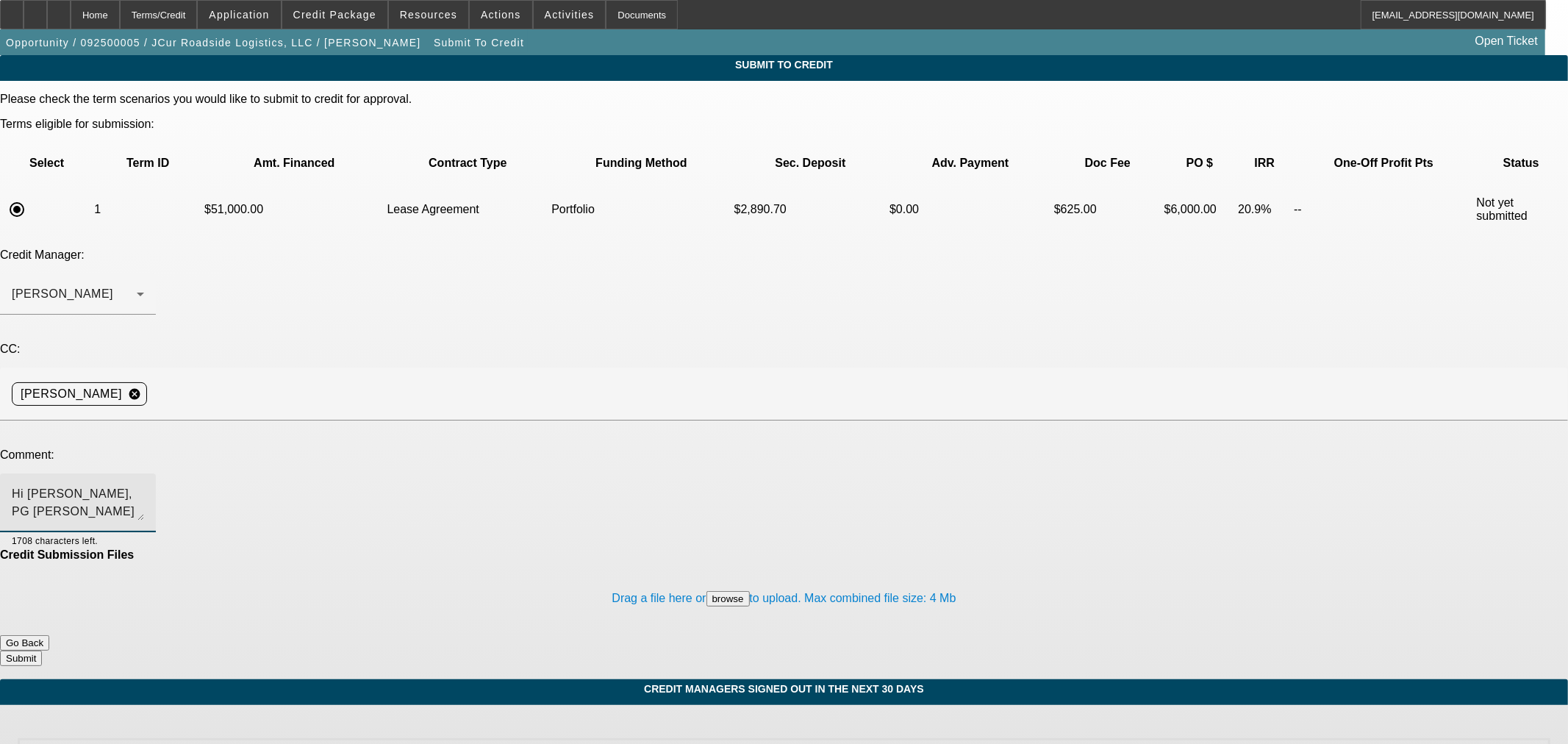
click at [144, 485] on textarea "Hi George, PG Justin worked for another towing company in the past and also own…" at bounding box center [77, 502] width 132 height 35
type textarea "Hi George, PG Justin worked for another towing company in the past and also own…"
click at [42, 650] on button "Submit" at bounding box center [21, 658] width 42 height 16
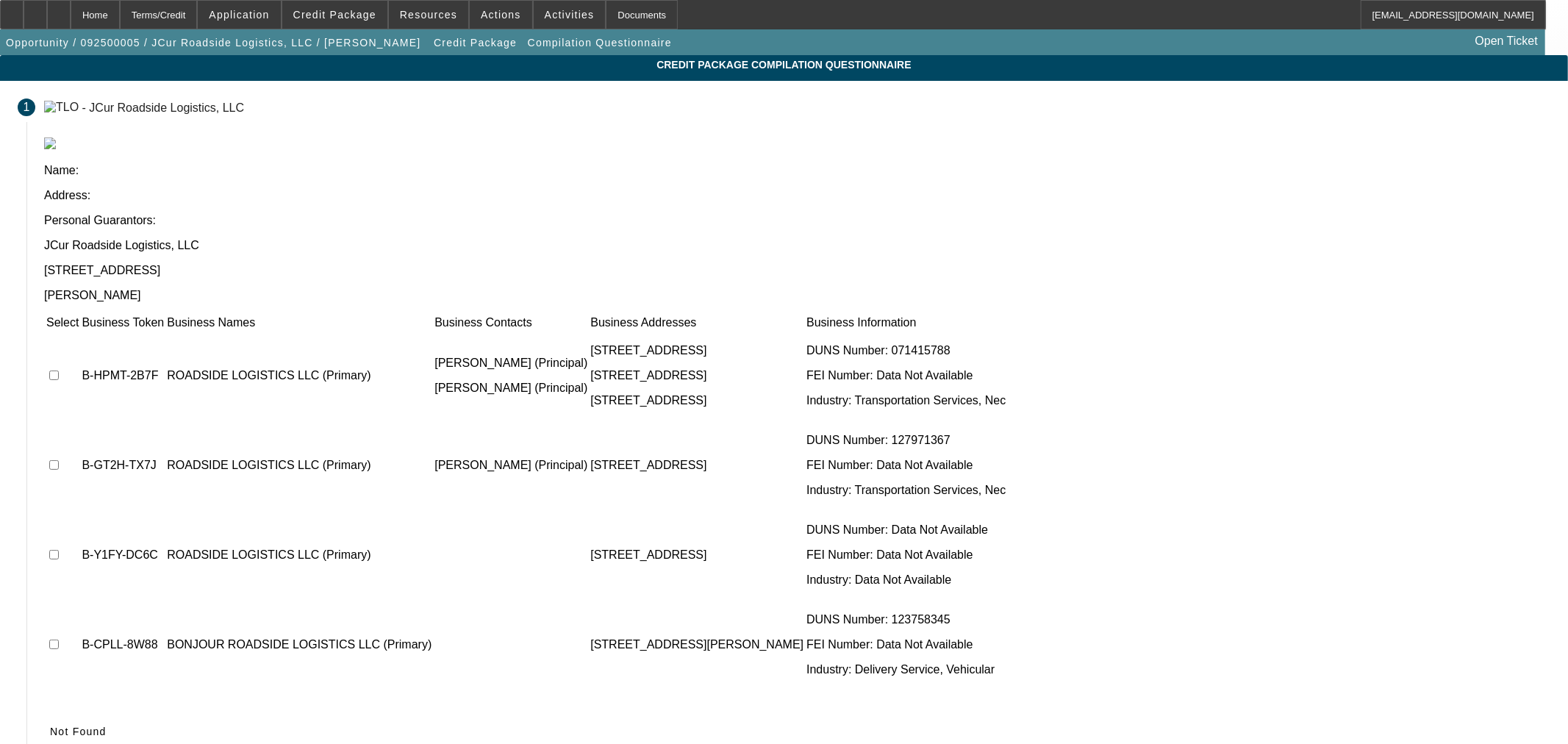
drag, startPoint x: 1170, startPoint y: 619, endPoint x: 723, endPoint y: 585, distance: 448.3
click at [106, 726] on span "Not Found" at bounding box center [78, 732] width 56 height 12
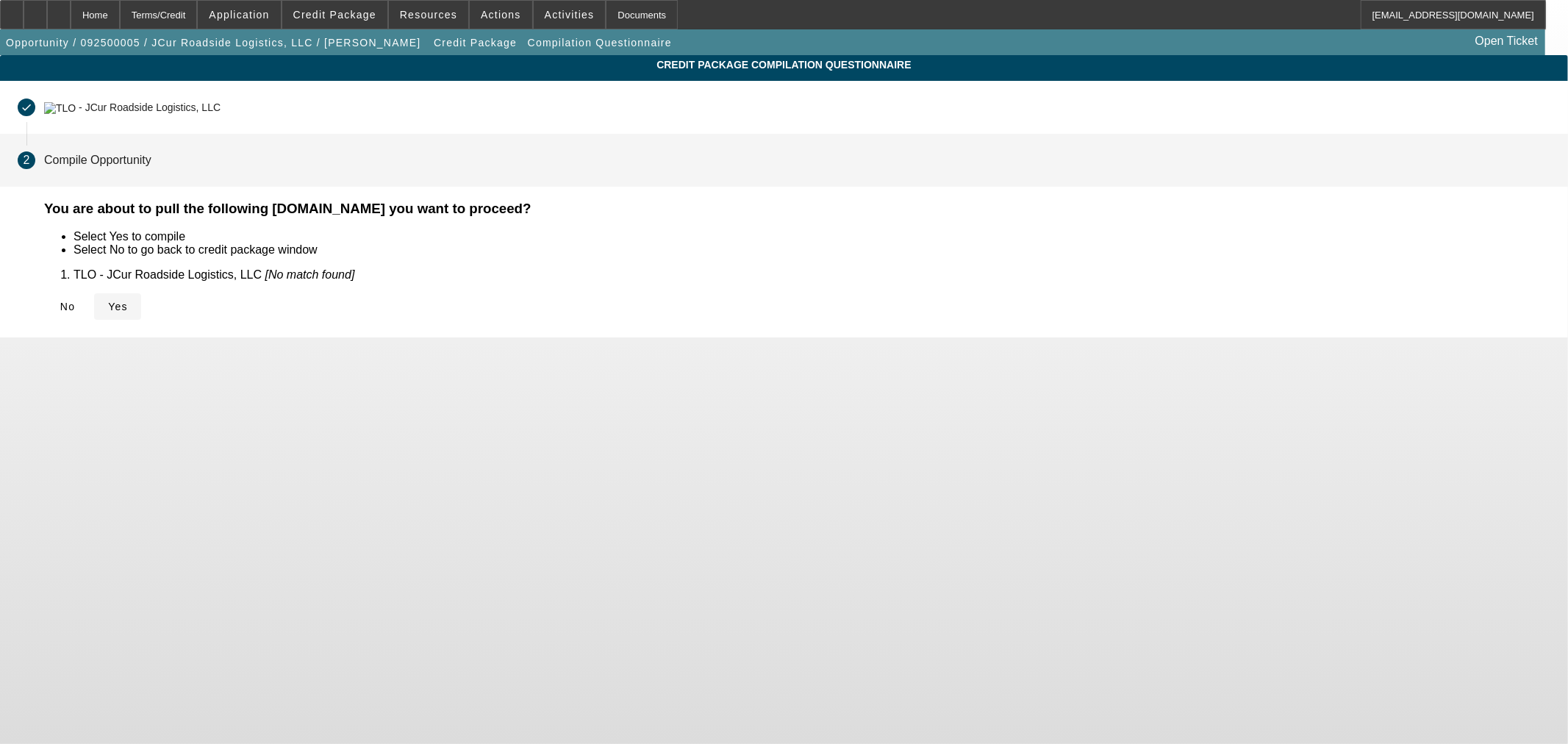
click at [128, 301] on span "Yes" at bounding box center [118, 306] width 20 height 12
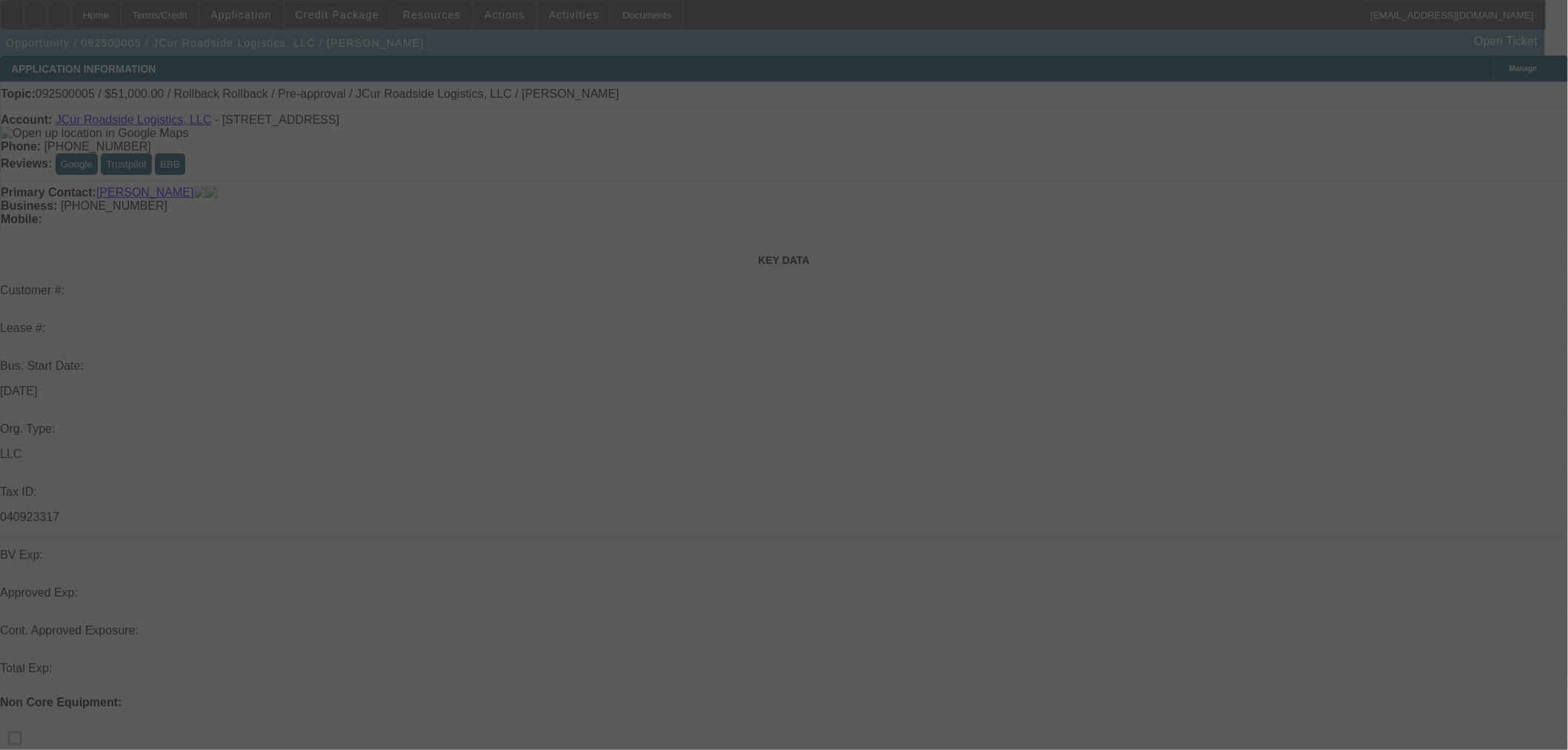
select select "0.15"
select select "2"
select select "0.1"
select select "4"
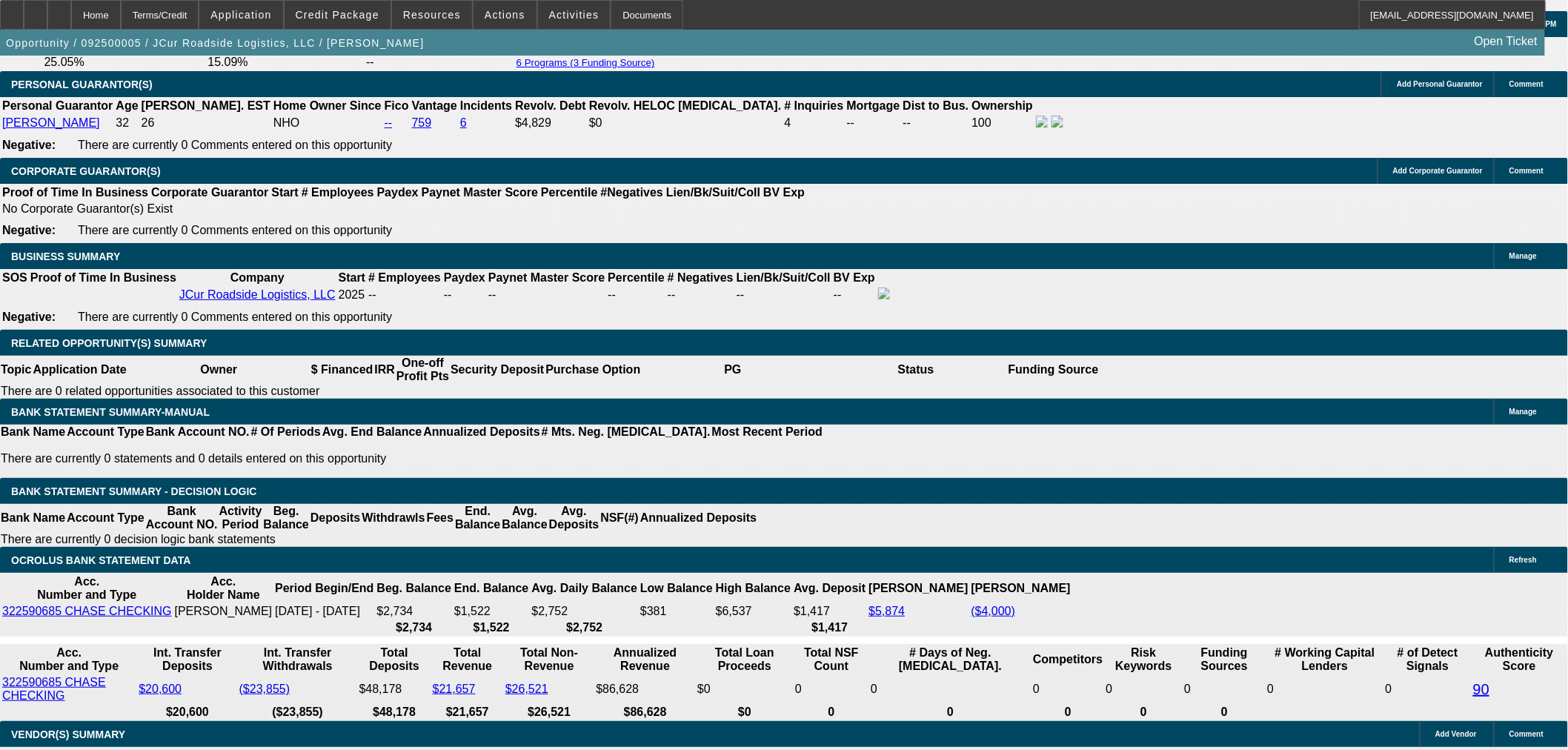
scroll to position [2140, 0]
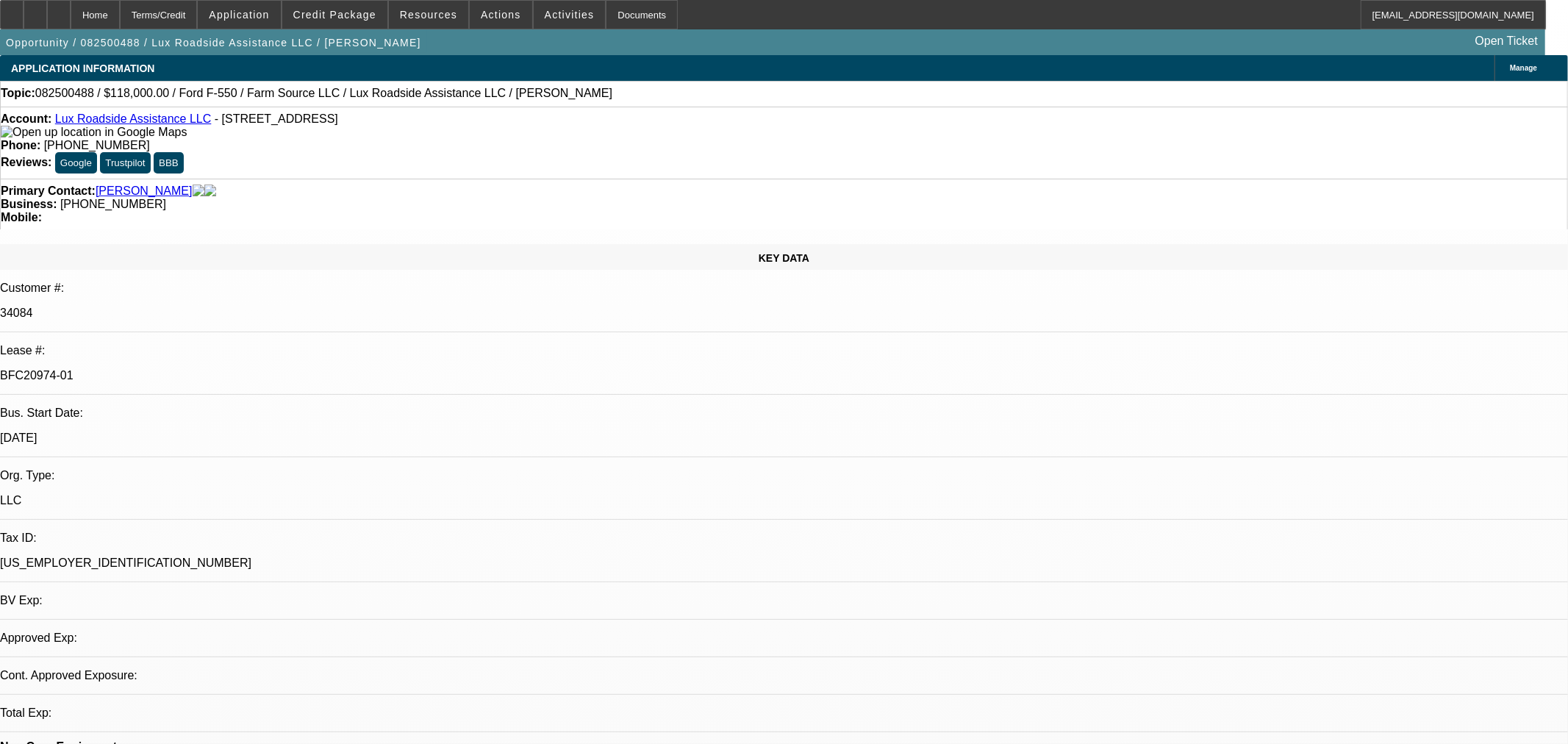
select select "0"
select select "6"
select select "0"
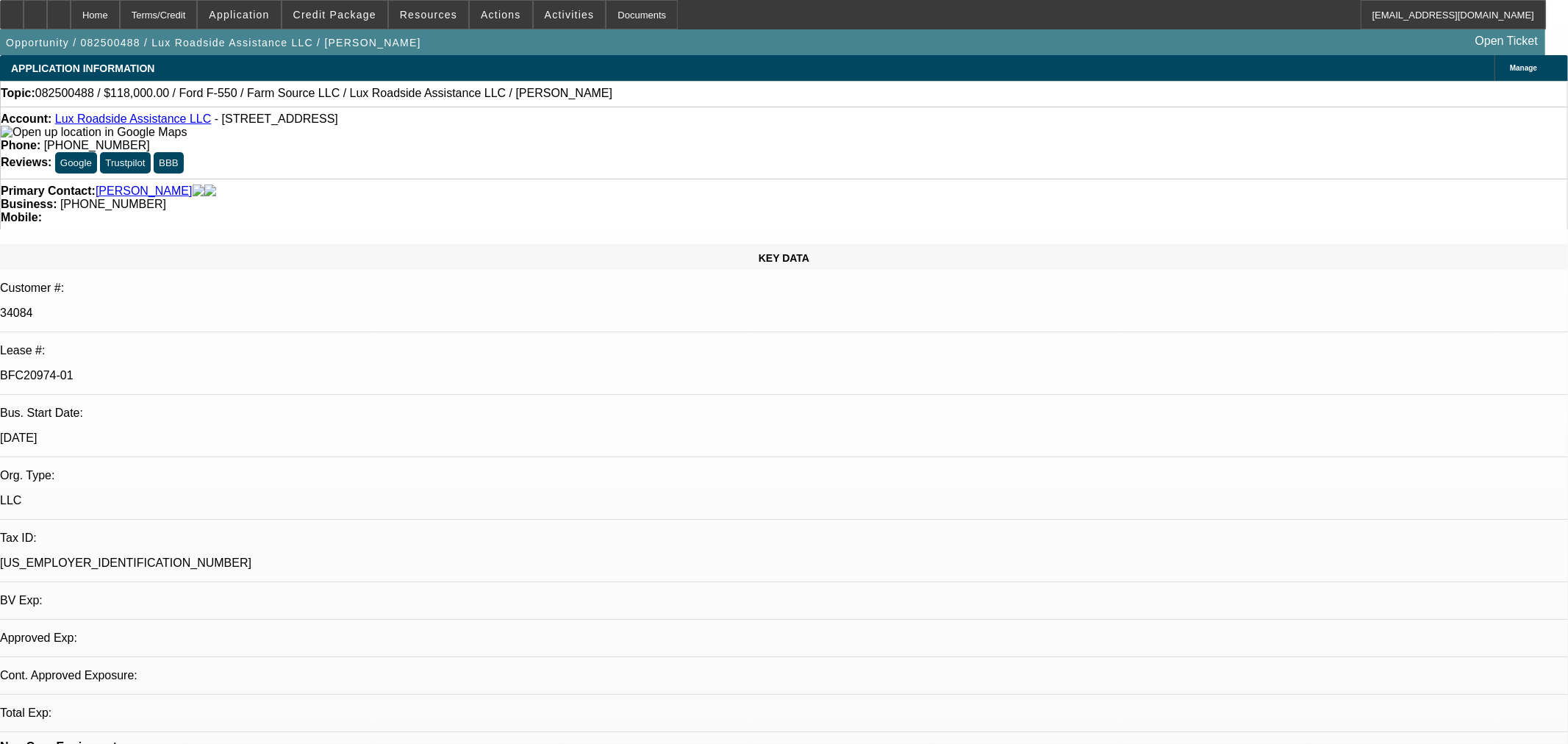
select select "0"
select select "6"
select select "0"
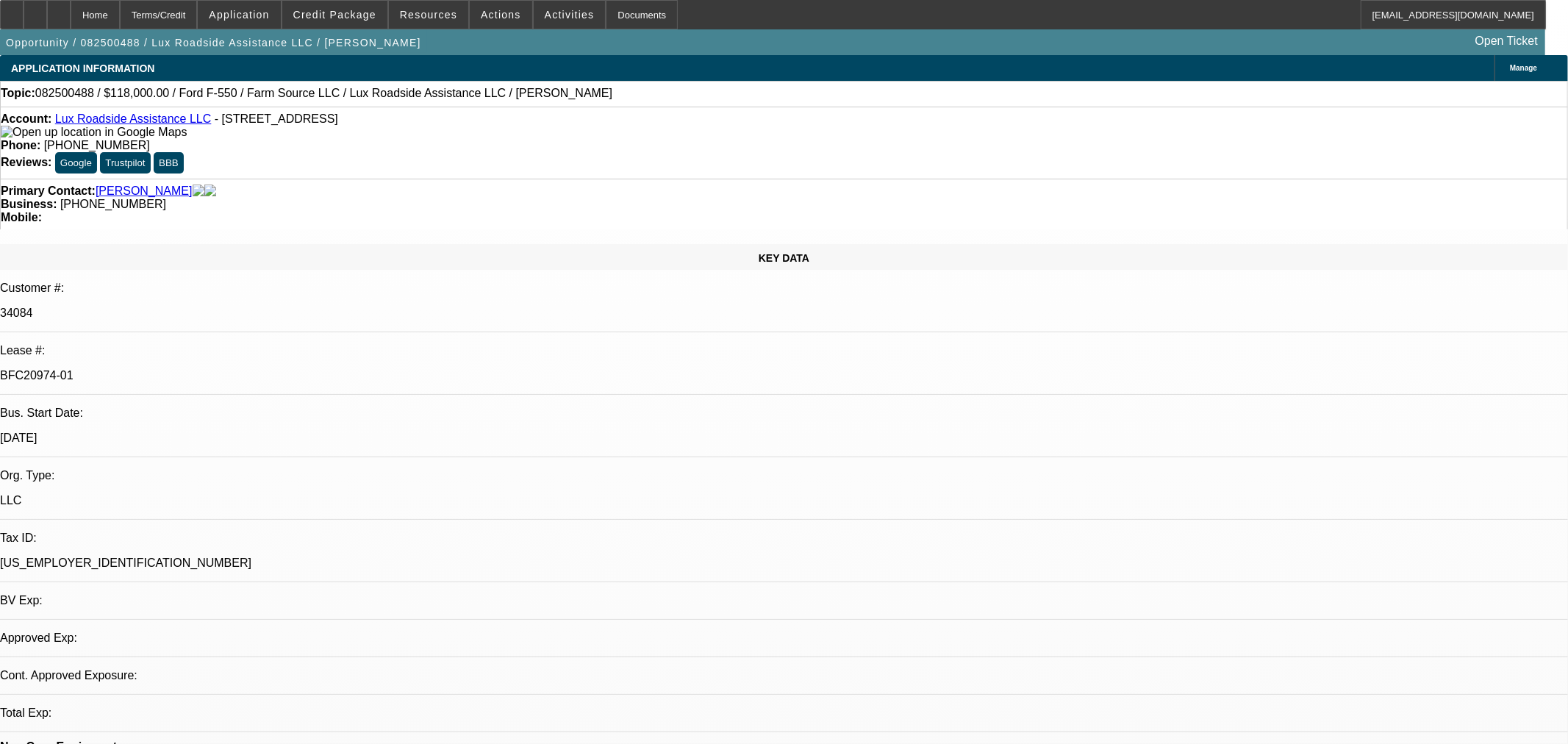
select select "0"
select select "6"
select select "0"
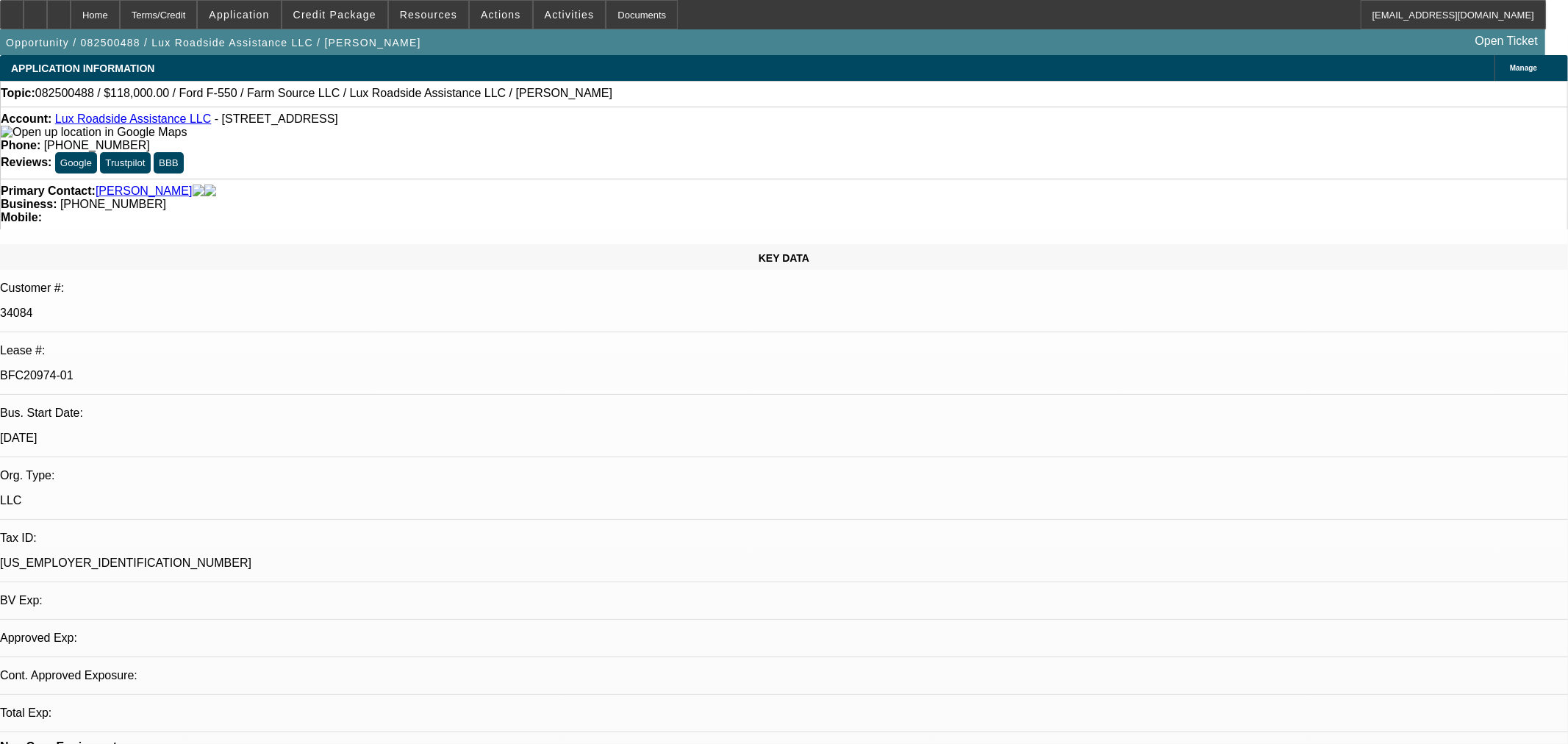
select select "6"
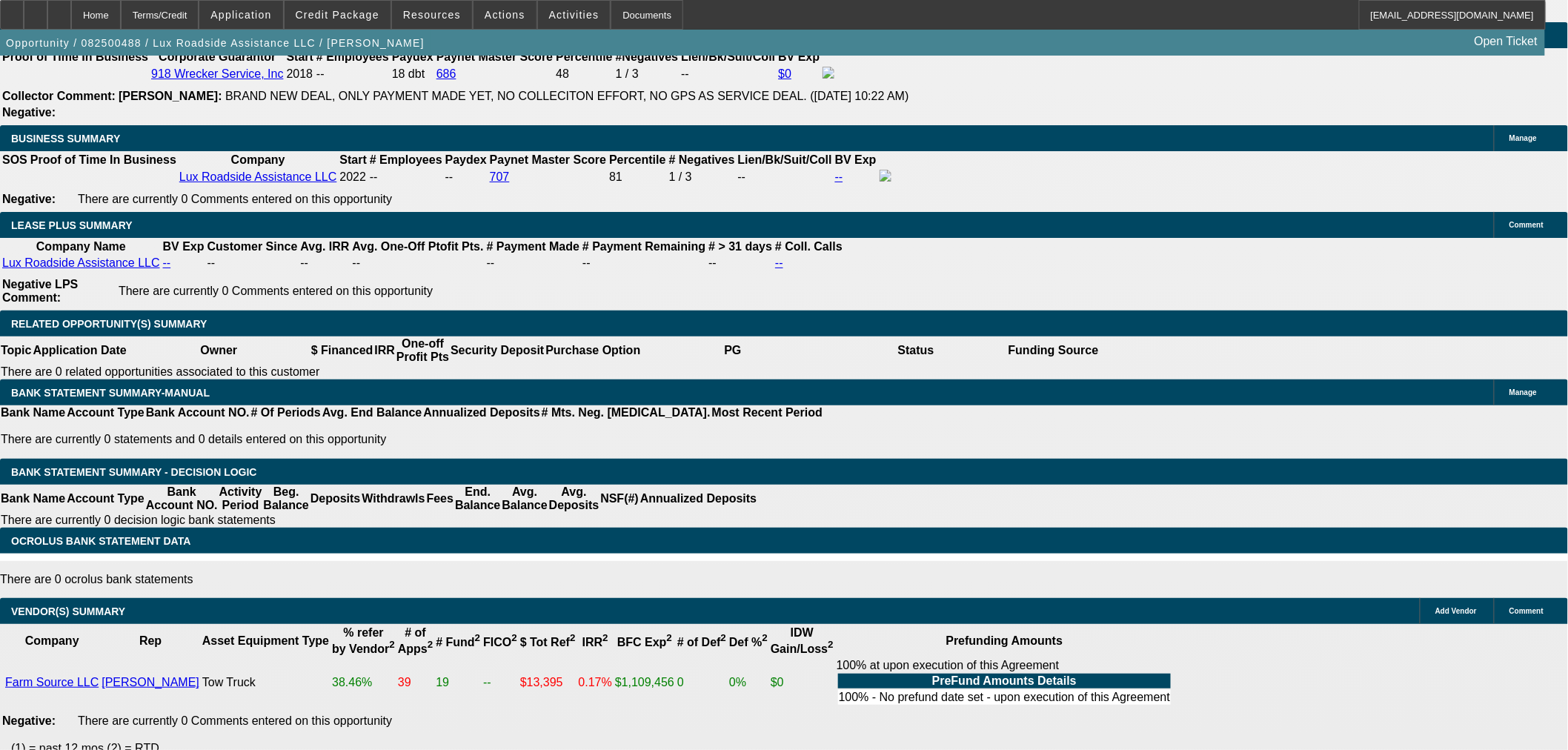
scroll to position [2305, 0]
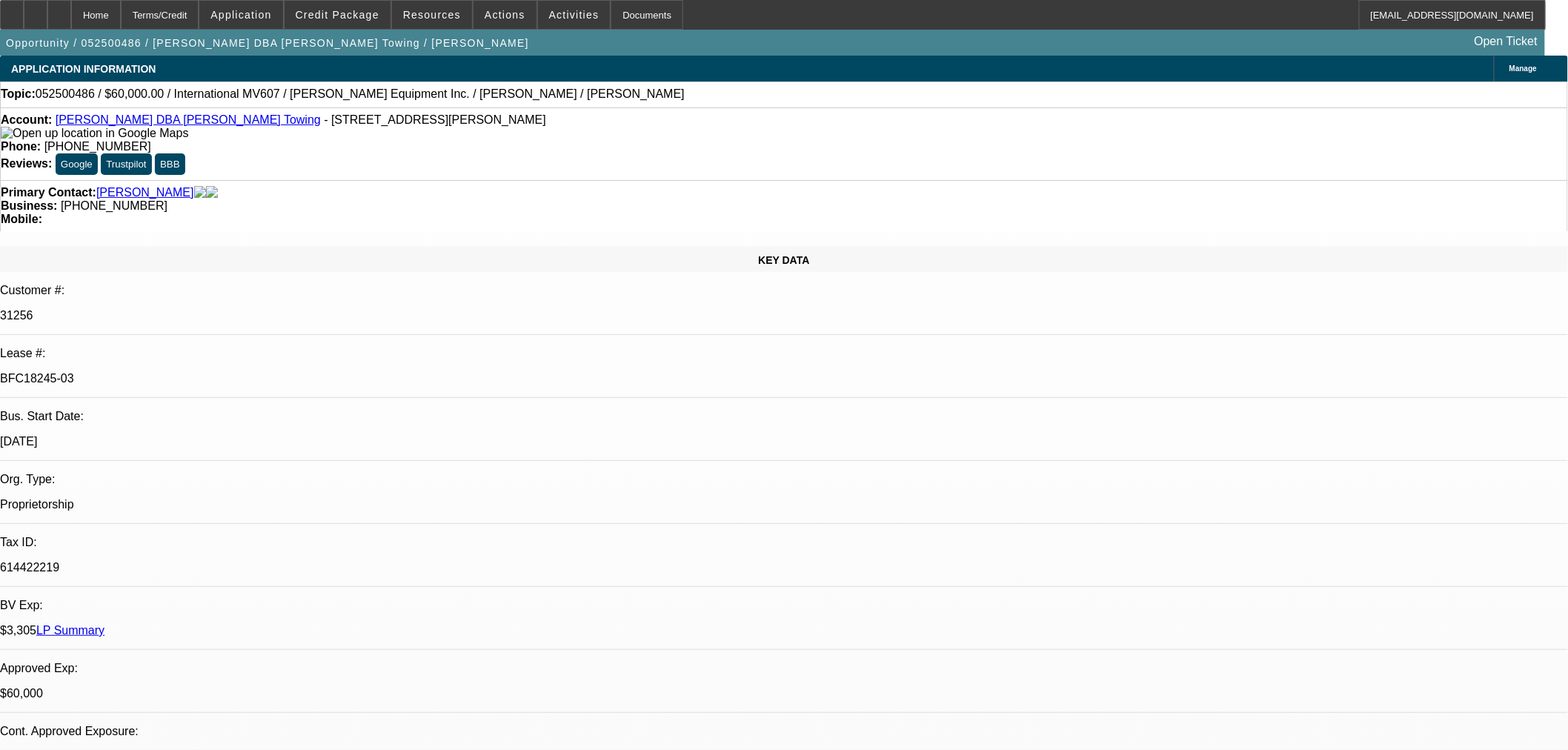
select select "0"
select select "2"
select select "0.1"
select select "4"
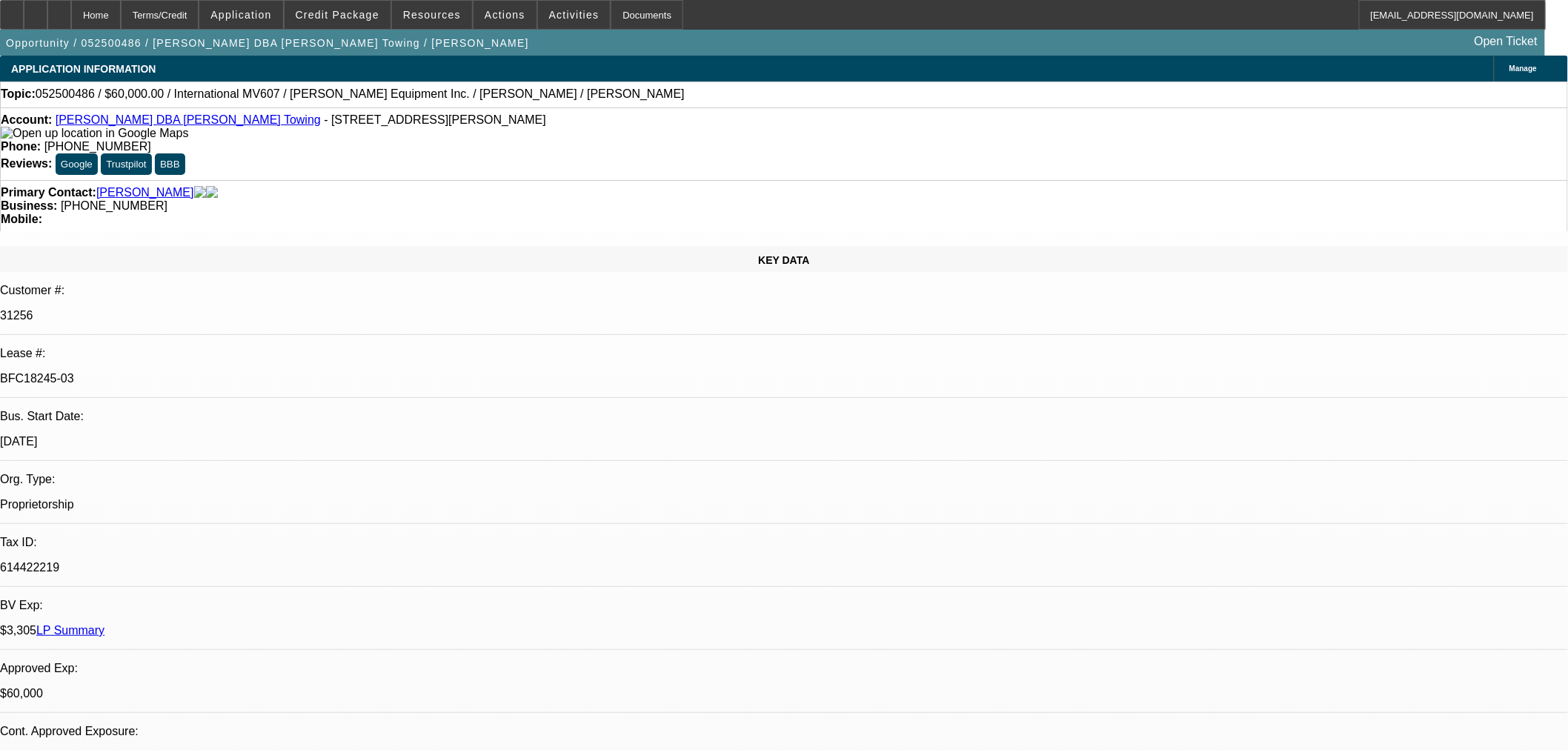
select select "0"
select select "2"
select select "0.1"
select select "4"
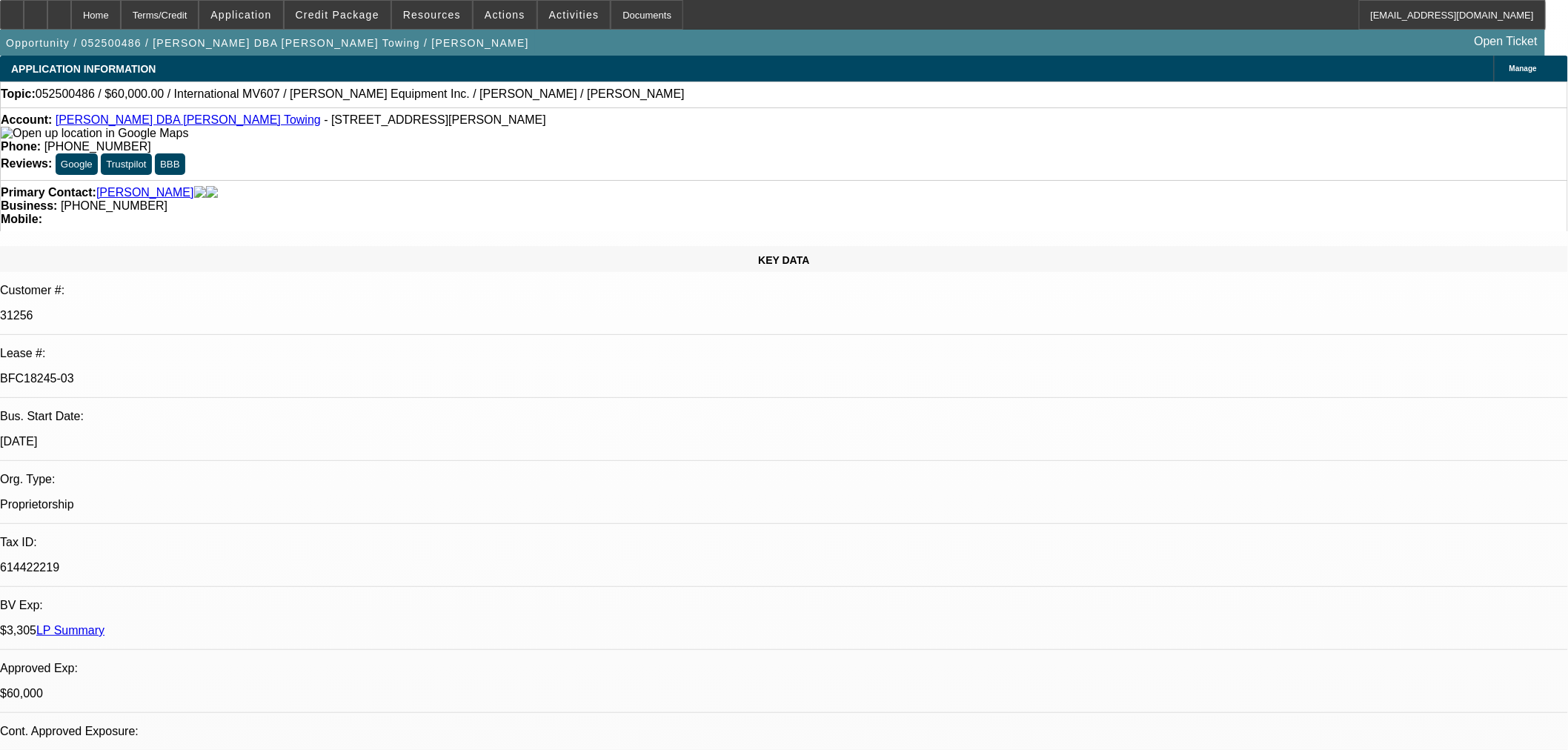
select select "0"
select select "2"
select select "0.1"
select select "4"
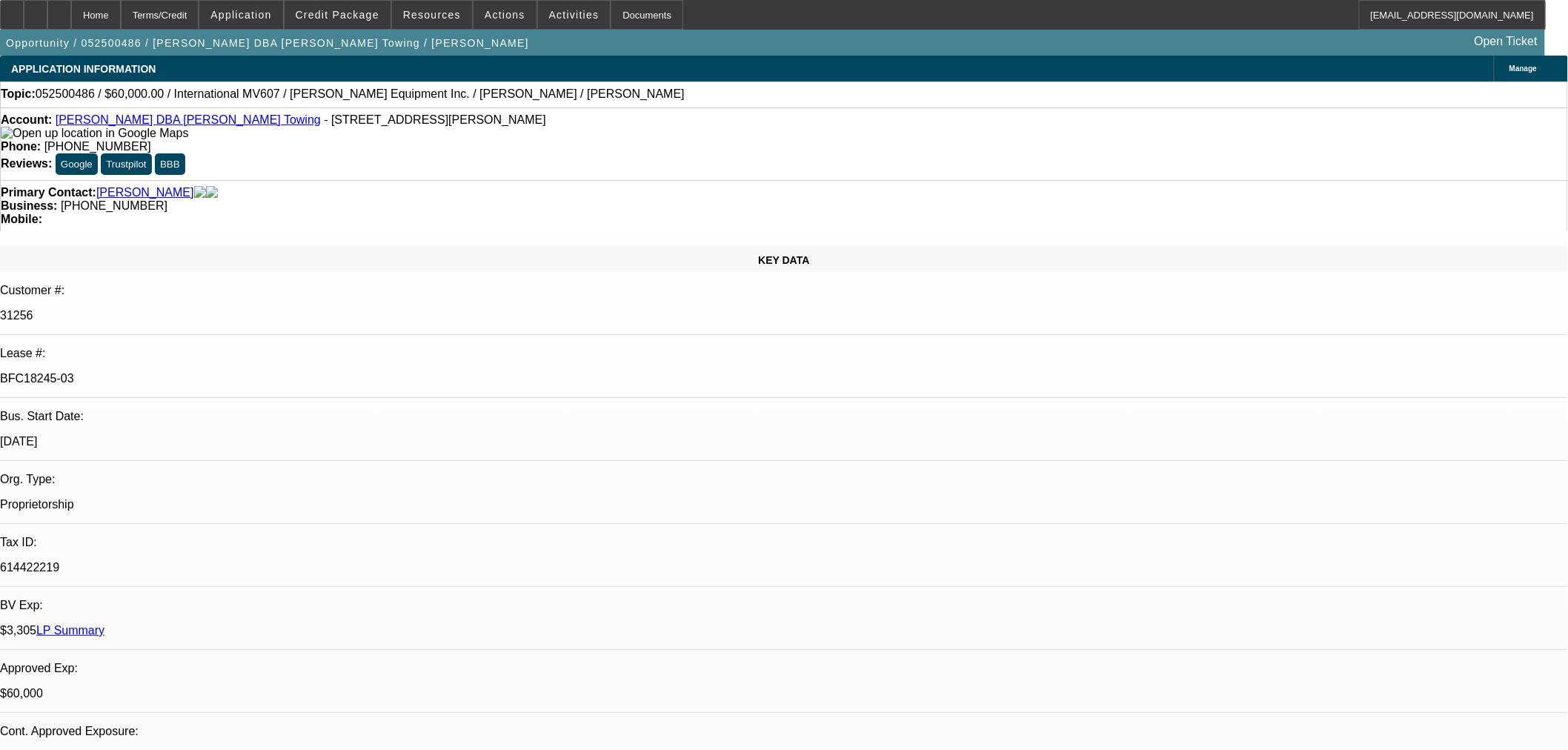
select select "0"
select select "3"
select select "0.1"
select select "4"
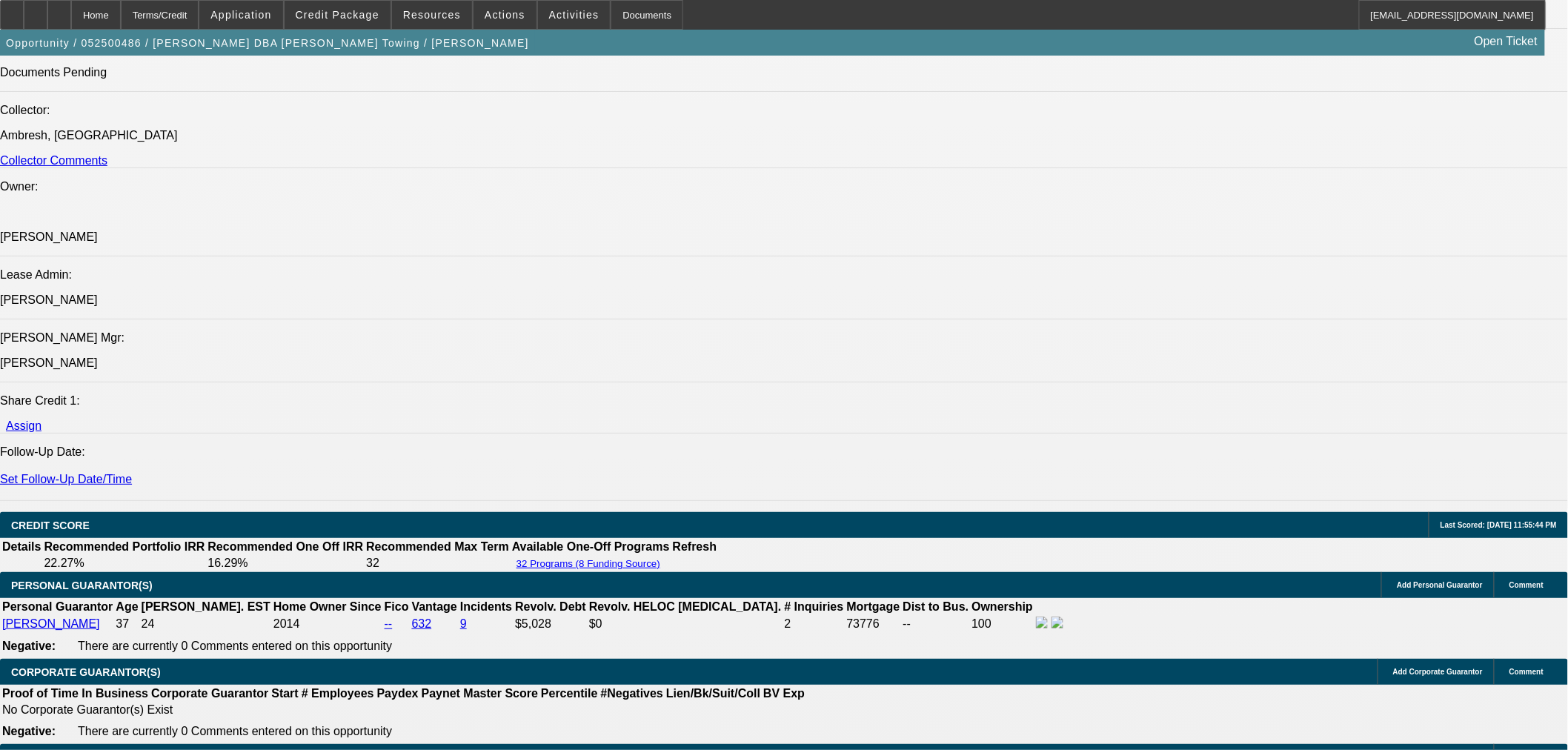
scroll to position [2305, 0]
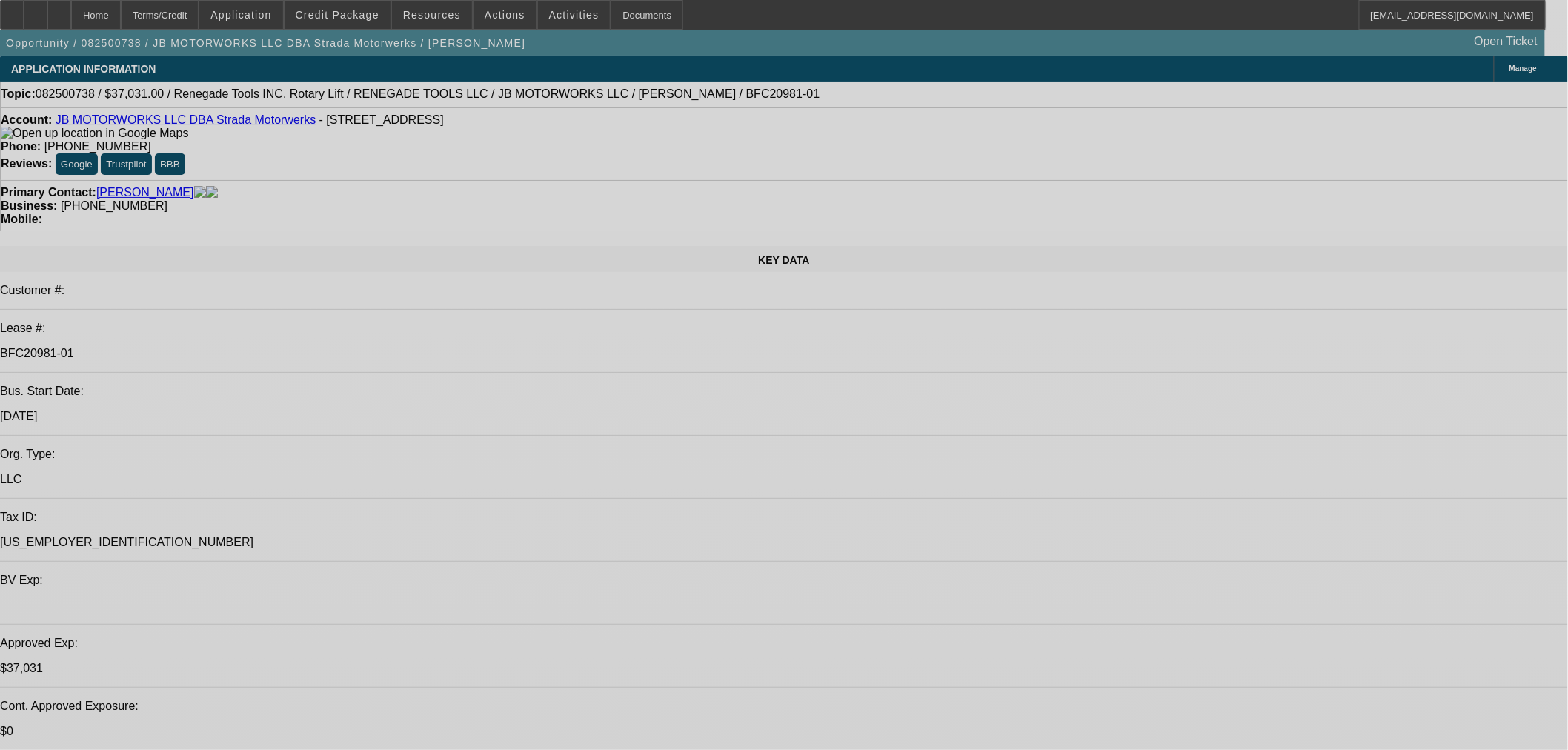
select select "0"
select select "3"
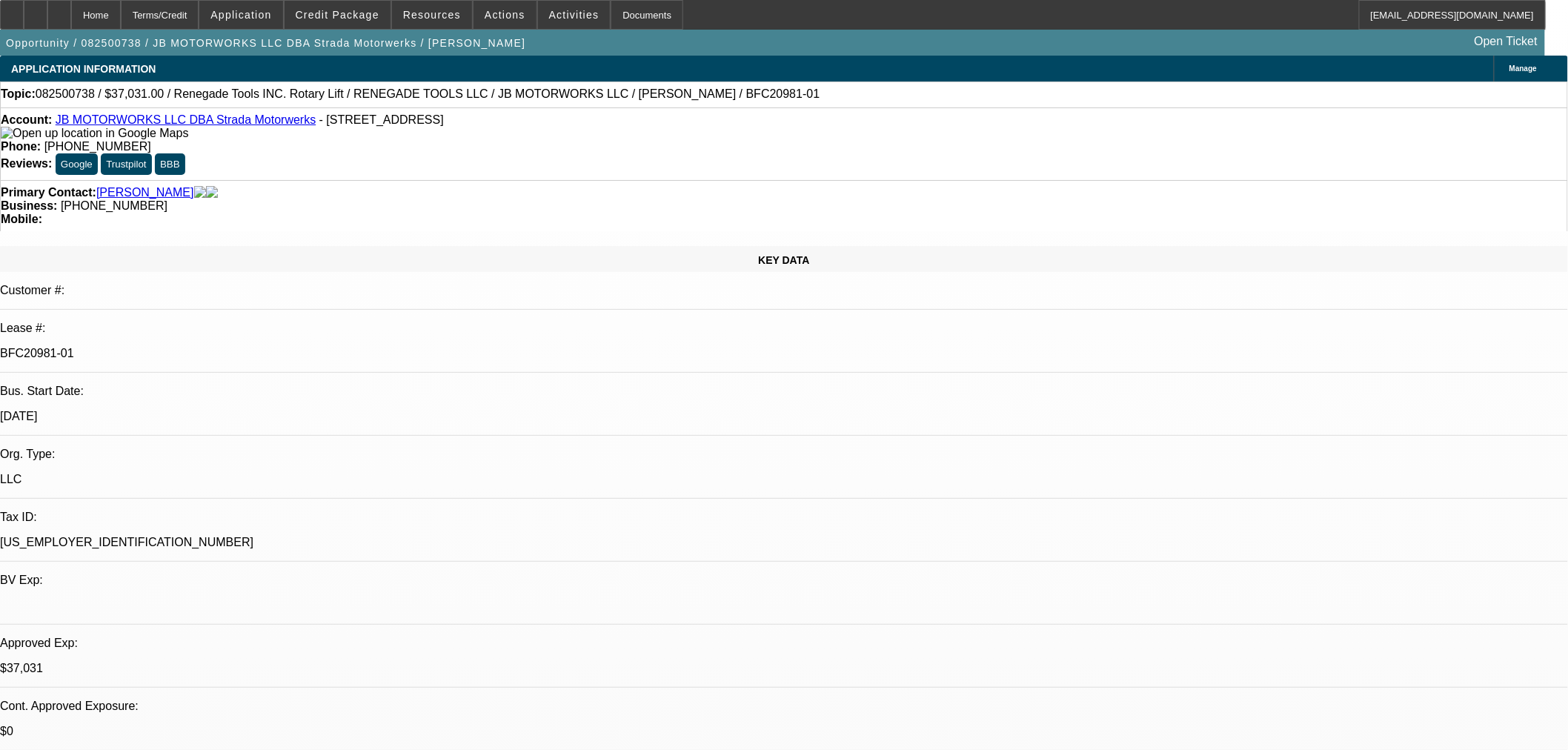
select select "0.1"
select select "4"
select select "0"
select select "3"
select select "0.1"
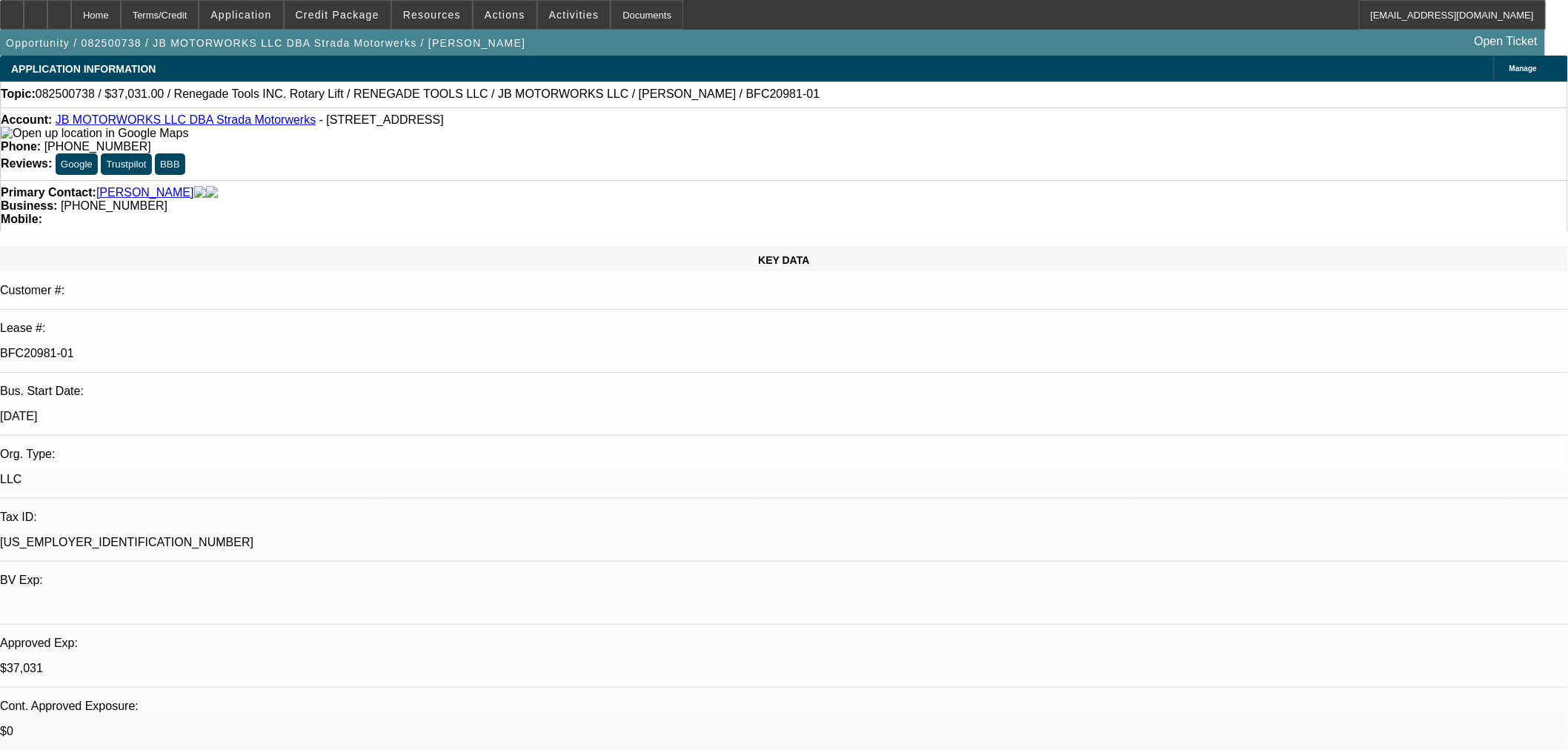
select select "4"
select select "0"
select select "3"
select select "0.1"
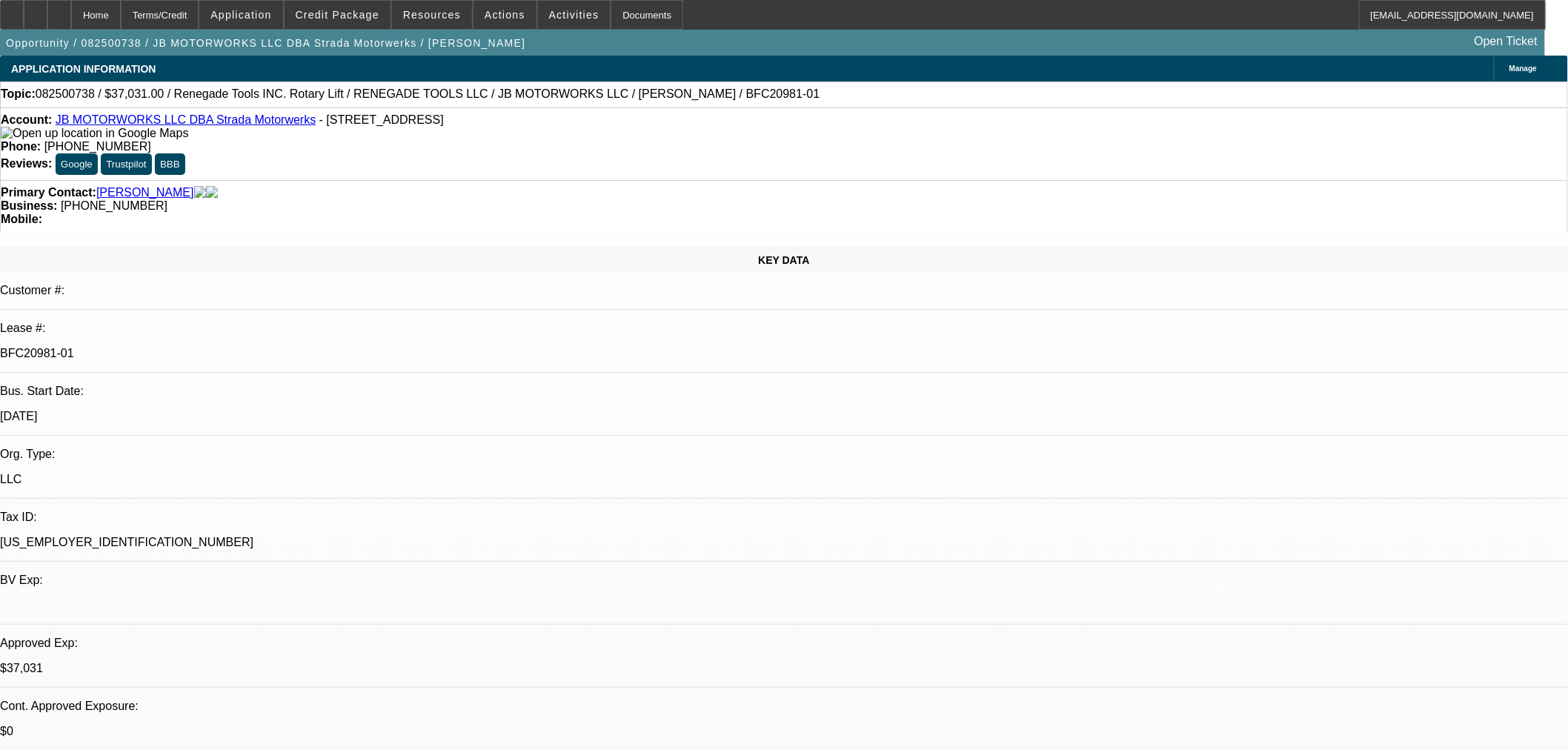
select select "4"
select select "0"
select select "3"
select select "0.1"
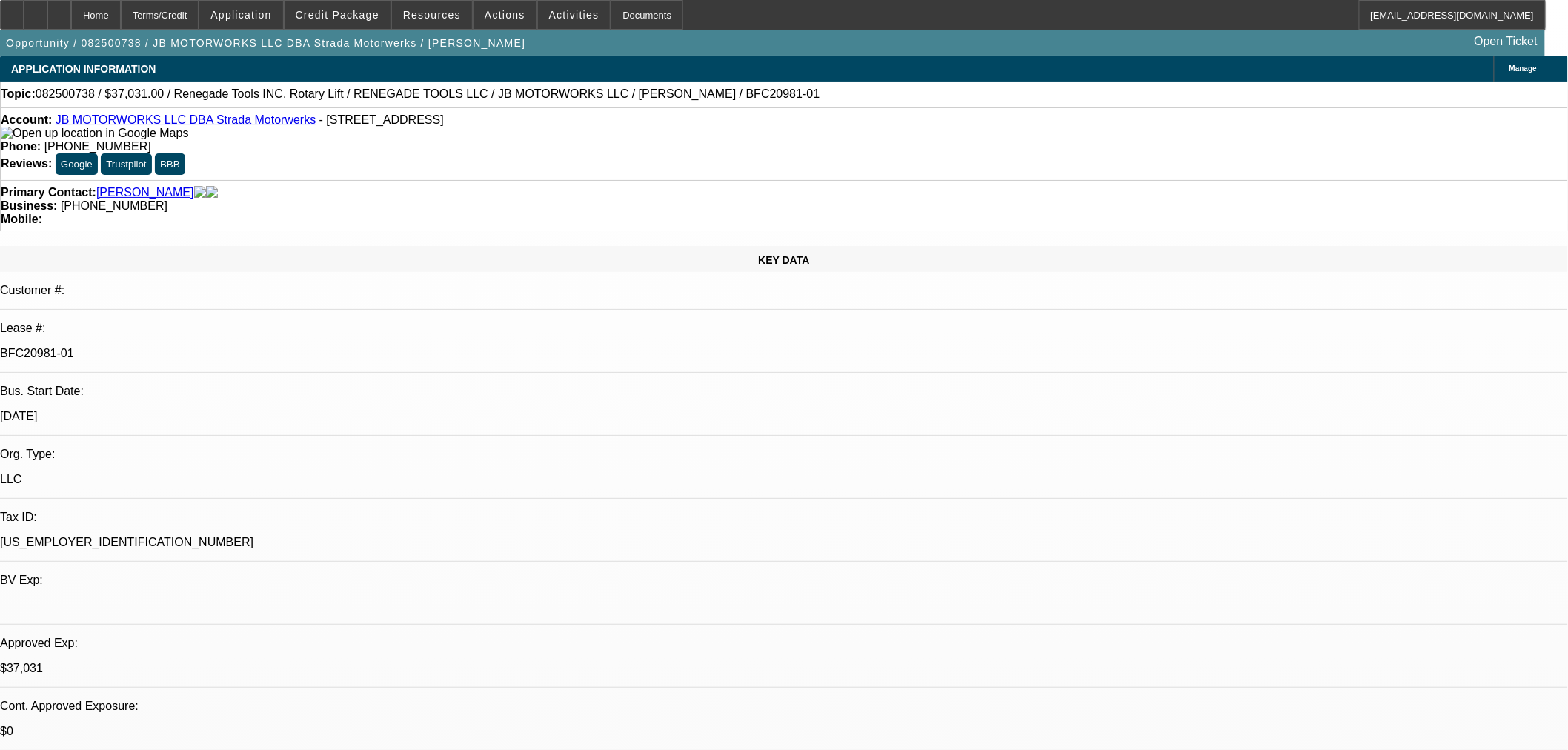
select select "4"
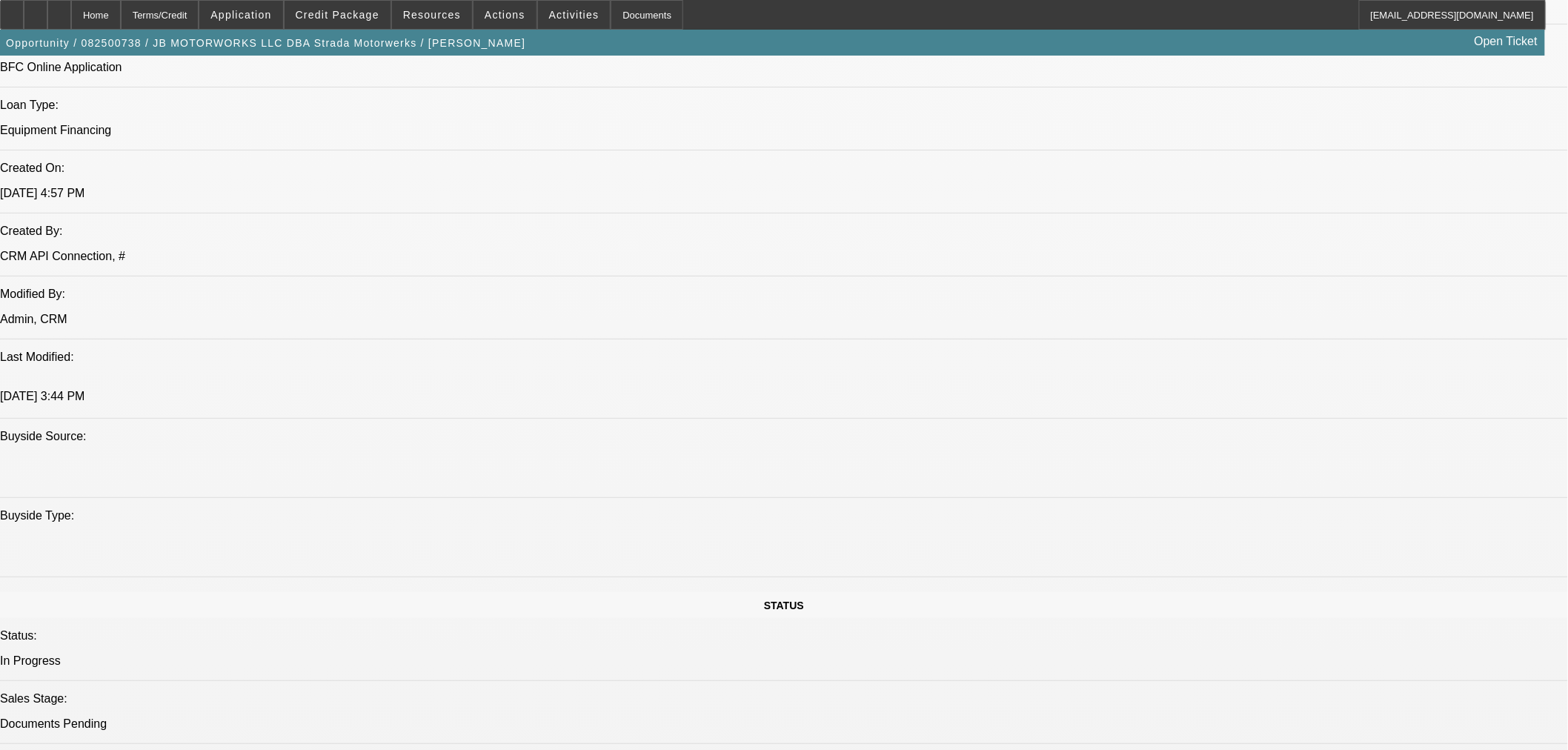
scroll to position [1811, 0]
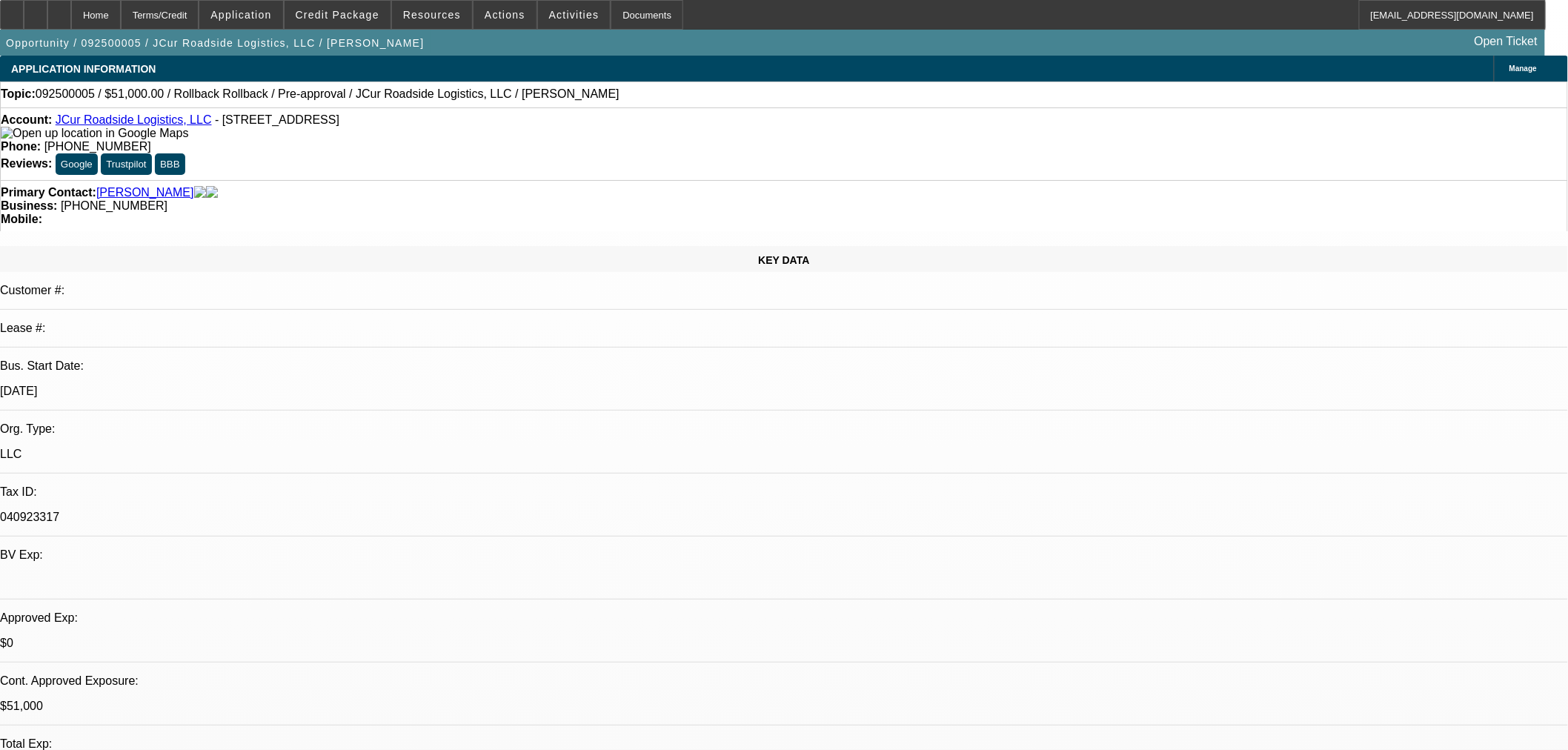
select select "0.15"
select select "2"
select select "0.1"
select select "4"
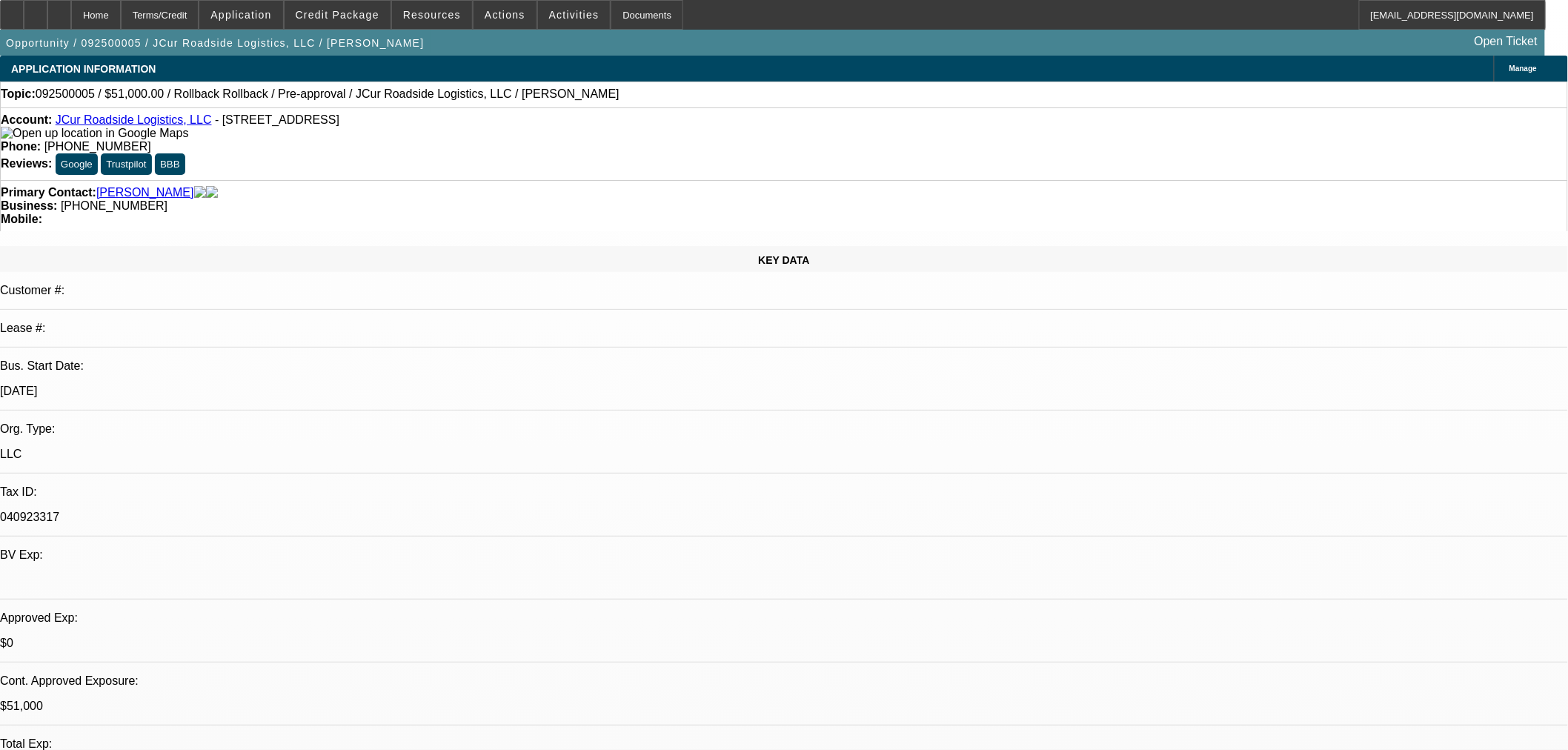
select select "0.15"
select select "2"
select select "0.1"
select select "4"
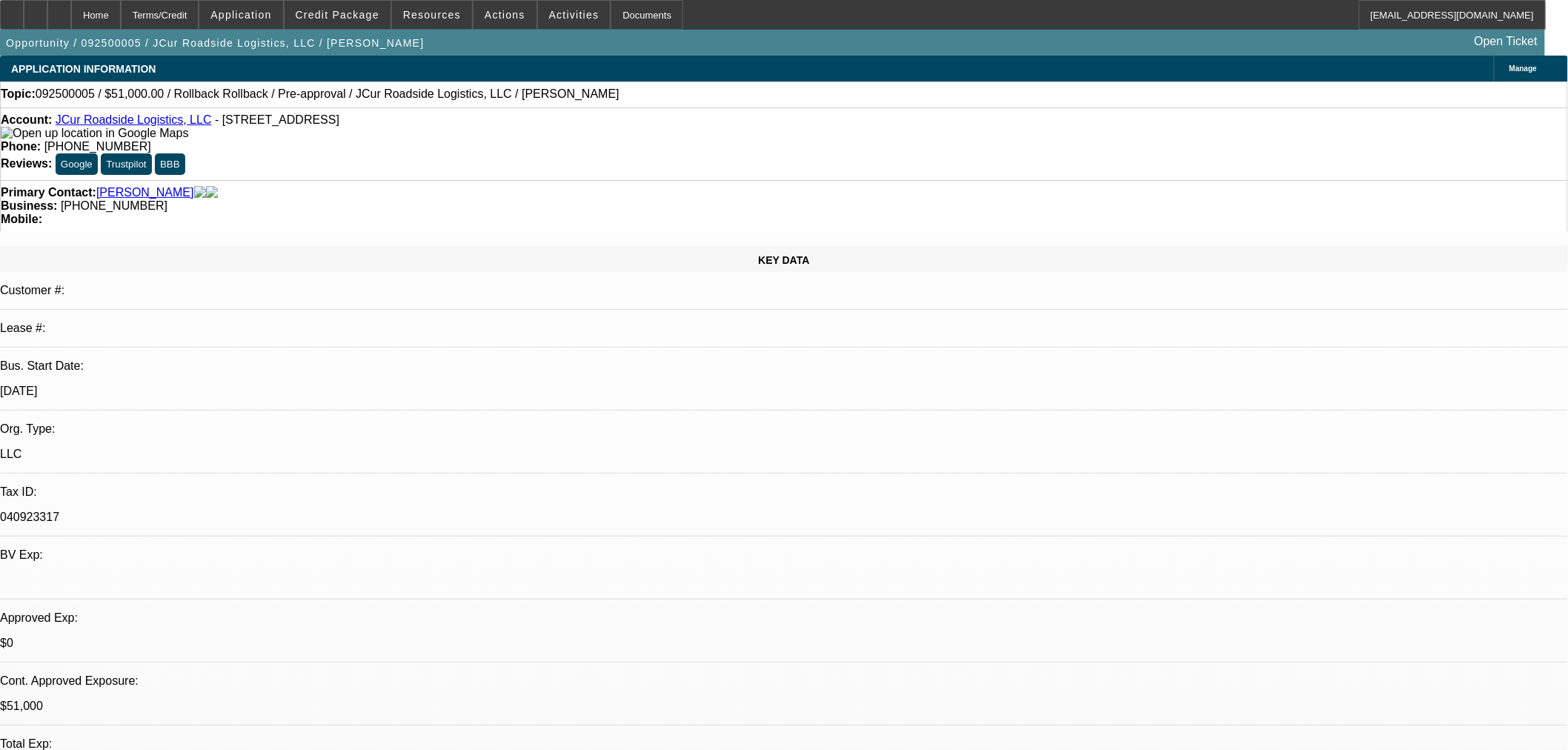
select select "0.15"
select select "2"
select select "0.1"
select select "4"
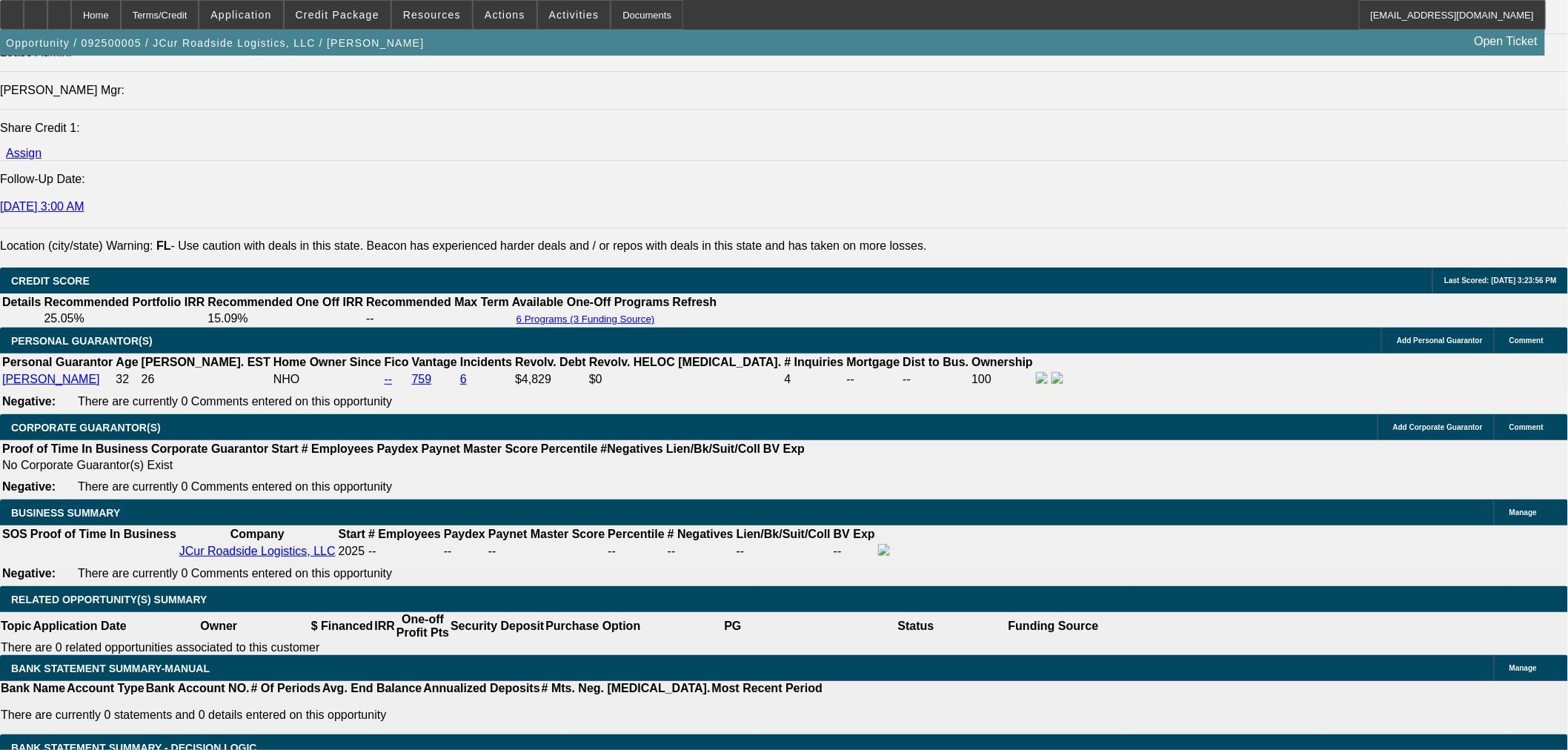
scroll to position [1646, 0]
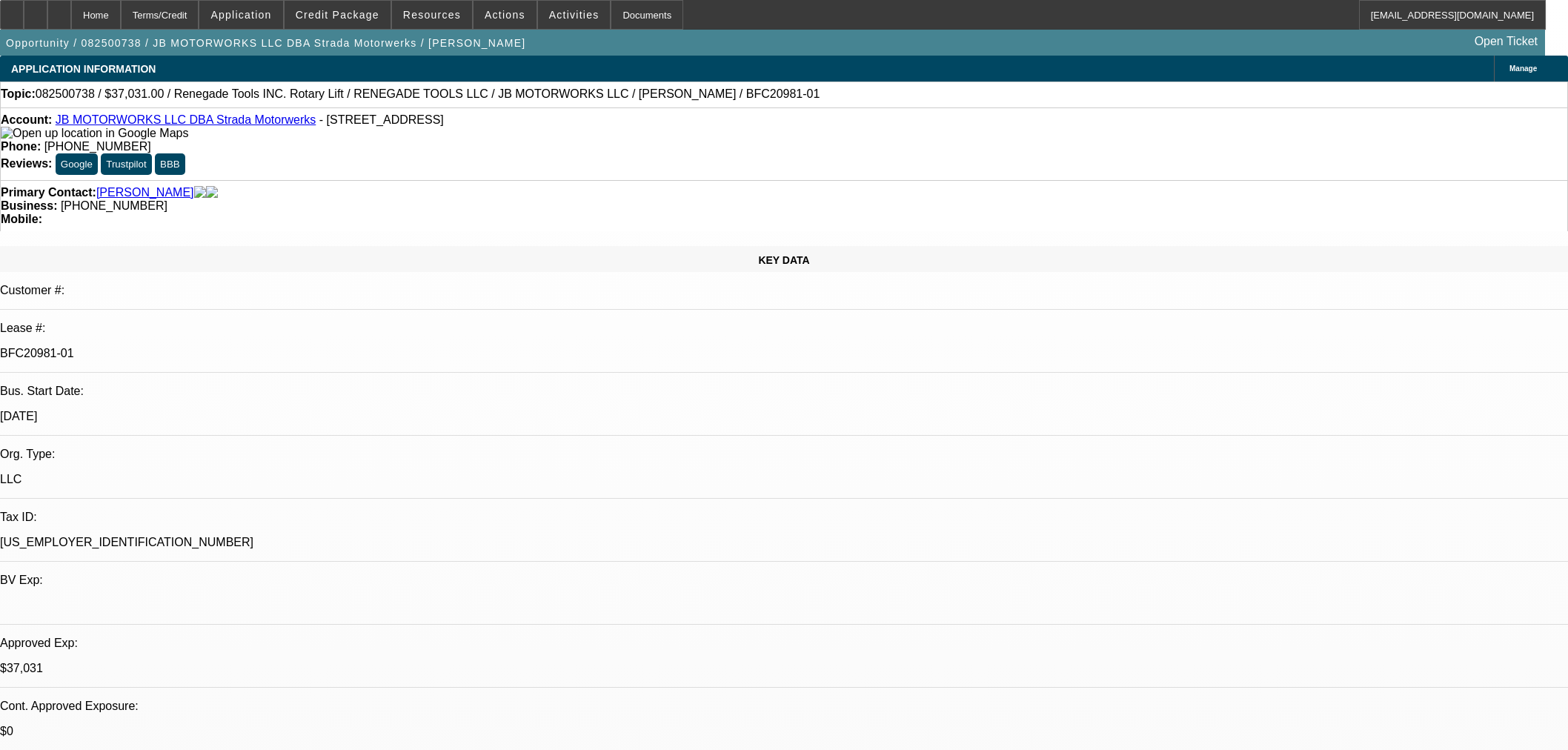
select select "0"
select select "3"
select select "0.1"
select select "4"
select select "0"
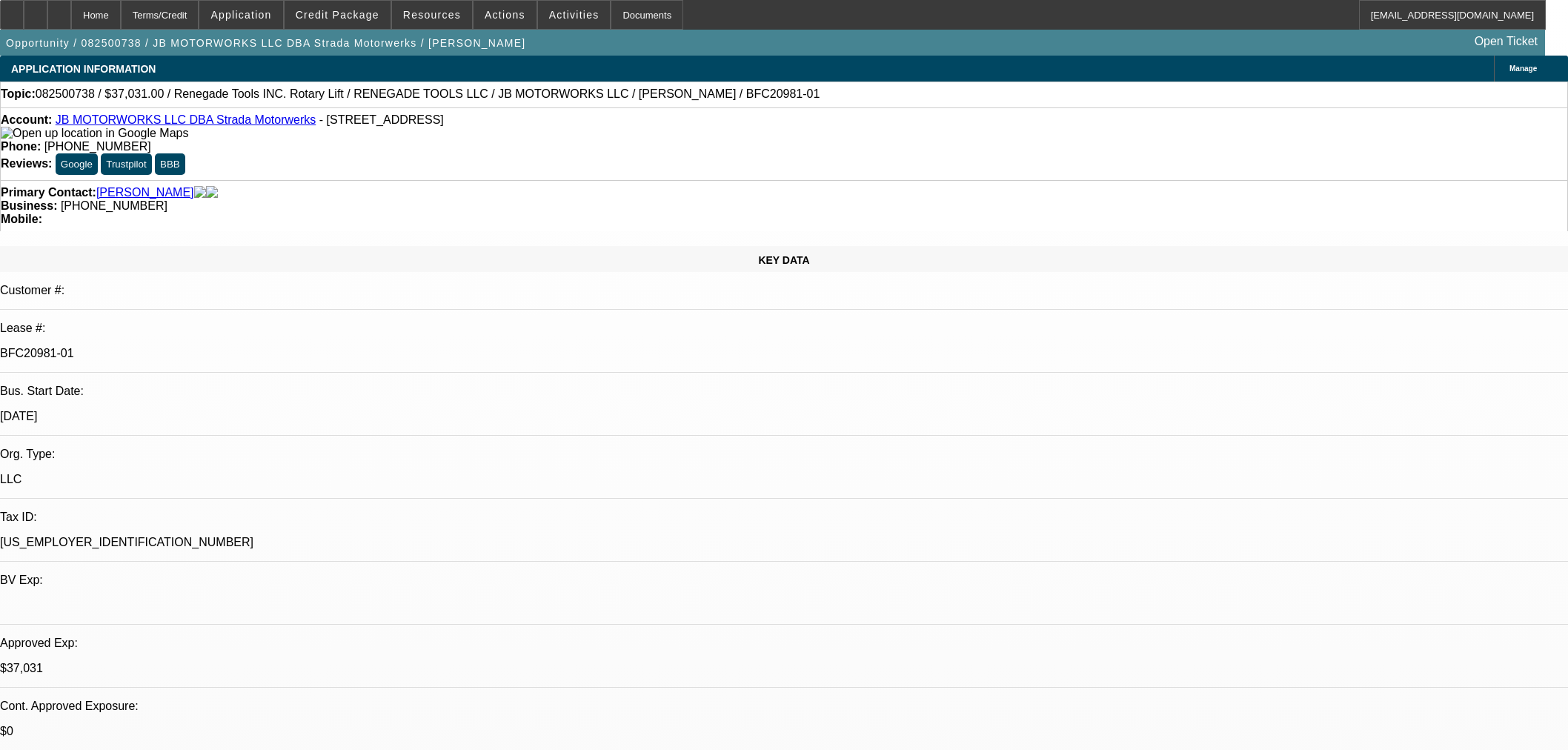
select select "3"
select select "0.1"
select select "4"
select select "0"
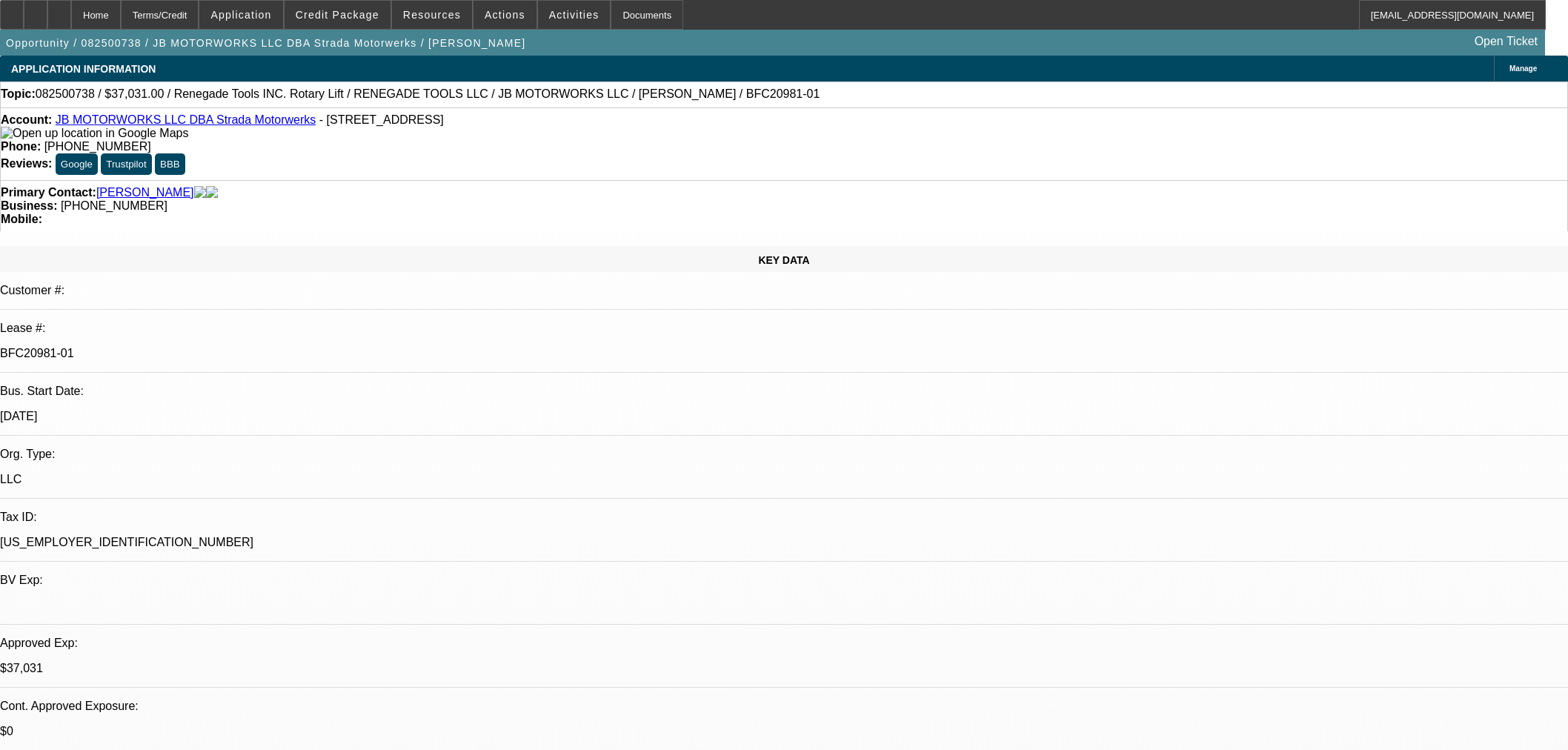
select select "3"
select select "0.1"
select select "4"
select select "0"
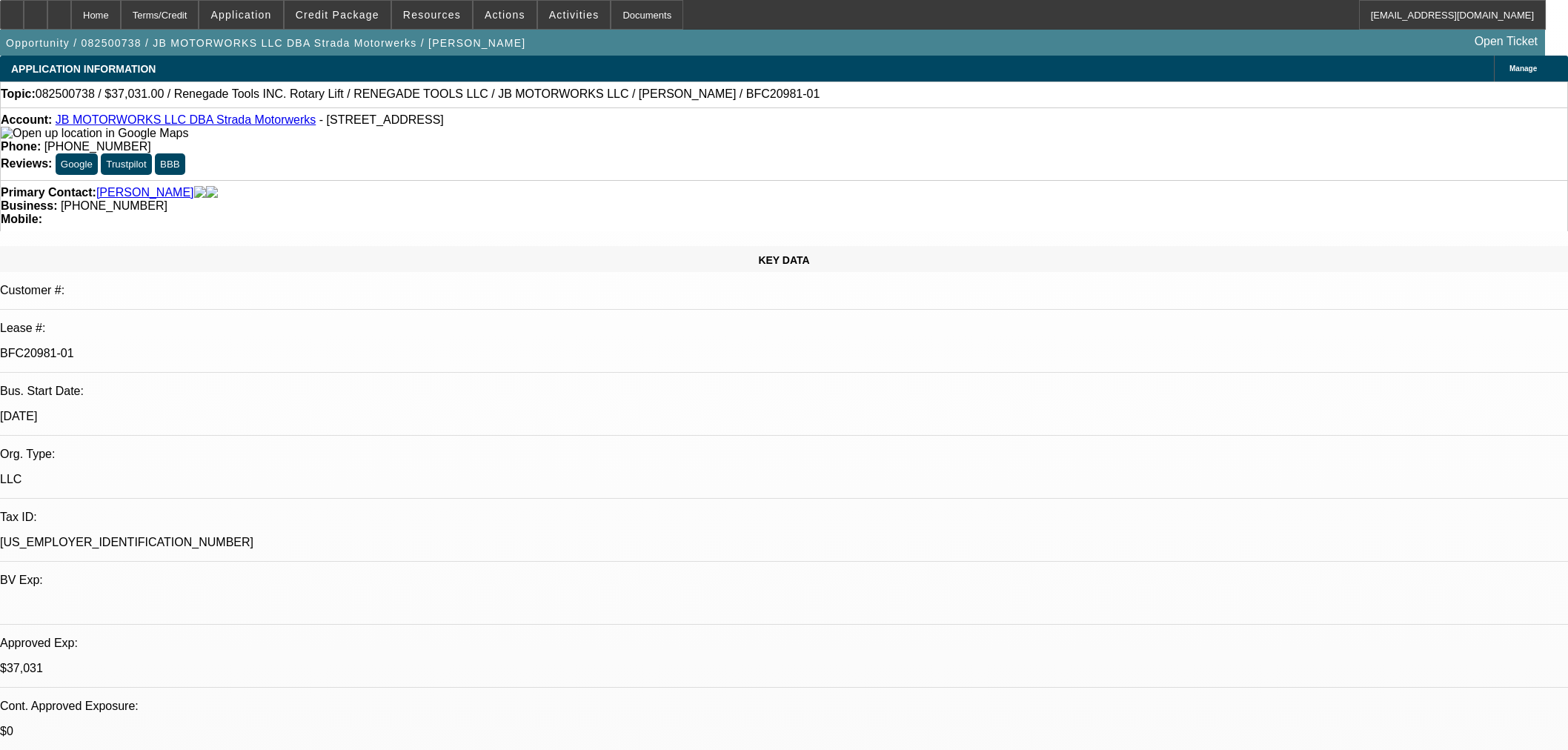
select select "3"
select select "0.1"
select select "4"
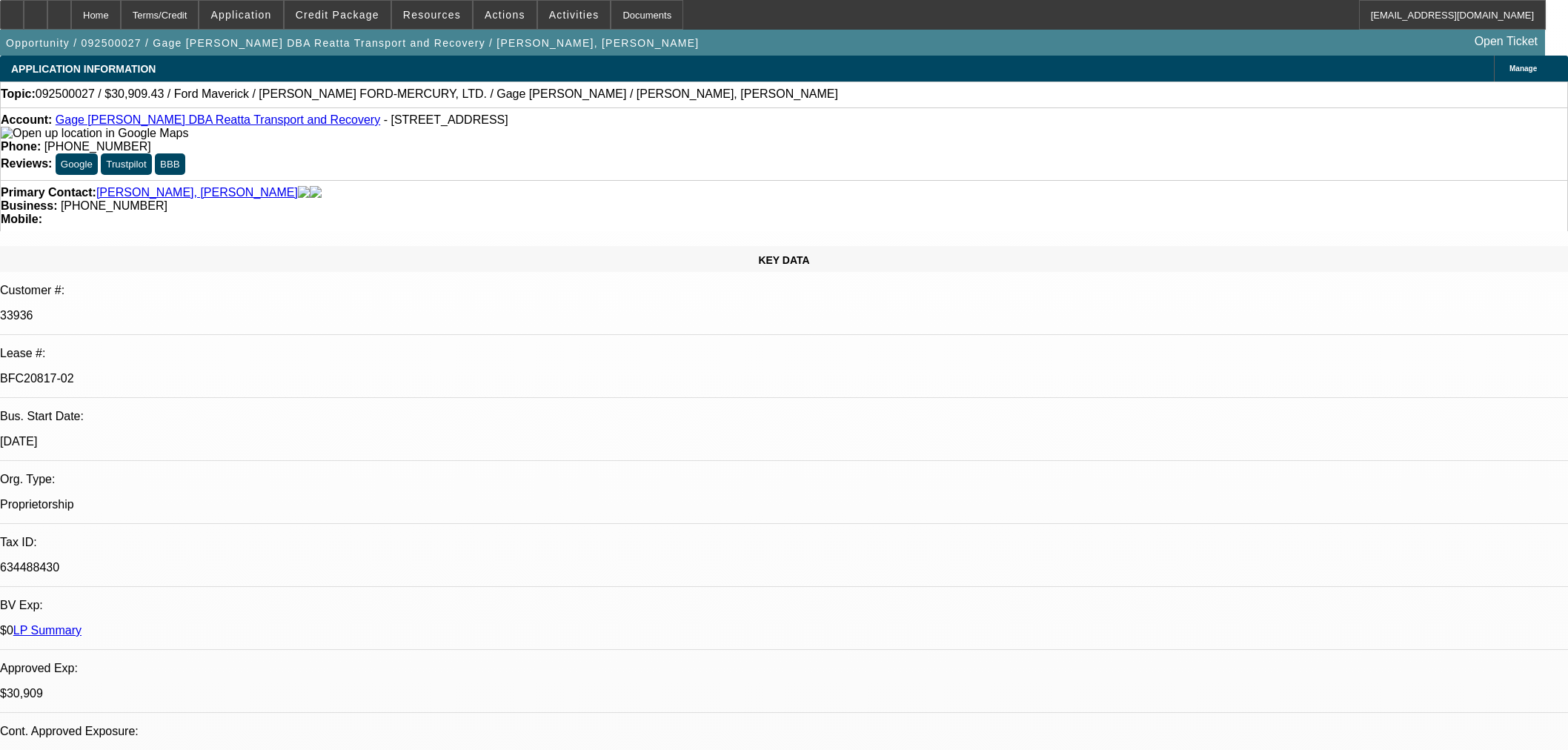
select select "0.1"
select select "2"
select select "0"
select select "6"
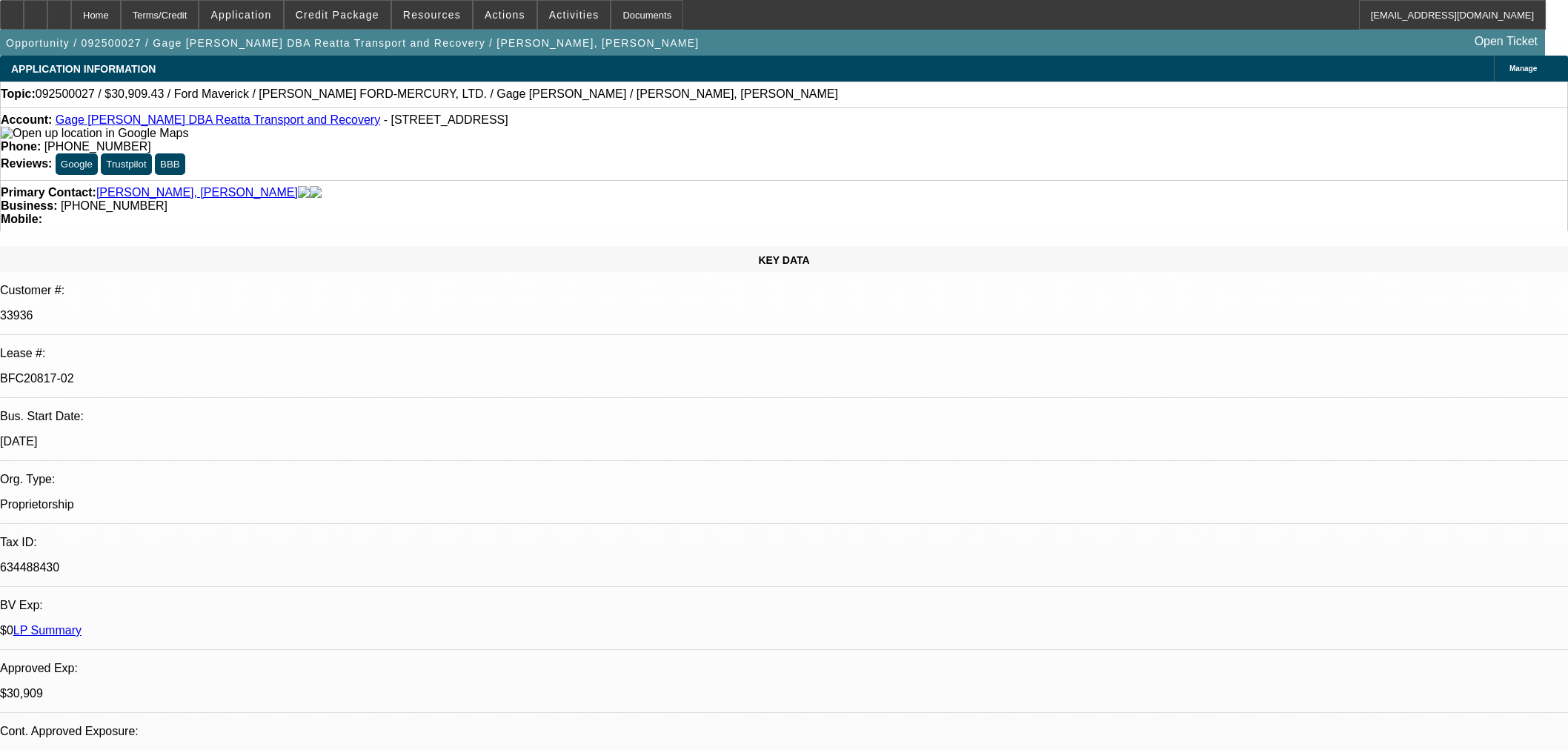
select select "0.1"
select select "2"
select select "0"
select select "6"
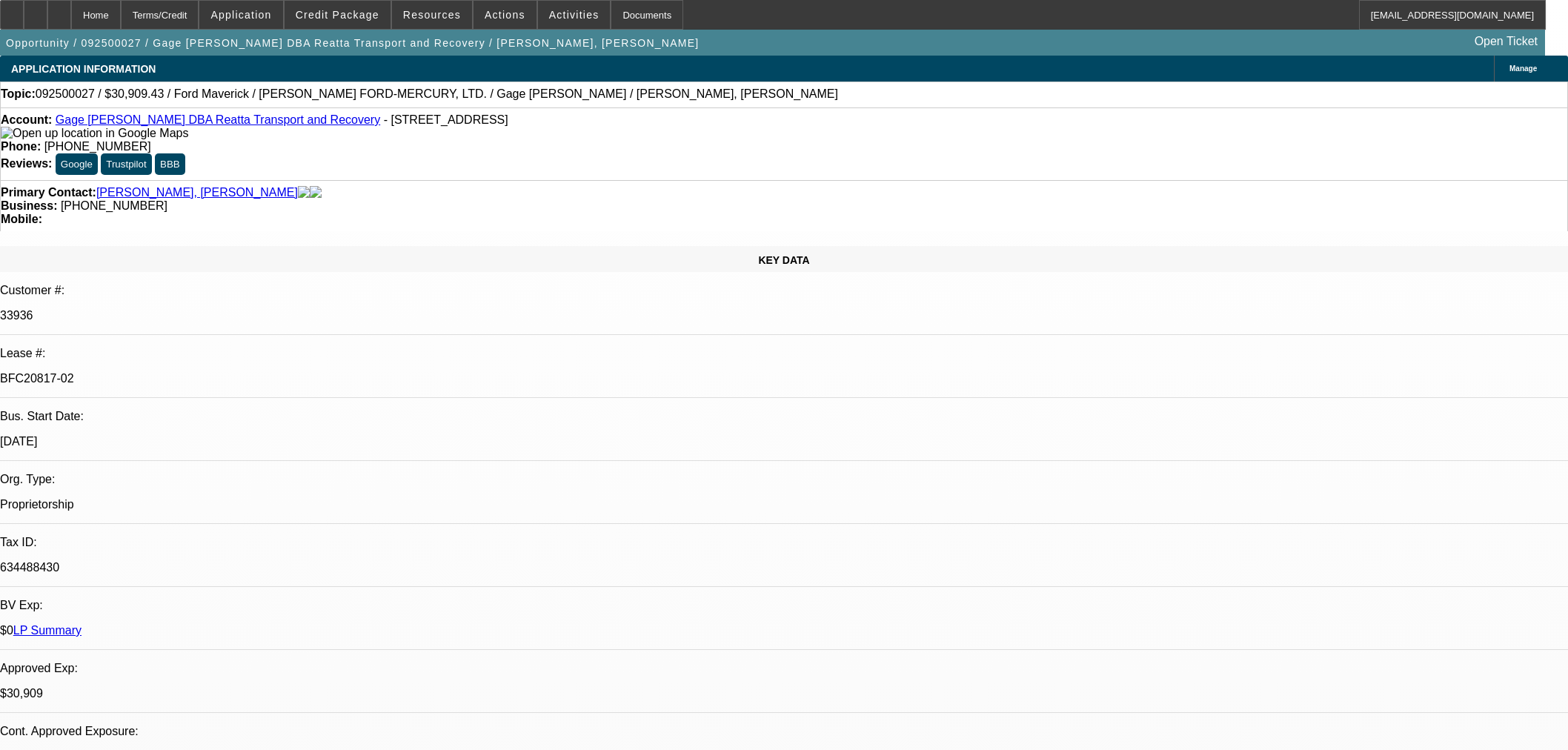
select select "0.1"
select select "2"
select select "0"
select select "6"
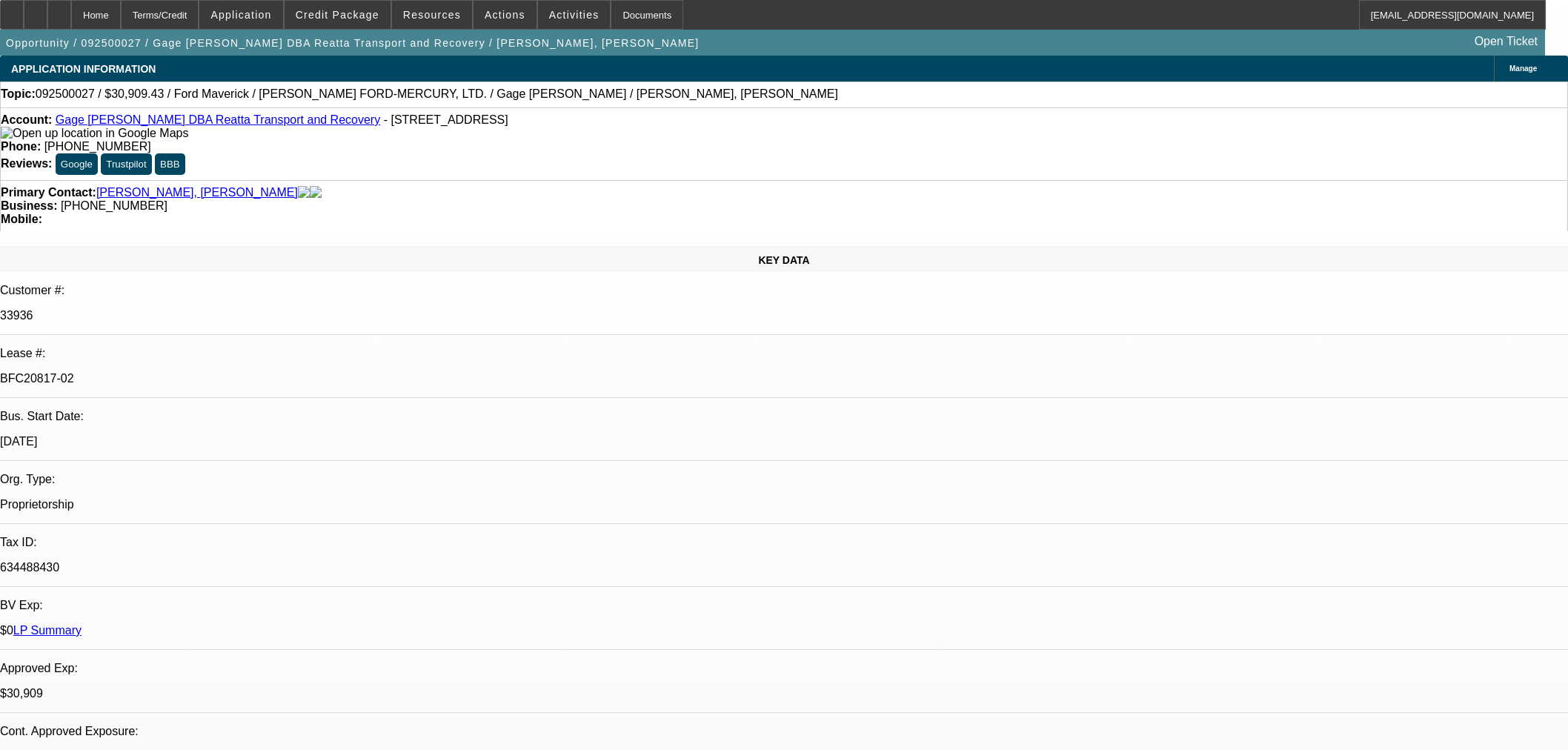
select select "0.1"
select select "2"
select select "0"
select select "6"
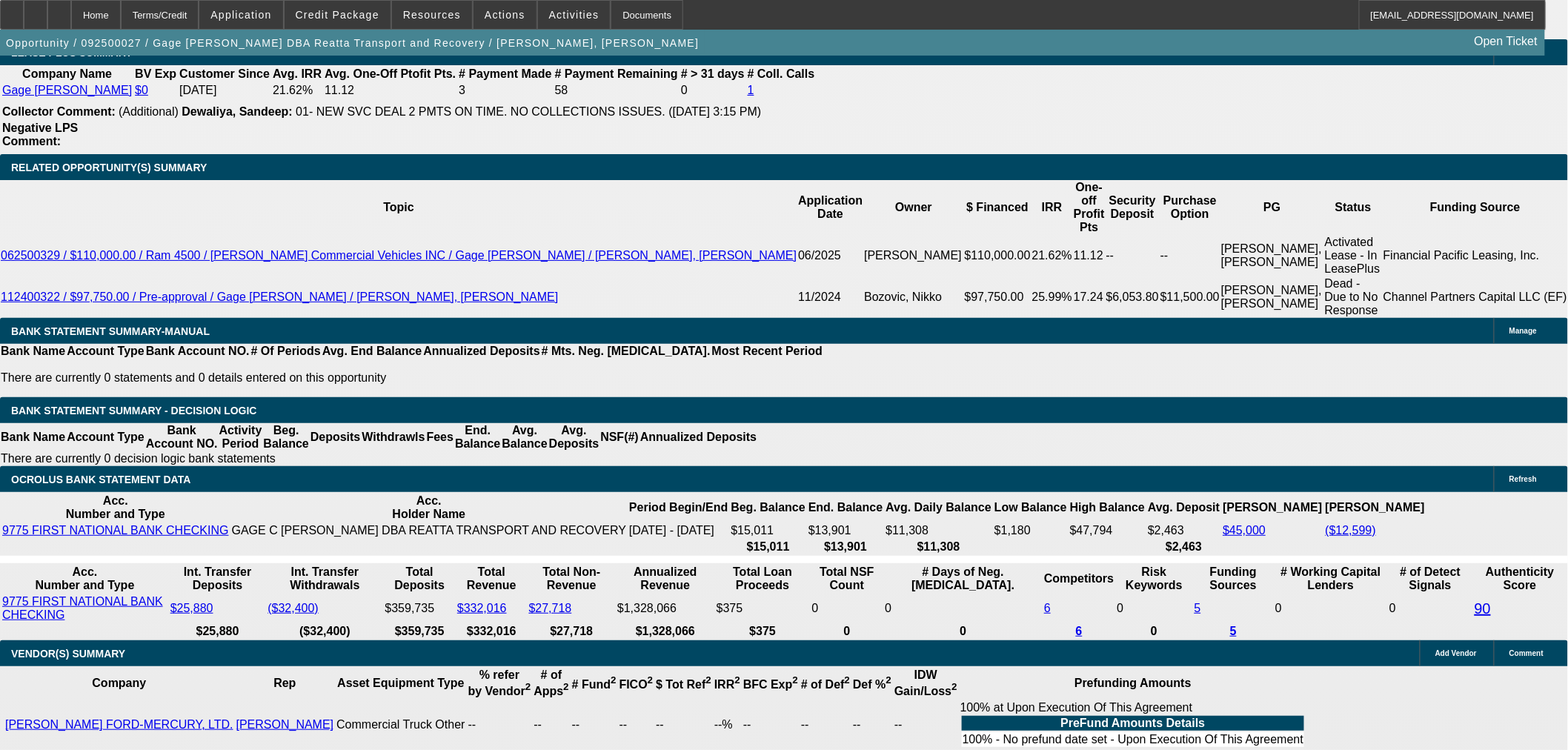
scroll to position [2777, 0]
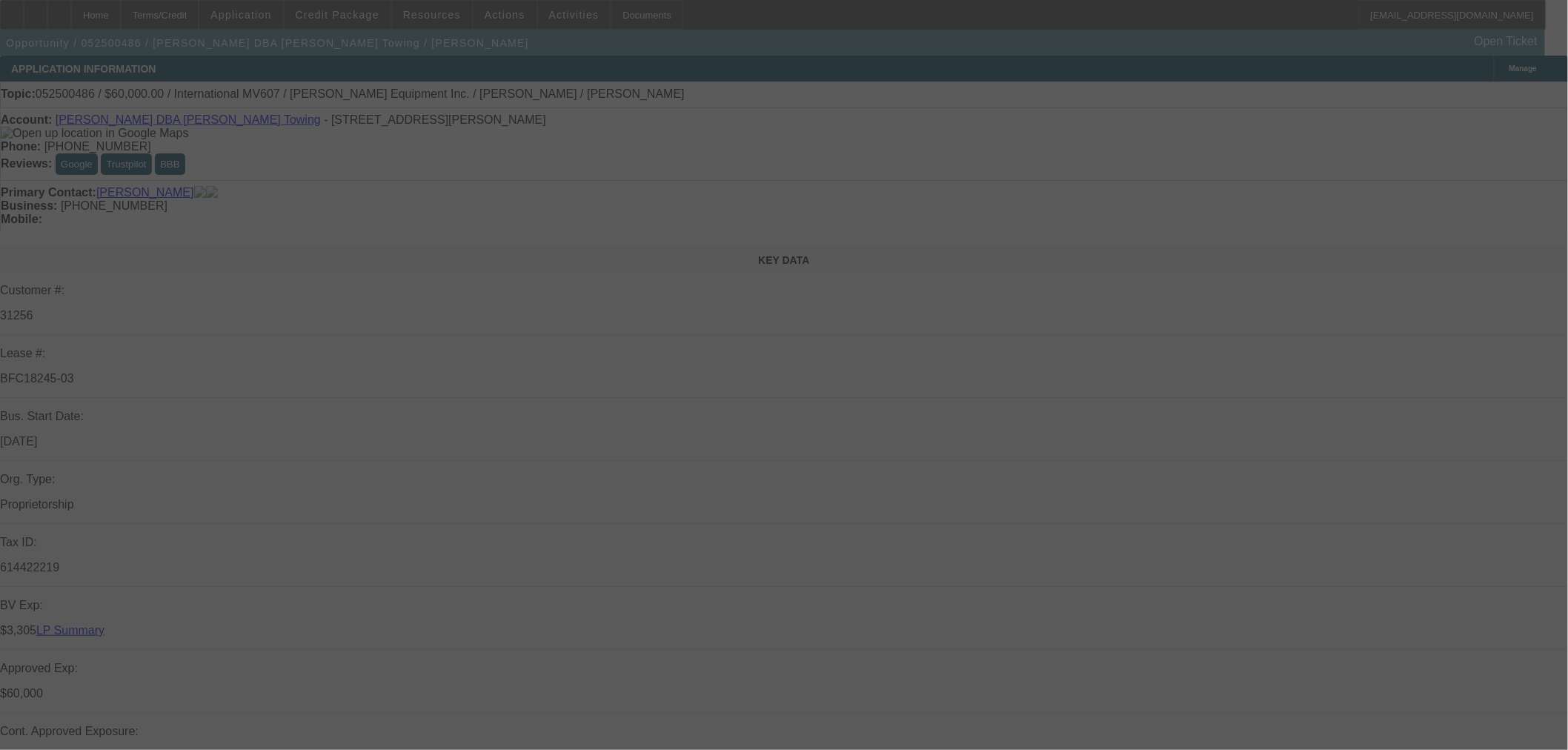
select select "0"
select select "2"
select select "0.1"
select select "4"
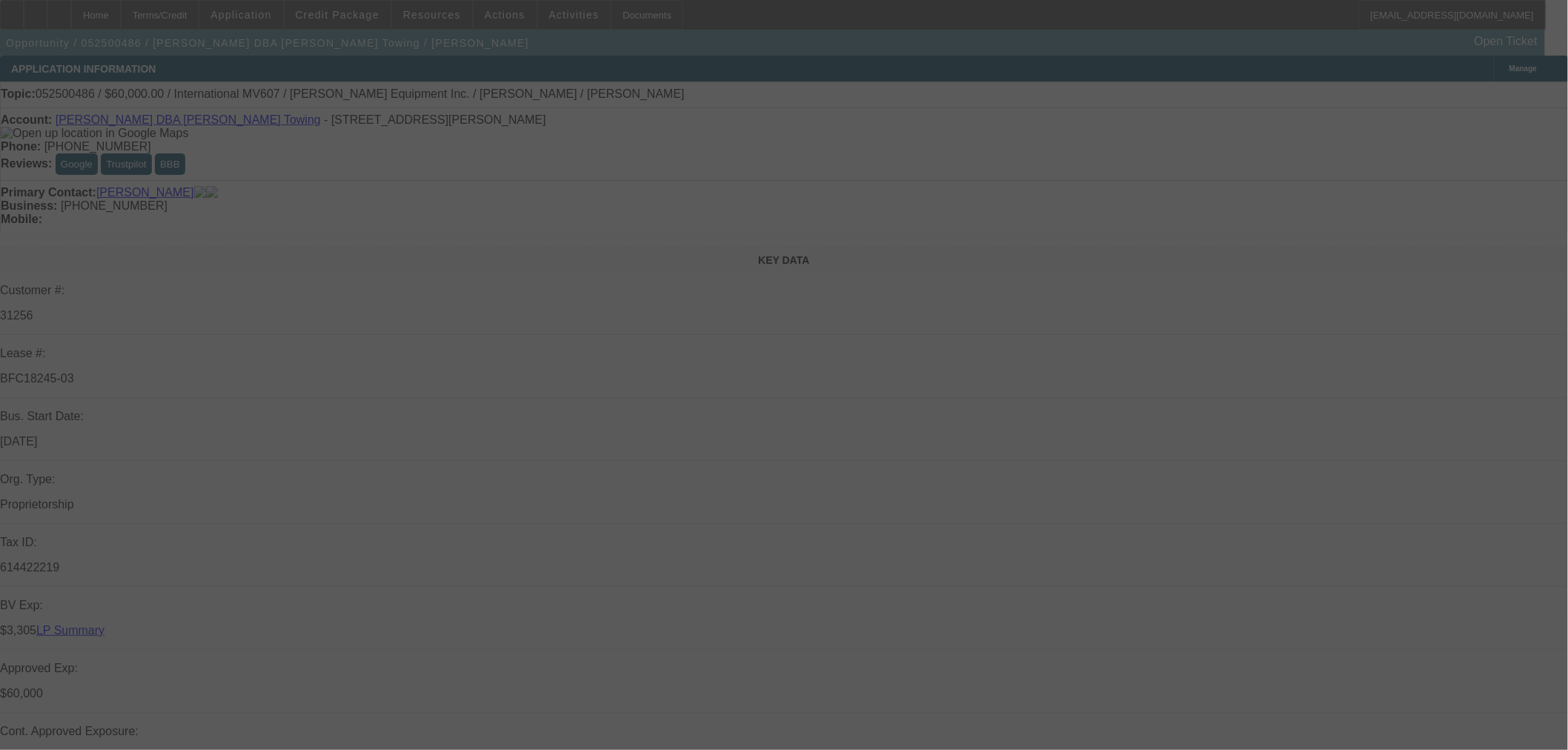
select select "0"
select select "2"
select select "0.1"
select select "4"
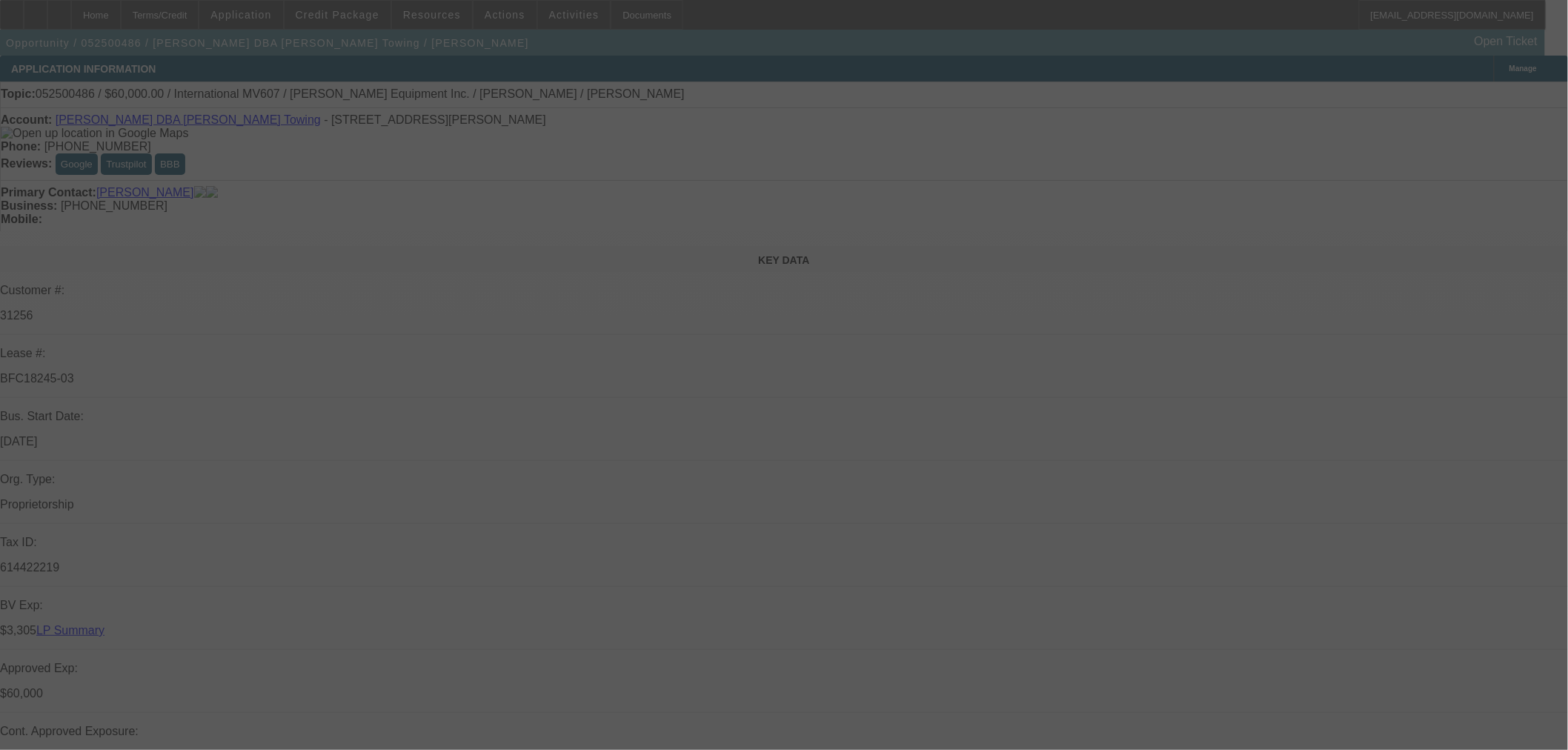
select select "0"
select select "2"
select select "0.1"
select select "4"
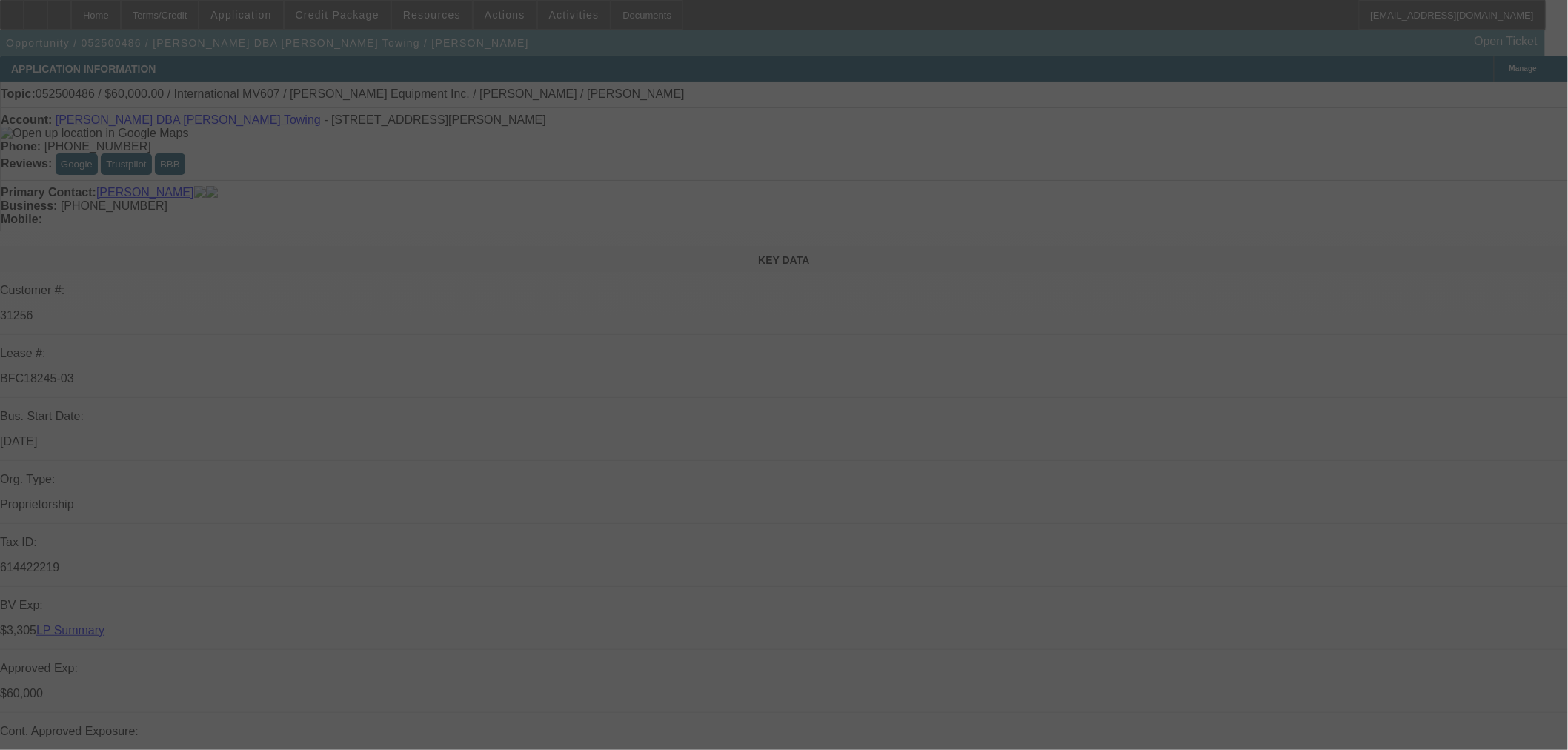
select select "0"
select select "3"
select select "0.1"
select select "4"
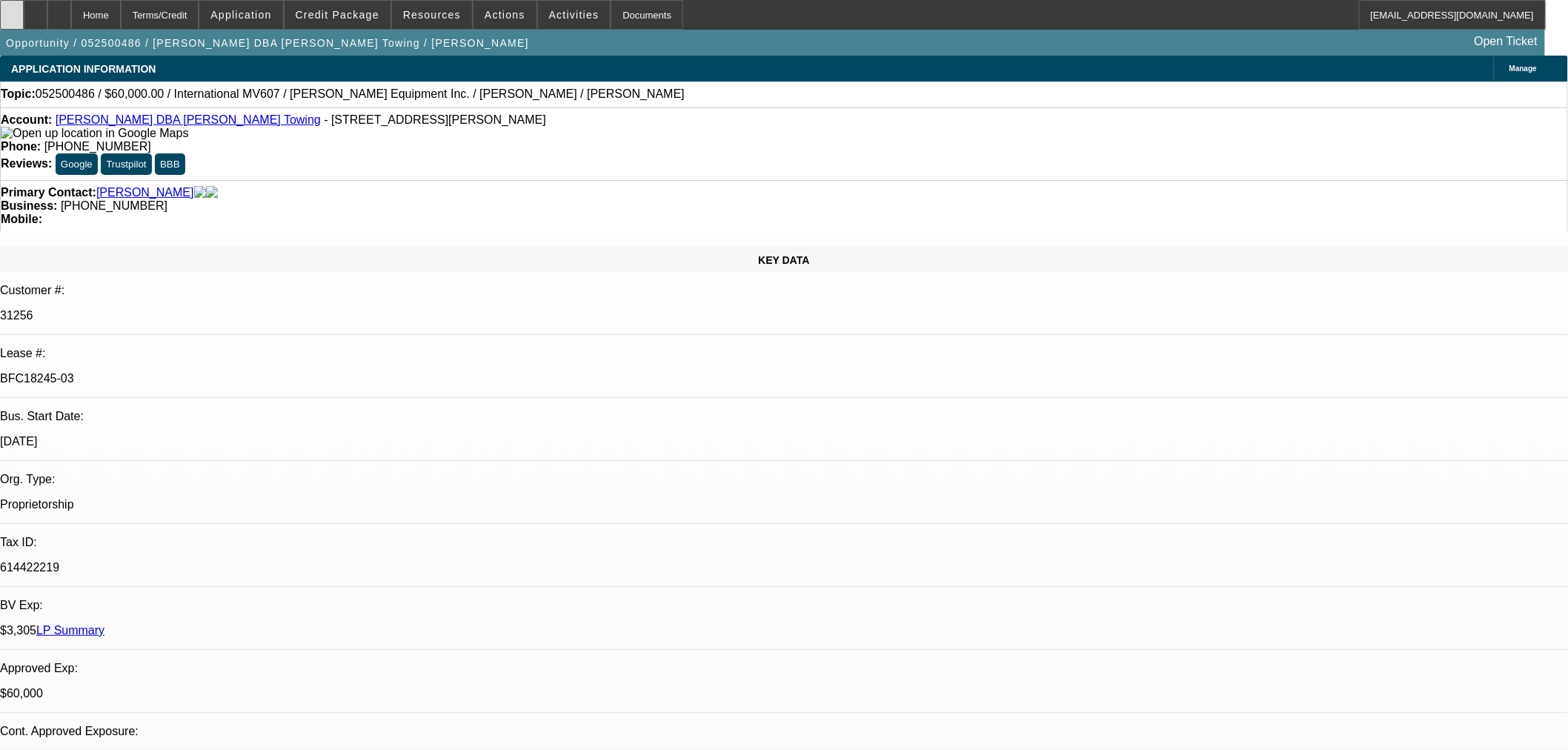
click at [12, 10] on icon at bounding box center [12, 10] width 0 height 0
